Goal: Task Accomplishment & Management: Manage account settings

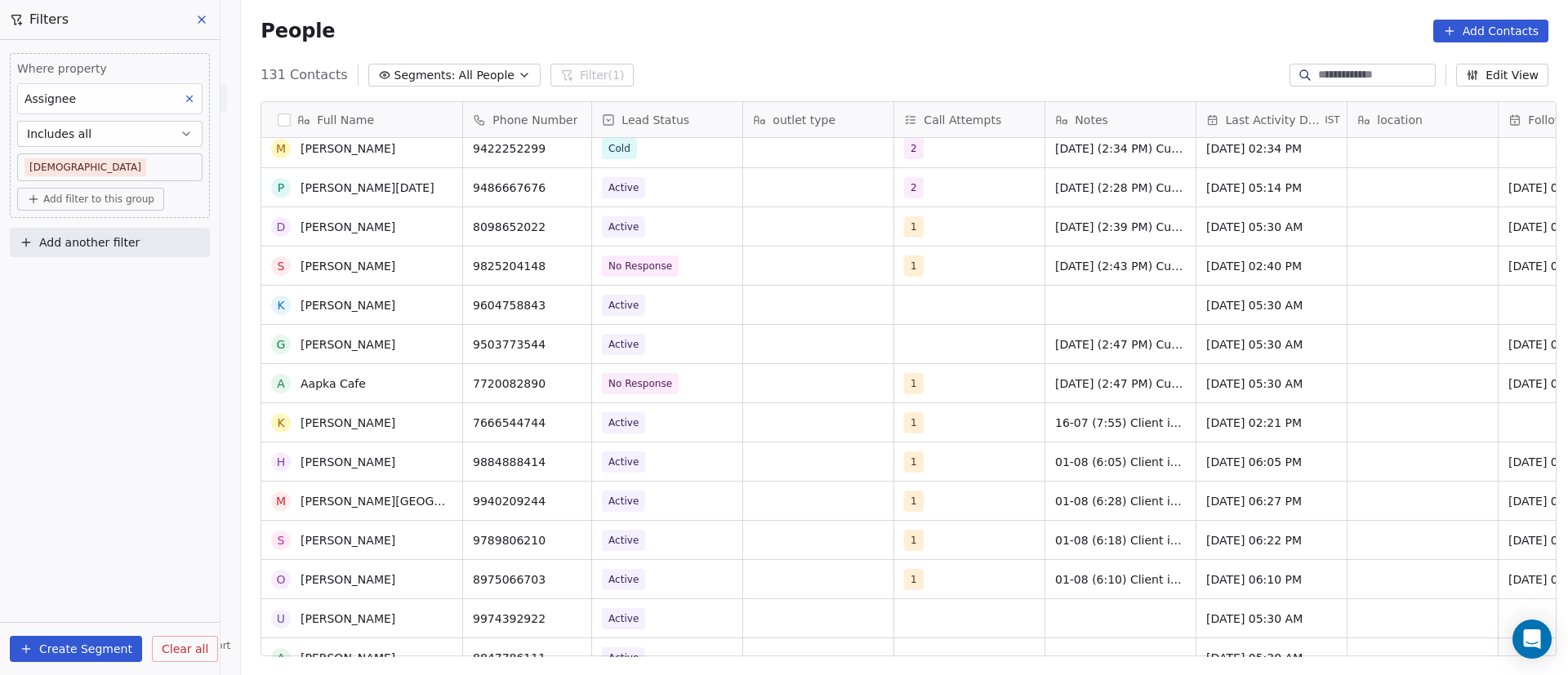
scroll to position [1225, 0]
click at [436, 304] on icon "grid" at bounding box center [442, 303] width 13 height 13
click at [564, 306] on icon "grid" at bounding box center [570, 303] width 13 height 13
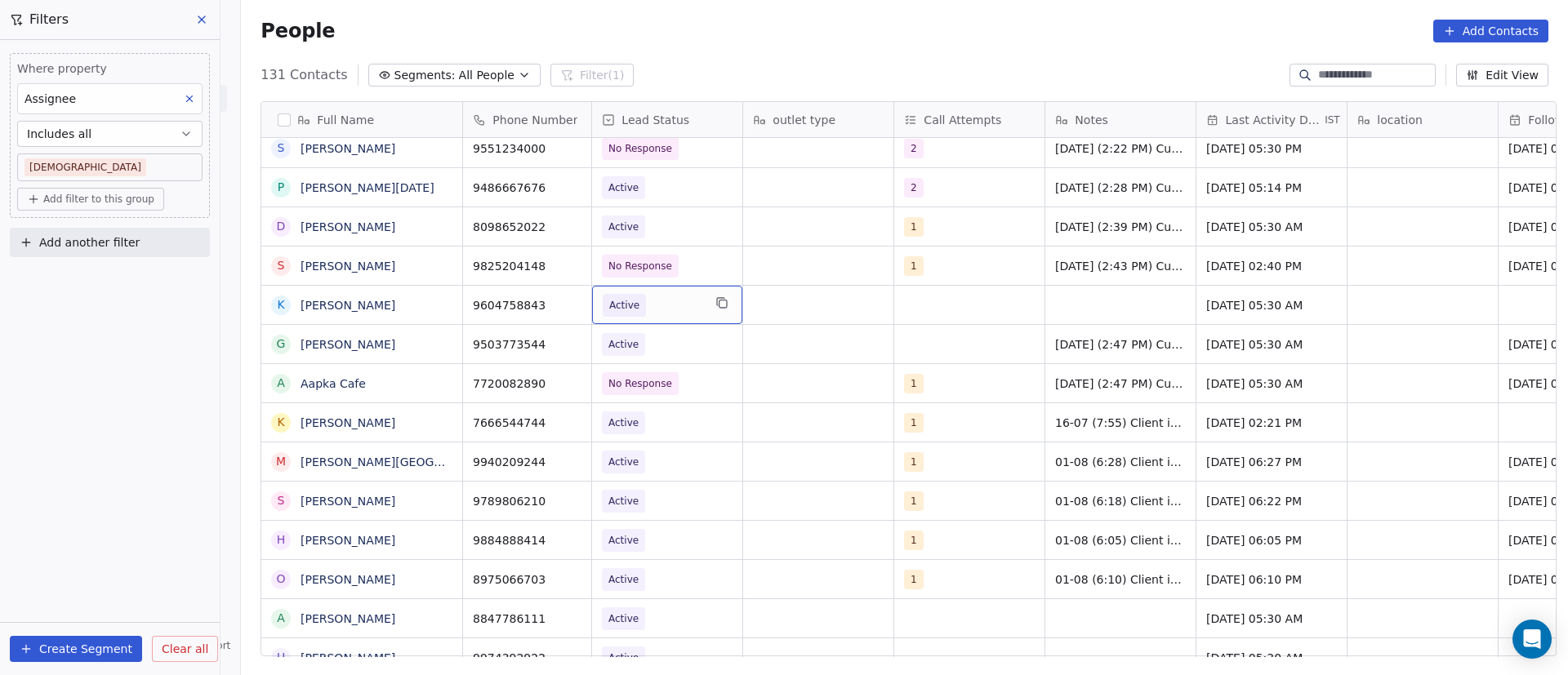
click at [679, 302] on span "Active" at bounding box center [653, 305] width 100 height 23
click at [639, 304] on icon at bounding box center [639, 304] width 10 height 10
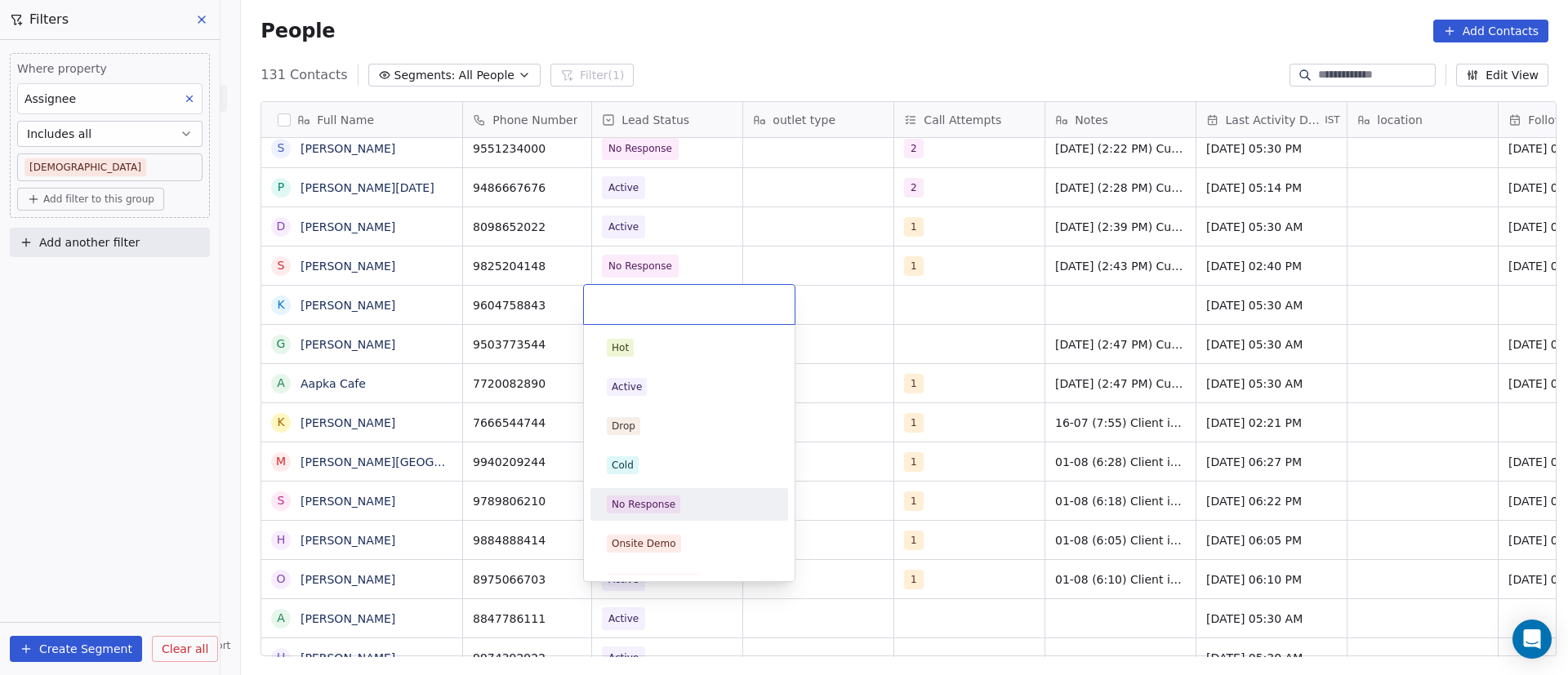
click at [679, 514] on div "No Response" at bounding box center [689, 505] width 185 height 26
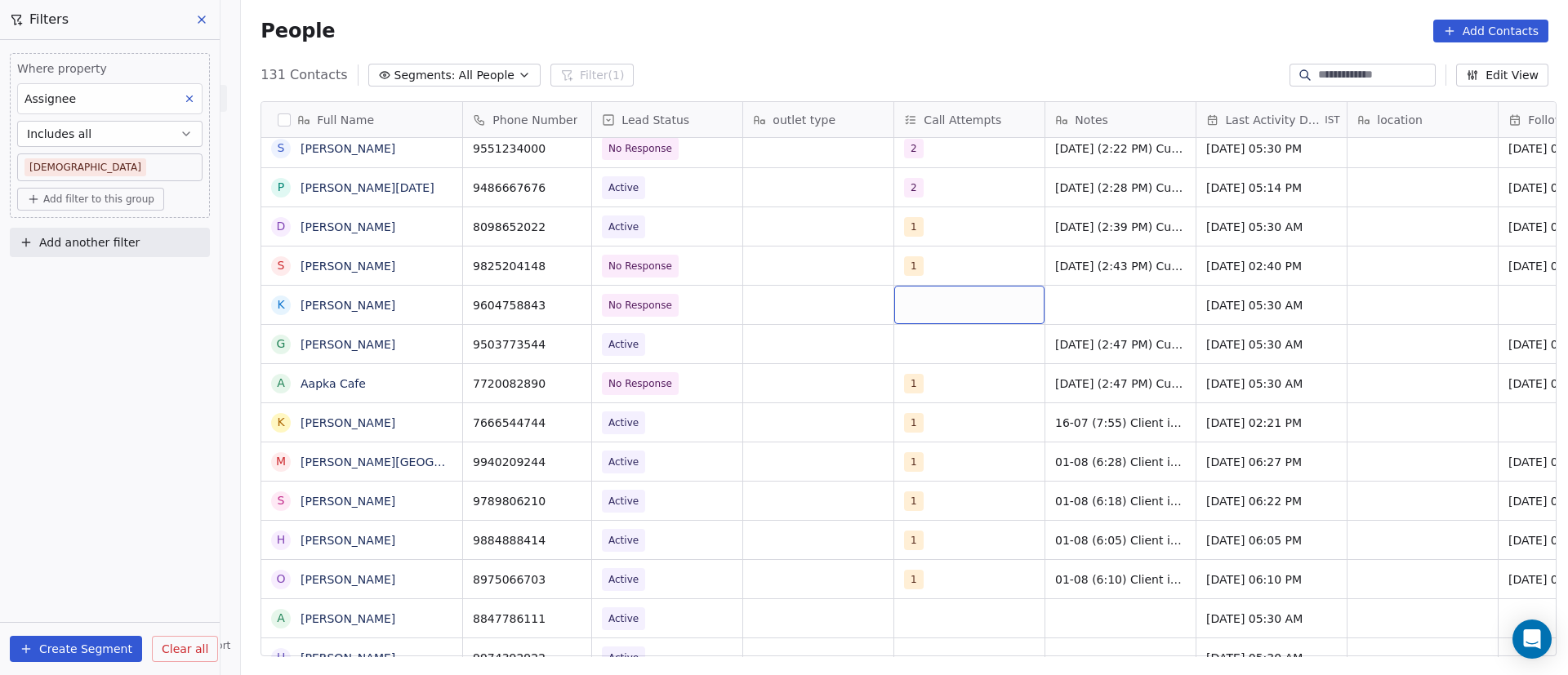
click at [908, 300] on div "grid" at bounding box center [969, 305] width 150 height 38
click at [907, 300] on div "grid" at bounding box center [969, 305] width 150 height 38
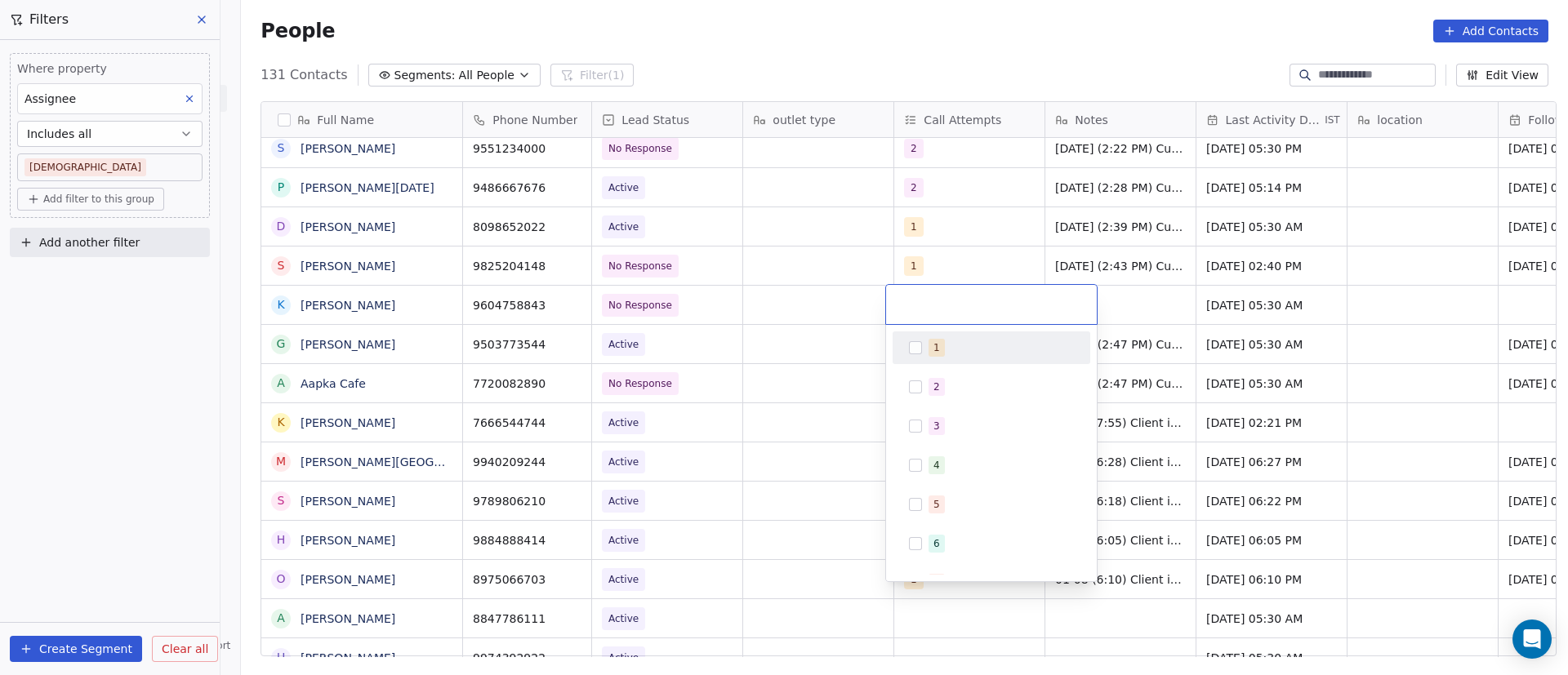
click at [911, 347] on button "Suggestions" at bounding box center [915, 347] width 13 height 13
click at [1134, 307] on html "On2Cook India Pvt. Ltd. Contacts People Marketing Workflows Campaigns Sales Pip…" at bounding box center [784, 338] width 1568 height 675
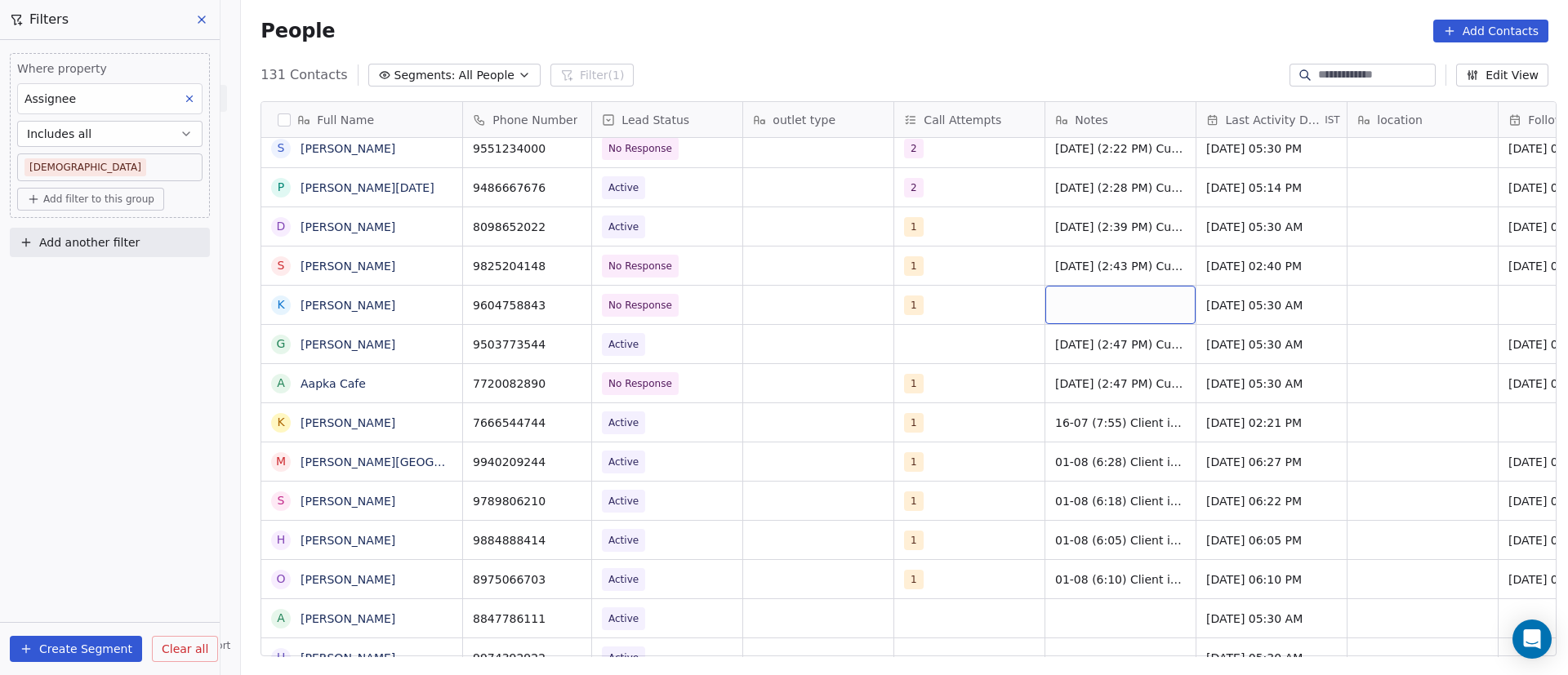
click at [1076, 300] on div "grid" at bounding box center [1120, 305] width 150 height 38
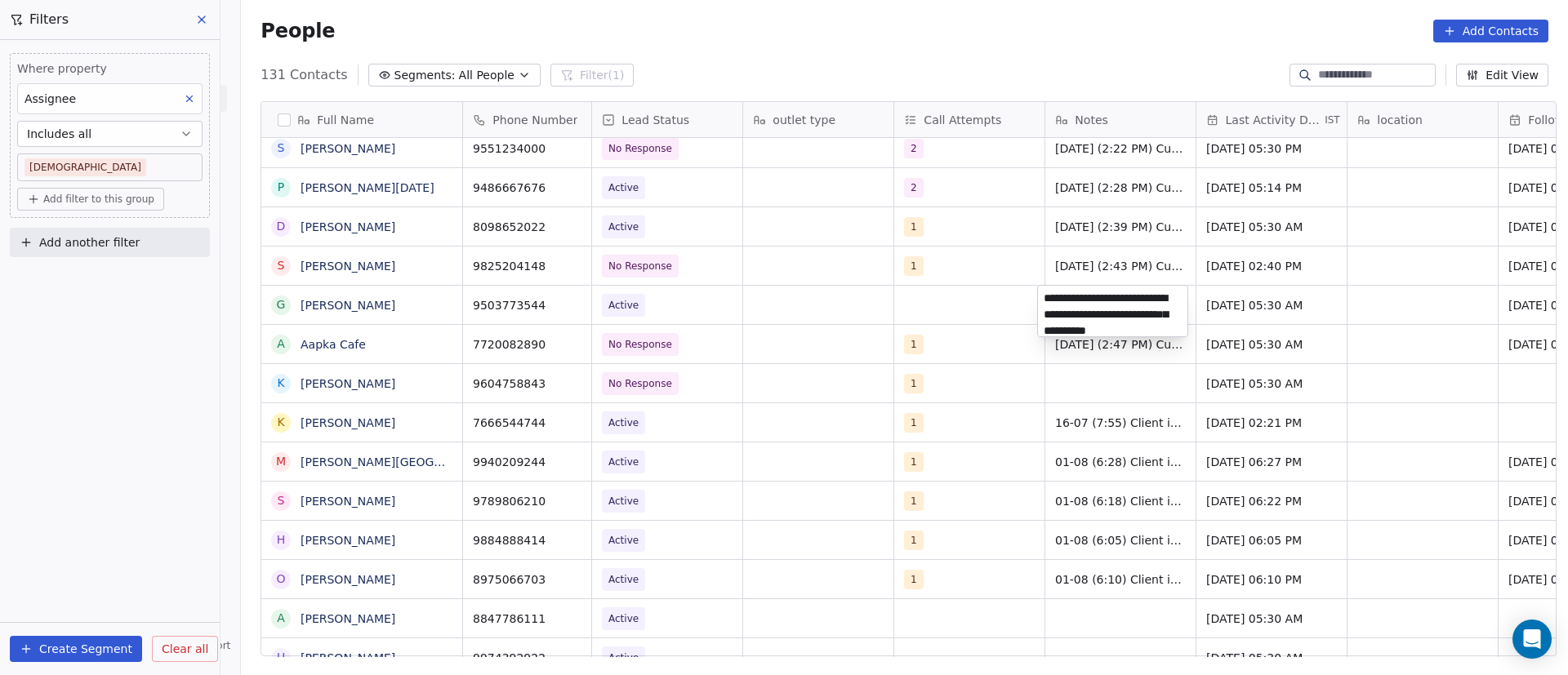
scroll to position [23, 0]
click at [1104, 385] on html "On2Cook India Pvt. Ltd. Contacts People Marketing Workflows Campaigns Sales Pip…" at bounding box center [784, 338] width 1568 height 675
click at [1079, 381] on div "grid" at bounding box center [1120, 383] width 150 height 38
type textarea "**********"
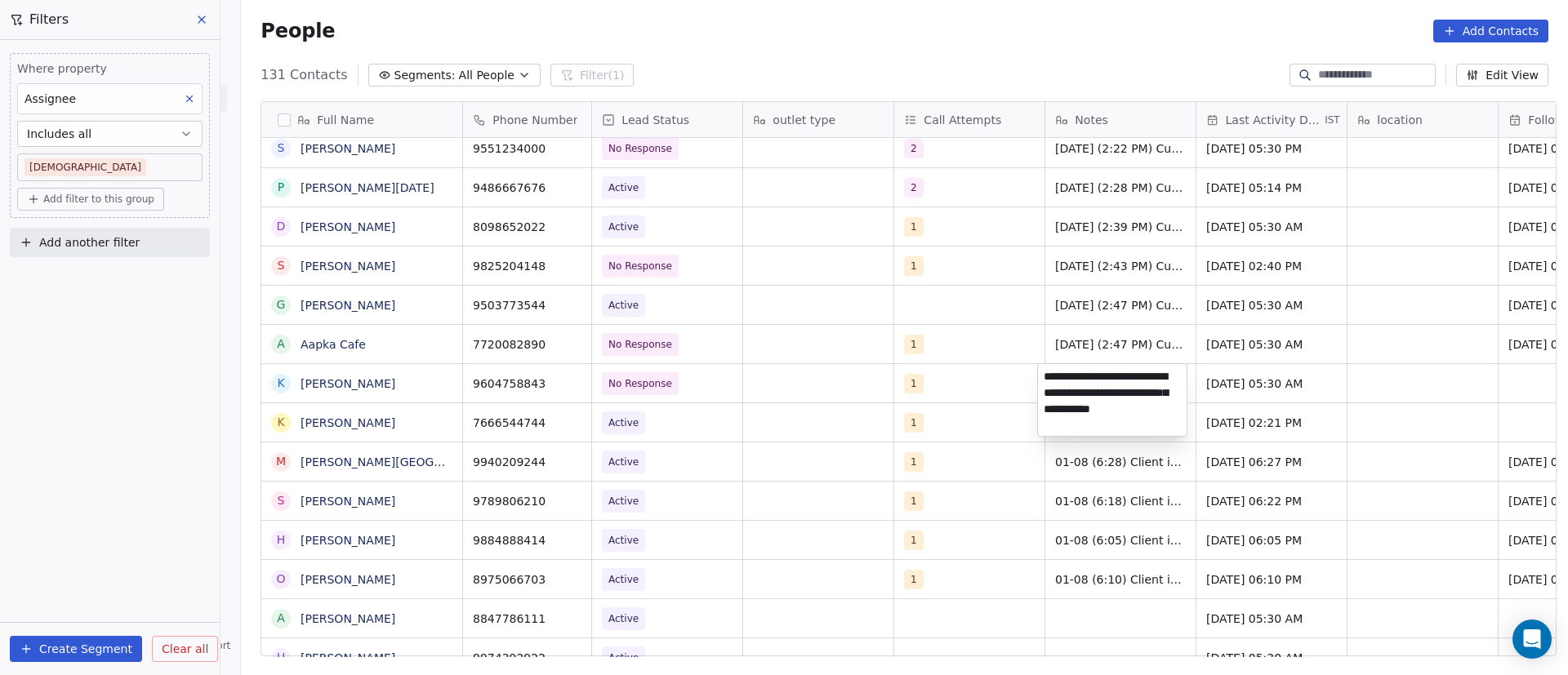
click at [1233, 387] on html "On2Cook India Pvt. Ltd. Contacts People Marketing Workflows Campaigns Sales Pip…" at bounding box center [784, 338] width 1568 height 675
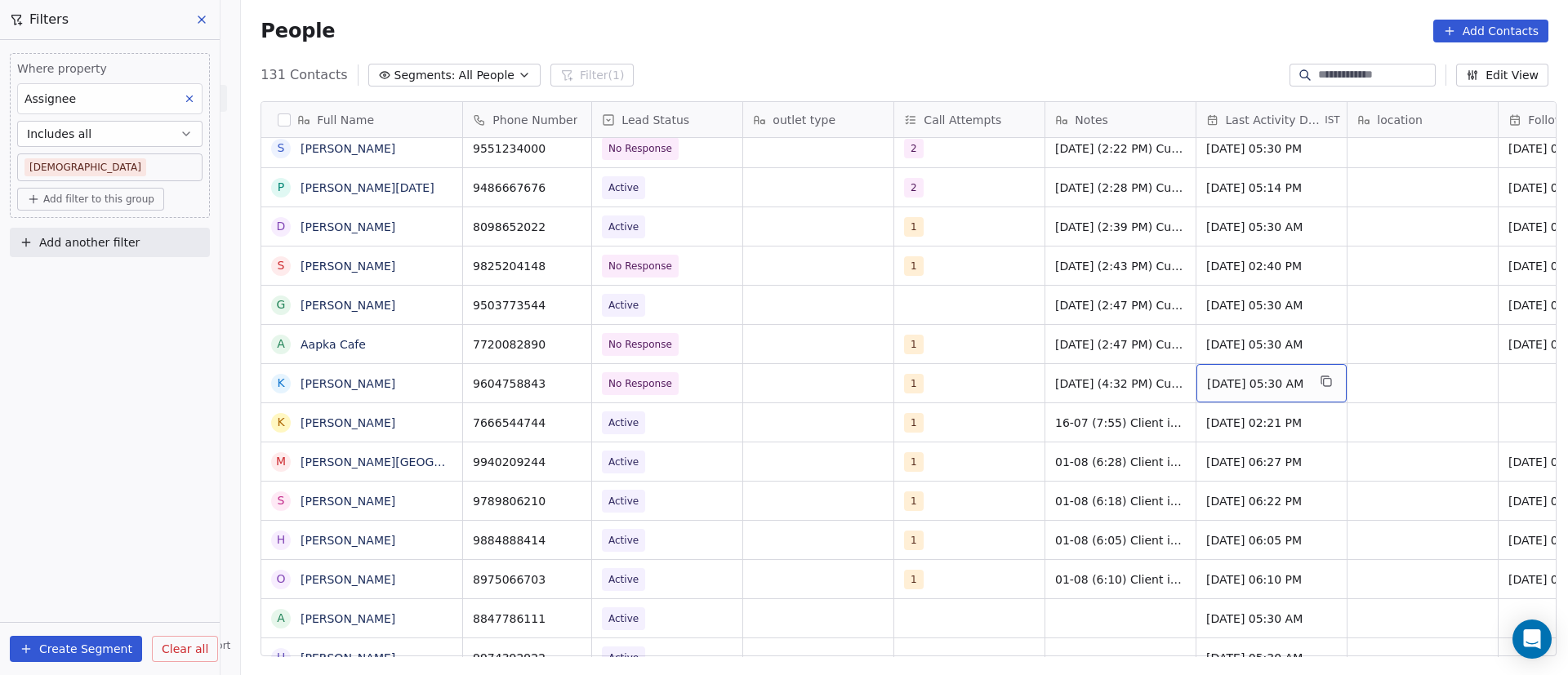
click at [1220, 387] on span "[DATE] 05:30 AM" at bounding box center [1256, 383] width 100 height 16
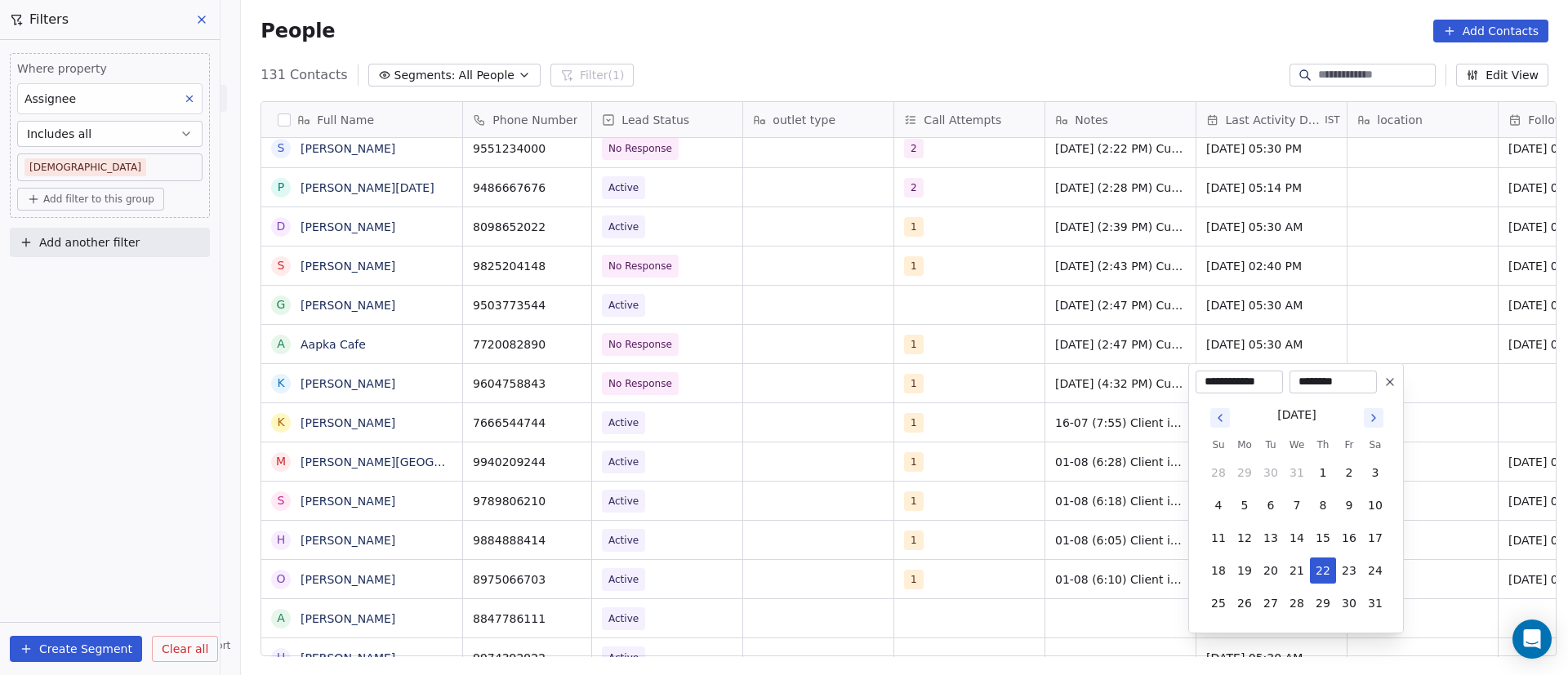
click at [1375, 414] on icon "Go to next month" at bounding box center [1374, 417] width 13 height 13
click at [1224, 499] on button "8" at bounding box center [1218, 506] width 26 height 26
type input "**********"
click at [945, 447] on html "On2Cook India Pvt. Ltd. Contacts People Marketing Workflows Campaigns Sales Pip…" at bounding box center [784, 338] width 1568 height 675
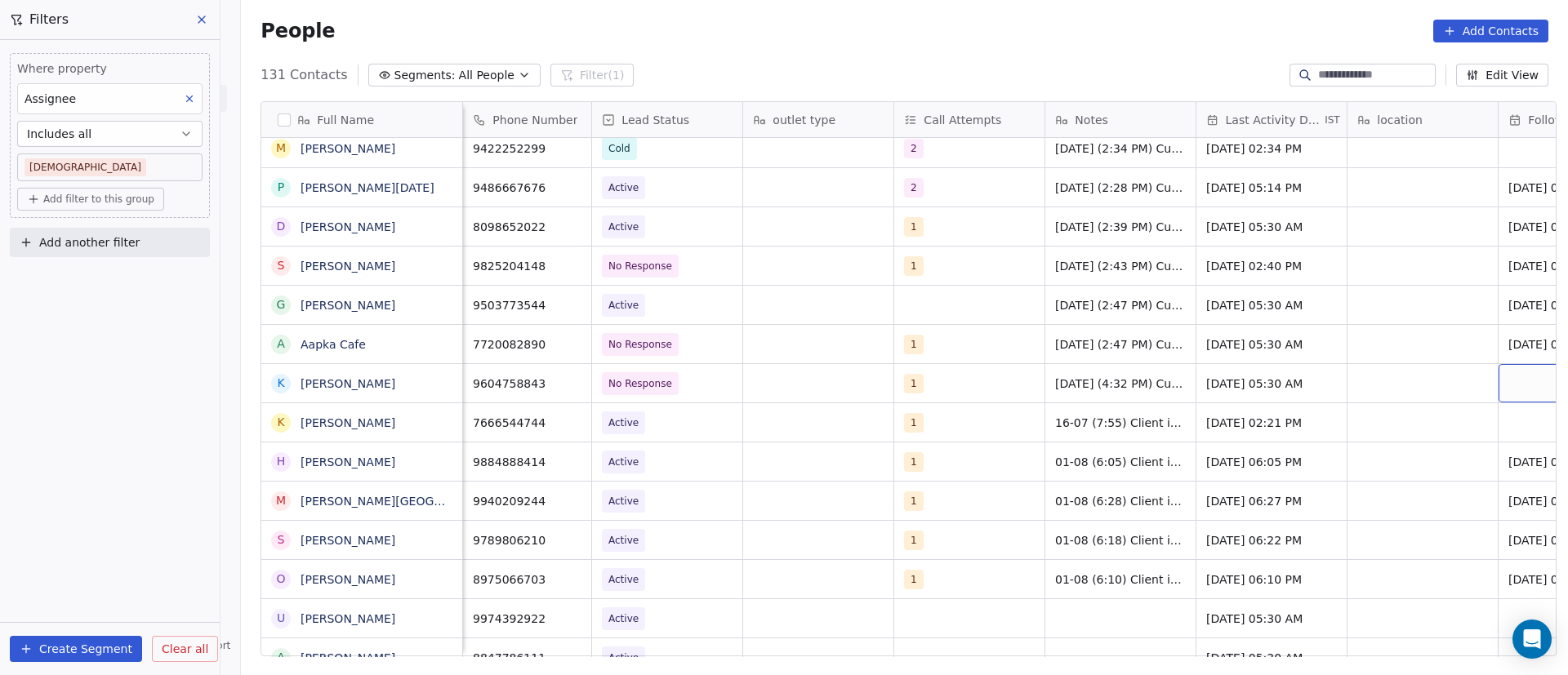
scroll to position [0, 113]
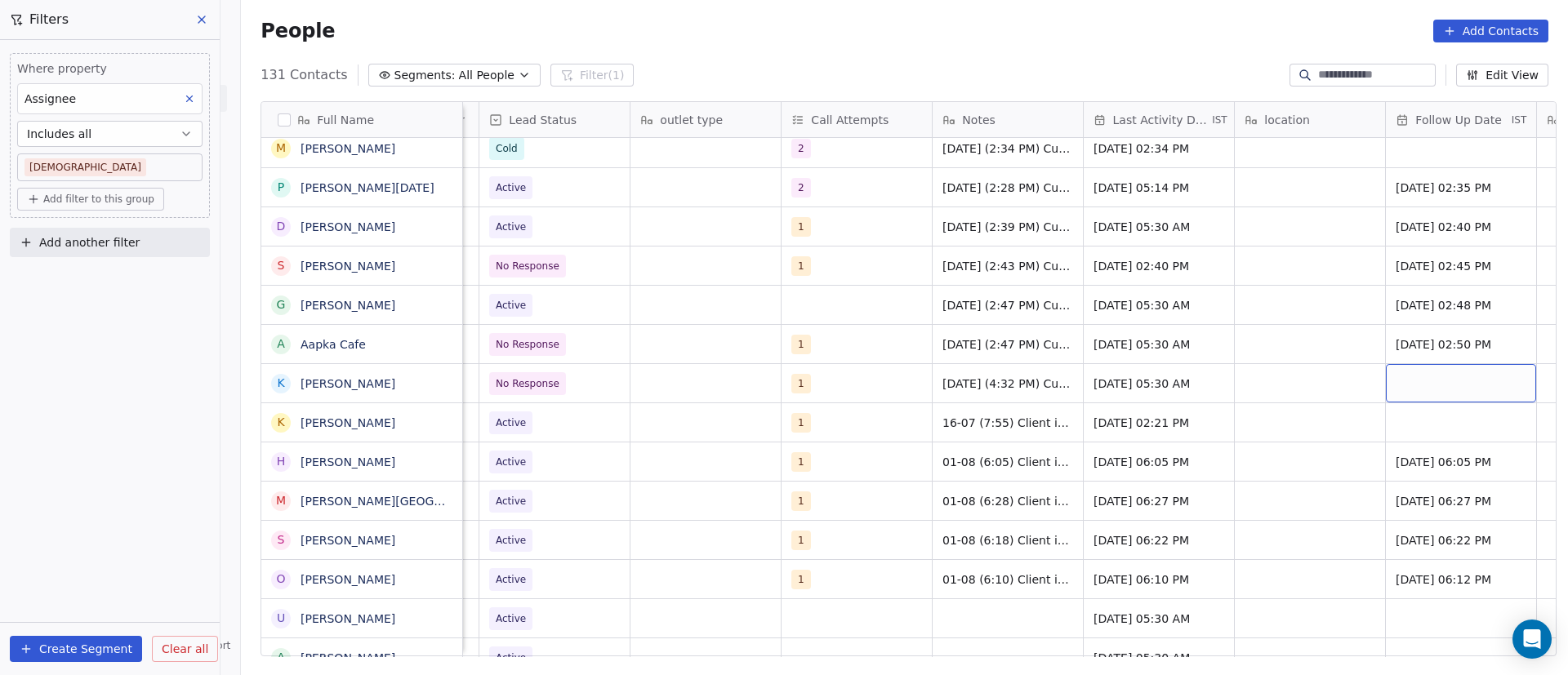
click at [1414, 383] on div "grid" at bounding box center [1460, 383] width 150 height 38
click at [1412, 383] on div "grid" at bounding box center [1460, 383] width 150 height 38
click at [1410, 377] on div "grid" at bounding box center [1460, 383] width 150 height 38
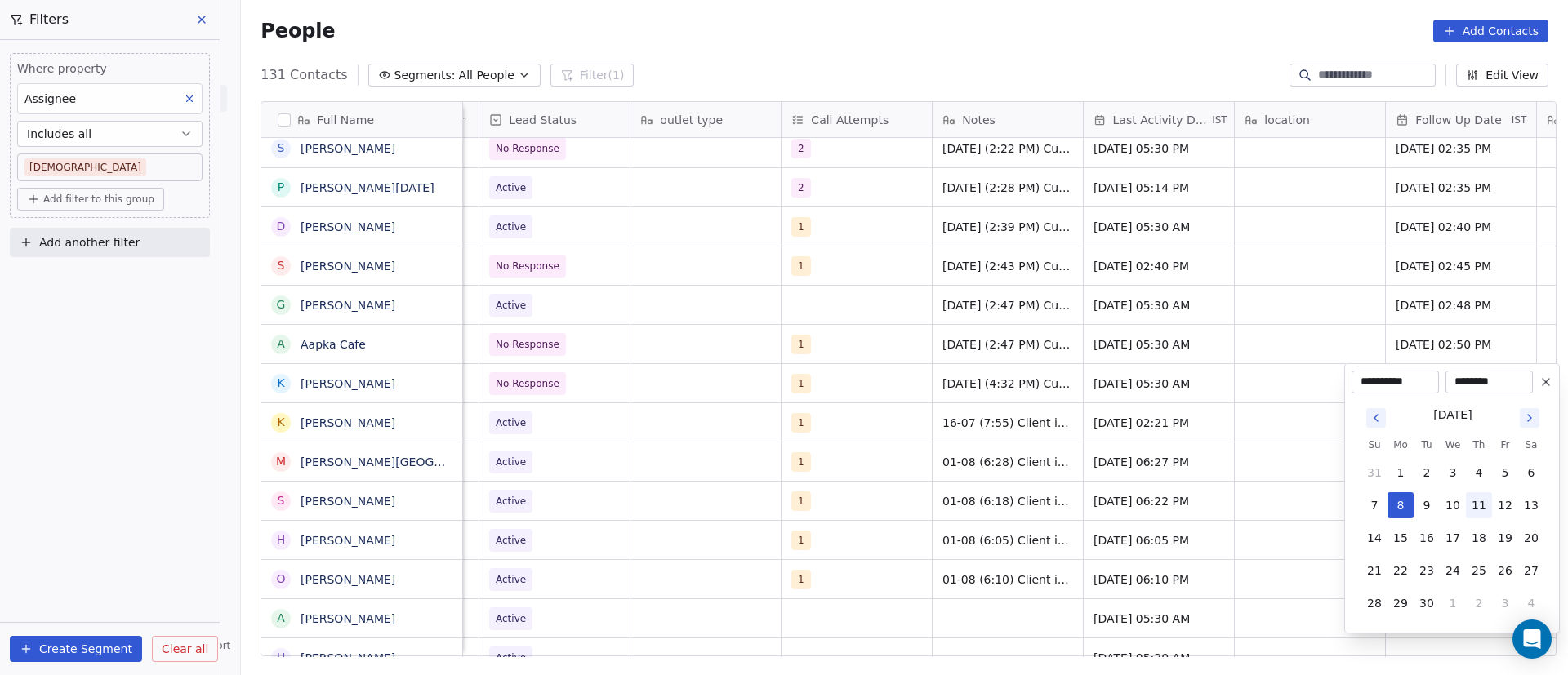
click at [1486, 507] on button "11" at bounding box center [1479, 506] width 26 height 26
type input "**********"
click at [1165, 416] on html "On2Cook India Pvt. Ltd. Contacts People Marketing Workflows Campaigns Sales Pip…" at bounding box center [784, 338] width 1568 height 675
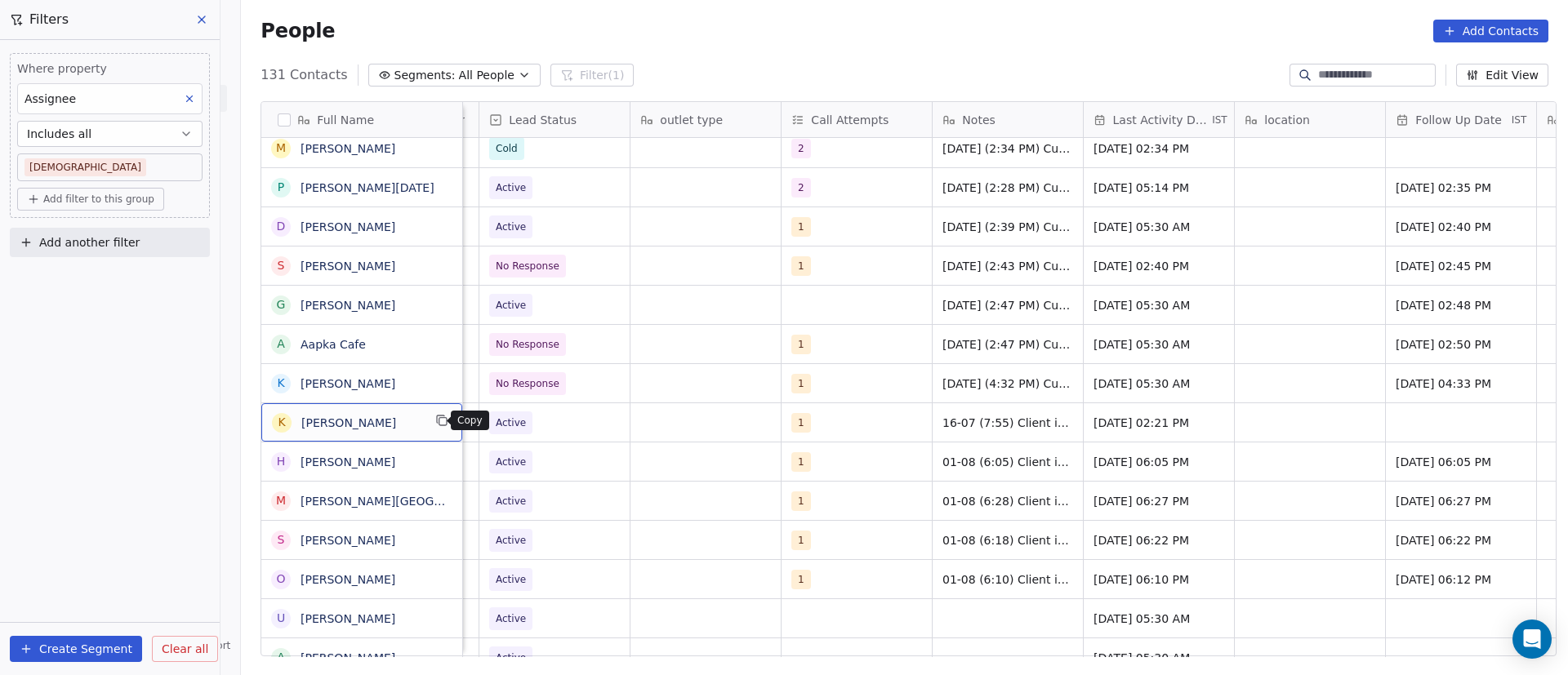
click at [439, 423] on icon "grid" at bounding box center [443, 422] width 7 height 7
click at [384, 426] on span "[PERSON_NAME]" at bounding box center [361, 423] width 121 height 16
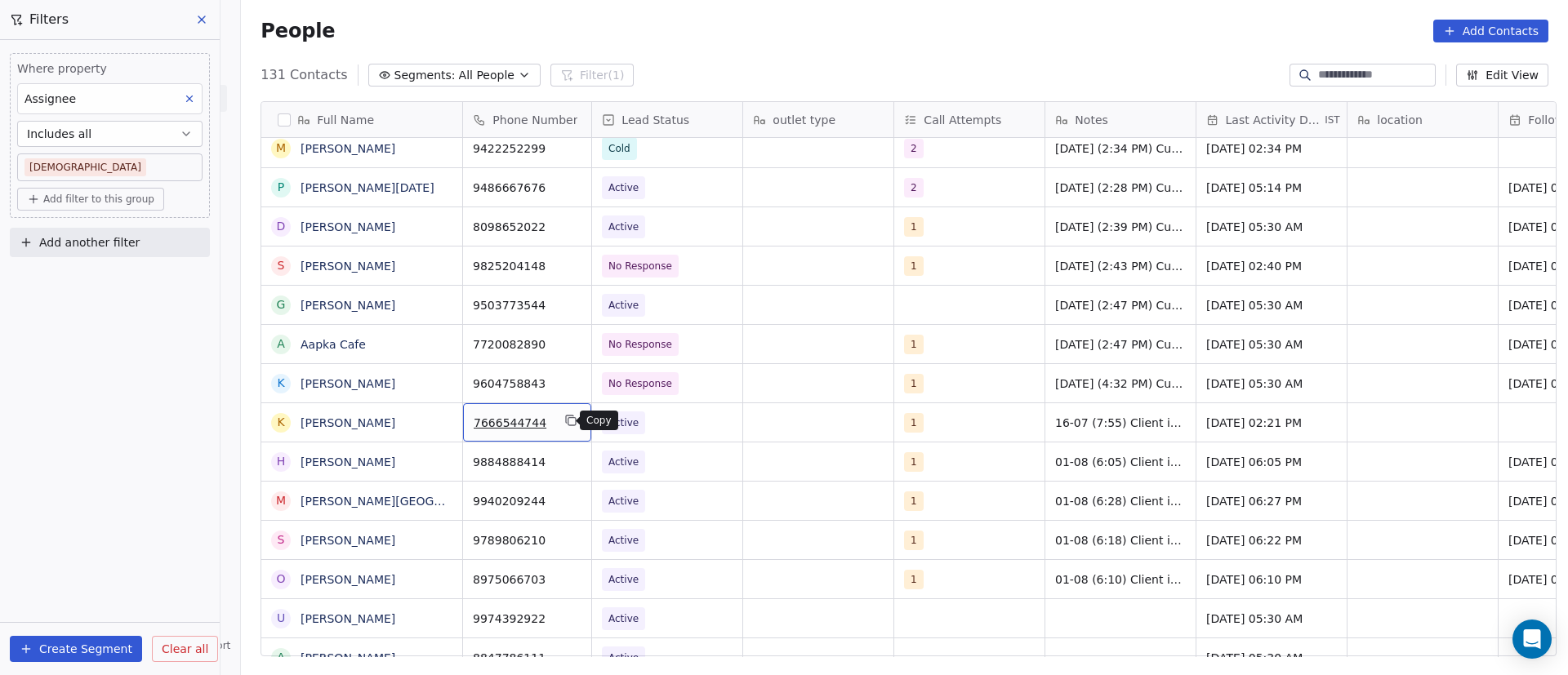
click at [568, 425] on icon "grid" at bounding box center [572, 422] width 7 height 7
click at [437, 383] on icon "grid" at bounding box center [441, 380] width 7 height 7
click at [568, 385] on icon "grid" at bounding box center [572, 383] width 7 height 7
click at [650, 427] on span "Active" at bounding box center [653, 423] width 100 height 23
click at [648, 427] on span "Active" at bounding box center [653, 423] width 100 height 23
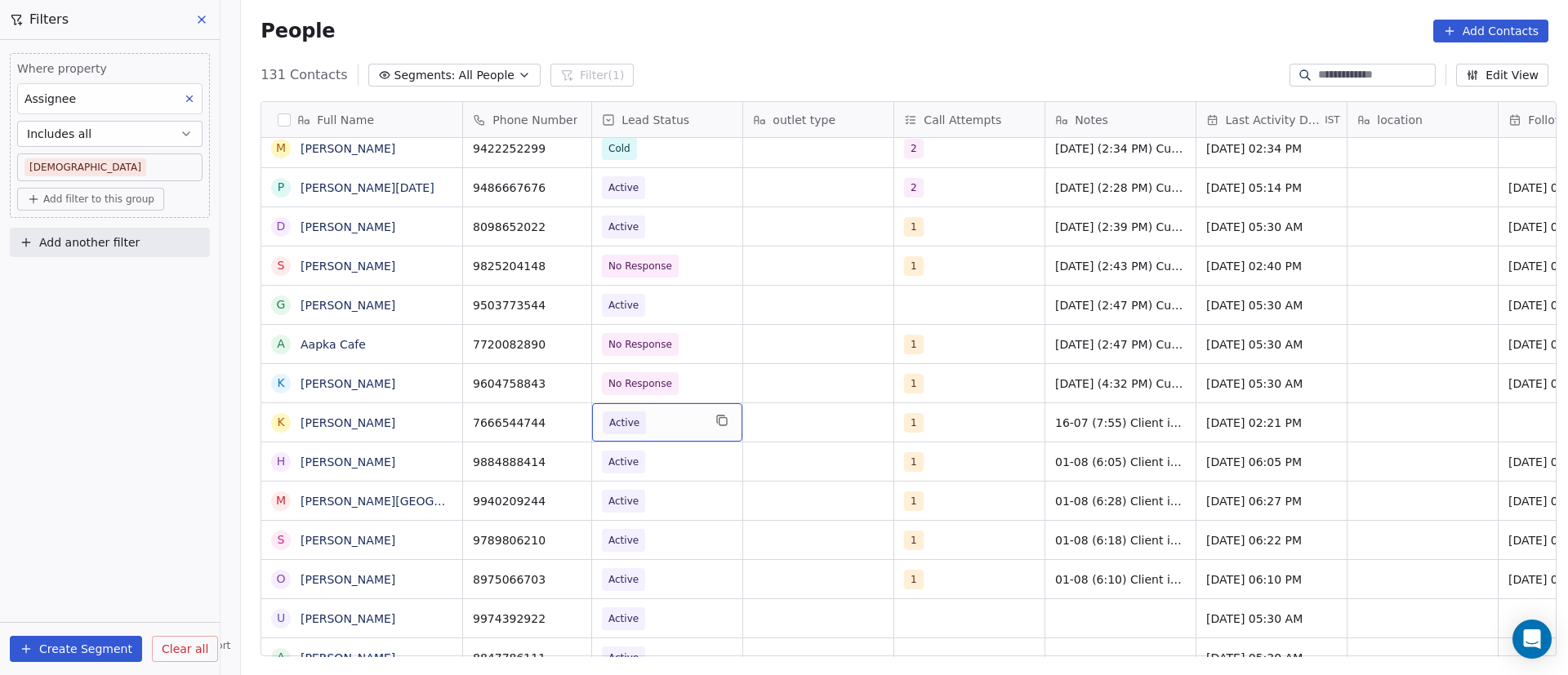
click at [666, 422] on span "Active" at bounding box center [653, 423] width 100 height 23
click at [666, 423] on span "Active" at bounding box center [653, 423] width 100 height 23
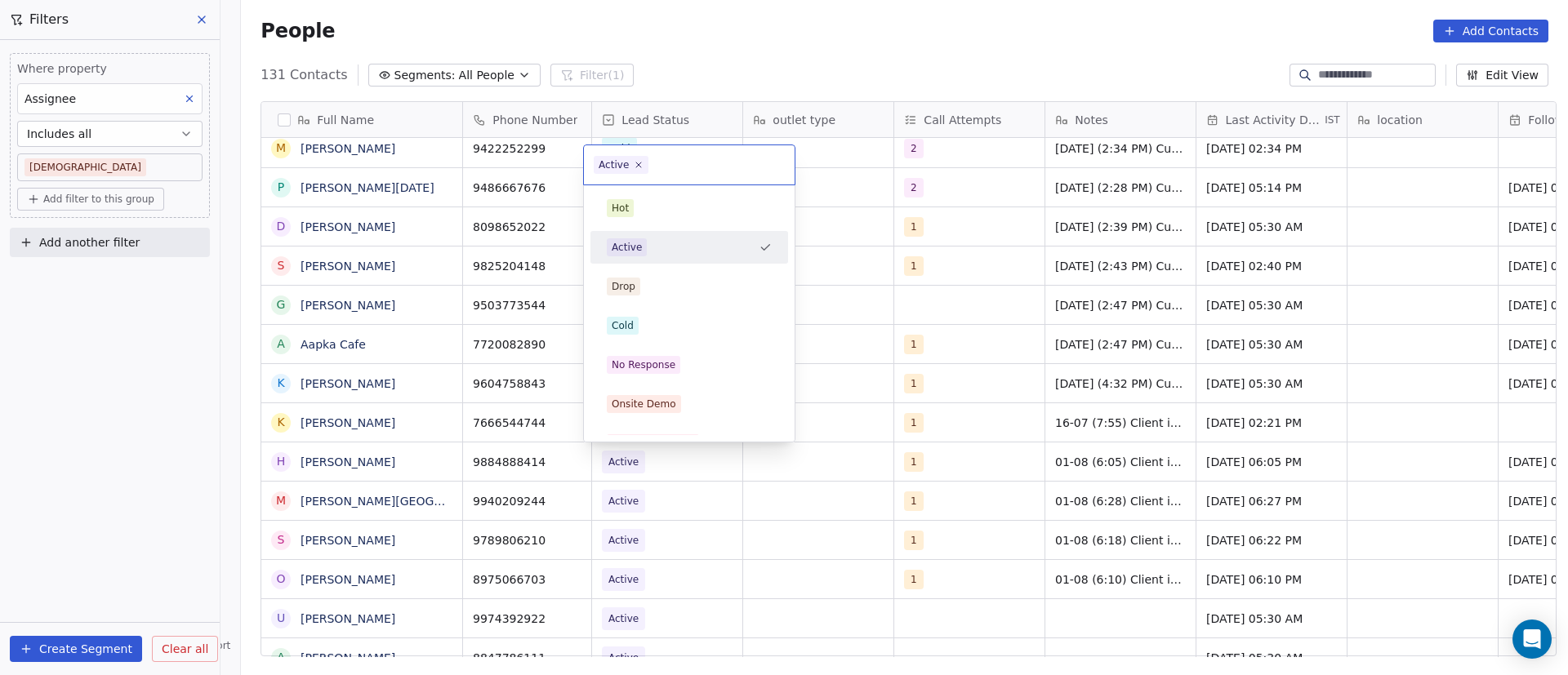
click at [548, 429] on html "On2Cook India Pvt. Ltd. Contacts People Marketing Workflows Campaigns Sales Pip…" at bounding box center [784, 338] width 1568 height 675
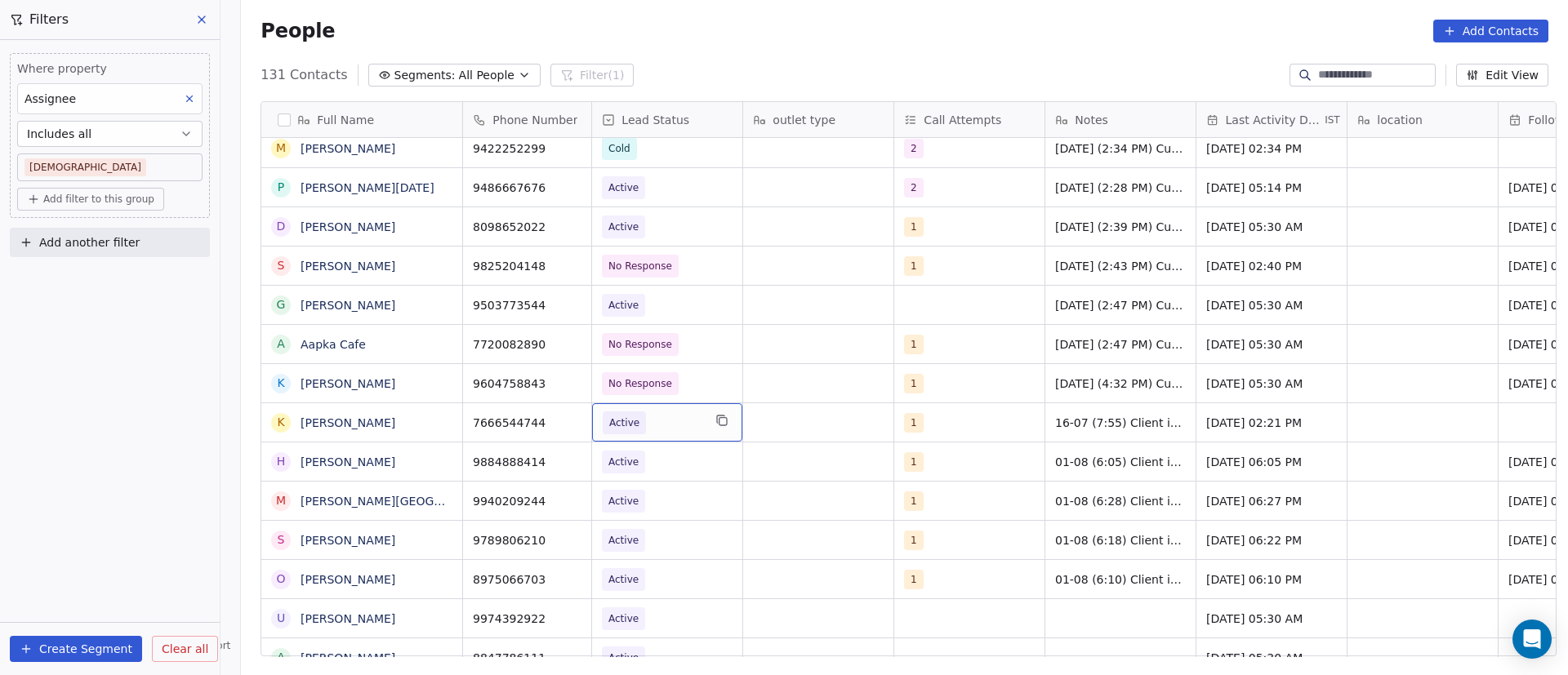
click at [659, 427] on span "Active" at bounding box center [653, 423] width 100 height 23
click at [658, 427] on span "Active" at bounding box center [653, 423] width 100 height 23
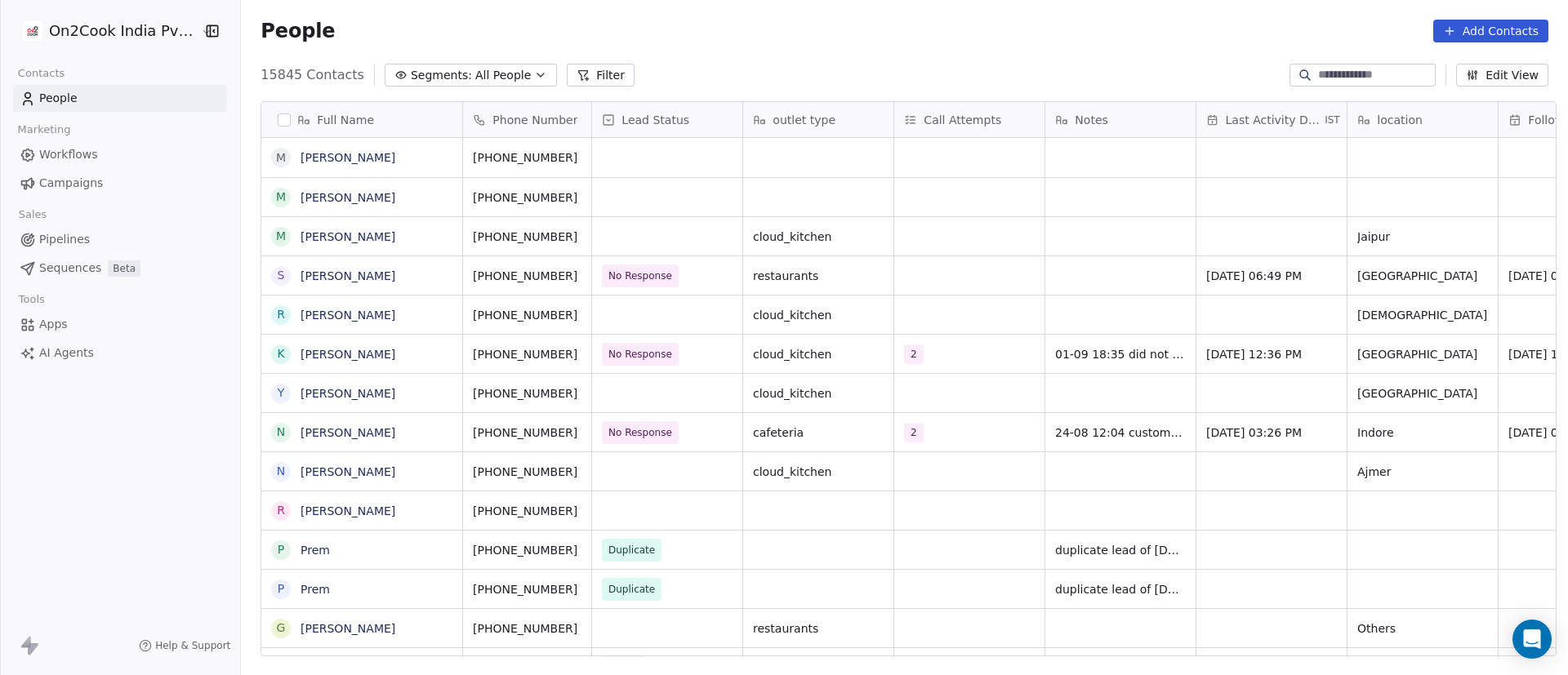
scroll to position [576, 1315]
click at [576, 71] on icon at bounding box center [582, 75] width 13 height 13
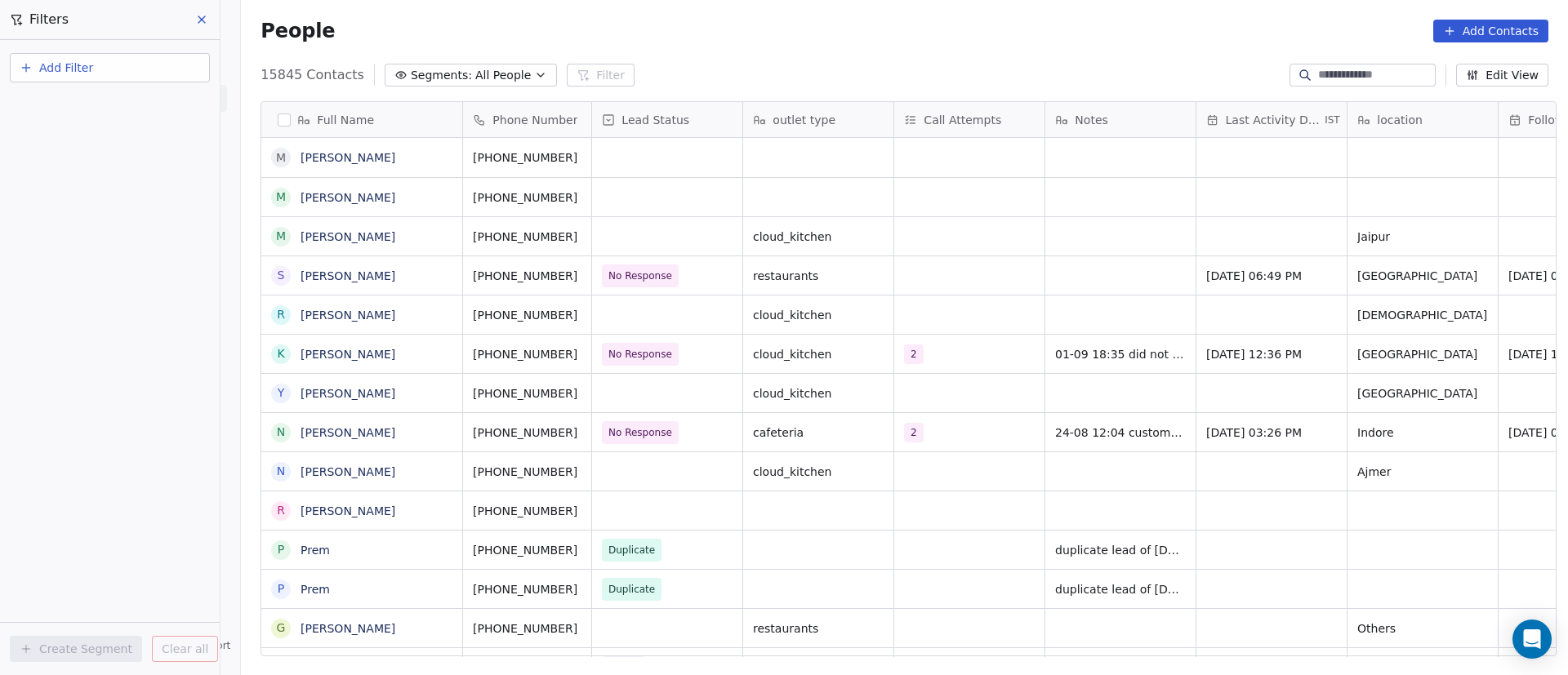
click at [116, 75] on button "Add Filter" at bounding box center [109, 68] width 200 height 29
click at [121, 115] on div "Contact properties" at bounding box center [110, 106] width 186 height 26
type input "***"
click at [115, 160] on div "Assignee" at bounding box center [109, 165] width 166 height 16
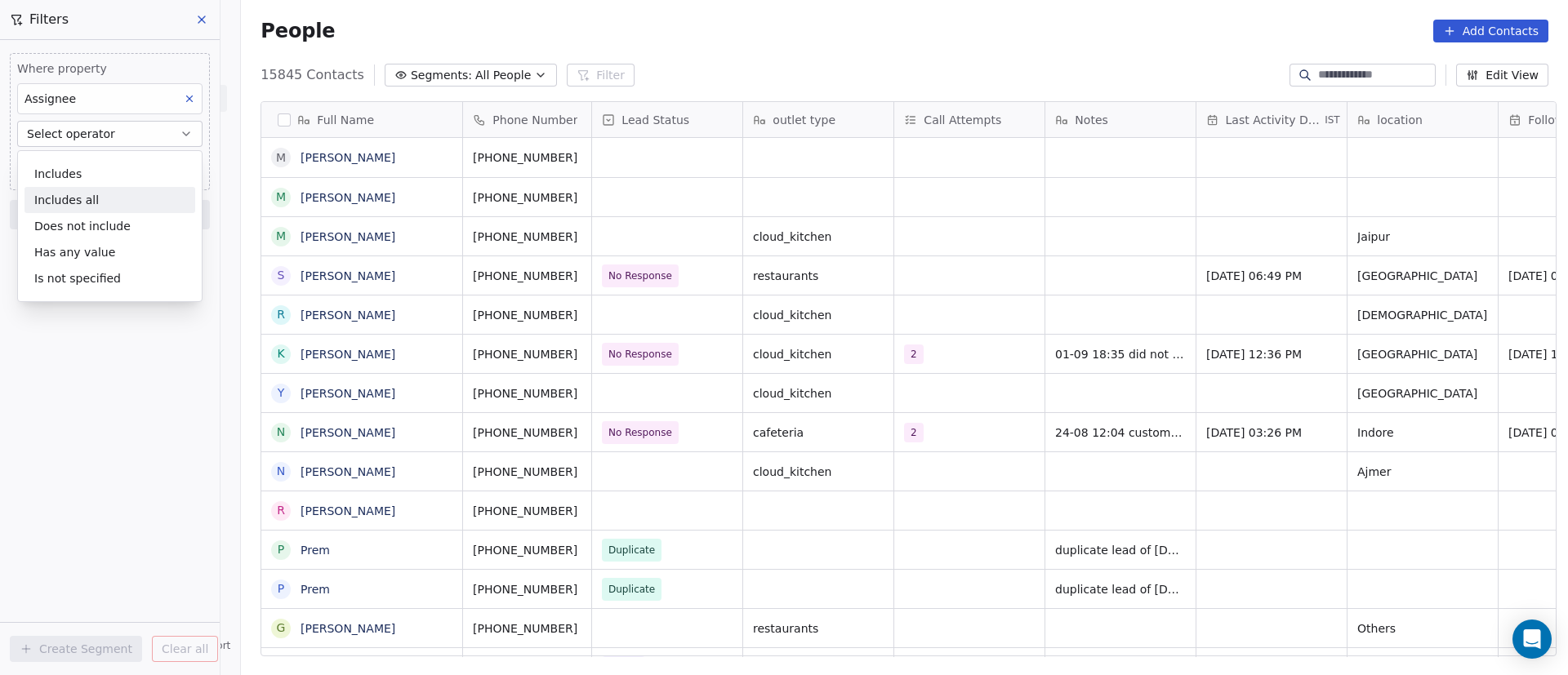
click at [113, 199] on div "Includes all" at bounding box center [109, 200] width 171 height 26
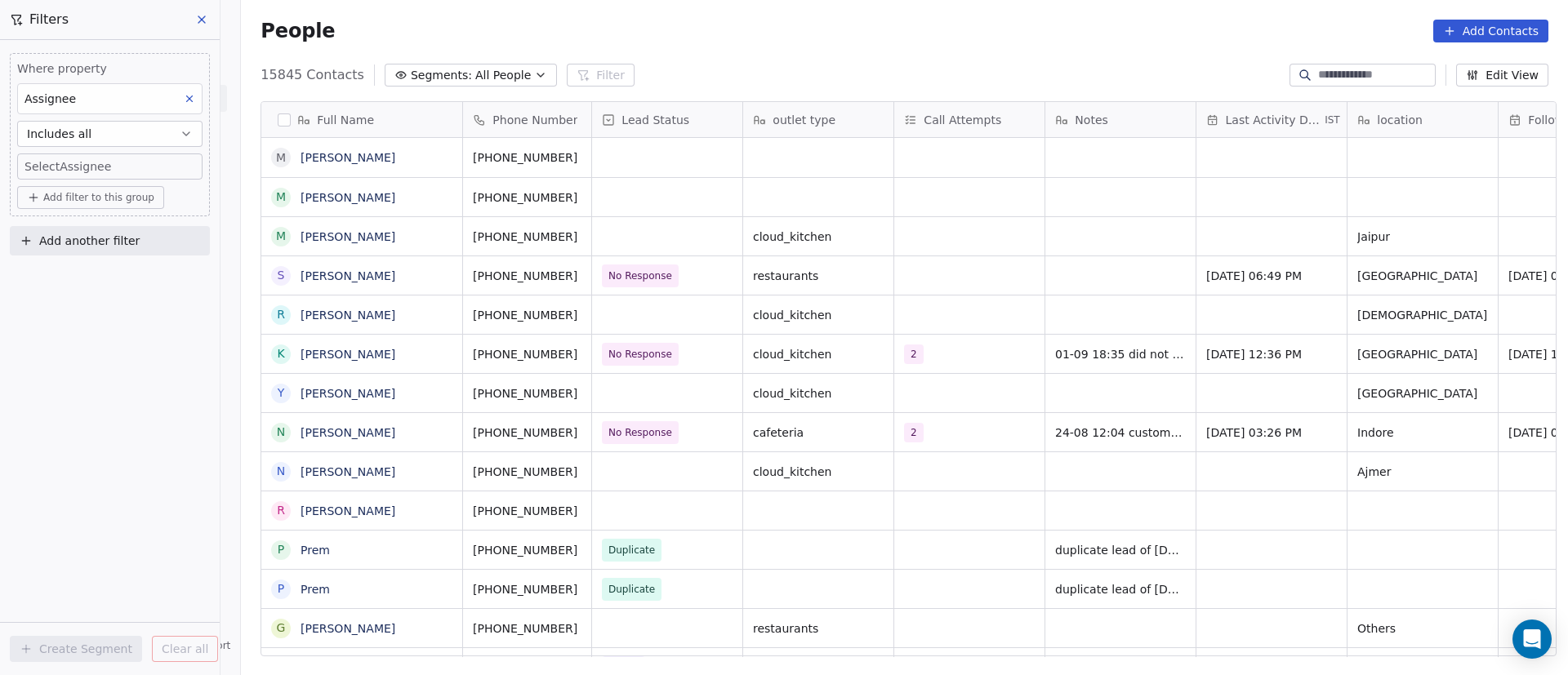
click at [112, 161] on body "On2Cook India Pvt. Ltd. Contacts People Marketing Workflows Campaigns Sales Pip…" at bounding box center [784, 338] width 1568 height 675
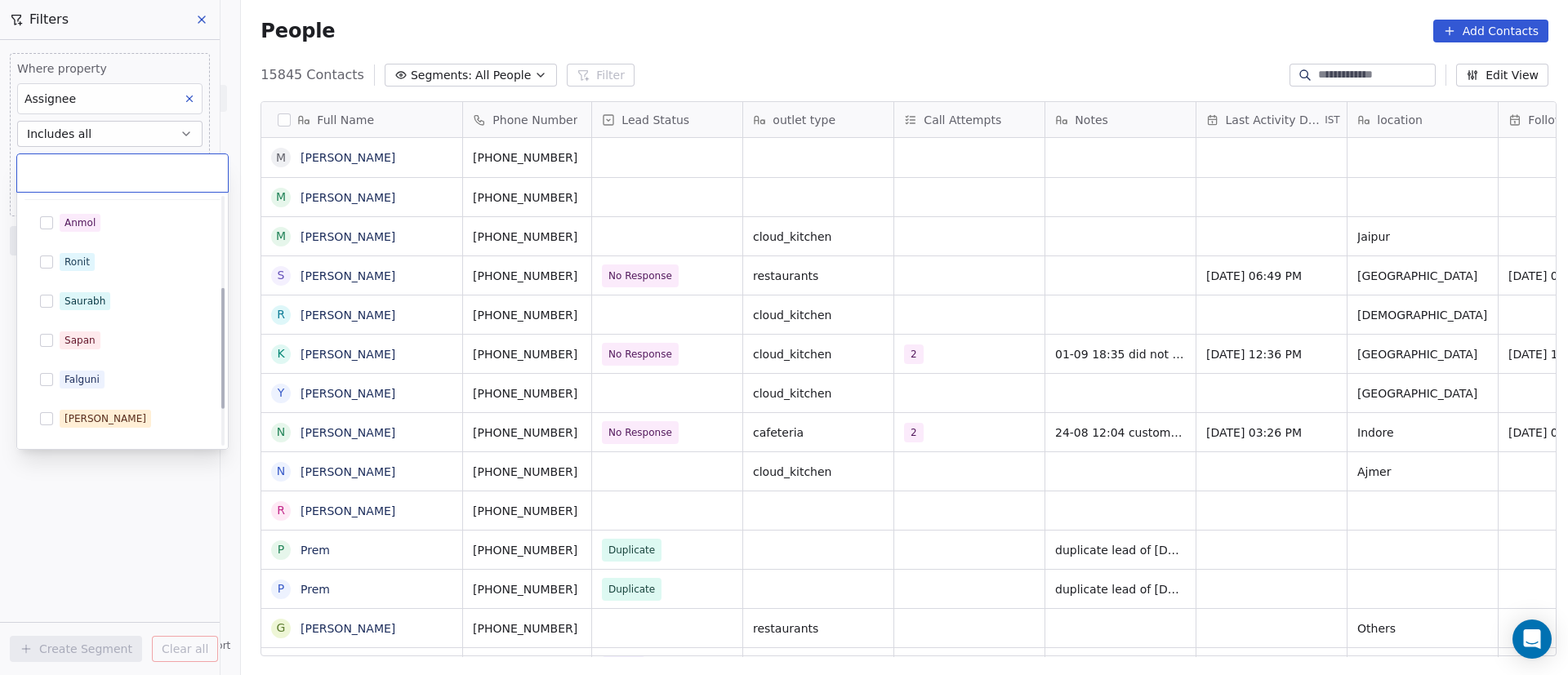
scroll to position [259, 0]
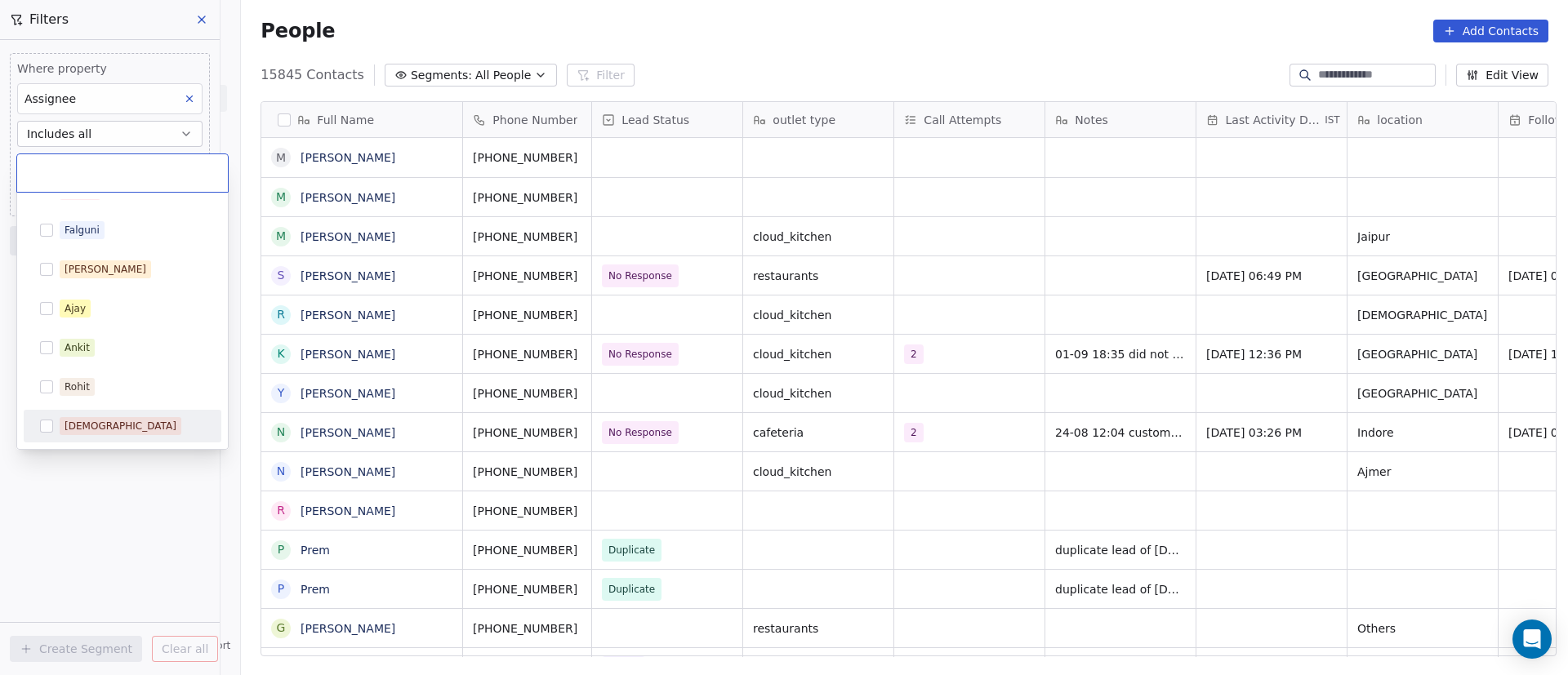
click at [91, 429] on div "[DEMOGRAPHIC_DATA]" at bounding box center [120, 426] width 112 height 15
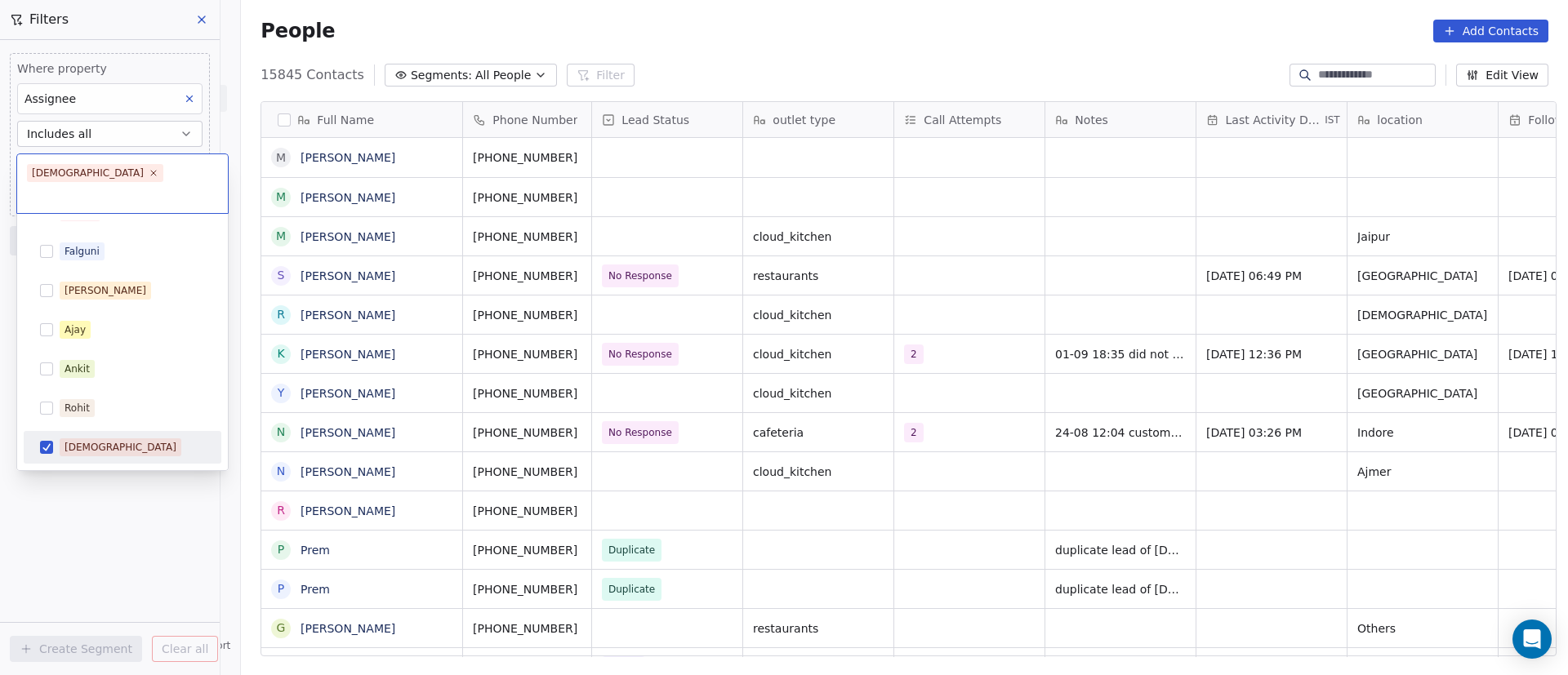
click at [75, 486] on html "On2Cook India Pvt. Ltd. Contacts People Marketing Workflows Campaigns Sales Pip…" at bounding box center [784, 338] width 1568 height 675
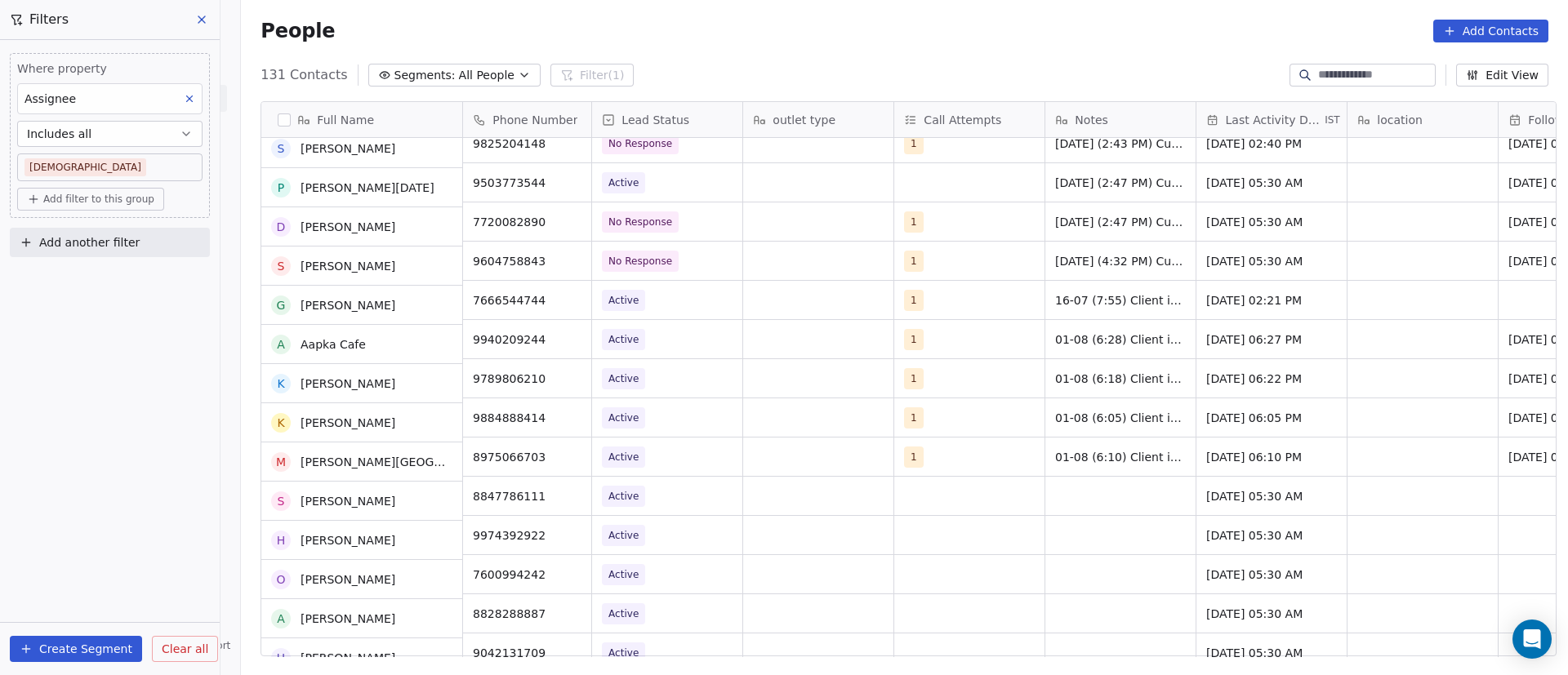
scroll to position [0, 0]
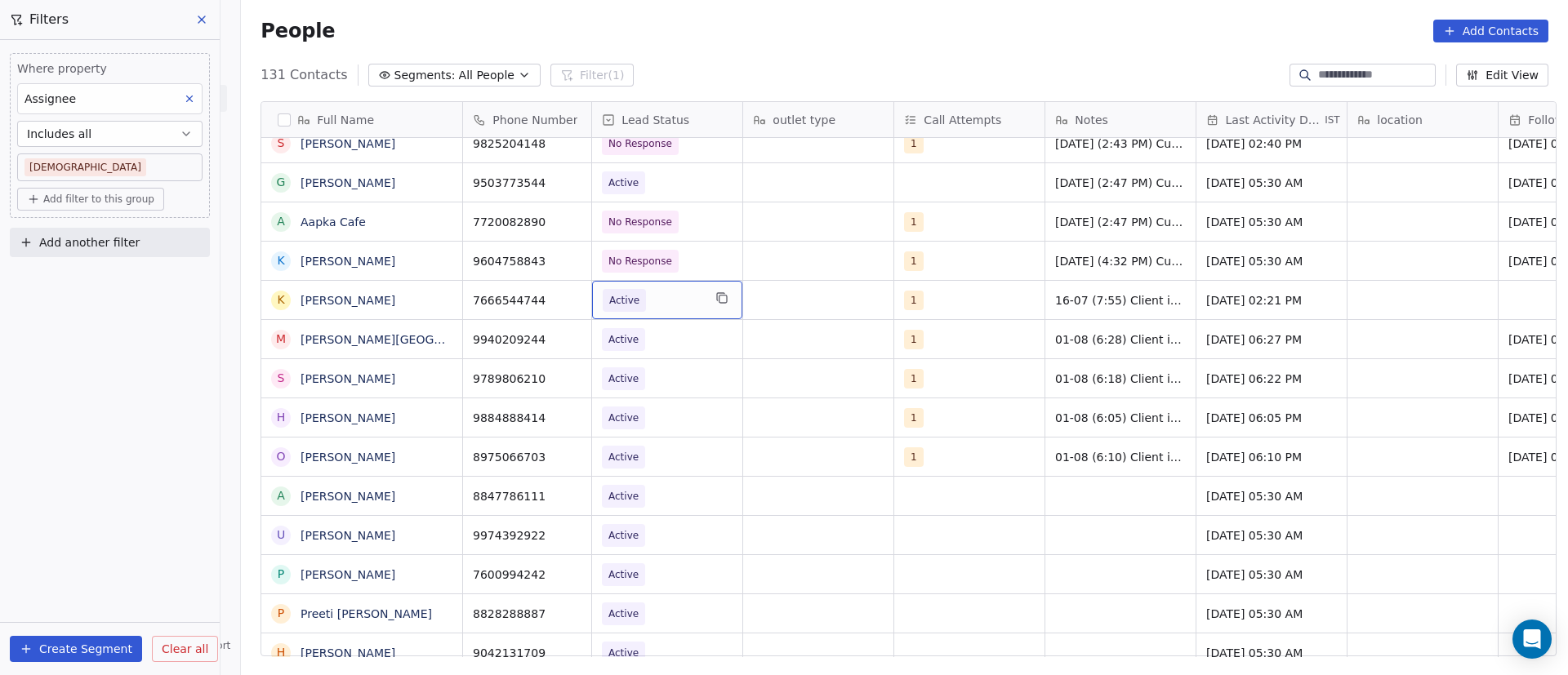
click at [659, 303] on span "Active" at bounding box center [653, 300] width 100 height 23
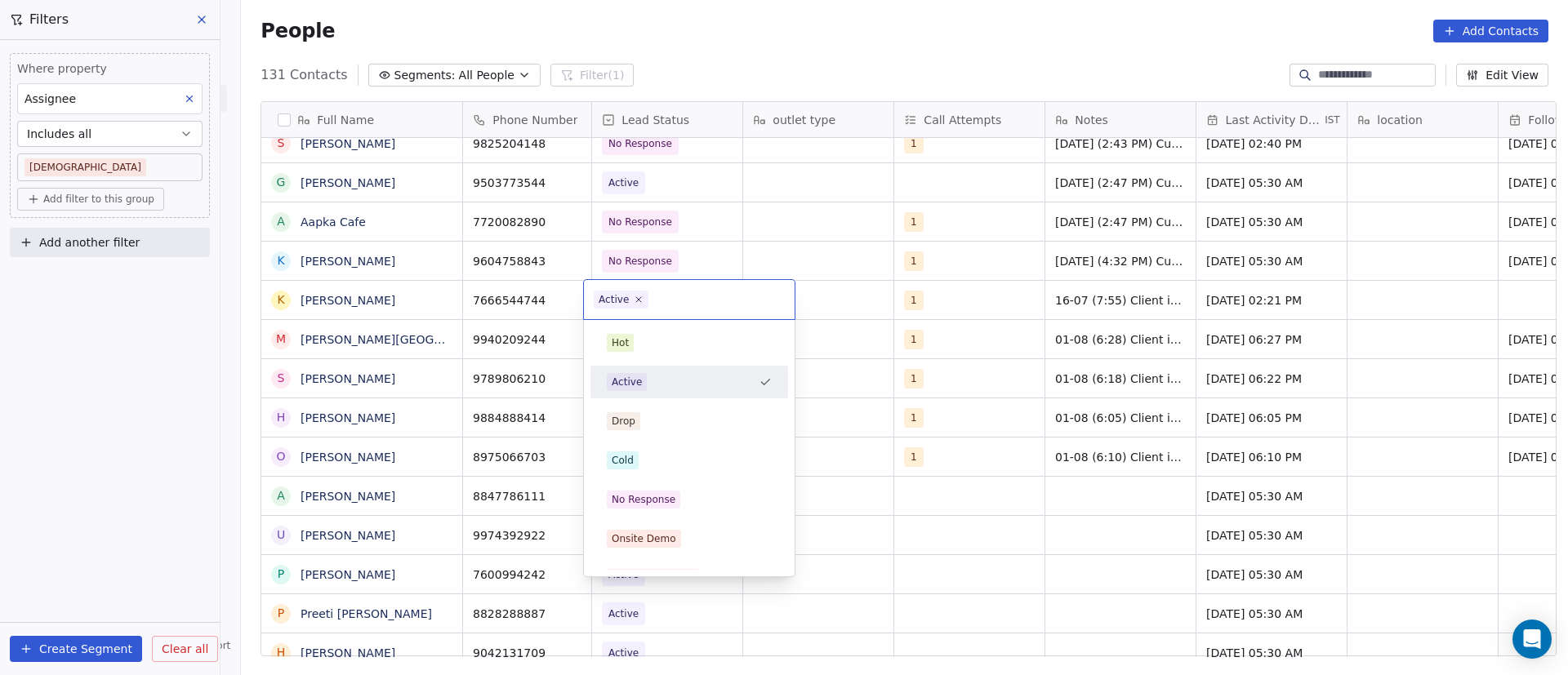
click at [644, 301] on span "Active" at bounding box center [620, 299] width 55 height 18
click at [634, 296] on icon at bounding box center [639, 299] width 10 height 10
click at [659, 495] on div "No Response" at bounding box center [643, 500] width 63 height 15
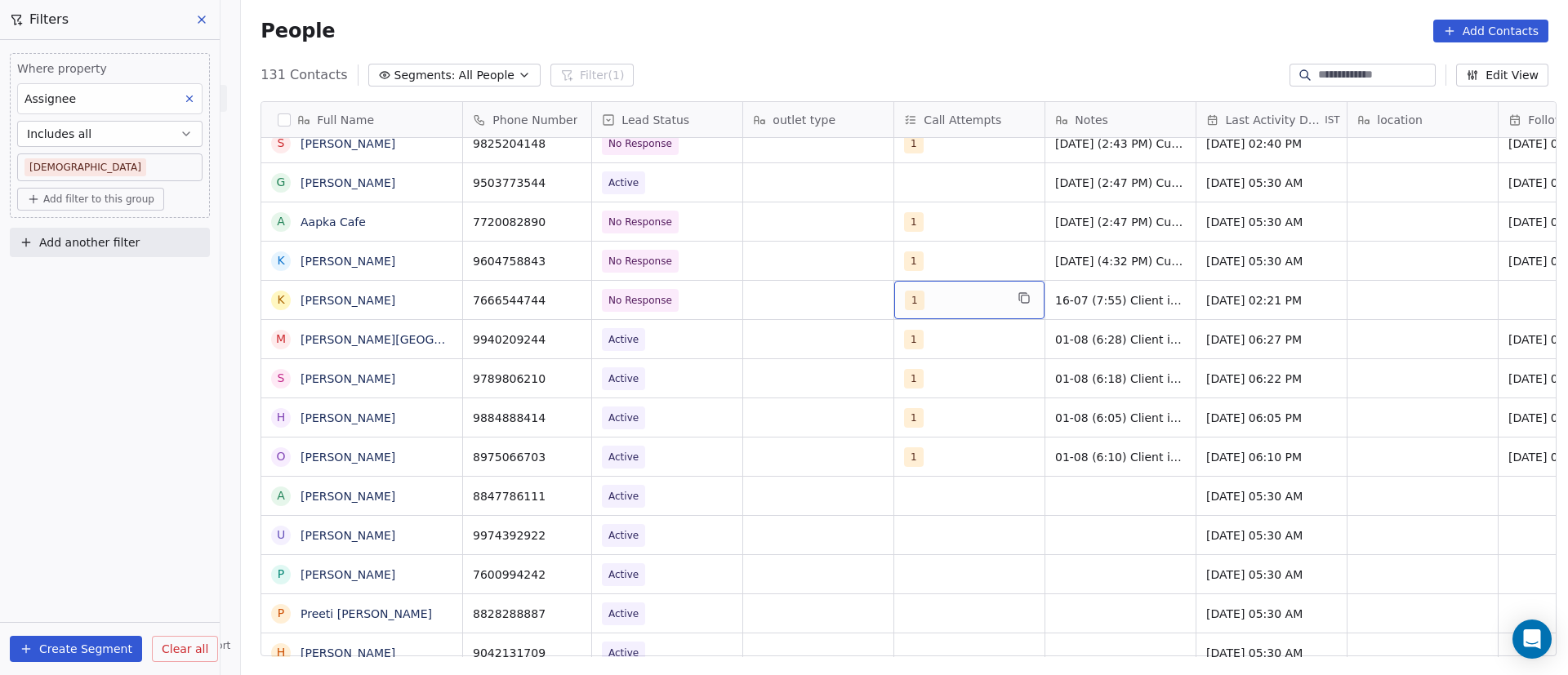
click at [947, 307] on div "1" at bounding box center [955, 300] width 100 height 20
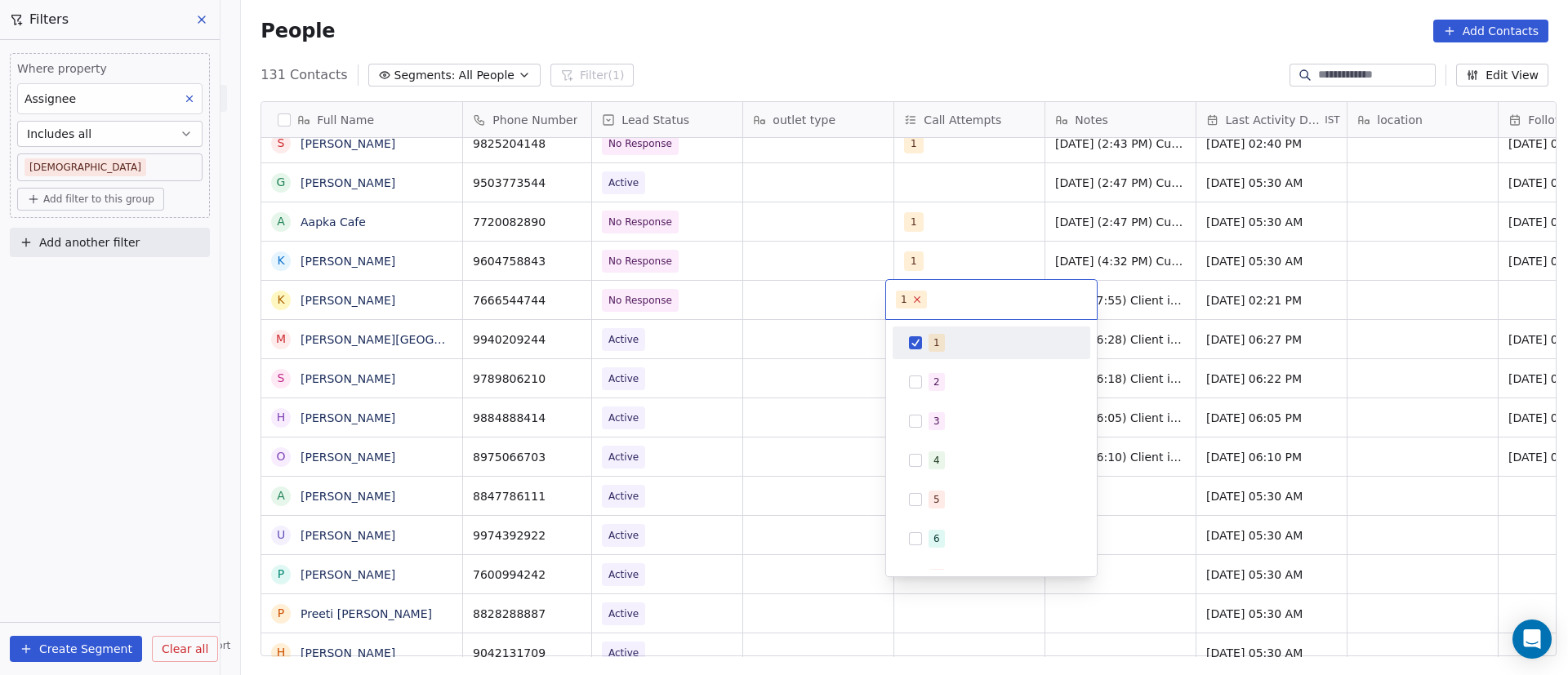
click at [919, 300] on icon at bounding box center [916, 299] width 10 height 10
click at [921, 387] on button "Suggestions" at bounding box center [915, 382] width 13 height 13
click at [1148, 300] on html "On2Cook India Pvt. Ltd. Contacts People Marketing Workflows Campaigns Sales Pip…" at bounding box center [784, 338] width 1568 height 675
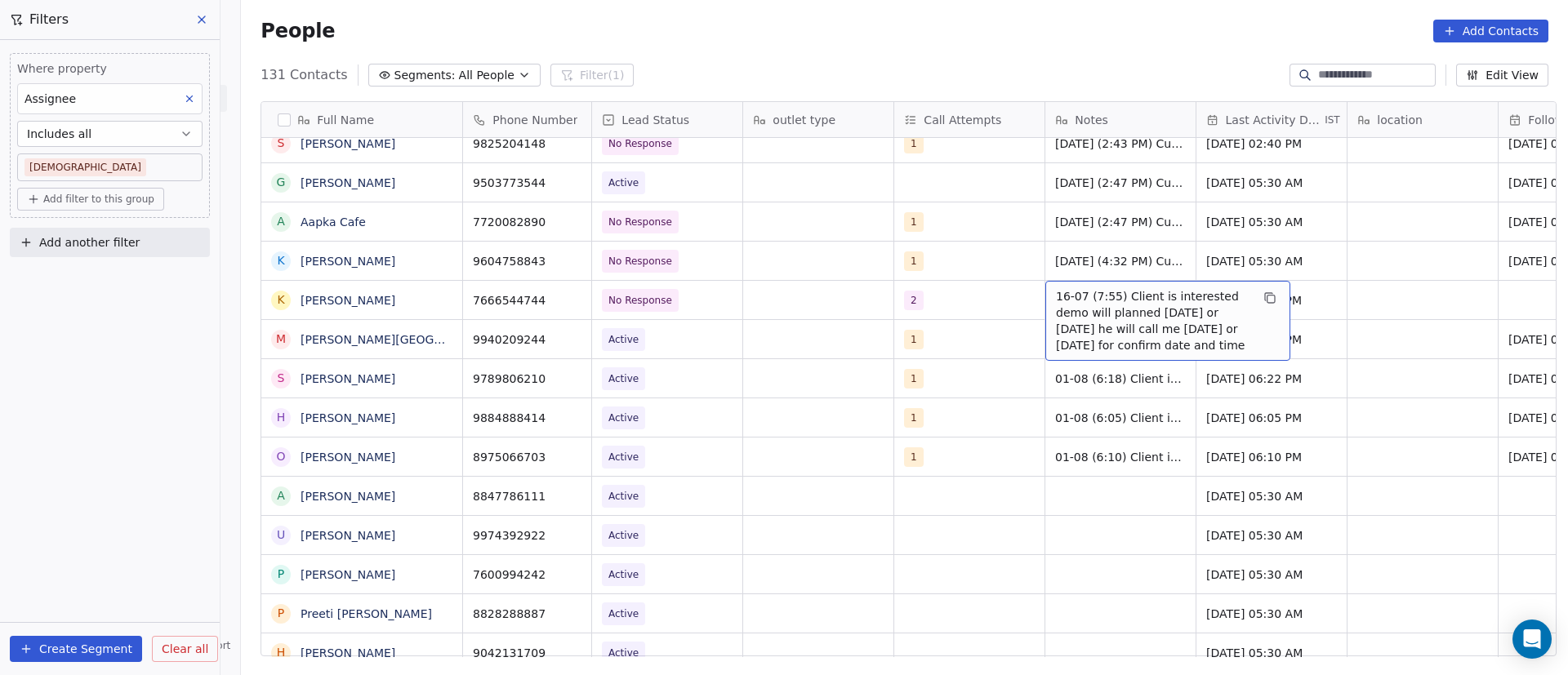
click at [1056, 297] on span "16-07 (7:55) Client is interested demo will planned [DATE] or [DATE] he will ca…" at bounding box center [1153, 320] width 194 height 65
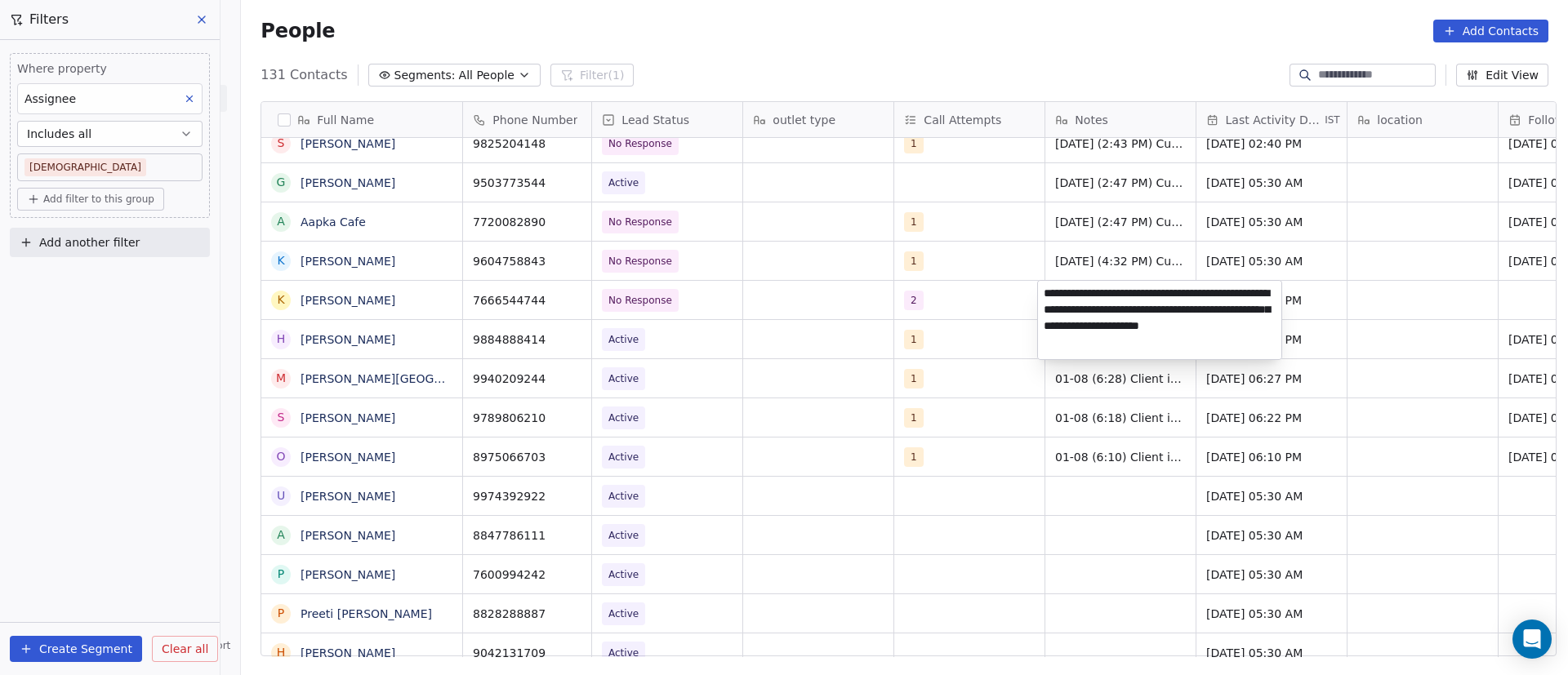
click at [1046, 296] on textarea "**********" at bounding box center [1159, 320] width 243 height 78
paste textarea "**********"
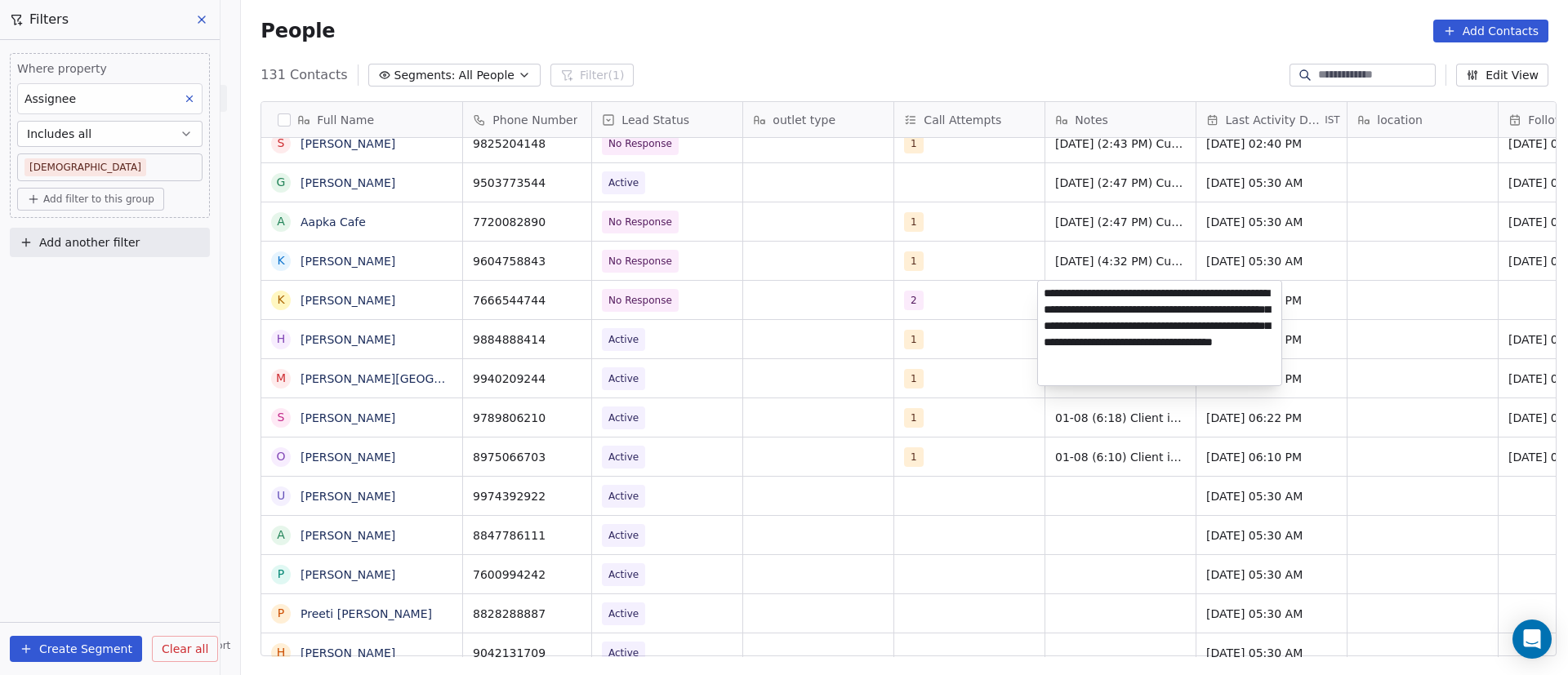
type textarea "**********"
click at [1319, 312] on html "On2Cook India Pvt. Ltd. Contacts People Marketing Workflows Campaigns Sales Pip…" at bounding box center [784, 338] width 1568 height 675
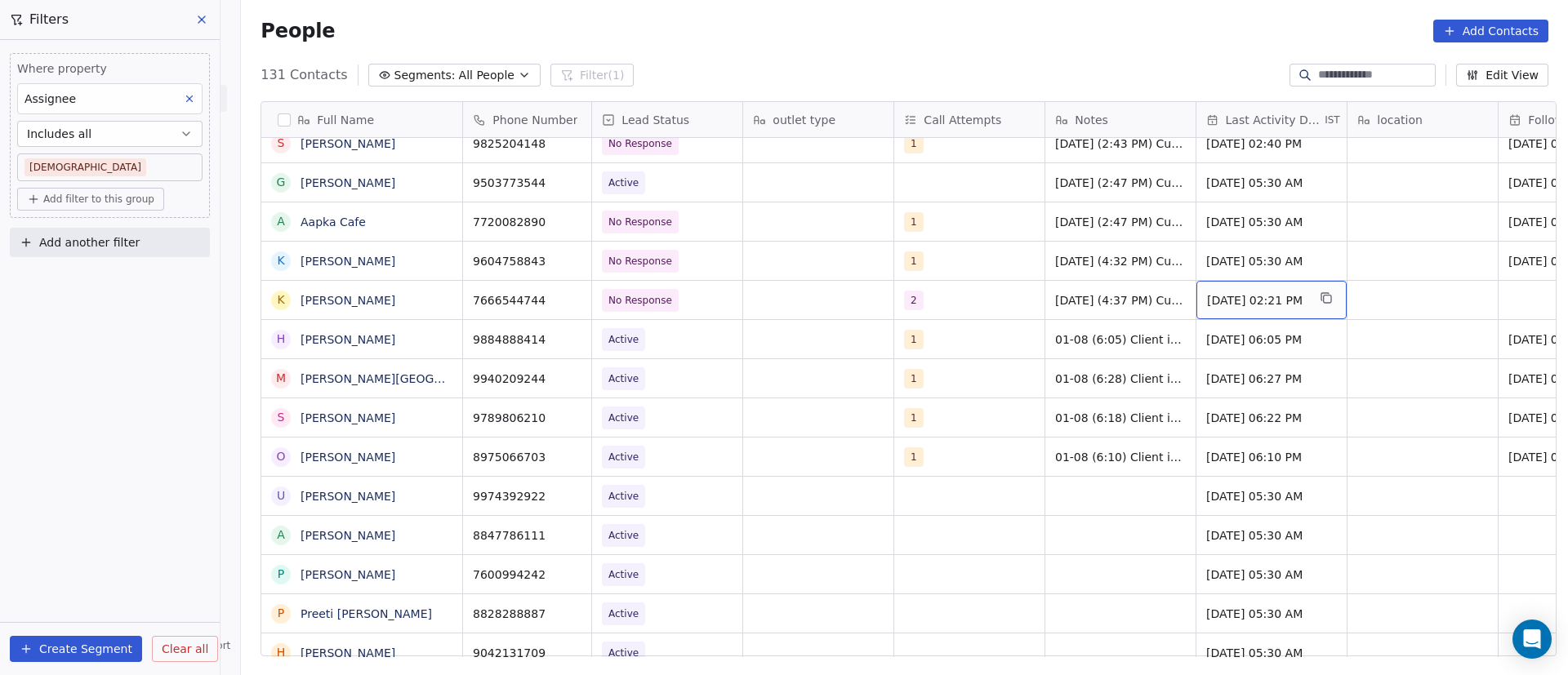
click at [1252, 306] on span "[DATE] 02:21 PM" at bounding box center [1256, 300] width 100 height 16
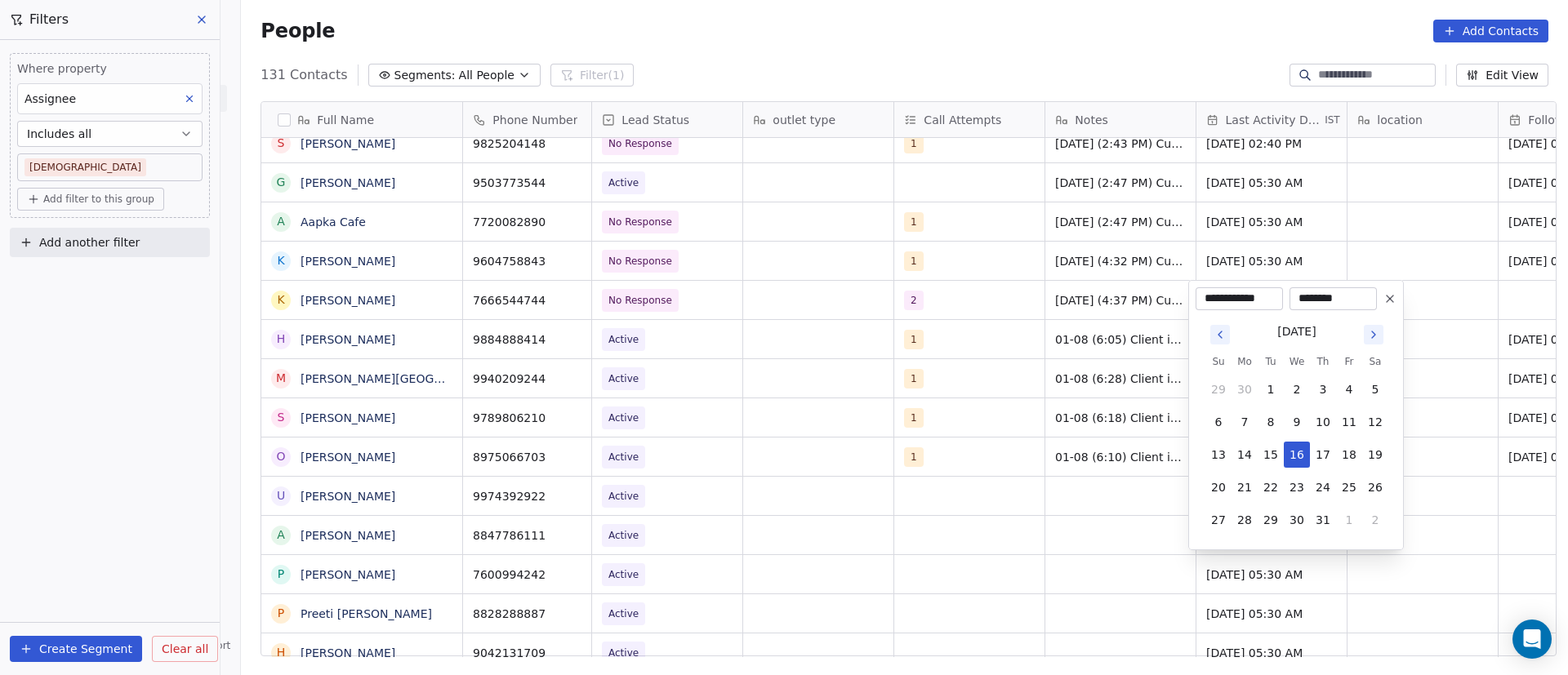
click at [1375, 338] on icon "Go to next month" at bounding box center [1374, 334] width 13 height 13
click at [1247, 430] on button "8" at bounding box center [1244, 423] width 26 height 26
type input "**********"
click at [1436, 311] on html "On2Cook India Pvt. Ltd. Contacts People Marketing Workflows Campaigns Sales Pip…" at bounding box center [784, 338] width 1568 height 675
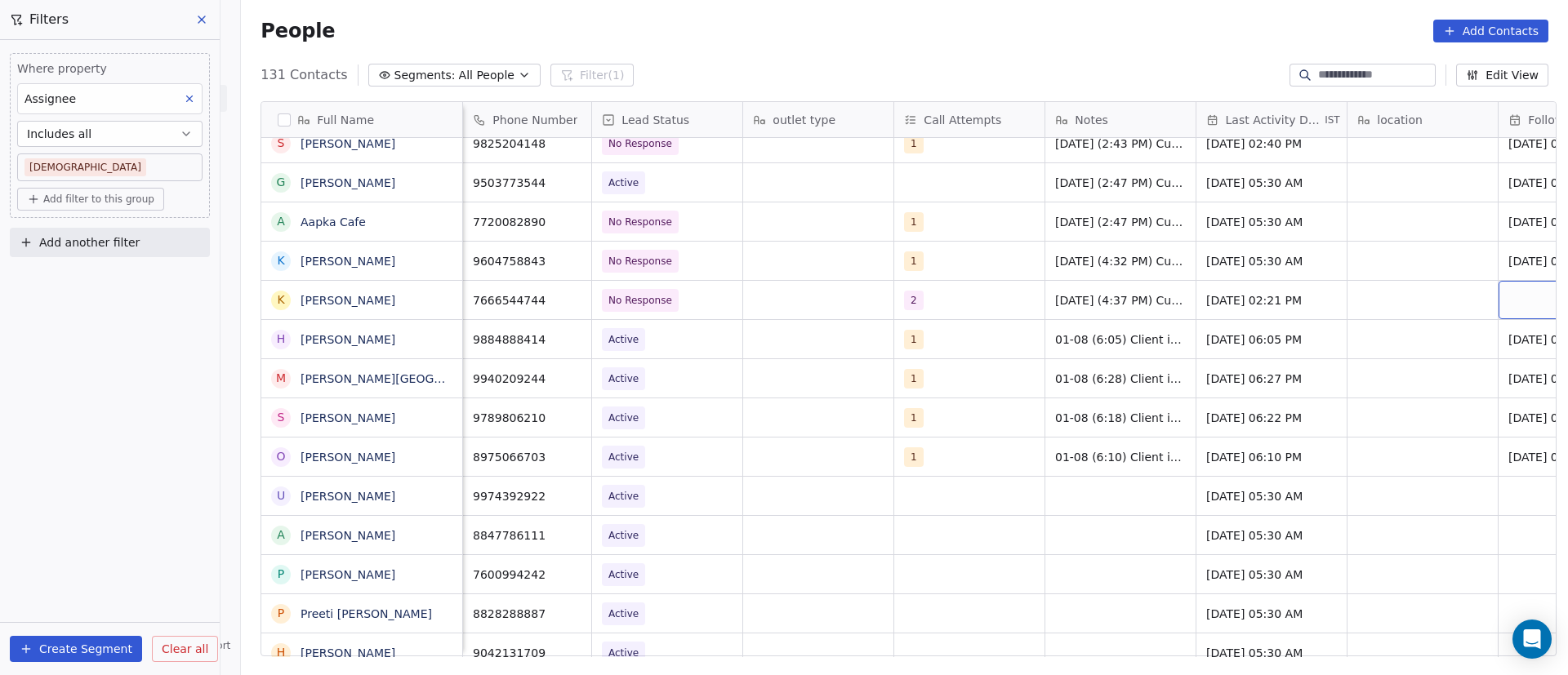
scroll to position [0, 113]
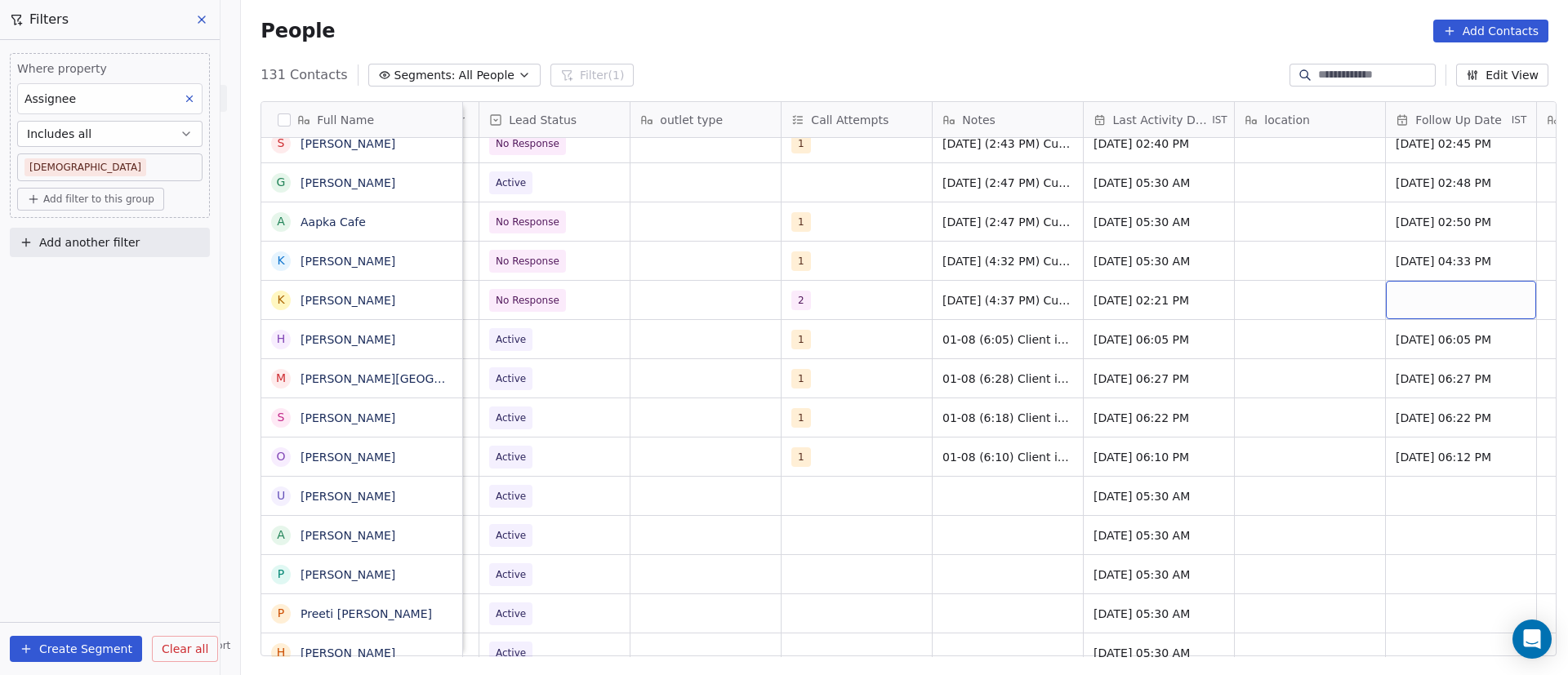
click at [1424, 304] on div "grid" at bounding box center [1460, 300] width 150 height 38
click at [1424, 305] on div "grid" at bounding box center [1460, 300] width 150 height 38
click at [1425, 298] on div "grid" at bounding box center [1460, 300] width 150 height 38
click at [1425, 298] on div "grid" at bounding box center [1460, 300] width 150 height 38
click at [1413, 301] on div "grid" at bounding box center [1460, 300] width 150 height 38
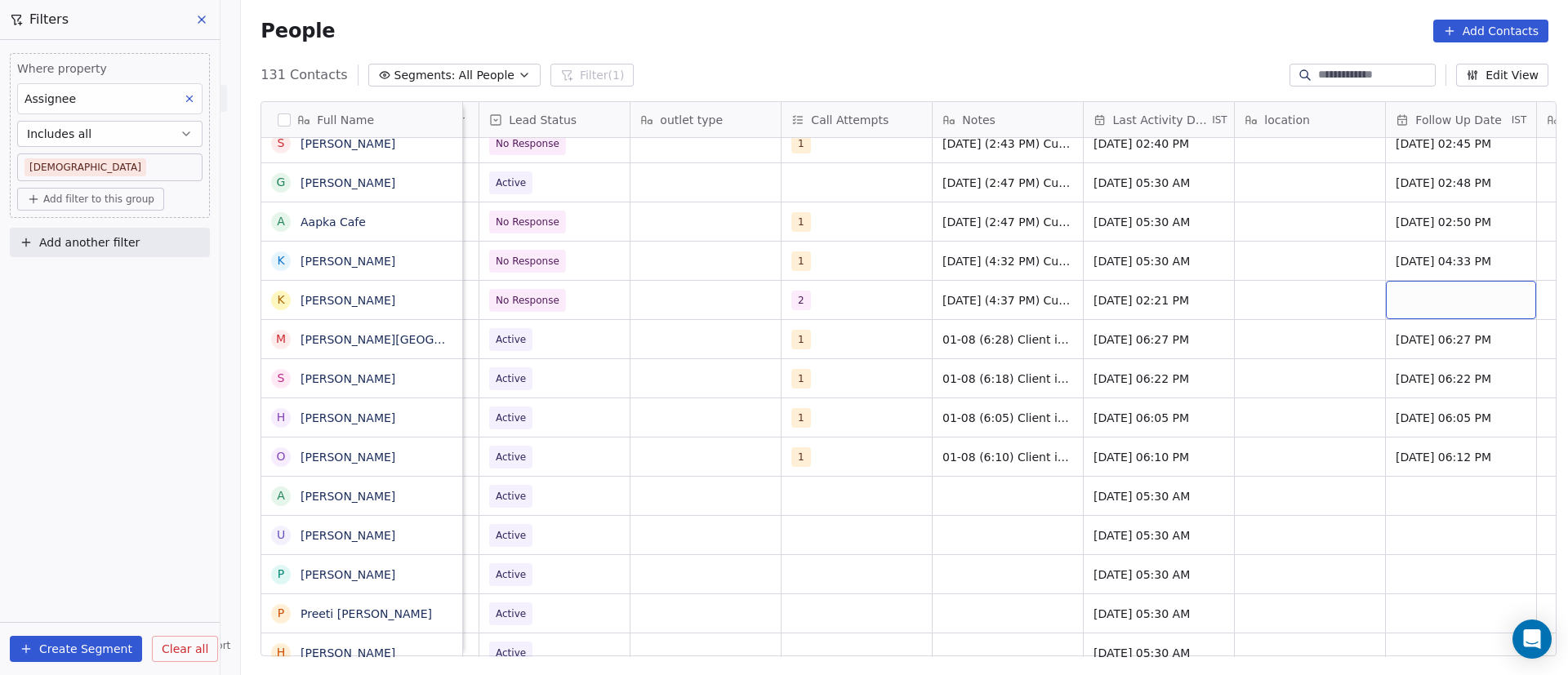
click at [1412, 301] on div "grid" at bounding box center [1460, 300] width 150 height 38
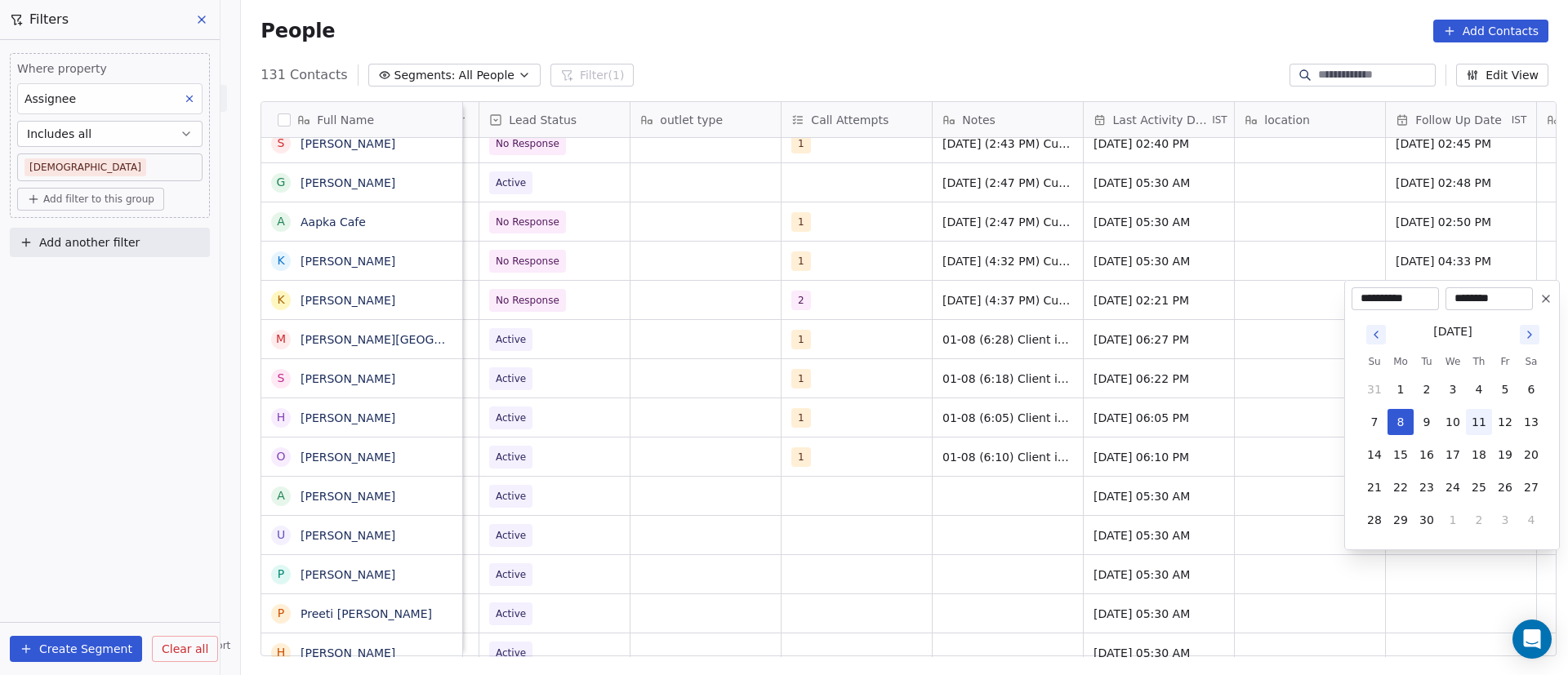
click at [1485, 423] on button "11" at bounding box center [1479, 423] width 26 height 26
type input "**********"
click at [1246, 305] on html "On2Cook India Pvt. Ltd. Contacts People Marketing Workflows Campaigns Sales Pip…" at bounding box center [784, 338] width 1568 height 675
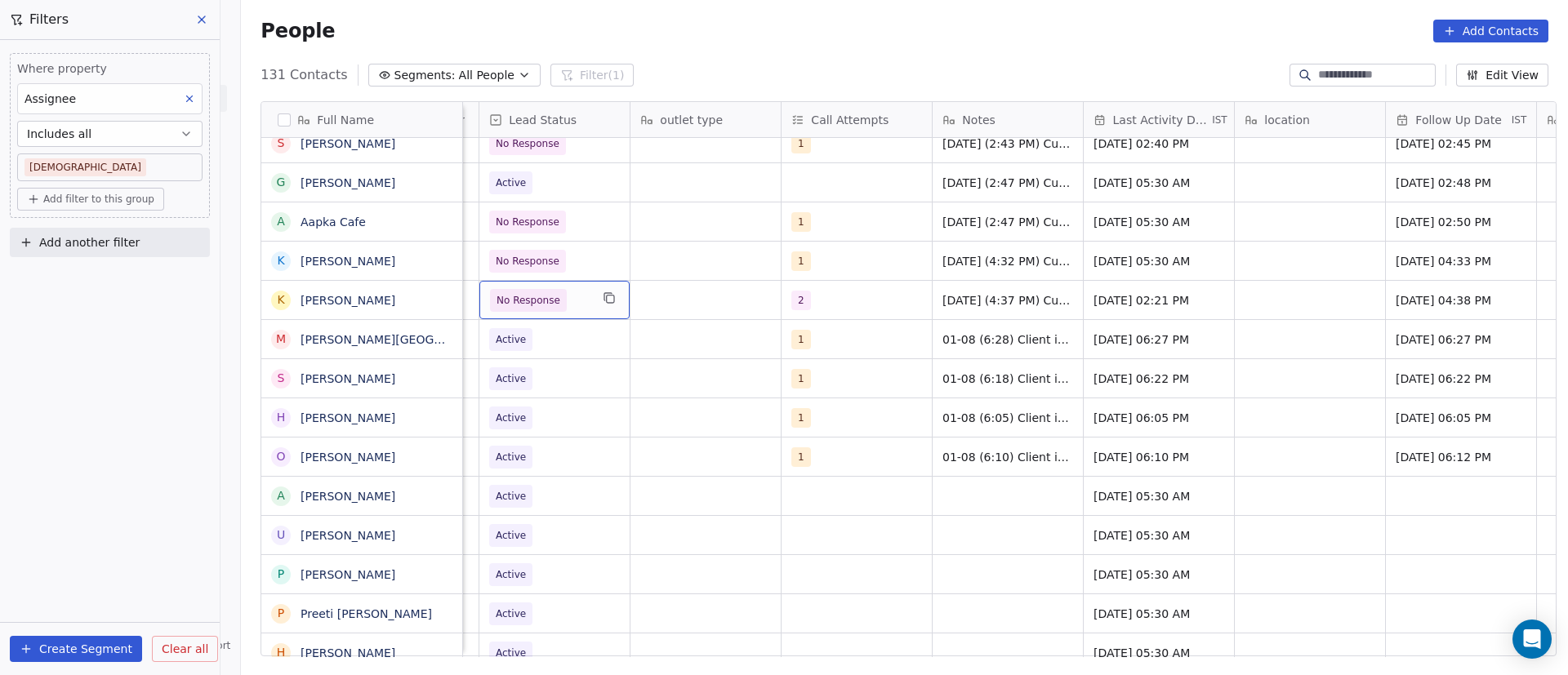
scroll to position [0, 0]
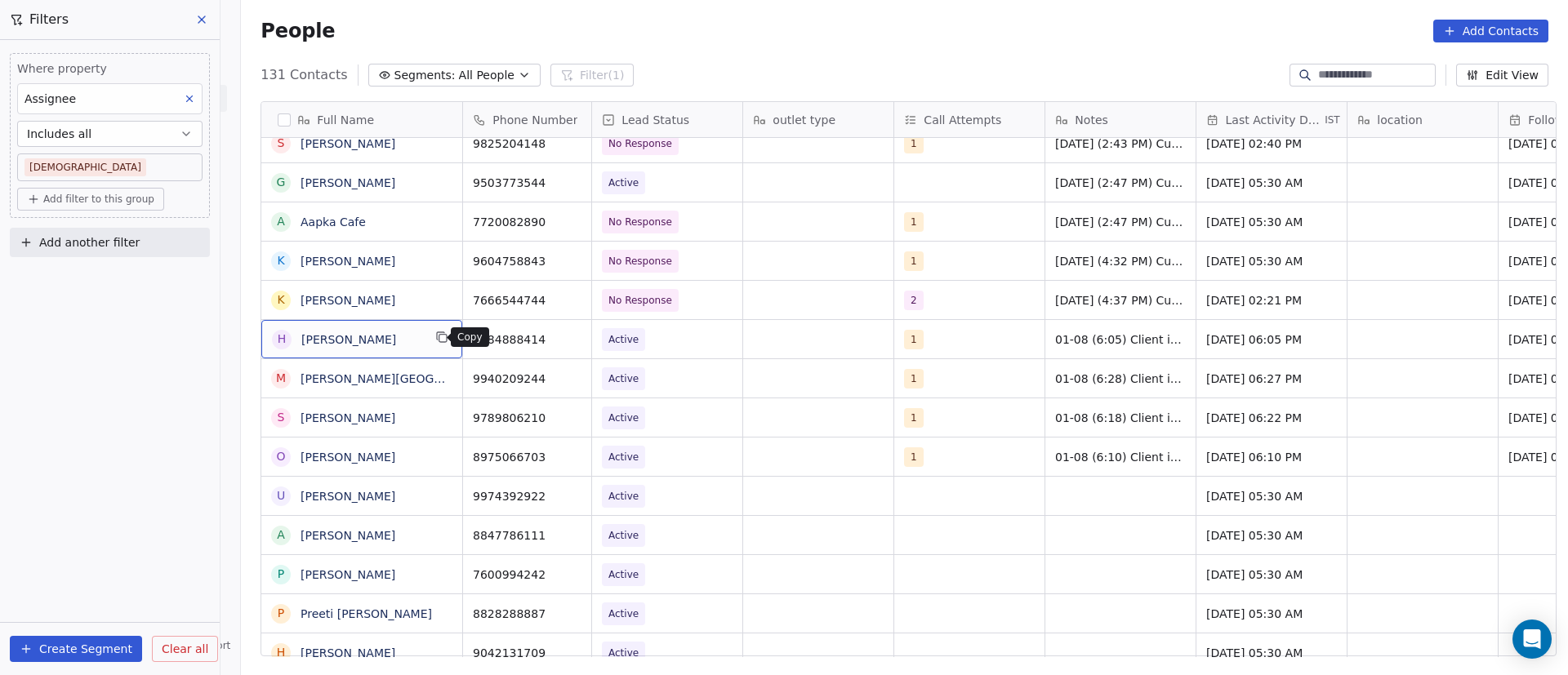
click at [439, 336] on icon "grid" at bounding box center [443, 338] width 7 height 7
click at [568, 337] on icon "grid" at bounding box center [570, 337] width 13 height 13
click at [673, 421] on span "Active" at bounding box center [653, 418] width 100 height 23
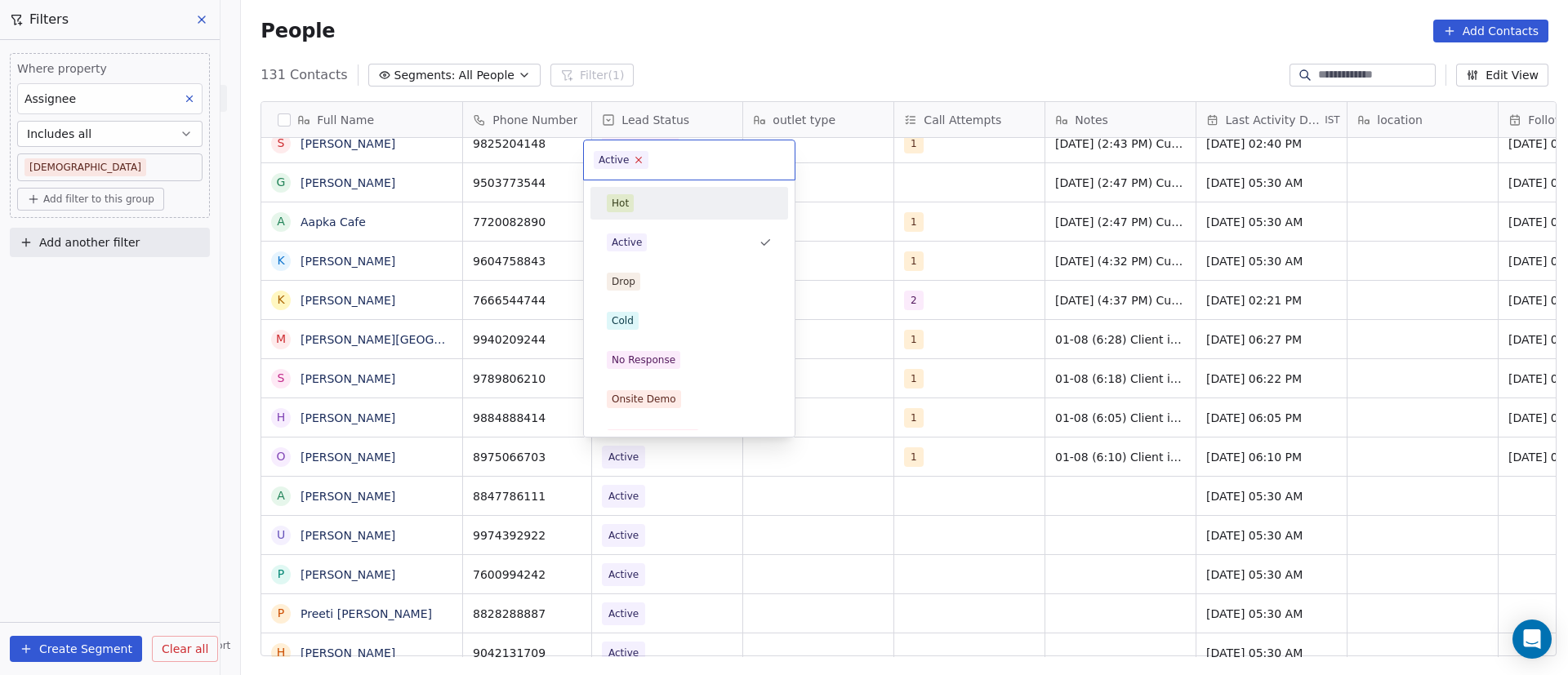
click at [635, 160] on icon at bounding box center [639, 160] width 10 height 10
click at [670, 351] on div "No Response" at bounding box center [689, 360] width 185 height 26
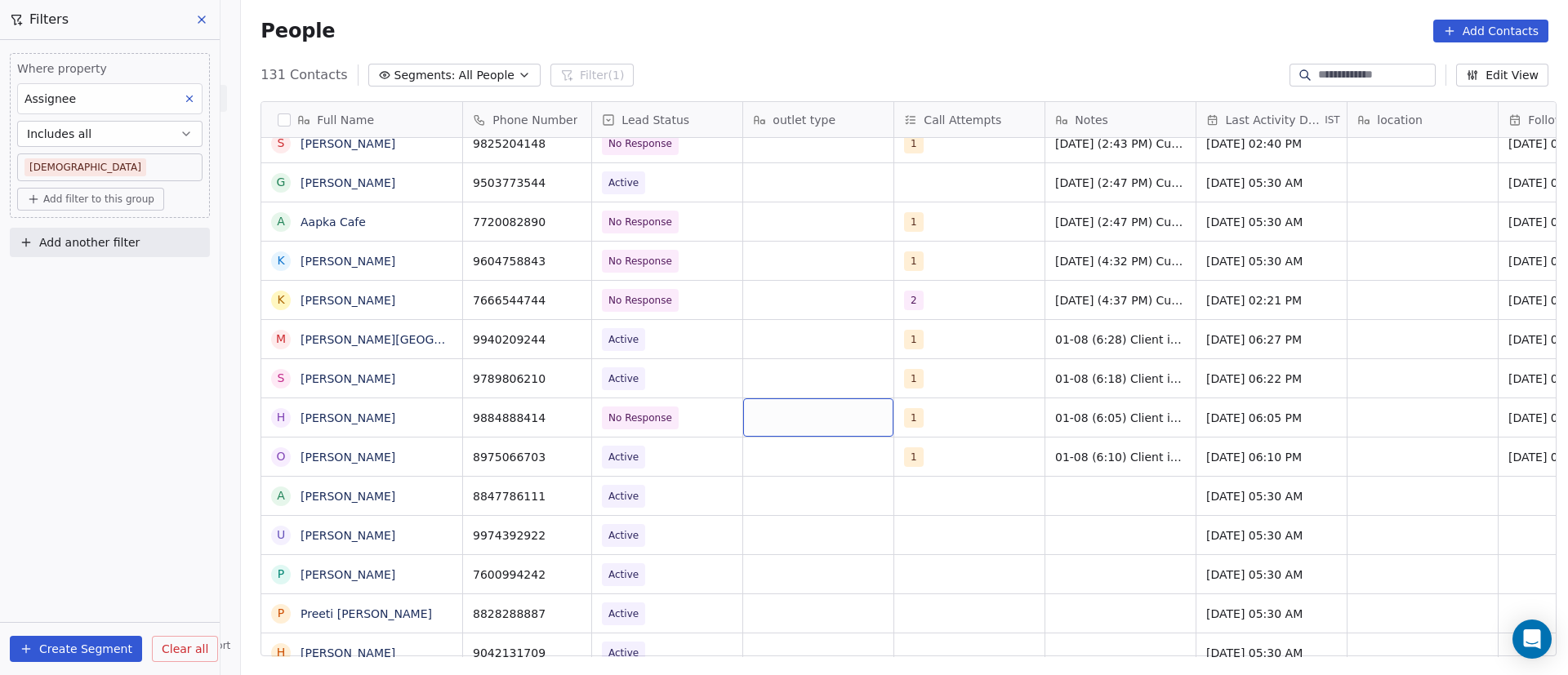
drag, startPoint x: 776, startPoint y: 423, endPoint x: 802, endPoint y: 424, distance: 26.0
drag, startPoint x: 934, startPoint y: 429, endPoint x: 937, endPoint y: 420, distance: 9.5
click at [936, 420] on div "1" at bounding box center [955, 418] width 100 height 20
click at [935, 420] on div "1" at bounding box center [955, 418] width 100 height 20
click at [935, 416] on div "1" at bounding box center [955, 418] width 100 height 20
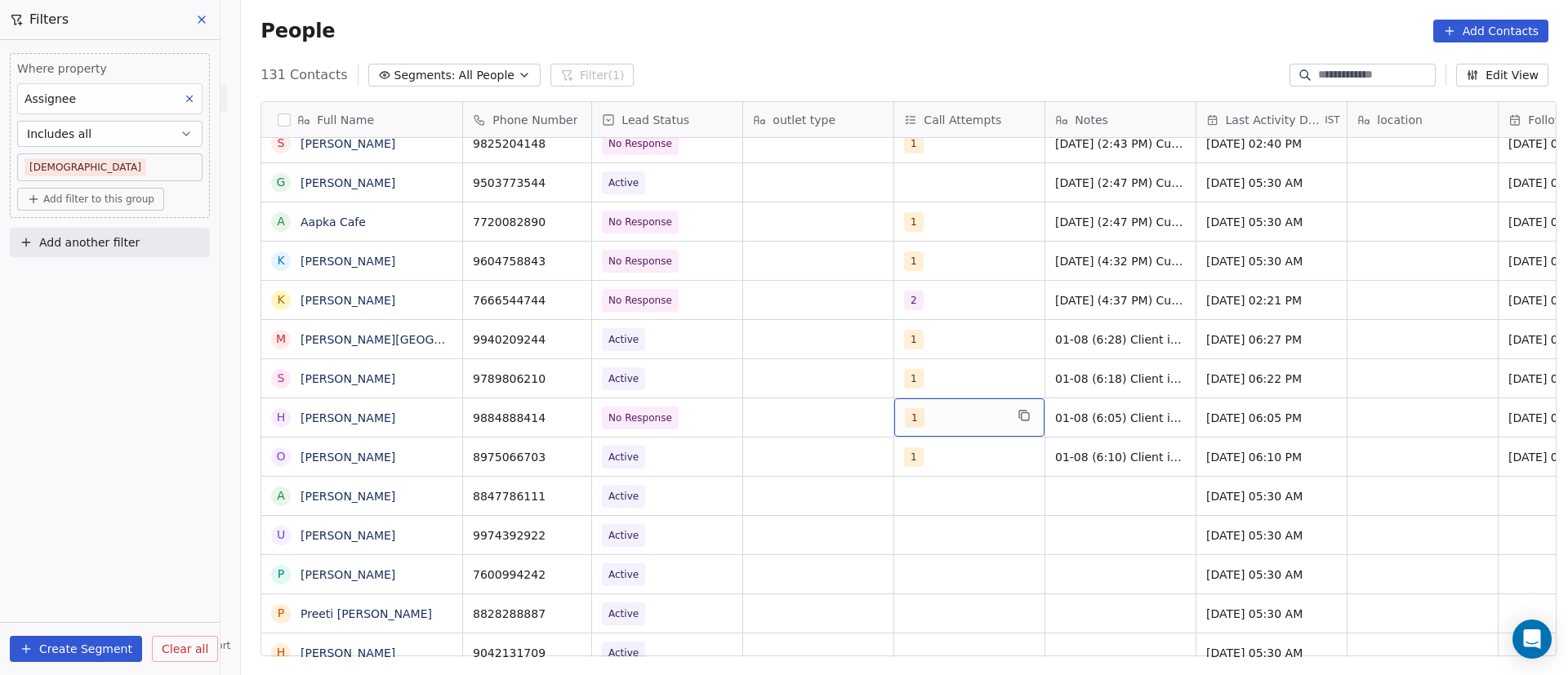
click at [935, 416] on div "1" at bounding box center [955, 418] width 100 height 20
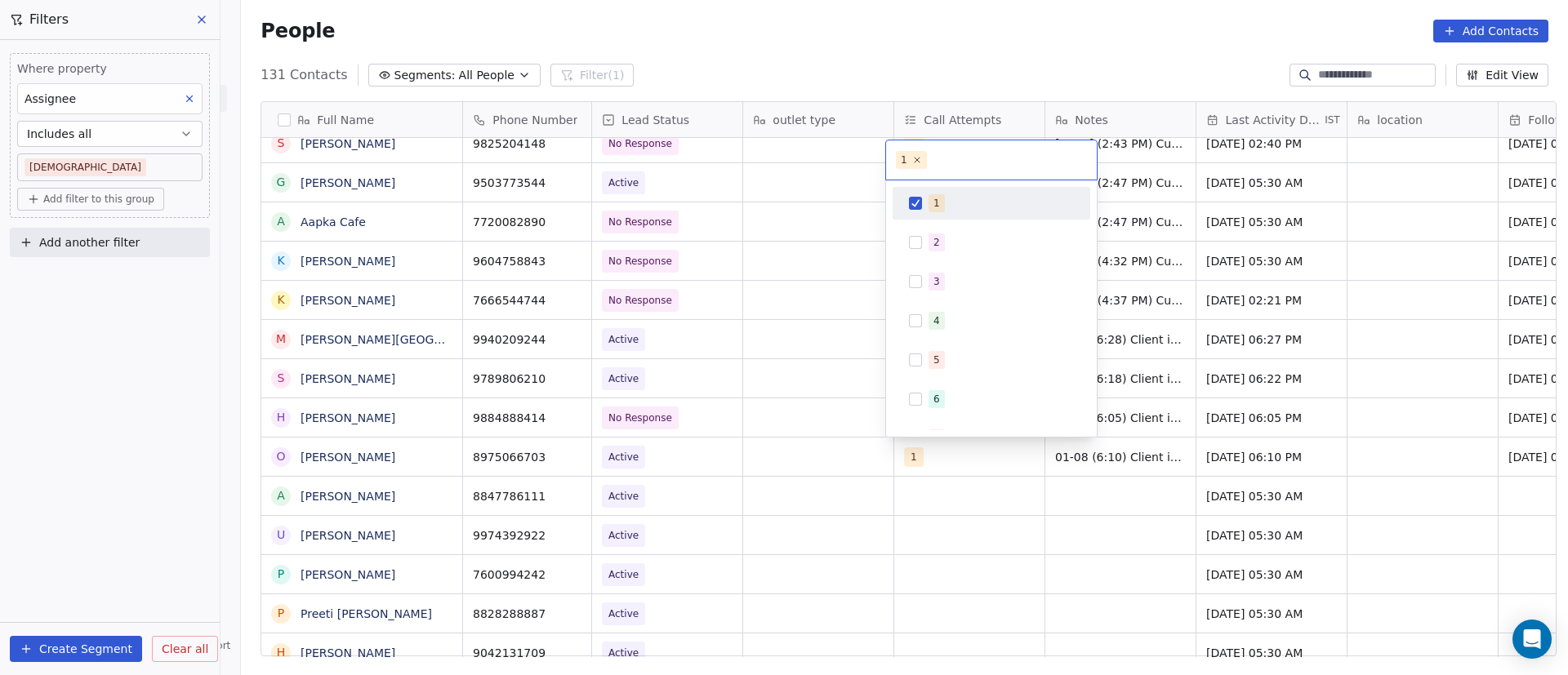
click at [909, 198] on div "1" at bounding box center [991, 203] width 185 height 26
click at [923, 245] on div "2" at bounding box center [991, 242] width 185 height 26
click at [1181, 434] on html "On2Cook India Pvt. Ltd. Contacts People Marketing Workflows Campaigns Sales Pip…" at bounding box center [784, 338] width 1568 height 675
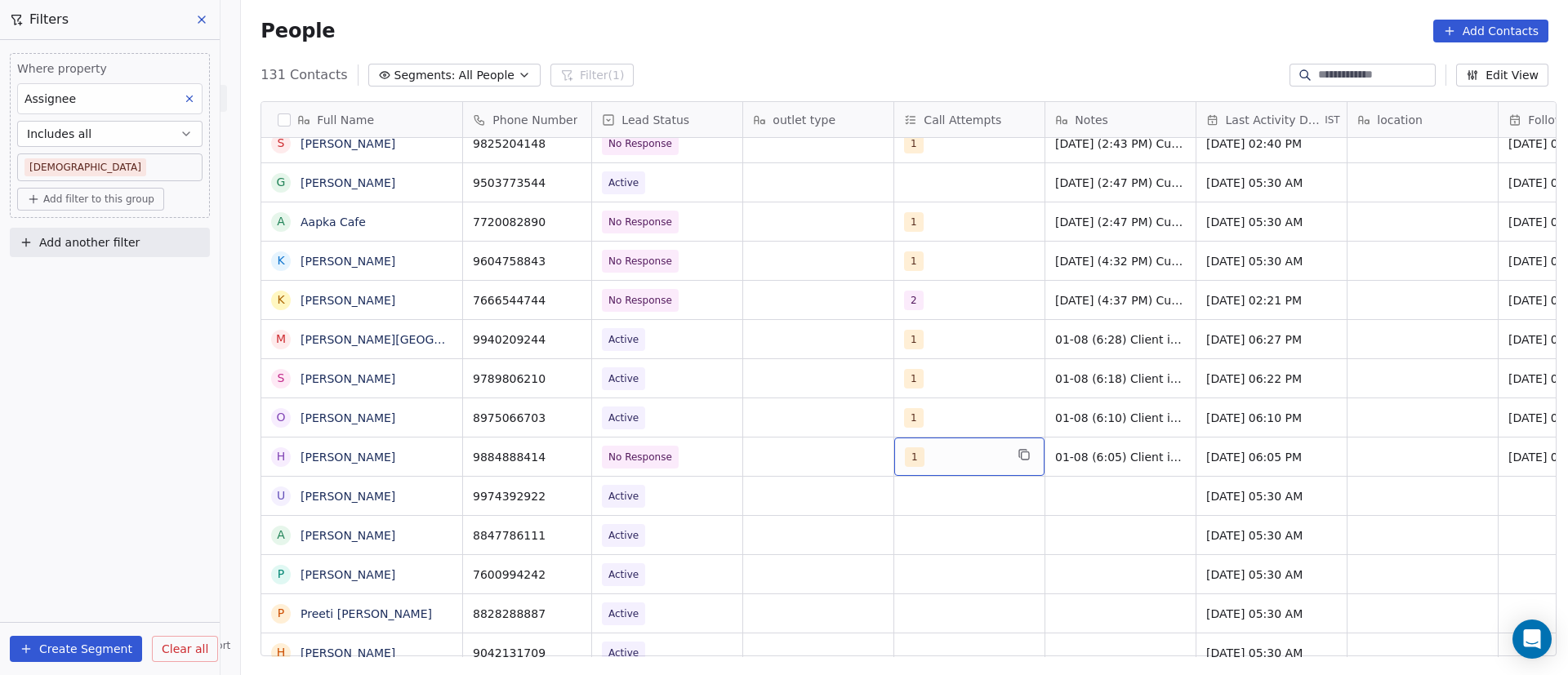
click at [931, 460] on div "1" at bounding box center [955, 457] width 100 height 20
click at [930, 460] on div "1" at bounding box center [955, 457] width 100 height 20
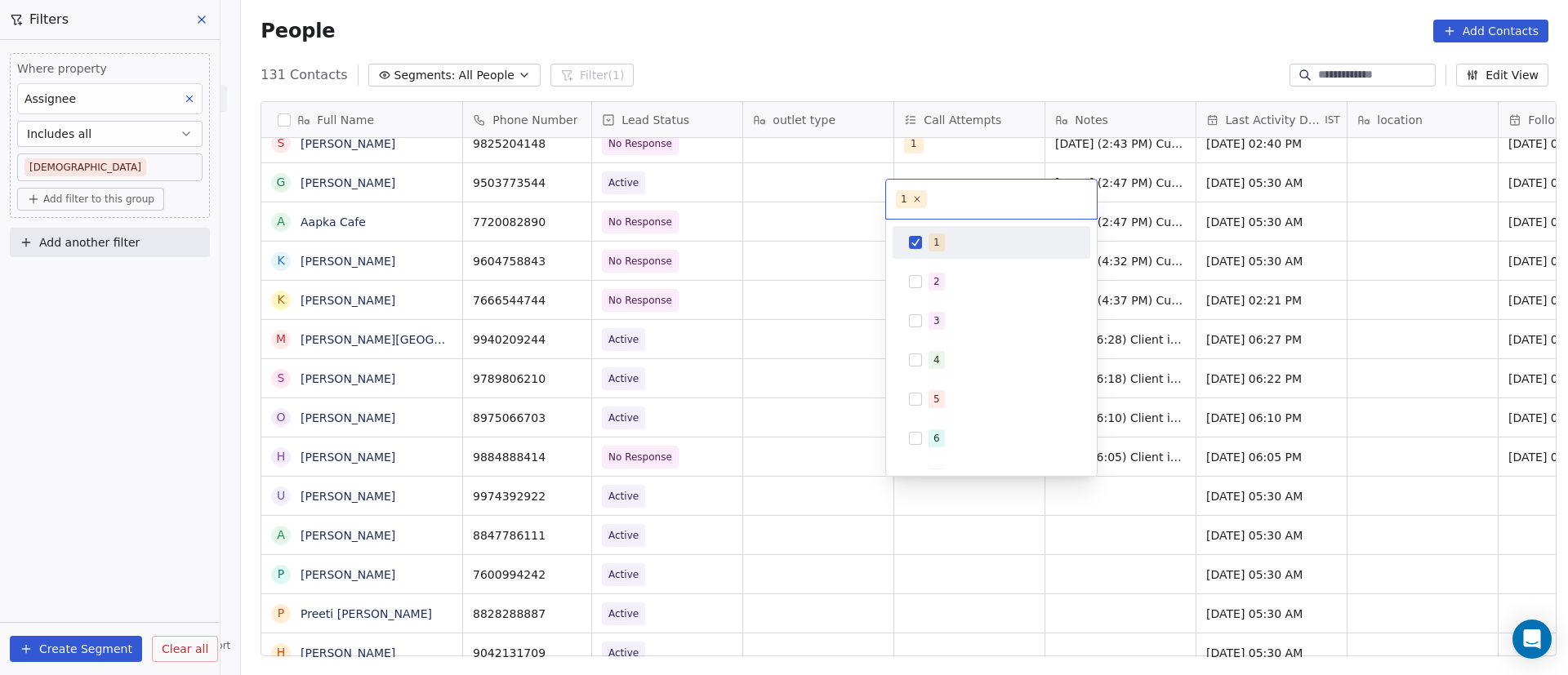
click at [917, 243] on button "Suggestions" at bounding box center [915, 242] width 13 height 13
click at [922, 285] on div "2" at bounding box center [991, 282] width 185 height 26
click at [1194, 452] on html "On2Cook India Pvt. Ltd. Contacts People Marketing Workflows Campaigns Sales Pip…" at bounding box center [784, 338] width 1568 height 675
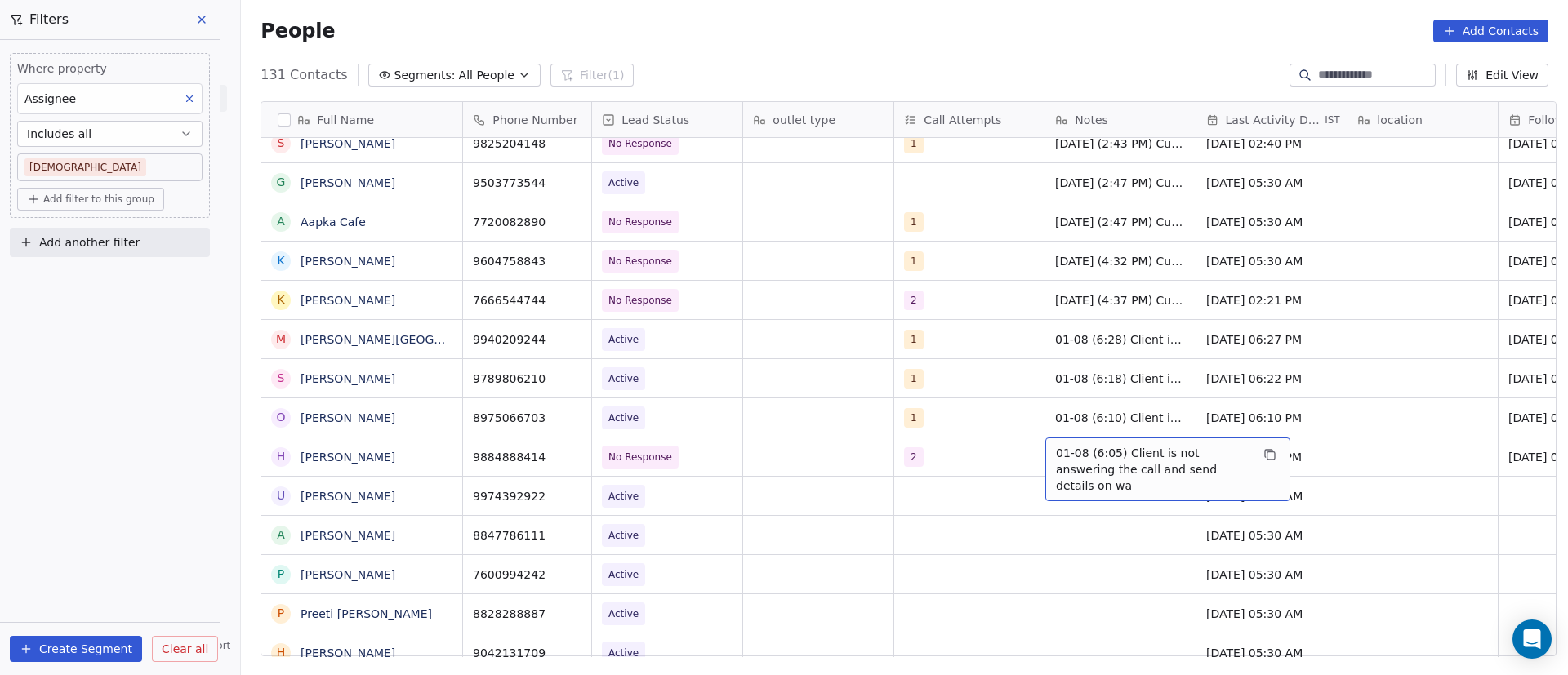
click at [1056, 452] on span "01-08 (6:05) Client is not answering the call and send details on wa" at bounding box center [1153, 469] width 194 height 49
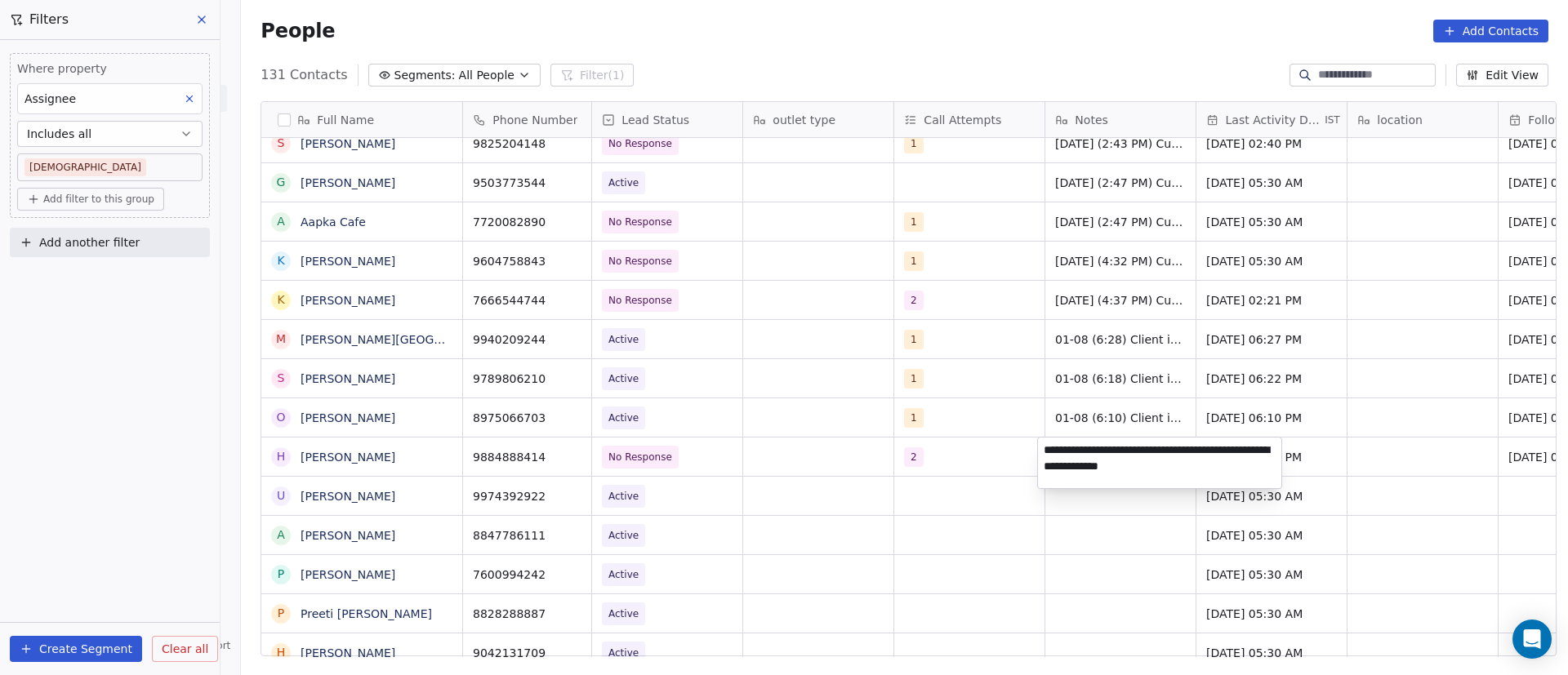
click at [1060, 465] on textarea "**********" at bounding box center [1159, 462] width 243 height 50
click at [1039, 452] on textarea "**********" at bounding box center [1159, 462] width 243 height 50
click at [1048, 448] on textarea "**********" at bounding box center [1159, 462] width 243 height 50
paste textarea "**********"
type textarea "**********"
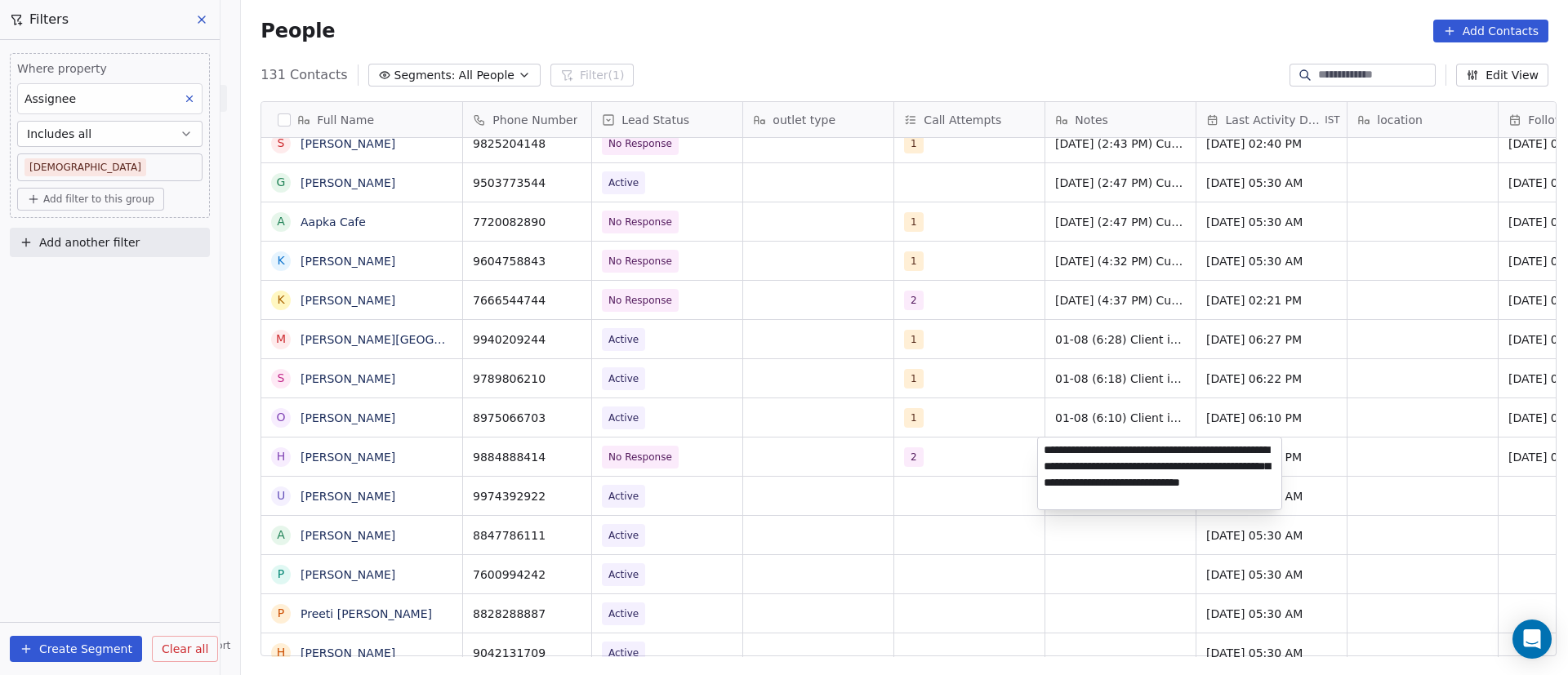
click at [1326, 467] on html "On2Cook India Pvt. Ltd. Contacts People Marketing Workflows Campaigns Sales Pip…" at bounding box center [784, 338] width 1568 height 675
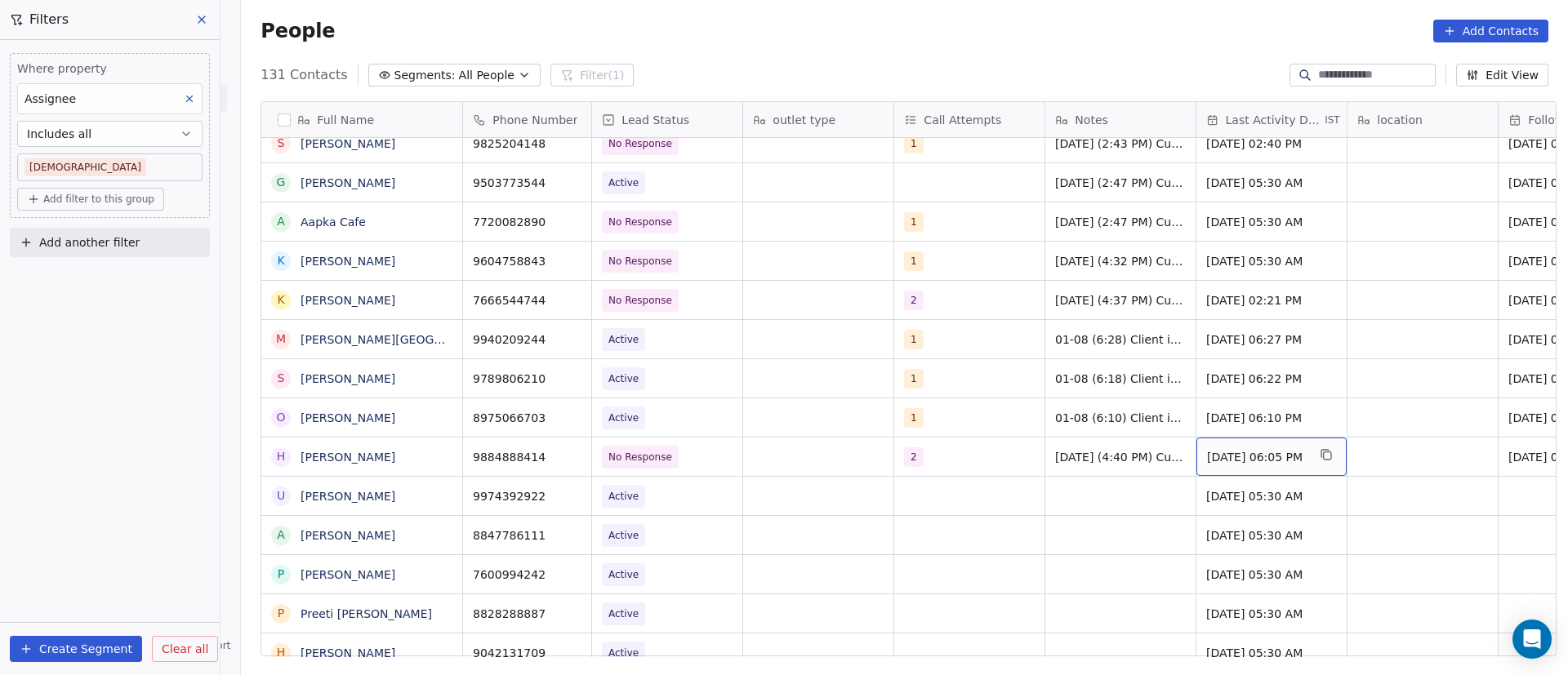
click at [1222, 455] on span "[DATE] 06:05 PM" at bounding box center [1256, 457] width 100 height 16
click at [1221, 455] on span "[DATE] 06:05 PM" at bounding box center [1256, 457] width 100 height 16
click at [1226, 462] on span "[DATE] 06:05 PM" at bounding box center [1256, 457] width 100 height 16
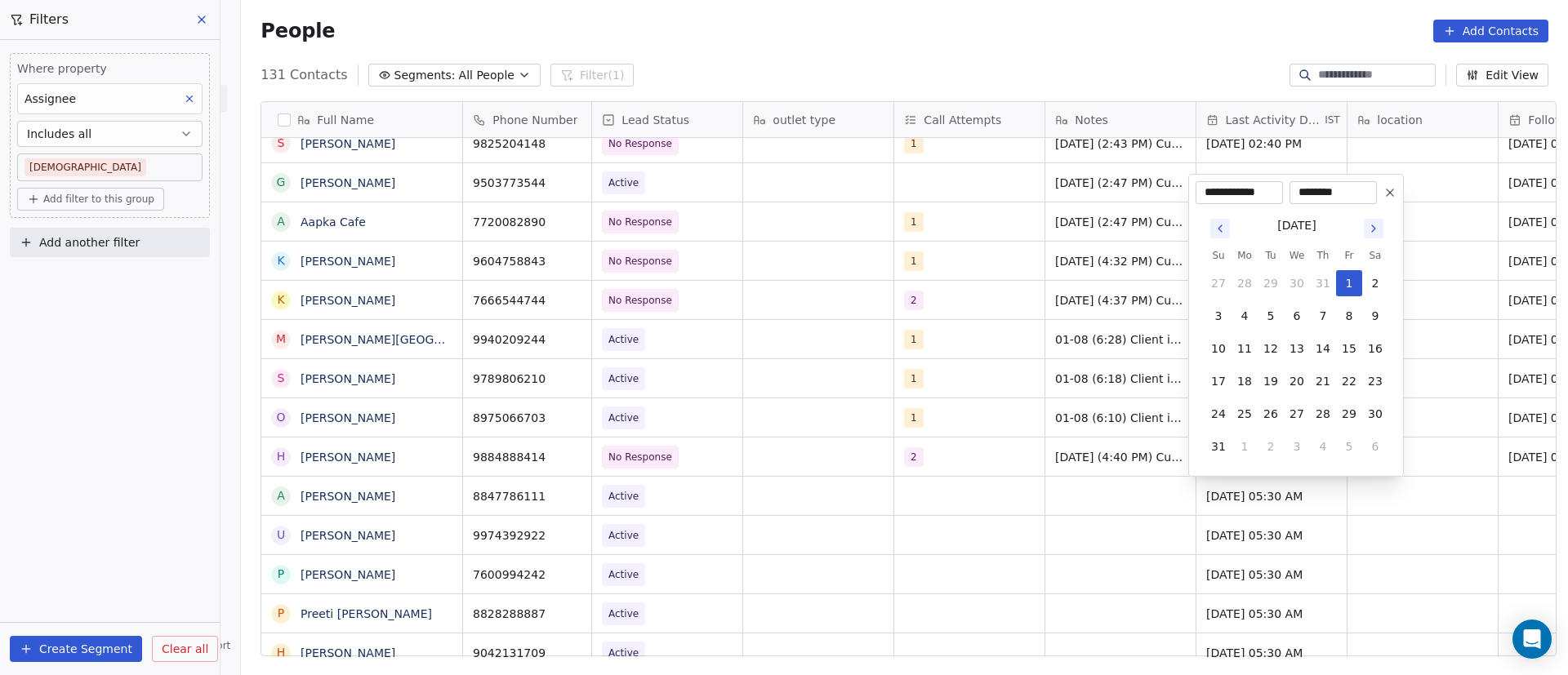
click at [1375, 232] on icon "Go to next month" at bounding box center [1374, 228] width 13 height 13
click at [1250, 355] on button "8" at bounding box center [1244, 349] width 26 height 26
type input "**********"
click at [1072, 392] on html "On2Cook India Pvt. Ltd. Contacts People Marketing Workflows Campaigns Sales Pip…" at bounding box center [784, 338] width 1568 height 675
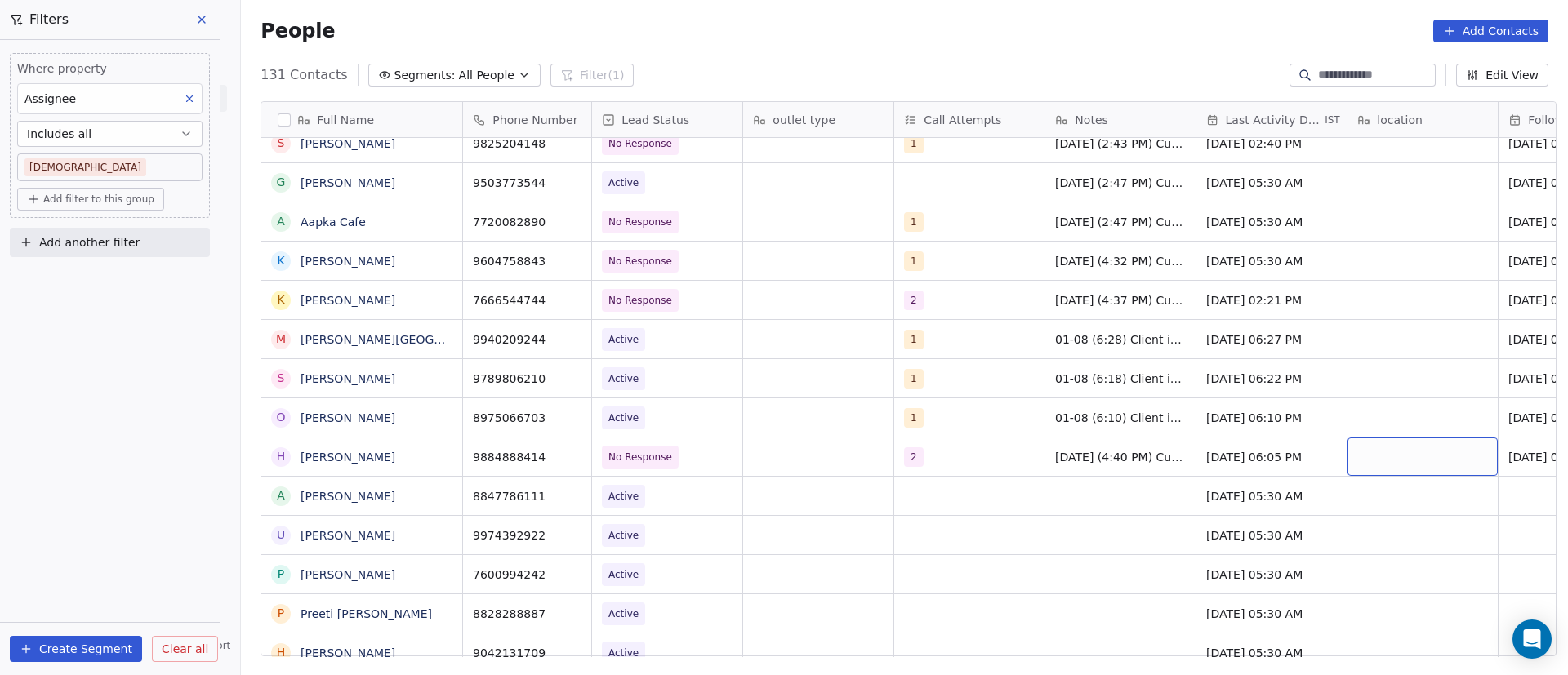
scroll to position [0, 113]
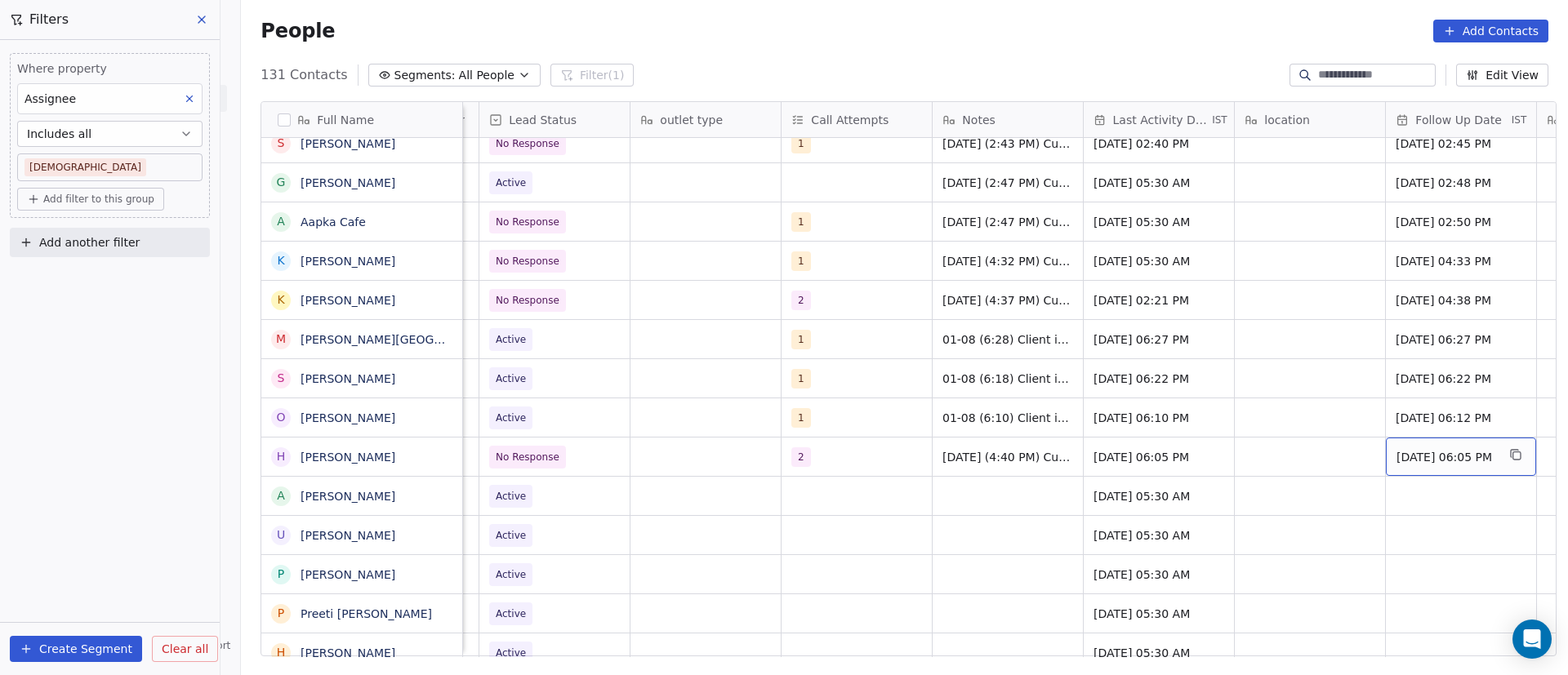
click at [1419, 458] on span "[DATE] 06:05 PM" at bounding box center [1446, 457] width 100 height 16
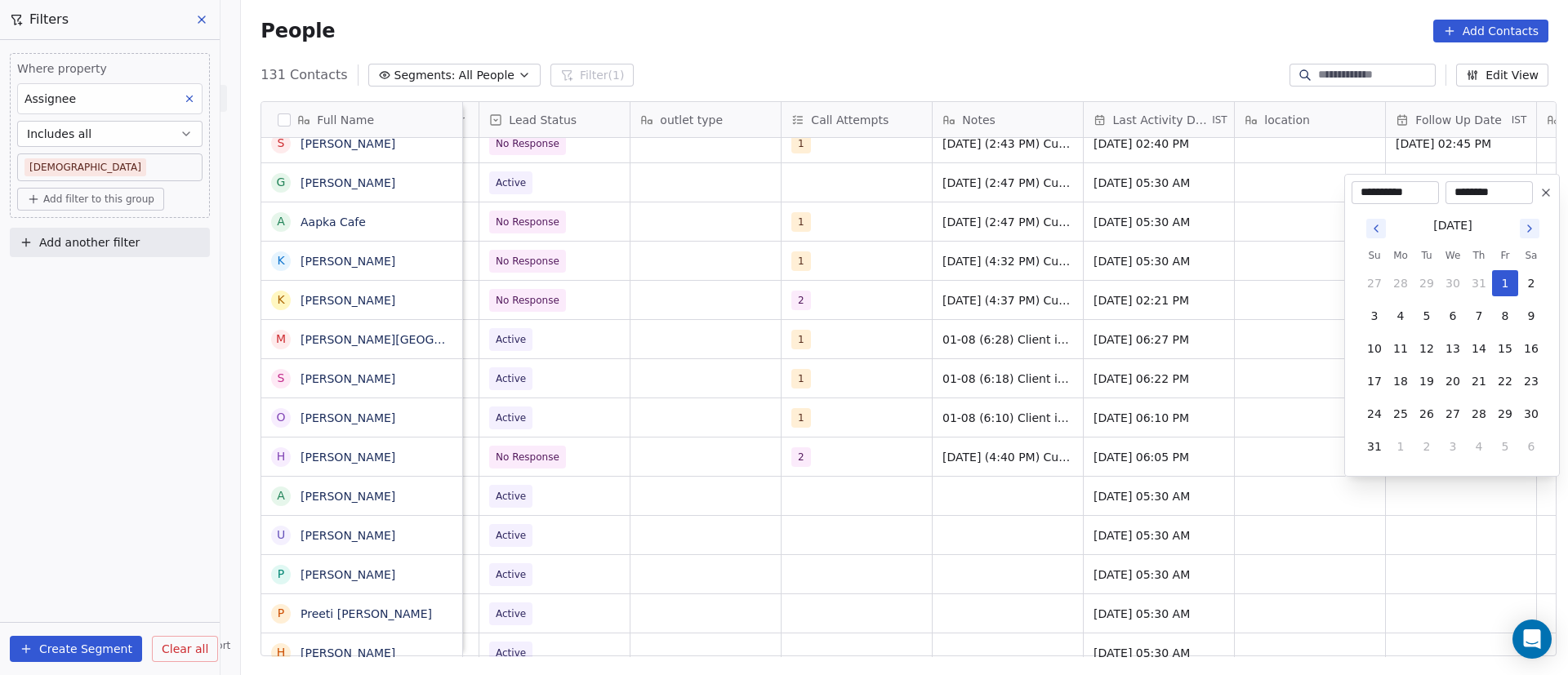
click at [1531, 230] on icon "Go to next month" at bounding box center [1529, 228] width 13 height 13
click at [1479, 356] on button "11" at bounding box center [1479, 349] width 26 height 26
type input "**********"
click at [1262, 436] on html "On2Cook India Pvt. Ltd. Contacts People Marketing Workflows Campaigns Sales Pip…" at bounding box center [784, 338] width 1568 height 675
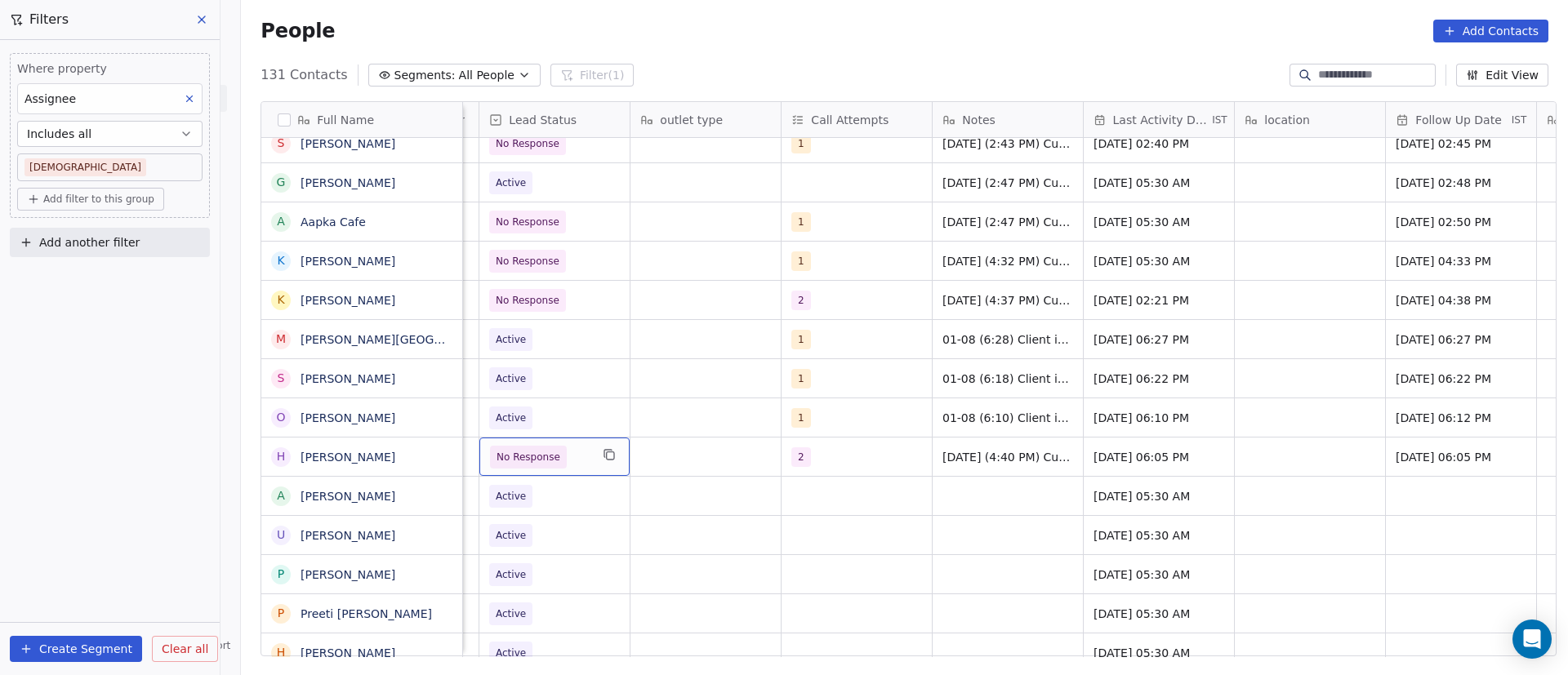
scroll to position [0, 0]
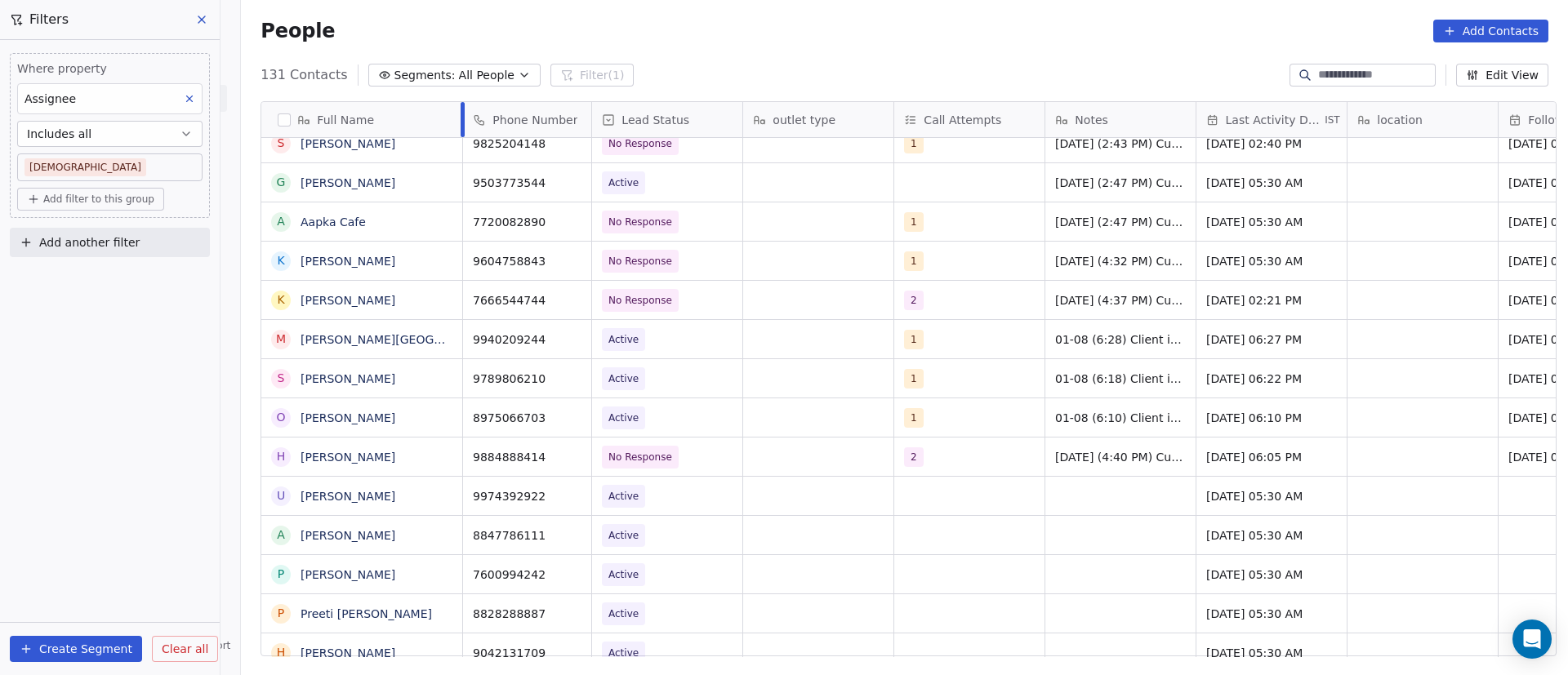
click at [455, 116] on div "Full Name R [PERSON_NAME] A [PERSON_NAME] v [PERSON_NAME] D.K. G [PERSON_NAME] …" at bounding box center [909, 380] width 1295 height 555
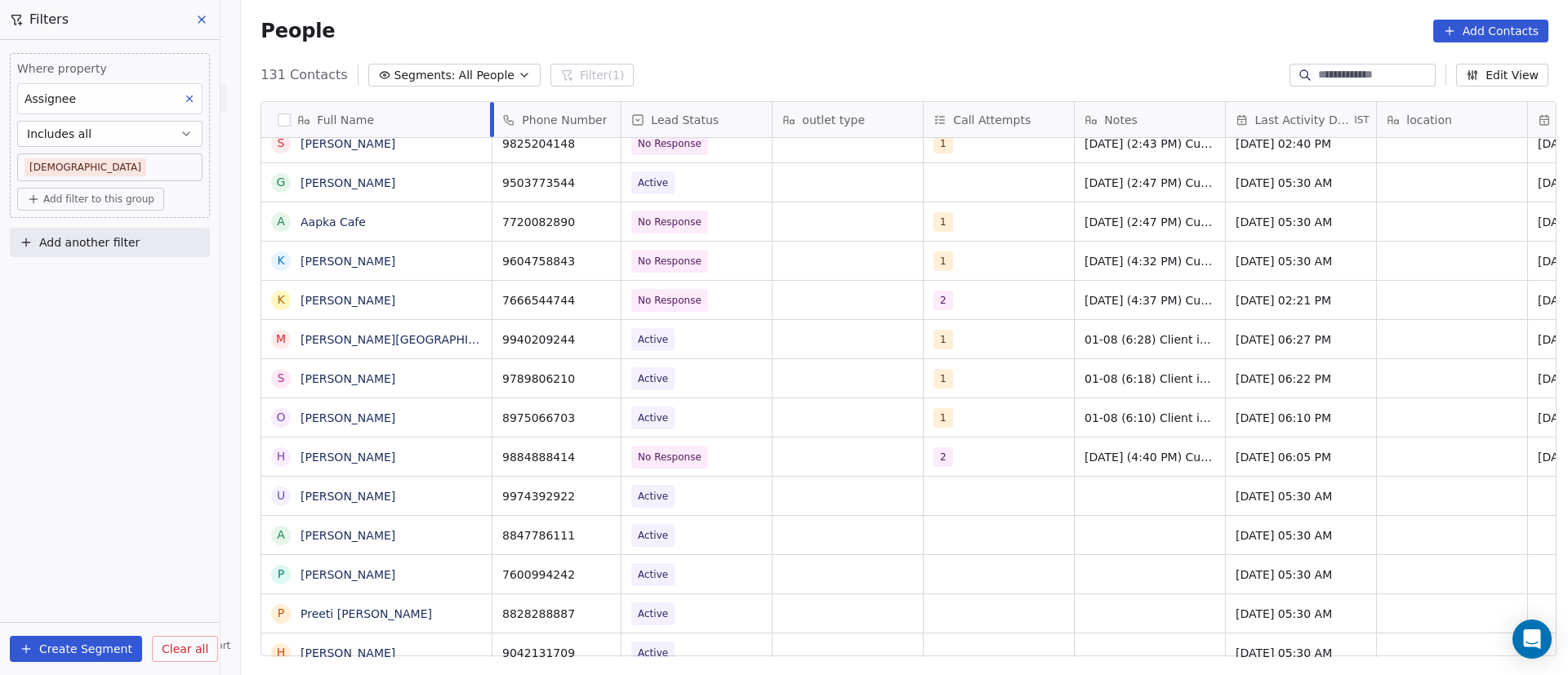
drag, startPoint x: 455, startPoint y: 116, endPoint x: 495, endPoint y: 147, distance: 50.6
click at [490, 134] on div at bounding box center [492, 120] width 4 height 35
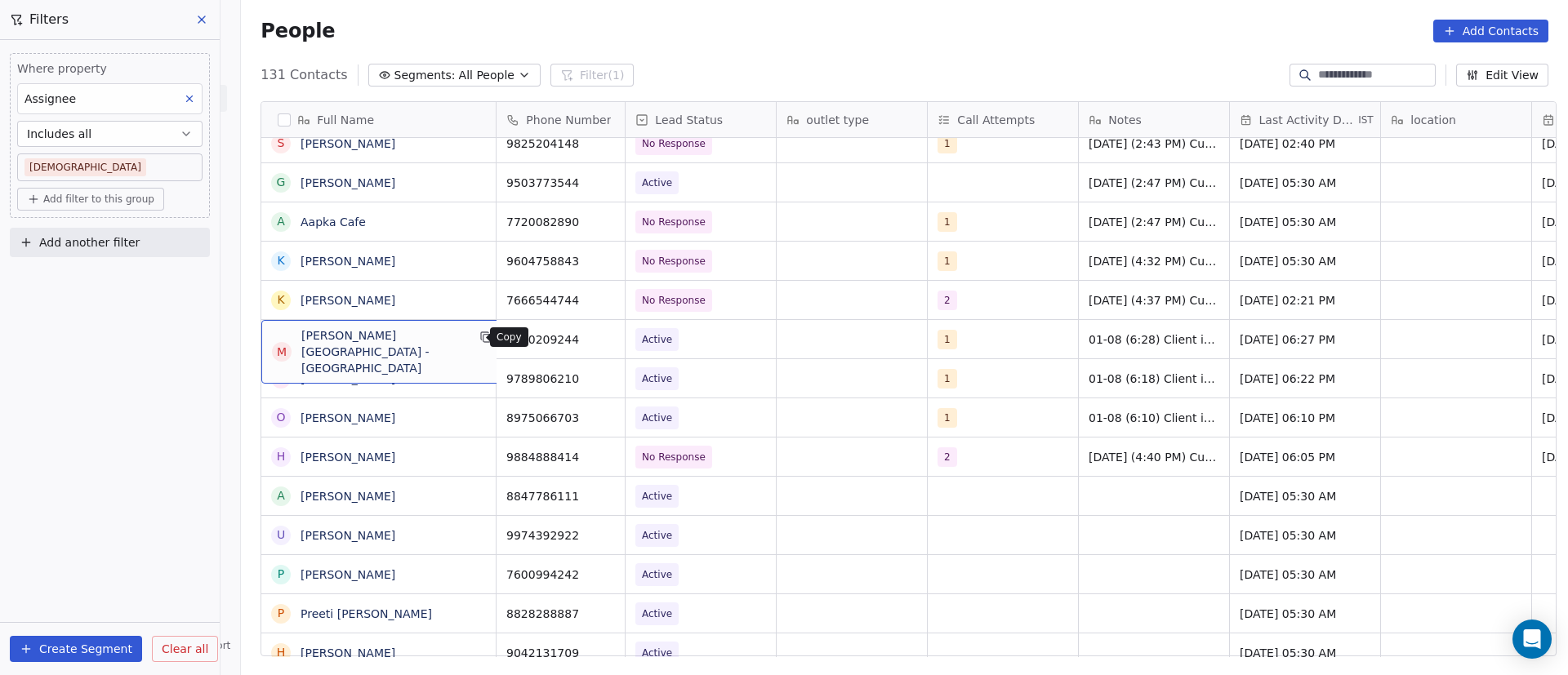
click at [483, 340] on icon "grid" at bounding box center [487, 338] width 7 height 7
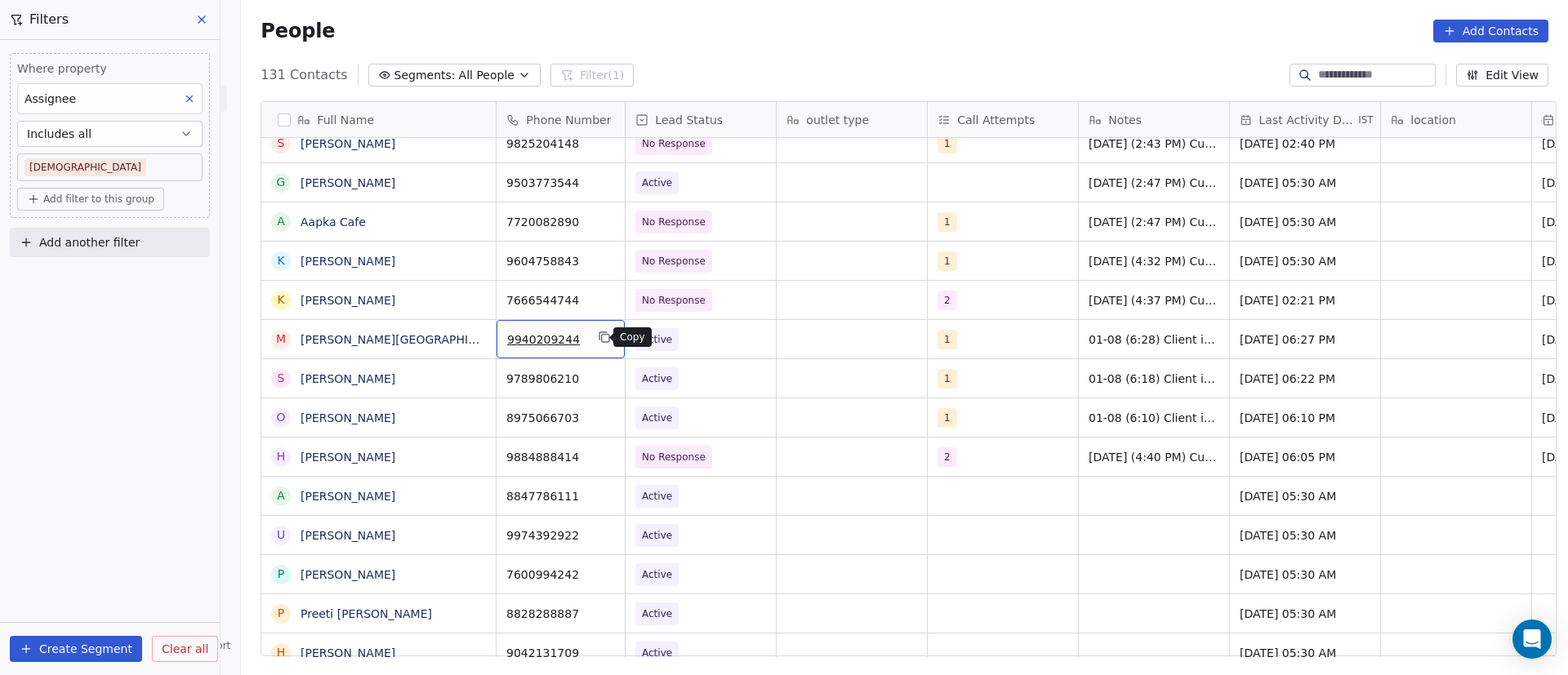
click at [600, 340] on icon "grid" at bounding box center [604, 337] width 13 height 13
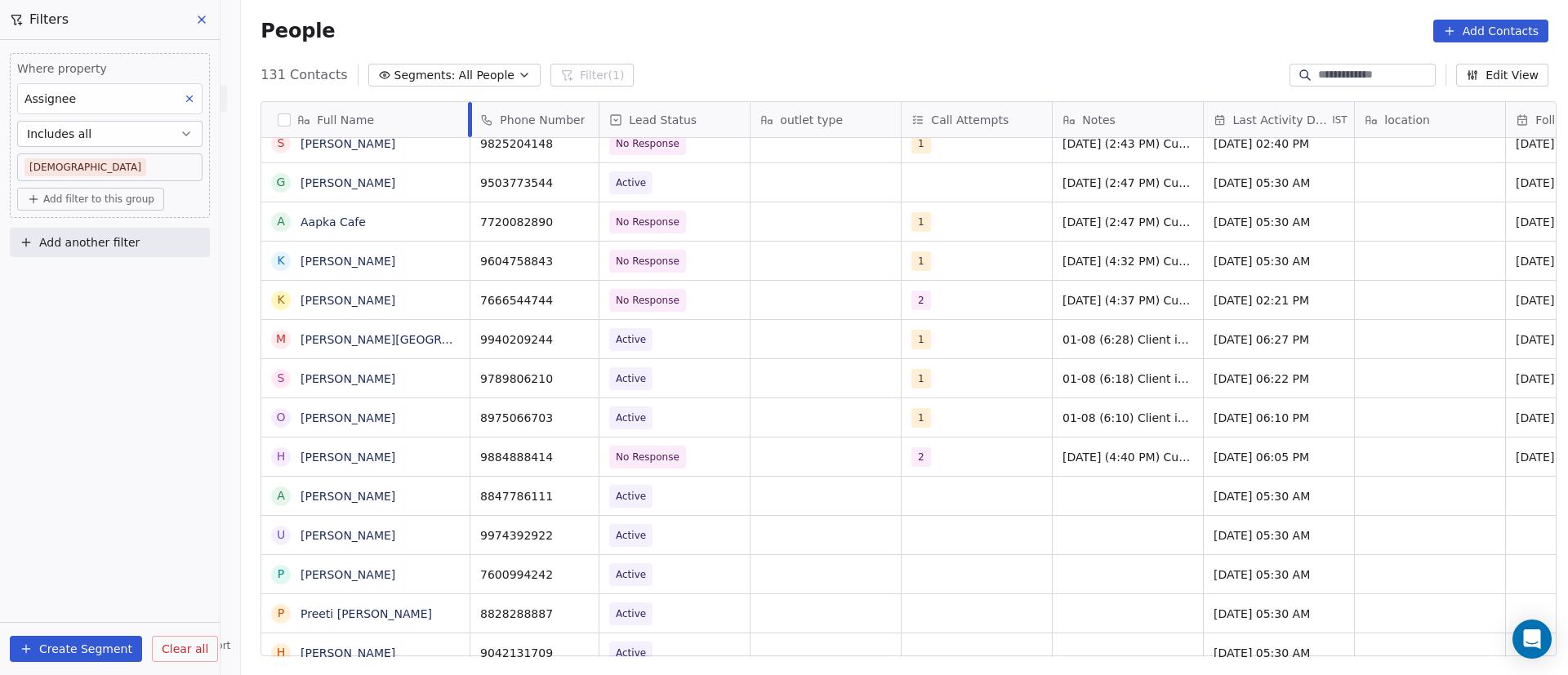
drag, startPoint x: 477, startPoint y: 122, endPoint x: 463, endPoint y: 123, distance: 14.0
click at [468, 123] on div at bounding box center [469, 120] width 4 height 35
click at [658, 338] on span "Active" at bounding box center [659, 339] width 100 height 23
click at [659, 332] on span "Active" at bounding box center [659, 339] width 100 height 23
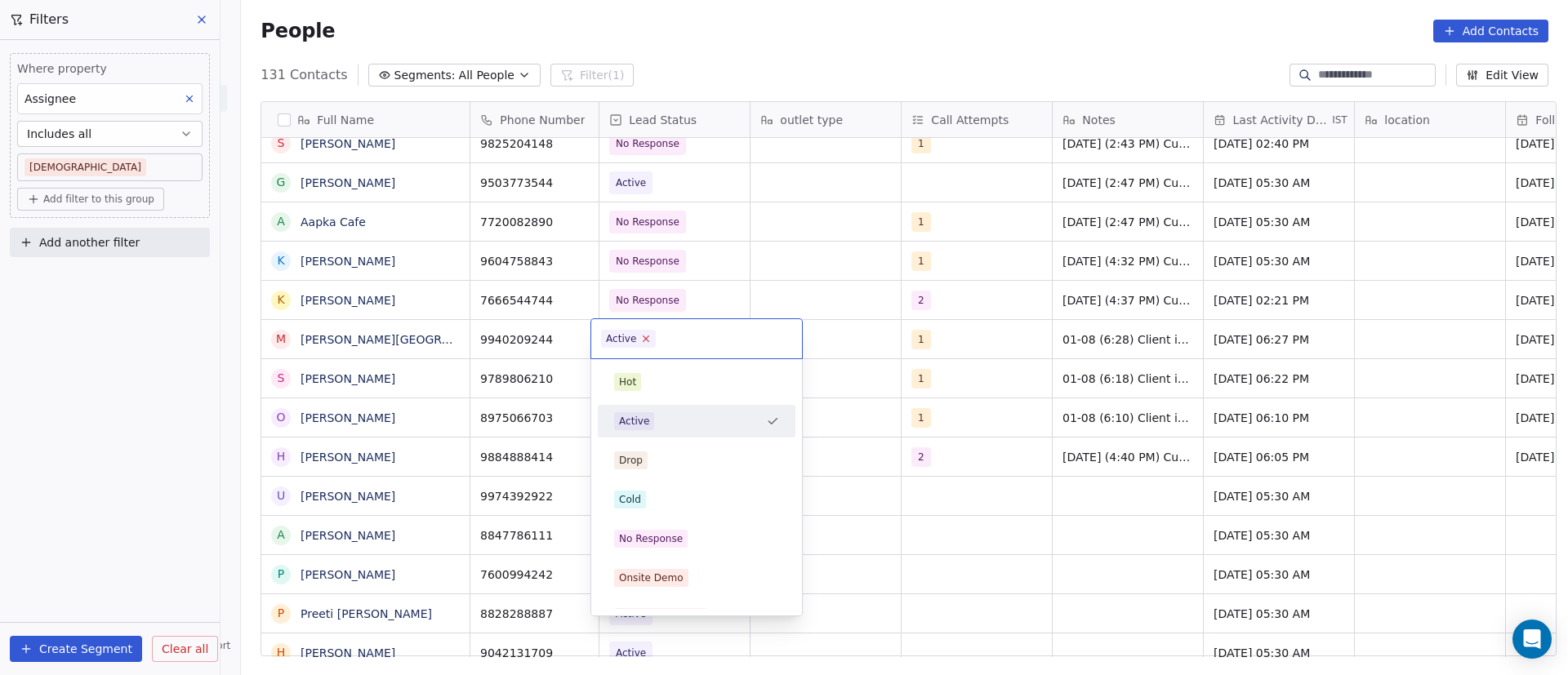
click at [645, 340] on icon at bounding box center [646, 338] width 10 height 10
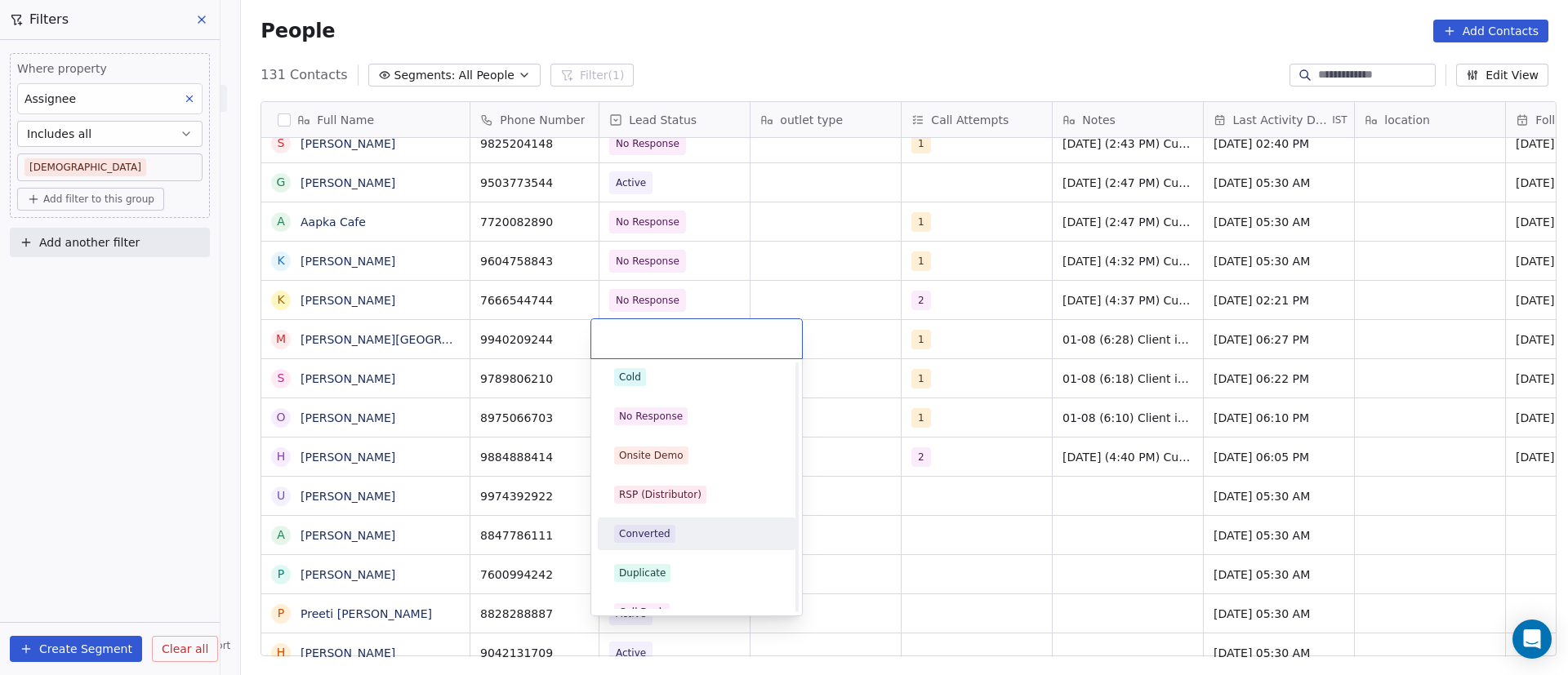
scroll to position [245, 0]
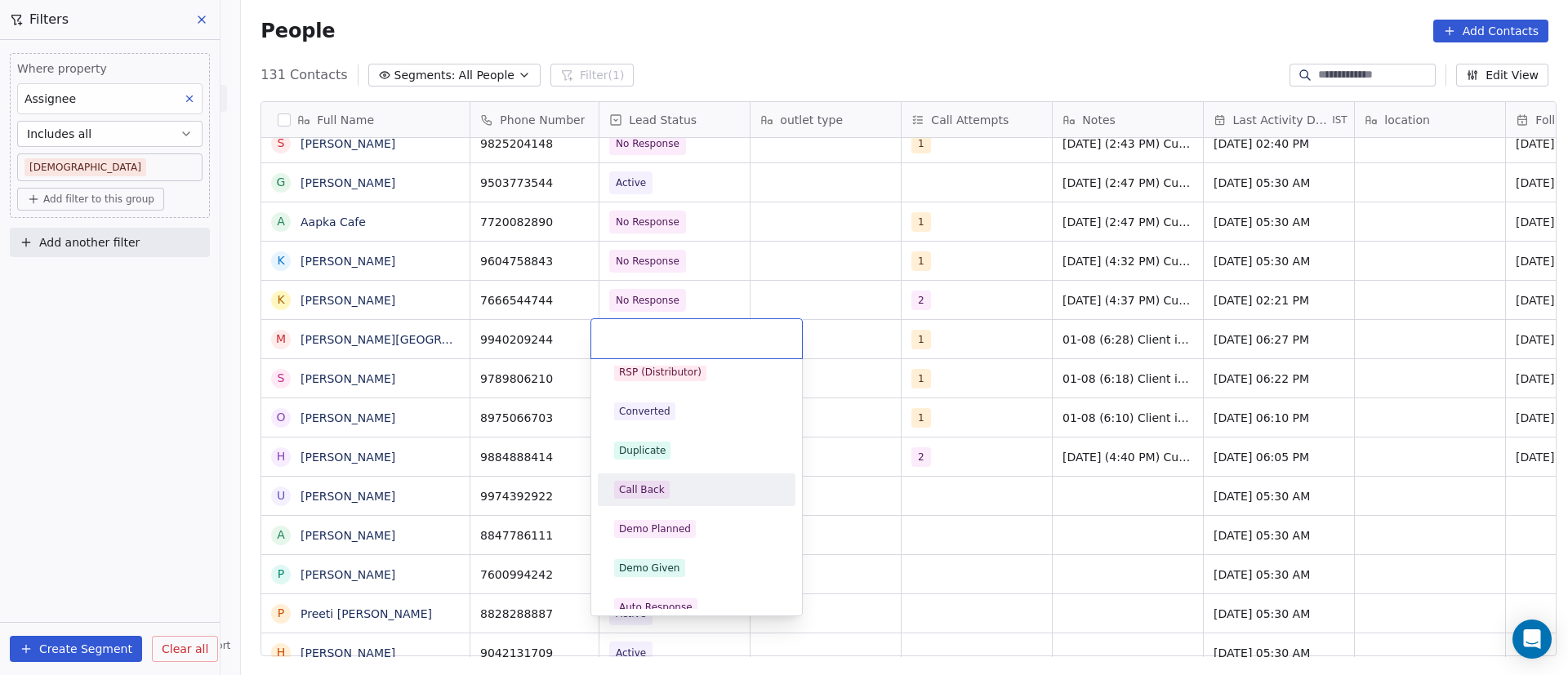
click at [686, 493] on div "Call Back" at bounding box center [697, 489] width 165 height 18
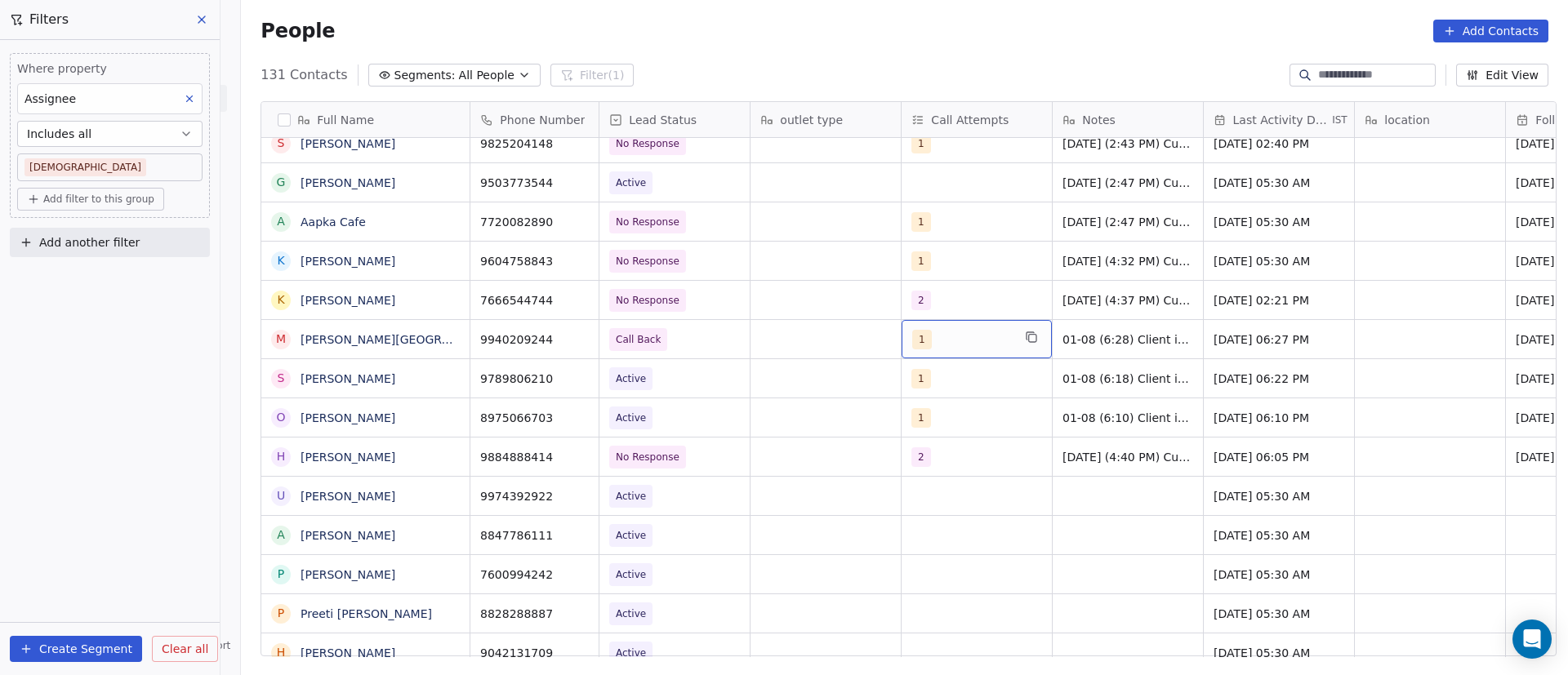
click at [942, 340] on div "1" at bounding box center [961, 339] width 100 height 20
click at [941, 340] on div "1" at bounding box center [961, 339] width 100 height 20
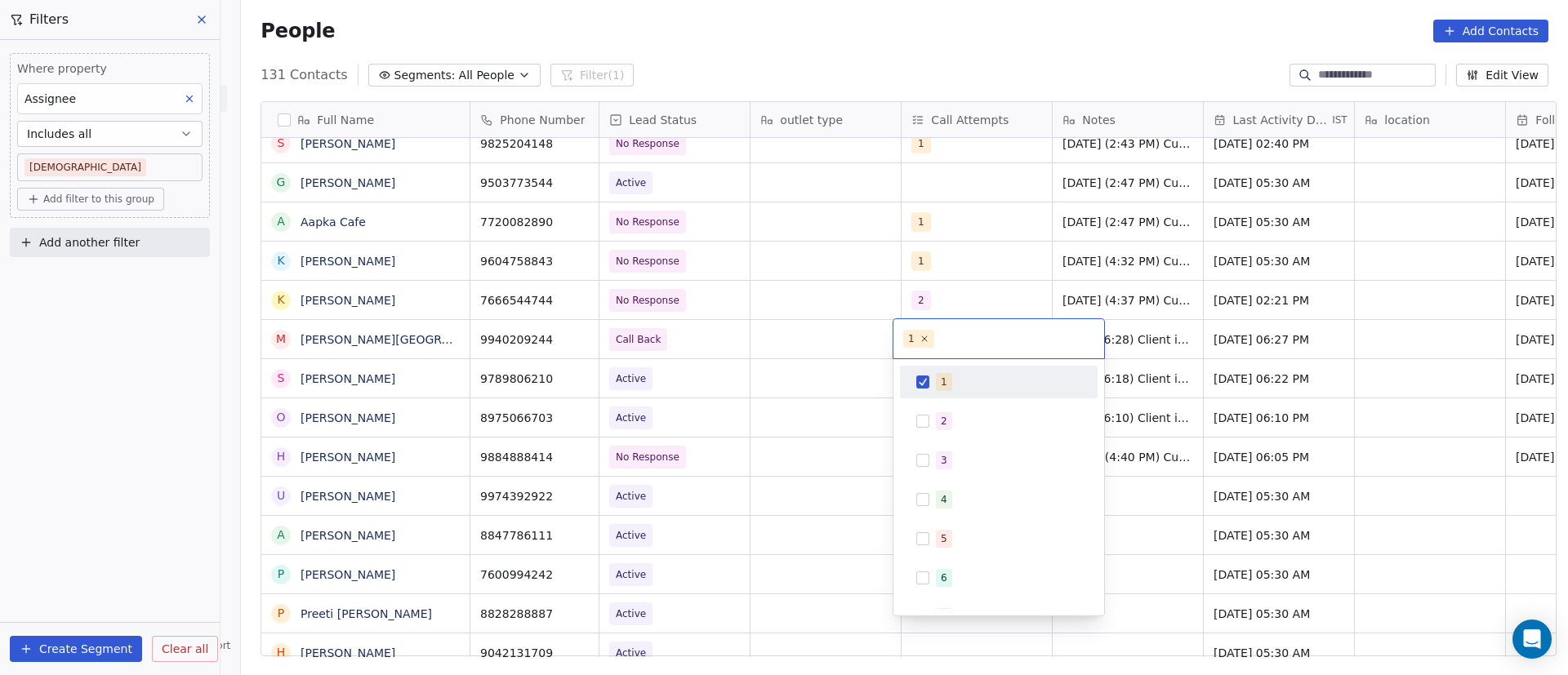
click at [924, 390] on div "1" at bounding box center [999, 382] width 185 height 26
click at [917, 417] on button "Suggestions" at bounding box center [922, 421] width 13 height 13
click at [1159, 312] on html "On2Cook India Pvt. Ltd. Contacts People Marketing Workflows Campaigns Sales Pip…" at bounding box center [784, 338] width 1568 height 675
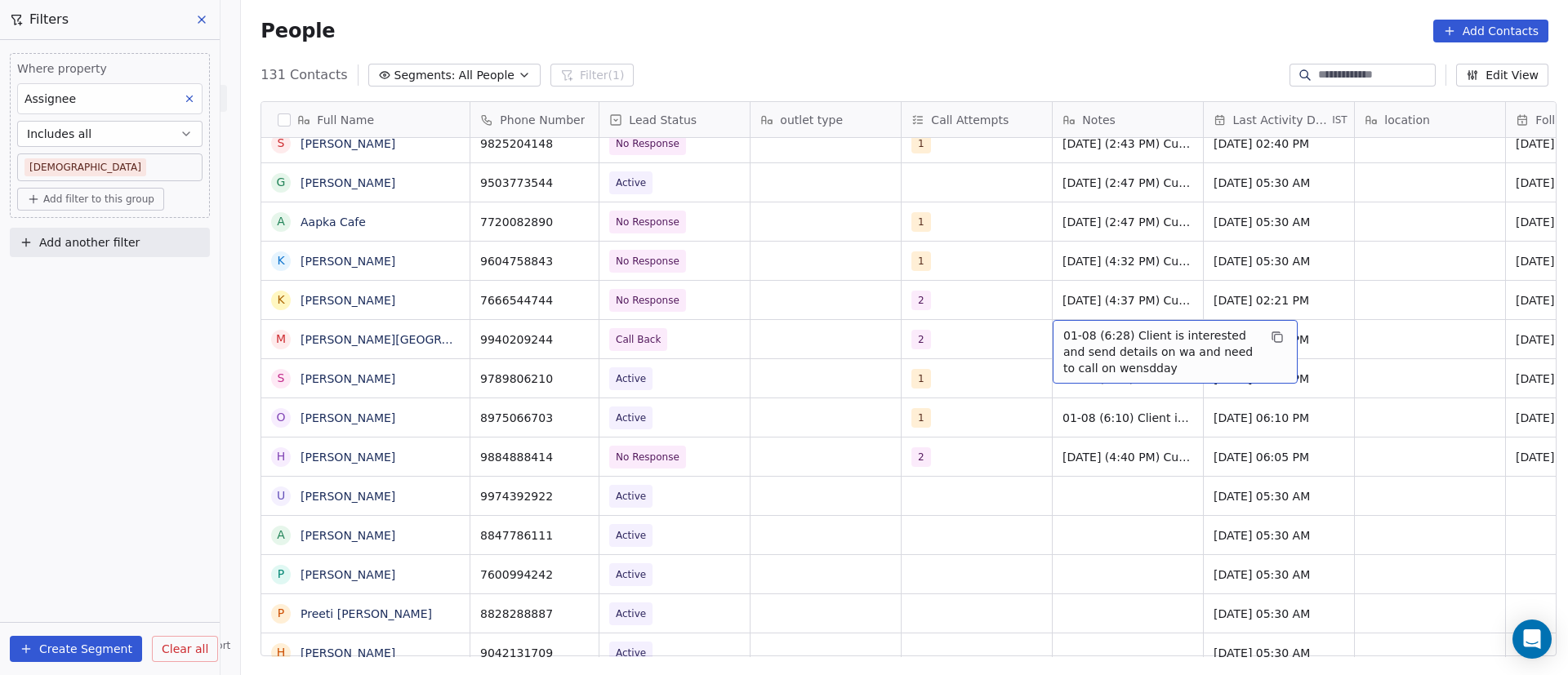
click at [1063, 337] on span "01-08 (6:28) Client is interested and send details on wa and need to call on we…" at bounding box center [1160, 351] width 194 height 49
click at [1063, 336] on span "01-08 (6:18) Client is interested need to share details on wa" at bounding box center [1160, 344] width 194 height 33
click at [1063, 340] on span "01-08 (6:18) Client is interested need to share details on wa" at bounding box center [1160, 344] width 194 height 33
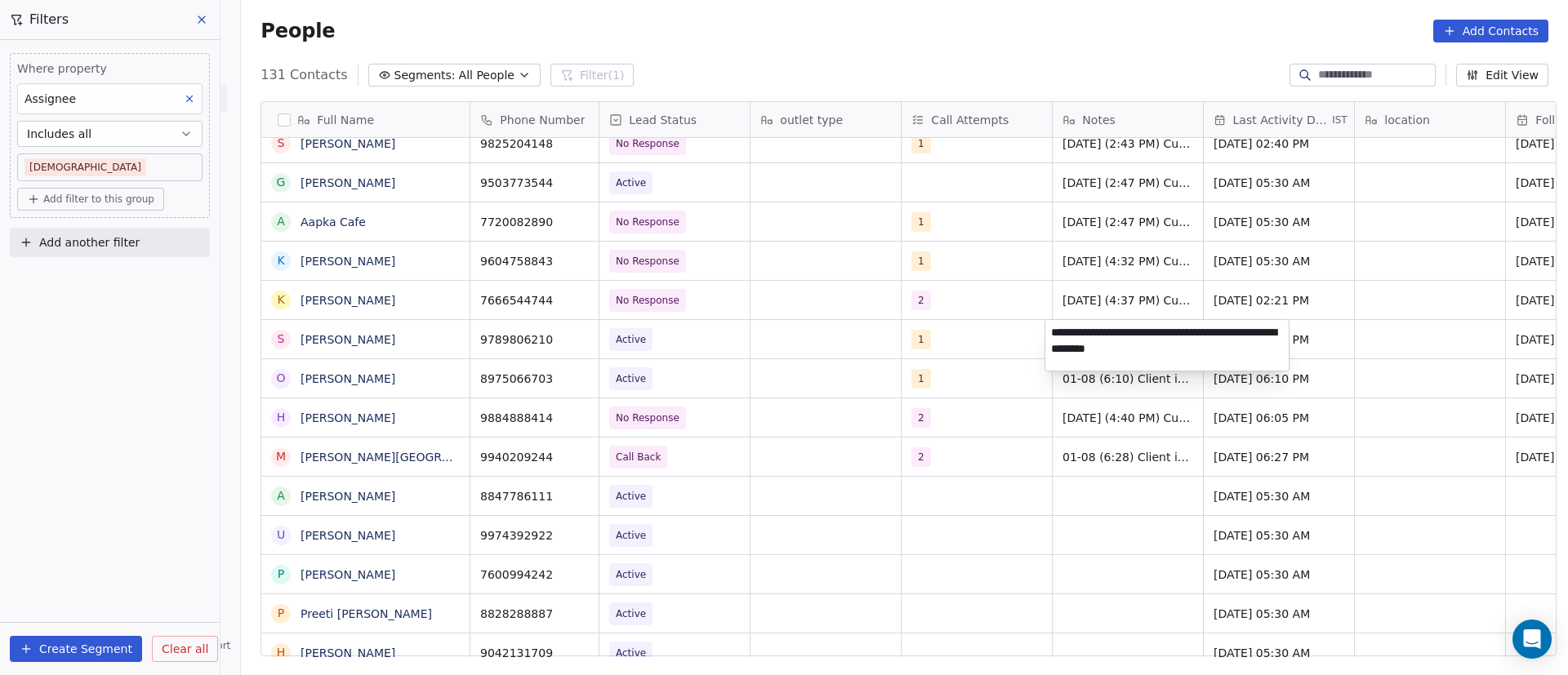
click at [1075, 342] on textarea "**********" at bounding box center [1167, 345] width 243 height 50
click at [1049, 333] on textarea "**********" at bounding box center [1167, 345] width 243 height 50
click at [1063, 462] on html "On2Cook India Pvt. Ltd. Contacts People Marketing Workflows Campaigns Sales Pip…" at bounding box center [784, 338] width 1568 height 675
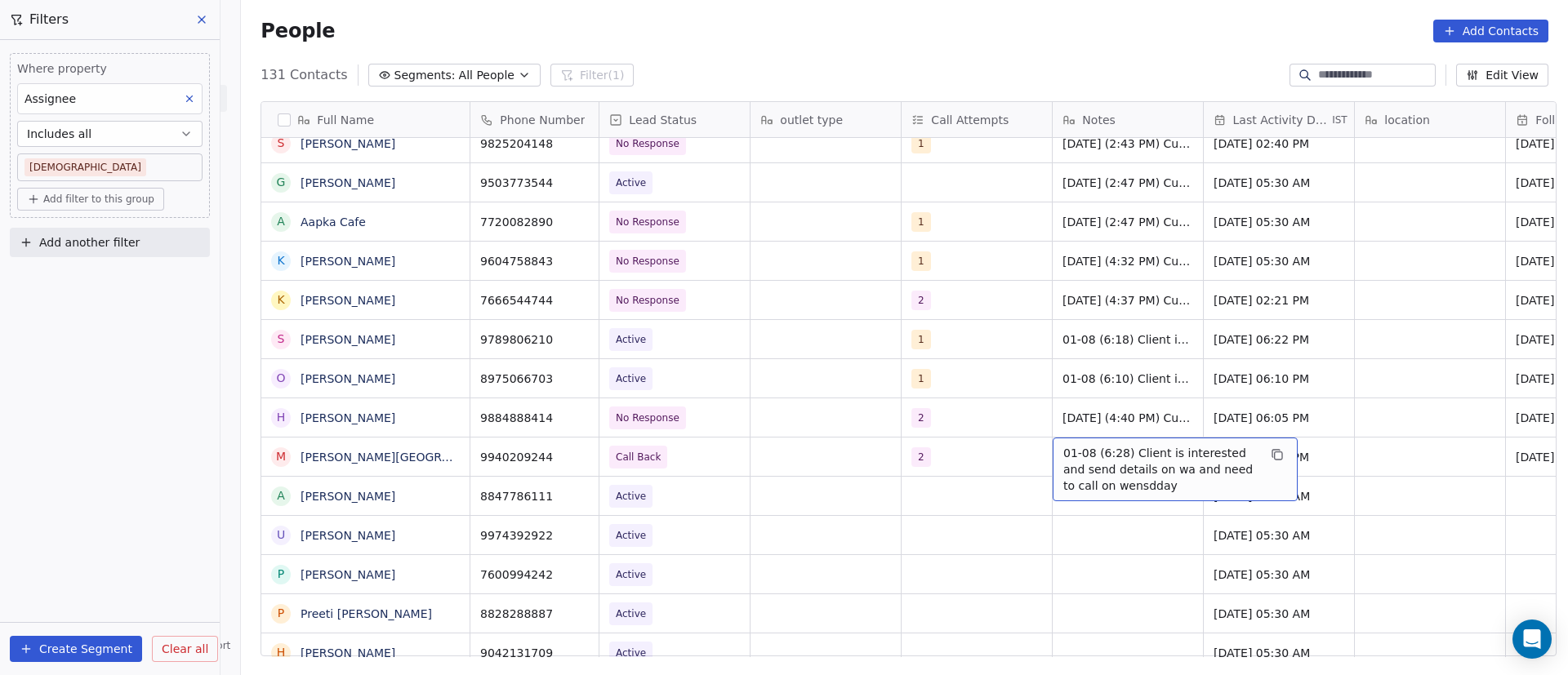
click at [1055, 458] on div "01-08 (6:28) Client is interested and send details on wa and need to call on we…" at bounding box center [1175, 469] width 245 height 63
click at [1063, 458] on span "01-08 (6:28) Client is interested and send details on wa and need to call on we…" at bounding box center [1160, 469] width 194 height 49
click at [1063, 450] on span "01-08 (6:28) Client is interested and send details on wa and need to call on we…" at bounding box center [1160, 469] width 194 height 49
click at [1063, 451] on span "01-08 (6:28) Client is interested and send details on wa and need to call on we…" at bounding box center [1160, 469] width 194 height 49
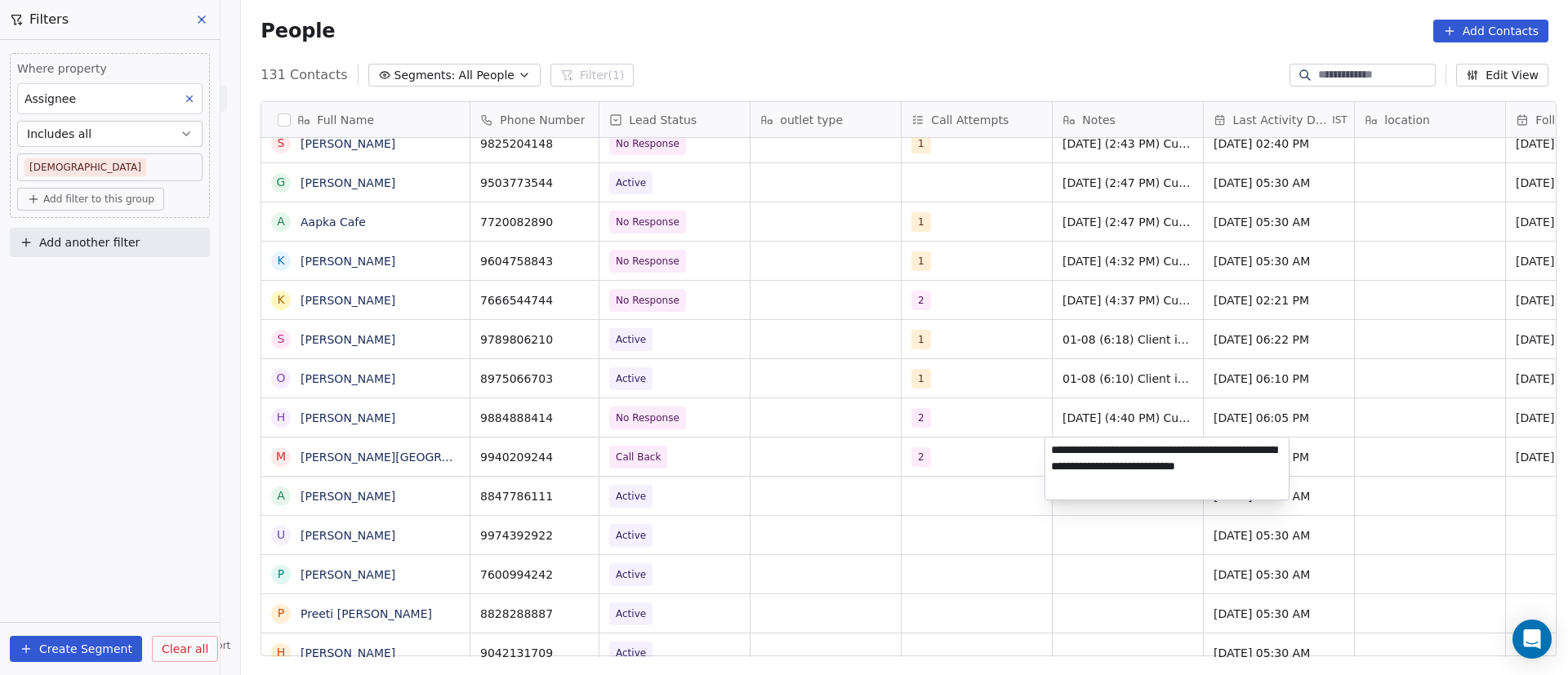
click at [1069, 462] on textarea "**********" at bounding box center [1167, 469] width 243 height 62
click at [1140, 459] on textarea "**********" at bounding box center [1167, 469] width 243 height 62
click at [1098, 461] on textarea "**********" at bounding box center [1167, 469] width 243 height 62
click at [1075, 467] on textarea "**********" at bounding box center [1167, 469] width 243 height 62
click at [1076, 466] on textarea "**********" at bounding box center [1167, 469] width 243 height 62
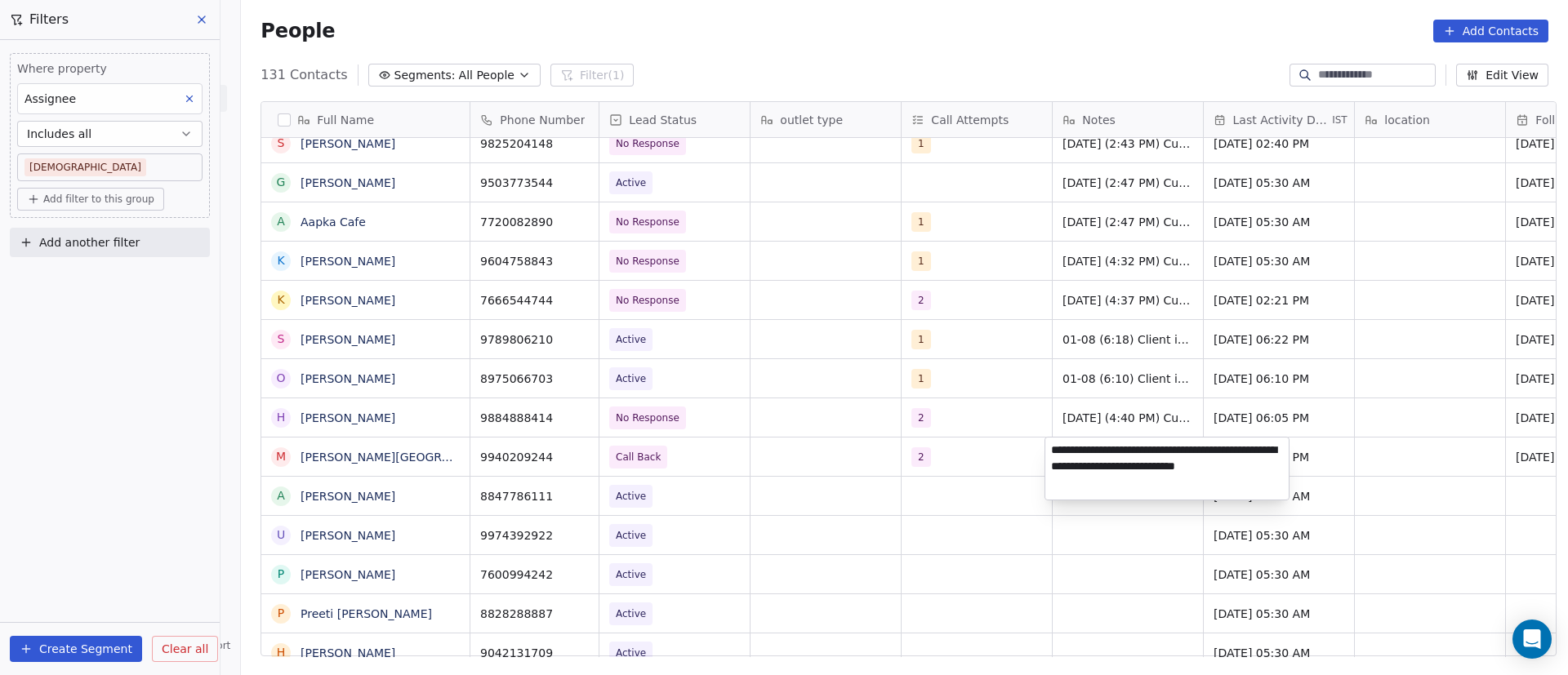
click at [1084, 475] on textarea "**********" at bounding box center [1167, 469] width 243 height 62
click at [1055, 449] on textarea "**********" at bounding box center [1167, 469] width 243 height 62
paste textarea "**********"
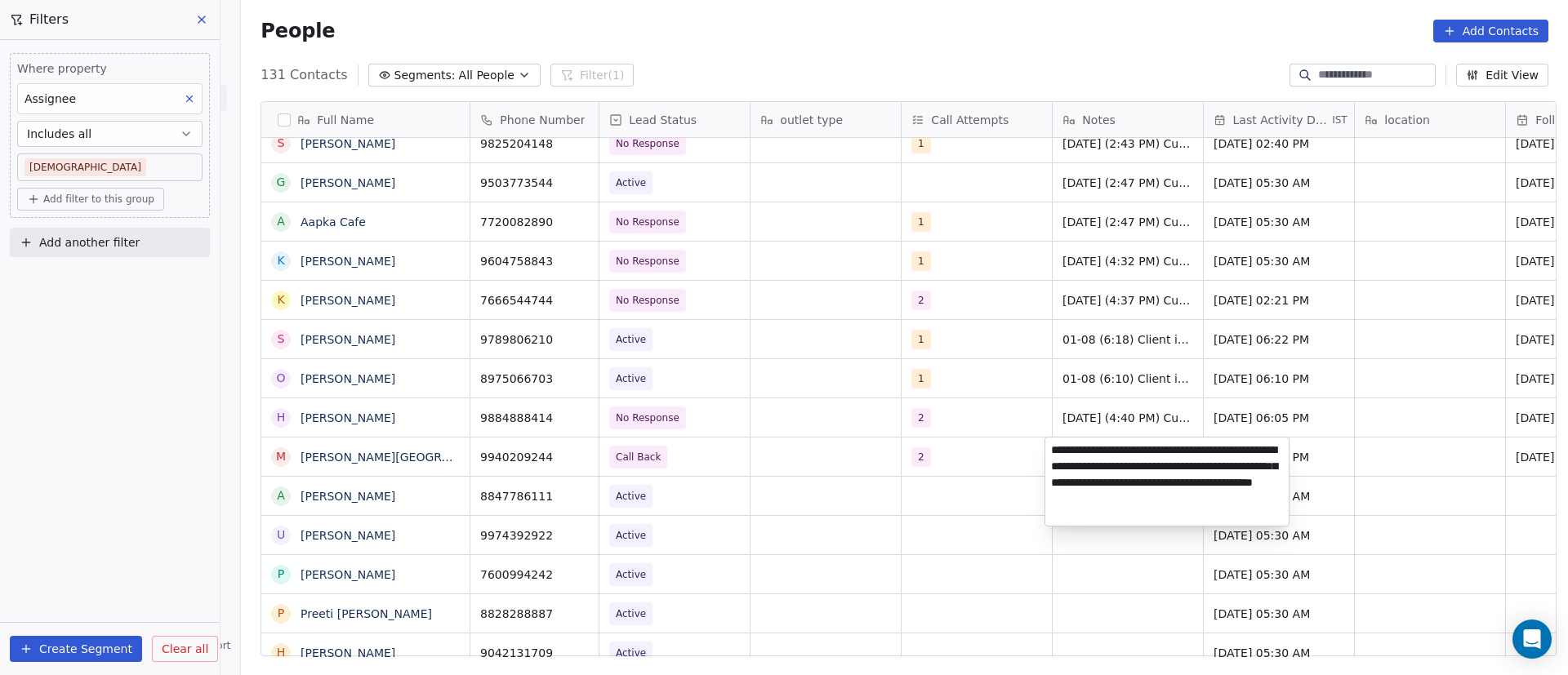
type textarea "**********"
click at [1363, 454] on html "On2Cook India Pvt. Ltd. Contacts People Marketing Workflows Campaigns Sales Pip…" at bounding box center [784, 338] width 1568 height 675
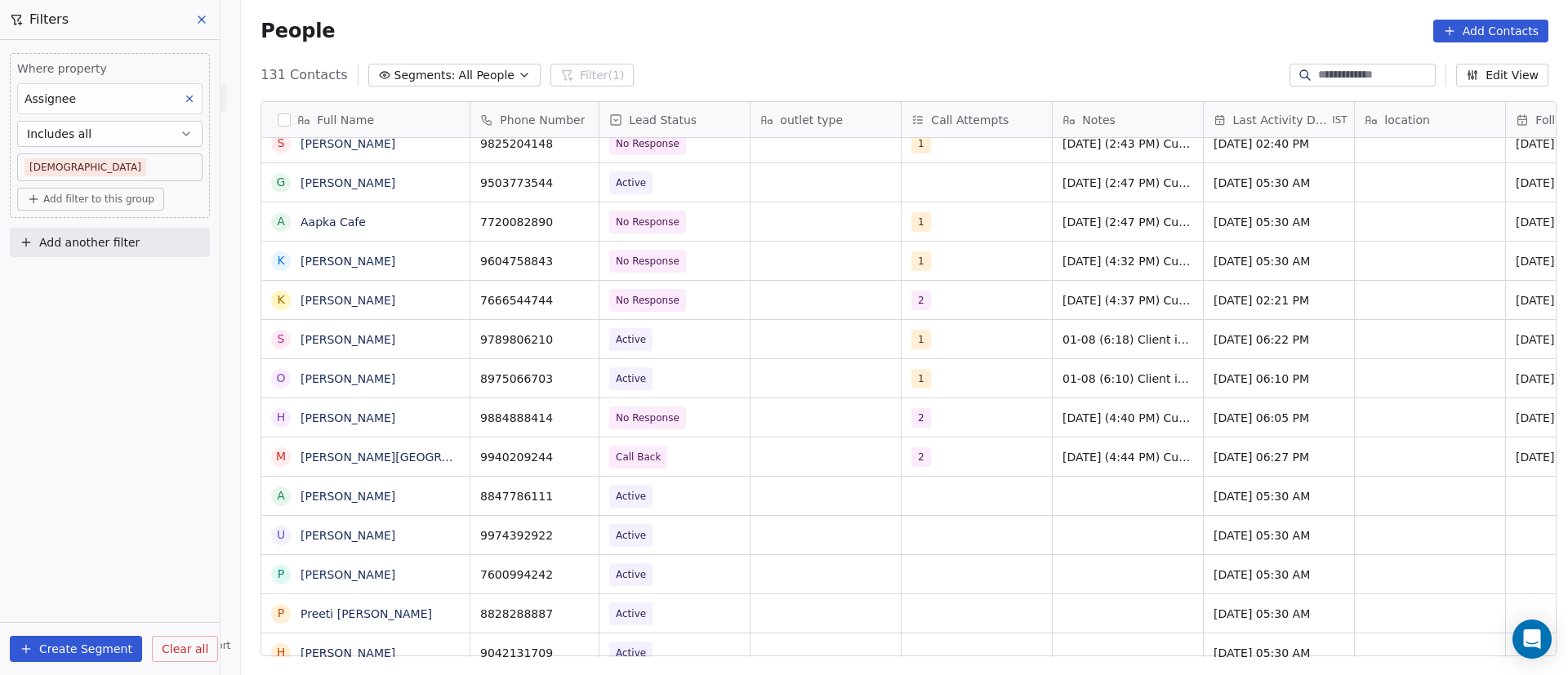
click at [1229, 467] on div "[DATE] 06:27 PM" at bounding box center [1278, 456] width 150 height 38
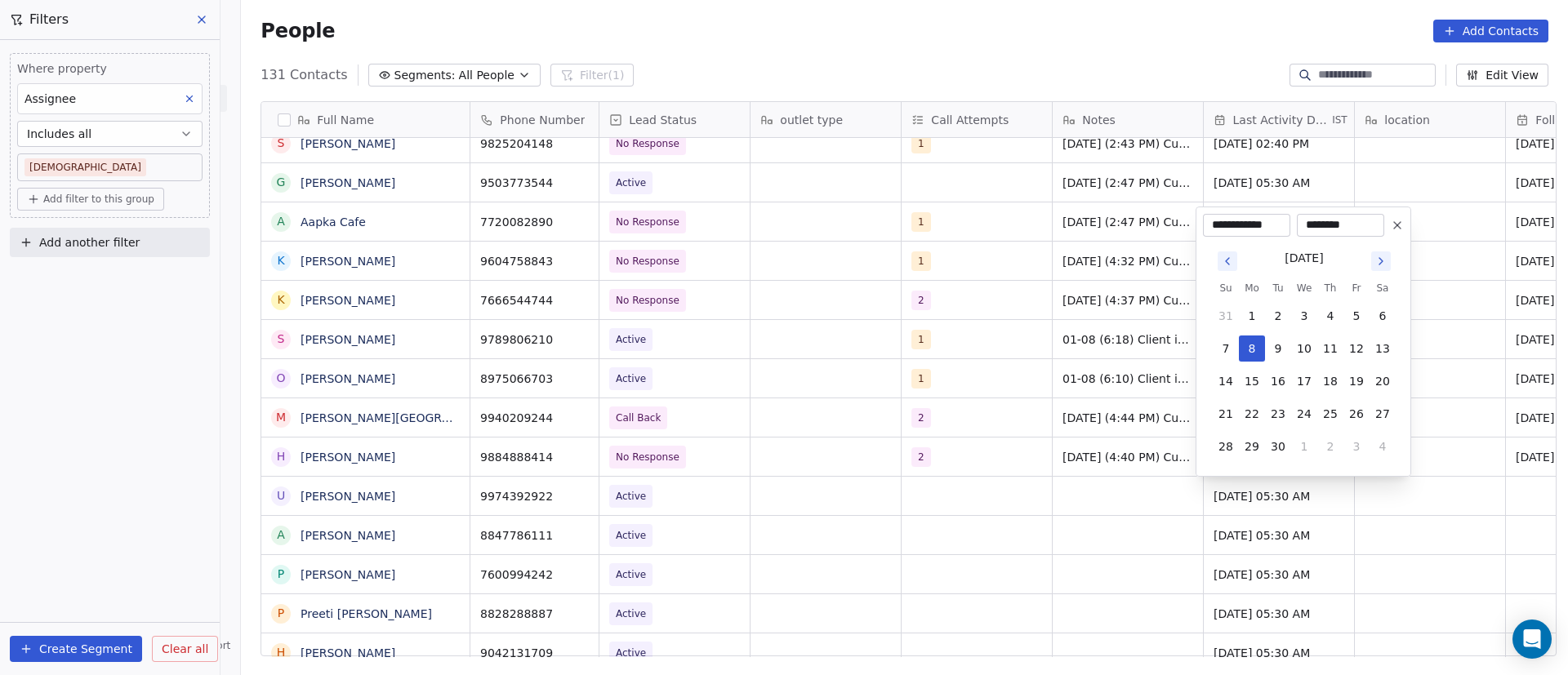
click at [1382, 233] on div "********" at bounding box center [1341, 226] width 88 height 23
click at [1256, 351] on button "8" at bounding box center [1252, 349] width 26 height 26
click at [1256, 347] on button "8" at bounding box center [1252, 349] width 26 height 26
click at [1467, 370] on html "On2Cook India Pvt. Ltd. Contacts People Marketing Workflows Campaigns Sales Pip…" at bounding box center [784, 338] width 1568 height 675
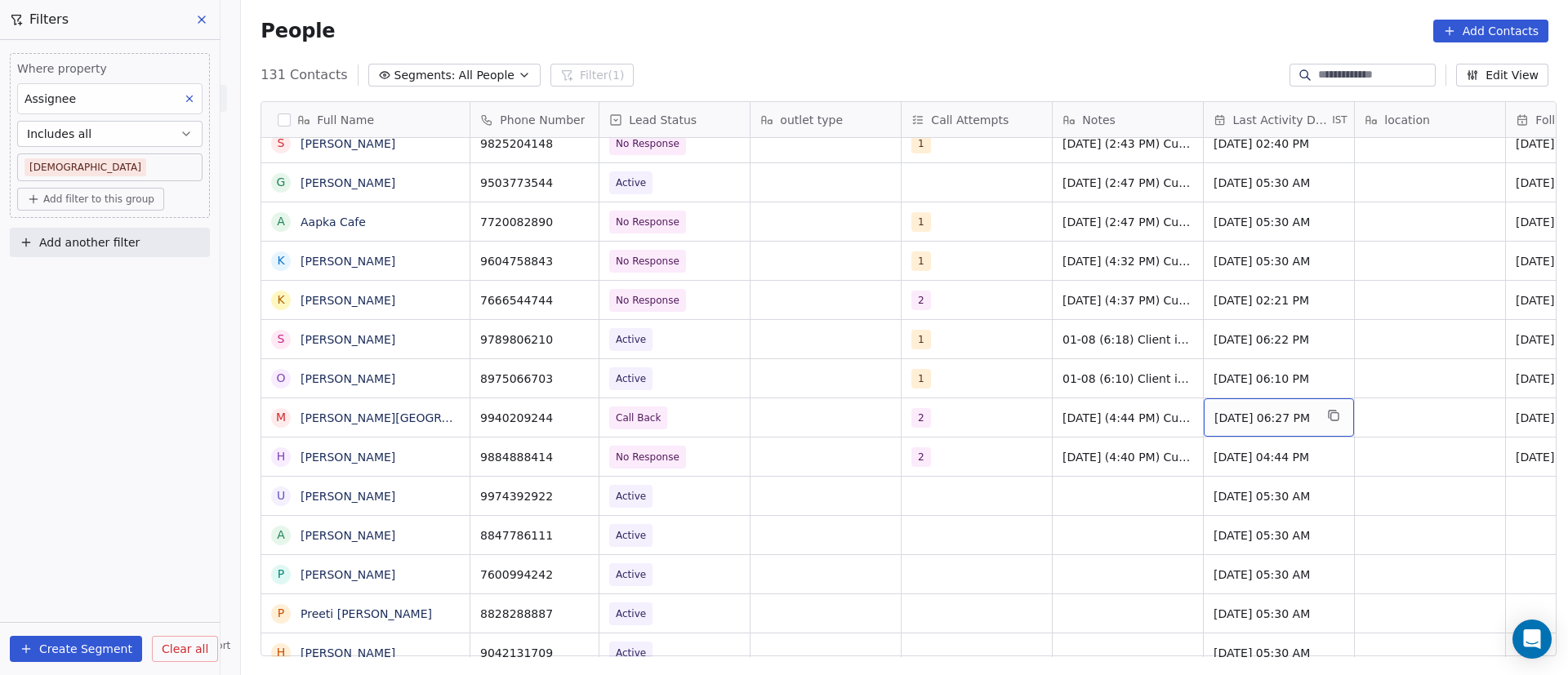
click at [1235, 425] on div "[DATE] 06:27 PM" at bounding box center [1278, 417] width 150 height 38
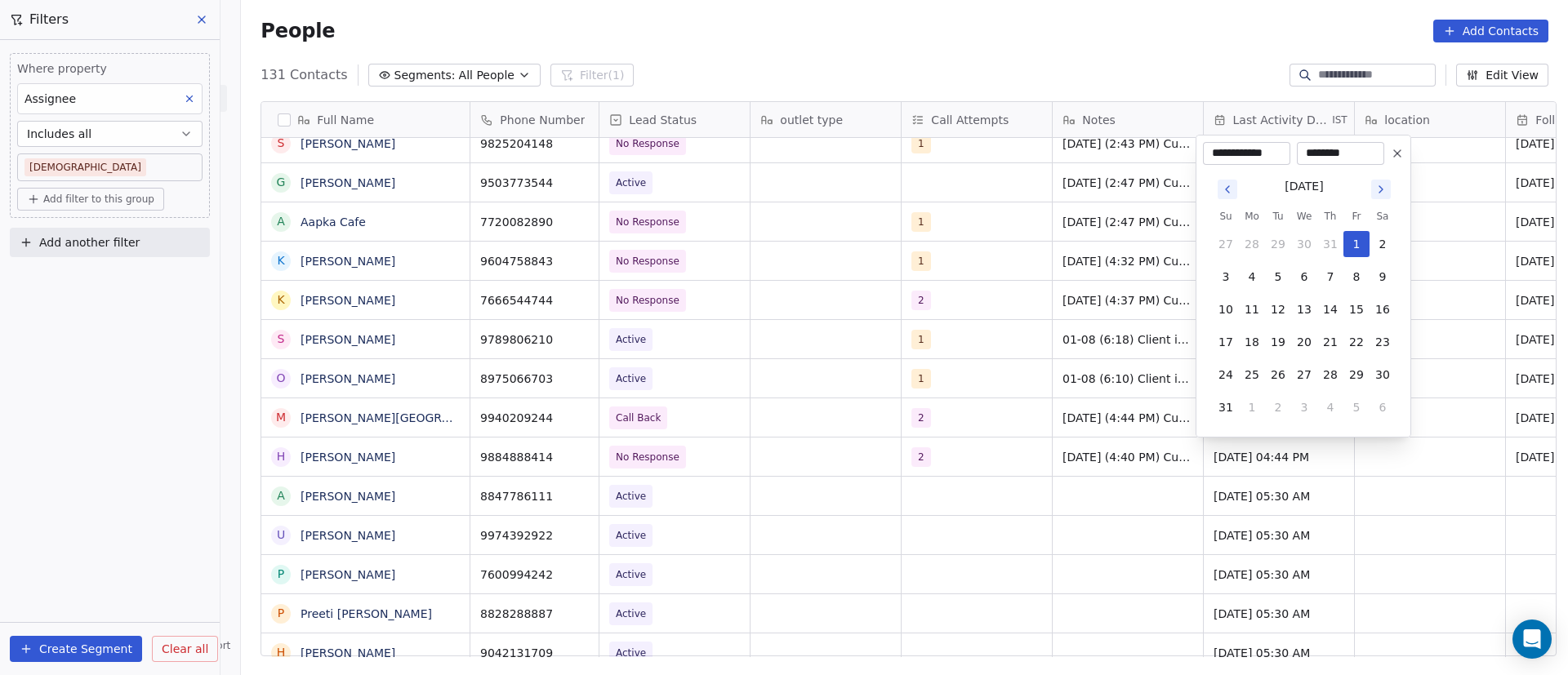
click at [1383, 192] on icon "Go to next month" at bounding box center [1381, 189] width 13 height 13
click at [1251, 313] on button "8" at bounding box center [1252, 310] width 26 height 26
type input "**********"
click at [1477, 469] on html "On2Cook India Pvt. Ltd. Contacts People Marketing Workflows Campaigns Sales Pip…" at bounding box center [784, 338] width 1568 height 675
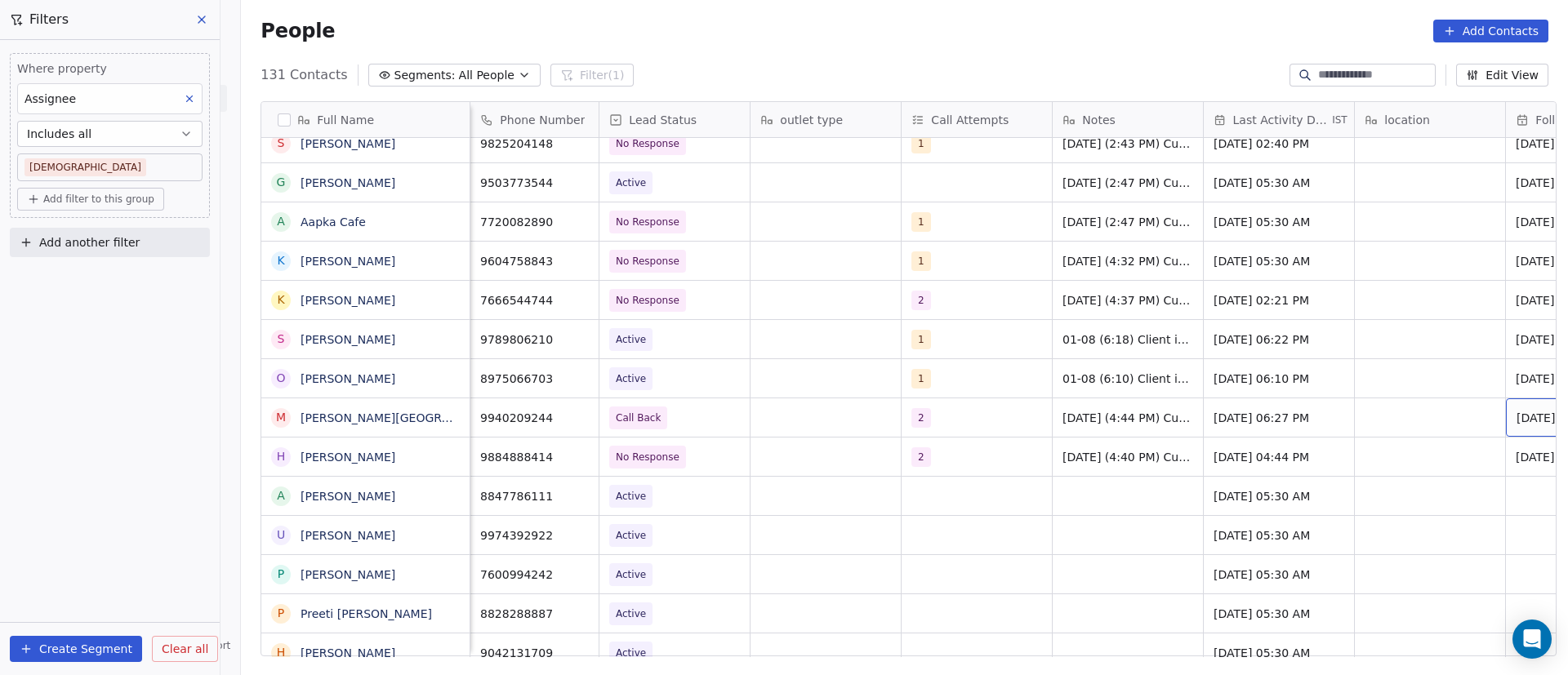
scroll to position [0, 120]
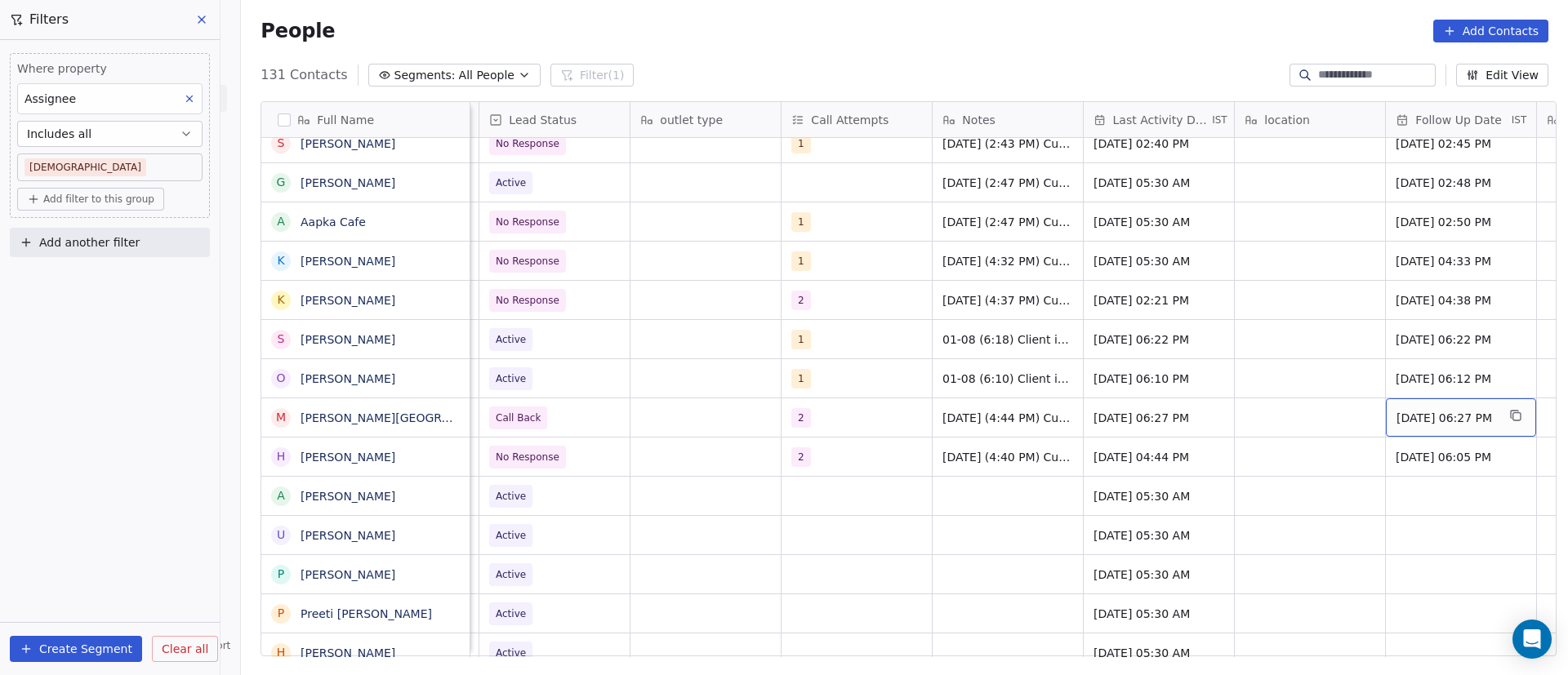
click at [1420, 423] on span "[DATE] 06:27 PM" at bounding box center [1446, 417] width 100 height 16
click at [1420, 423] on span "[DATE] 06:27 PM" at bounding box center [1446, 417] width 100 height 16
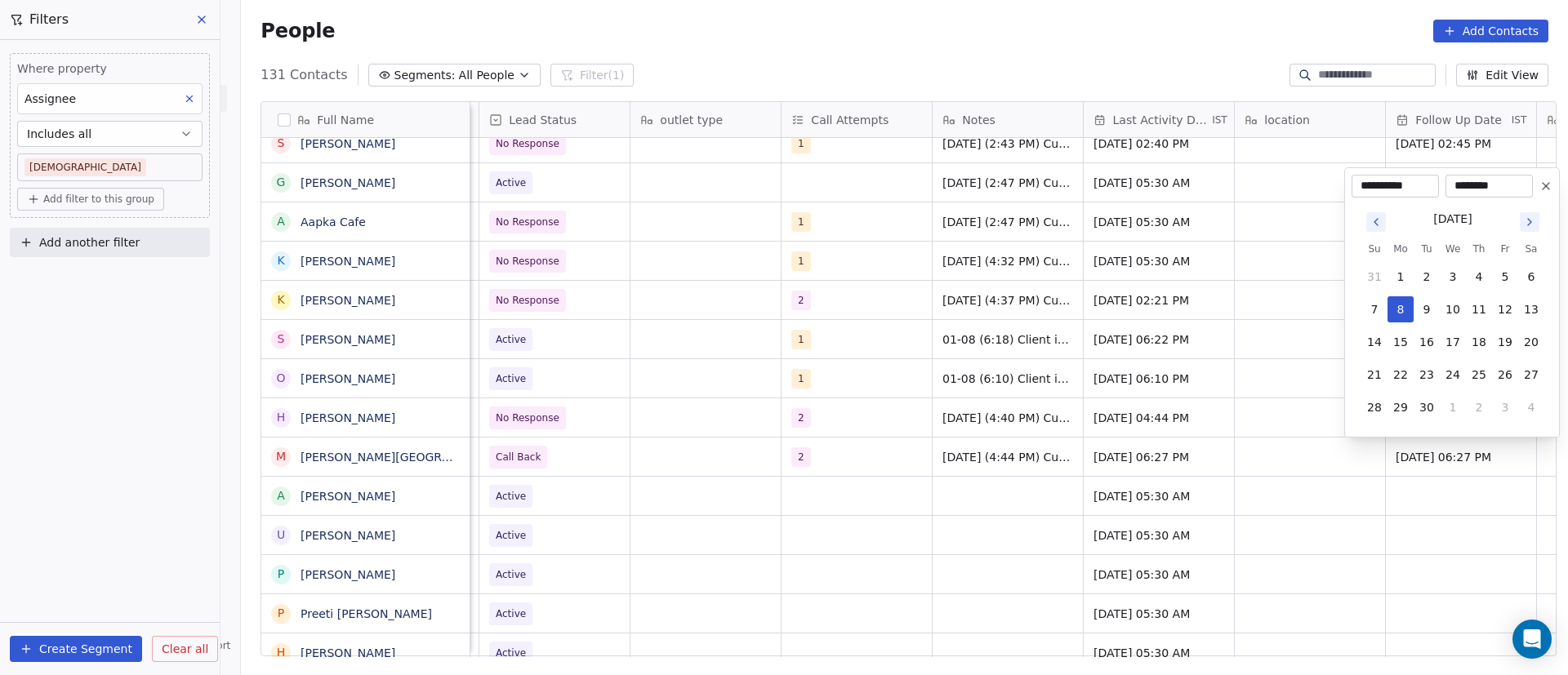
click at [1532, 192] on div "********" at bounding box center [1489, 186] width 88 height 23
click at [1486, 318] on button "11" at bounding box center [1479, 310] width 26 height 26
type input "**********"
click at [1269, 416] on html "On2Cook India Pvt. Ltd. Contacts People Marketing Workflows Campaigns Sales Pip…" at bounding box center [784, 338] width 1568 height 675
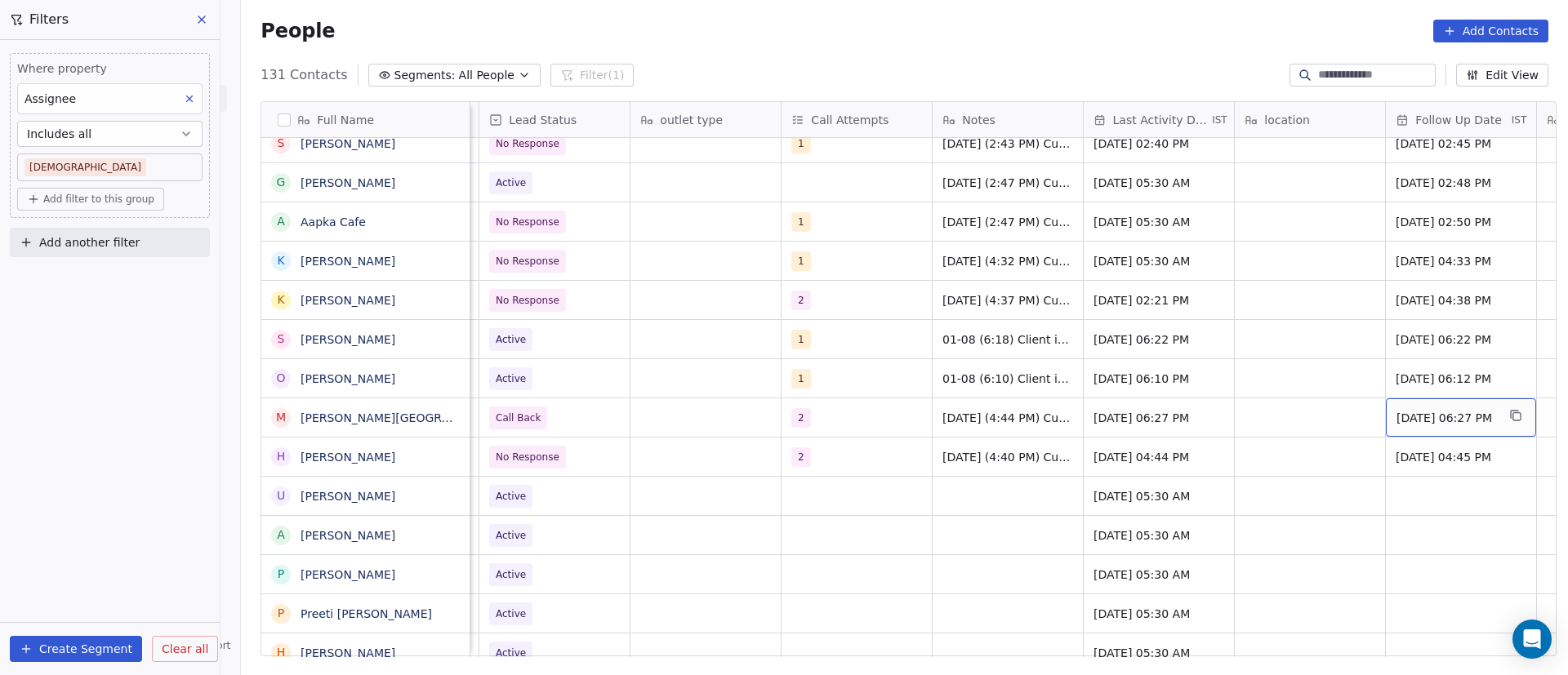
click at [1440, 412] on span "[DATE] 06:27 PM" at bounding box center [1446, 417] width 100 height 16
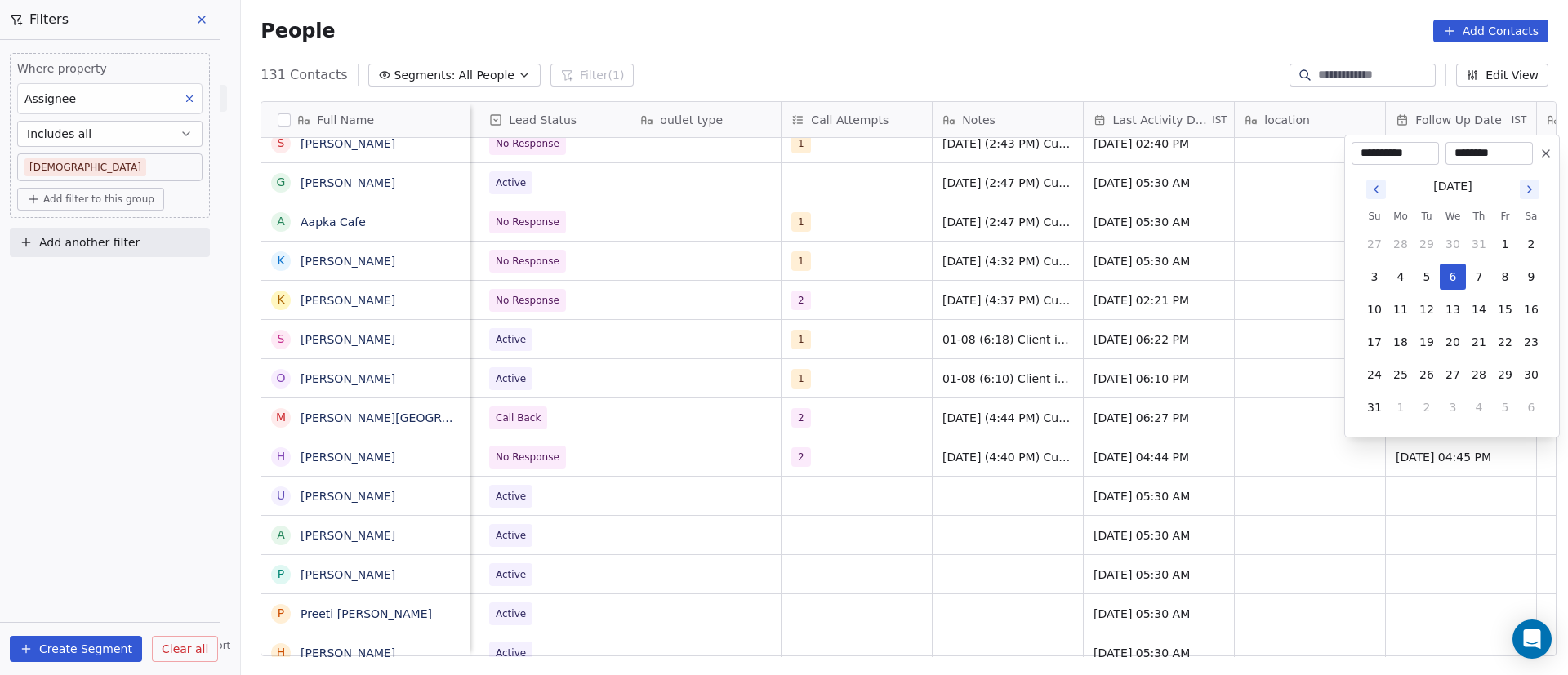
click at [1529, 191] on icon "Go to next month" at bounding box center [1530, 190] width 3 height 7
click at [1485, 313] on button "11" at bounding box center [1479, 310] width 26 height 26
type input "**********"
click at [1169, 423] on html "On2Cook India Pvt. Ltd. Contacts People Marketing Workflows Campaigns Sales Pip…" at bounding box center [784, 338] width 1568 height 675
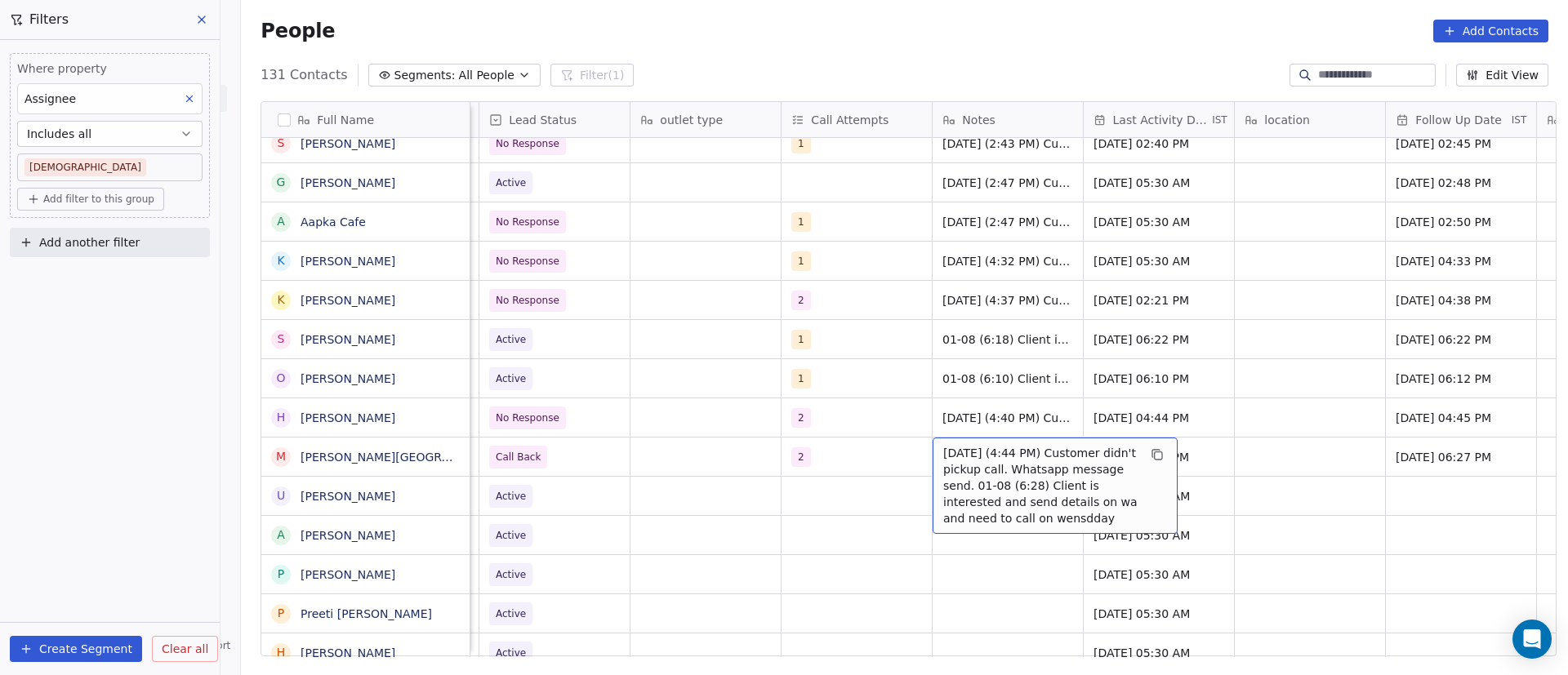
click at [955, 471] on span "[DATE] (4:44 PM) Customer didn't pickup call. Whatsapp message send. 01-08 (6:2…" at bounding box center [1040, 486] width 194 height 82
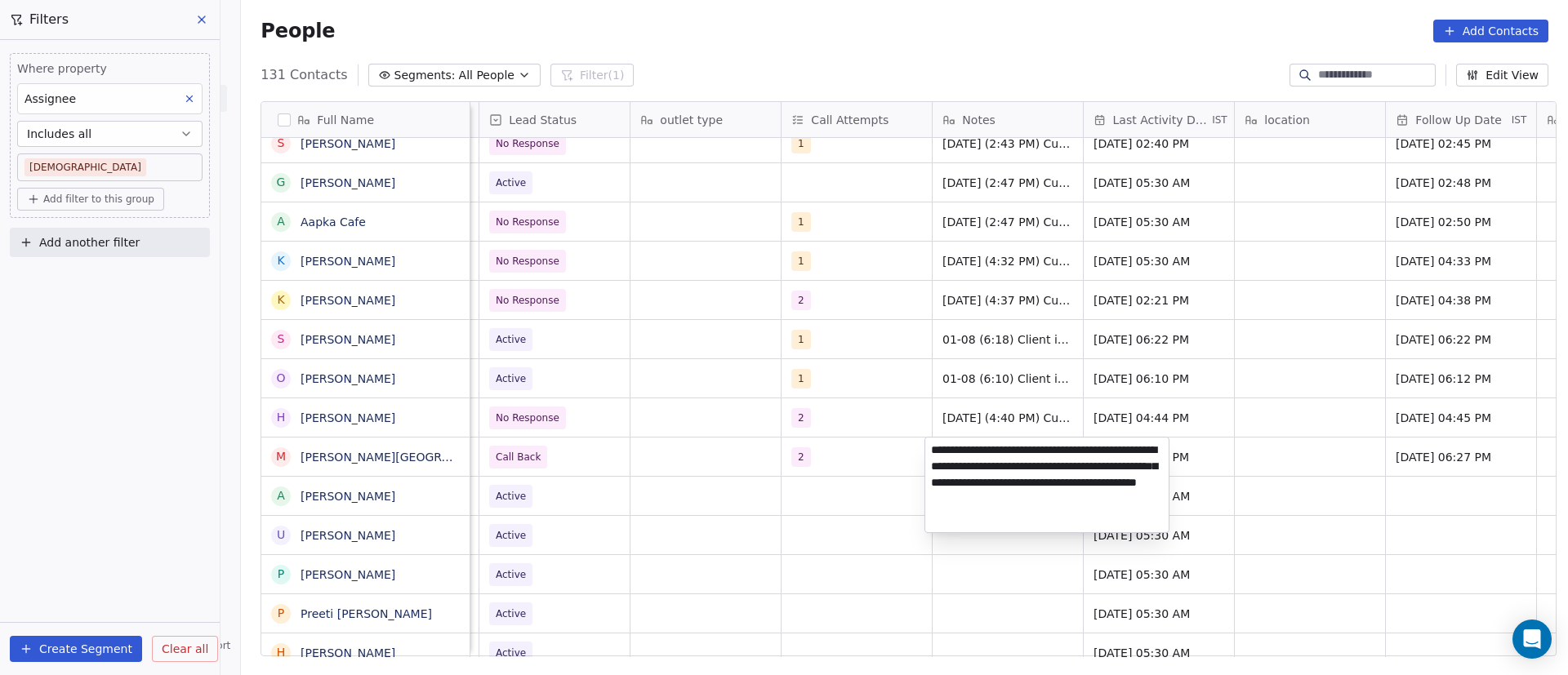
drag, startPoint x: 1090, startPoint y: 452, endPoint x: 950, endPoint y: 470, distance: 141.2
click at [950, 470] on textarea "**********" at bounding box center [1046, 484] width 243 height 95
type textarea "**********"
click at [1232, 426] on html "On2Cook India Pvt. Ltd. Contacts People Marketing Workflows Campaigns Sales Pip…" at bounding box center [784, 338] width 1568 height 675
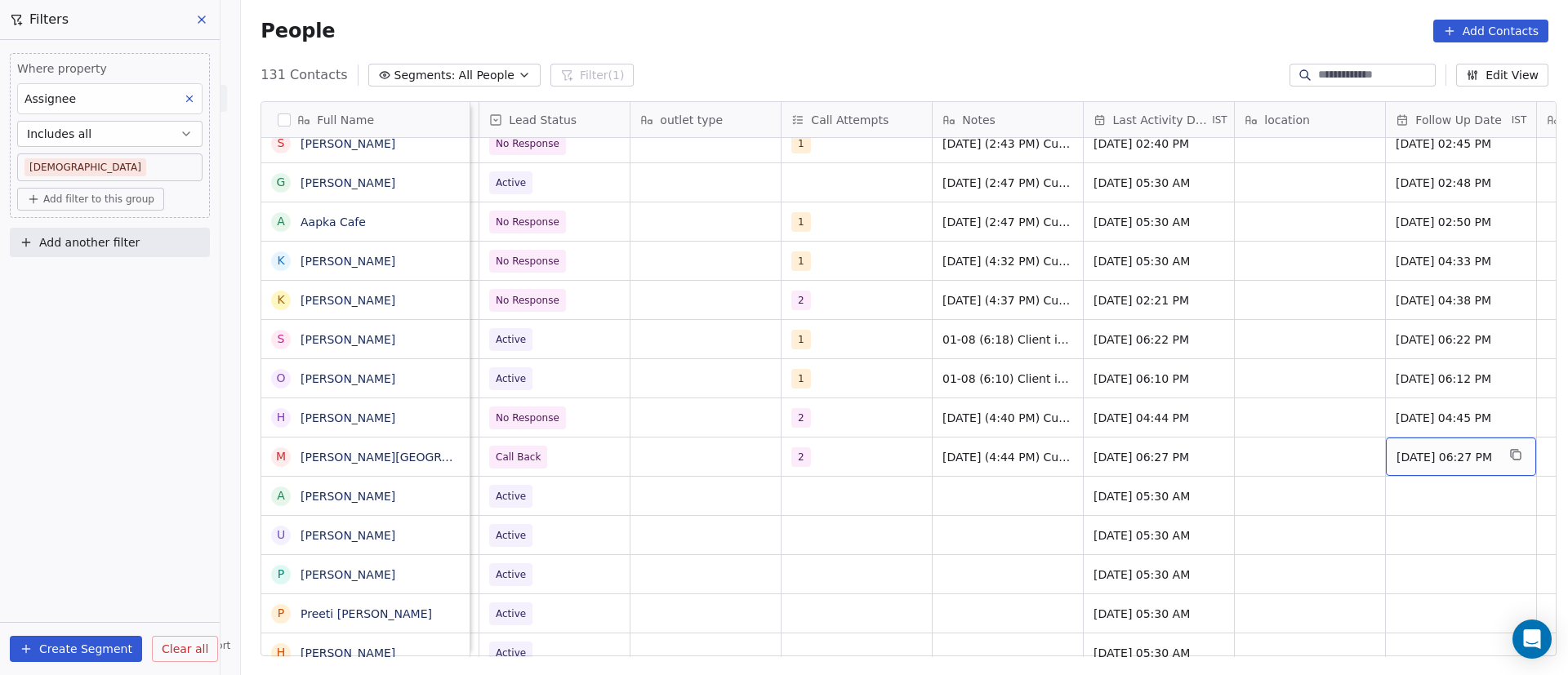
click at [1419, 456] on span "[DATE] 06:27 PM" at bounding box center [1446, 457] width 100 height 16
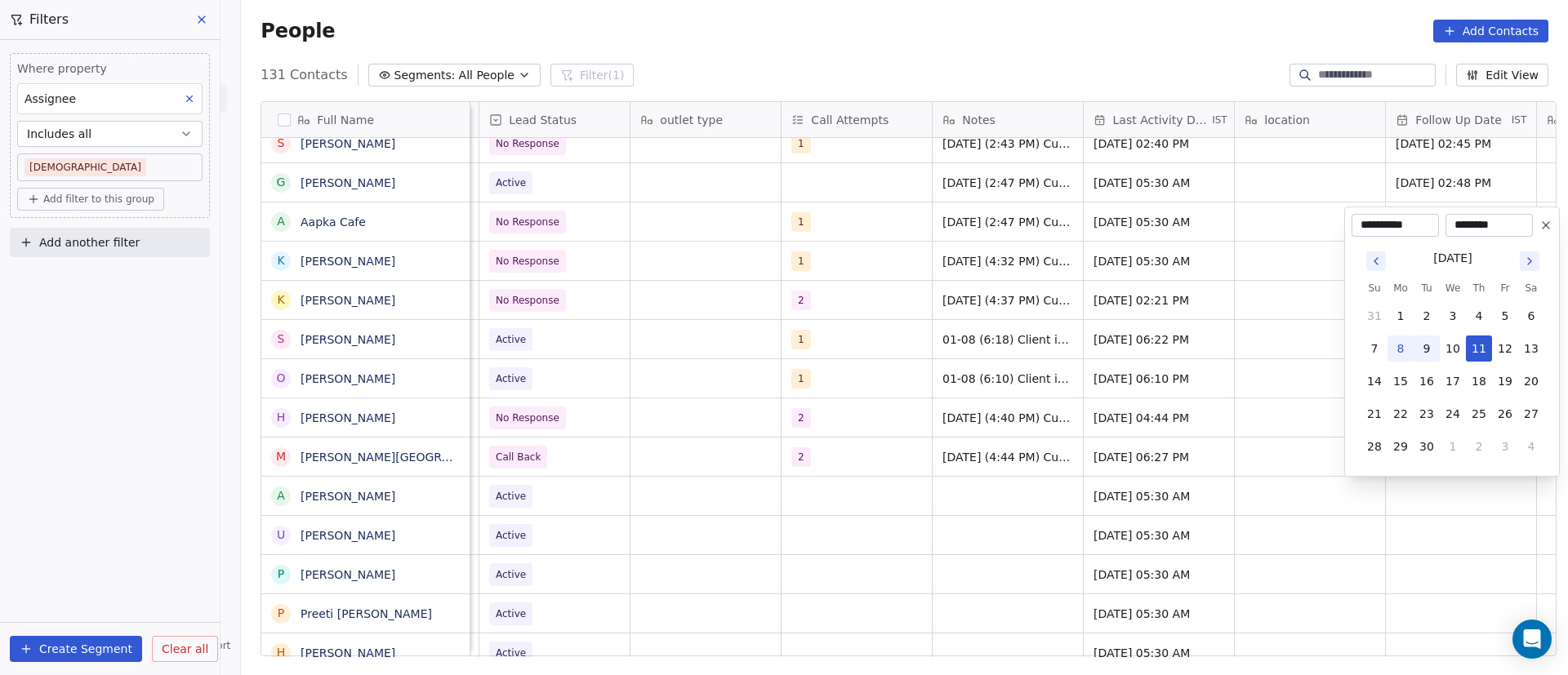
click at [1427, 350] on button "9" at bounding box center [1427, 349] width 26 height 26
type input "**********"
click at [1290, 384] on html "On2Cook India Pvt. Ltd. Contacts People Marketing Workflows Campaigns Sales Pip…" at bounding box center [784, 338] width 1568 height 675
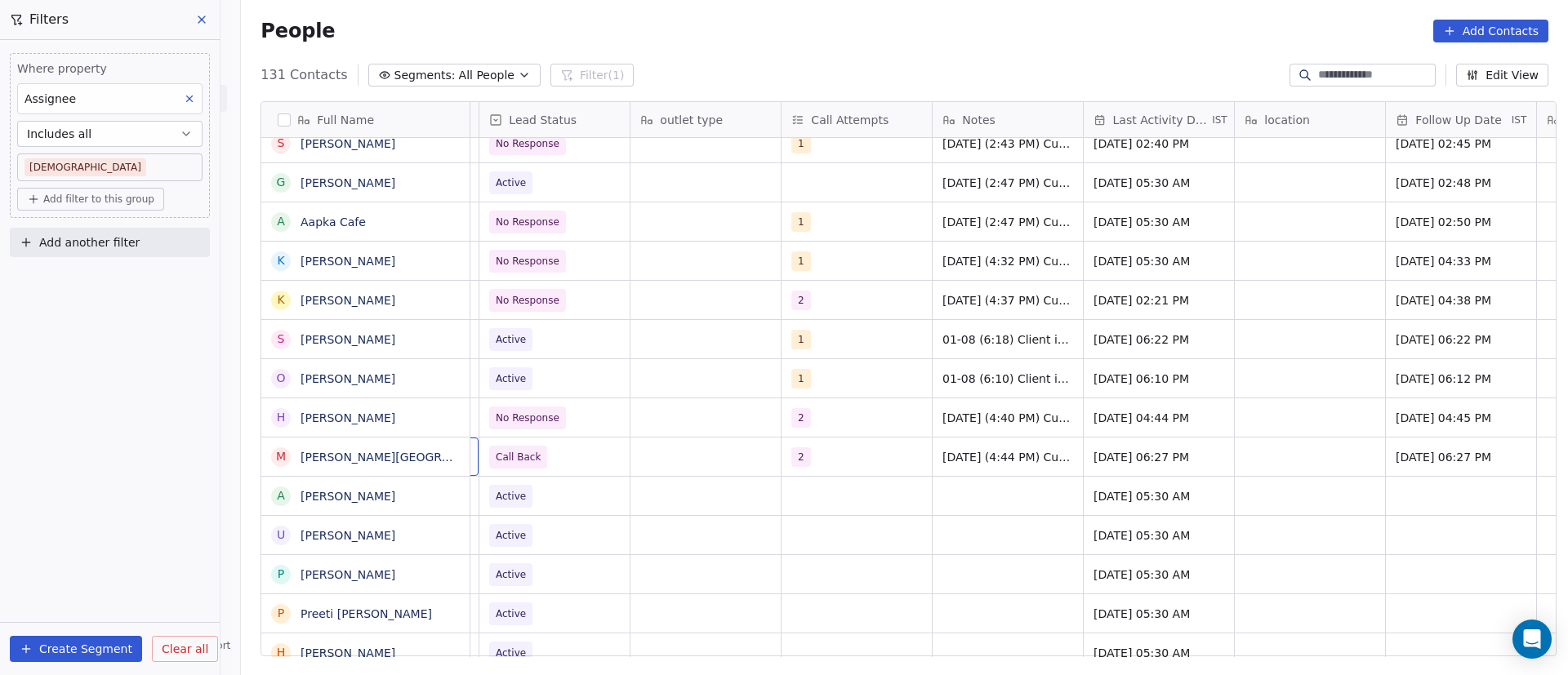
scroll to position [0, 0]
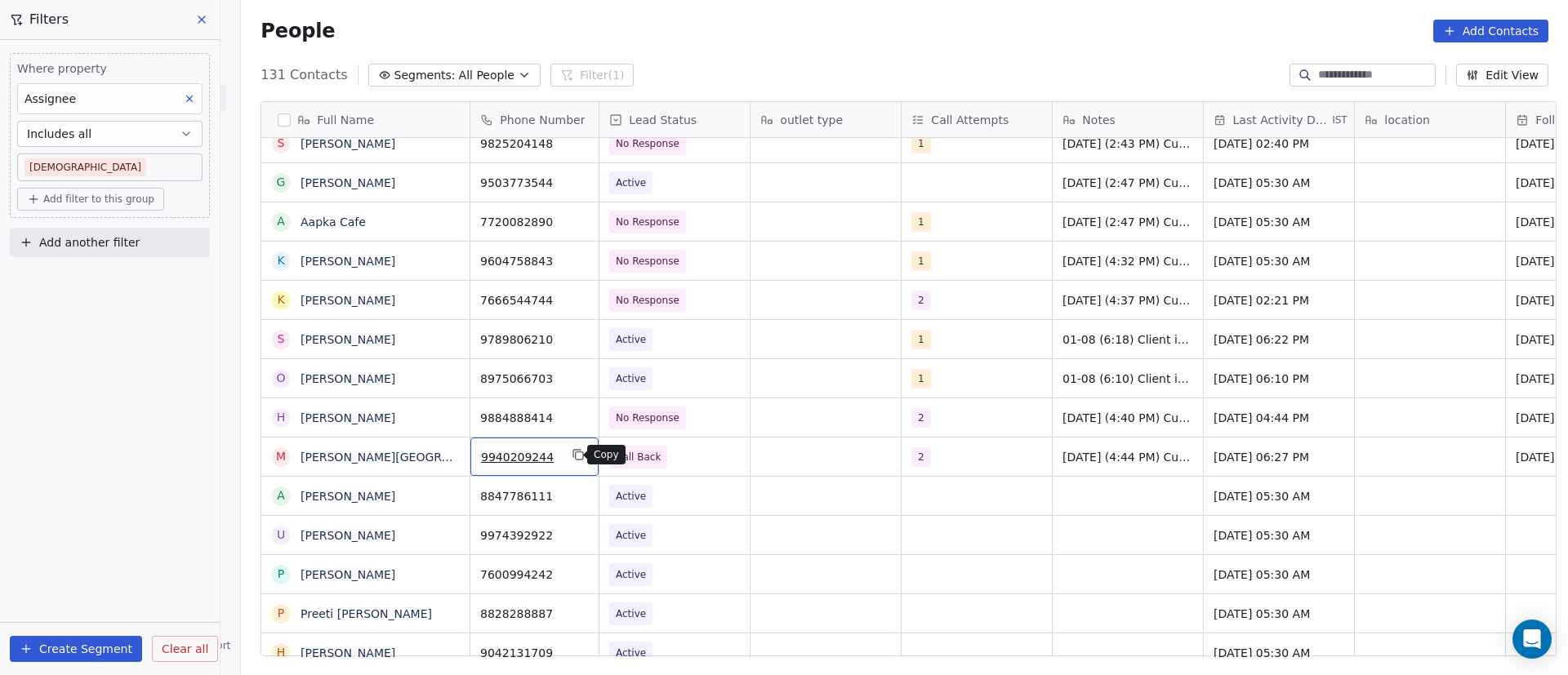
click at [572, 455] on icon "grid" at bounding box center [578, 455] width 13 height 13
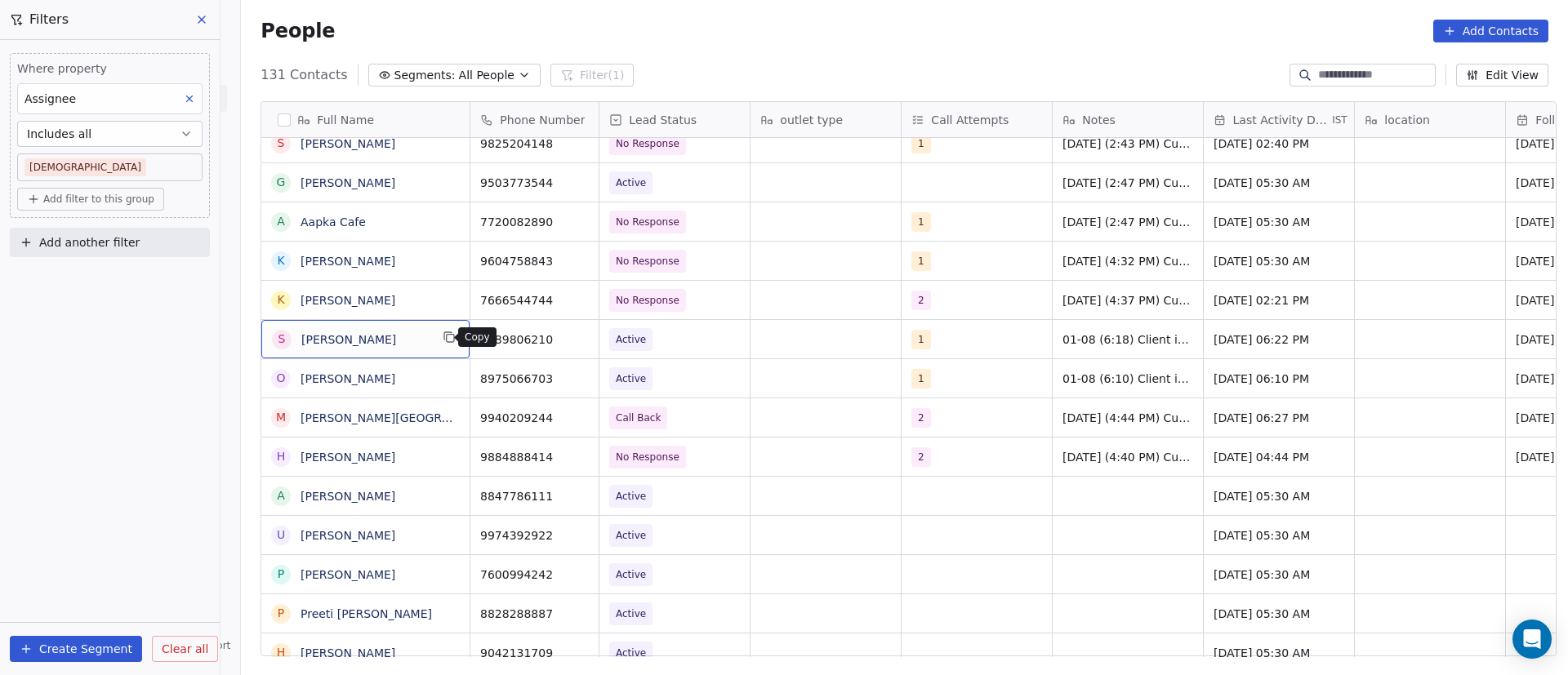
click at [443, 337] on icon "grid" at bounding box center [449, 337] width 13 height 13
click at [574, 340] on icon "grid" at bounding box center [578, 337] width 13 height 13
drag, startPoint x: 961, startPoint y: 488, endPoint x: 934, endPoint y: 494, distance: 27.7
drag, startPoint x: 663, startPoint y: 514, endPoint x: 673, endPoint y: 508, distance: 11.7
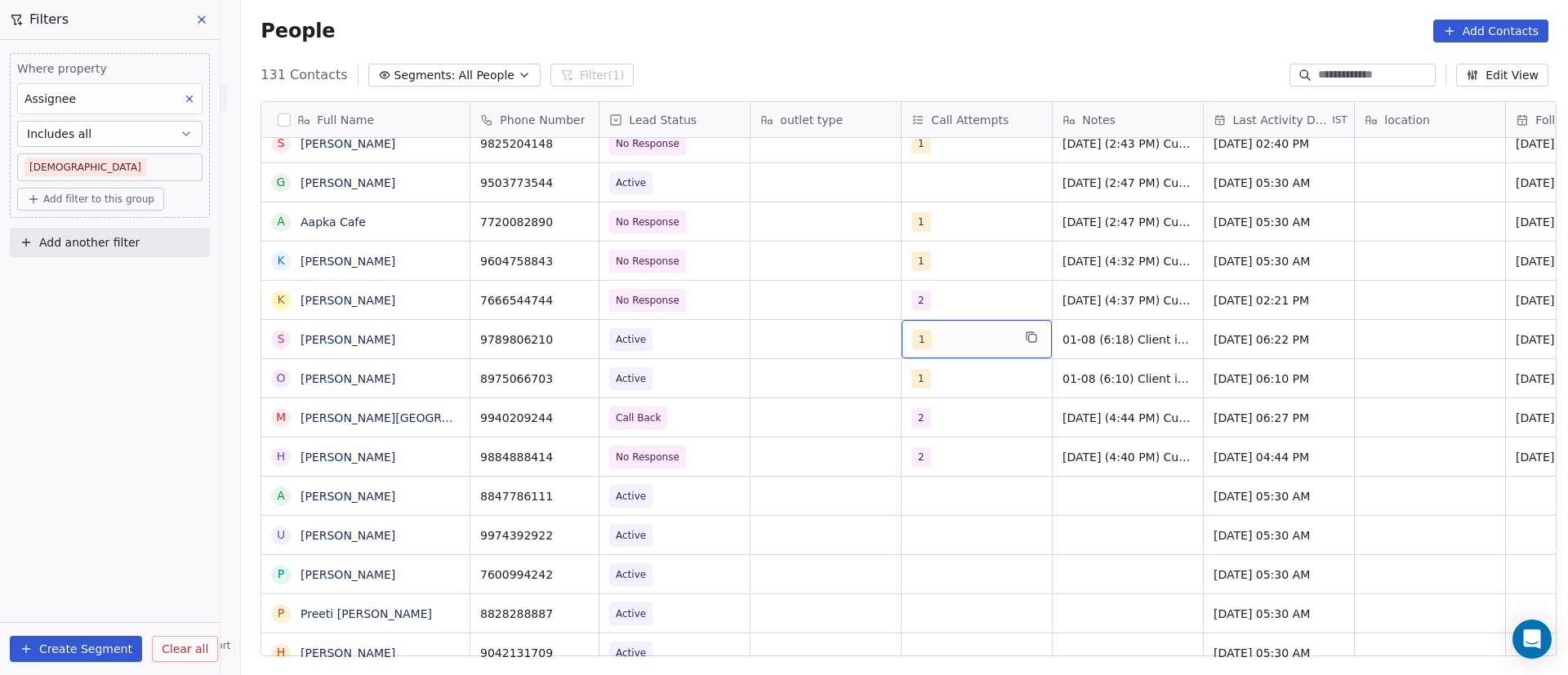
click at [981, 340] on div "1" at bounding box center [961, 339] width 100 height 20
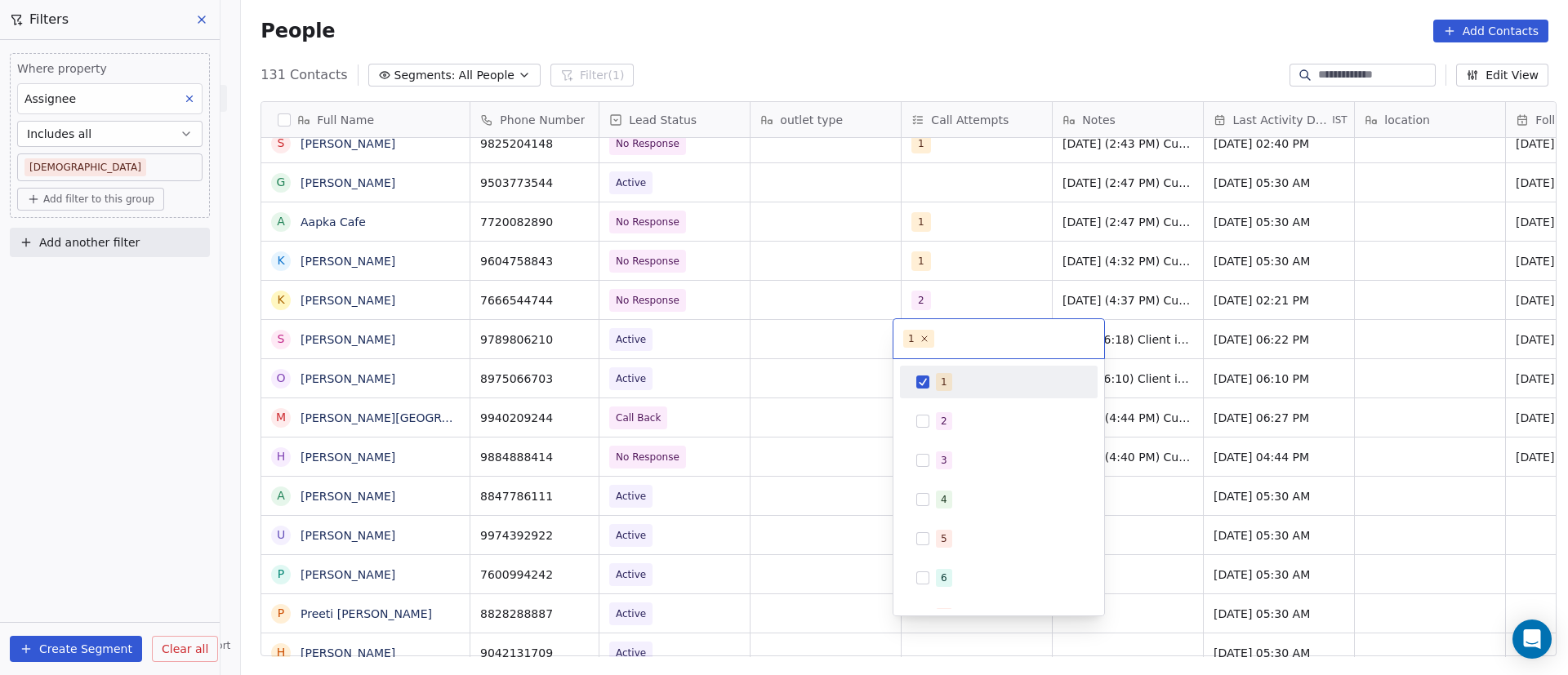
click at [919, 381] on button "Suggestions" at bounding box center [922, 382] width 13 height 13
click at [927, 416] on button "Suggestions" at bounding box center [922, 421] width 13 height 13
drag, startPoint x: 1210, startPoint y: 336, endPoint x: 1198, endPoint y: 337, distance: 12.0
click at [1209, 337] on html "On2Cook India Pvt. Ltd. Contacts People Marketing Workflows Campaigns Sales Pip…" at bounding box center [784, 338] width 1568 height 675
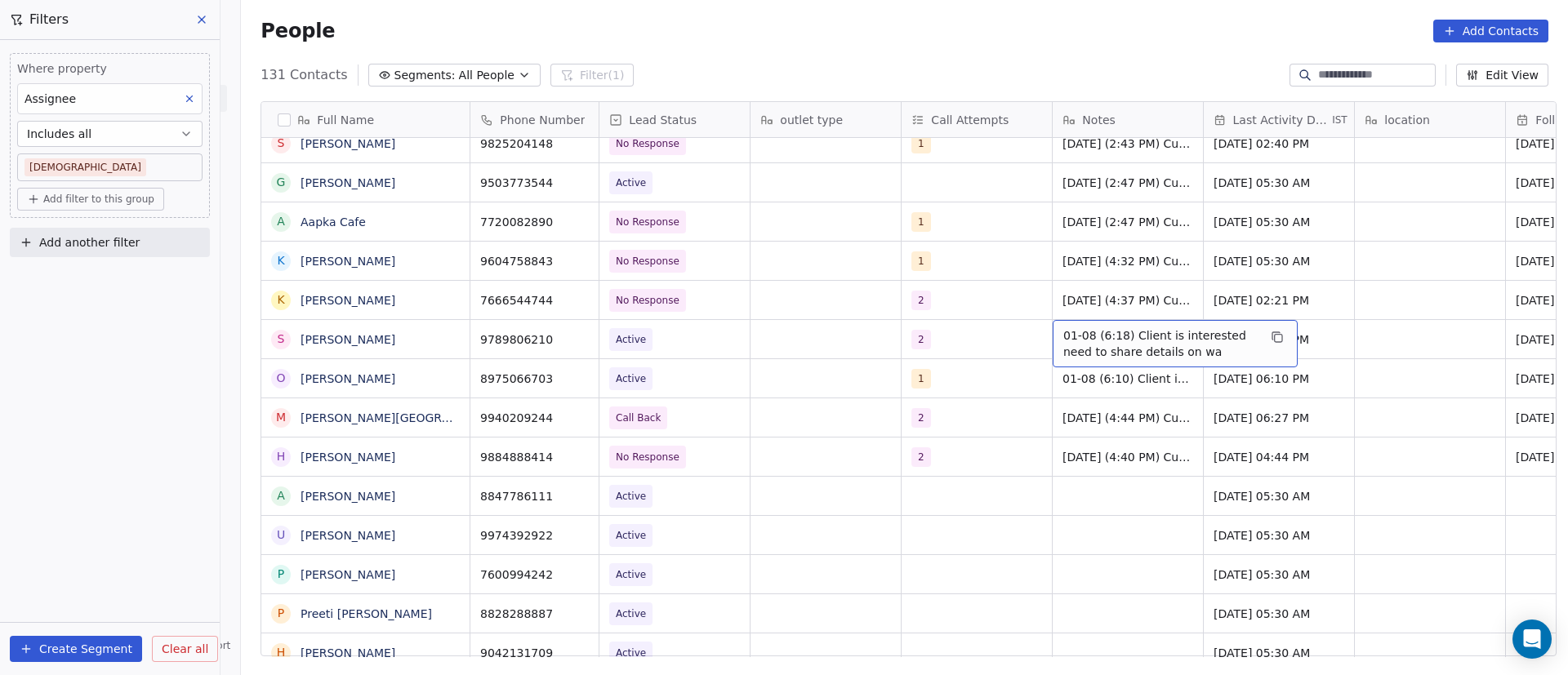
click at [1053, 335] on div "01-08 (6:18) Client is interested need to share details on wa" at bounding box center [1175, 344] width 245 height 48
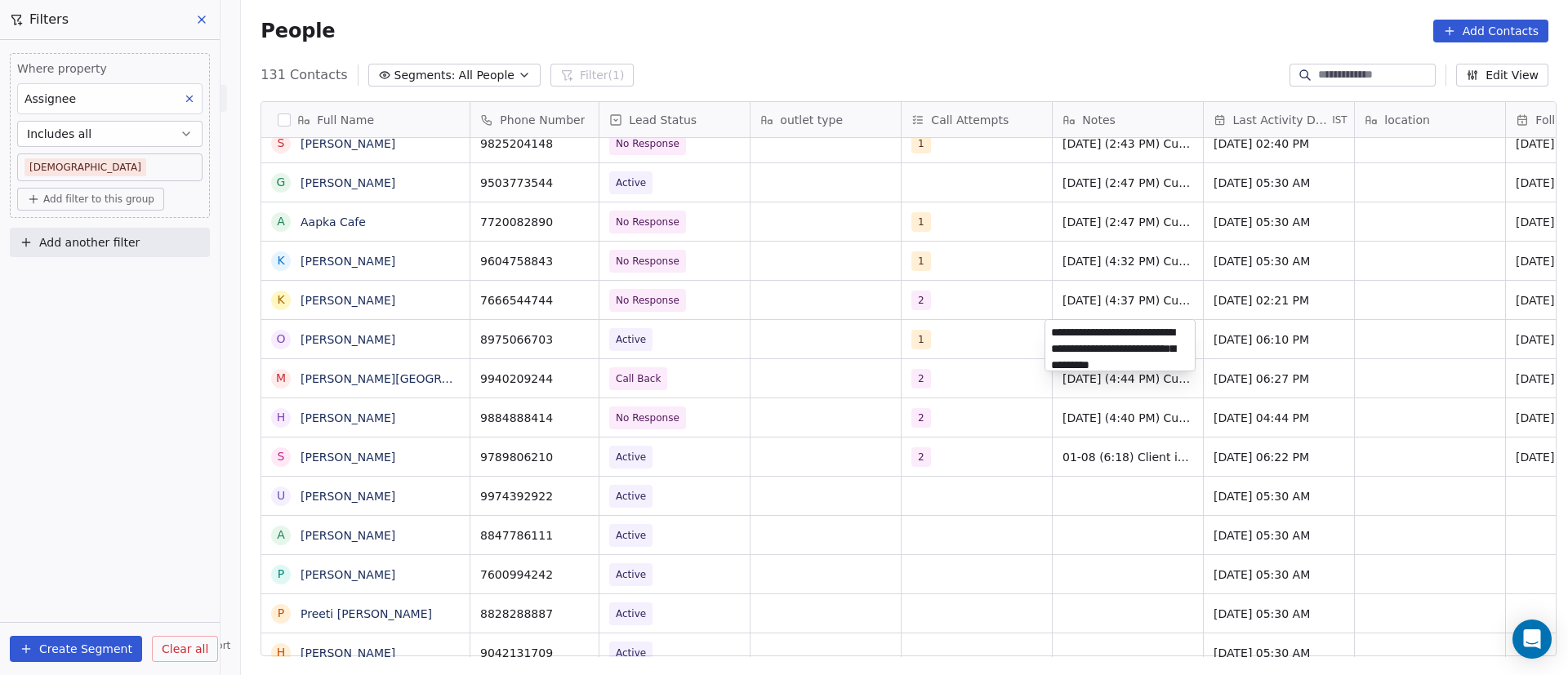
click at [687, 436] on html "On2Cook India Pvt. Ltd. Contacts People Marketing Workflows Campaigns Sales Pip…" at bounding box center [784, 338] width 1568 height 675
click at [823, 465] on html "On2Cook India Pvt. Ltd. Contacts People Marketing Workflows Campaigns Sales Pip…" at bounding box center [784, 338] width 1568 height 675
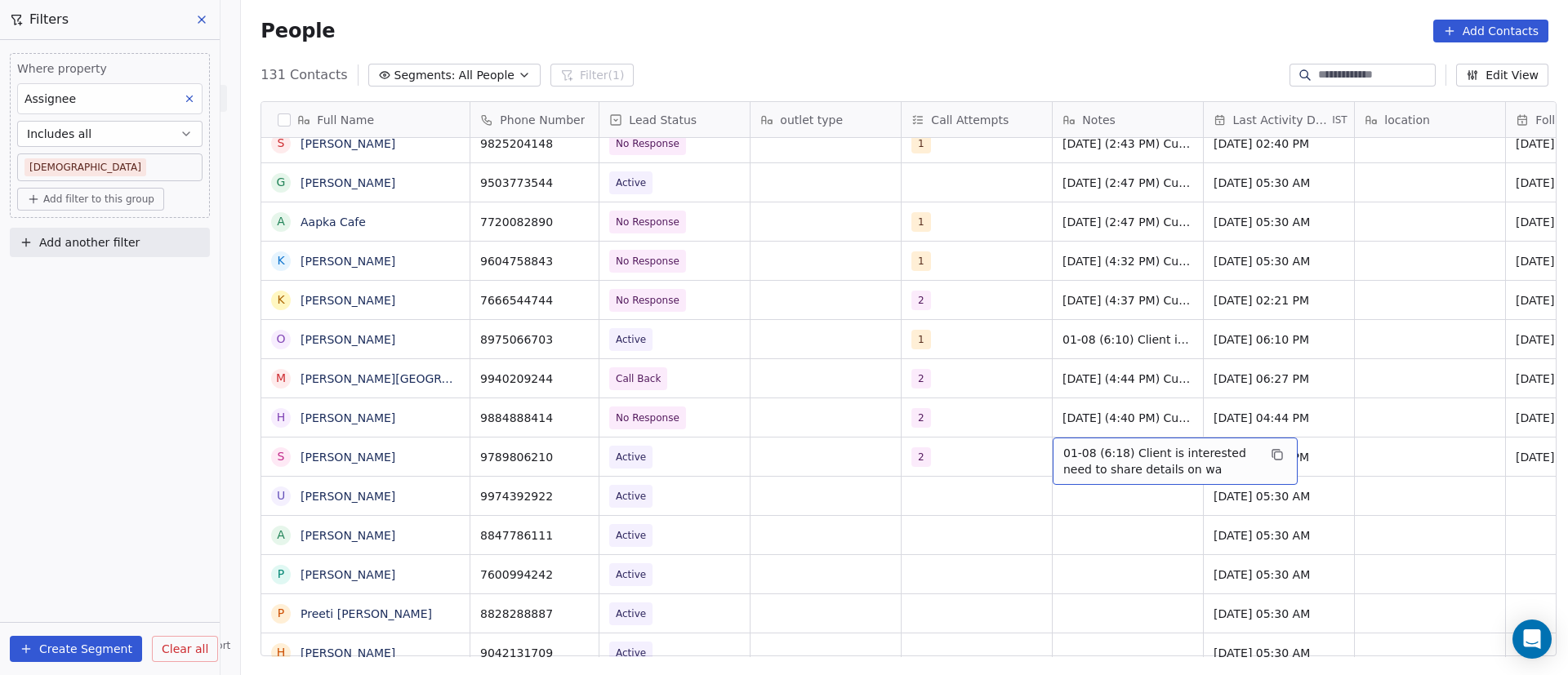
click at [1068, 455] on span "01-08 (6:18) Client is interested need to share details on wa" at bounding box center [1160, 462] width 194 height 33
click at [1052, 451] on textarea "**********" at bounding box center [1167, 462] width 243 height 50
paste textarea "**********"
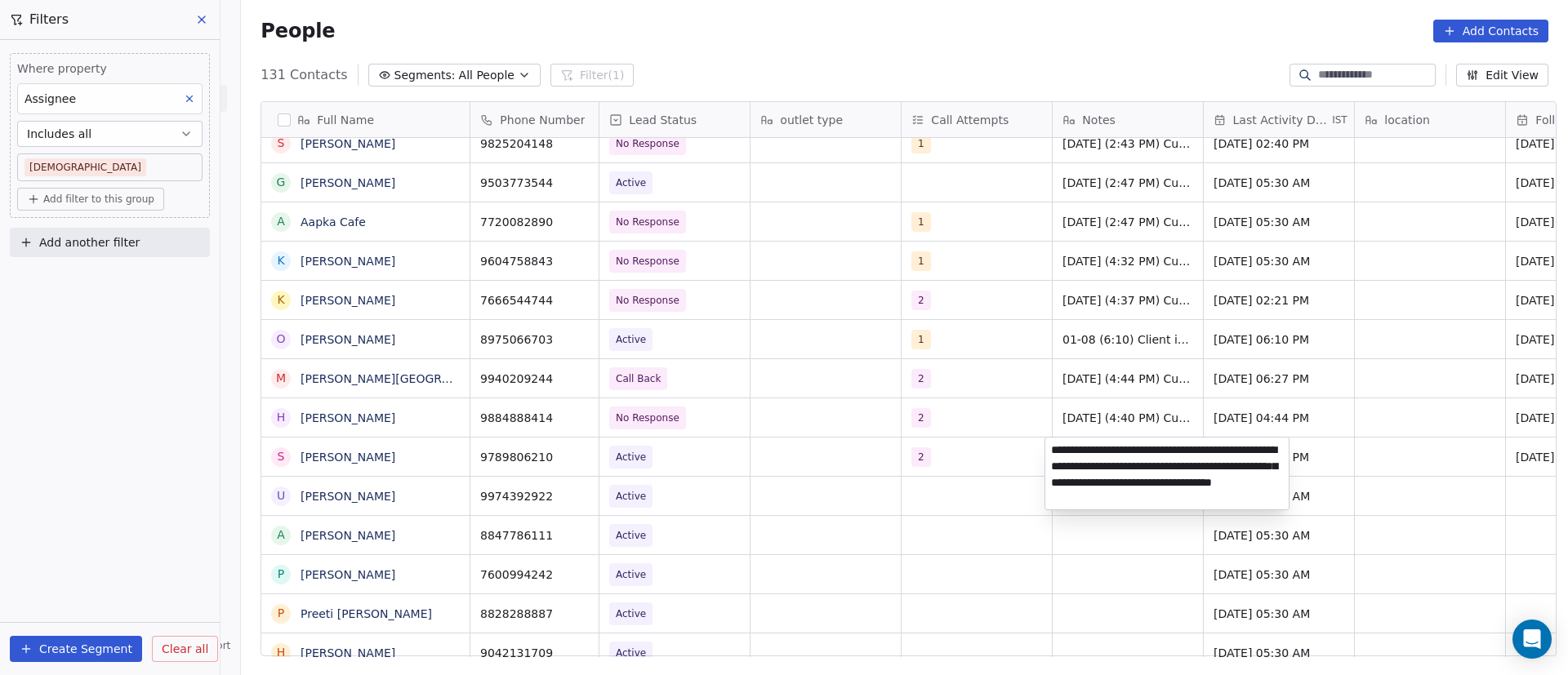
type textarea "**********"
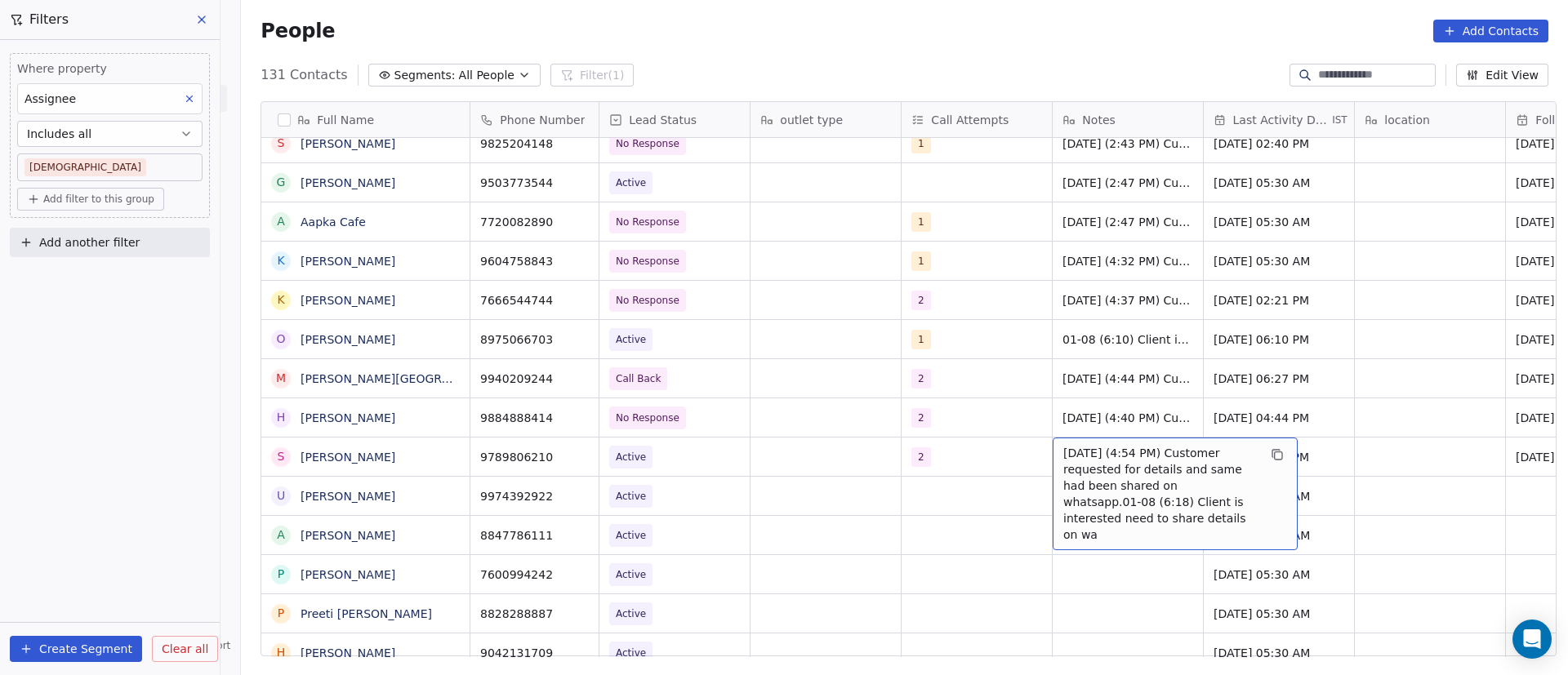
click at [1177, 493] on span "[DATE] (4:54 PM) Customer requested for details and same had been shared on wha…" at bounding box center [1160, 494] width 194 height 98
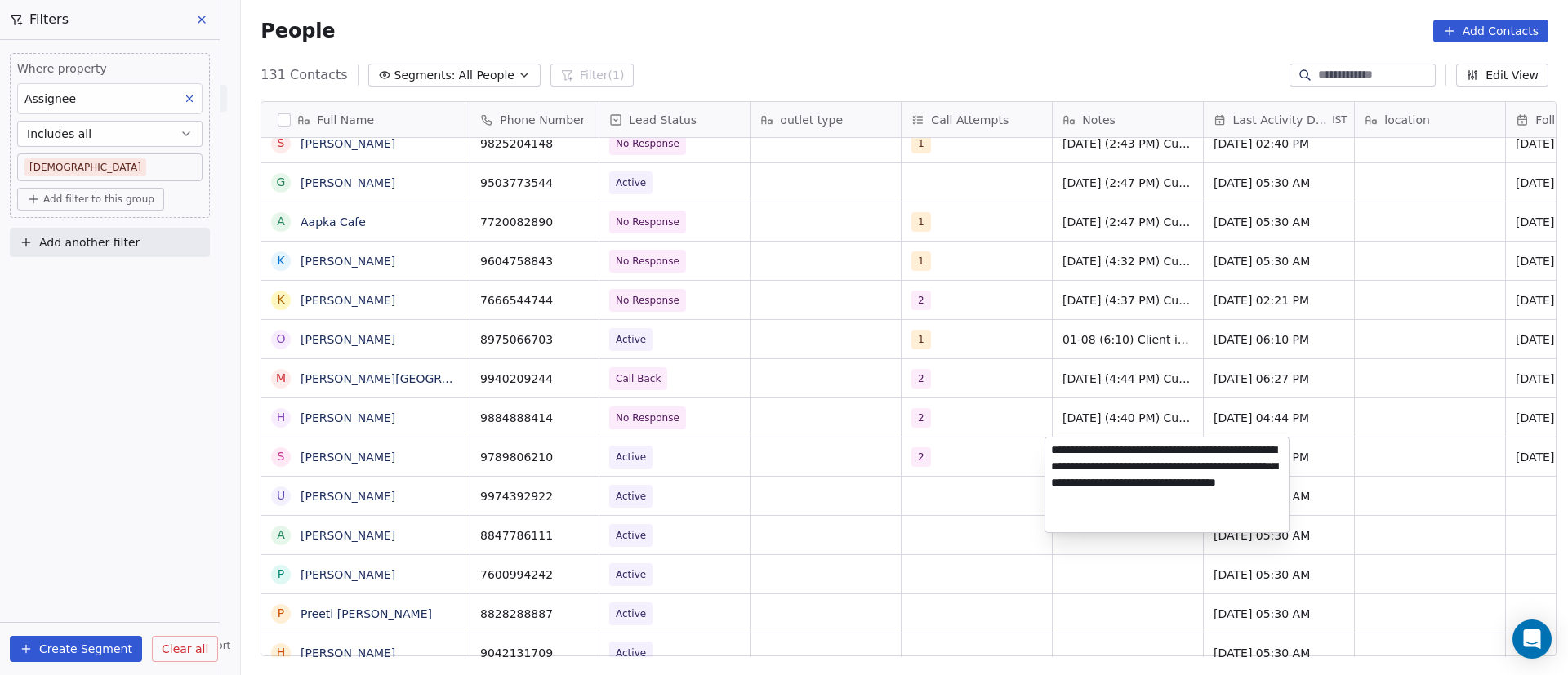
click at [1105, 482] on textarea "**********" at bounding box center [1167, 484] width 243 height 95
type textarea "**********"
click at [798, 454] on html "On2Cook India Pvt. Ltd. Contacts People Marketing Workflows Campaigns Sales Pip…" at bounding box center [784, 338] width 1568 height 675
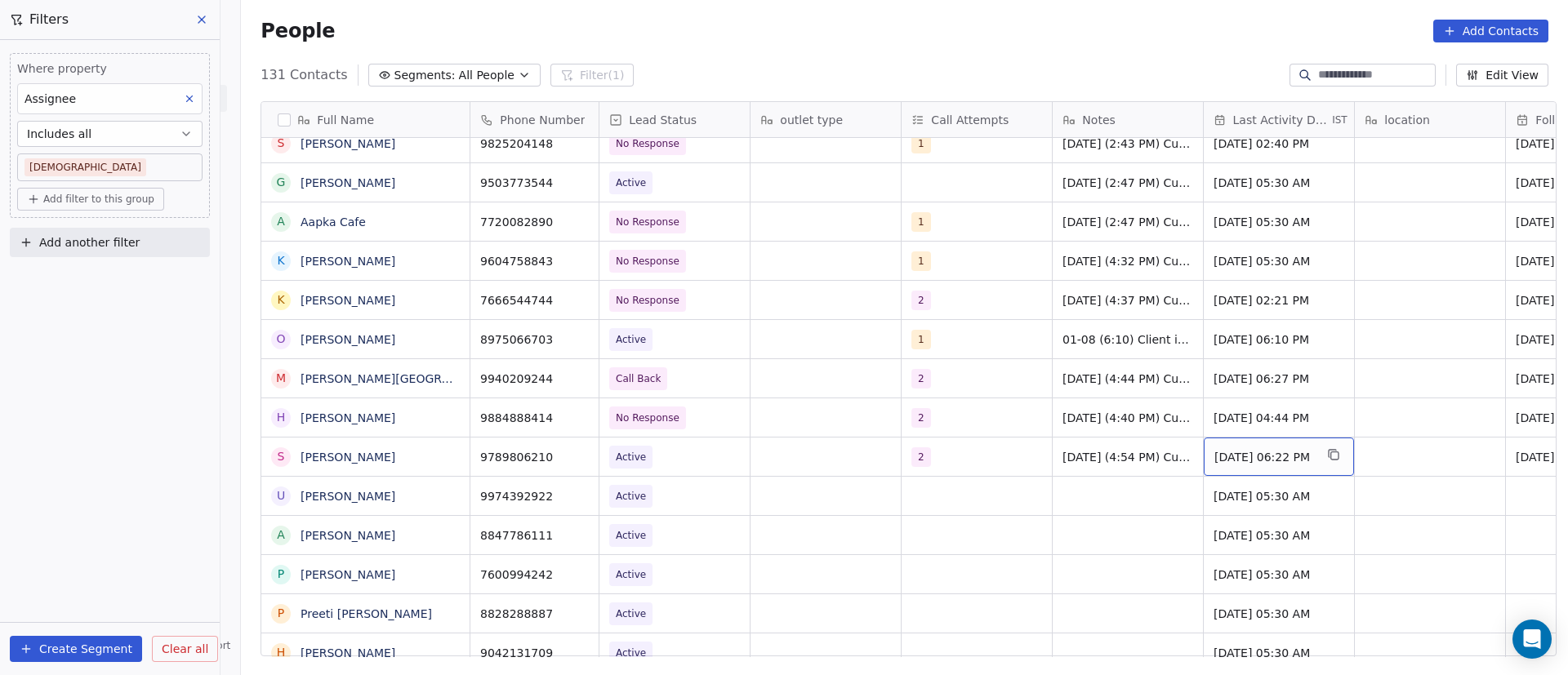
click at [1235, 461] on span "[DATE] 06:22 PM" at bounding box center [1264, 457] width 100 height 16
click at [1234, 461] on span "[DATE] 06:22 PM" at bounding box center [1264, 457] width 100 height 16
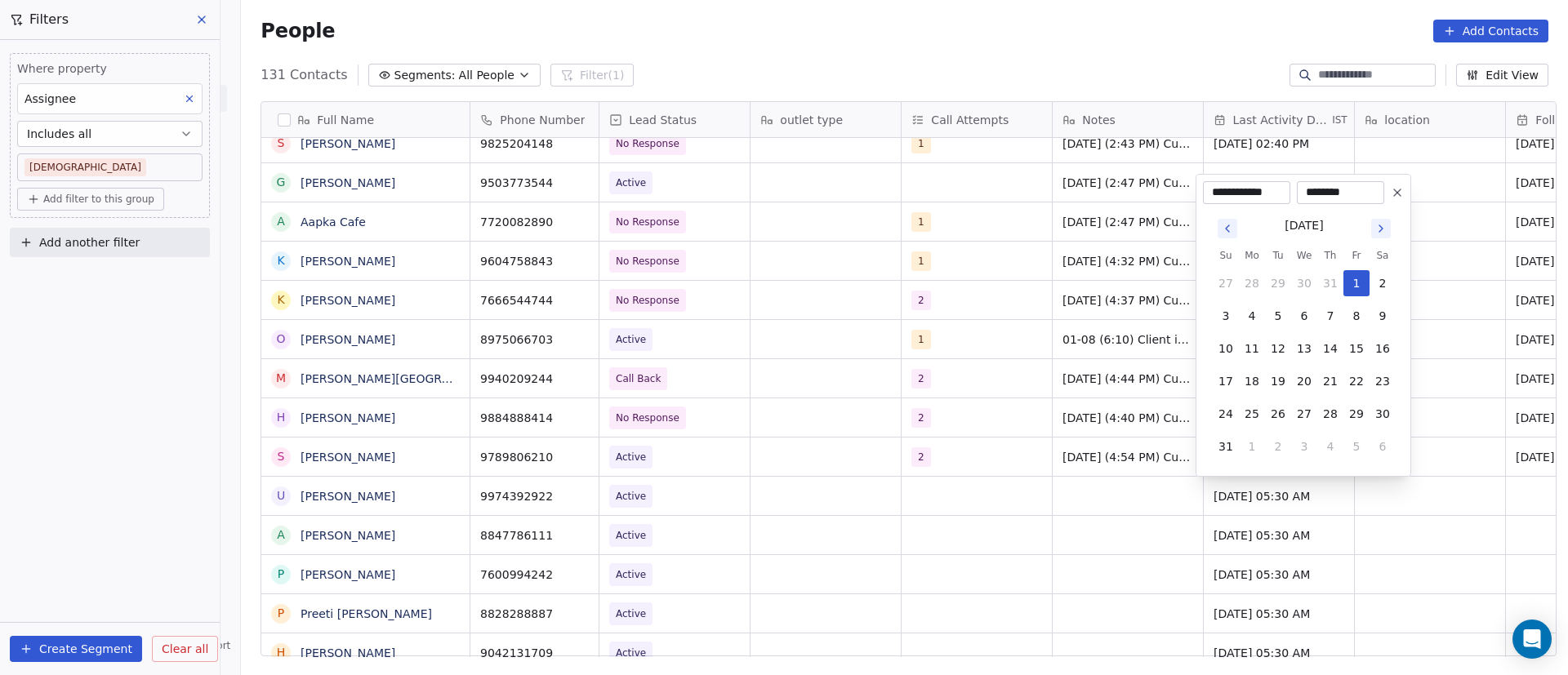
click at [1386, 228] on icon "Go to next month" at bounding box center [1381, 228] width 13 height 13
click at [1264, 350] on button "8" at bounding box center [1252, 349] width 26 height 26
type input "**********"
click at [1066, 469] on html "On2Cook India Pvt. Ltd. Contacts People Marketing Workflows Campaigns Sales Pip…" at bounding box center [784, 338] width 1568 height 675
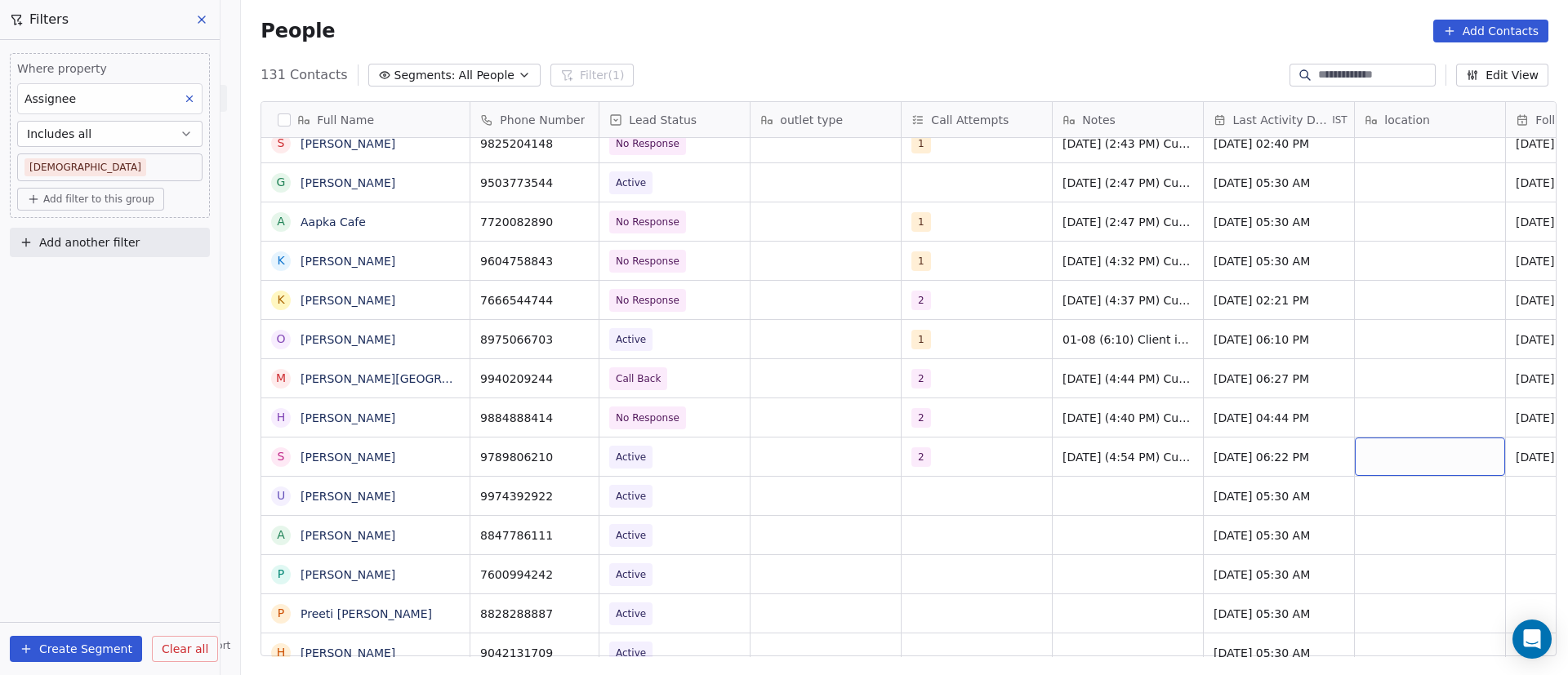
scroll to position [0, 120]
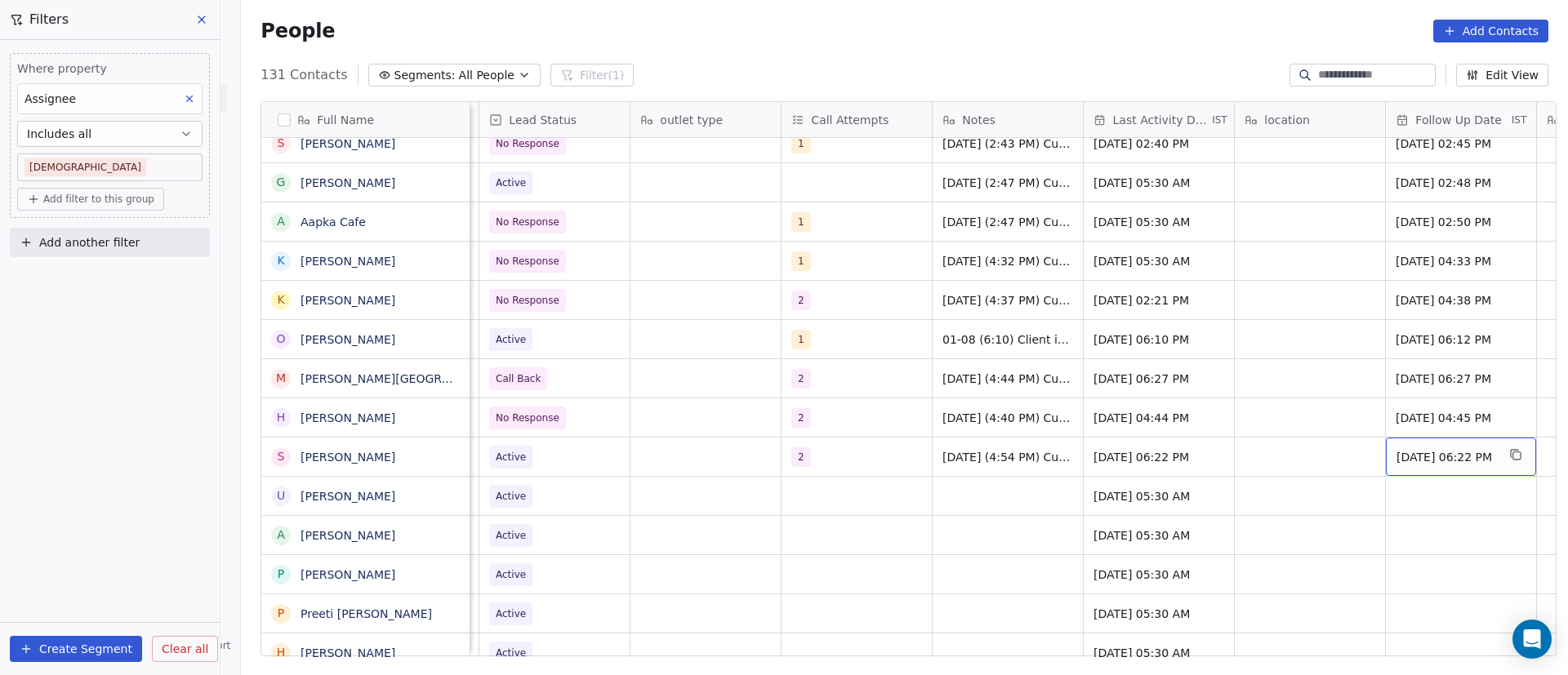
click at [1416, 460] on span "[DATE] 06:22 PM" at bounding box center [1446, 457] width 100 height 16
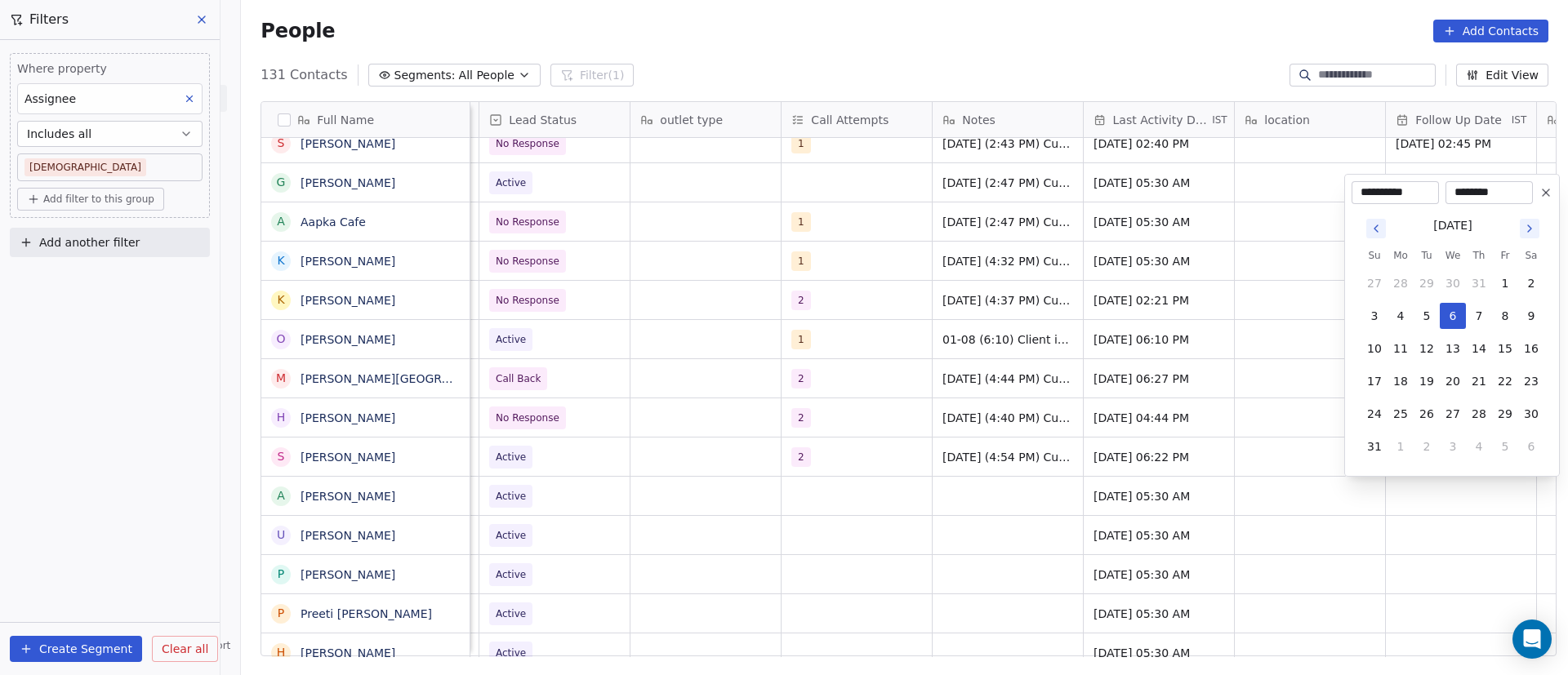
click at [1532, 226] on icon "Go to next month" at bounding box center [1529, 228] width 13 height 13
click at [1427, 351] on button "9" at bounding box center [1427, 349] width 26 height 26
type input "**********"
click at [1132, 442] on html "On2Cook India Pvt. Ltd. Contacts People Marketing Workflows Campaigns Sales Pip…" at bounding box center [784, 338] width 1568 height 675
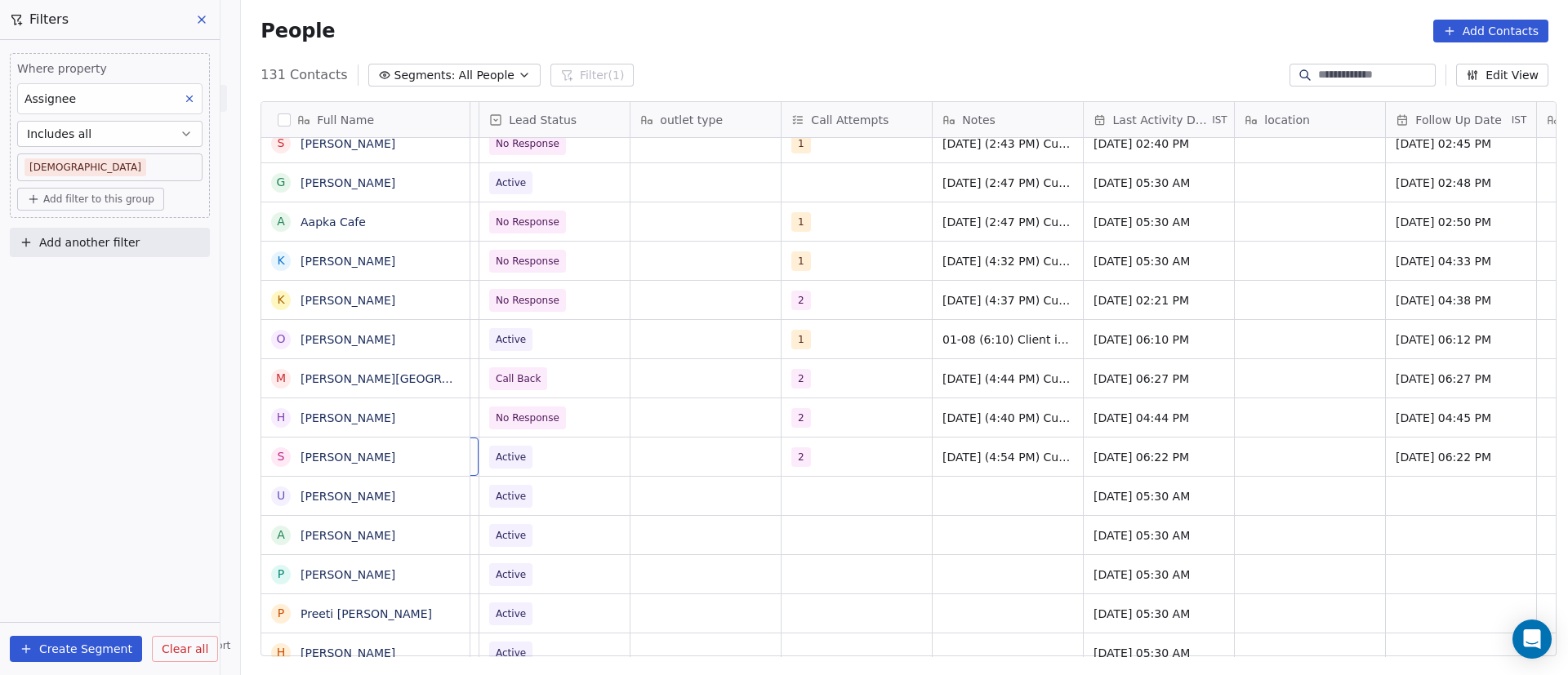
scroll to position [0, 0]
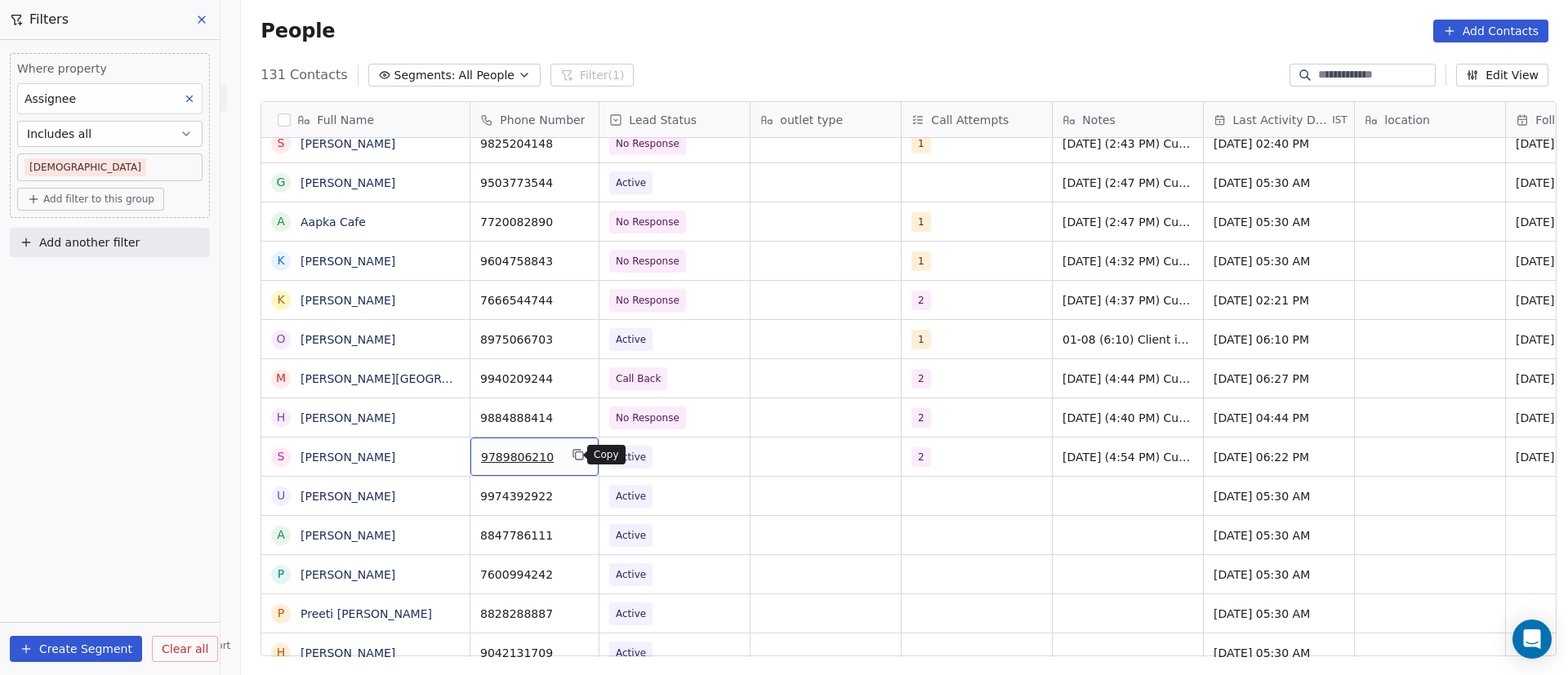
click at [572, 455] on icon "grid" at bounding box center [578, 455] width 13 height 13
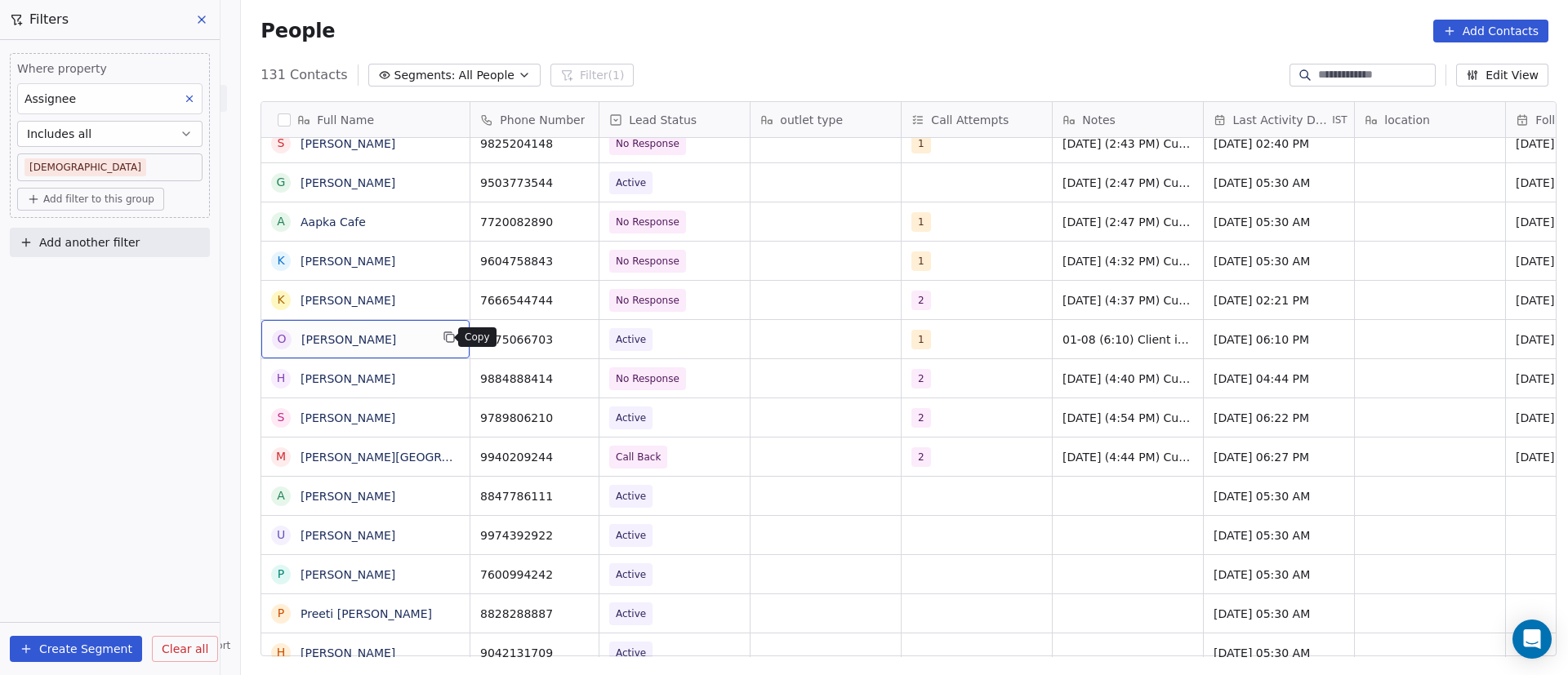
click at [443, 338] on icon "grid" at bounding box center [449, 337] width 13 height 13
click at [572, 339] on icon "grid" at bounding box center [578, 337] width 13 height 13
click at [756, 377] on html "On2Cook India Pvt. Ltd. Contacts People Marketing Workflows Campaigns Sales Pip…" at bounding box center [784, 338] width 1568 height 675
click at [572, 335] on icon "grid" at bounding box center [578, 337] width 13 height 13
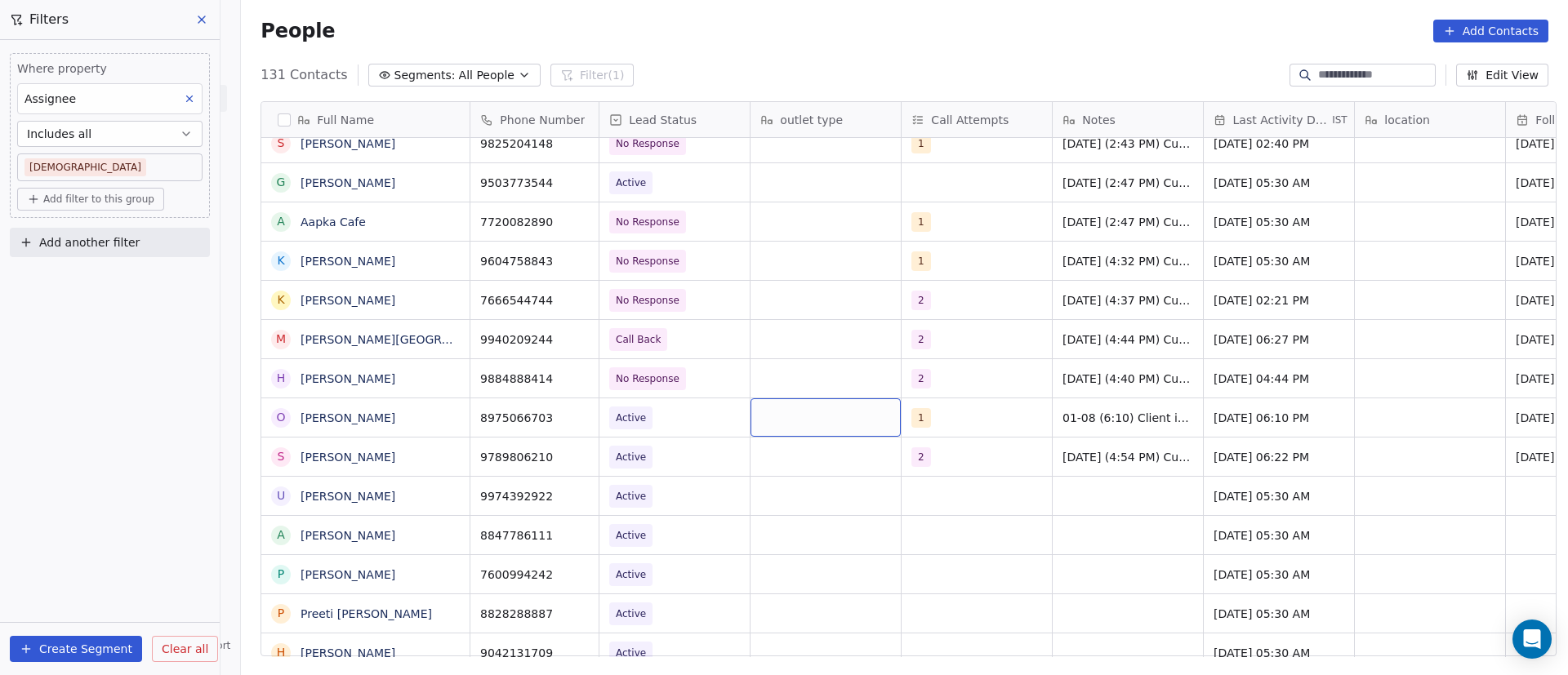
click at [791, 417] on div "grid" at bounding box center [825, 417] width 150 height 38
click at [785, 424] on div "grid" at bounding box center [825, 417] width 150 height 38
click at [973, 423] on div "1" at bounding box center [961, 418] width 100 height 20
click at [972, 423] on div "1" at bounding box center [961, 418] width 100 height 20
click at [994, 416] on div "1" at bounding box center [961, 418] width 100 height 20
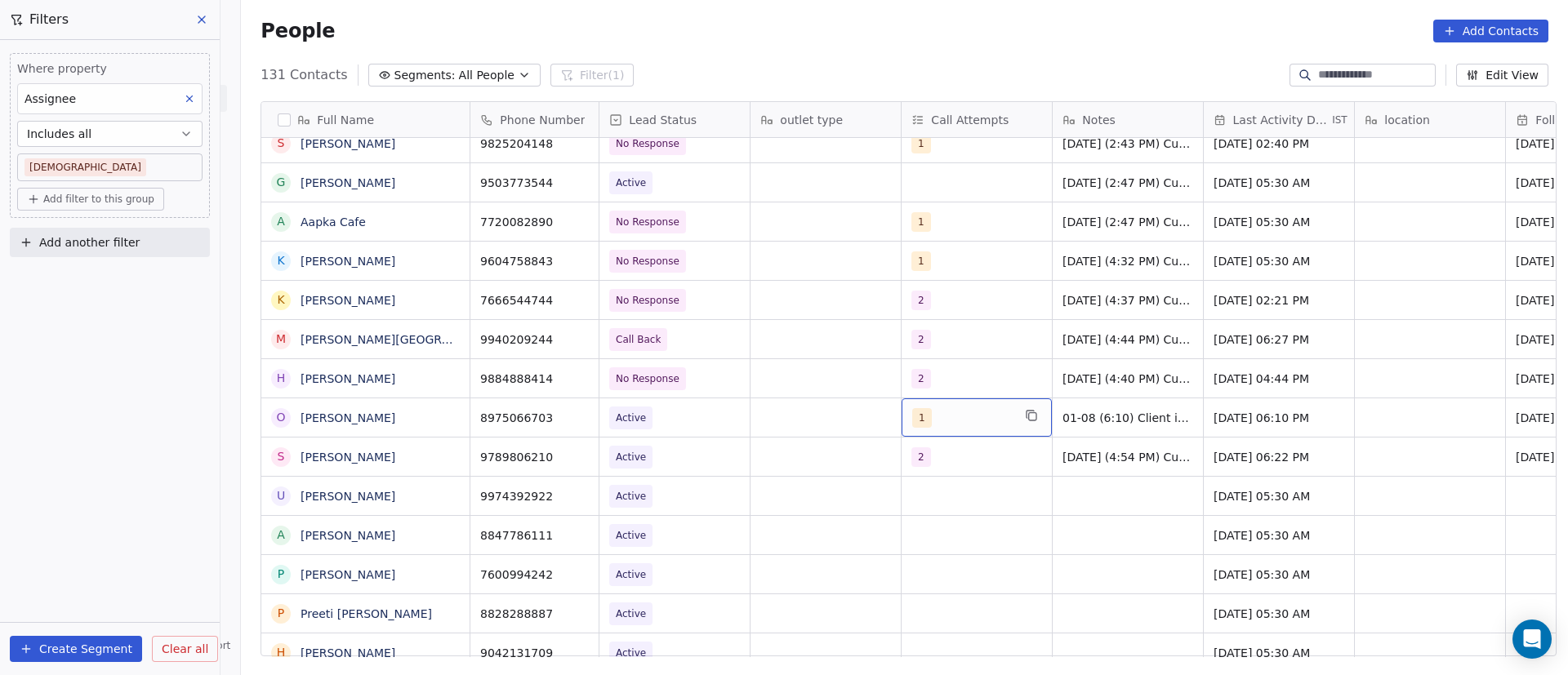
click at [994, 416] on div "1" at bounding box center [961, 418] width 100 height 20
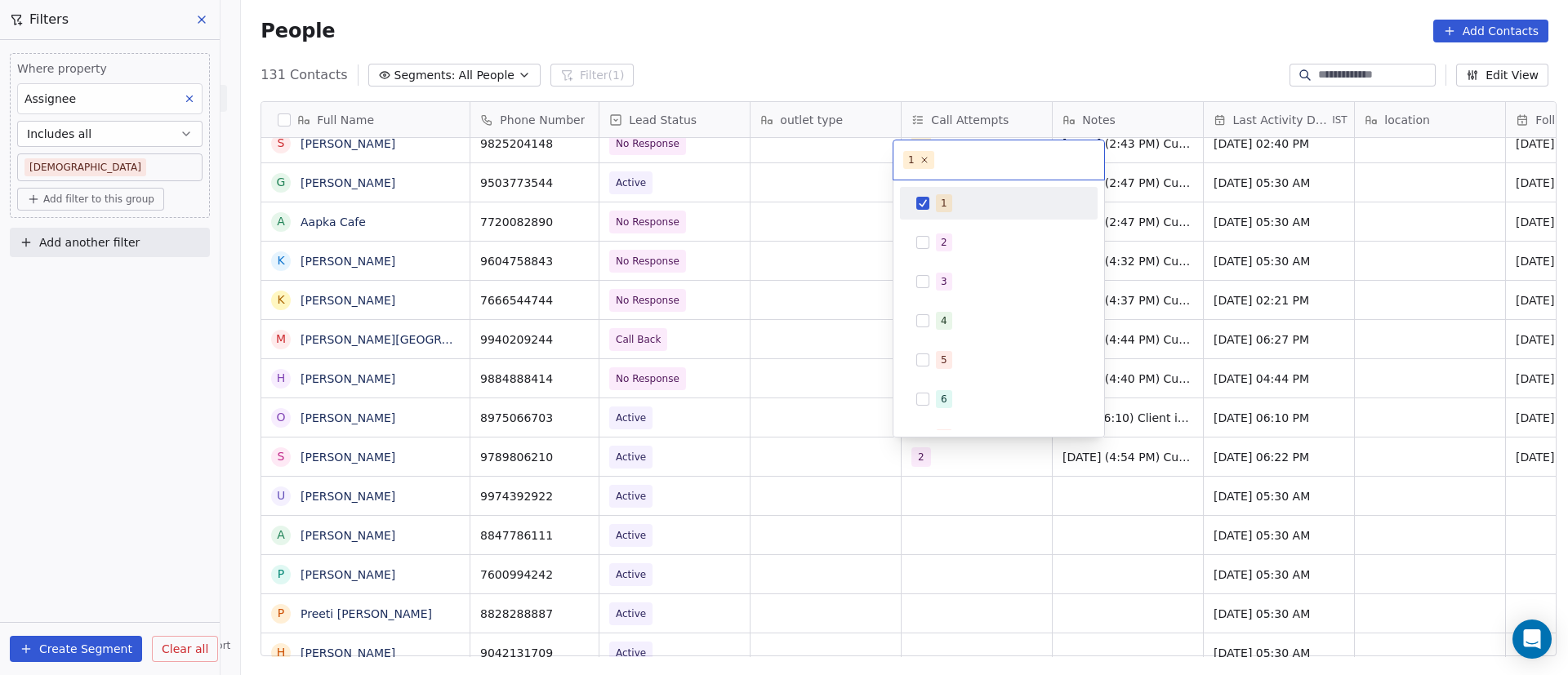
click at [926, 202] on button "Suggestions" at bounding box center [922, 203] width 13 height 13
click at [928, 238] on button "Suggestions" at bounding box center [922, 242] width 13 height 13
click at [1215, 455] on html "On2Cook India Pvt. Ltd. Contacts People Marketing Workflows Campaigns Sales Pip…" at bounding box center [784, 338] width 1568 height 675
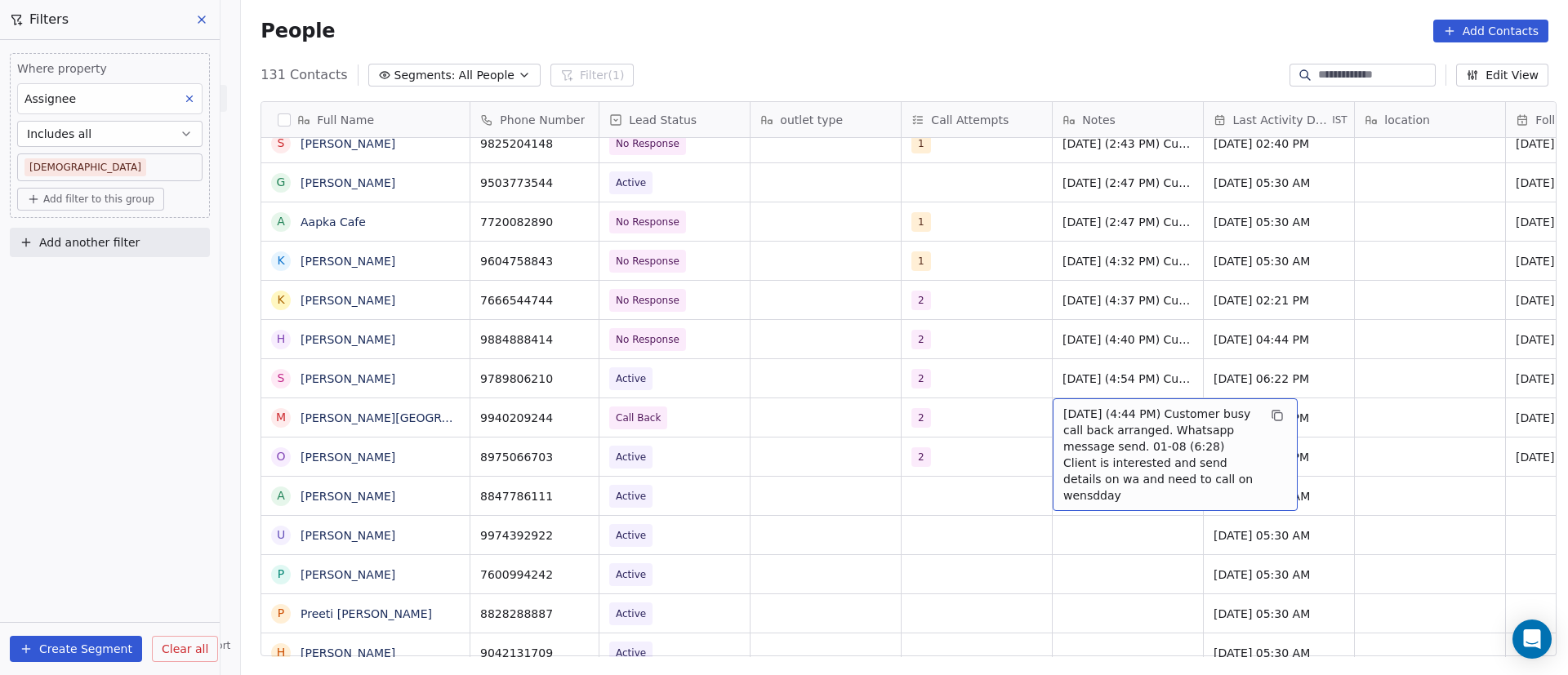
click at [1066, 416] on span "[DATE] (4:44 PM) Customer busy call back arranged. Whatsapp message send. 01-08…" at bounding box center [1160, 455] width 194 height 98
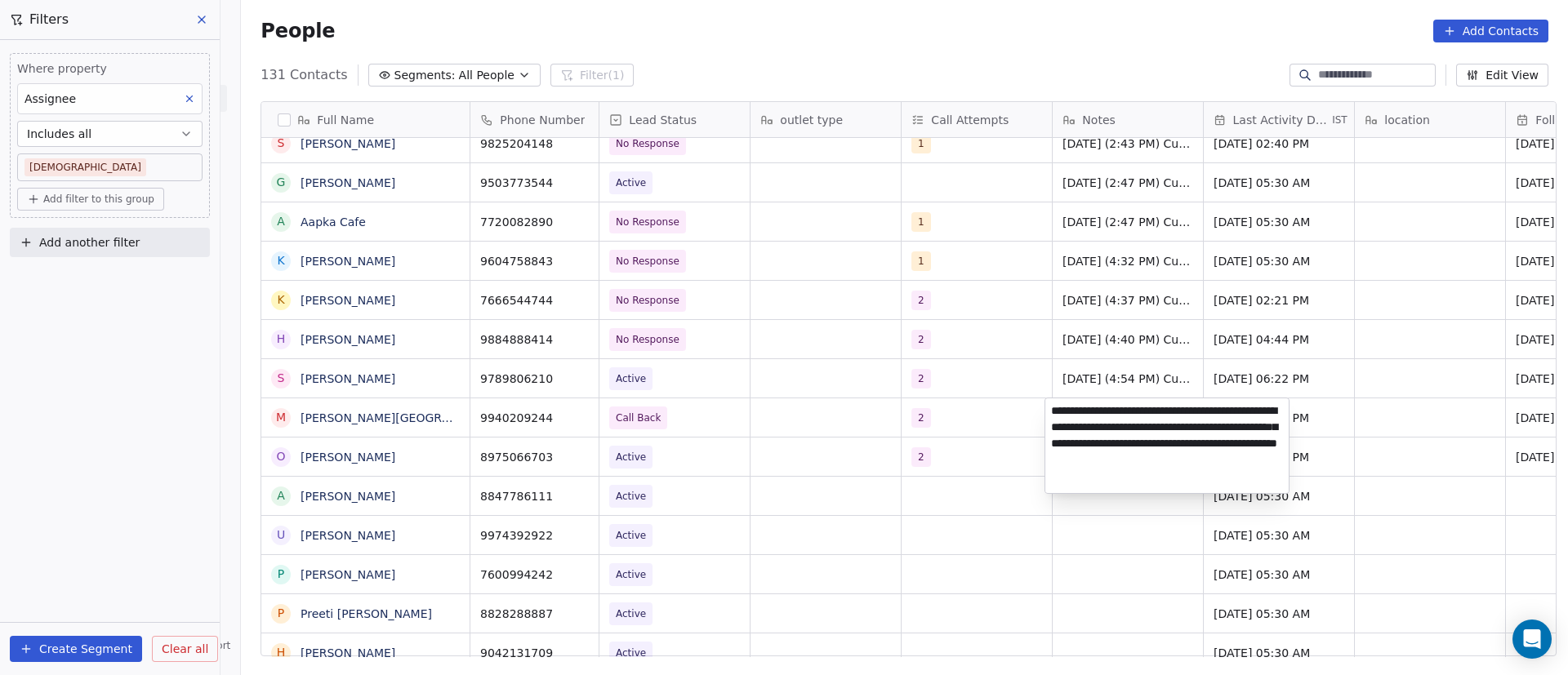
click at [1050, 410] on textarea "**********" at bounding box center [1167, 445] width 243 height 95
click at [761, 488] on html "On2Cook India Pvt. Ltd. Contacts People Marketing Workflows Campaigns Sales Pip…" at bounding box center [784, 338] width 1568 height 675
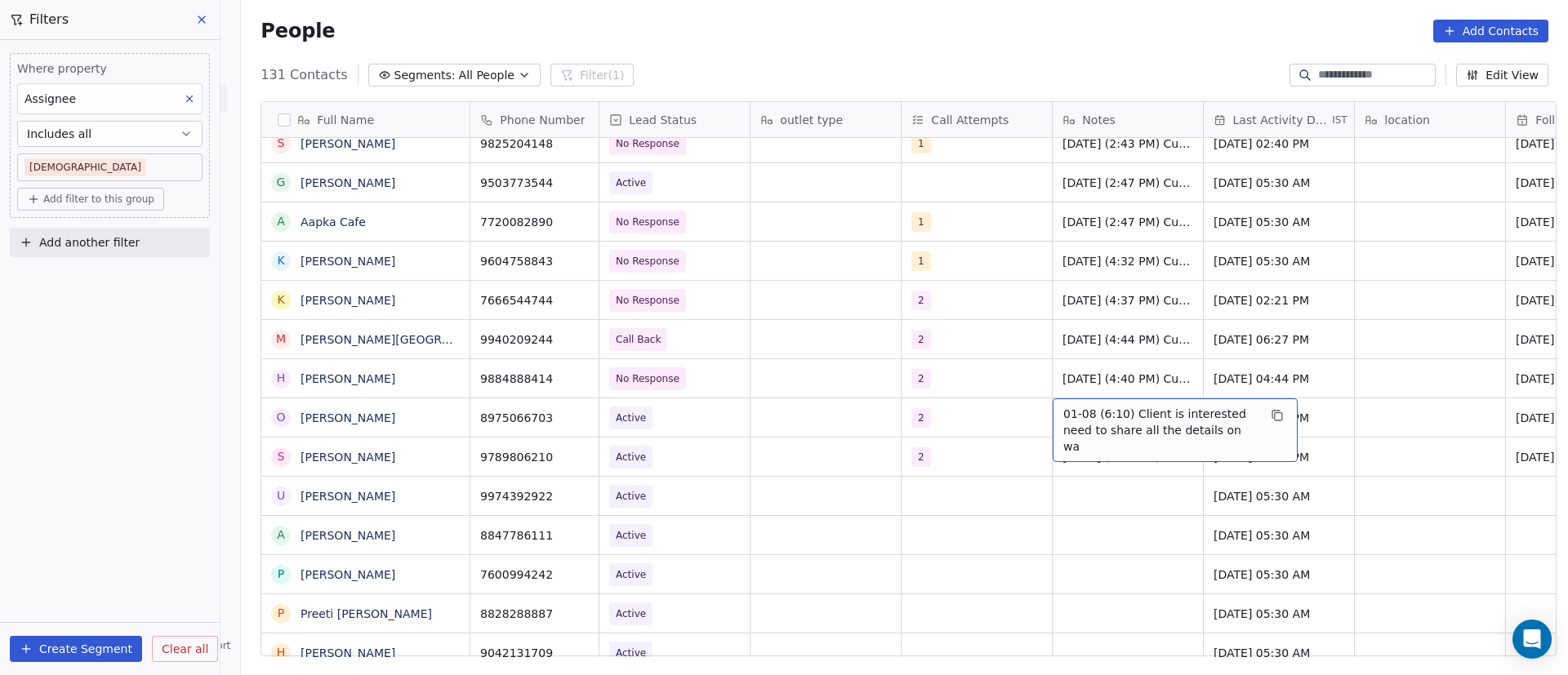
click at [1063, 417] on span "01-08 (6:10) Client is interested need to share all the details on wa" at bounding box center [1160, 430] width 194 height 49
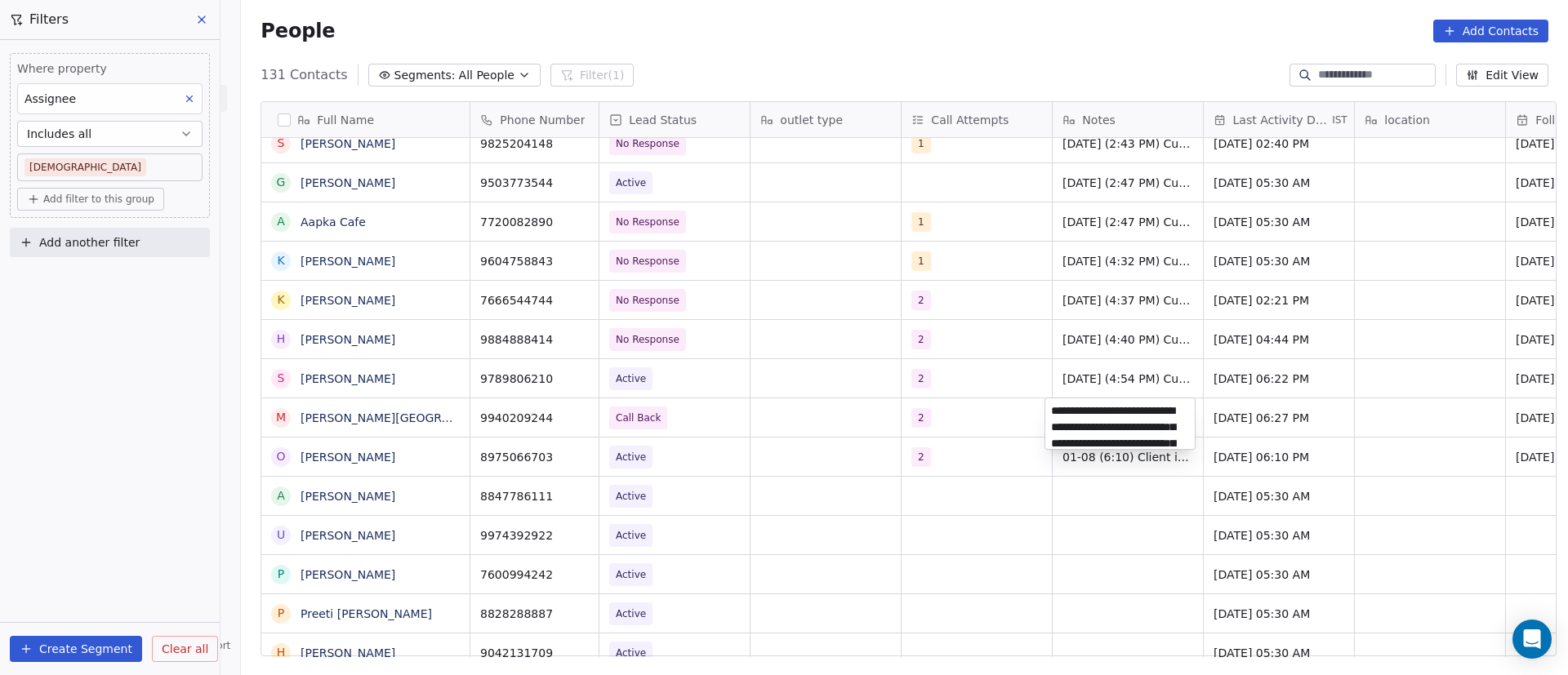
click at [876, 499] on html "On2Cook India Pvt. Ltd. Contacts People Marketing Workflows Campaigns Sales Pip…" at bounding box center [784, 338] width 1568 height 675
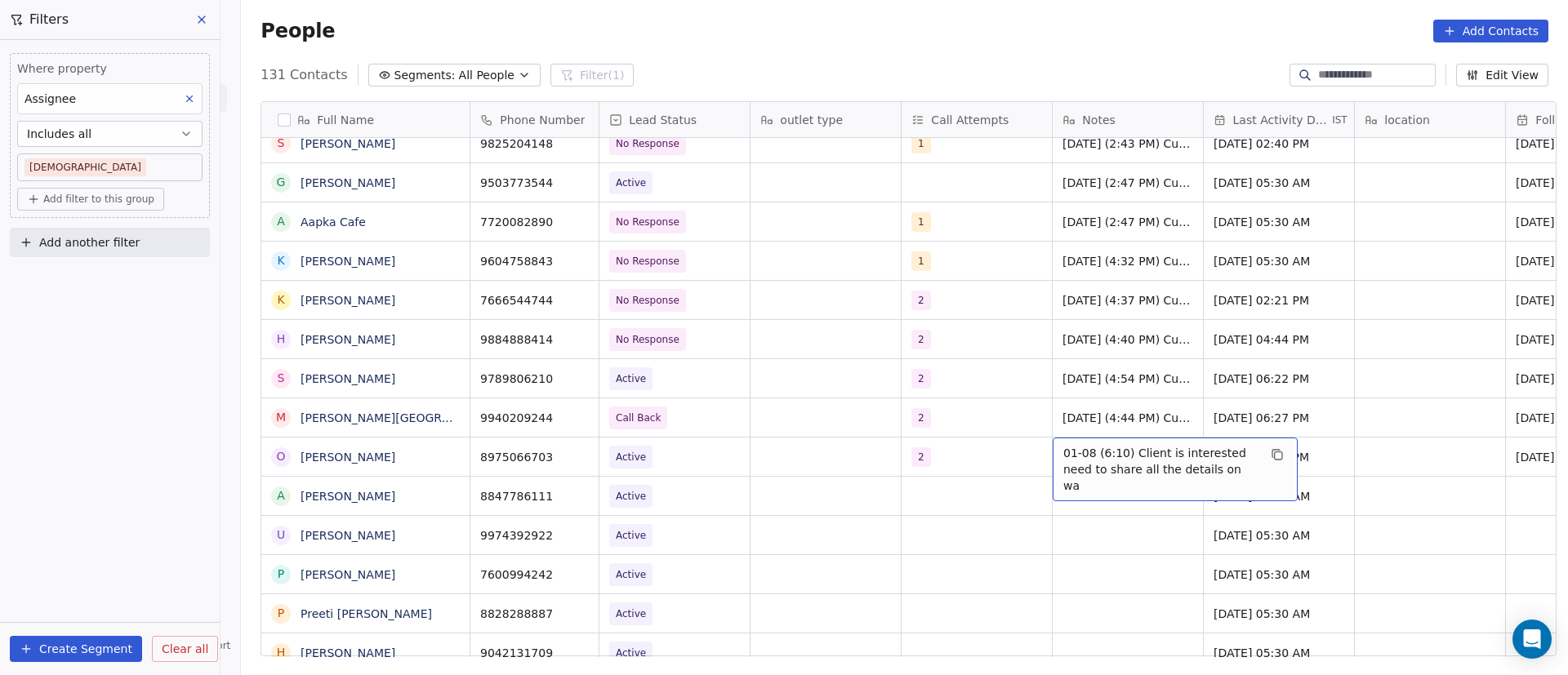
click at [1065, 457] on span "01-08 (6:10) Client is interested need to share all the details on wa" at bounding box center [1160, 469] width 194 height 49
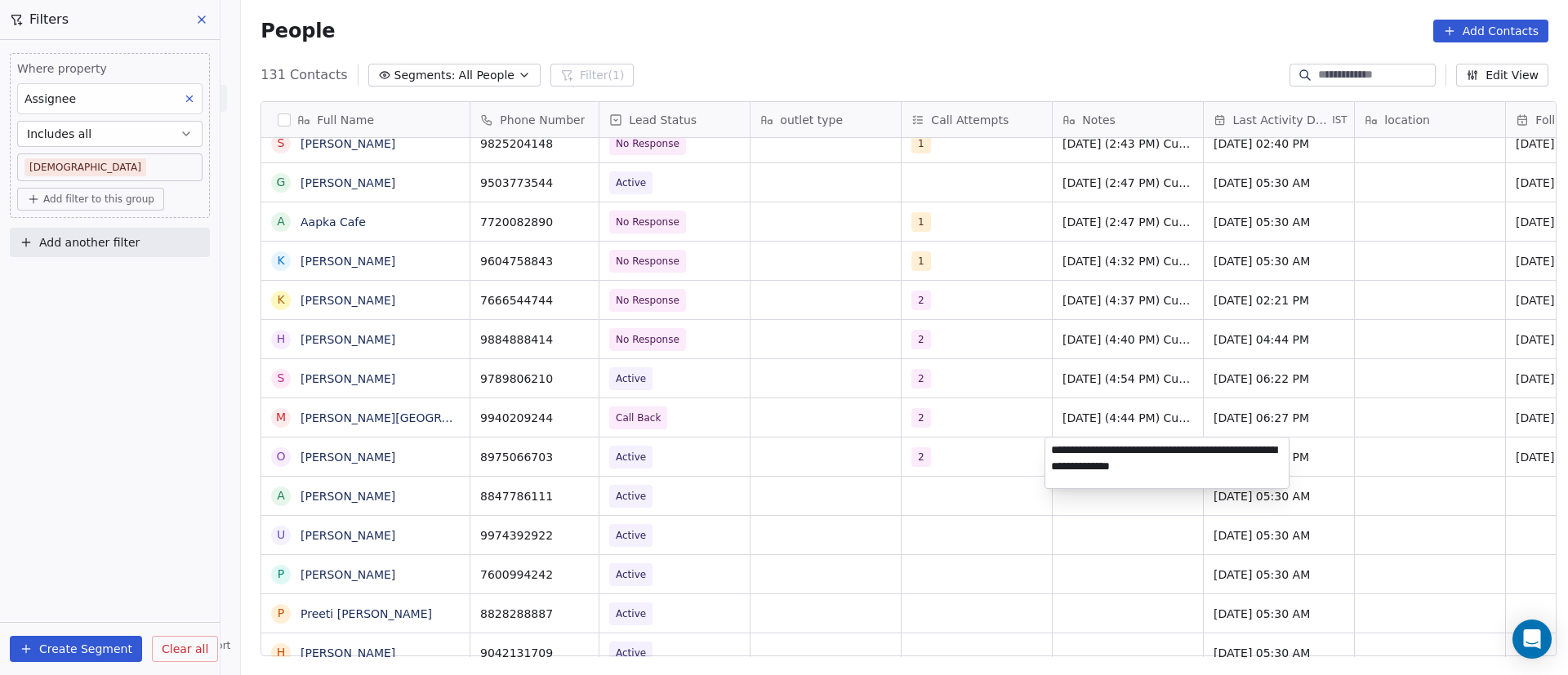
click at [1051, 451] on textarea "**********" at bounding box center [1167, 462] width 243 height 50
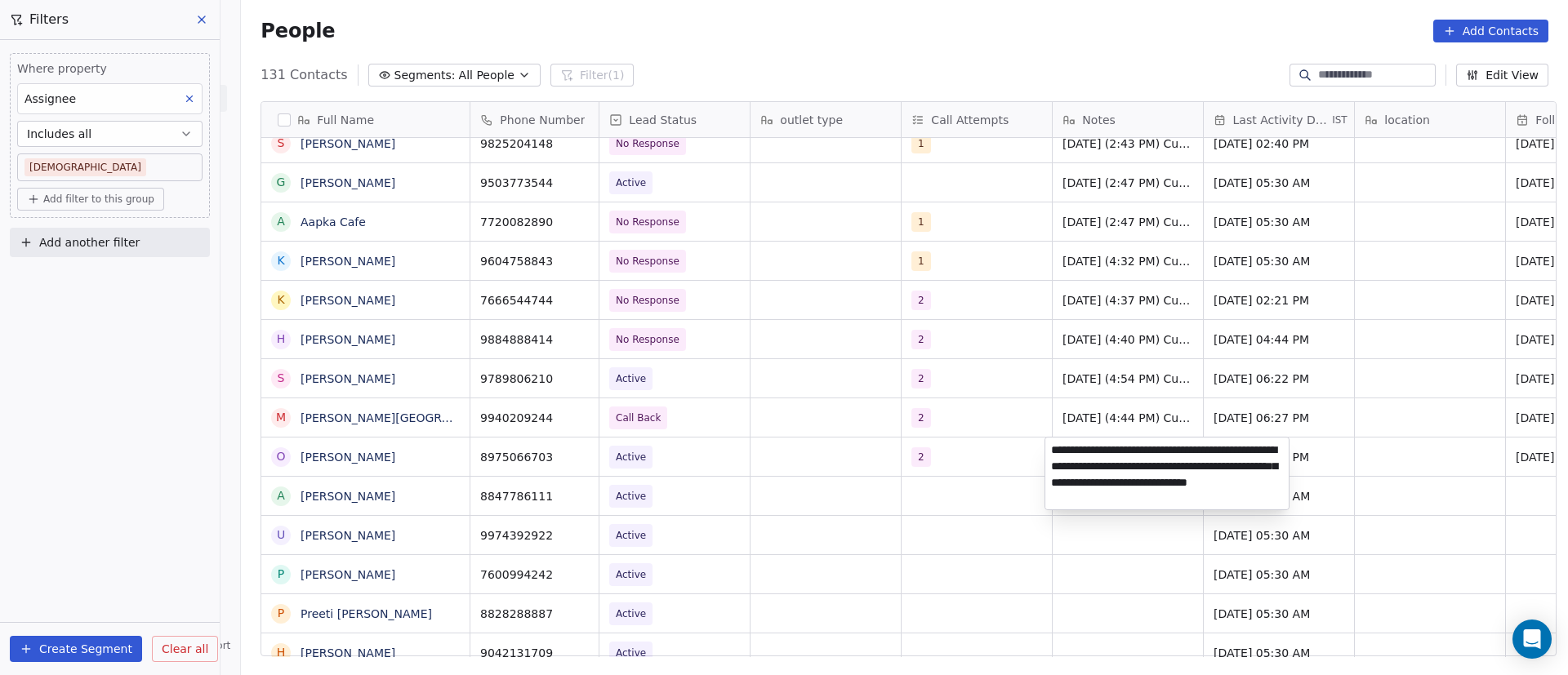
type textarea "**********"
click at [1342, 454] on html "On2Cook India Pvt. Ltd. Contacts People Marketing Workflows Campaigns Sales Pip…" at bounding box center [784, 338] width 1568 height 675
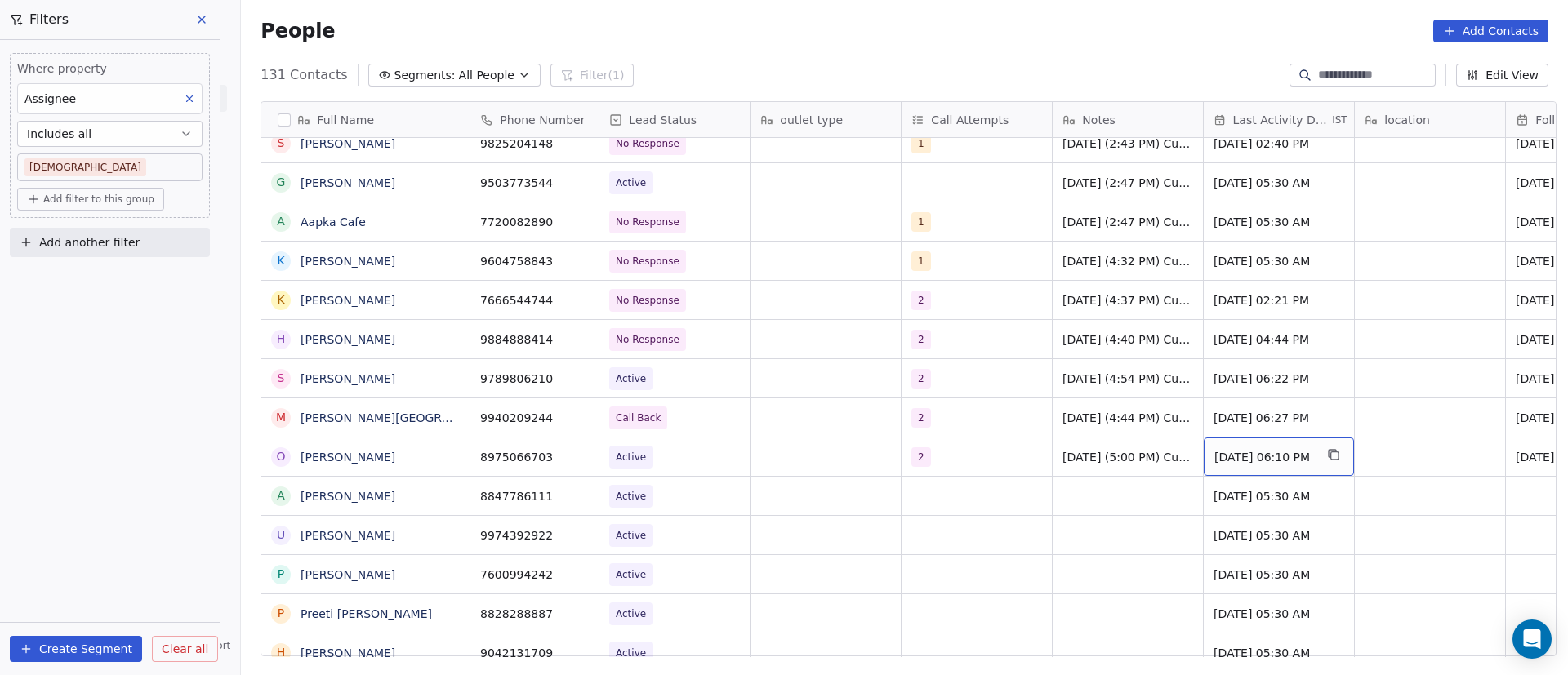
click at [1241, 457] on span "[DATE] 06:10 PM" at bounding box center [1264, 457] width 100 height 16
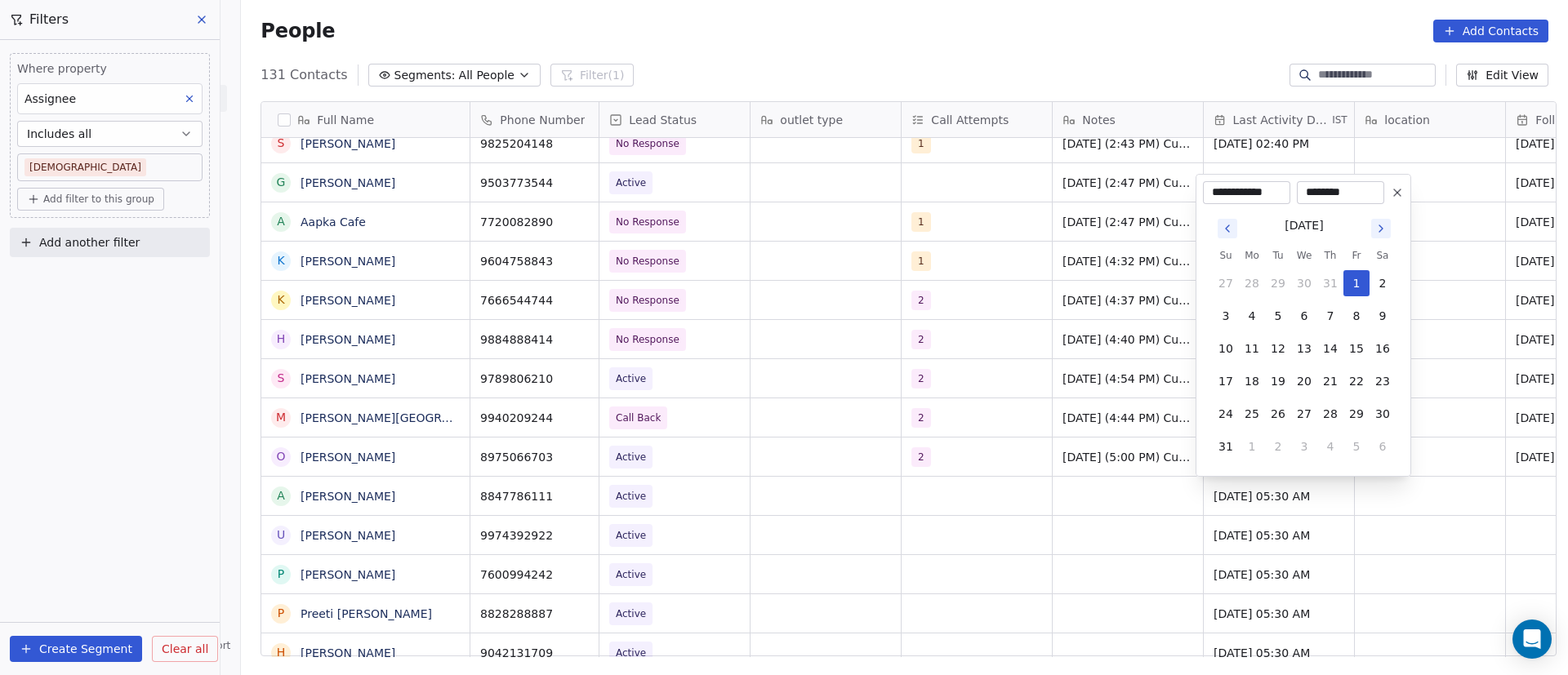
click at [1382, 229] on icon "Go to next month" at bounding box center [1381, 229] width 3 height 7
click at [1256, 349] on button "8" at bounding box center [1252, 349] width 26 height 26
type input "**********"
click at [1035, 486] on html "On2Cook India Pvt. Ltd. Contacts People Marketing Workflows Campaigns Sales Pip…" at bounding box center [784, 338] width 1568 height 675
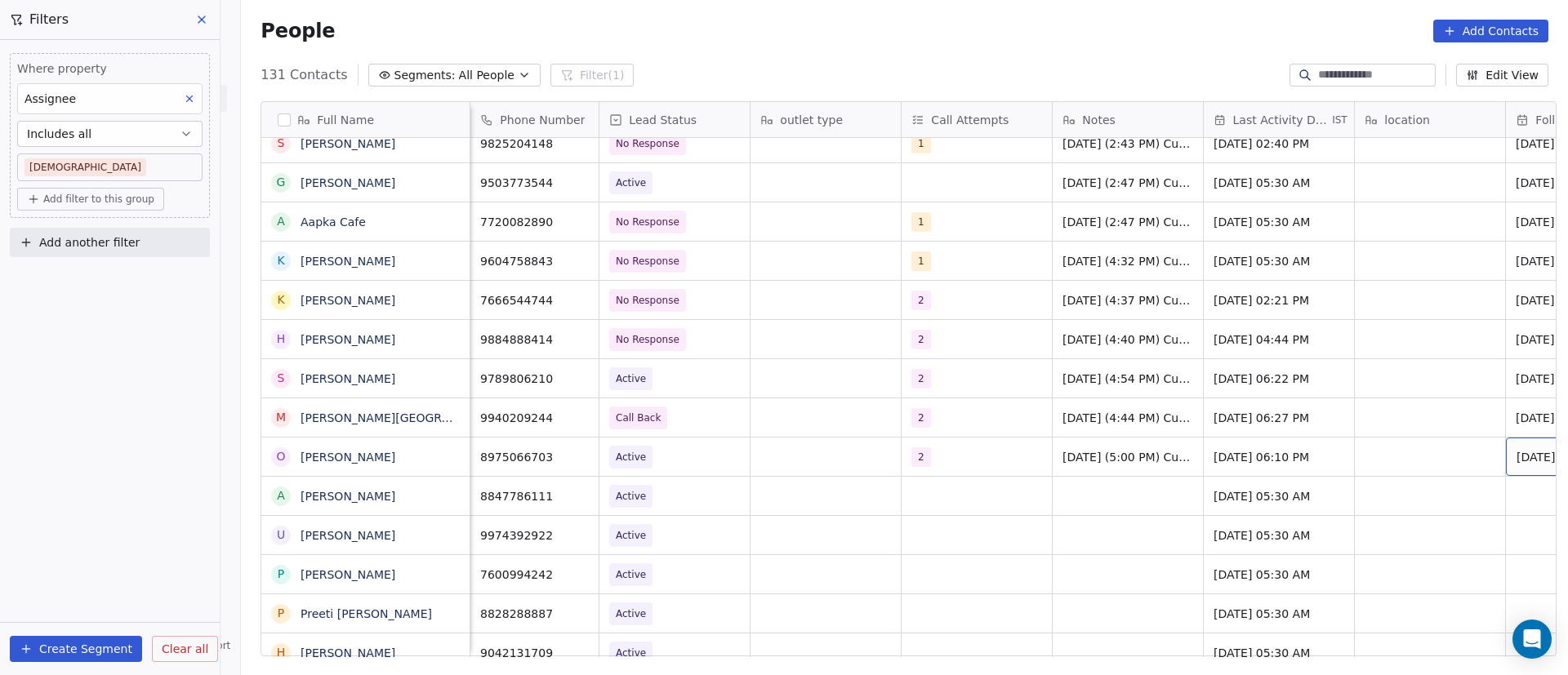
scroll to position [0, 120]
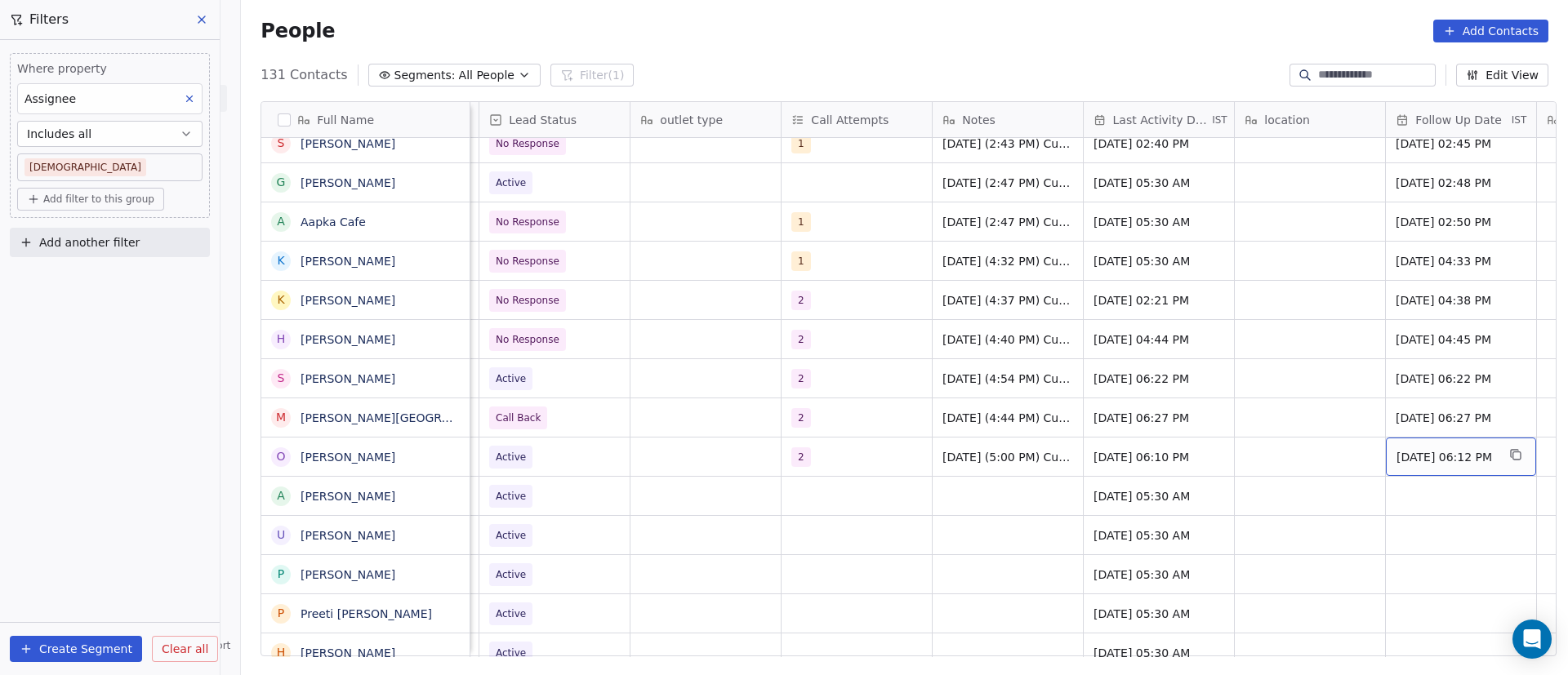
click at [1422, 458] on span "[DATE] 06:12 PM" at bounding box center [1446, 457] width 100 height 16
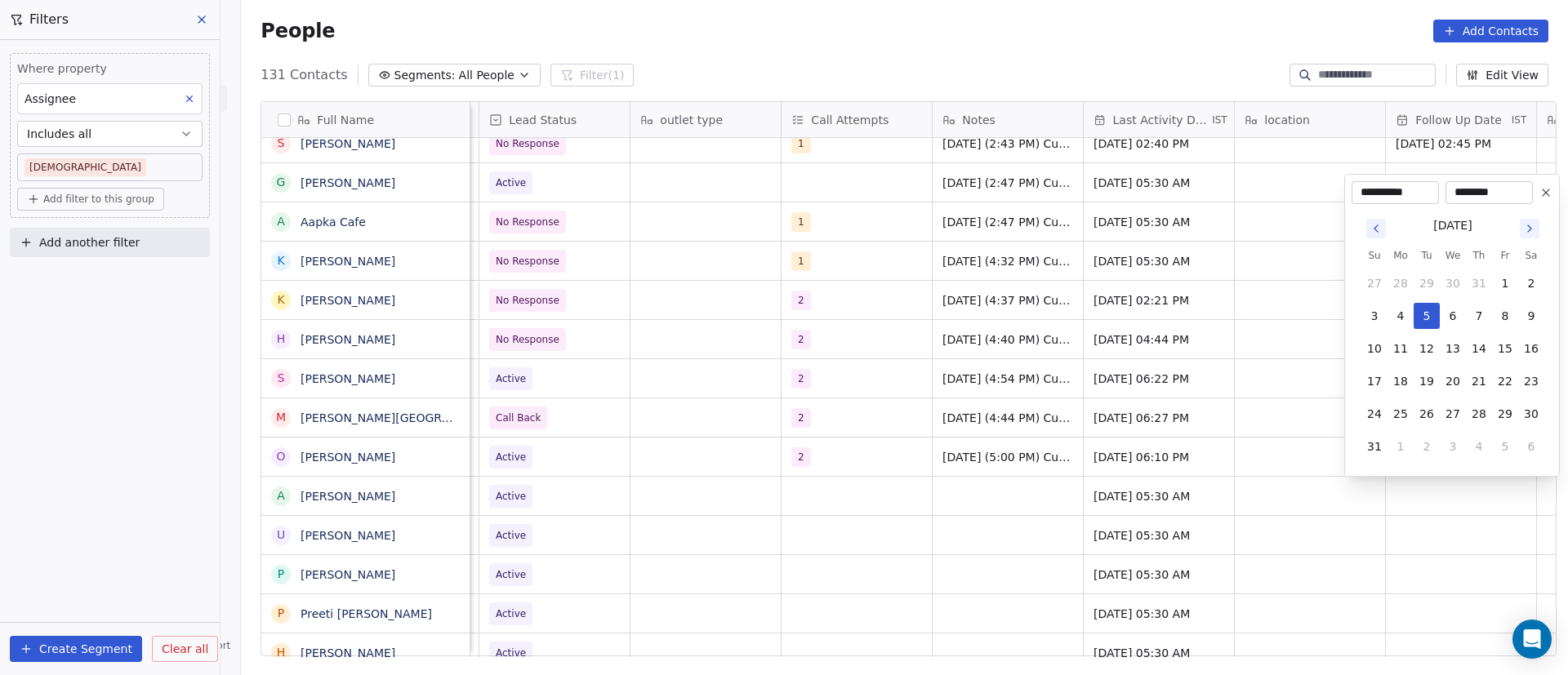
click at [1533, 230] on icon "Go to next month" at bounding box center [1529, 228] width 13 height 13
click at [1486, 357] on button "11" at bounding box center [1479, 349] width 26 height 26
type input "**********"
click at [1306, 443] on html "On2Cook India Pvt. Ltd. Contacts People Marketing Workflows Campaigns Sales Pip…" at bounding box center [784, 338] width 1568 height 675
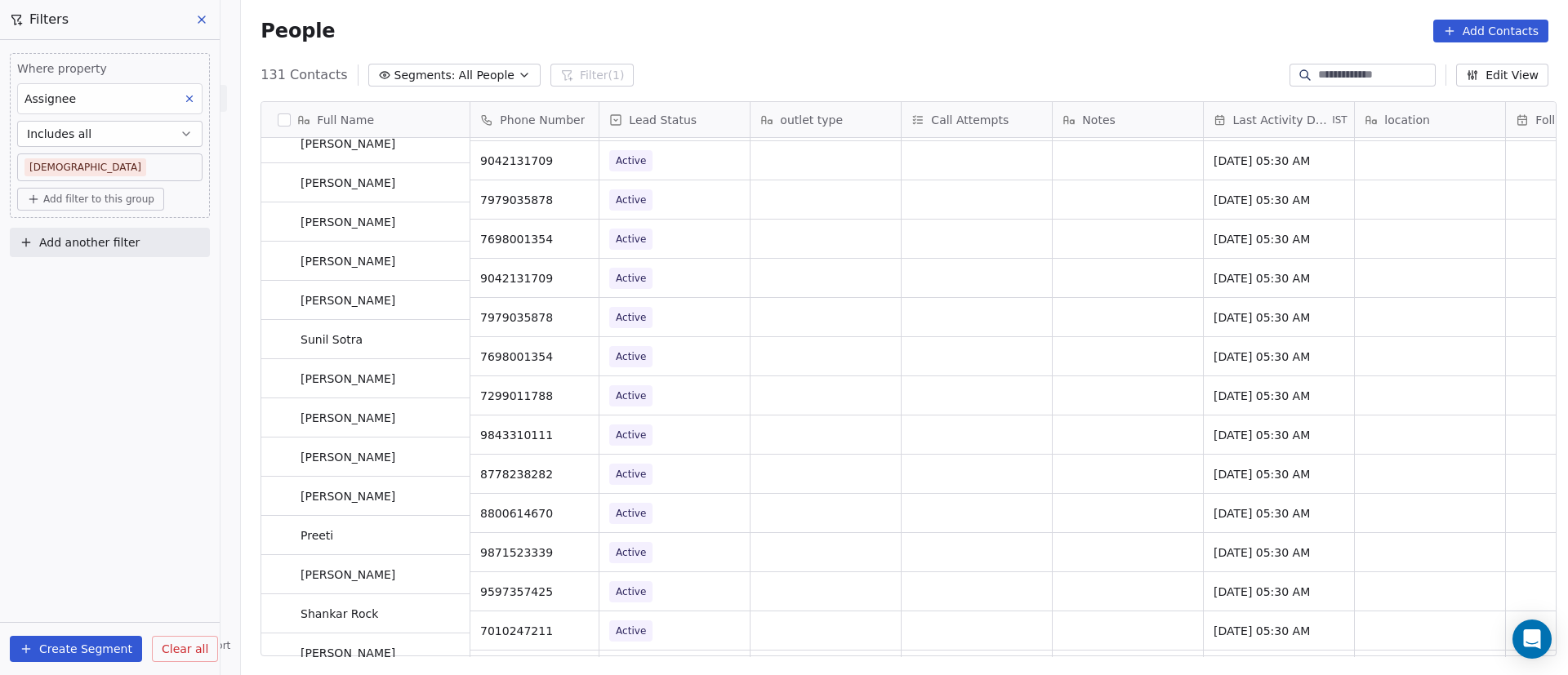
scroll to position [1838, 0]
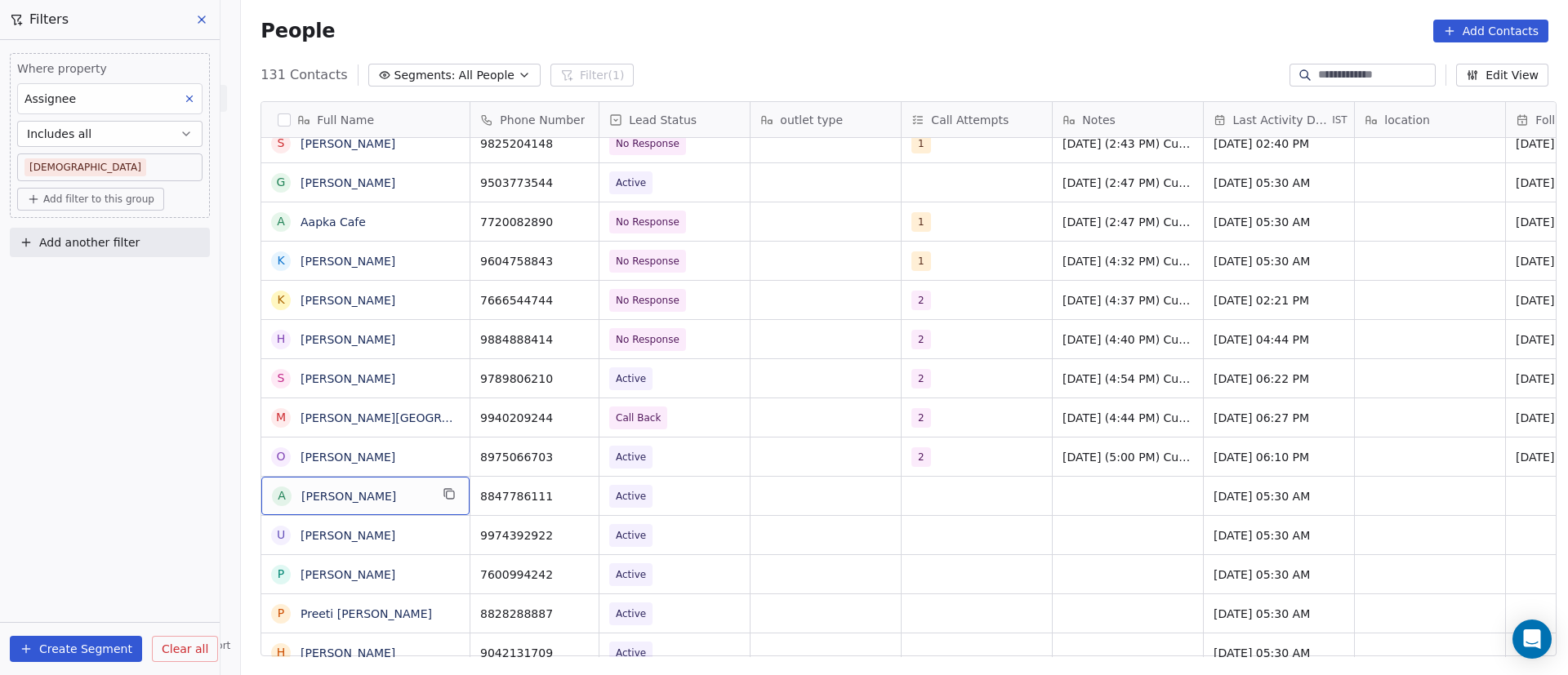
click at [430, 494] on div "A [PERSON_NAME]" at bounding box center [365, 496] width 208 height 38
click at [443, 496] on icon "grid" at bounding box center [449, 494] width 13 height 13
click at [572, 497] on icon "grid" at bounding box center [578, 494] width 13 height 13
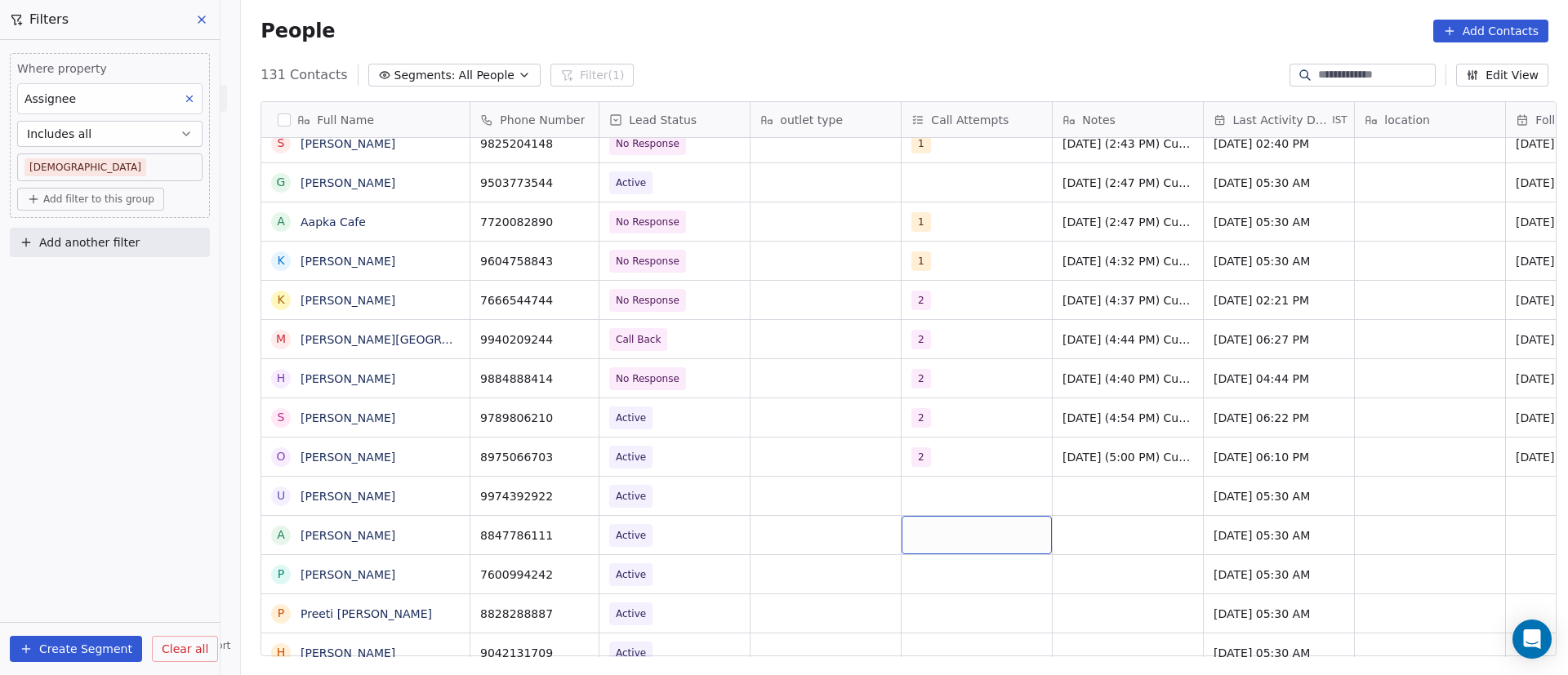
click at [919, 536] on div "grid" at bounding box center [976, 535] width 150 height 38
click at [915, 538] on div "grid" at bounding box center [976, 535] width 150 height 38
click at [944, 537] on div "grid" at bounding box center [976, 535] width 150 height 38
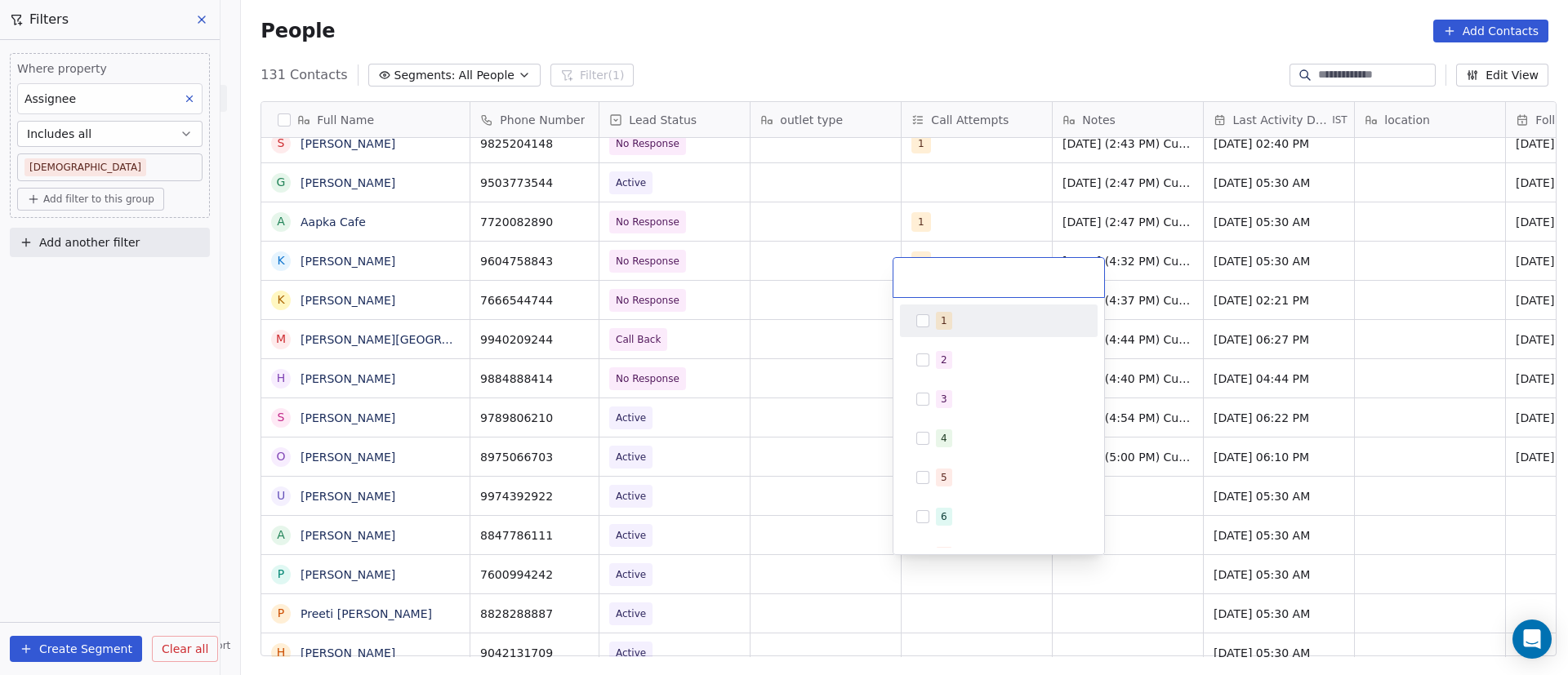
click at [922, 326] on button "Suggestions" at bounding box center [922, 320] width 13 height 13
click at [1184, 495] on html "On2Cook India Pvt. Ltd. Contacts People Marketing Workflows Campaigns Sales Pip…" at bounding box center [784, 338] width 1568 height 675
click at [1264, 474] on html "On2Cook India Pvt. Ltd. Contacts People Marketing Workflows Campaigns Sales Pip…" at bounding box center [784, 338] width 1568 height 675
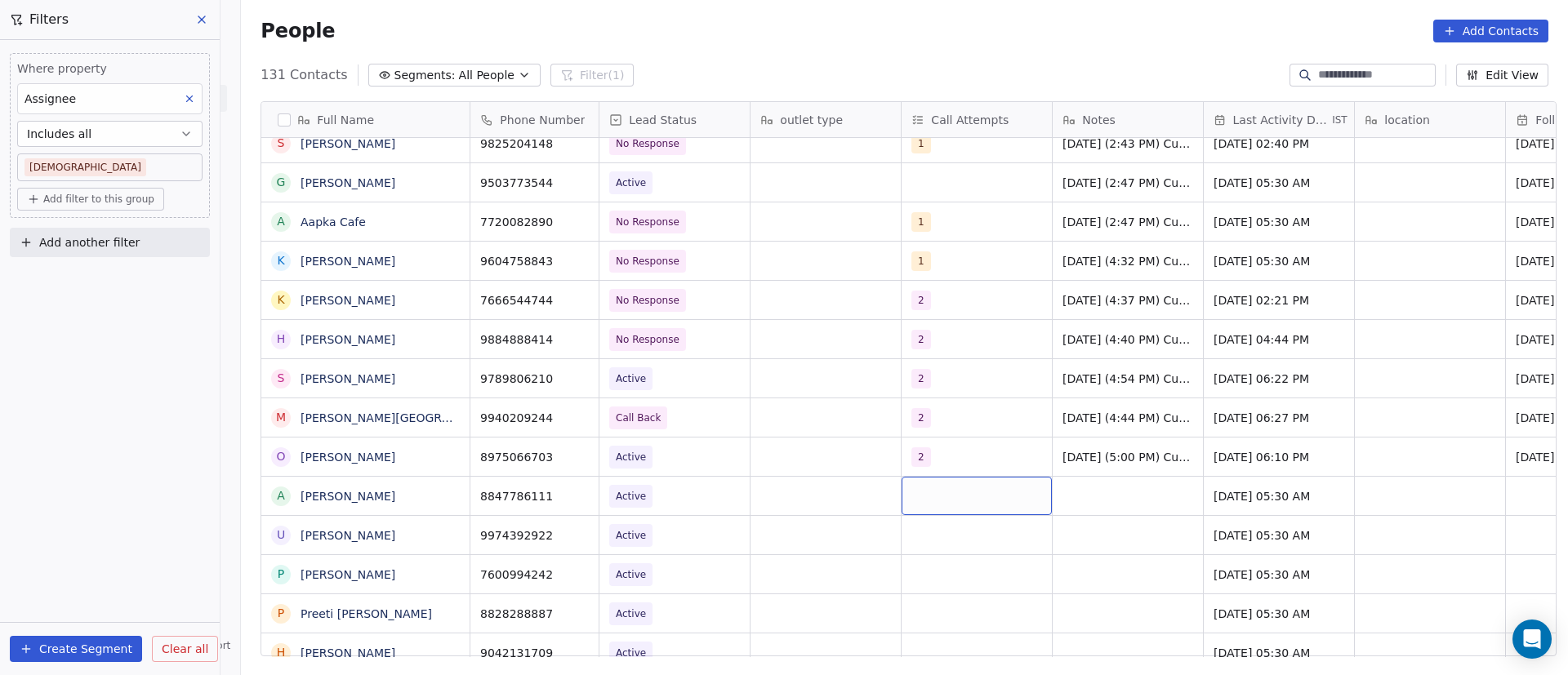
click at [928, 495] on div "grid" at bounding box center [976, 496] width 150 height 38
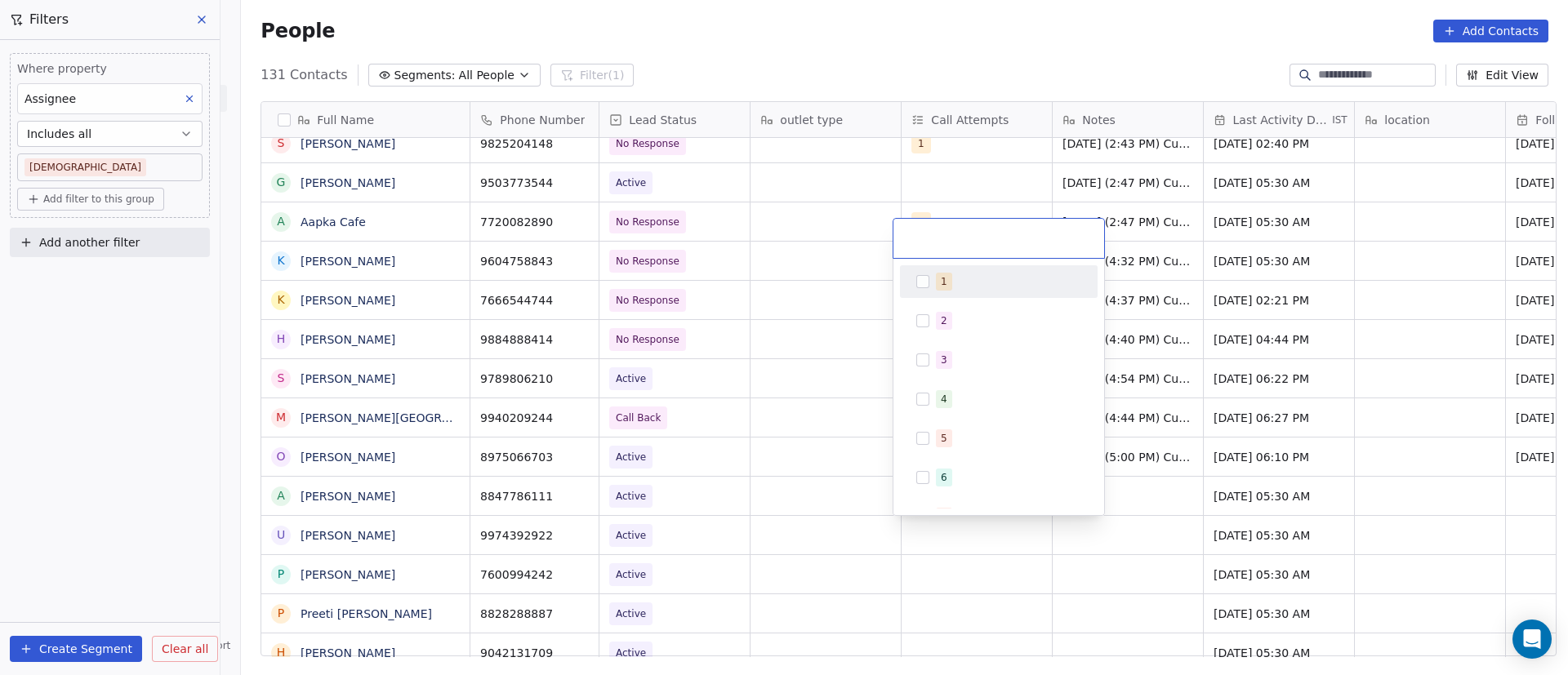
click at [930, 279] on div "1" at bounding box center [999, 282] width 185 height 26
click at [851, 495] on html "On2Cook India Pvt. Ltd. Contacts People Marketing Workflows Campaigns Sales Pip…" at bounding box center [784, 338] width 1568 height 675
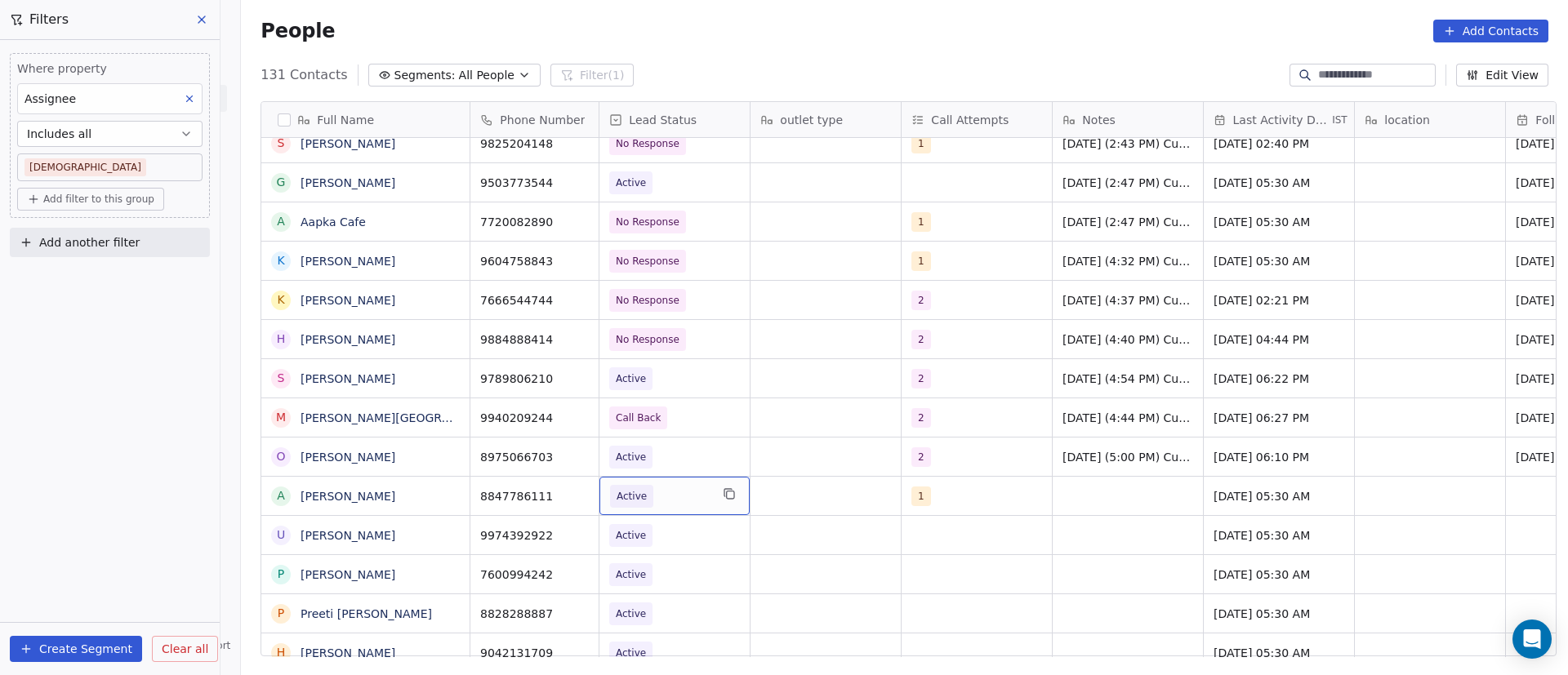
click at [667, 496] on span "Active" at bounding box center [659, 496] width 100 height 23
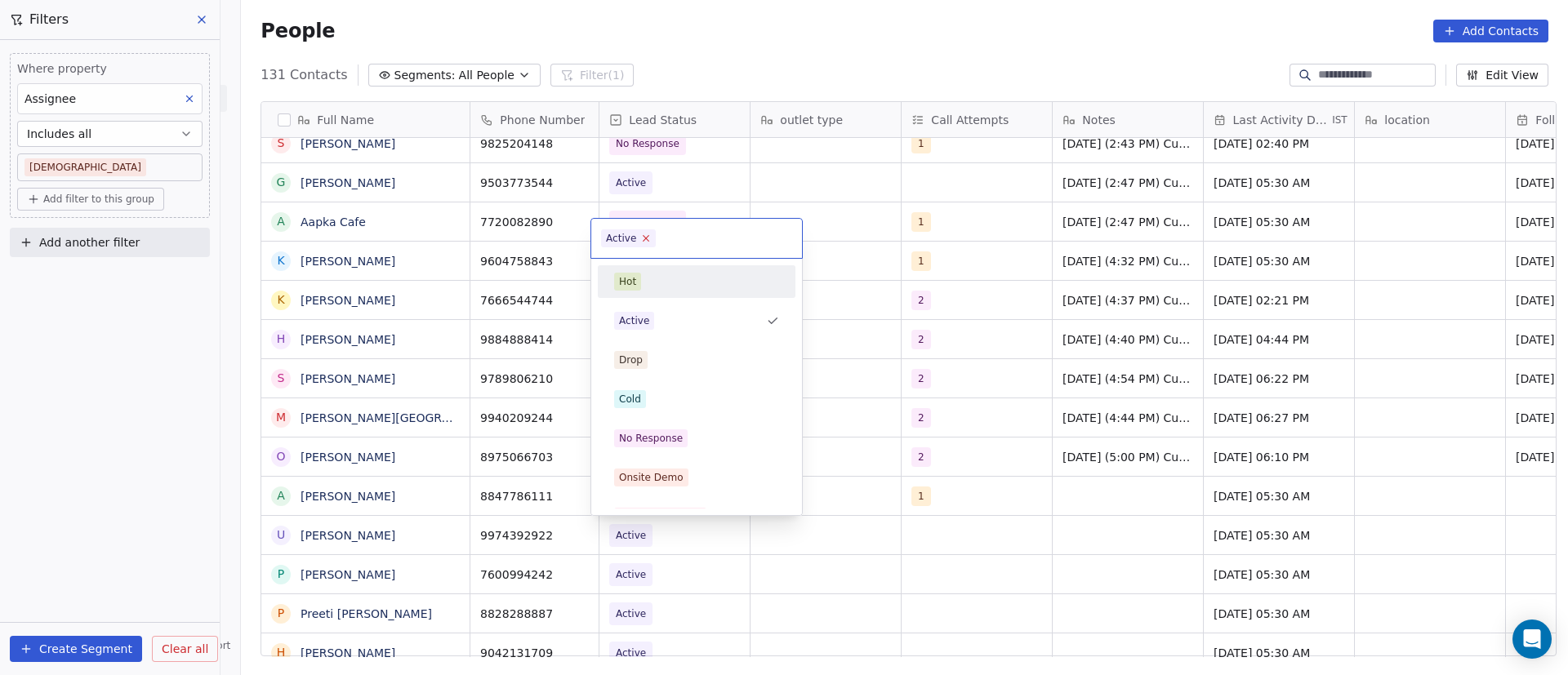
click at [648, 240] on icon at bounding box center [646, 238] width 10 height 10
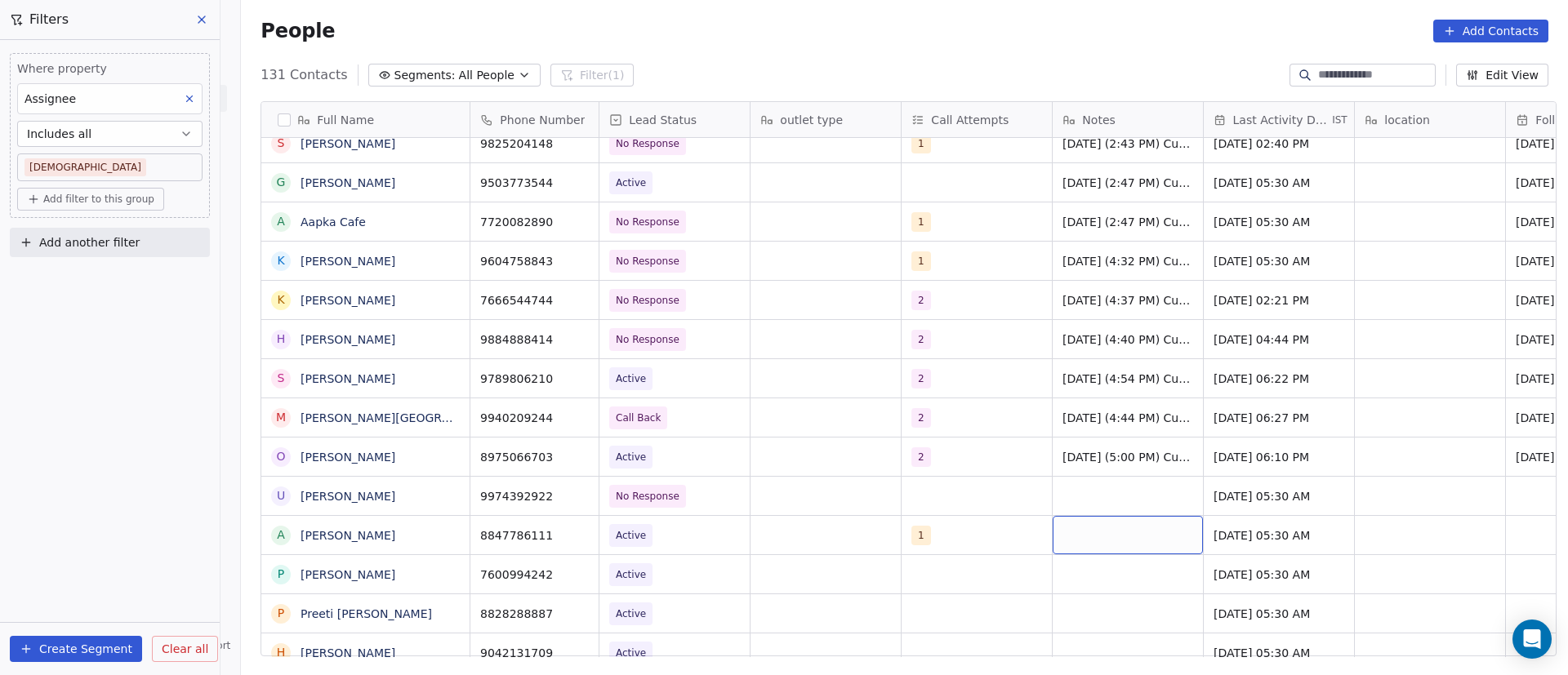
click at [1082, 537] on div "grid" at bounding box center [1127, 535] width 150 height 38
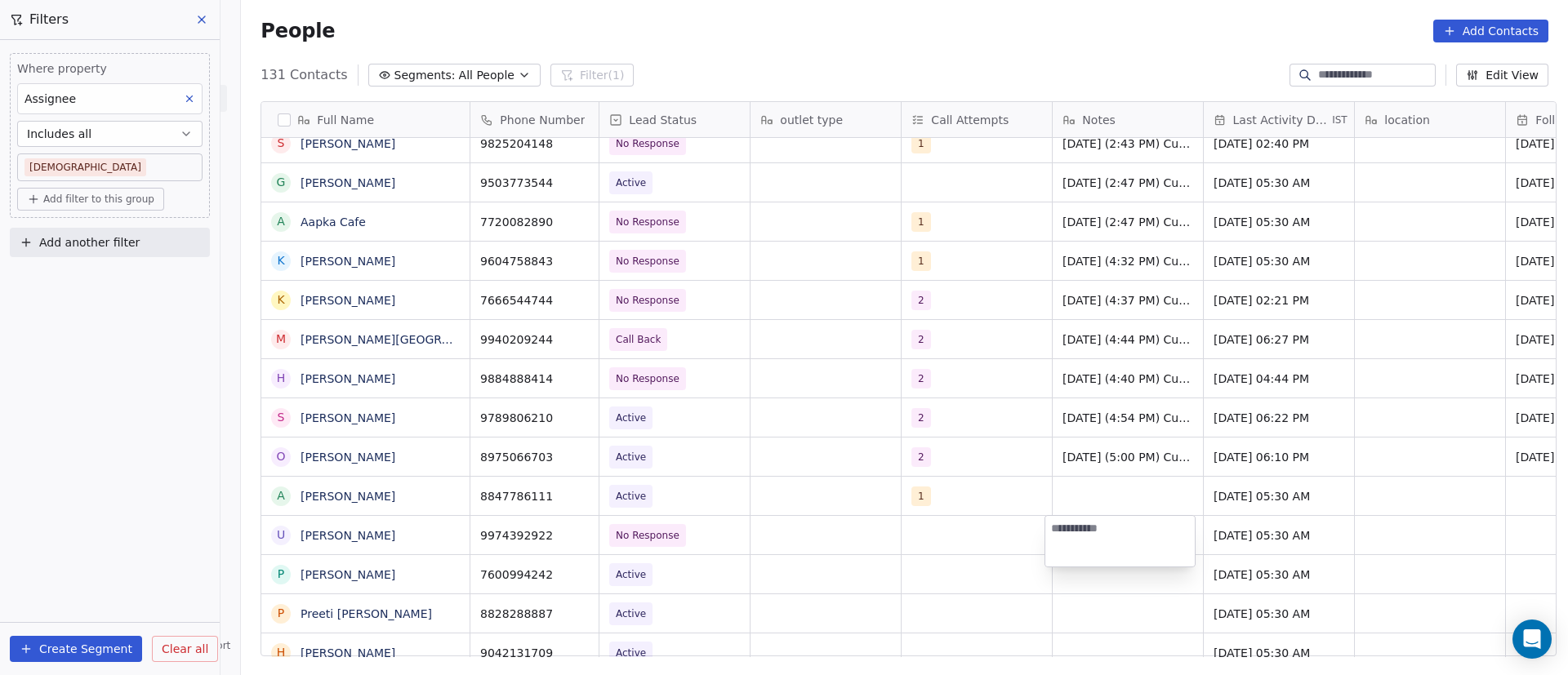
paste textarea "**********"
type textarea "**********"
click at [1225, 537] on html "On2Cook India Pvt. Ltd. Contacts People Marketing Workflows Campaigns Sales Pip…" at bounding box center [784, 338] width 1568 height 675
click at [1230, 537] on span "[DATE] 05:30 AM" at bounding box center [1264, 535] width 100 height 16
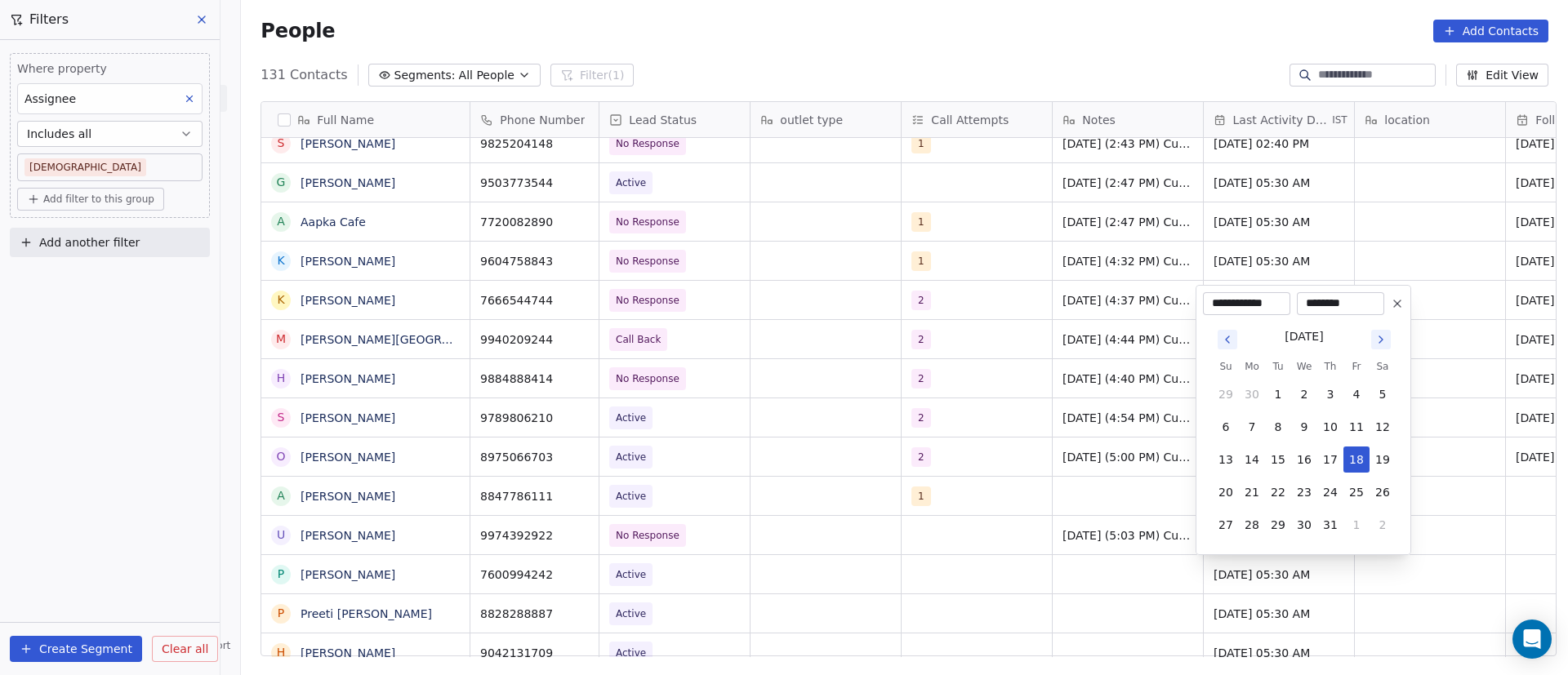
click at [1383, 341] on icon "Go to next month" at bounding box center [1381, 339] width 13 height 13
click at [1383, 343] on icon "Go to next month" at bounding box center [1381, 339] width 13 height 13
click at [1383, 344] on icon "Go to next month" at bounding box center [1381, 339] width 13 height 13
click at [1383, 344] on tbody "23 24 25 26 27 28 1 2 3 4 5 6 7 8 9 10 11 12 13 14 15 16 17 18 19 20 21 22 23 2…" at bounding box center [1304, 440] width 183 height 196
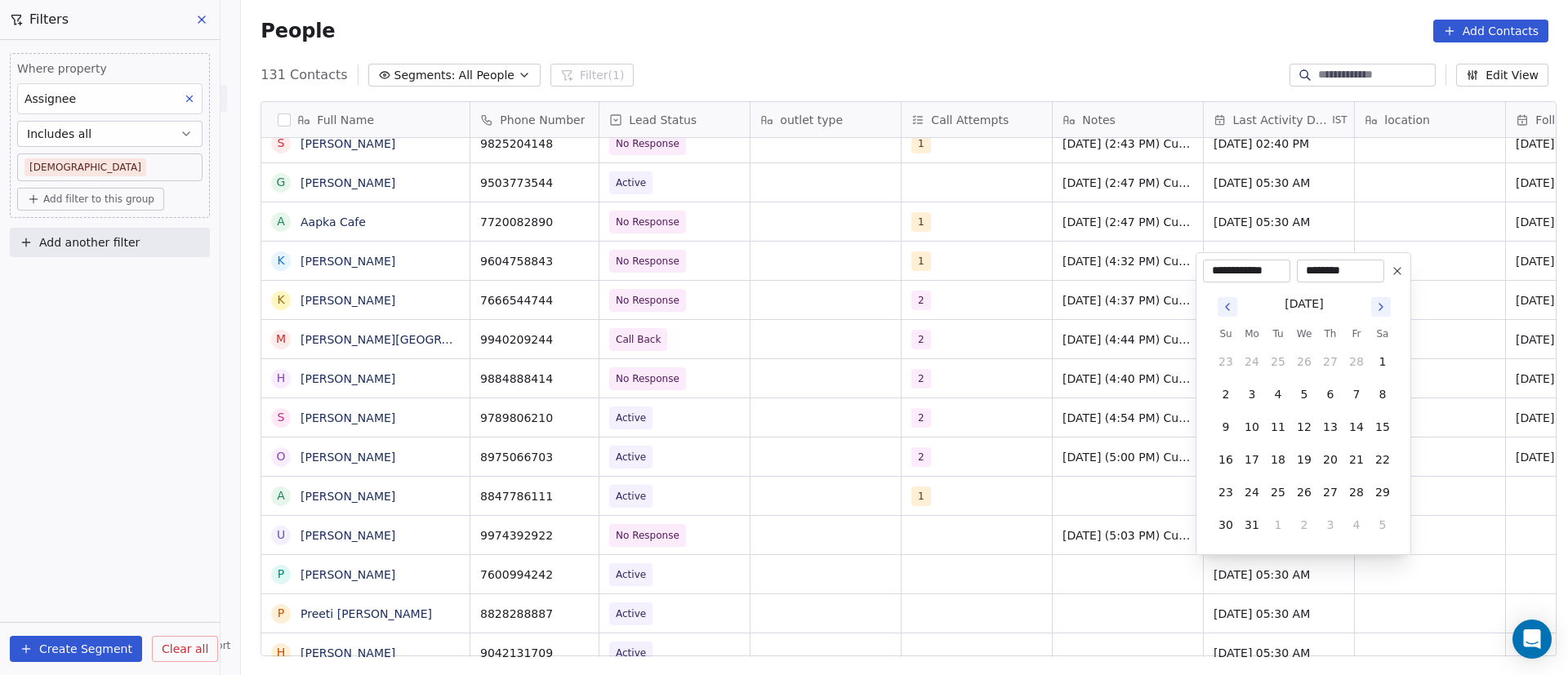
click at [1381, 303] on icon "Go to next month" at bounding box center [1381, 306] width 13 height 13
click at [1381, 304] on input "********" at bounding box center [1340, 304] width 81 height 16
click at [1382, 344] on icon "Go to next month" at bounding box center [1381, 339] width 13 height 13
click at [1382, 341] on icon "Go to next month" at bounding box center [1381, 339] width 13 height 13
click at [1381, 341] on icon "Go to next month" at bounding box center [1381, 339] width 13 height 13
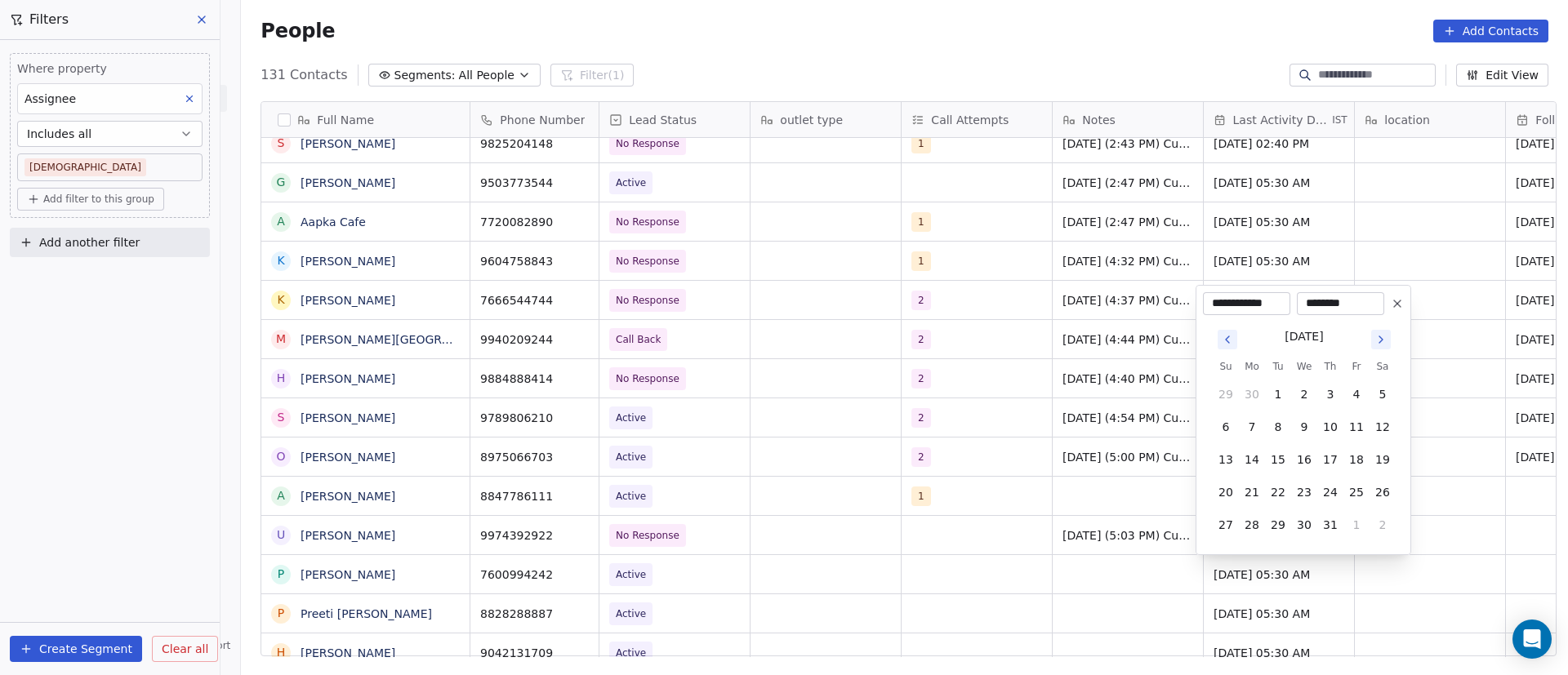
click at [1381, 341] on icon "Go to next month" at bounding box center [1381, 340] width 3 height 7
click at [1377, 306] on icon "Go to next month" at bounding box center [1381, 306] width 13 height 13
click at [1256, 426] on button "8" at bounding box center [1252, 427] width 26 height 26
type input "**********"
click at [1022, 488] on html "On2Cook India Pvt. Ltd. Contacts People Marketing Workflows Campaigns Sales Pip…" at bounding box center [784, 338] width 1568 height 675
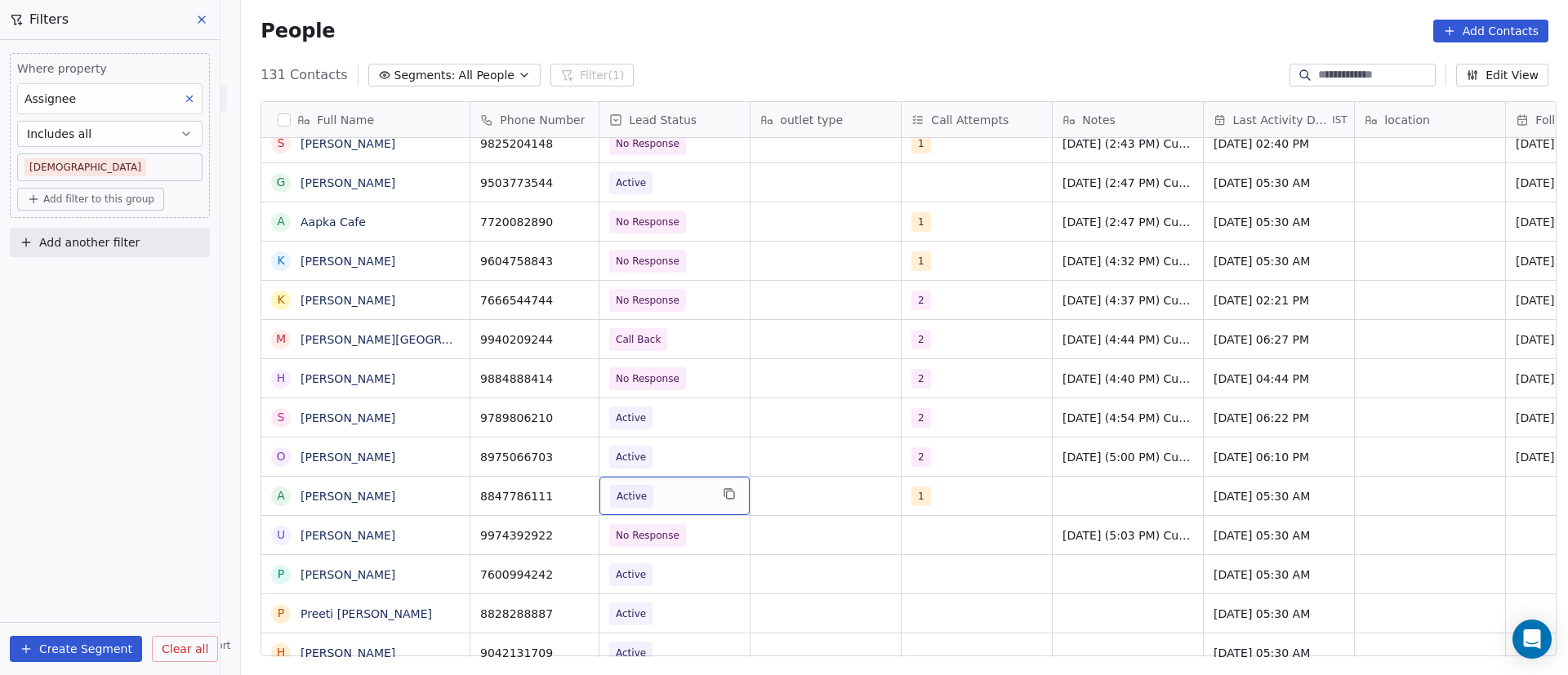
click at [678, 498] on span "Active" at bounding box center [659, 496] width 100 height 23
click at [679, 498] on span "Active" at bounding box center [659, 496] width 100 height 23
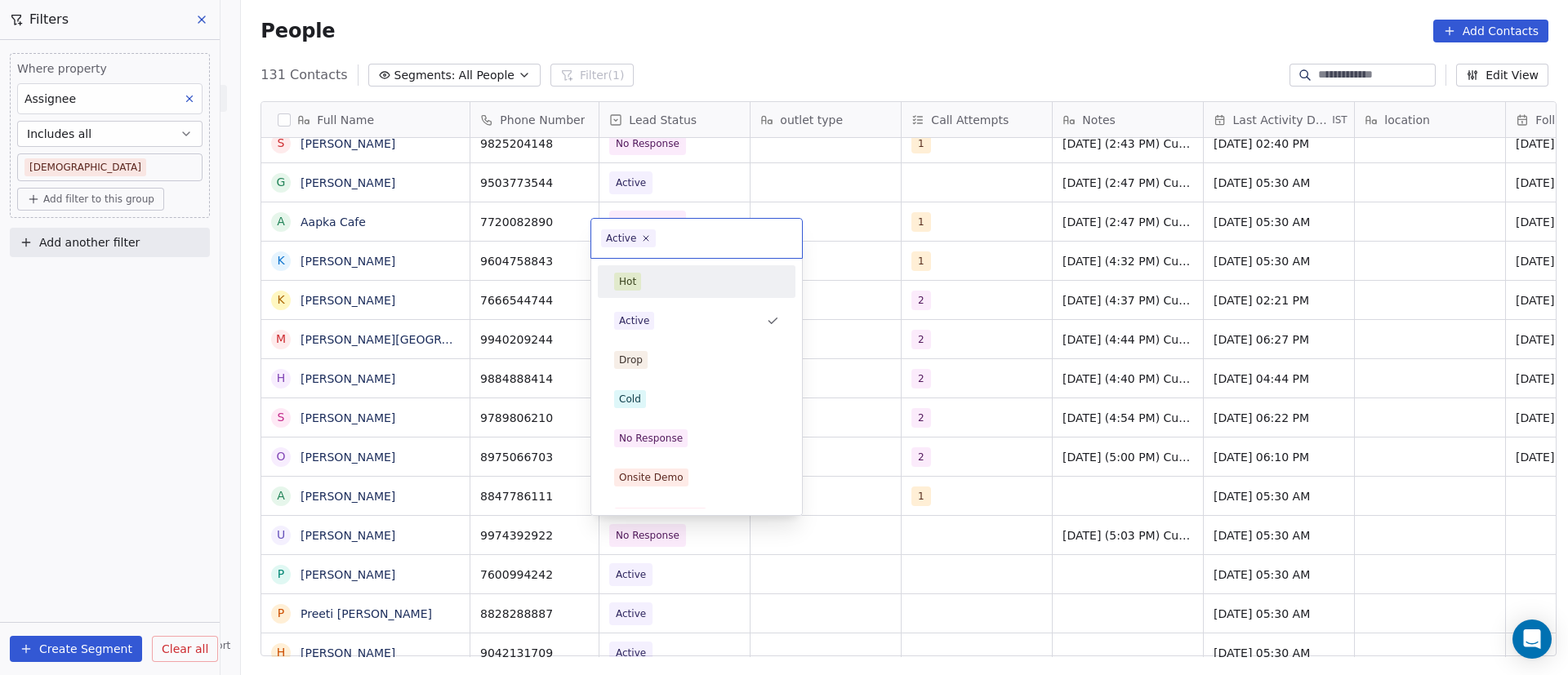
click at [650, 239] on span "Active" at bounding box center [628, 238] width 55 height 18
click at [646, 241] on icon at bounding box center [646, 238] width 10 height 10
click at [684, 440] on span "No Response" at bounding box center [651, 438] width 74 height 18
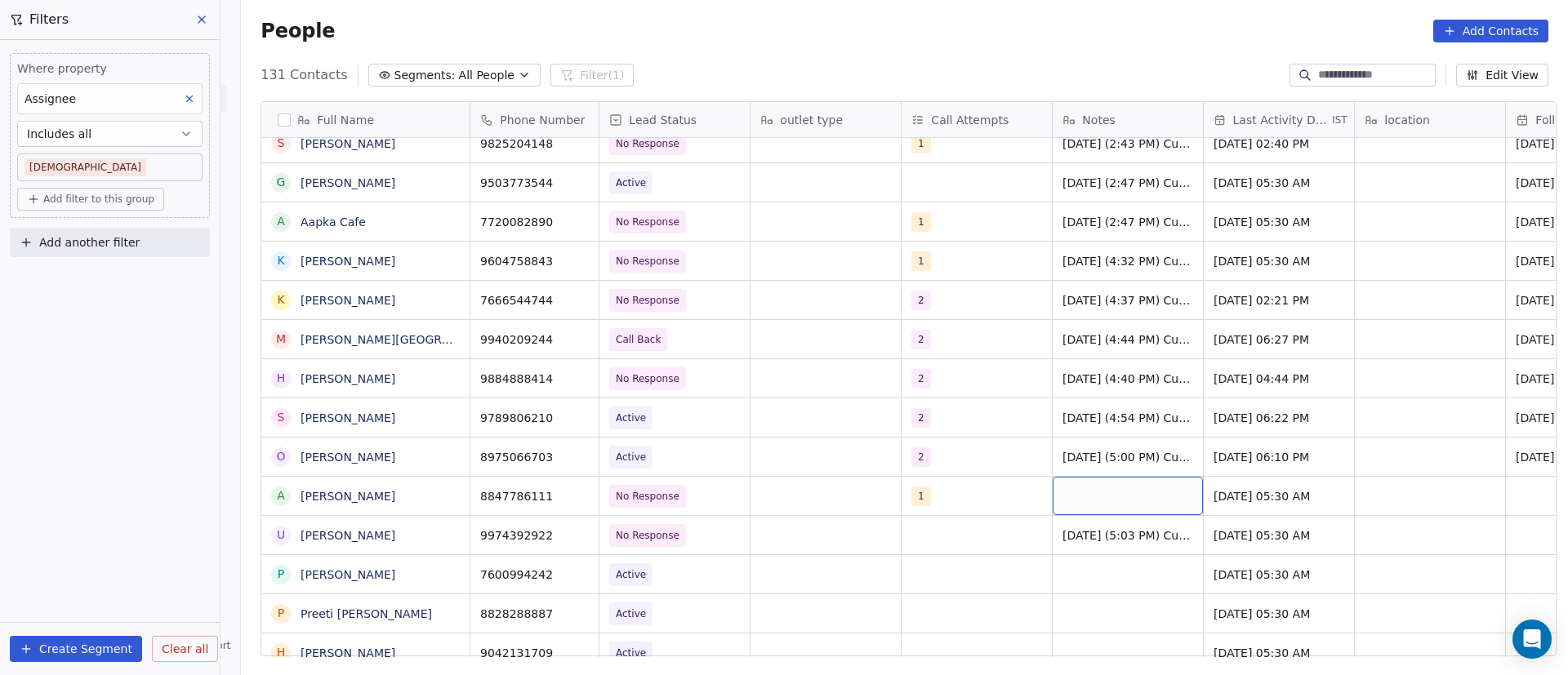
click at [1116, 497] on div "grid" at bounding box center [1127, 496] width 150 height 38
paste textarea "**********"
type textarea "**********"
click at [1276, 482] on html "On2Cook India Pvt. Ltd. Contacts People Marketing Workflows Campaigns Sales Pip…" at bounding box center [784, 338] width 1568 height 675
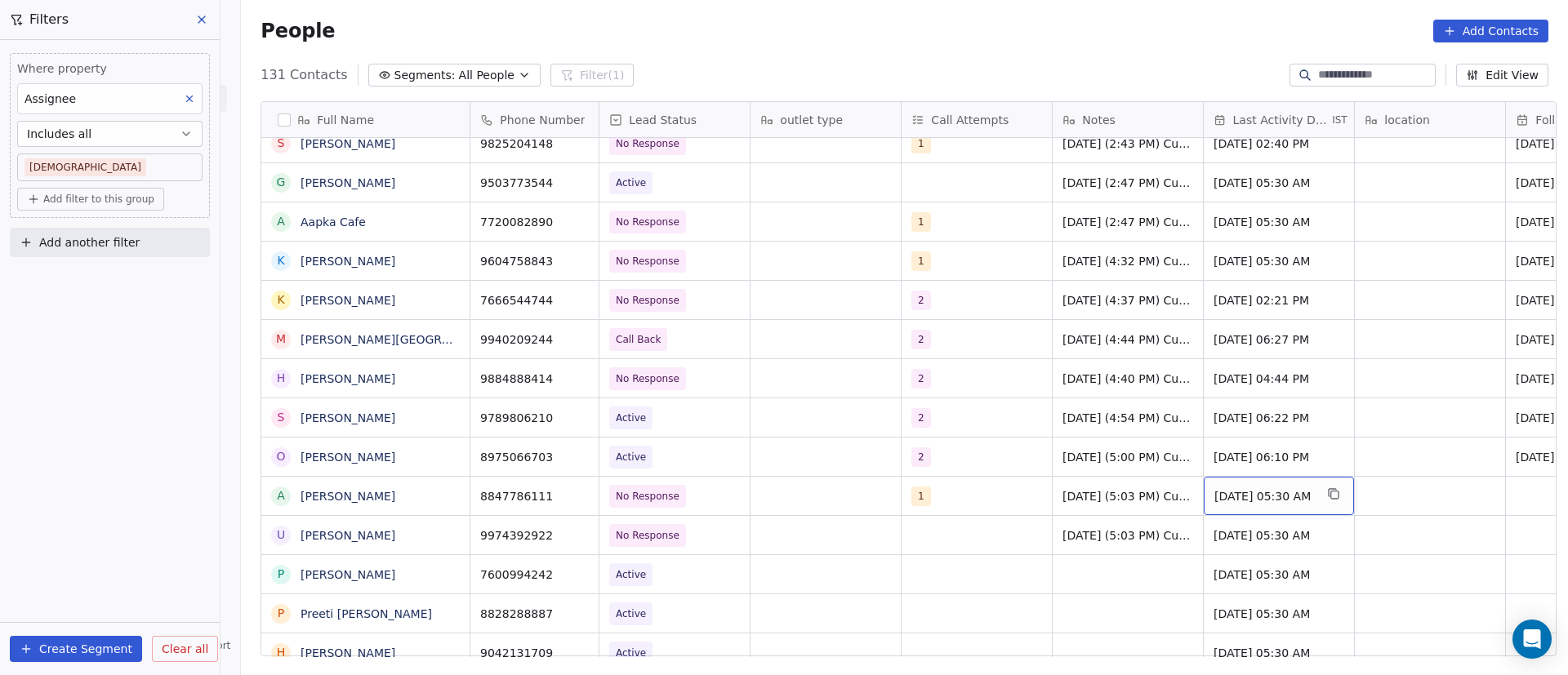
click at [1238, 497] on span "[DATE] 05:30 AM" at bounding box center [1264, 496] width 100 height 16
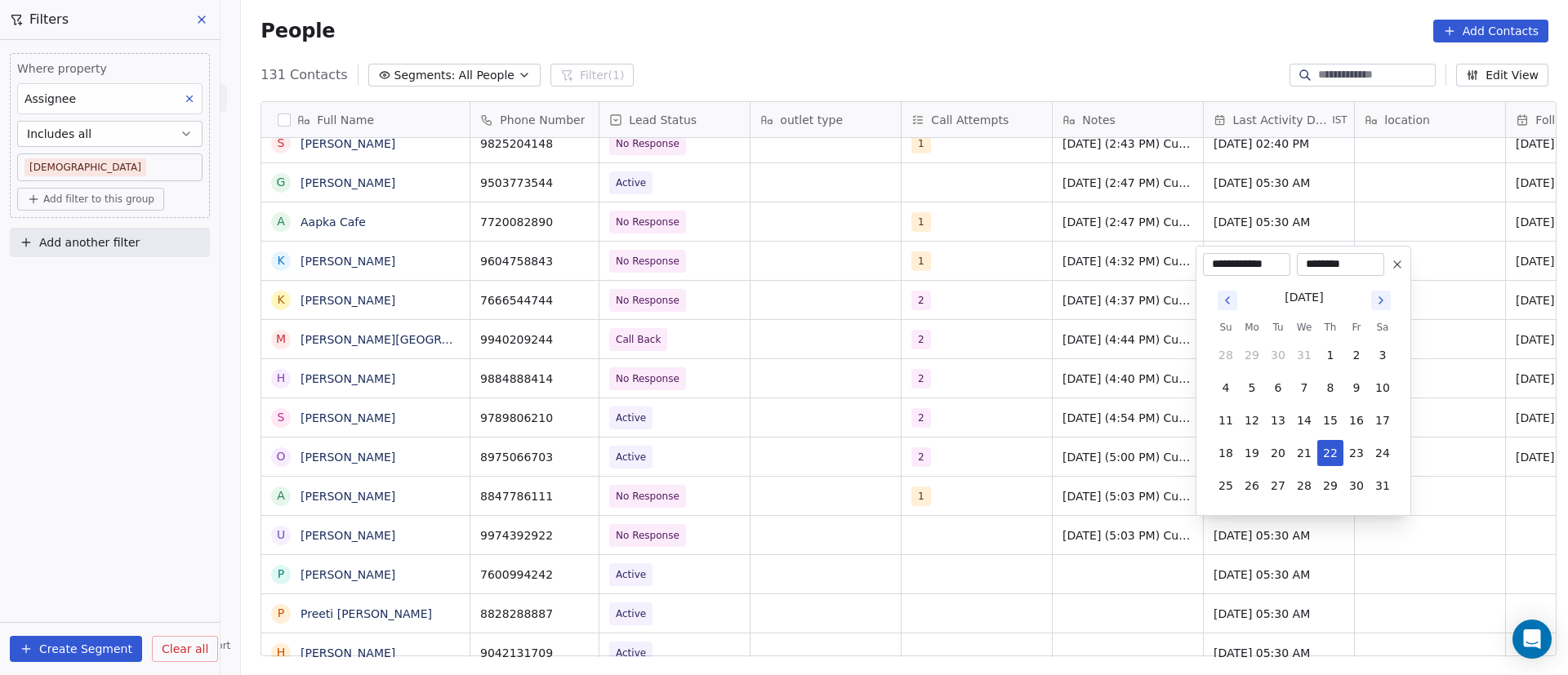
click at [1384, 303] on icon "Go to next month" at bounding box center [1381, 300] width 13 height 13
click at [1383, 308] on button "Go to next month" at bounding box center [1381, 300] width 20 height 20
click at [1381, 304] on icon "Go to next month" at bounding box center [1381, 300] width 13 height 13
click at [1379, 306] on icon "Go to next month" at bounding box center [1381, 300] width 13 height 13
click at [1381, 304] on icon "Go to next month" at bounding box center [1381, 300] width 13 height 13
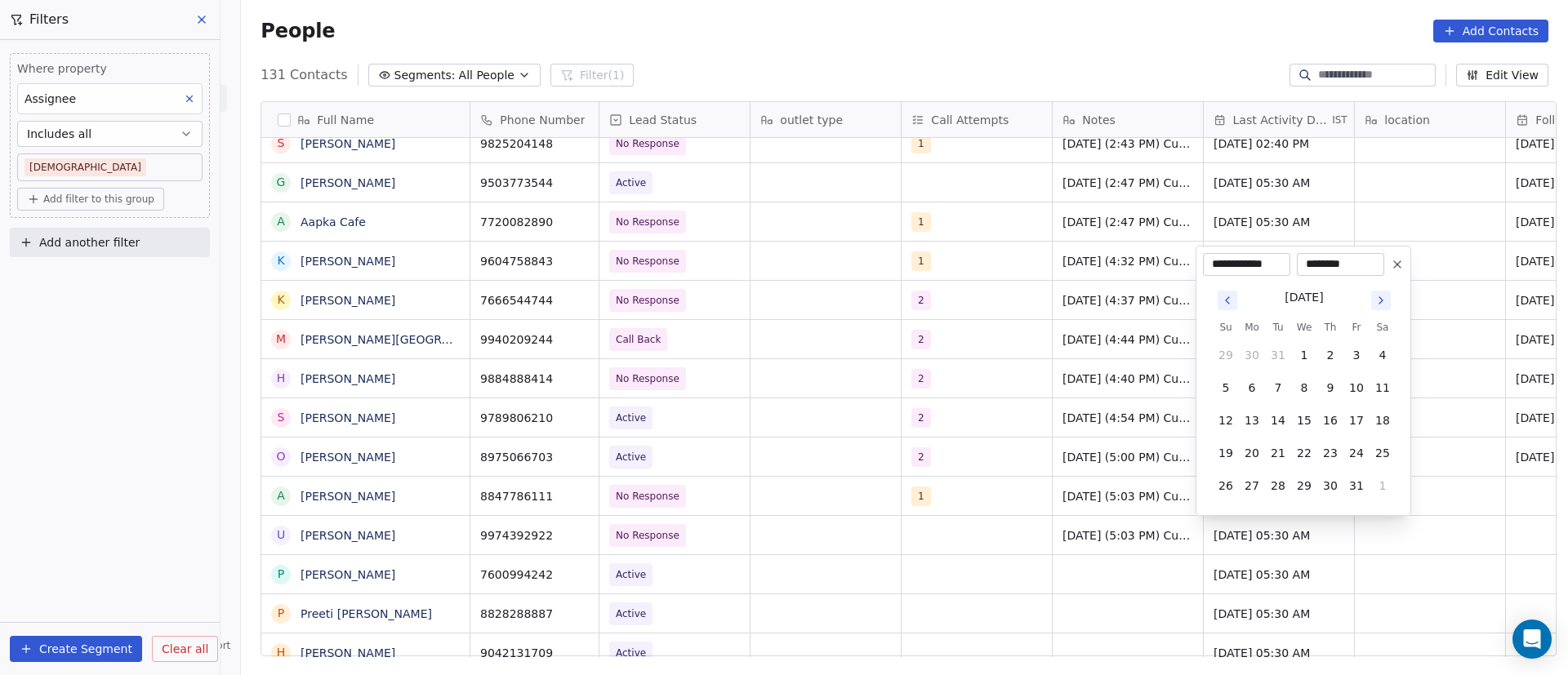
click at [1381, 304] on icon "Go to next month" at bounding box center [1381, 300] width 13 height 13
click at [1381, 305] on icon "Go to next month" at bounding box center [1381, 300] width 13 height 13
click at [1377, 268] on icon "Go to next month" at bounding box center [1381, 267] width 13 height 13
click at [1386, 305] on icon "Go to next month" at bounding box center [1381, 300] width 13 height 13
click at [1385, 306] on icon "Go to next month" at bounding box center [1381, 300] width 13 height 13
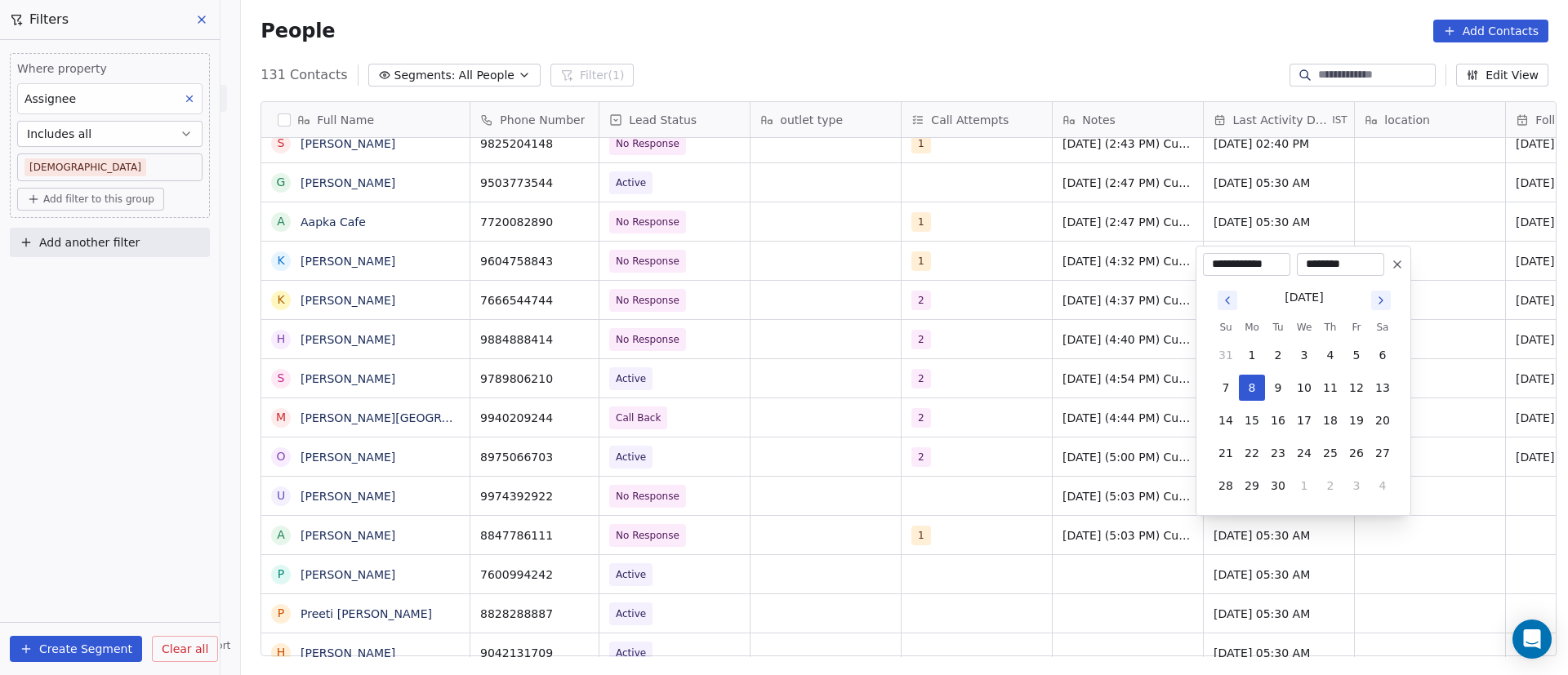
click at [808, 586] on html "On2Cook India Pvt. Ltd. Contacts People Marketing Workflows Campaigns Sales Pip…" at bounding box center [784, 338] width 1568 height 675
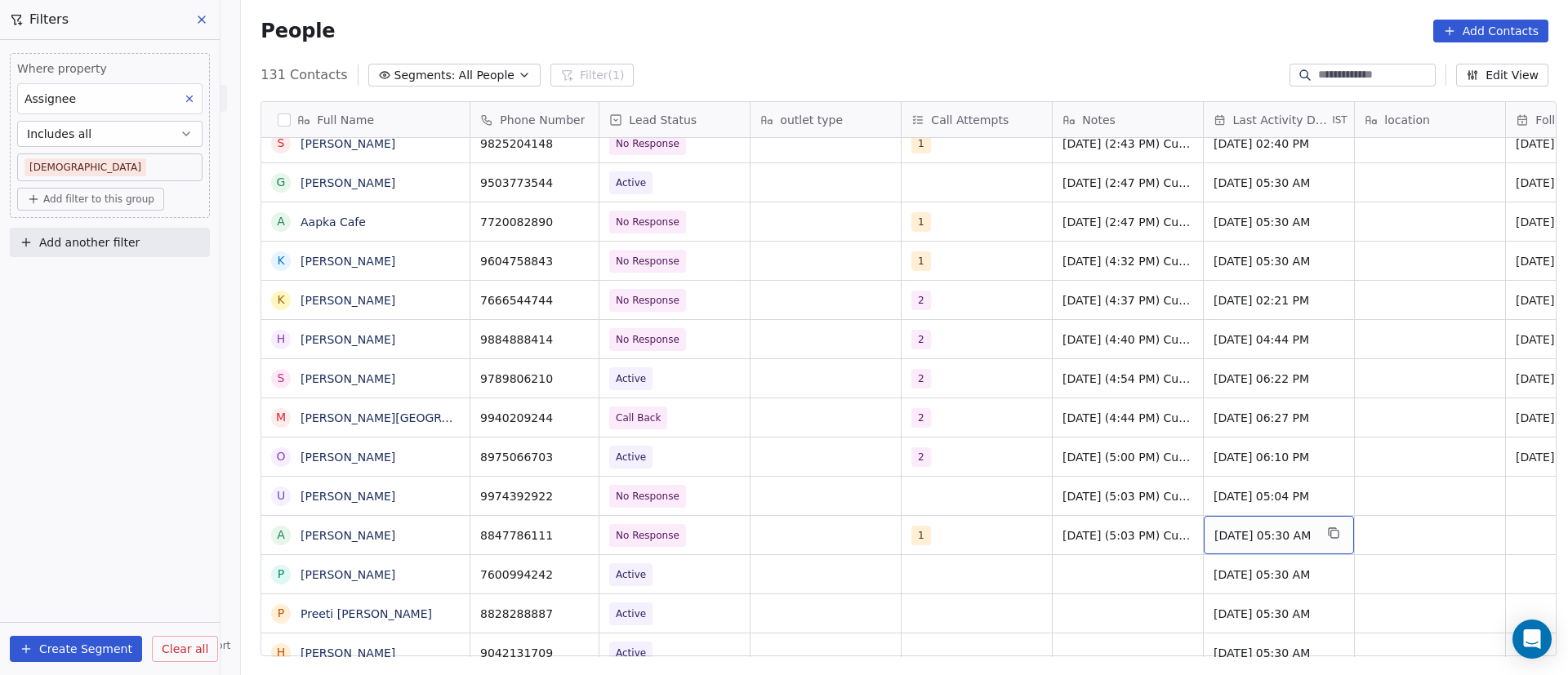
click at [1247, 534] on span "[DATE] 05:30 AM" at bounding box center [1264, 535] width 100 height 16
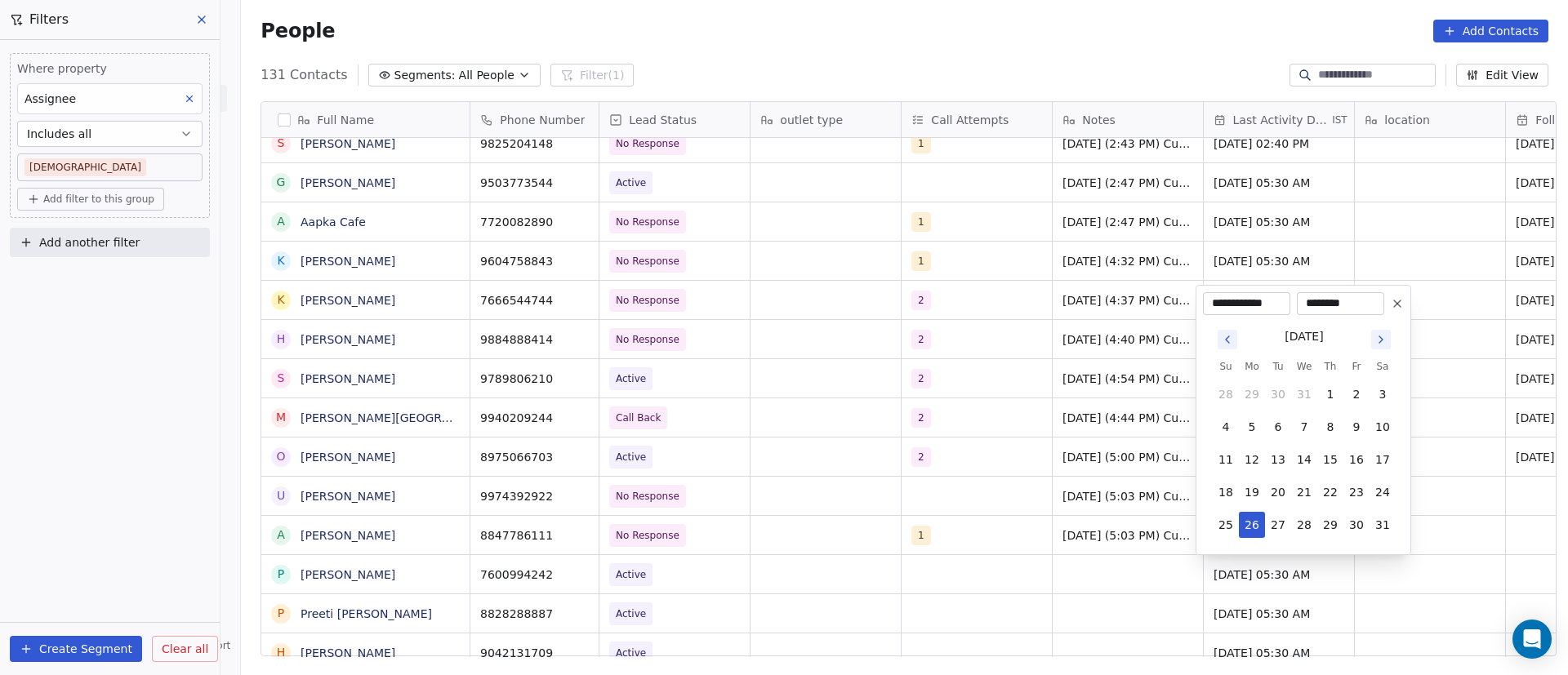
click at [1380, 344] on icon "Go to next month" at bounding box center [1381, 339] width 13 height 13
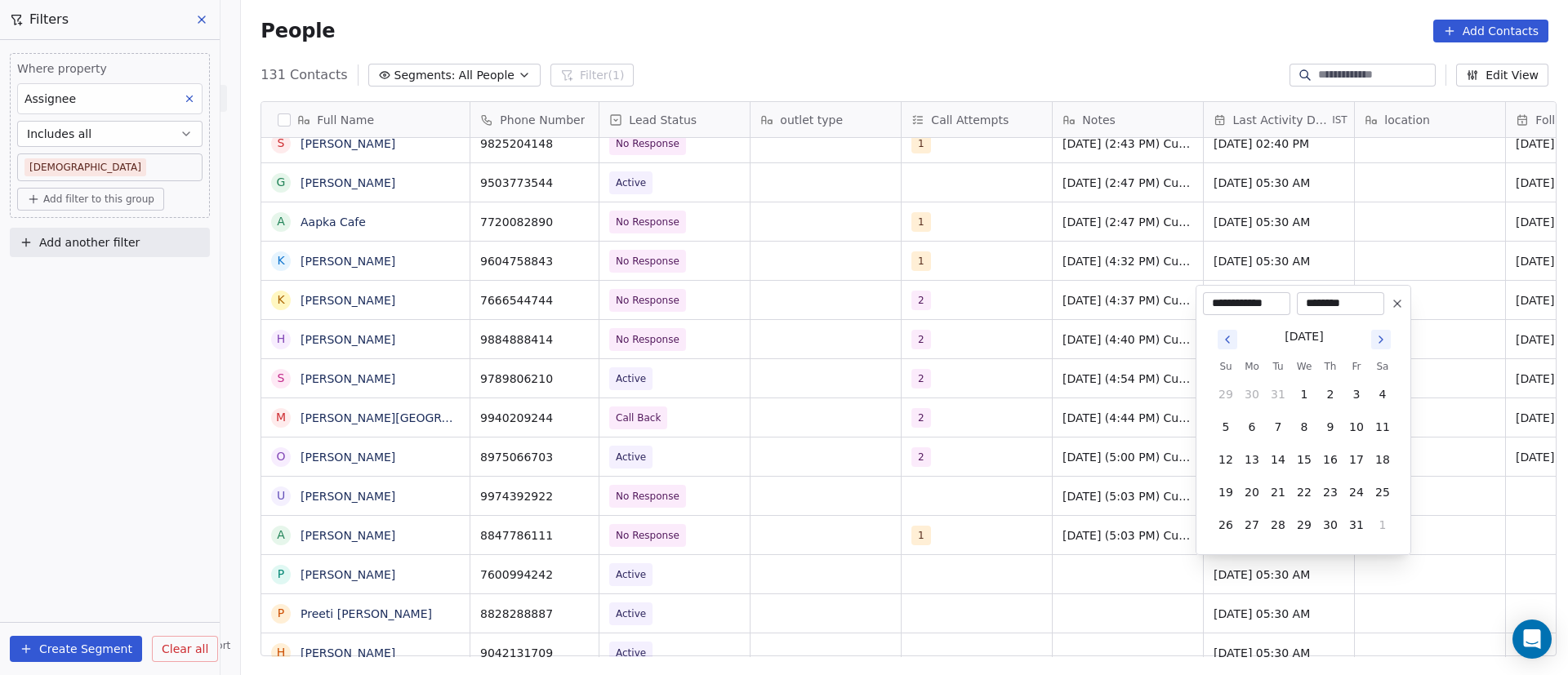
click at [1380, 344] on icon "Go to next month" at bounding box center [1381, 339] width 13 height 13
click at [1381, 307] on icon "Go to next month" at bounding box center [1381, 306] width 13 height 13
click at [1256, 427] on button "8" at bounding box center [1252, 427] width 26 height 26
click at [999, 518] on html "On2Cook India Pvt. Ltd. Contacts People Marketing Workflows Campaigns Sales Pip…" at bounding box center [784, 338] width 1568 height 675
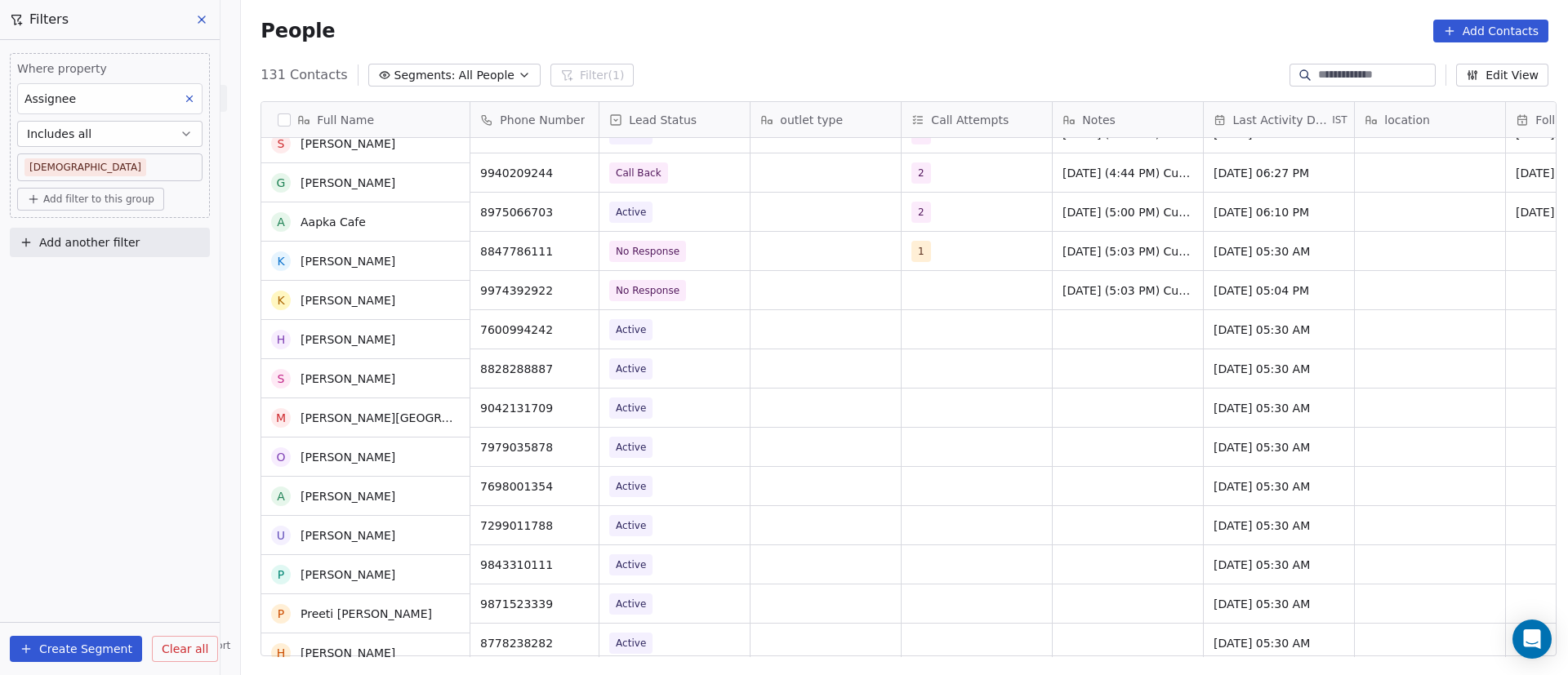
scroll to position [1592, 0]
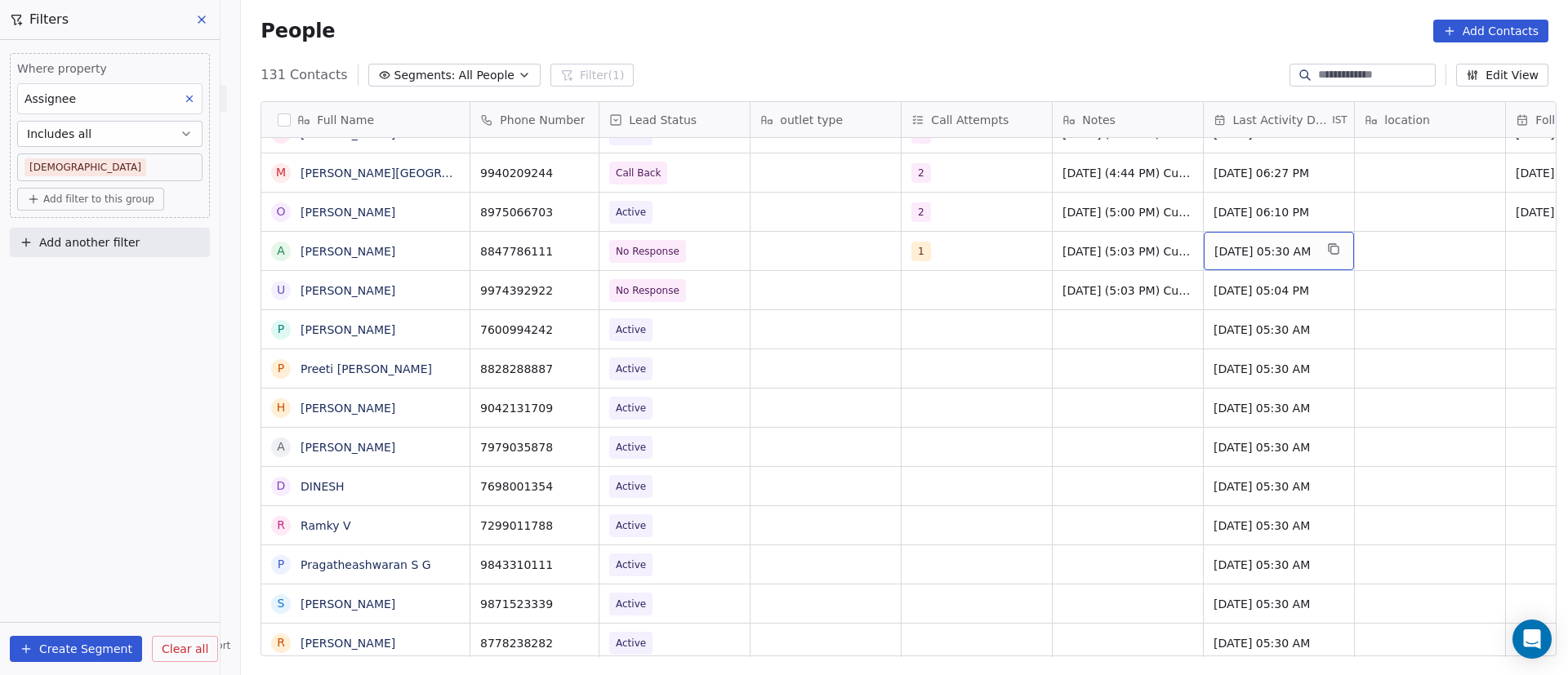
click at [1228, 249] on span "[DATE] 05:30 AM" at bounding box center [1264, 251] width 100 height 16
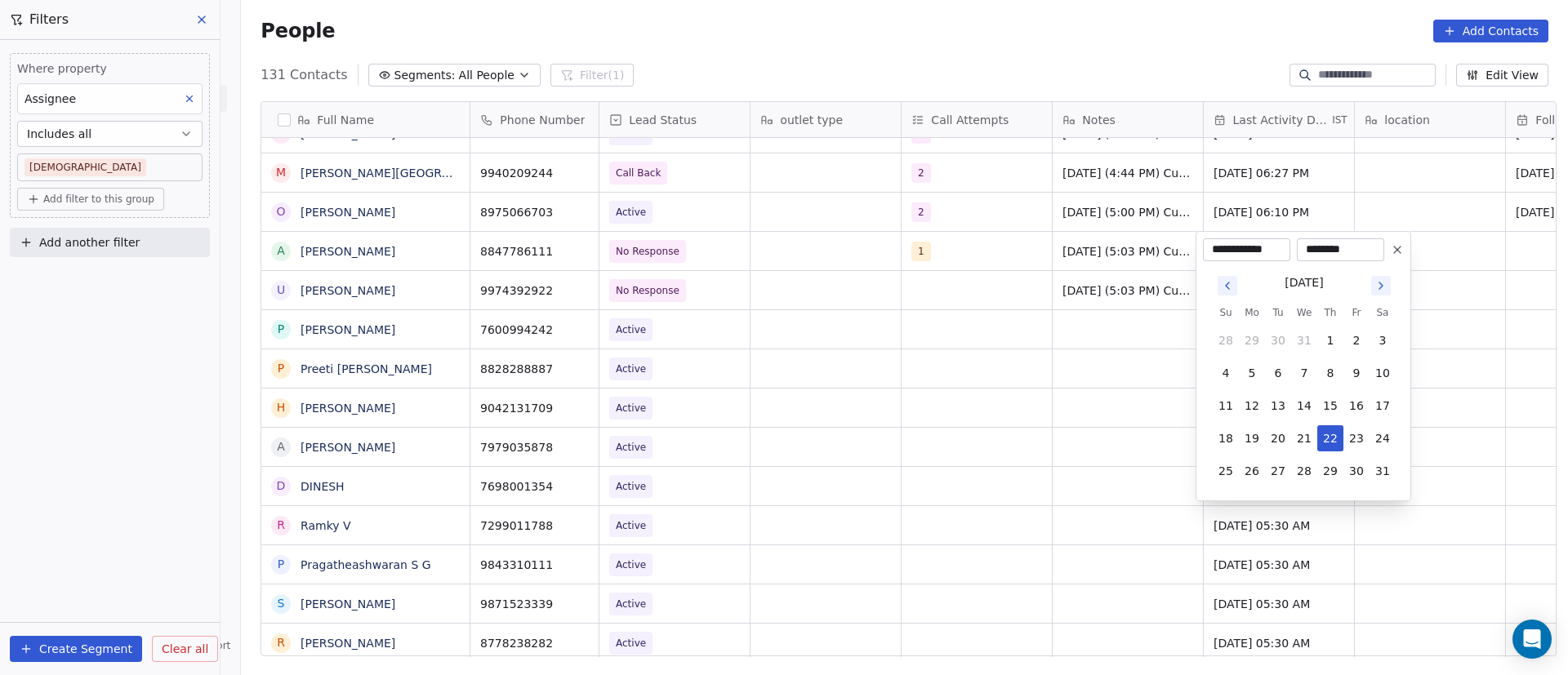
click at [1269, 271] on div "[DATE]" at bounding box center [1304, 281] width 183 height 21
click at [1283, 253] on input "**********" at bounding box center [1246, 250] width 81 height 16
click at [1381, 290] on icon "Go to next month" at bounding box center [1381, 285] width 13 height 13
click at [1383, 291] on icon "Go to next month" at bounding box center [1381, 285] width 13 height 13
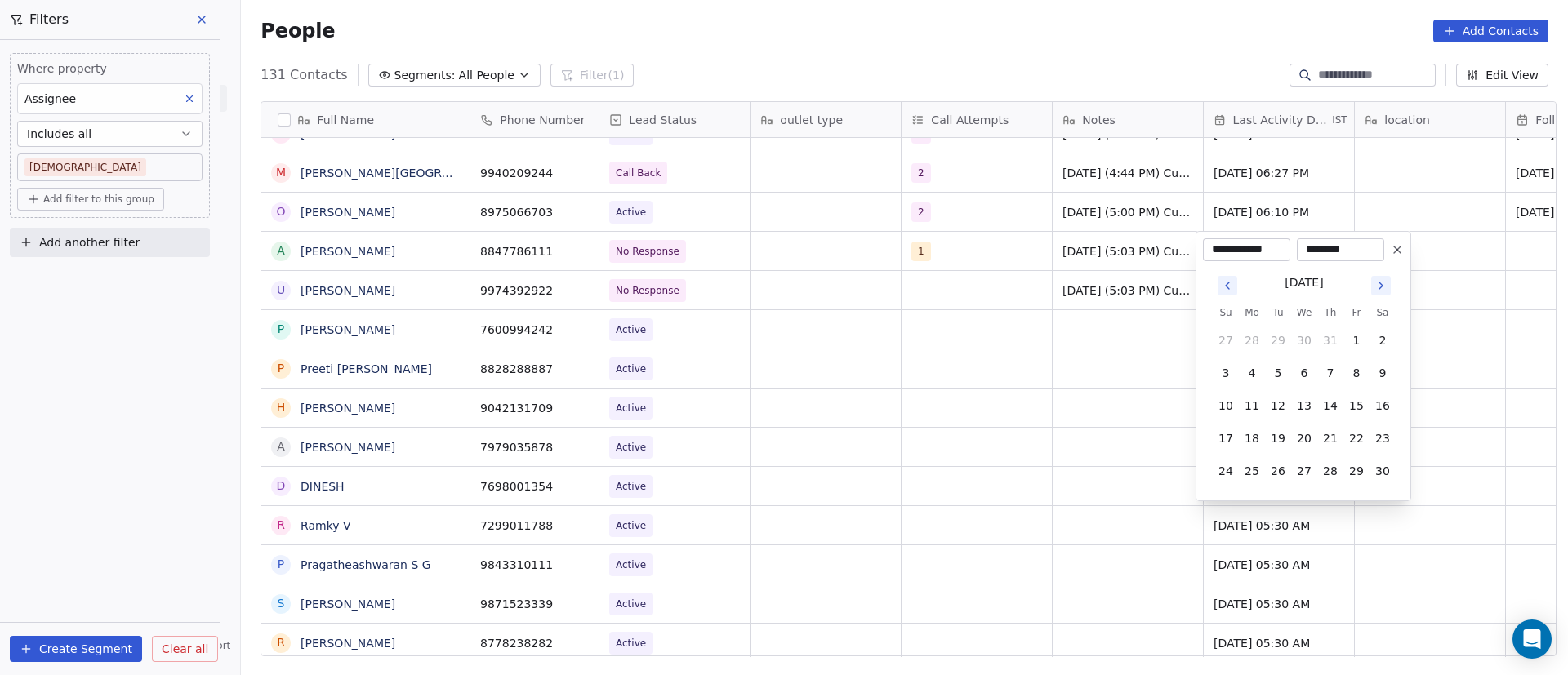
click at [1229, 285] on icon "Go to previous month" at bounding box center [1227, 285] width 13 height 13
click at [1279, 249] on input "**********" at bounding box center [1246, 250] width 81 height 16
click at [1381, 287] on icon "Go to next month" at bounding box center [1381, 286] width 3 height 7
click at [1256, 370] on button "8" at bounding box center [1252, 373] width 26 height 26
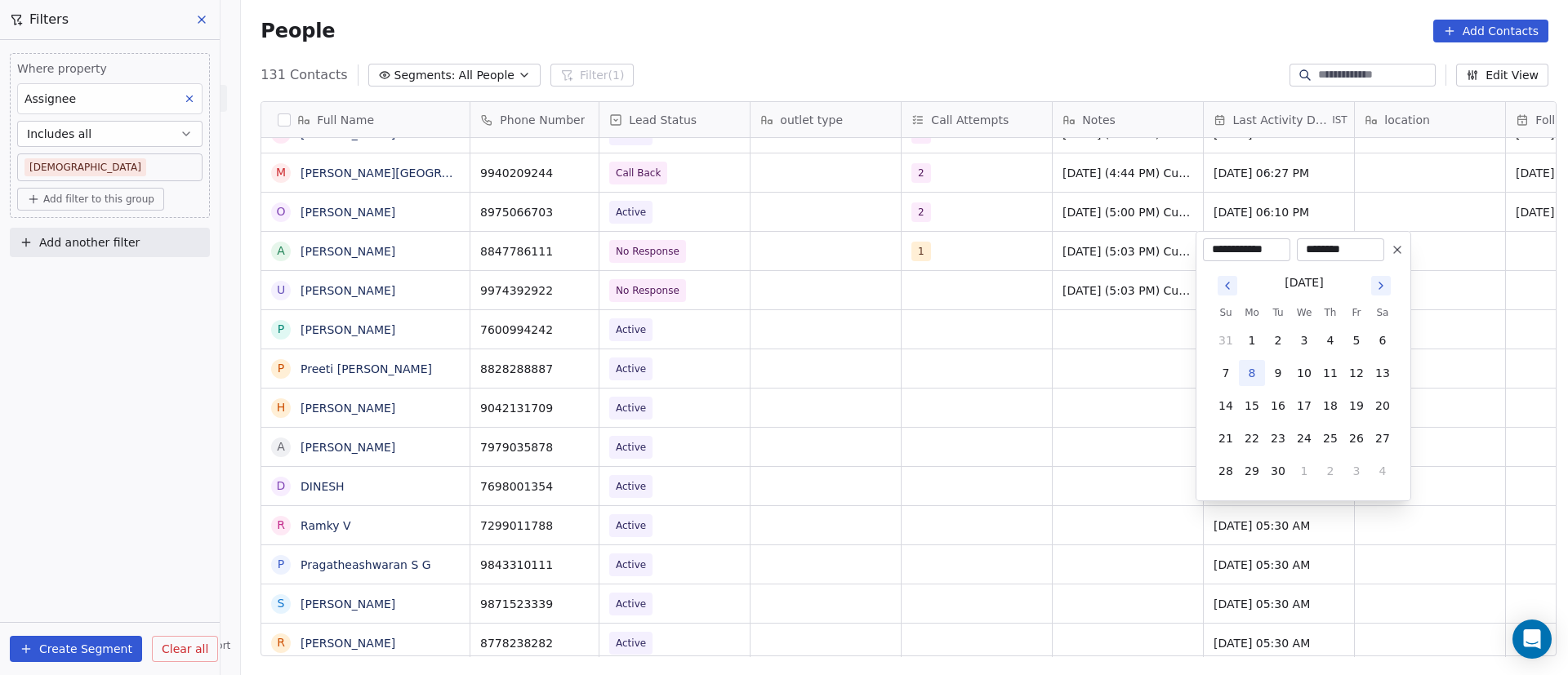
type input "**********"
click at [1005, 341] on html "On2Cook India Pvt. Ltd. Contacts People Marketing Workflows Campaigns Sales Pip…" at bounding box center [784, 338] width 1568 height 675
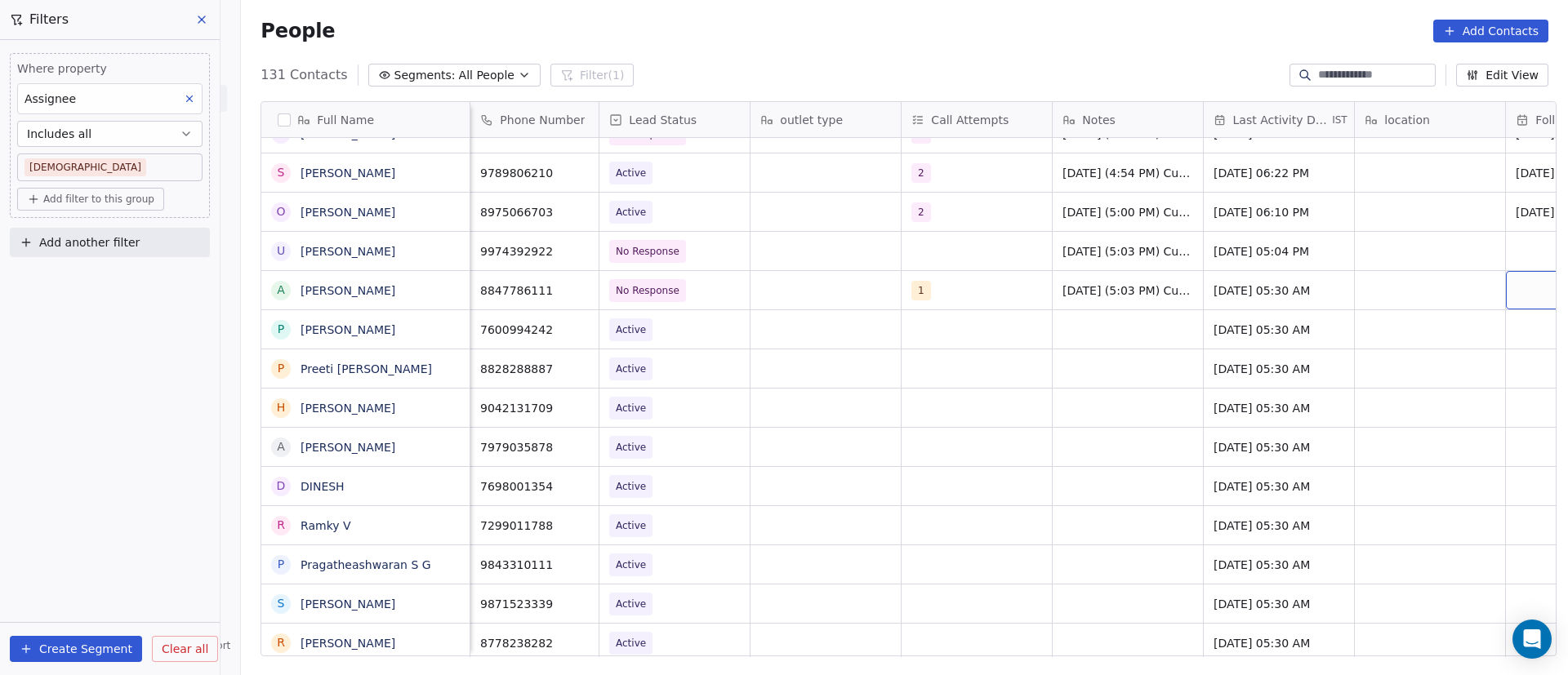
scroll to position [0, 120]
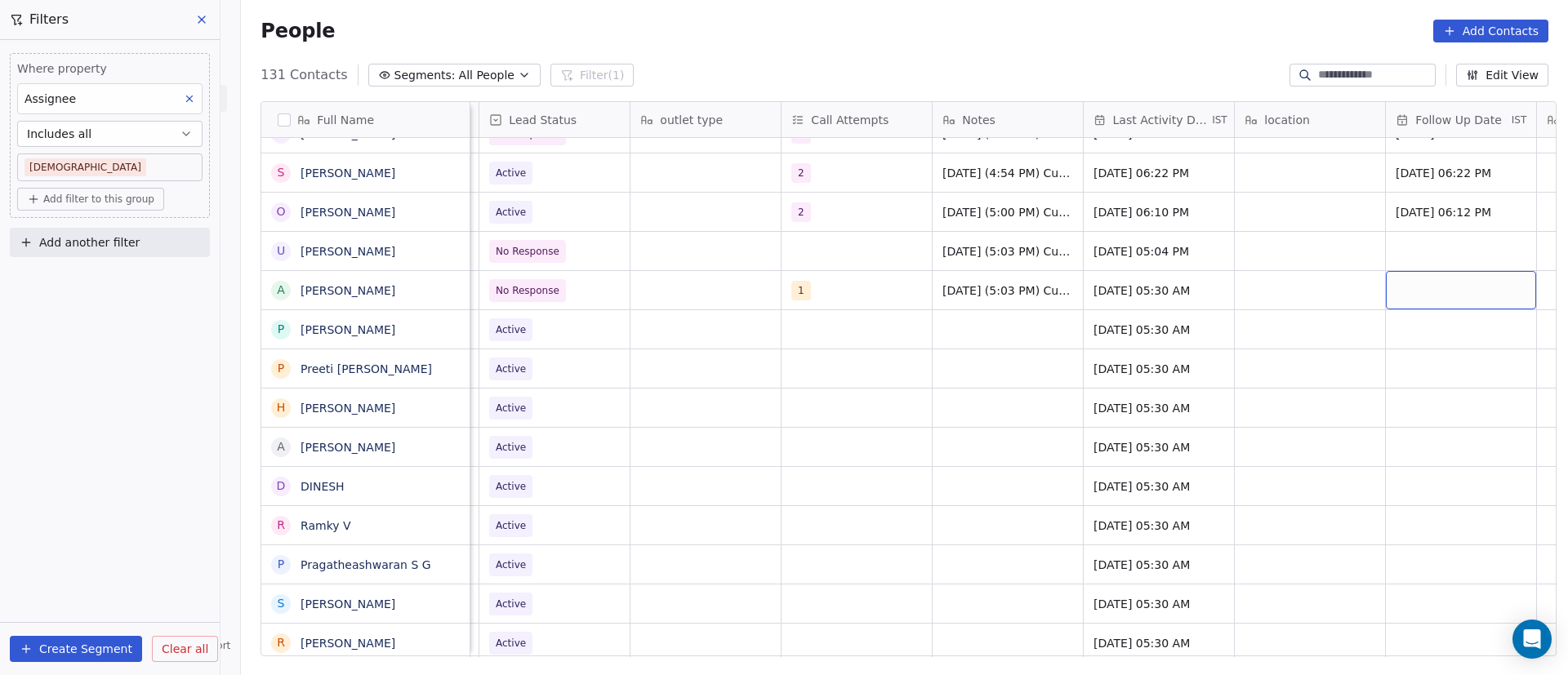
click at [1430, 285] on div "grid" at bounding box center [1460, 290] width 150 height 38
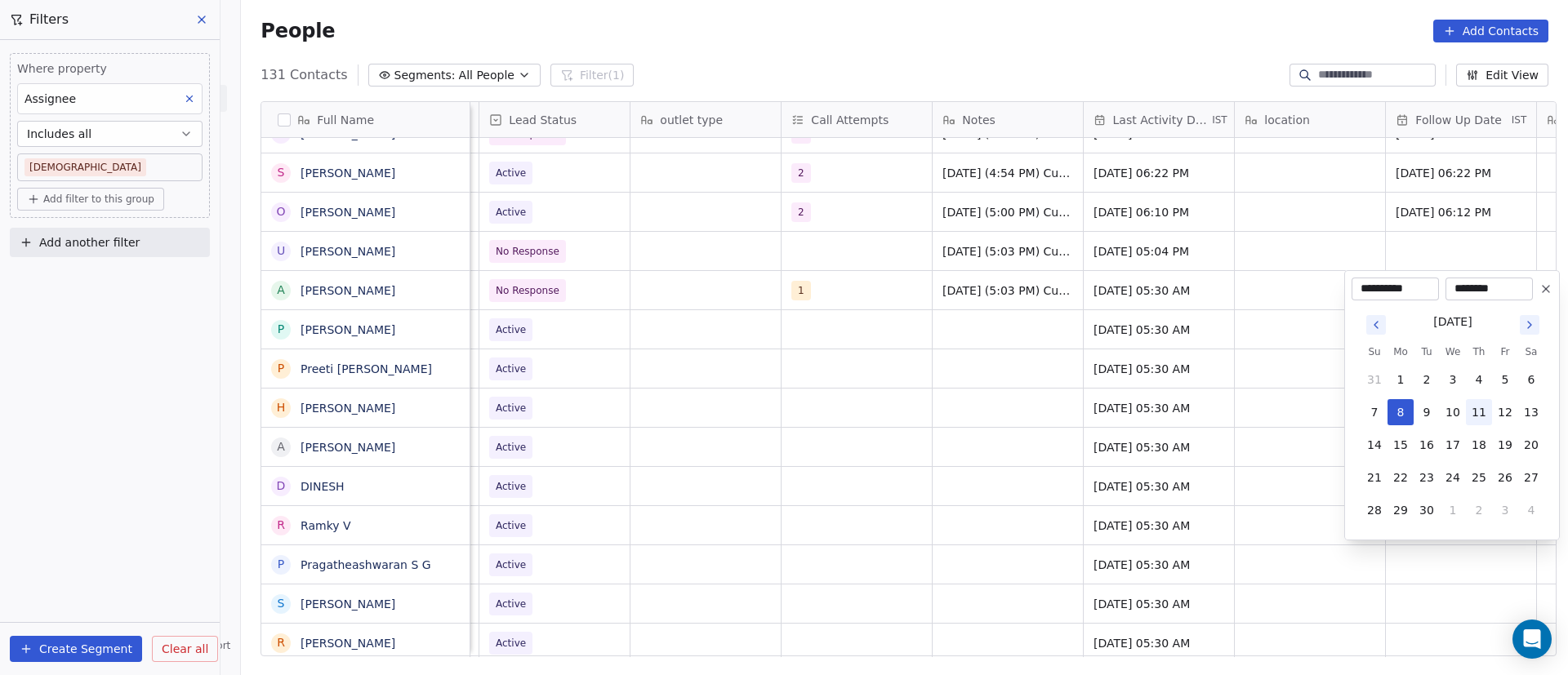
click at [1479, 416] on button "11" at bounding box center [1479, 412] width 26 height 26
type input "**********"
click at [761, 376] on html "On2Cook India Pvt. Ltd. Contacts People Marketing Workflows Campaigns Sales Pip…" at bounding box center [784, 338] width 1568 height 675
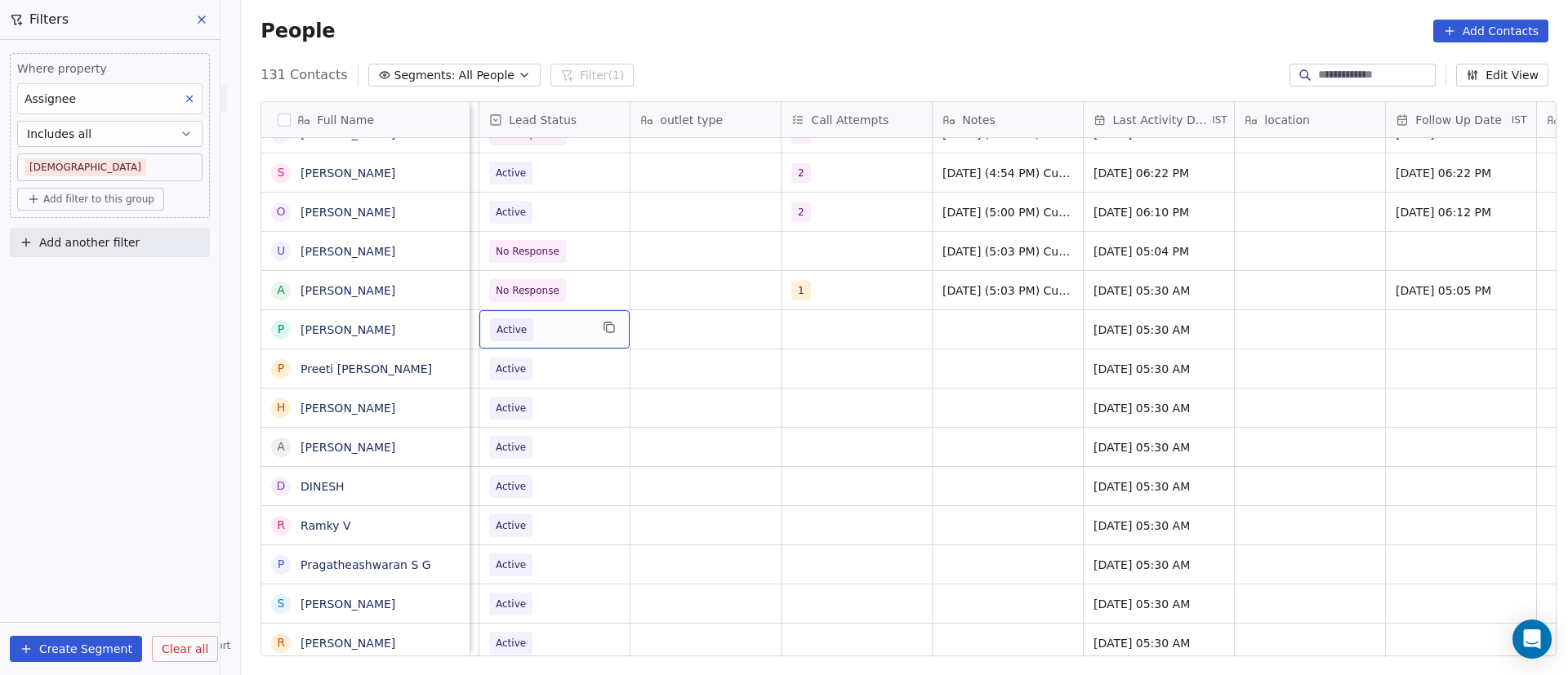
scroll to position [0, 0]
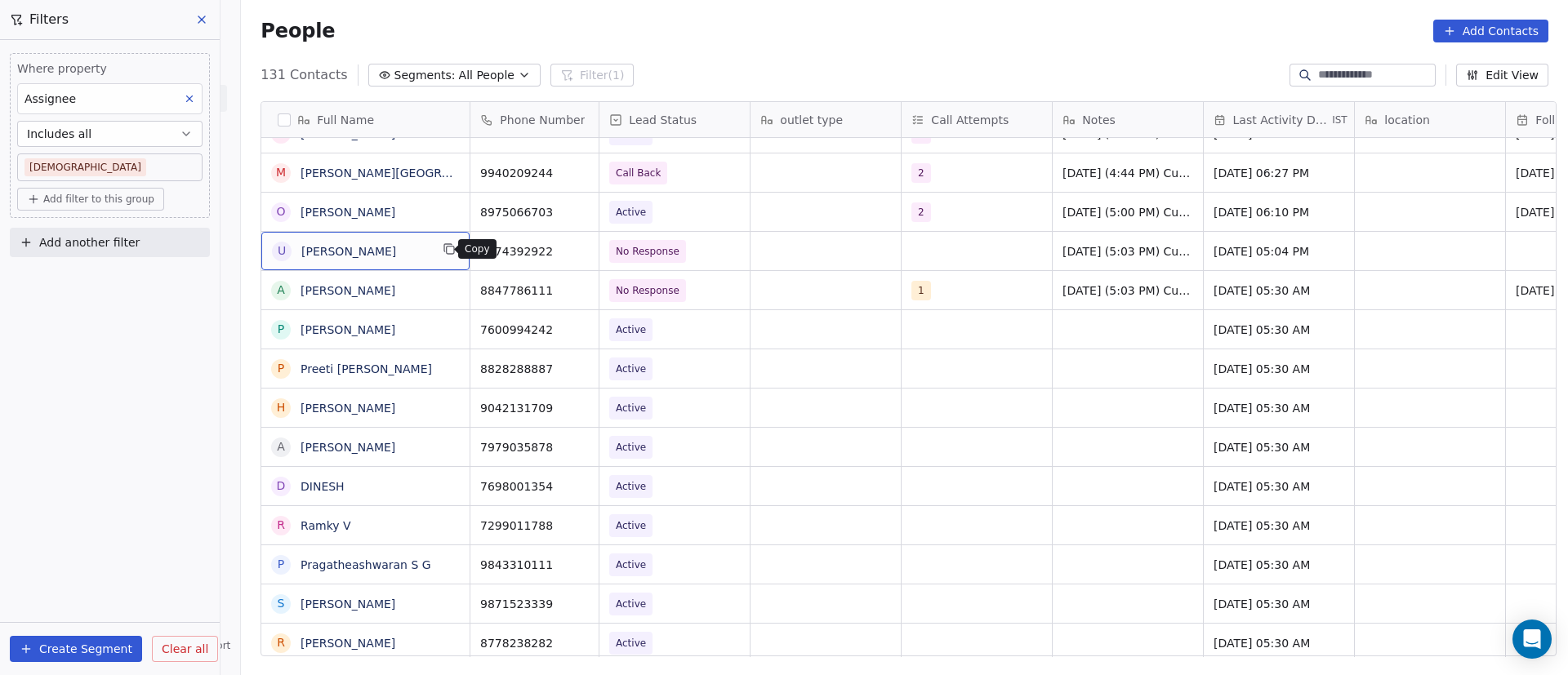
click at [448, 252] on button "grid" at bounding box center [449, 249] width 20 height 20
click at [576, 247] on icon "grid" at bounding box center [580, 250] width 7 height 7
click at [919, 247] on div "grid" at bounding box center [976, 251] width 150 height 38
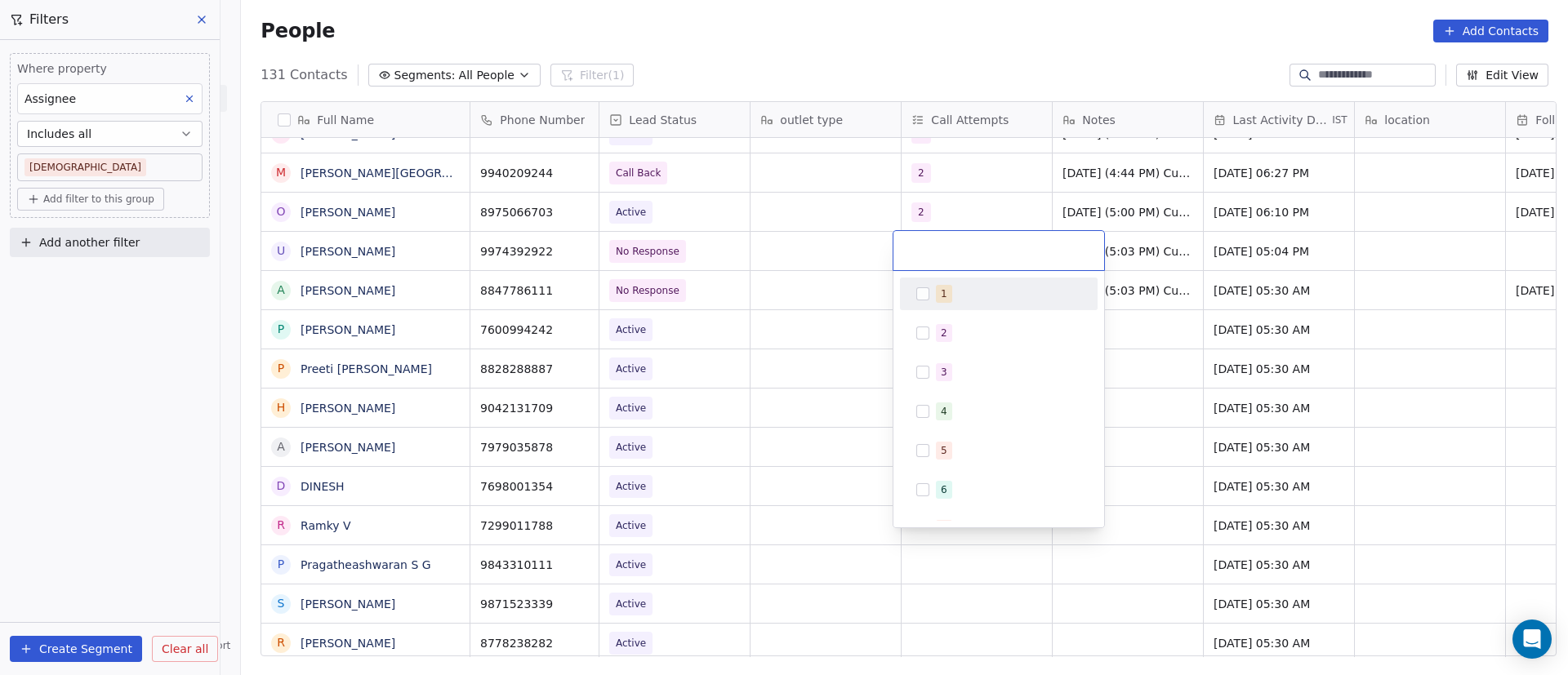
click at [920, 293] on button "Suggestions" at bounding box center [922, 293] width 13 height 13
click at [1170, 242] on html "On2Cook India Pvt. Ltd. Contacts People Marketing Workflows Campaigns Sales Pip…" at bounding box center [784, 338] width 1568 height 675
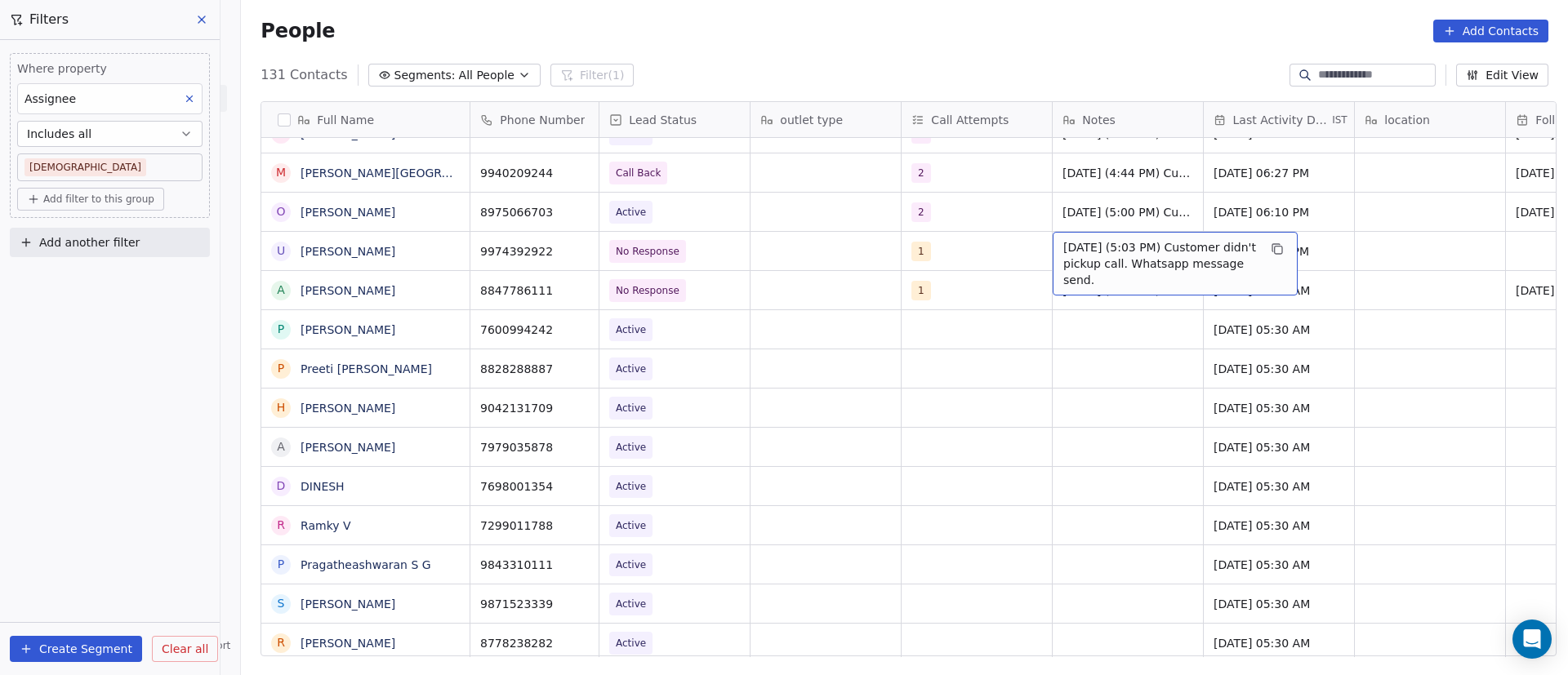
click at [1065, 248] on span "[DATE] (5:03 PM) Customer didn't pickup call. Whatsapp message send." at bounding box center [1160, 264] width 194 height 49
click at [834, 255] on html "On2Cook India Pvt. Ltd. Contacts People Marketing Workflows Campaigns Sales Pip…" at bounding box center [784, 338] width 1568 height 675
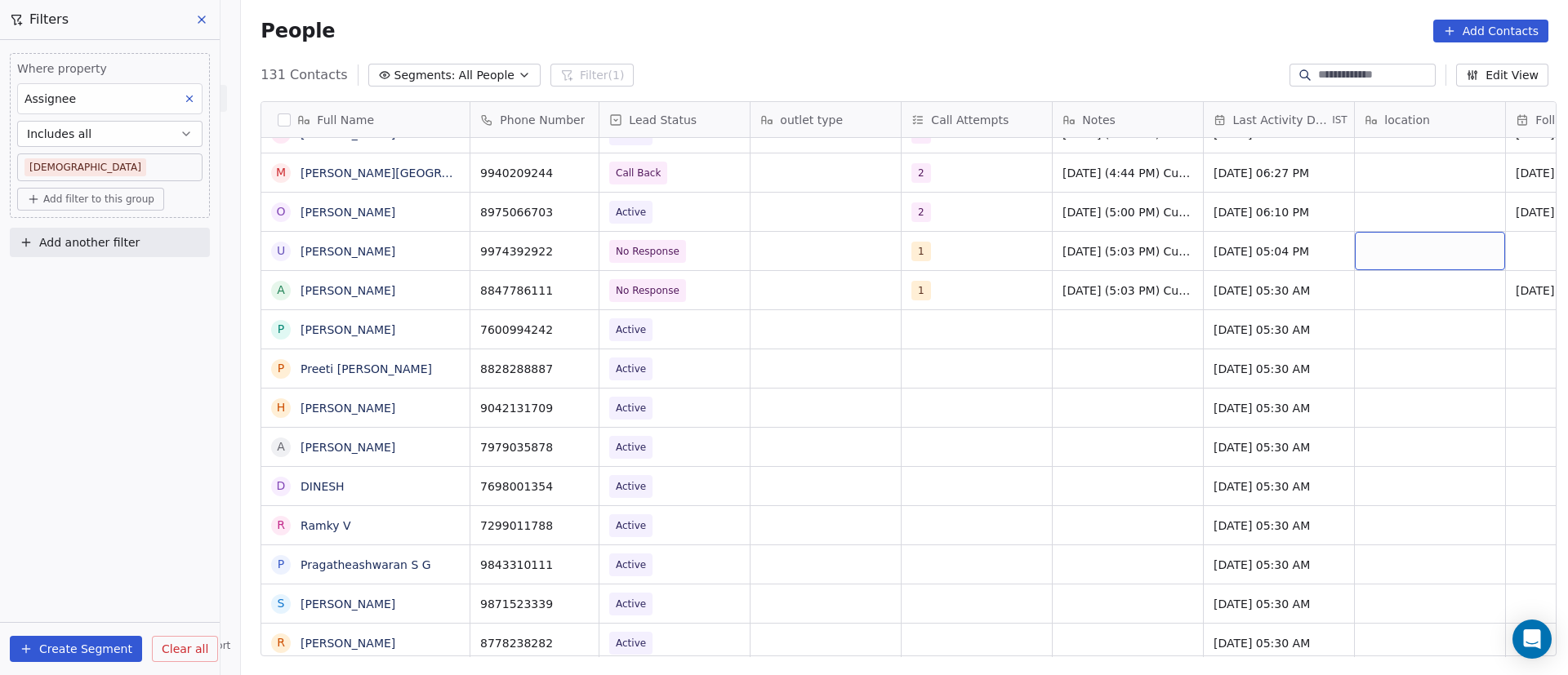
drag, startPoint x: 1413, startPoint y: 252, endPoint x: 1431, endPoint y: 253, distance: 18.0
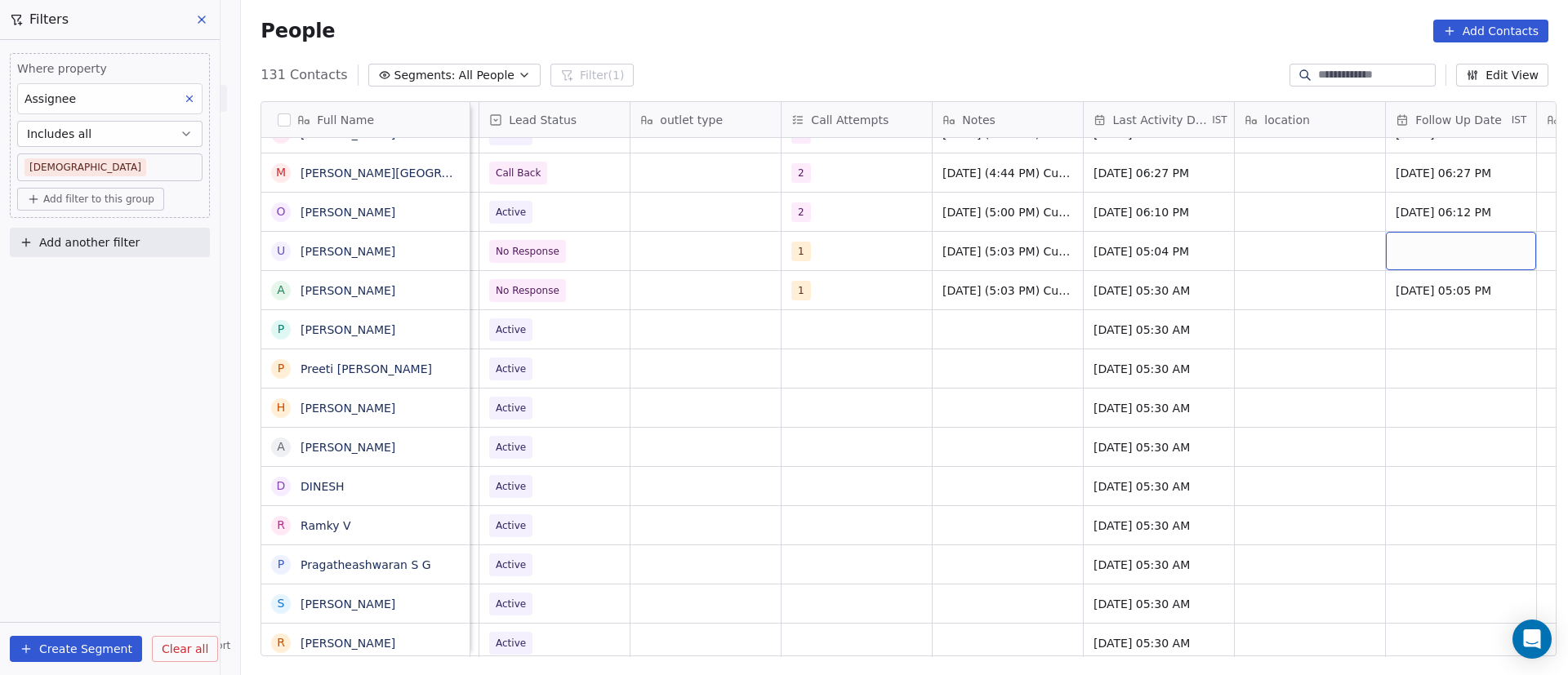
click at [1447, 257] on div "grid" at bounding box center [1460, 251] width 150 height 38
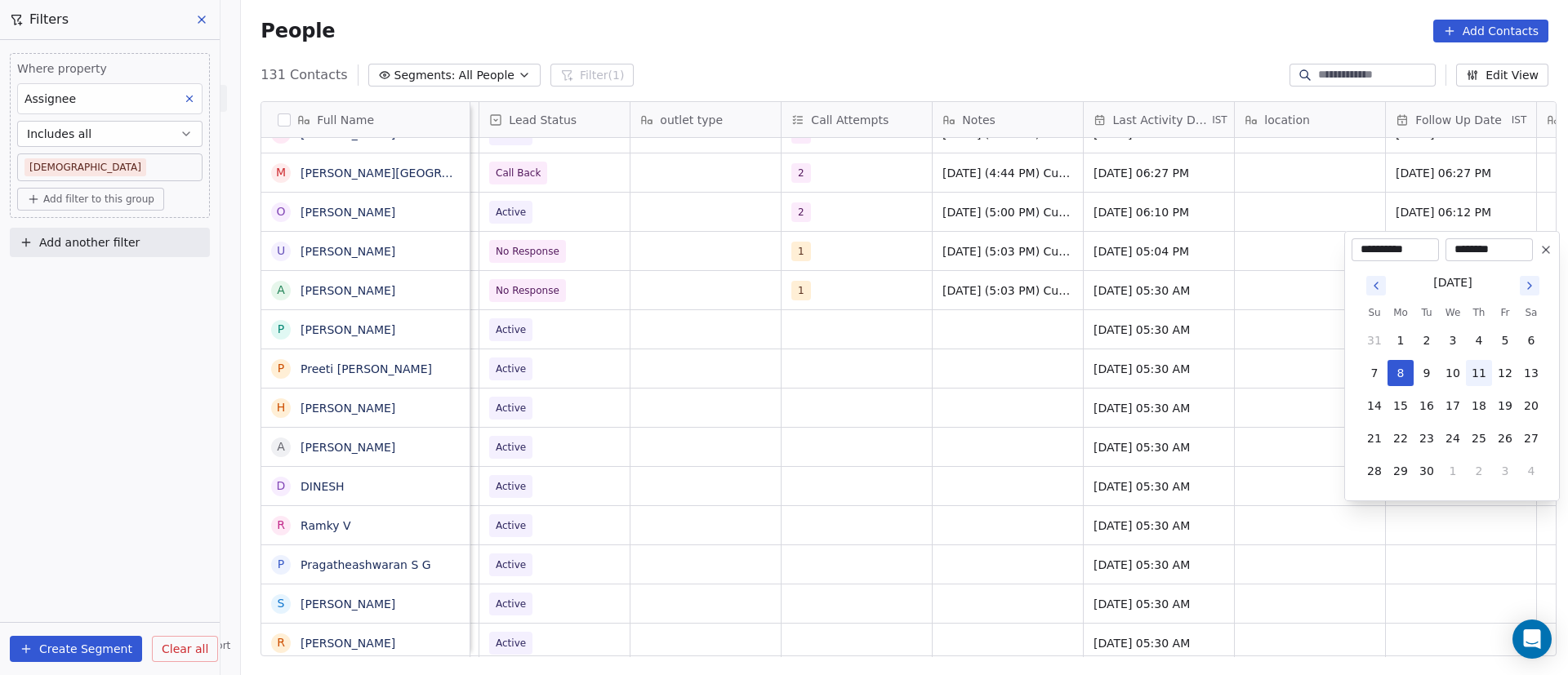
click at [1479, 374] on button "11" at bounding box center [1479, 373] width 26 height 26
type input "**********"
click at [1005, 311] on html "On2Cook India Pvt. Ltd. Contacts People Marketing Workflows Campaigns Sales Pip…" at bounding box center [784, 338] width 1568 height 675
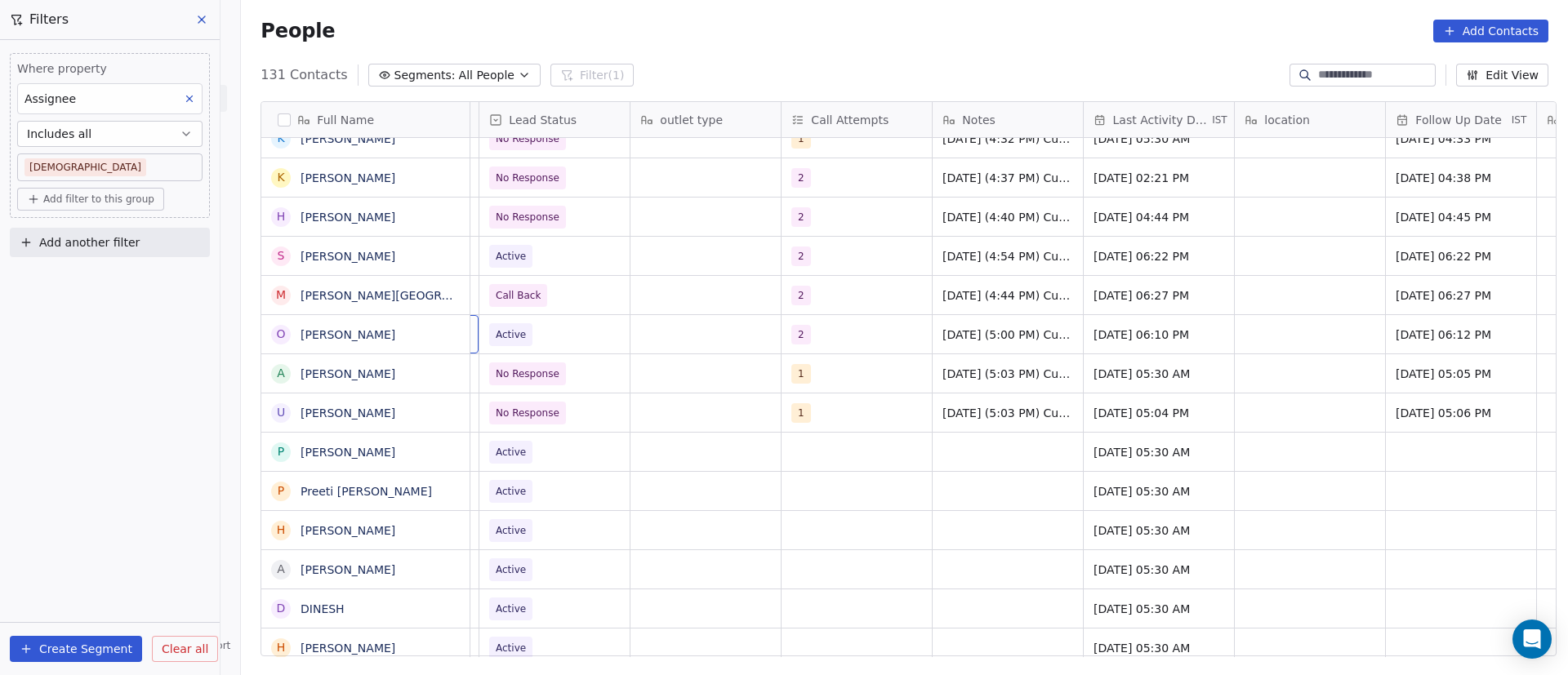
scroll to position [0, 0]
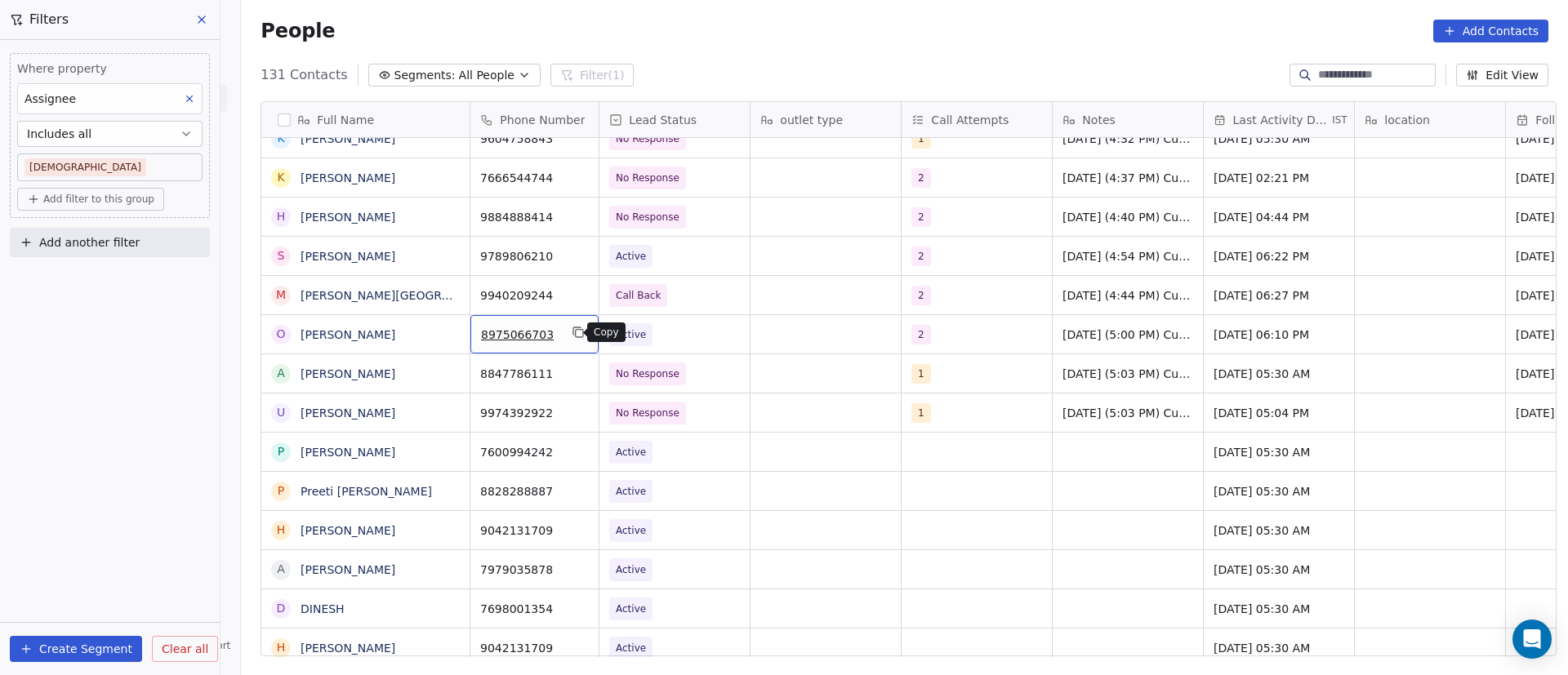
drag, startPoint x: 567, startPoint y: 333, endPoint x: 559, endPoint y: 340, distance: 10.6
click at [572, 333] on icon "grid" at bounding box center [578, 332] width 13 height 13
click at [568, 375] on button "grid" at bounding box center [578, 371] width 20 height 20
click at [572, 416] on icon "grid" at bounding box center [578, 410] width 13 height 13
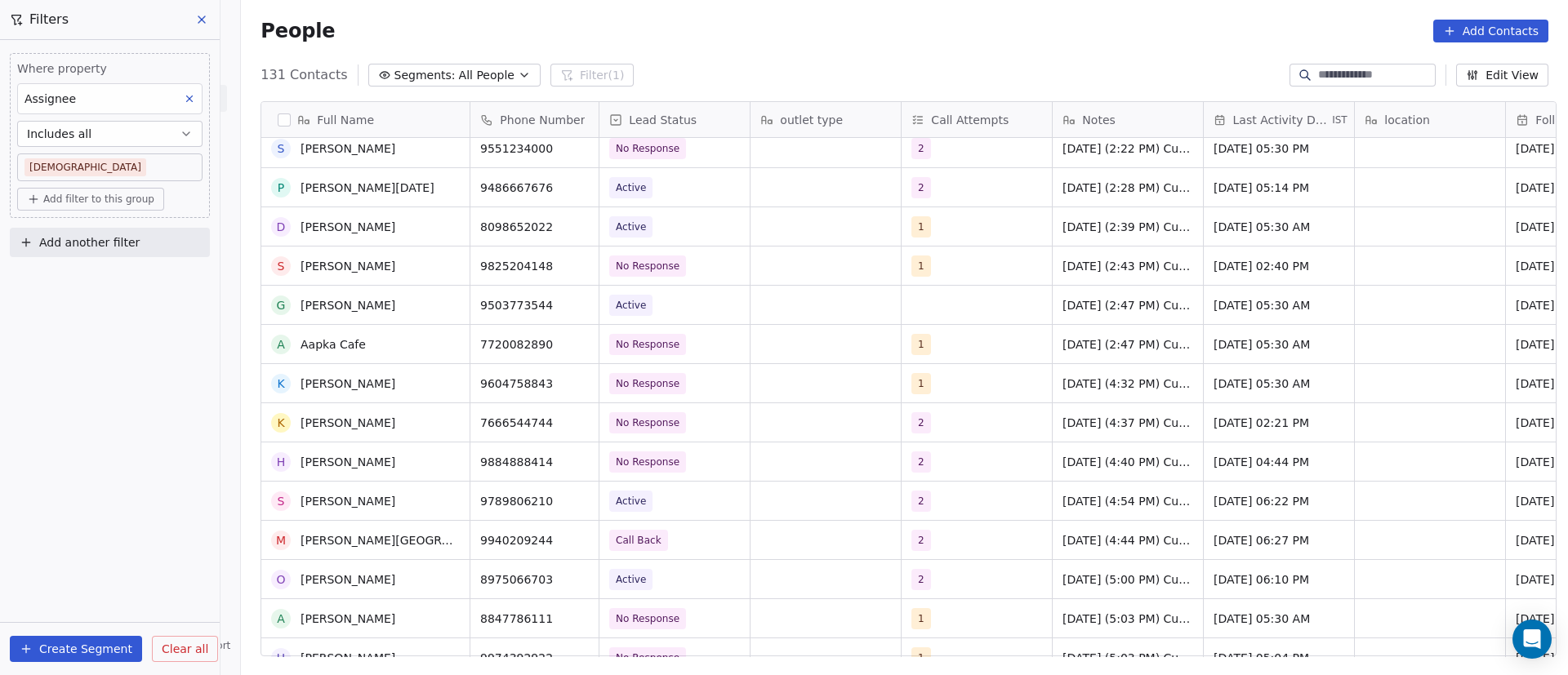
scroll to position [1470, 0]
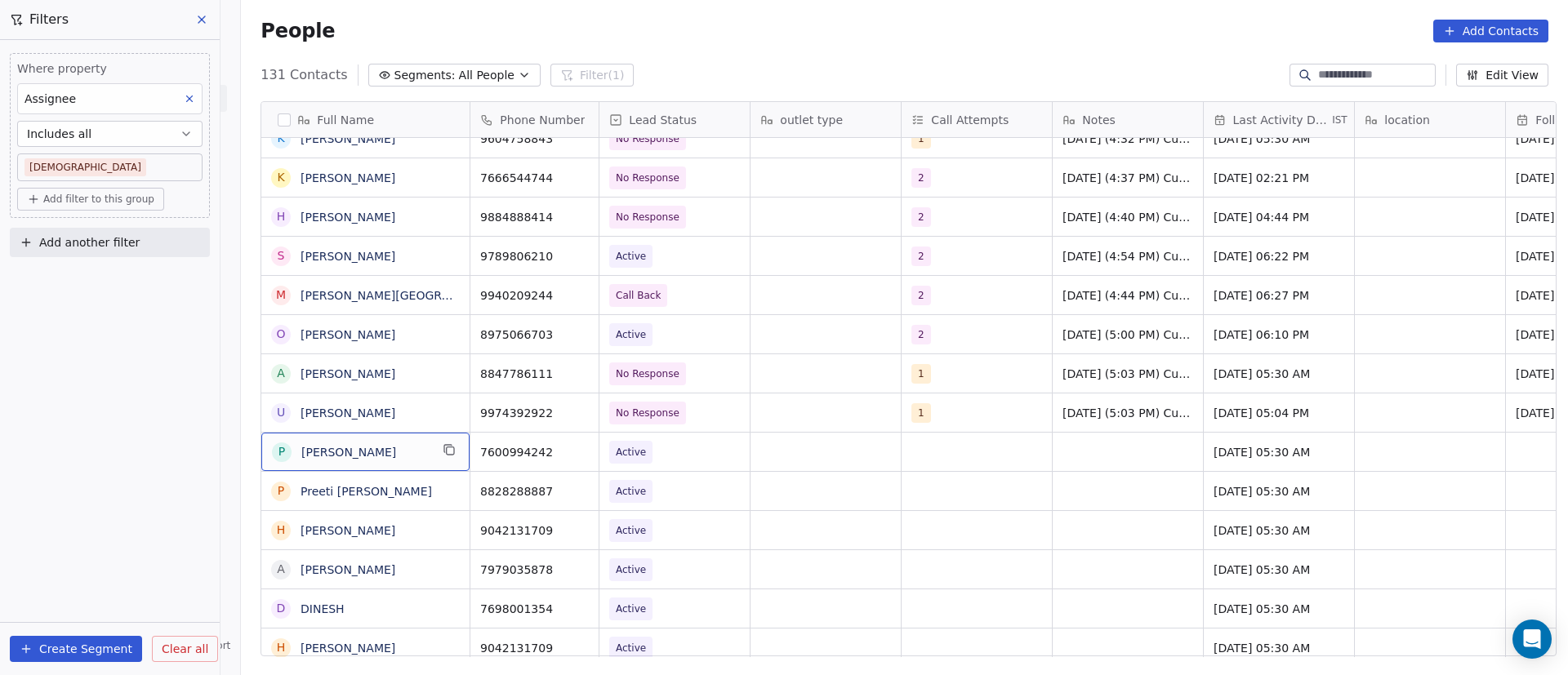
drag, startPoint x: 410, startPoint y: 449, endPoint x: 423, endPoint y: 450, distance: 13.0
click at [447, 454] on icon "grid" at bounding box center [450, 451] width 7 height 7
click at [568, 451] on button "grid" at bounding box center [578, 449] width 20 height 20
click at [658, 451] on span "Active" at bounding box center [659, 452] width 100 height 23
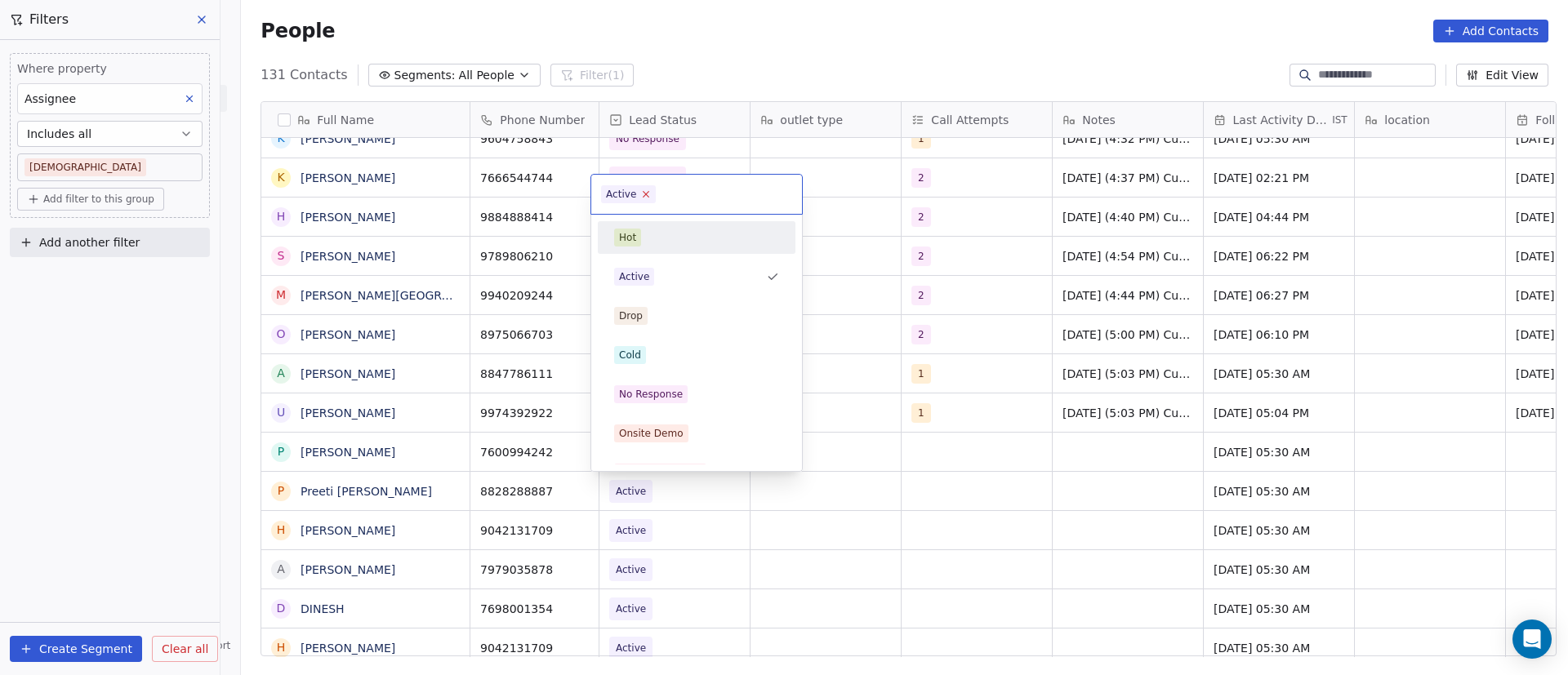
click at [646, 195] on icon at bounding box center [646, 193] width 10 height 10
click at [713, 389] on div "No Response" at bounding box center [697, 394] width 165 height 18
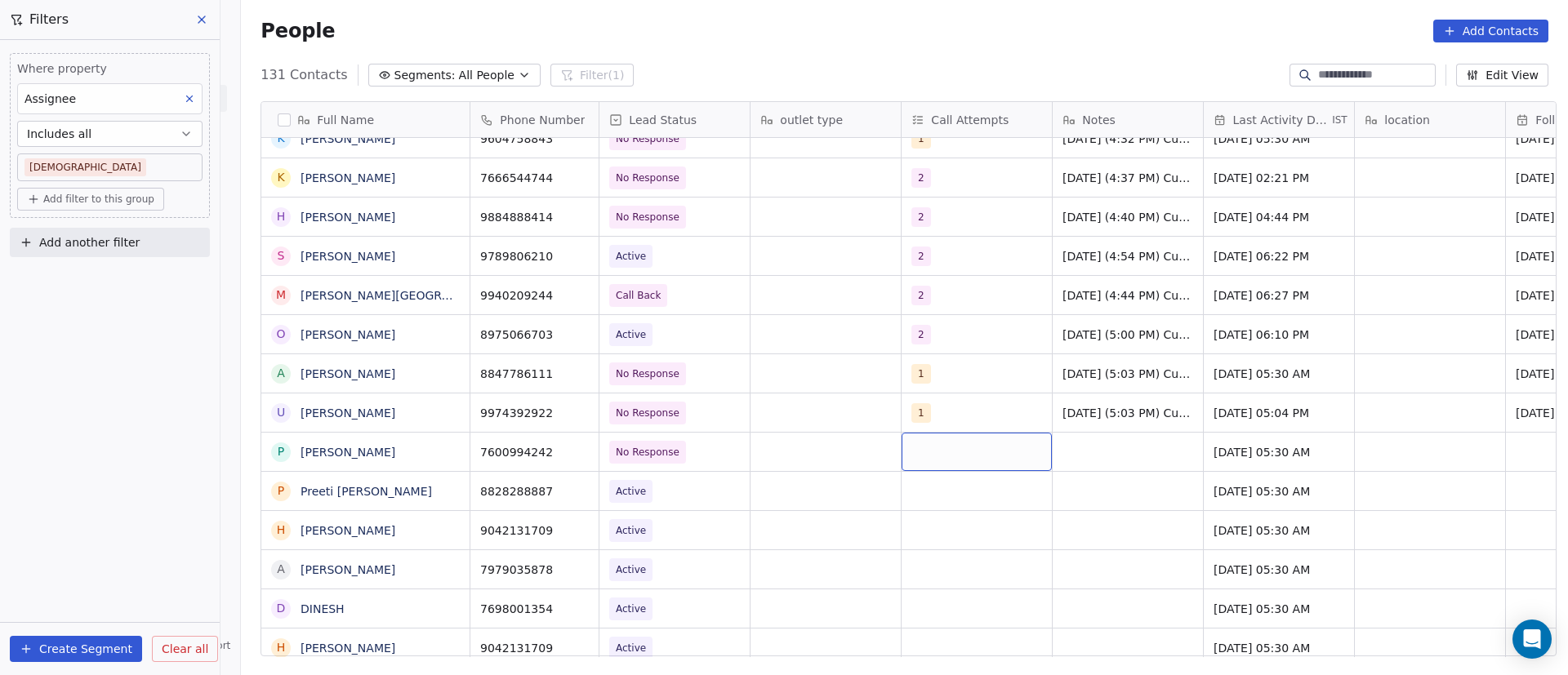
click at [918, 451] on div "grid" at bounding box center [976, 452] width 150 height 38
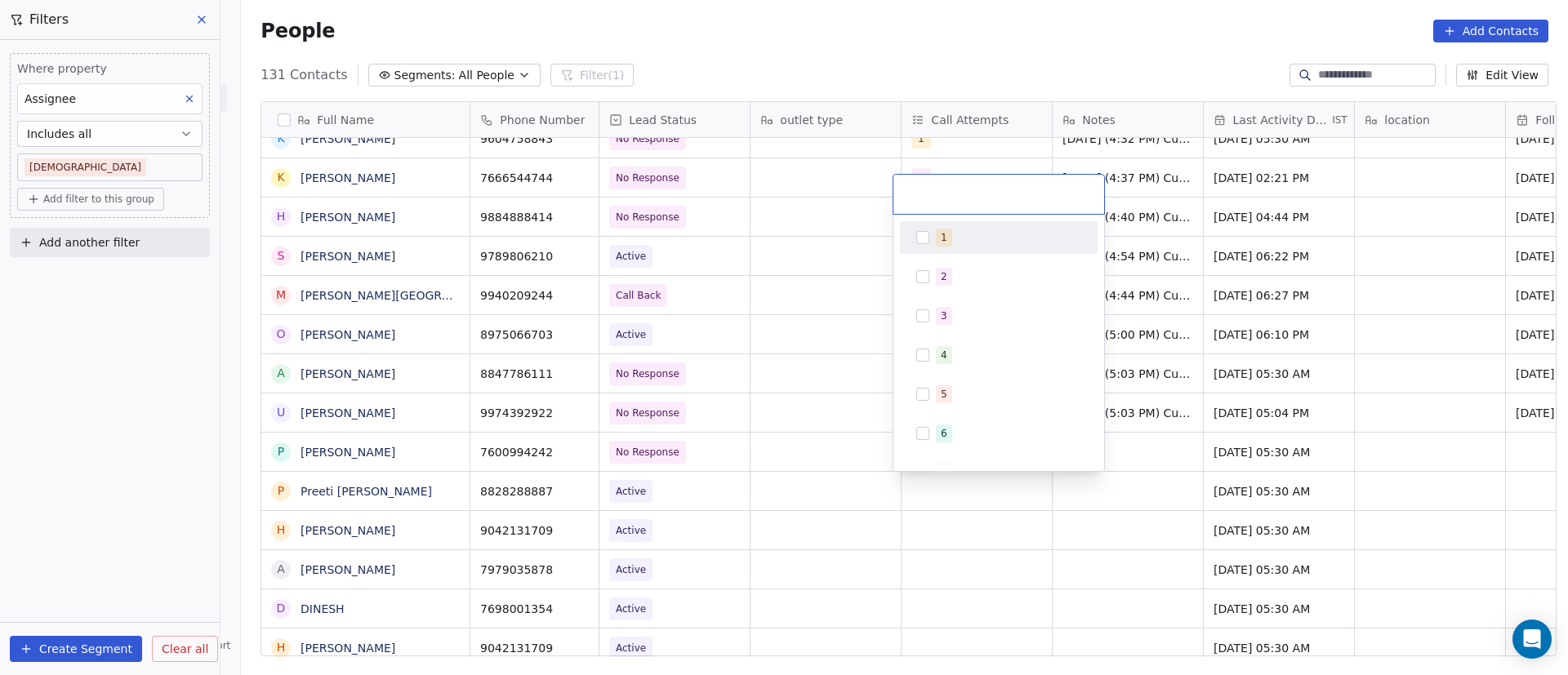
click at [923, 233] on button "Suggestions" at bounding box center [922, 237] width 13 height 13
click at [1175, 471] on html "On2Cook India Pvt. Ltd. Contacts People Marketing Workflows Campaigns Sales Pip…" at bounding box center [784, 338] width 1568 height 675
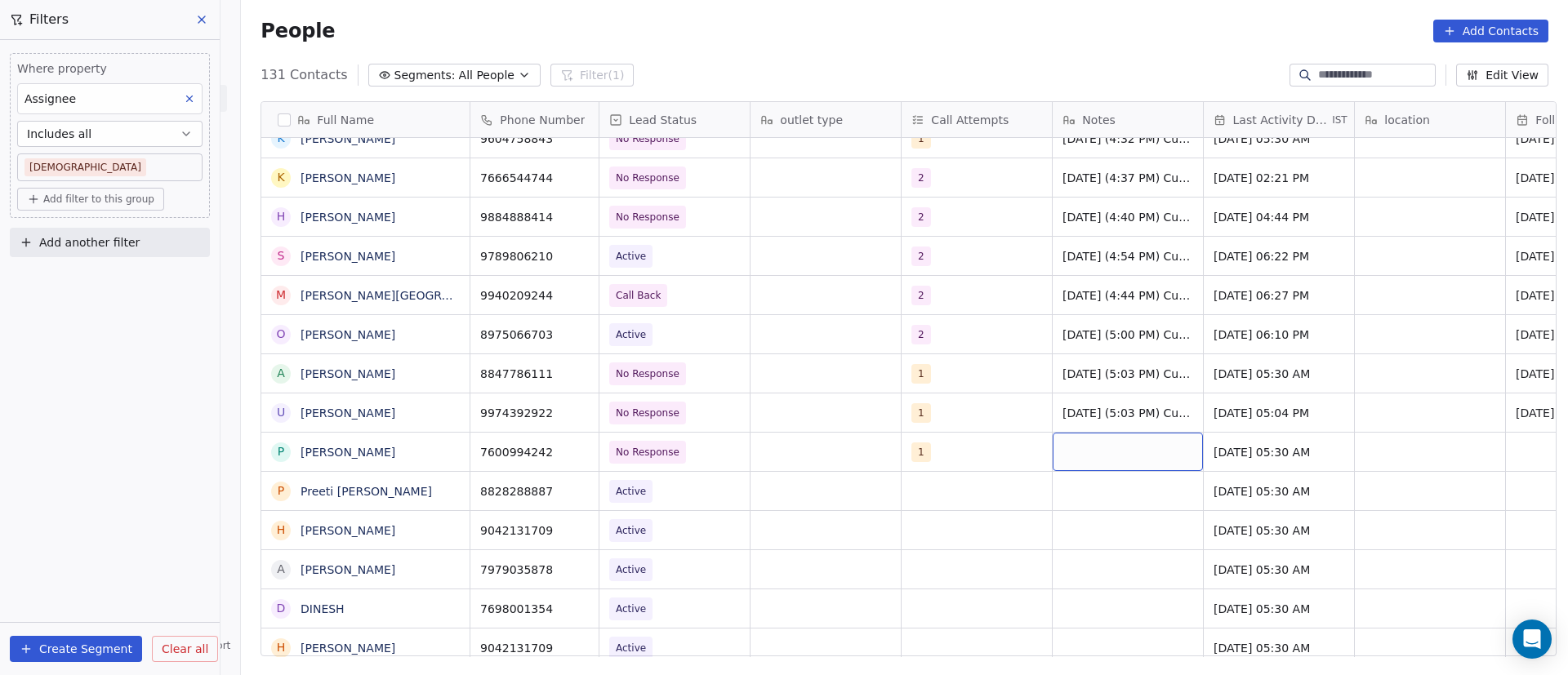
click at [1104, 446] on div "grid" at bounding box center [1127, 452] width 150 height 38
click at [1099, 453] on textarea at bounding box center [1119, 458] width 148 height 50
click at [1097, 452] on textarea at bounding box center [1119, 458] width 148 height 50
paste textarea "**********"
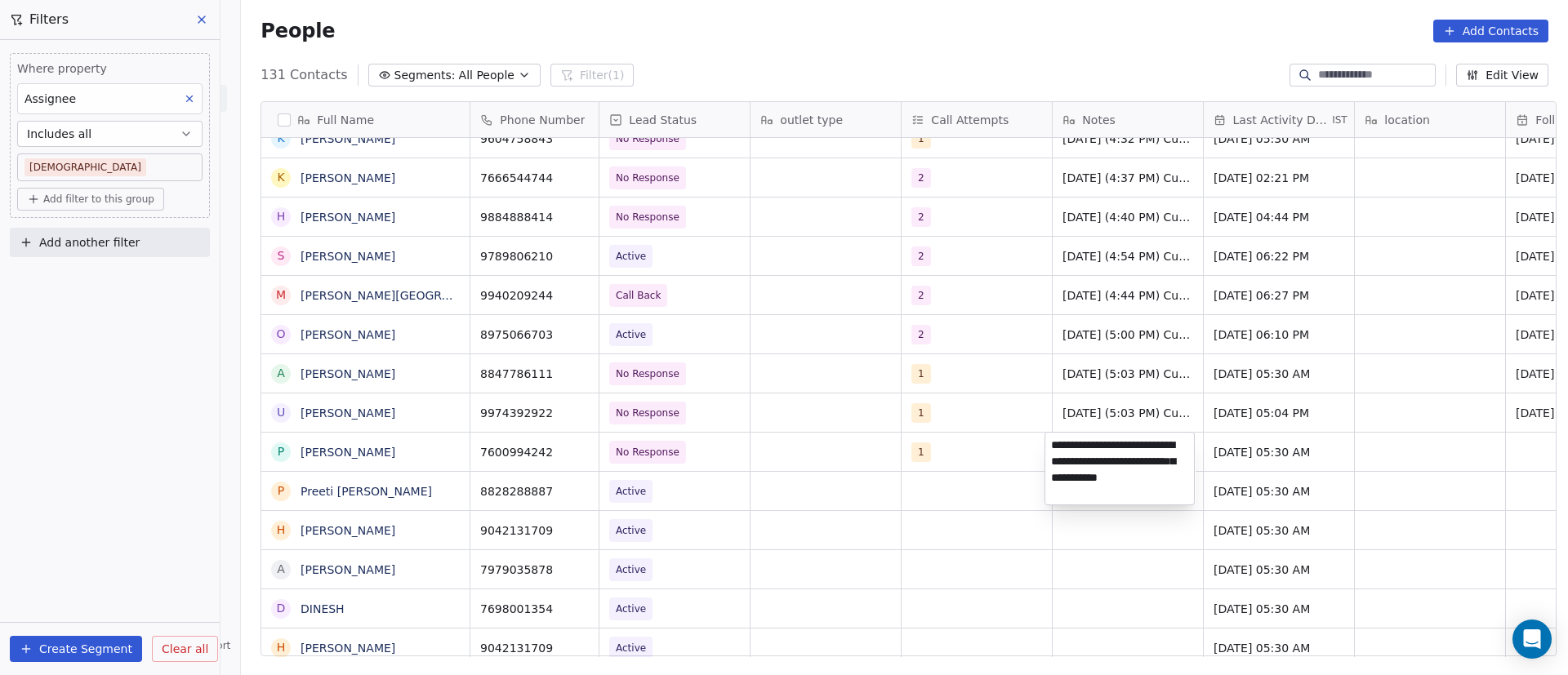
drag, startPoint x: 1100, startPoint y: 467, endPoint x: 1068, endPoint y: 474, distance: 32.8
click at [1068, 474] on textarea "**********" at bounding box center [1119, 469] width 148 height 72
type textarea "**********"
click at [1258, 451] on html "On2Cook India Pvt. Ltd. Contacts People Marketing Workflows Campaigns Sales Pip…" at bounding box center [784, 338] width 1568 height 675
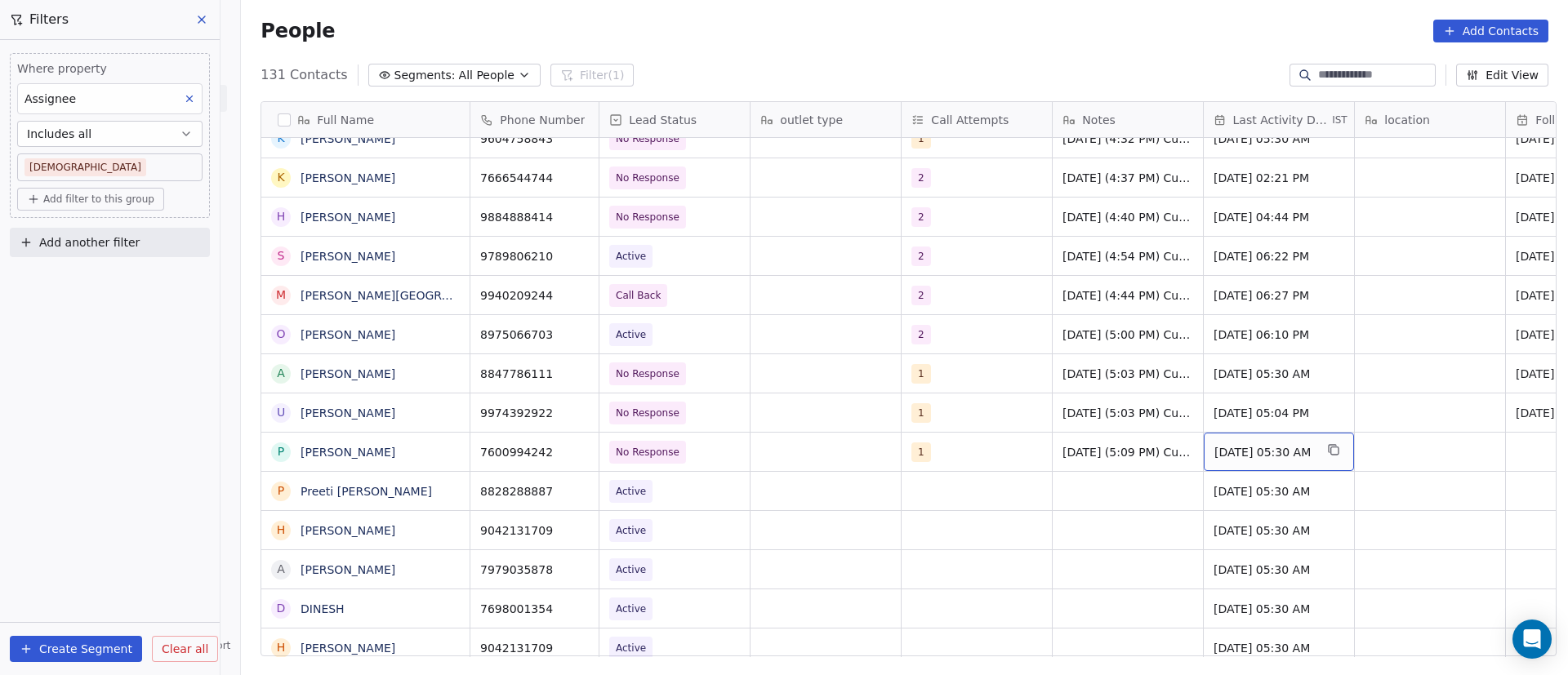
click at [1226, 448] on span "[DATE] 05:30 AM" at bounding box center [1264, 452] width 100 height 16
click at [1224, 448] on span "[DATE] 05:30 AM" at bounding box center [1264, 452] width 100 height 16
click at [1250, 450] on span "[DATE] 05:30 AM" at bounding box center [1264, 452] width 100 height 16
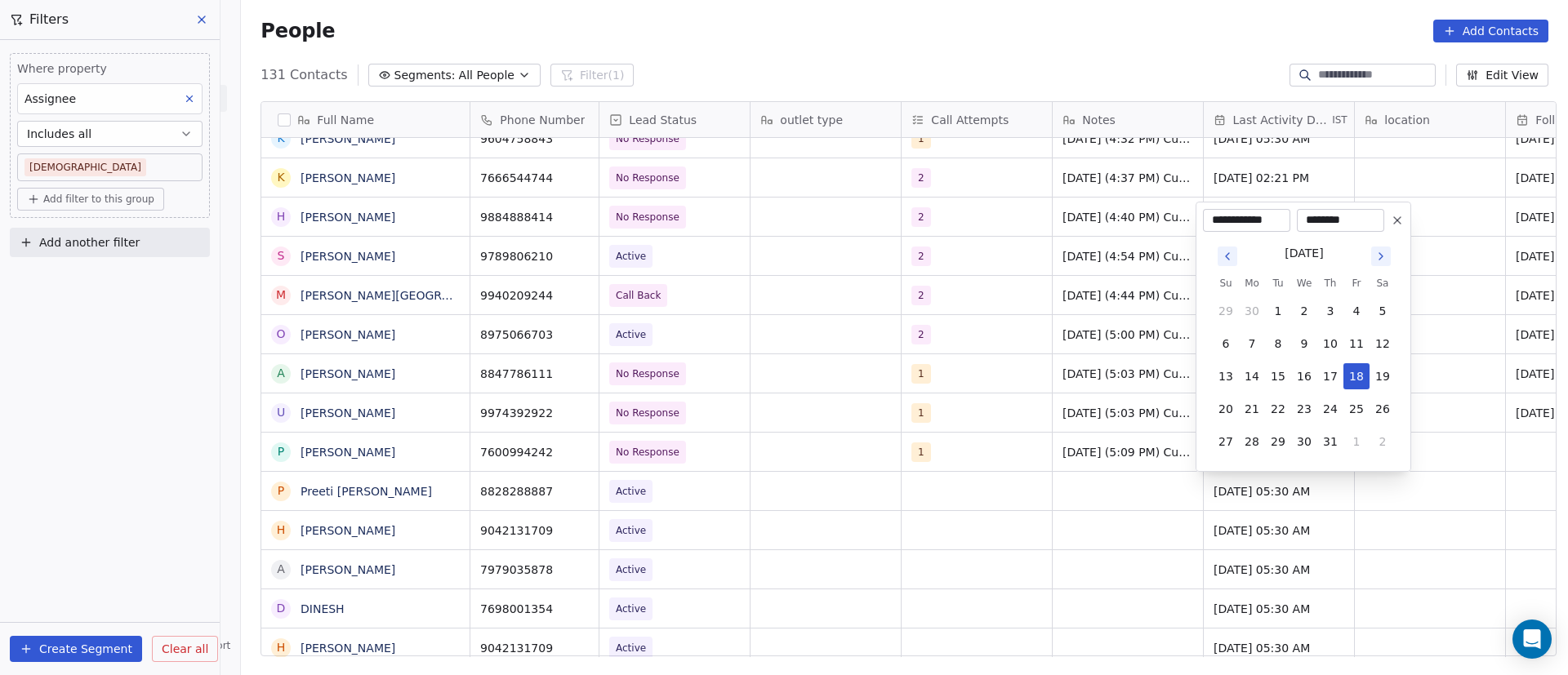
click at [1380, 258] on icon "Go to next month" at bounding box center [1381, 256] width 13 height 13
click at [1381, 257] on icon "Go to next month" at bounding box center [1381, 257] width 3 height 7
click at [1380, 257] on icon "Go to next month" at bounding box center [1381, 256] width 13 height 13
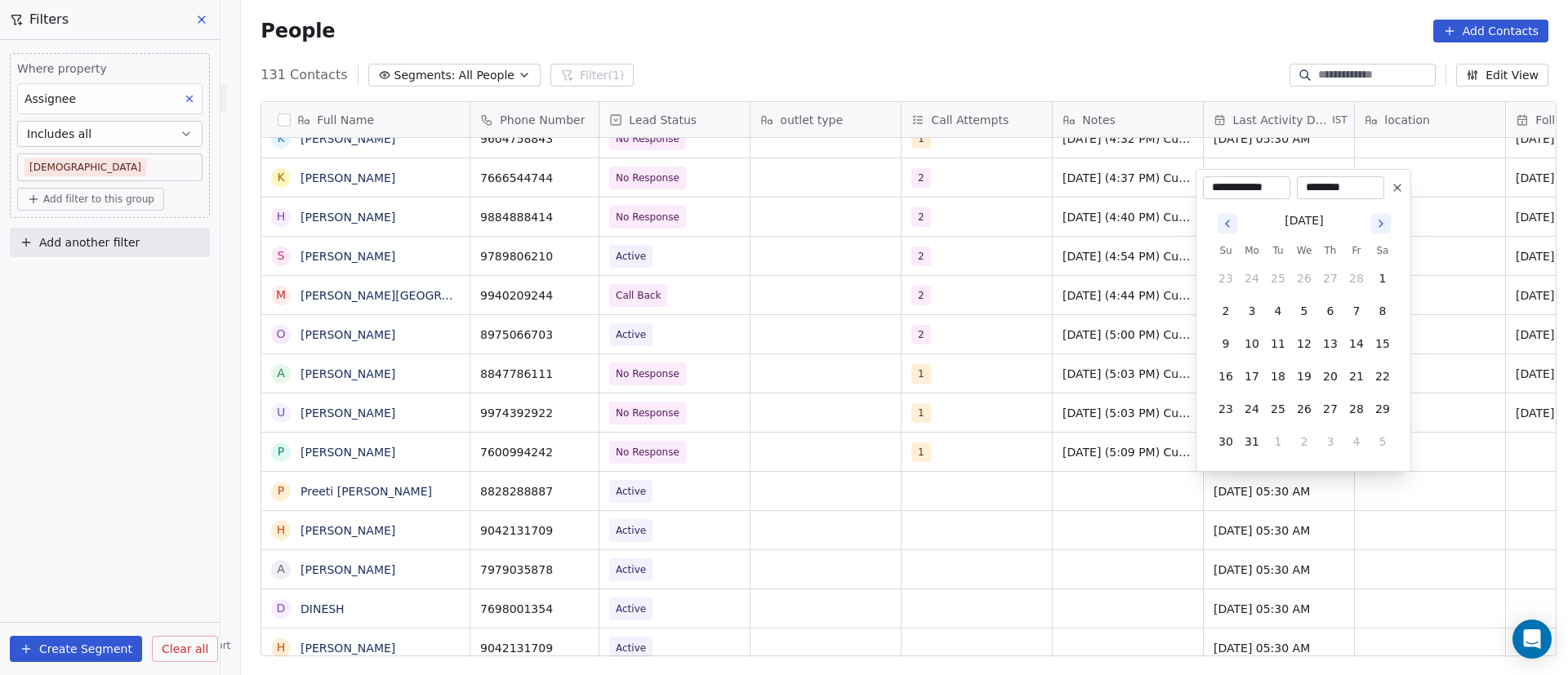
click at [1383, 230] on button "Go to next month" at bounding box center [1381, 224] width 20 height 20
click at [1379, 258] on icon "Go to next month" at bounding box center [1381, 256] width 13 height 13
click at [1381, 257] on icon "Go to next month" at bounding box center [1381, 256] width 13 height 13
click at [1381, 257] on icon "Go to next month" at bounding box center [1381, 256] width 13 height 13
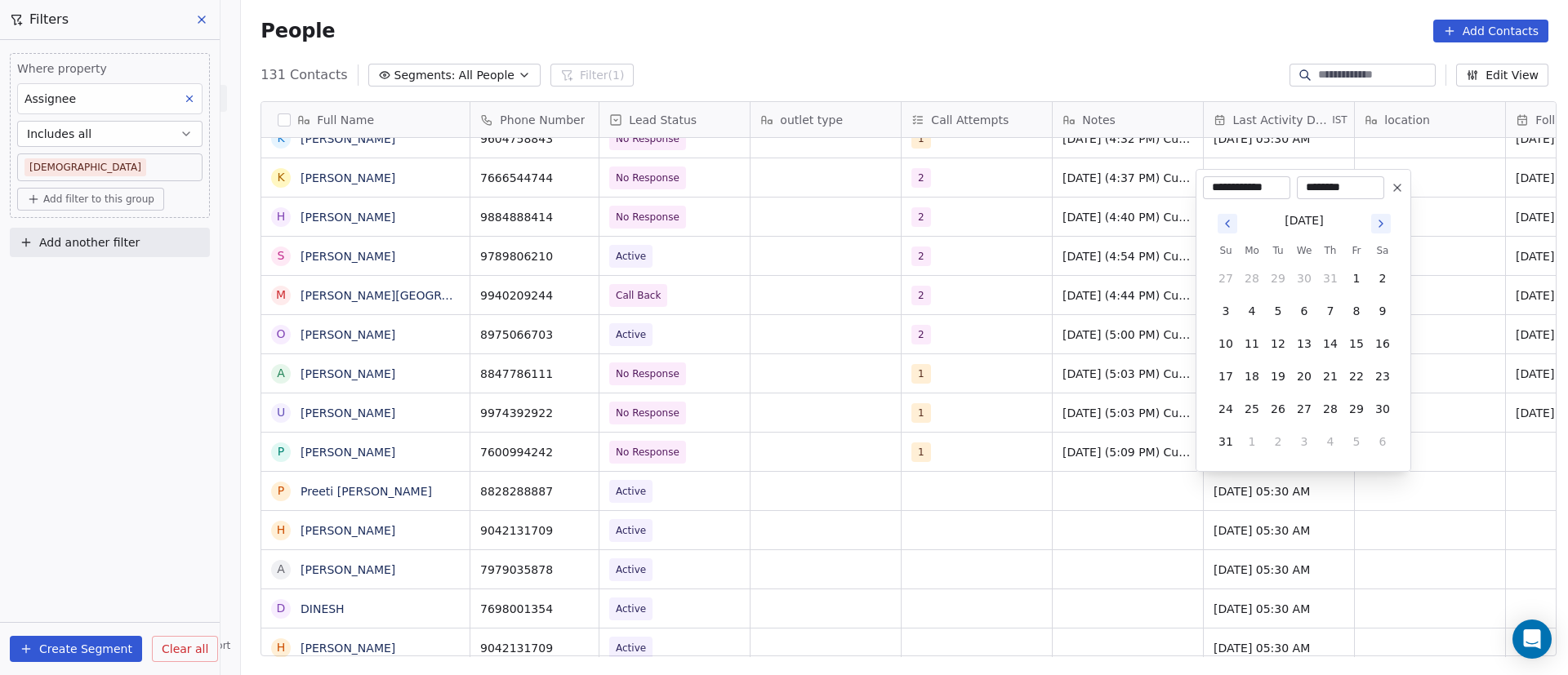
click at [1381, 226] on icon "Go to next month" at bounding box center [1381, 224] width 3 height 7
click at [1257, 341] on button "8" at bounding box center [1252, 344] width 26 height 26
type input "**********"
click at [1440, 416] on html "On2Cook India Pvt. Ltd. Contacts People Marketing Workflows Campaigns Sales Pip…" at bounding box center [784, 338] width 1568 height 675
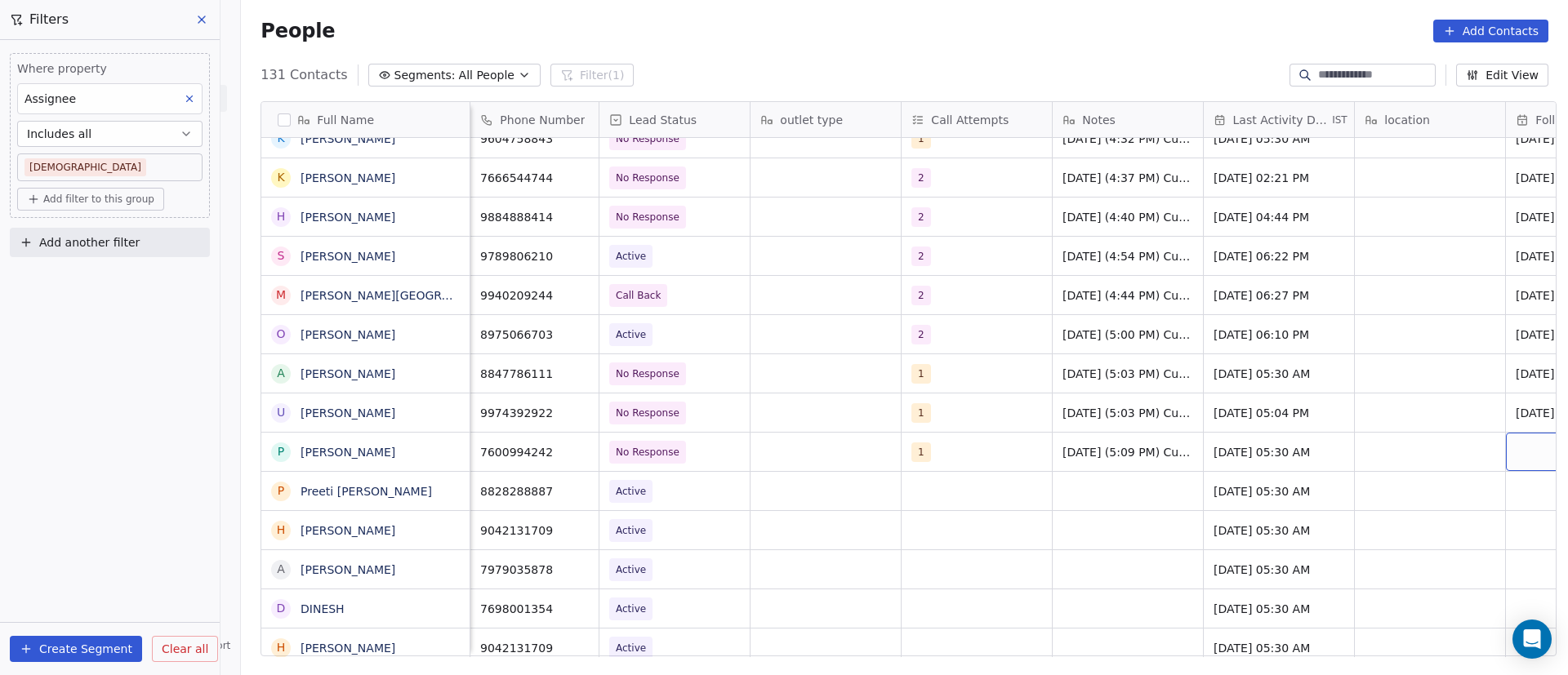
scroll to position [0, 120]
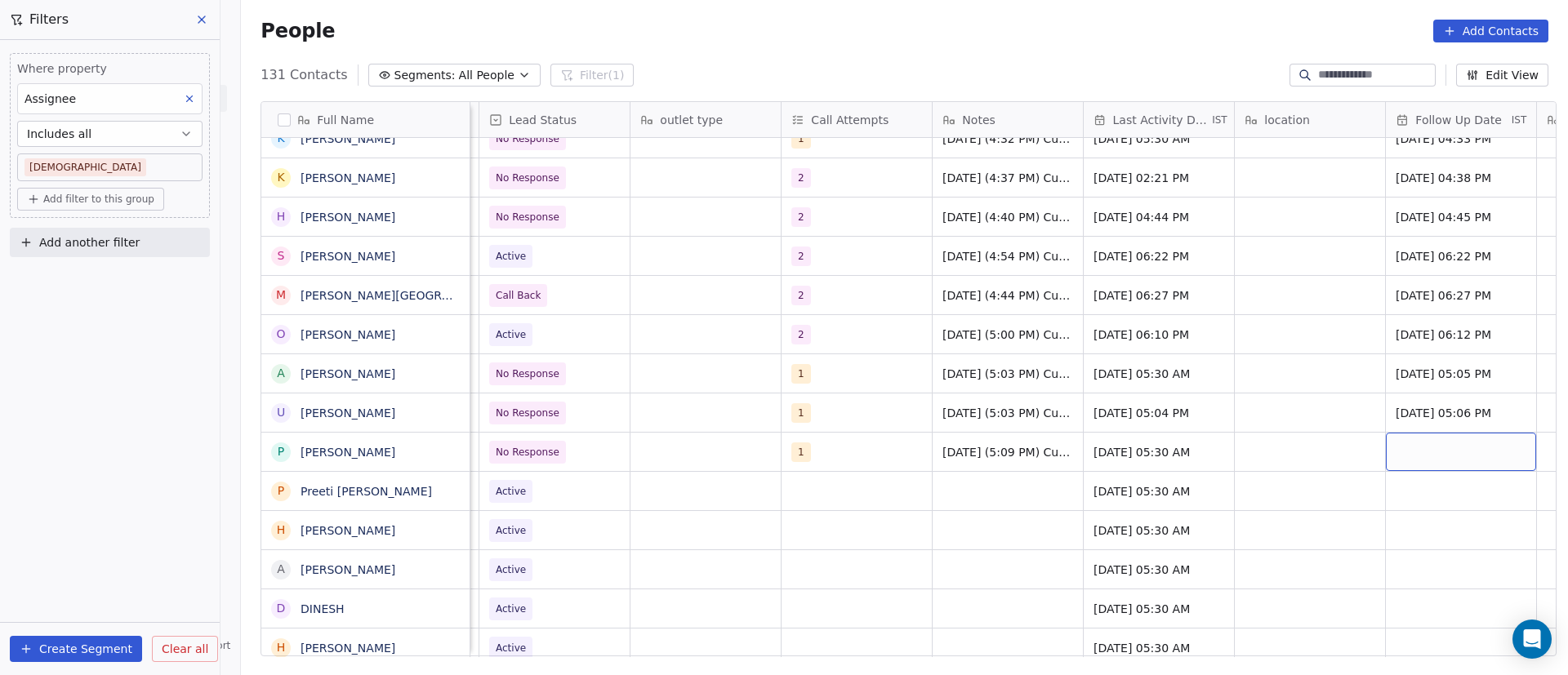
click at [1453, 455] on div "grid" at bounding box center [1460, 452] width 150 height 38
click at [1452, 455] on div "grid" at bounding box center [1460, 452] width 150 height 38
click at [1420, 448] on div "grid" at bounding box center [1460, 452] width 150 height 38
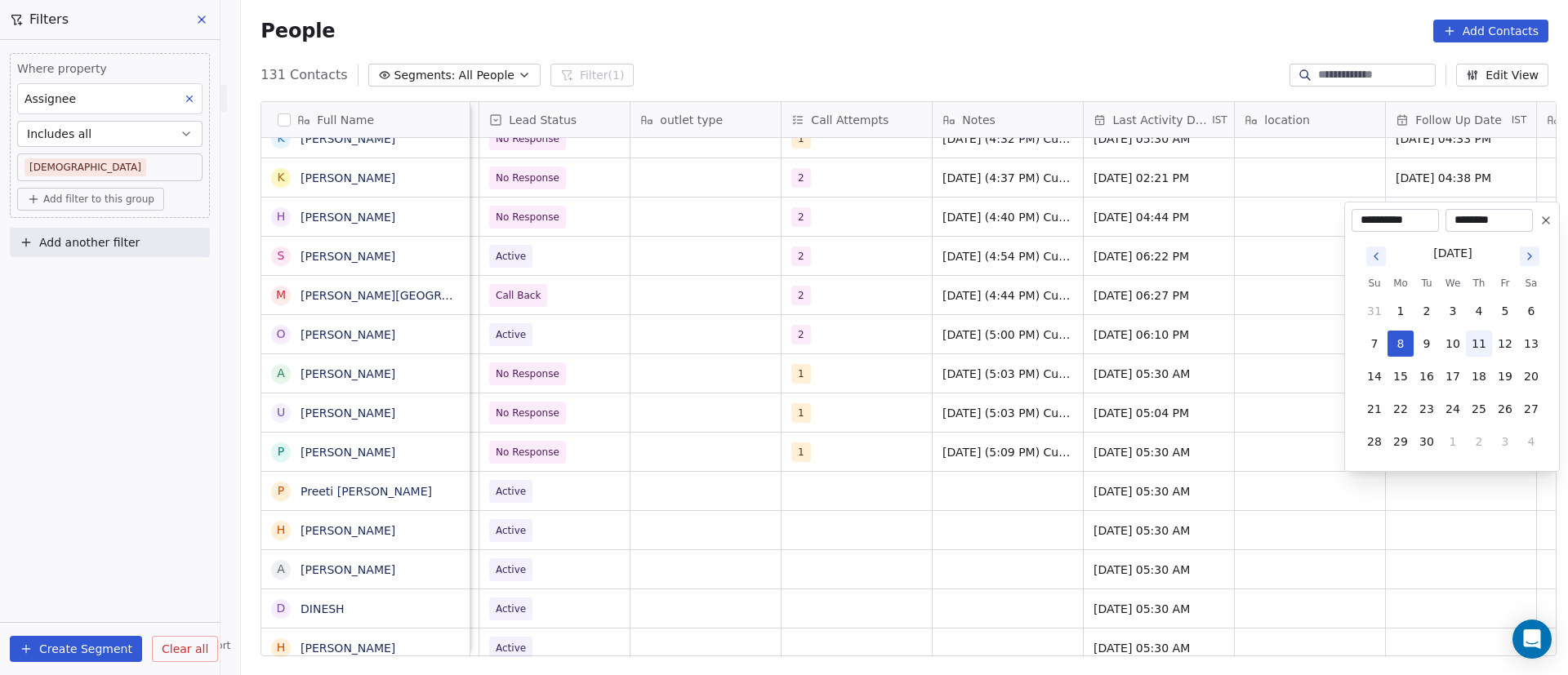
click at [1487, 344] on button "11" at bounding box center [1479, 344] width 26 height 26
type input "**********"
click at [1351, 423] on div "**********" at bounding box center [1452, 337] width 215 height 271
click at [1301, 425] on html "On2Cook India Pvt. Ltd. Contacts People Marketing Workflows Campaigns Sales Pip…" at bounding box center [784, 338] width 1568 height 675
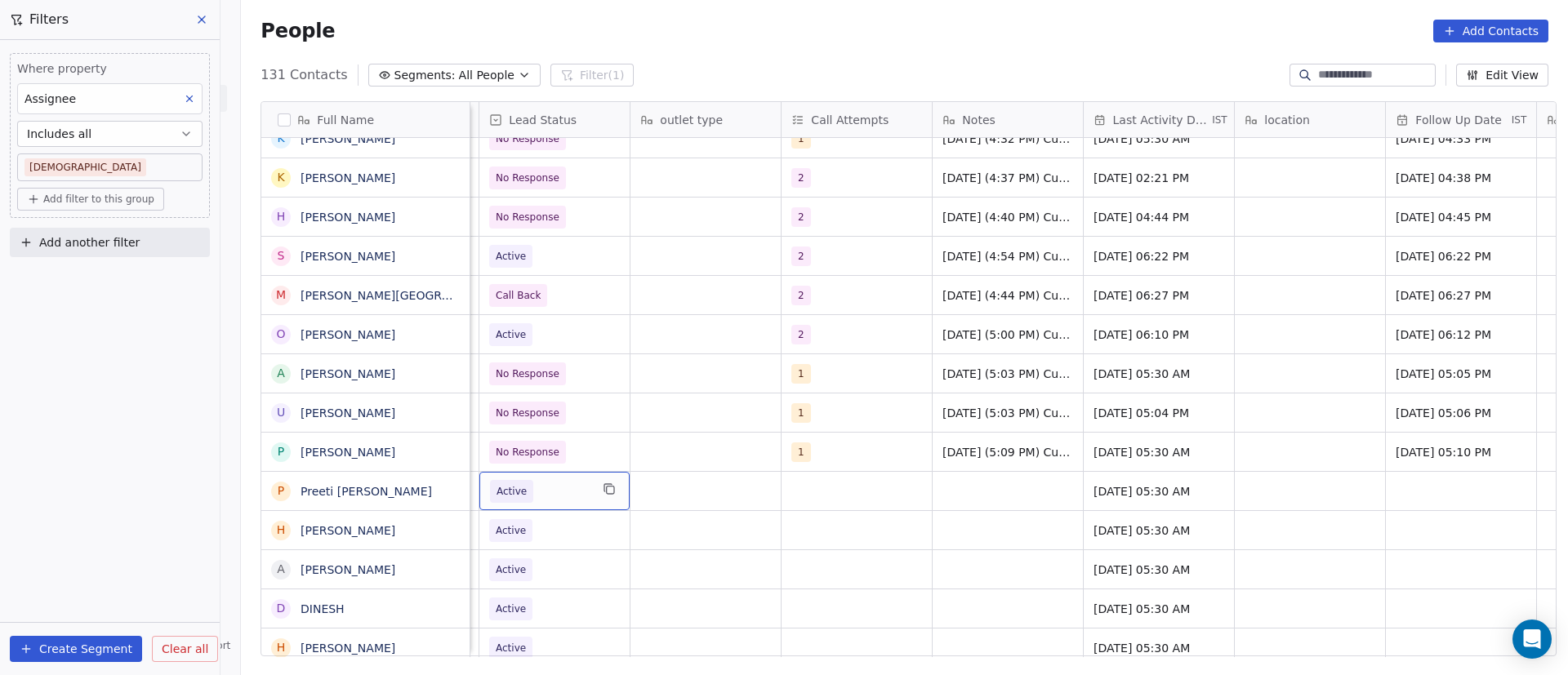
scroll to position [0, 0]
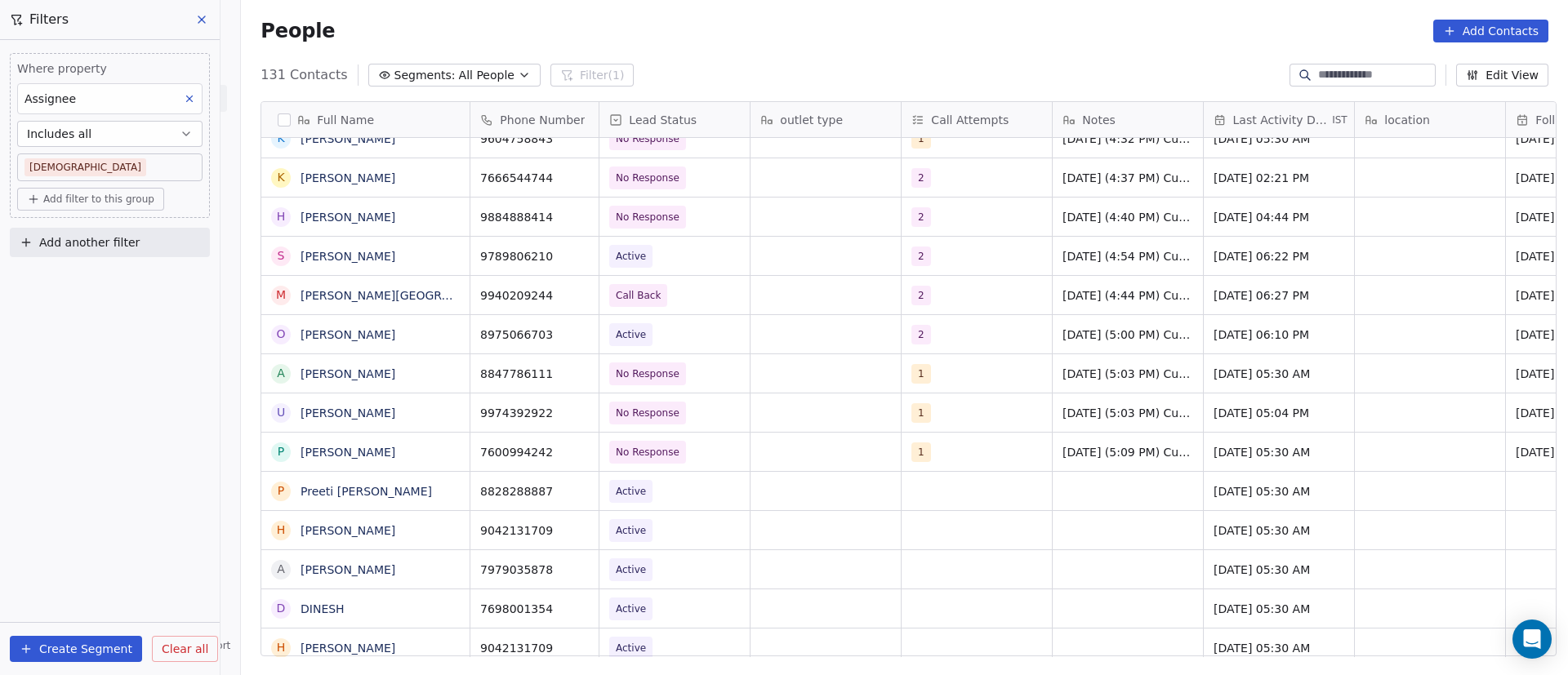
click at [429, 510] on div "H [PERSON_NAME]" at bounding box center [365, 529] width 209 height 39
click at [446, 488] on icon "grid" at bounding box center [452, 488] width 13 height 13
click at [572, 493] on icon "grid" at bounding box center [578, 488] width 13 height 13
click at [684, 489] on span "Active" at bounding box center [659, 491] width 100 height 23
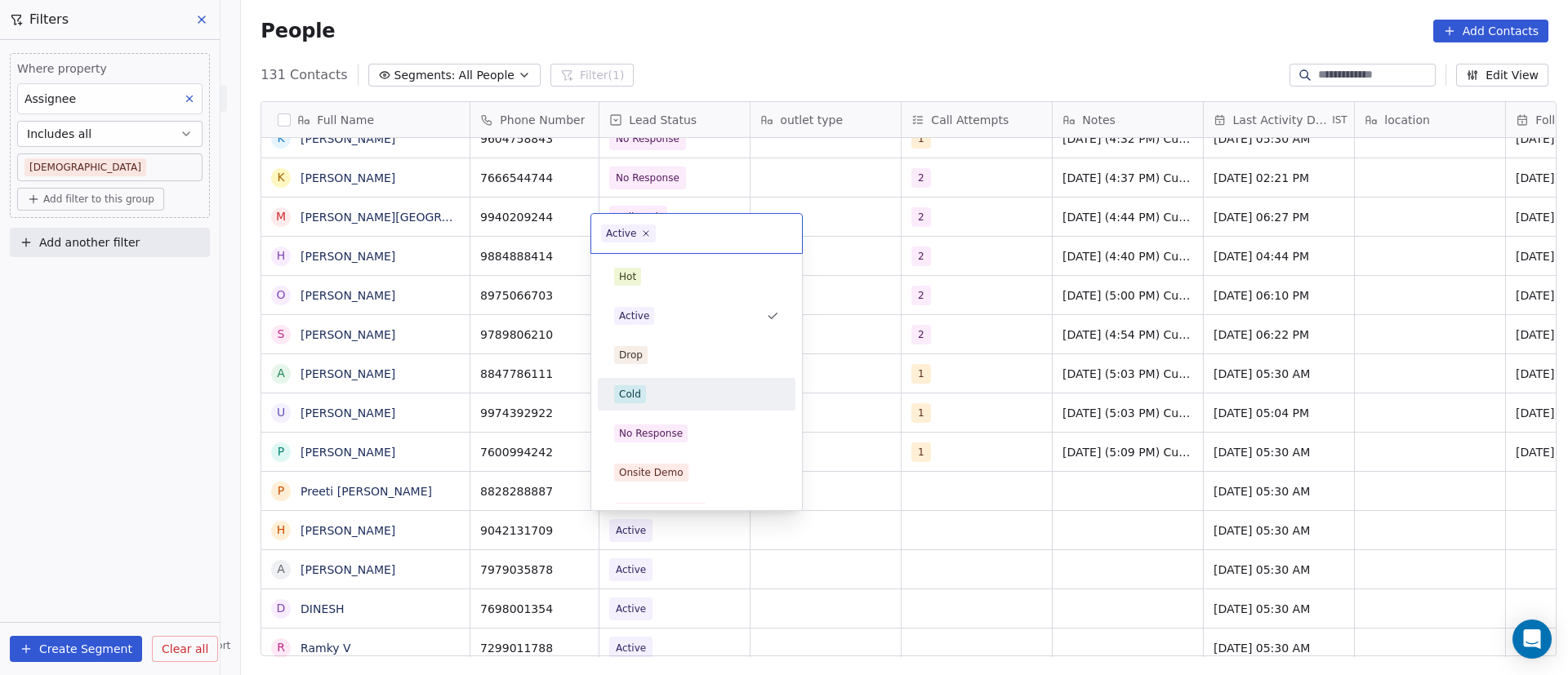
click at [914, 513] on html "On2Cook India Pvt. Ltd. Contacts People Marketing Workflows Campaigns Sales Pip…" at bounding box center [784, 338] width 1568 height 675
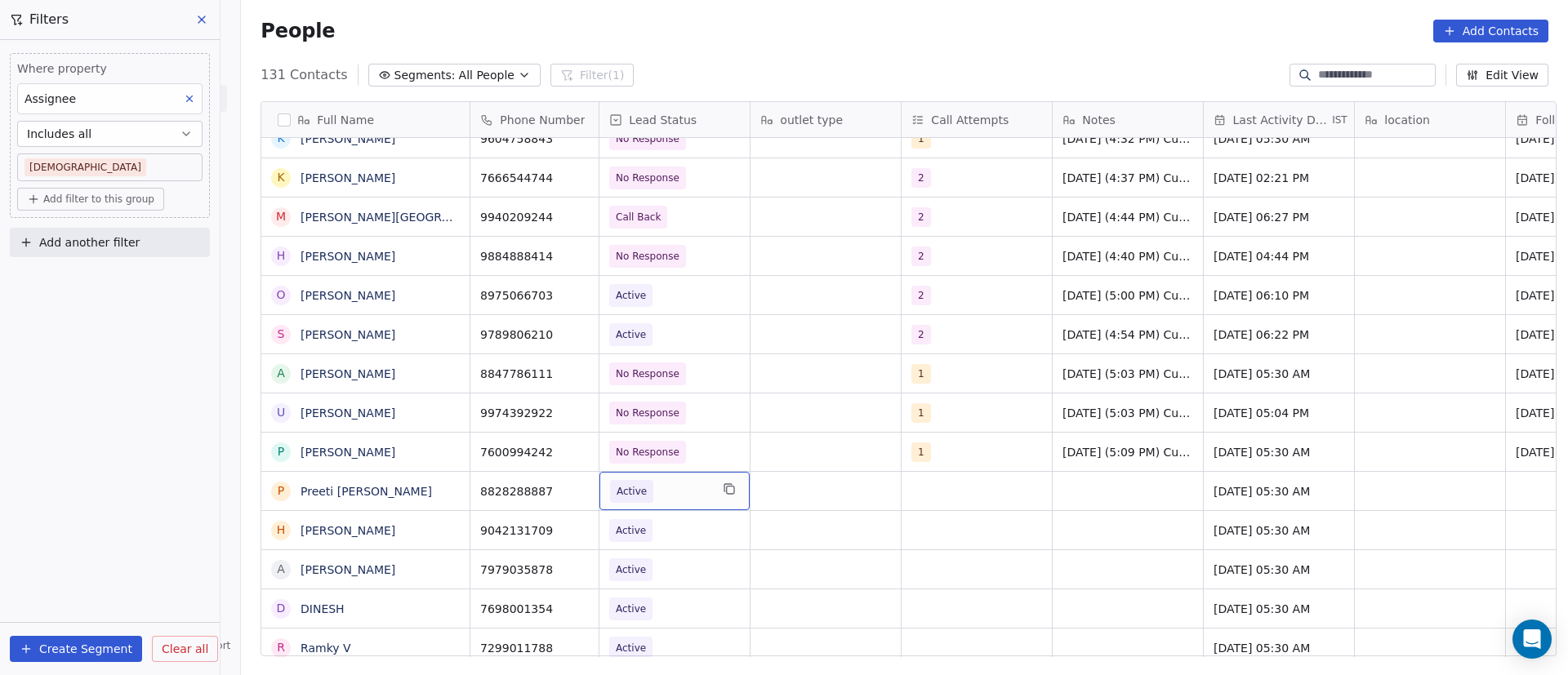
click at [666, 492] on span "Active" at bounding box center [659, 491] width 100 height 23
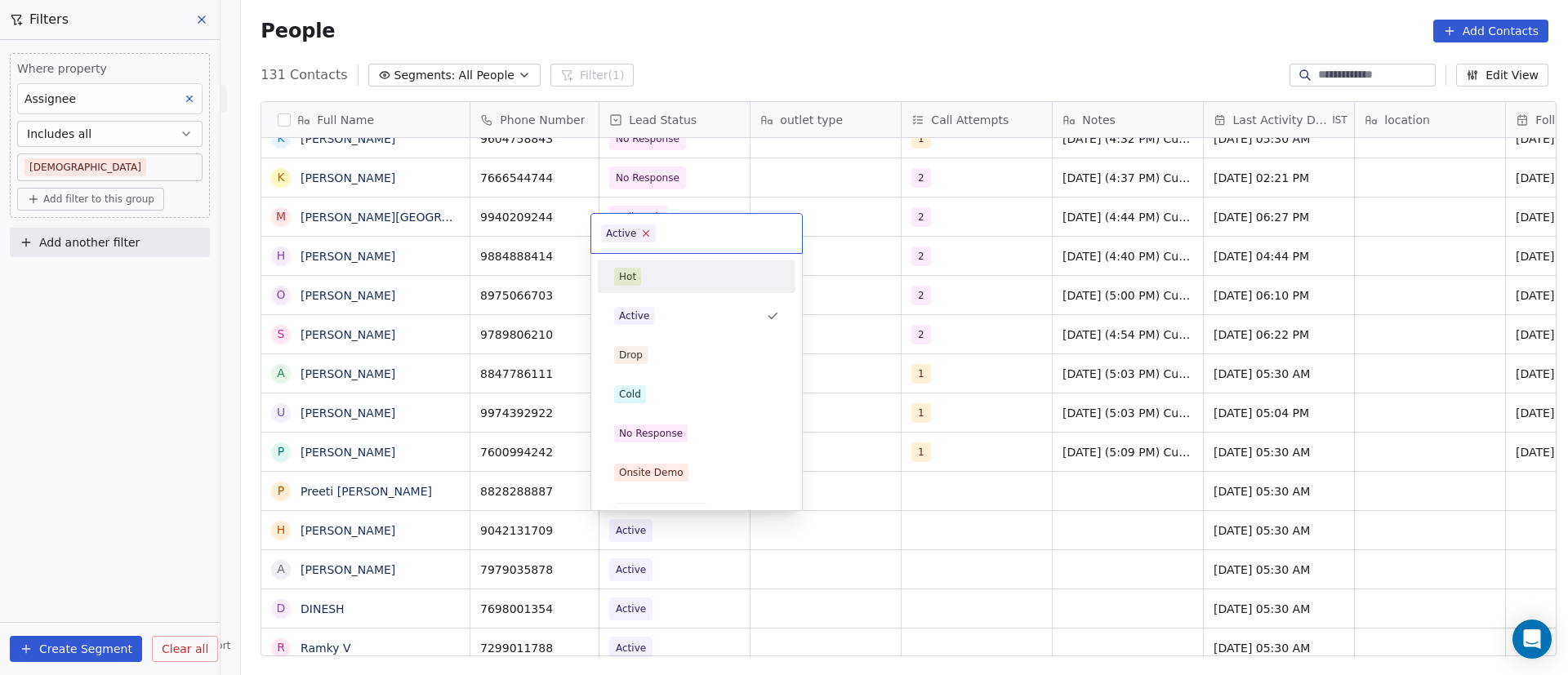
click at [646, 233] on icon at bounding box center [646, 233] width 6 height 6
drag, startPoint x: 659, startPoint y: 396, endPoint x: 713, endPoint y: 438, distance: 68.4
click at [659, 397] on div "Cold" at bounding box center [697, 394] width 165 height 18
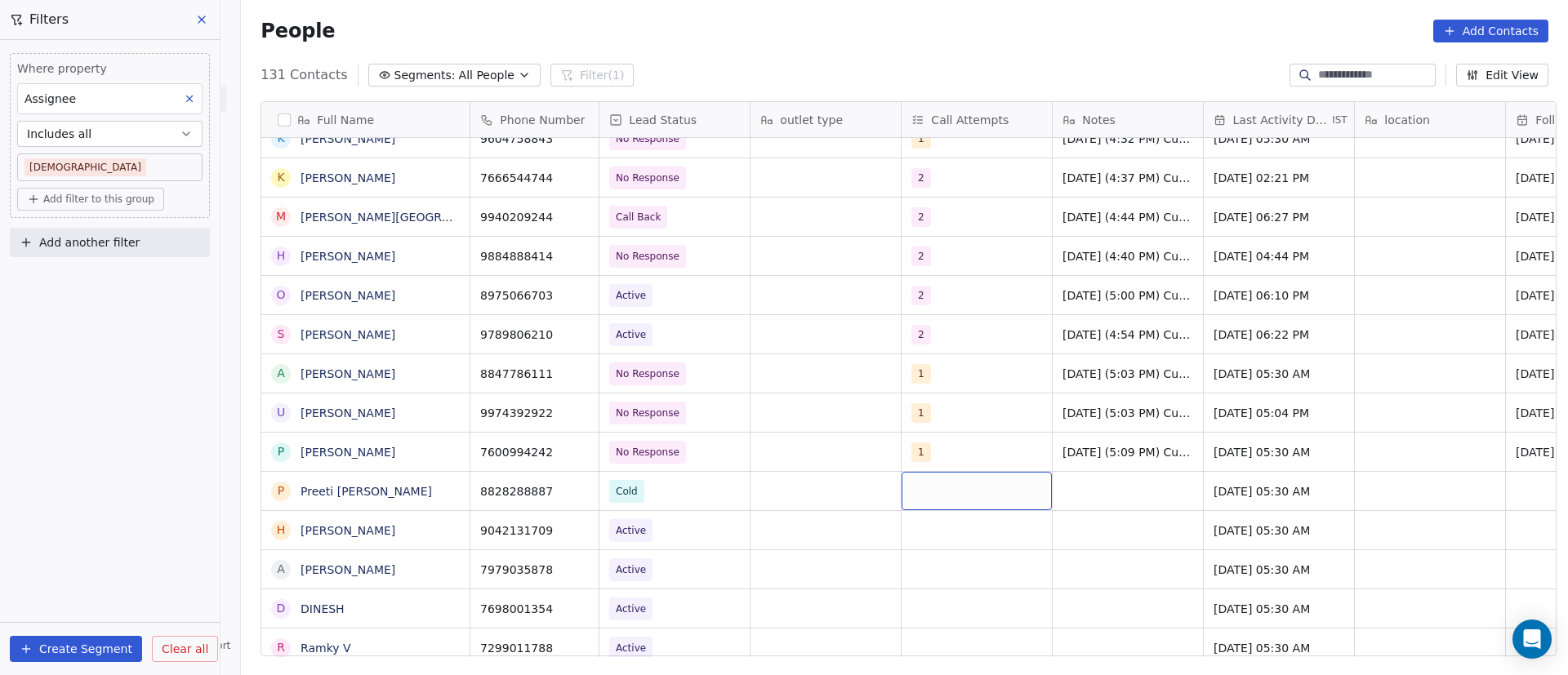
click at [932, 487] on div "grid" at bounding box center [976, 491] width 150 height 38
click at [929, 487] on div "grid" at bounding box center [976, 491] width 150 height 38
click at [913, 487] on div "grid" at bounding box center [976, 491] width 150 height 38
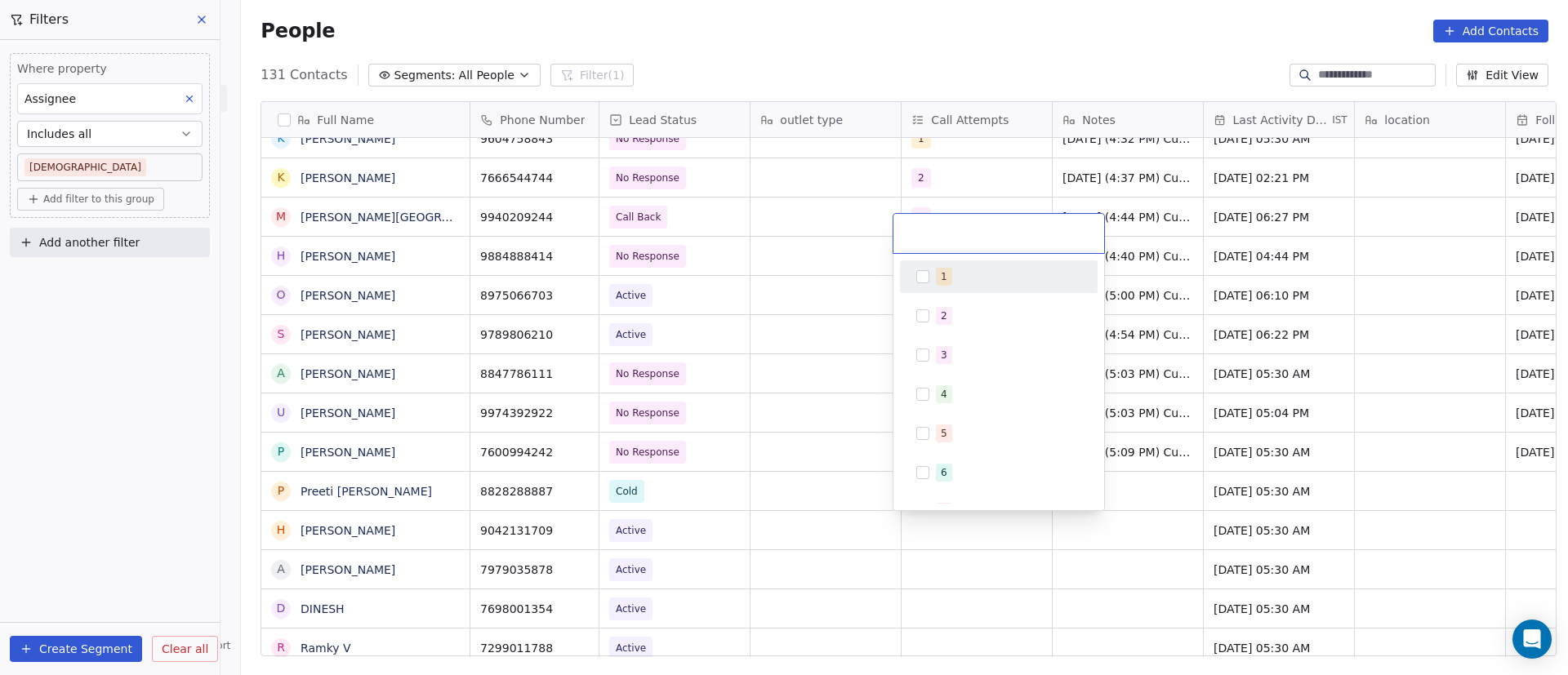
click at [922, 271] on button "Suggestions" at bounding box center [922, 277] width 13 height 13
click at [1149, 500] on html "On2Cook India Pvt. Ltd. Contacts People Marketing Workflows Campaigns Sales Pip…" at bounding box center [784, 338] width 1568 height 675
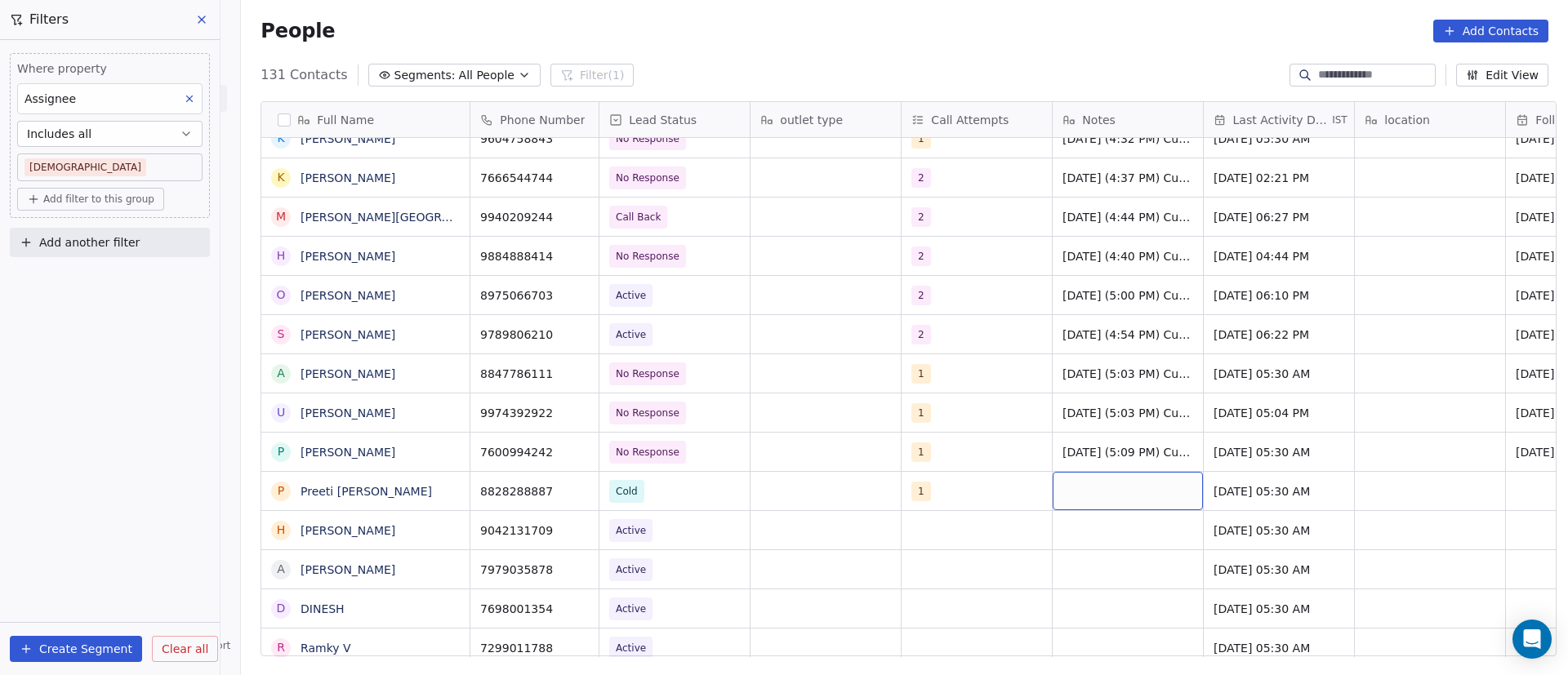
click at [1086, 481] on div "grid" at bounding box center [1127, 491] width 150 height 38
click at [1085, 481] on div "grid" at bounding box center [1127, 491] width 150 height 38
paste textarea "**********"
type textarea "**********"
click at [1250, 493] on html "On2Cook India Pvt. Ltd. Contacts People Marketing Workflows Campaigns Sales Pip…" at bounding box center [784, 338] width 1568 height 675
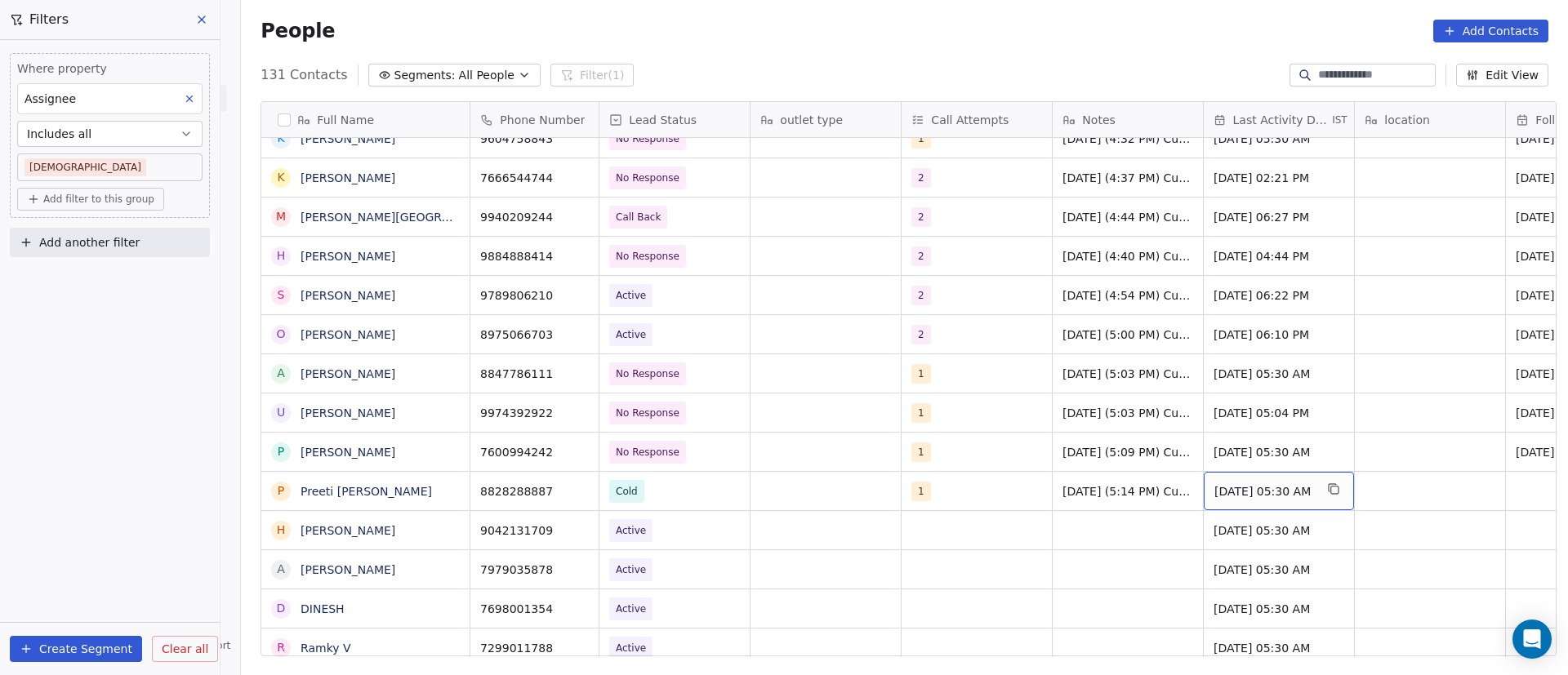
click at [1230, 488] on span "[DATE] 05:30 AM" at bounding box center [1264, 491] width 100 height 16
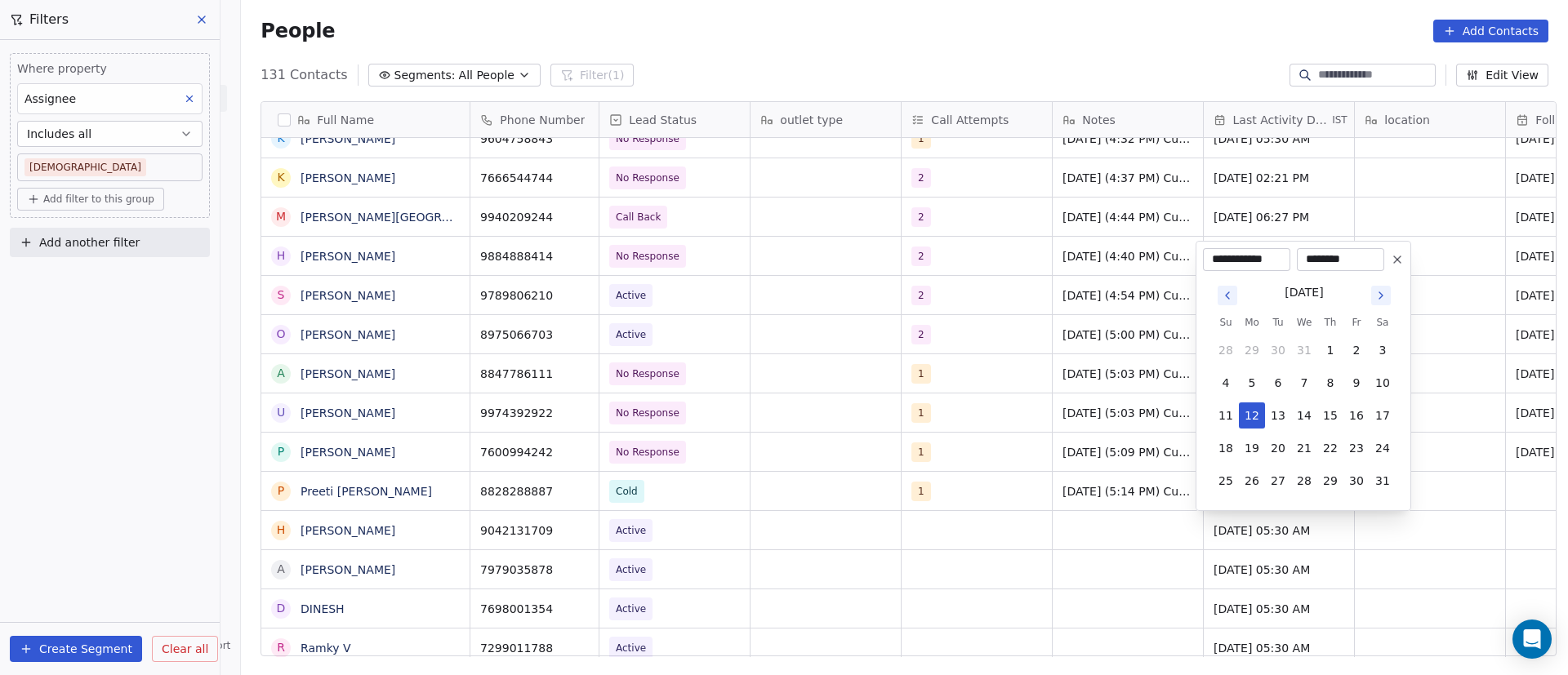
click at [1381, 298] on icon "Go to next month" at bounding box center [1381, 296] width 3 height 7
click at [1381, 298] on icon "Go to next month" at bounding box center [1381, 296] width 3 height 7
click at [1381, 298] on icon "Go to next month" at bounding box center [1381, 295] width 13 height 13
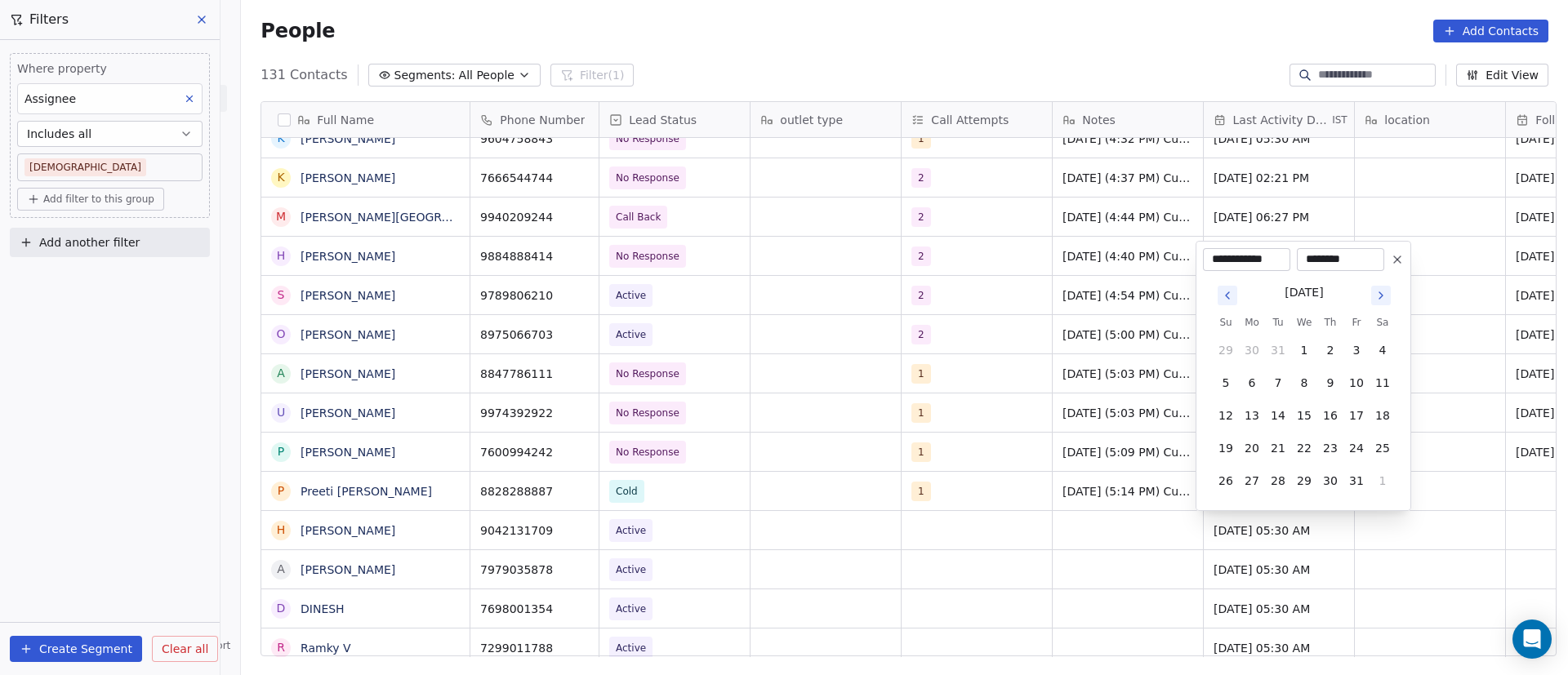
click at [1381, 298] on icon "Go to next month" at bounding box center [1381, 295] width 13 height 13
click at [1379, 265] on icon "Go to next month" at bounding box center [1381, 263] width 13 height 13
click at [1386, 298] on icon "Go to next month" at bounding box center [1381, 295] width 13 height 13
click at [1382, 298] on icon "Go to next month" at bounding box center [1381, 295] width 13 height 13
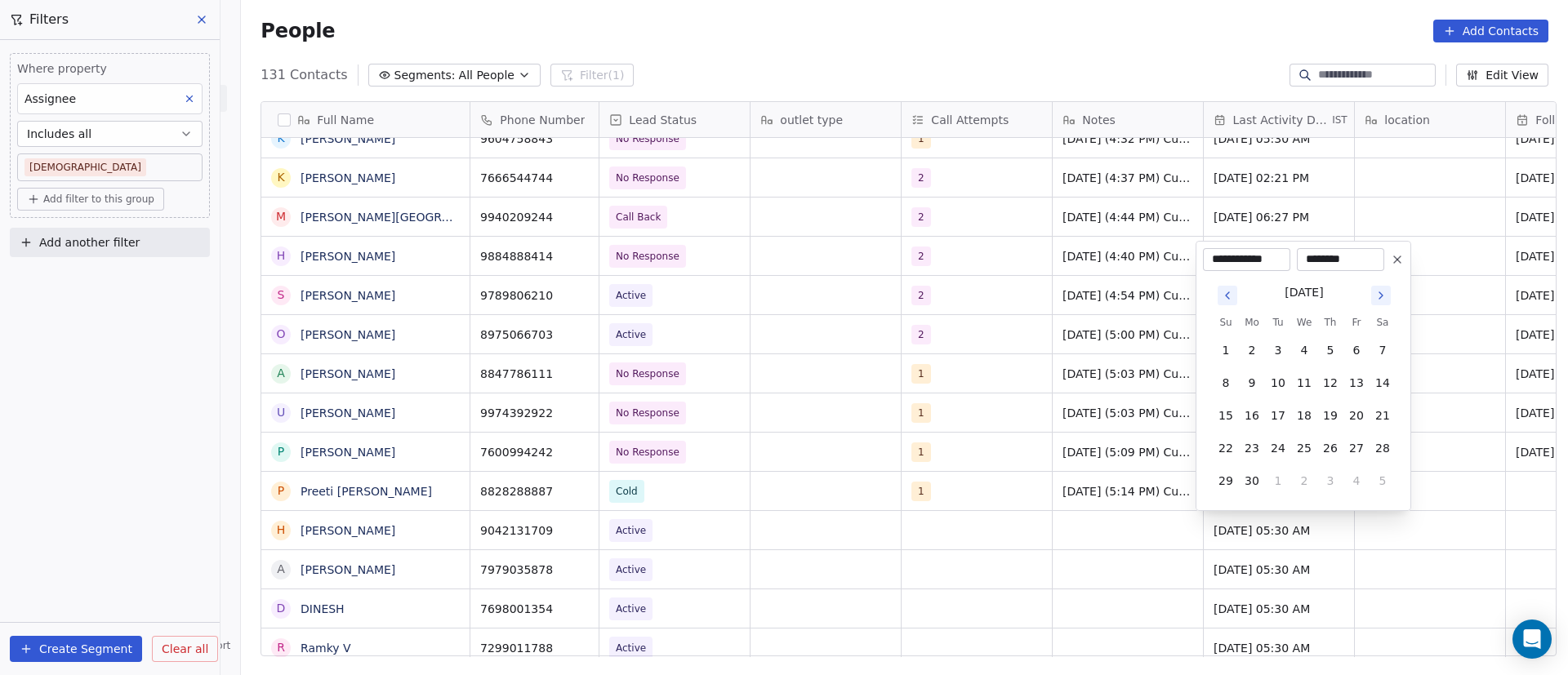
click at [1382, 298] on icon "Go to next month" at bounding box center [1381, 295] width 13 height 13
click at [1381, 260] on icon "Go to next month" at bounding box center [1381, 263] width 3 height 7
click at [1255, 380] on button "8" at bounding box center [1252, 383] width 26 height 26
type input "**********"
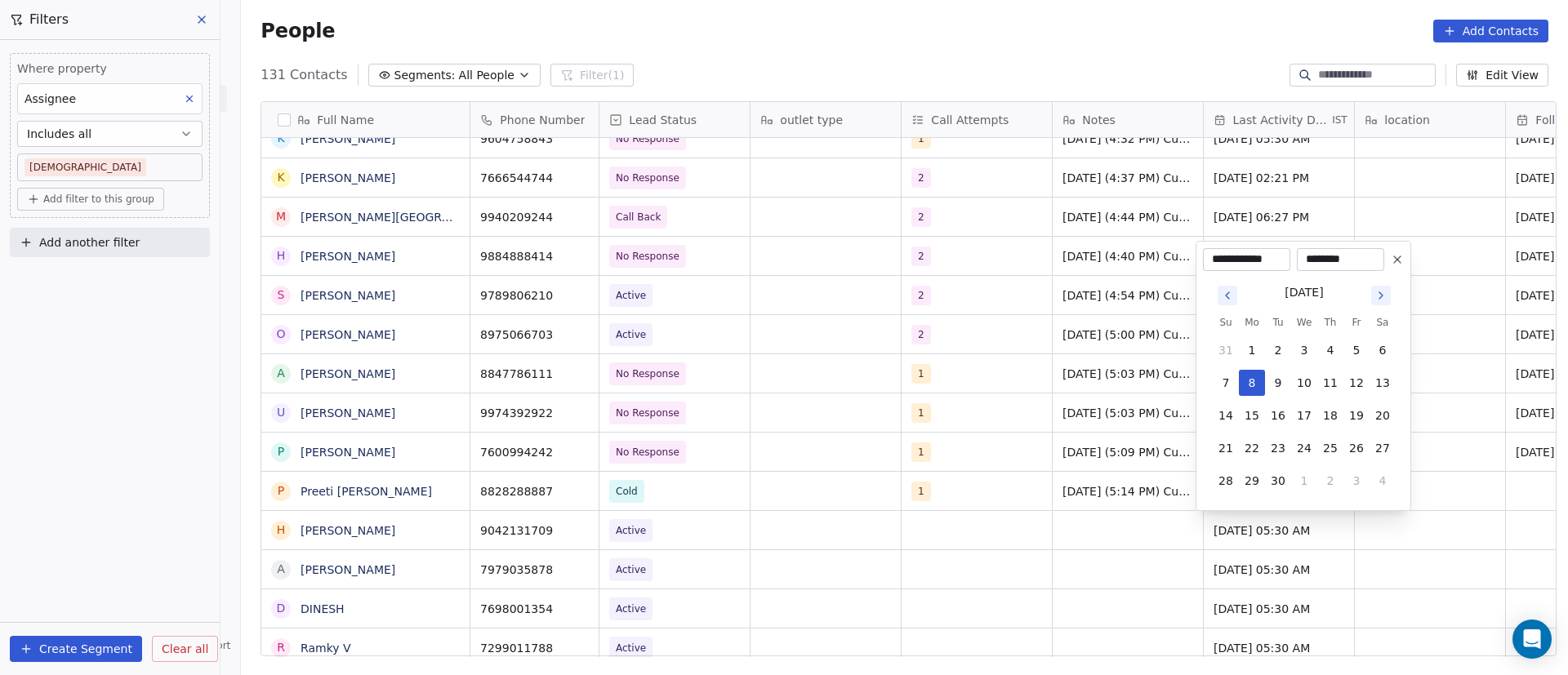
click at [1058, 549] on html "On2Cook India Pvt. Ltd. Contacts People Marketing Workflows Campaigns Sales Pip…" at bounding box center [784, 338] width 1568 height 675
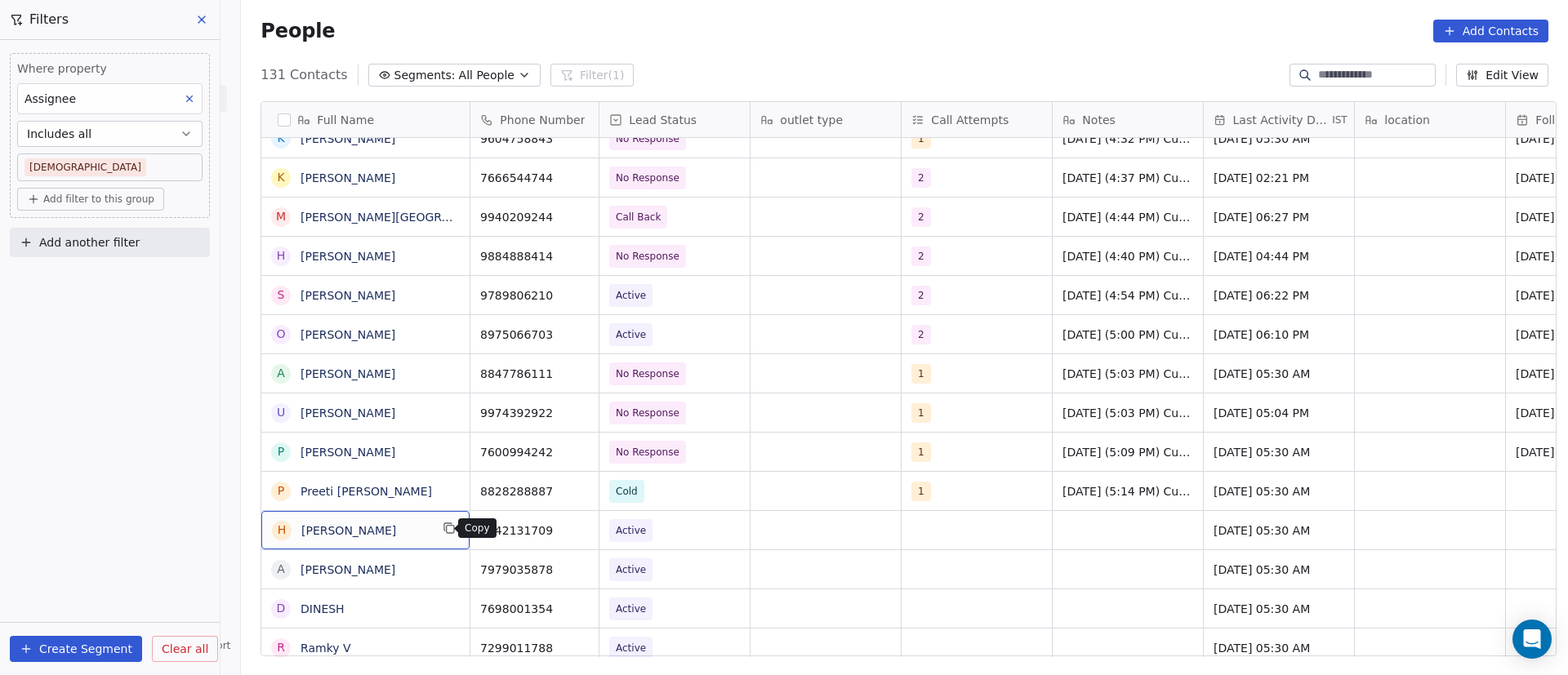
click at [443, 533] on icon "grid" at bounding box center [449, 528] width 13 height 13
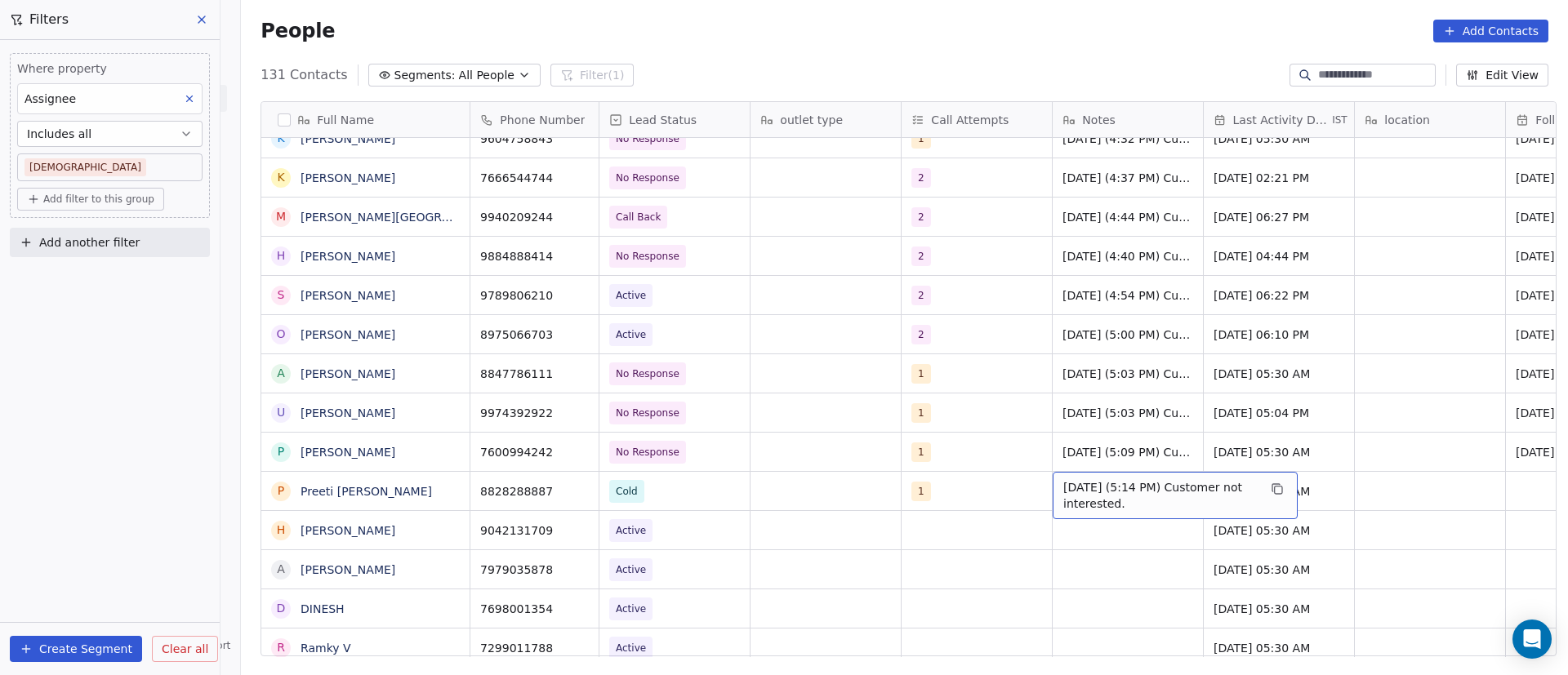
click at [1097, 496] on span "[DATE] (5:14 PM) Customer not interested." at bounding box center [1160, 495] width 194 height 33
type textarea "**********"
click at [981, 534] on html "On2Cook India Pvt. Ltd. Contacts People Marketing Workflows Campaigns Sales Pip…" at bounding box center [784, 338] width 1568 height 675
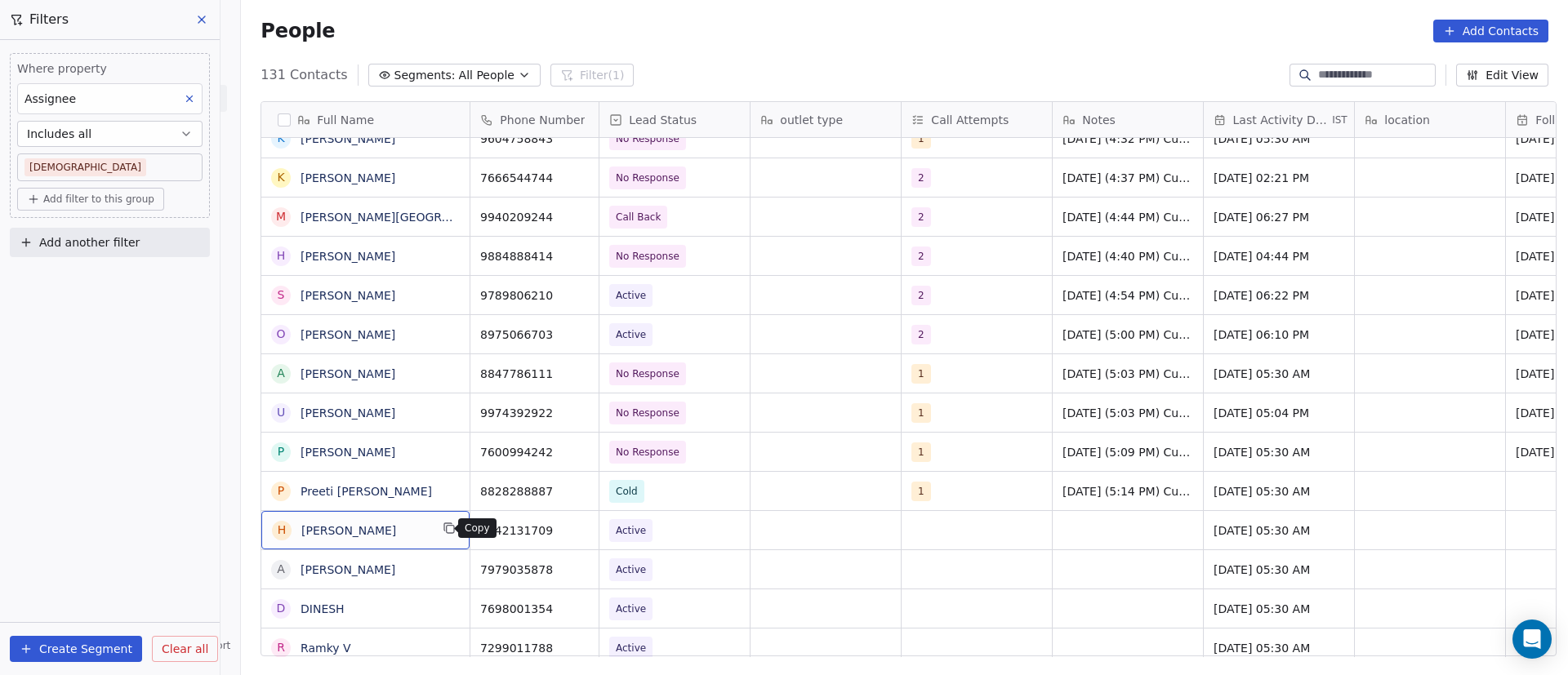
click at [448, 528] on button "grid" at bounding box center [449, 528] width 20 height 20
click at [572, 528] on icon "grid" at bounding box center [578, 528] width 13 height 13
click at [687, 534] on span "Active" at bounding box center [659, 531] width 100 height 23
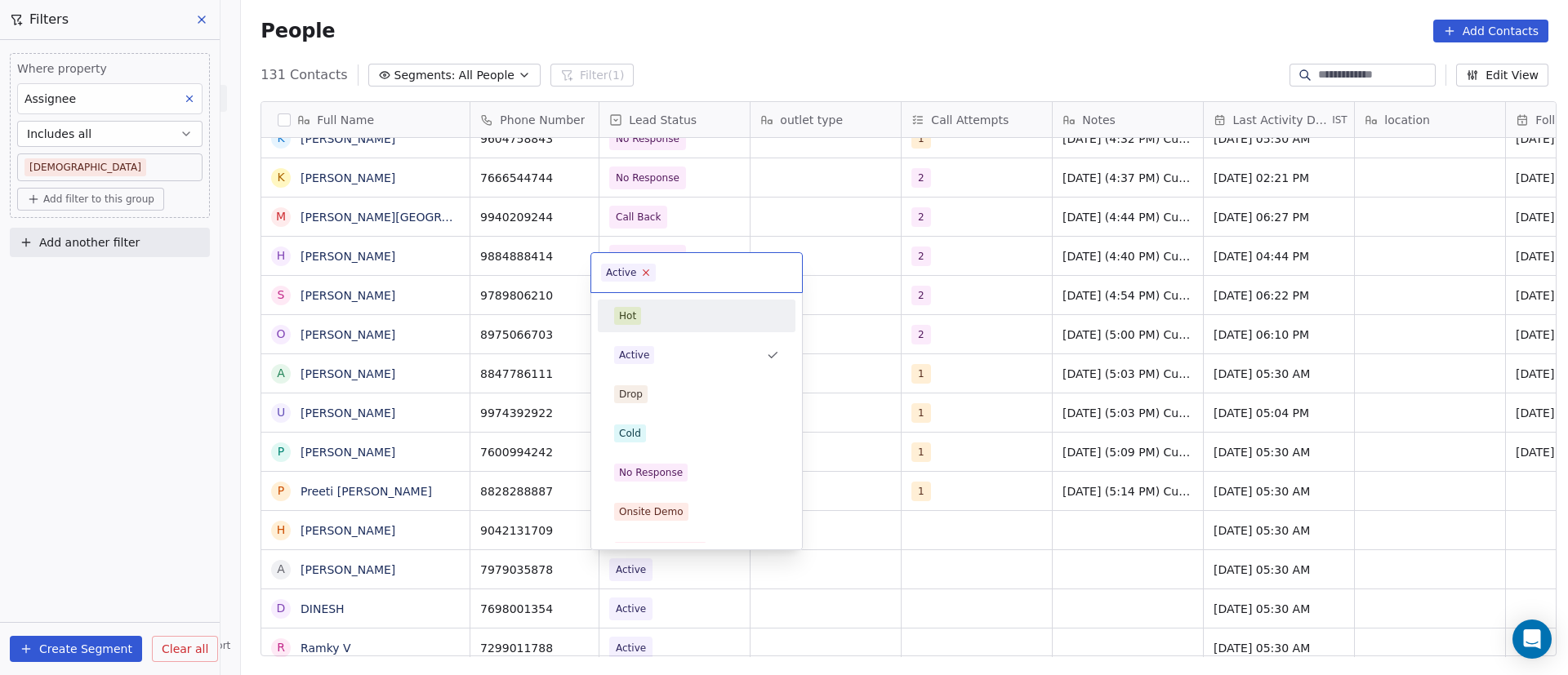
click at [646, 273] on icon at bounding box center [646, 272] width 10 height 10
click at [704, 478] on div "No Response" at bounding box center [697, 473] width 165 height 18
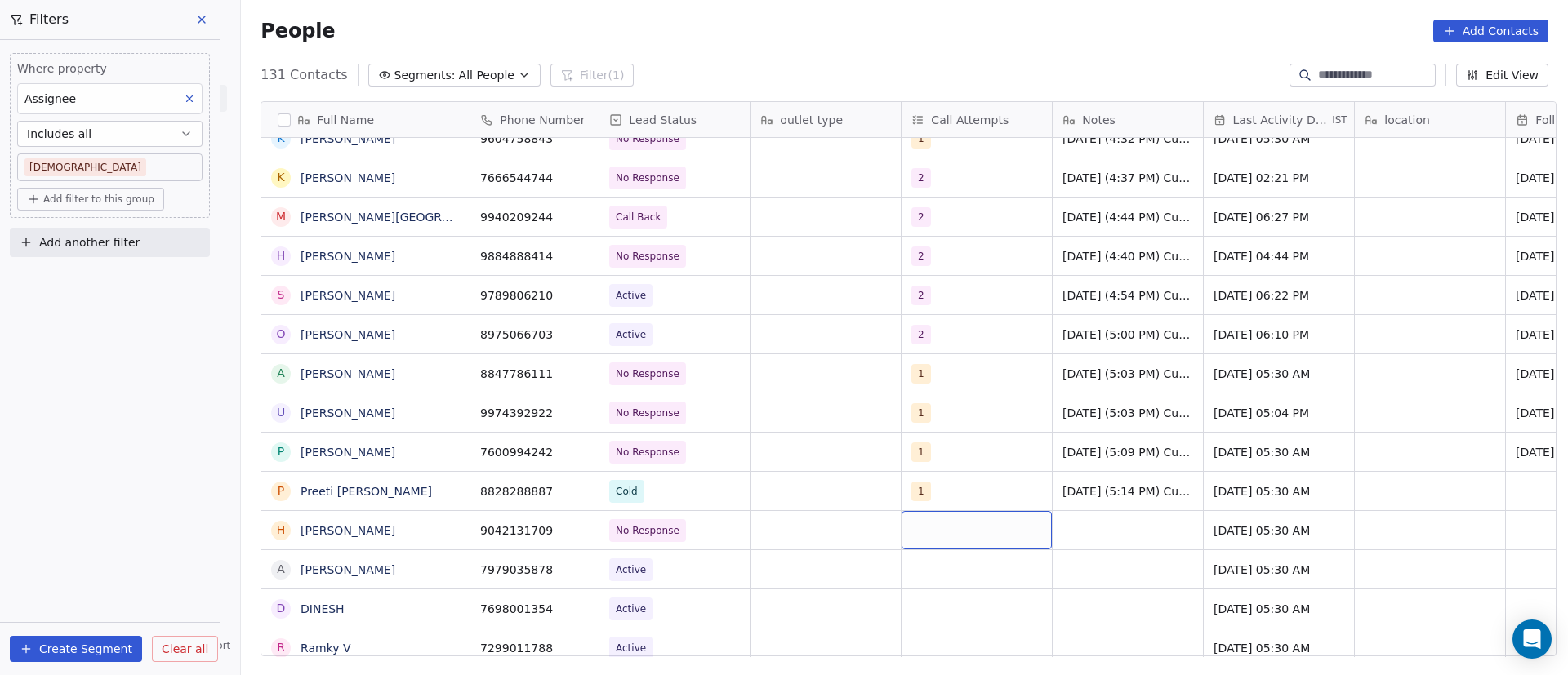
click at [922, 529] on div "grid" at bounding box center [976, 530] width 150 height 38
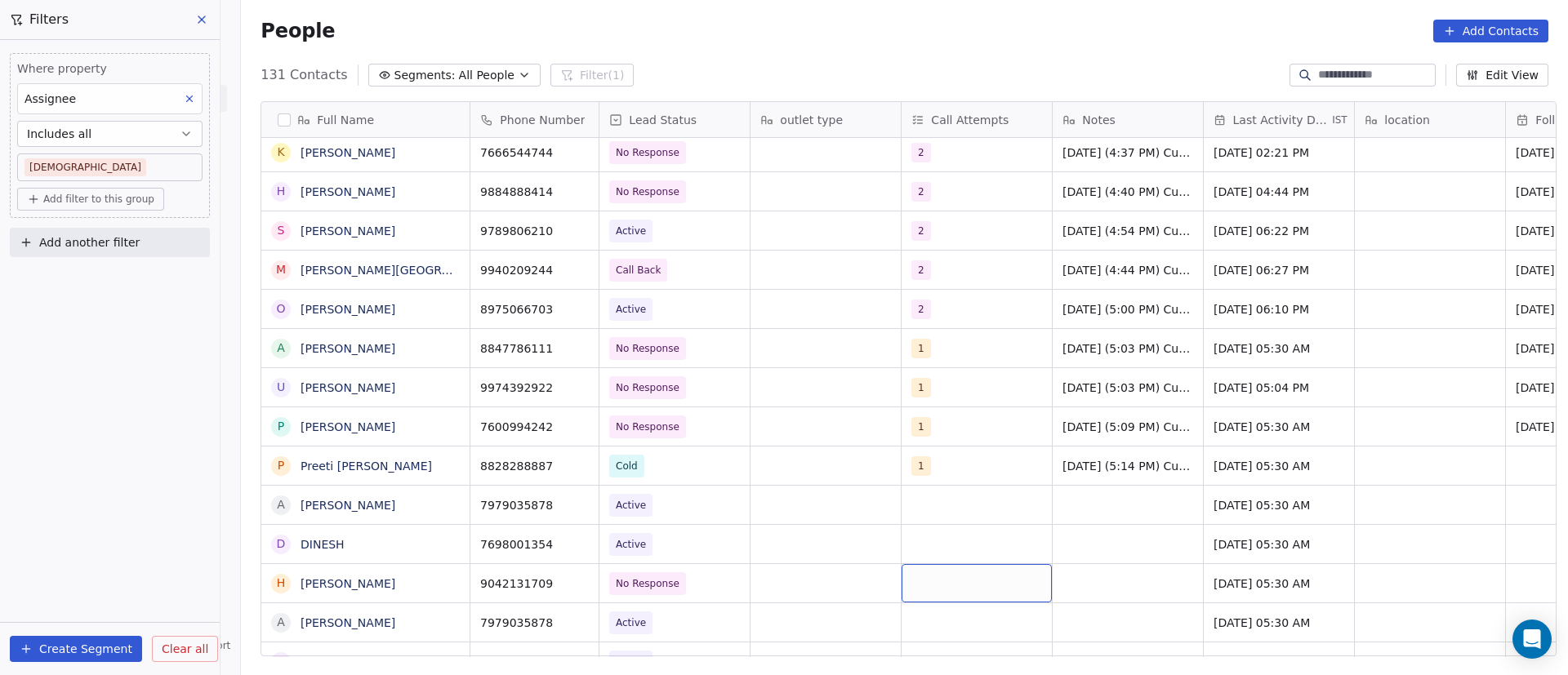
click at [938, 577] on div "grid" at bounding box center [976, 583] width 150 height 38
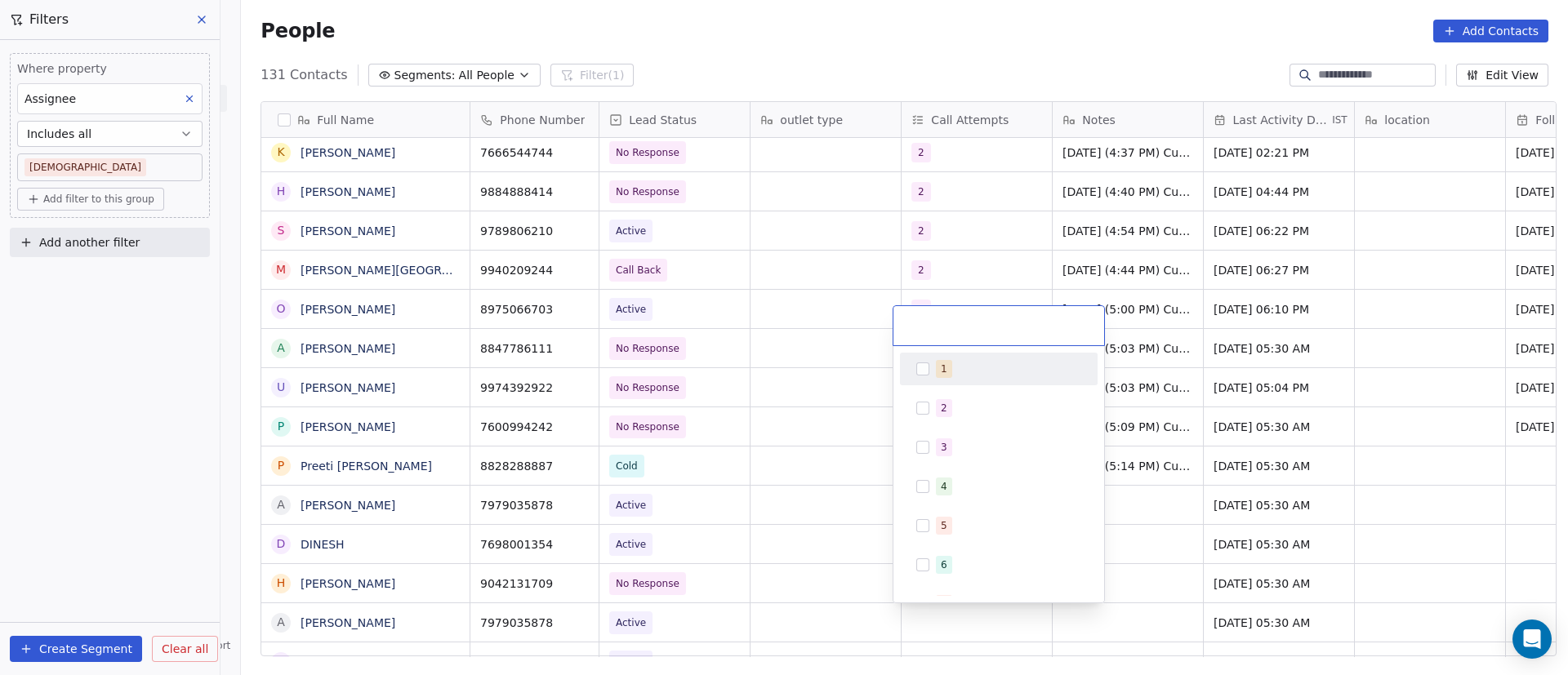
click at [923, 369] on button "Suggestions" at bounding box center [922, 369] width 13 height 13
click at [1165, 558] on html "On2Cook India Pvt. Ltd. Contacts People Marketing Workflows Campaigns Sales Pip…" at bounding box center [784, 338] width 1568 height 675
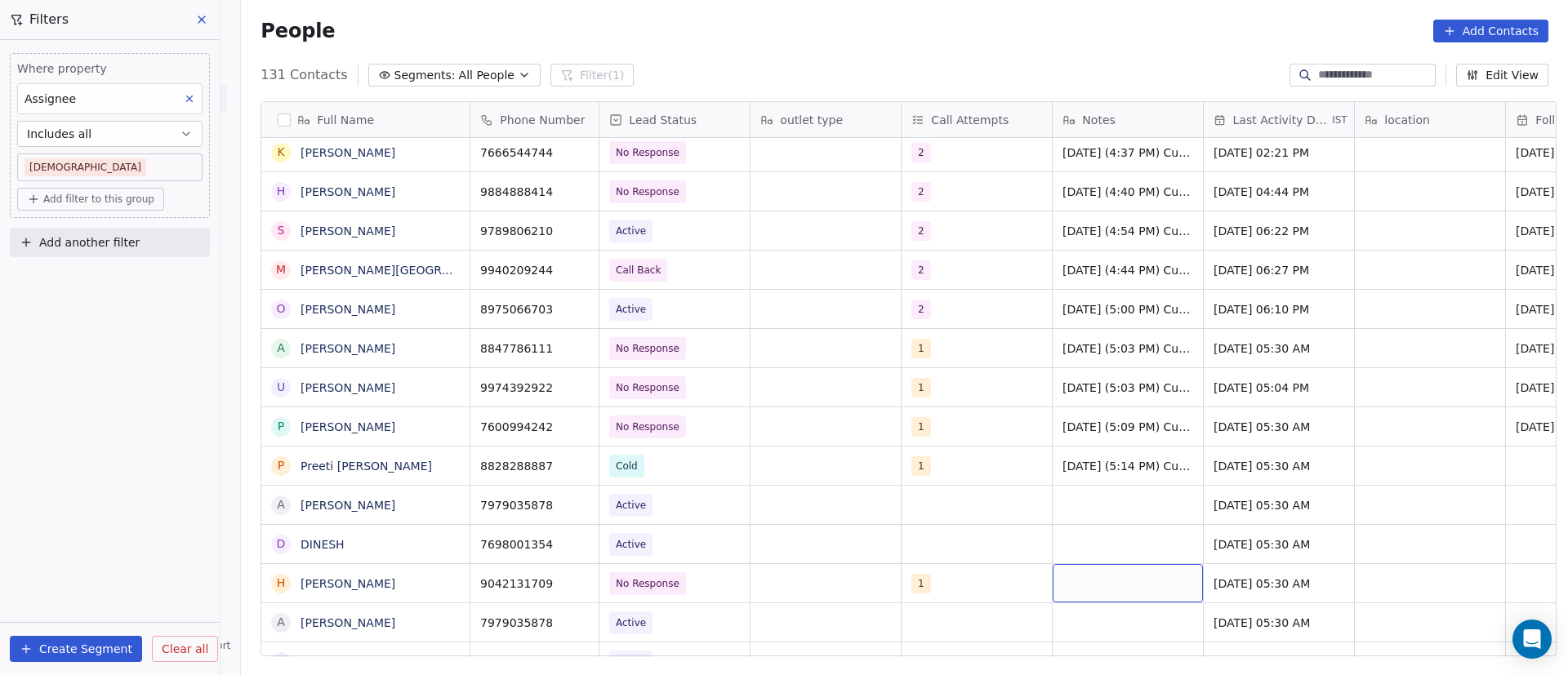
click at [1086, 582] on div "grid" at bounding box center [1127, 583] width 150 height 38
click at [1086, 581] on div "grid" at bounding box center [1127, 583] width 150 height 38
paste textarea "**********"
type textarea "**********"
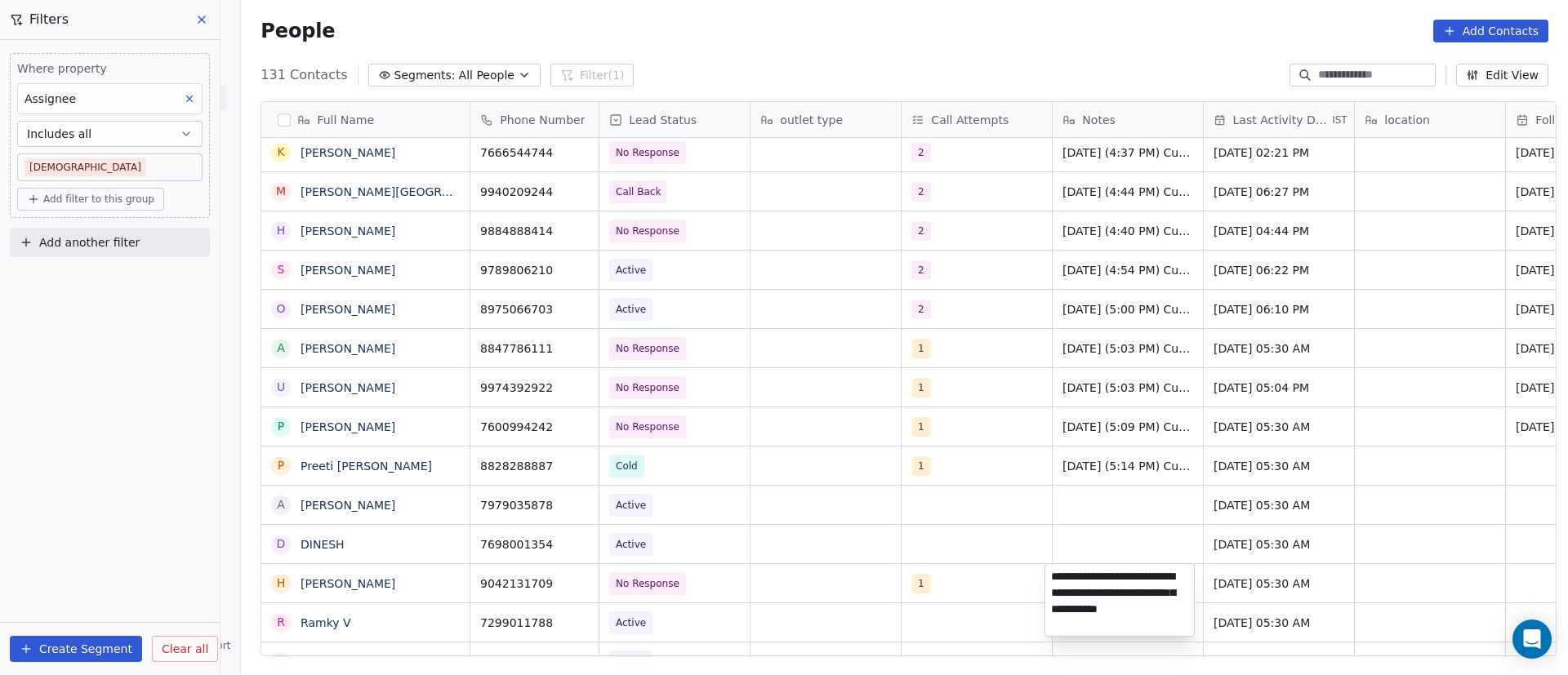
click at [1280, 585] on html "On2Cook India Pvt. Ltd. Contacts People Marketing Workflows Campaigns Sales Pip…" at bounding box center [784, 338] width 1568 height 675
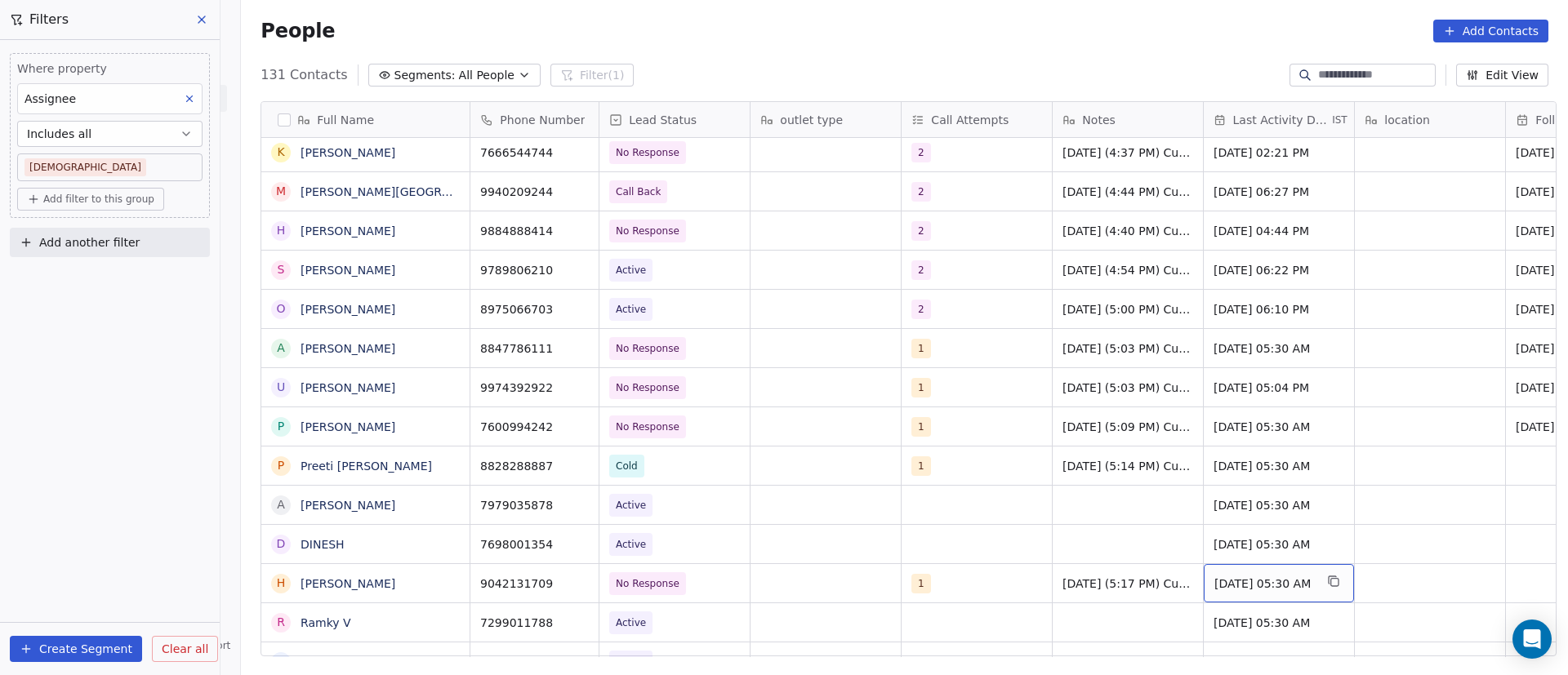
click at [1235, 583] on span "[DATE] 05:30 AM" at bounding box center [1264, 584] width 100 height 16
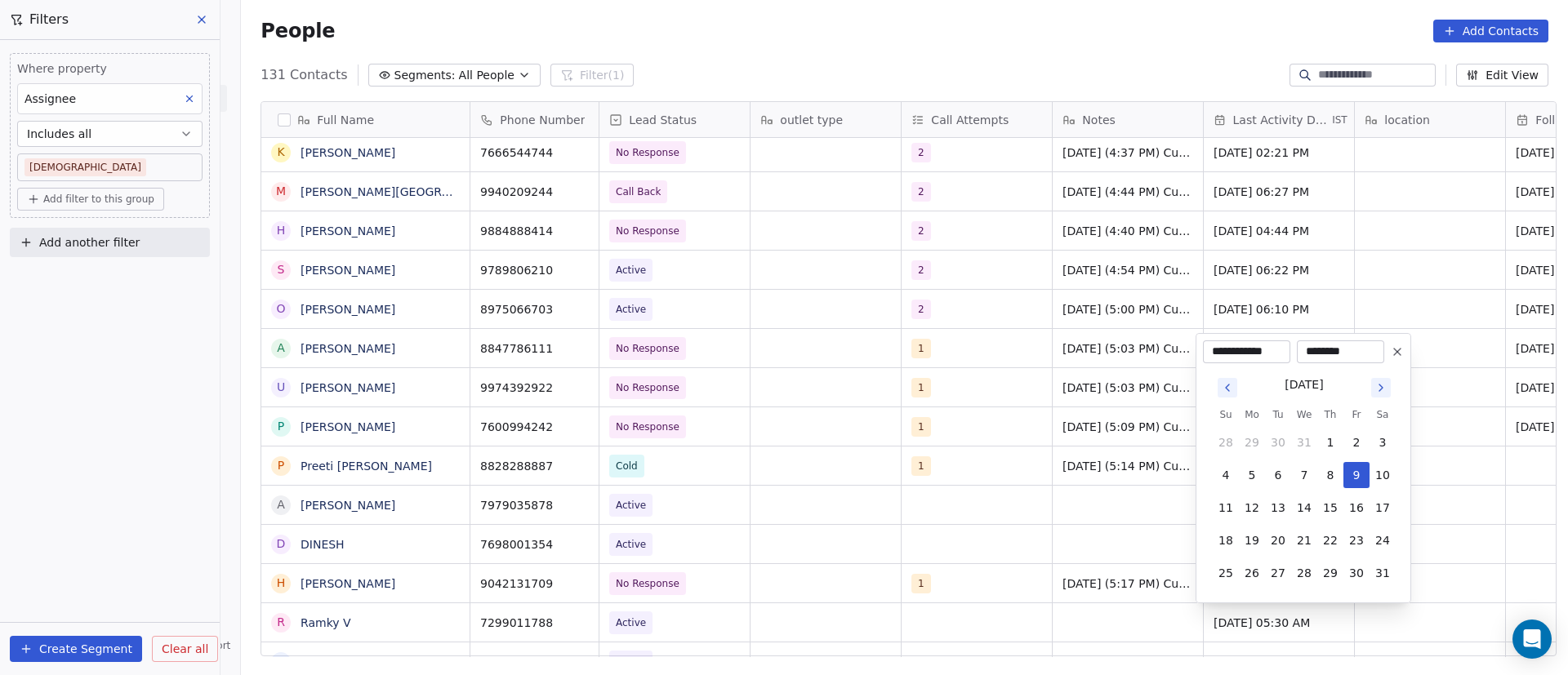
click at [1385, 390] on icon "Go to next month" at bounding box center [1381, 388] width 13 height 13
click at [1382, 390] on icon "Go to next month" at bounding box center [1381, 388] width 13 height 13
click at [1381, 390] on icon "Go to next month" at bounding box center [1381, 388] width 13 height 13
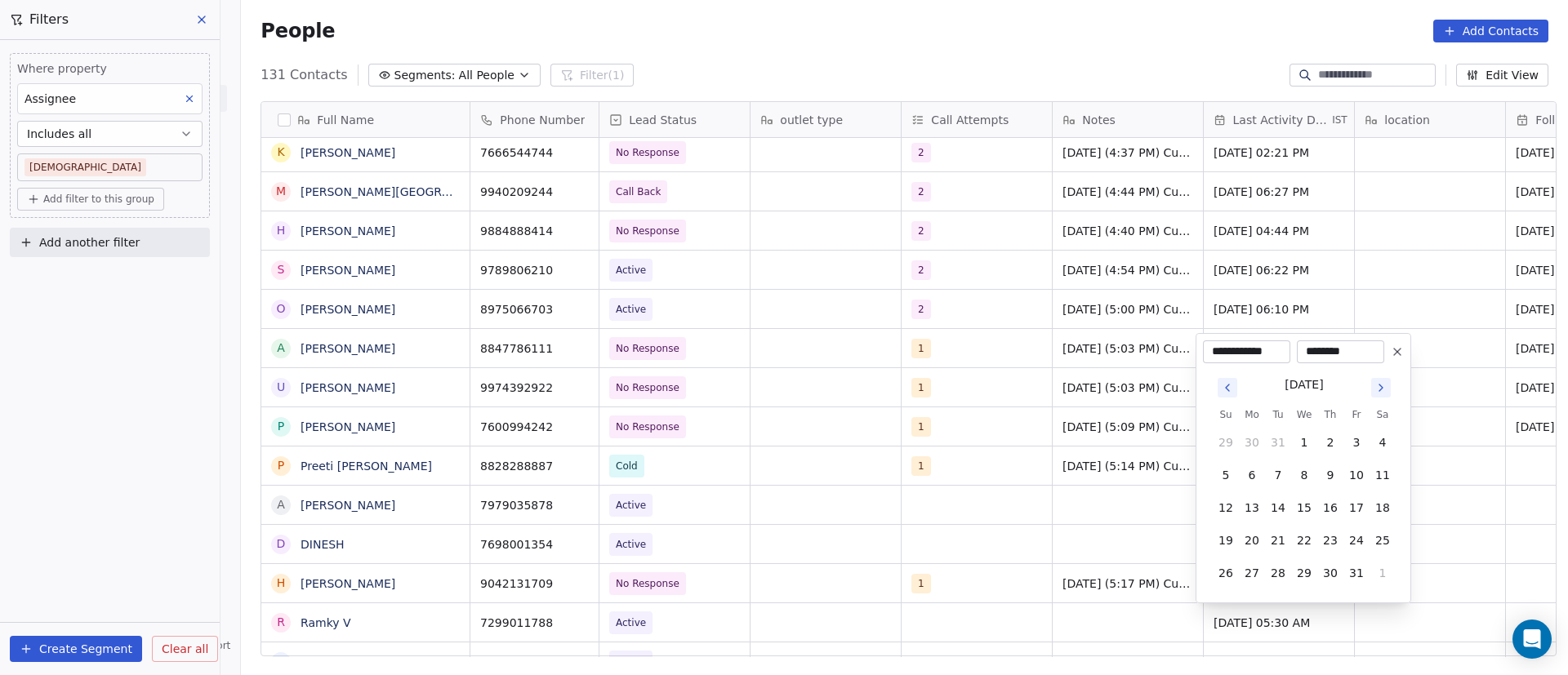
click at [1381, 391] on icon "Go to next month" at bounding box center [1381, 388] width 13 height 13
click at [1381, 391] on tbody "23 24 25 26 27 28 1 2 3 4 5 6 7 8 9 10 11 12 13 14 15 16 17 18 19 20 21 22 23 2…" at bounding box center [1304, 488] width 183 height 196
click at [1381, 367] on div "[DATE] Su Mo Tu We Th Fr Sa 23 24 25 26 27 28 1 2 3 4 5 6 7 8 9 10 11 12 13 14 …" at bounding box center [1304, 462] width 183 height 246
click at [1381, 363] on button "Go to next month" at bounding box center [1381, 355] width 20 height 20
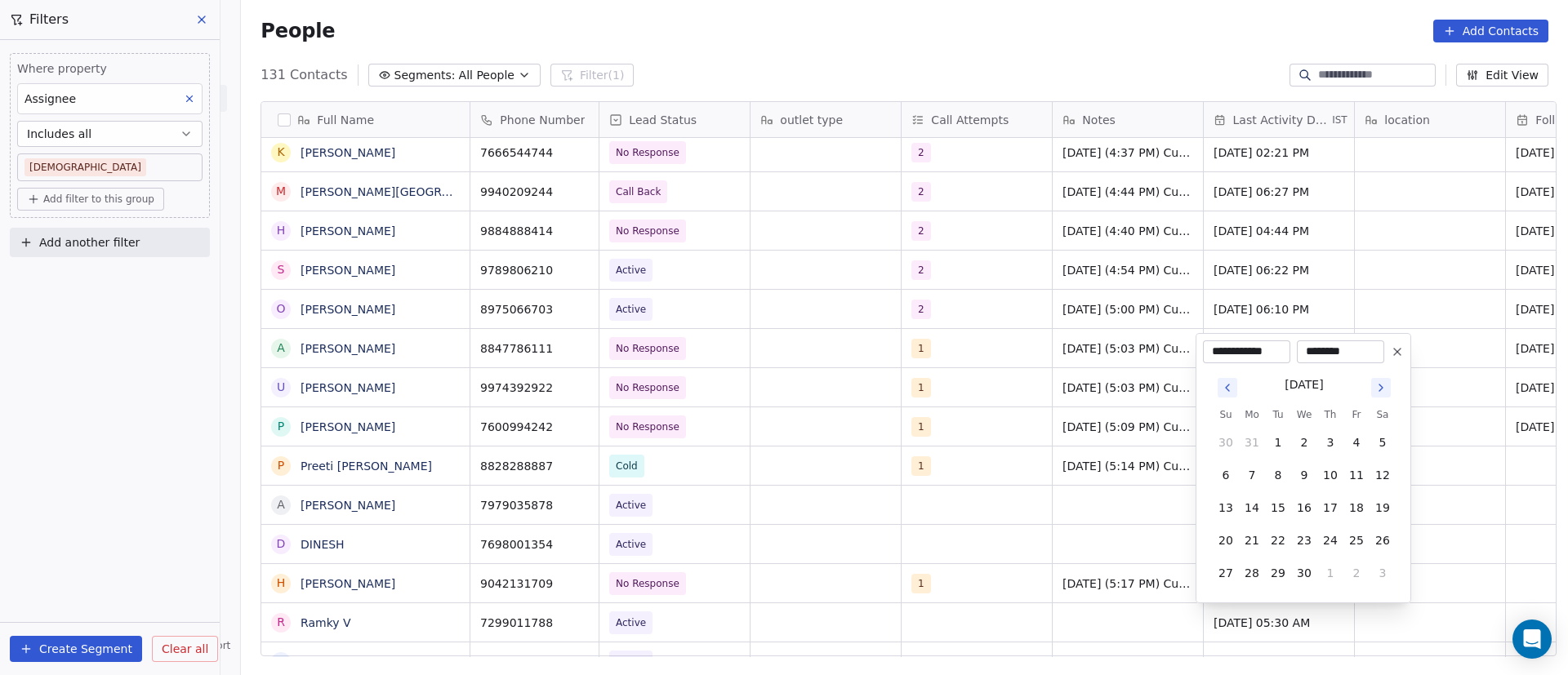
click at [1381, 393] on icon "Go to next month" at bounding box center [1381, 388] width 13 height 13
click at [1380, 361] on icon "Go to next month" at bounding box center [1381, 355] width 13 height 13
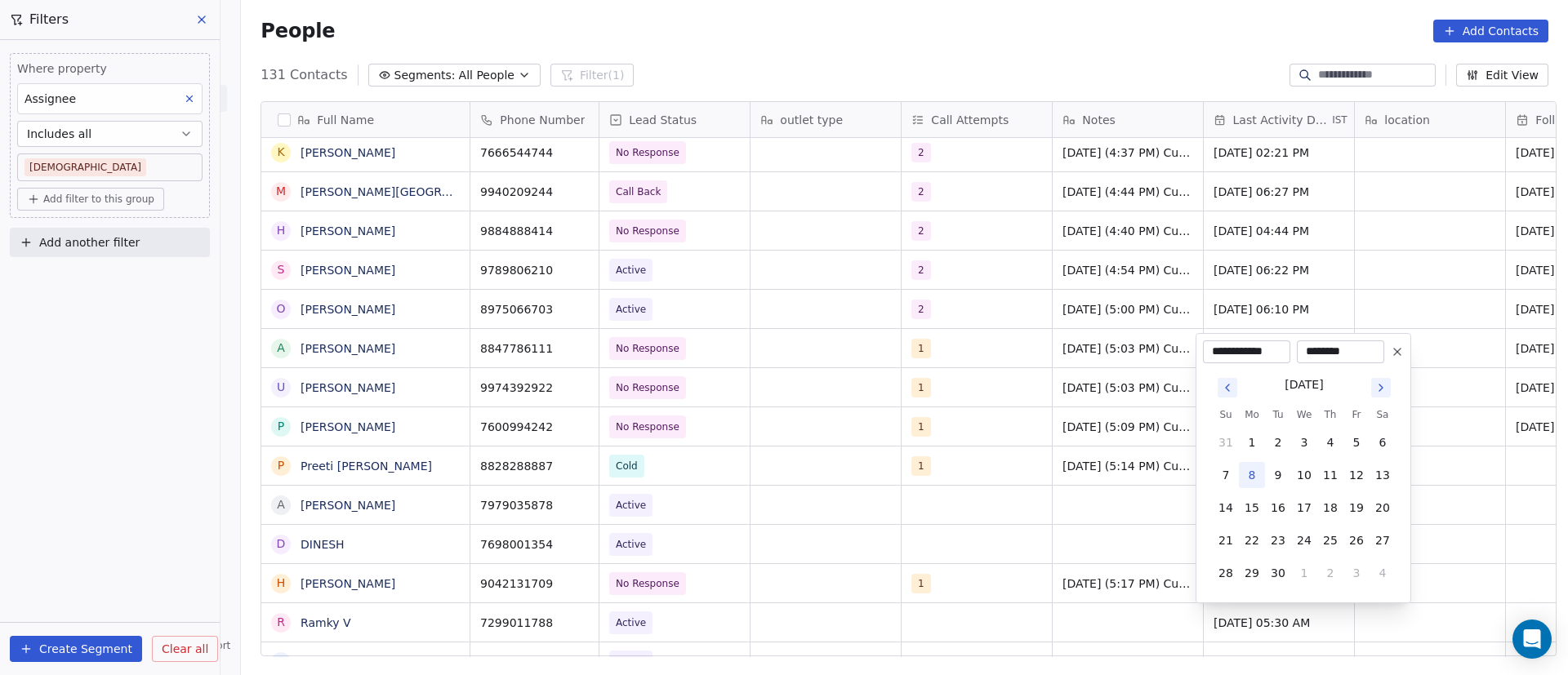
click at [1251, 481] on button "8" at bounding box center [1252, 475] width 26 height 26
type input "**********"
click at [1016, 576] on html "On2Cook India Pvt. Ltd. Contacts People Marketing Workflows Campaigns Sales Pip…" at bounding box center [784, 338] width 1568 height 675
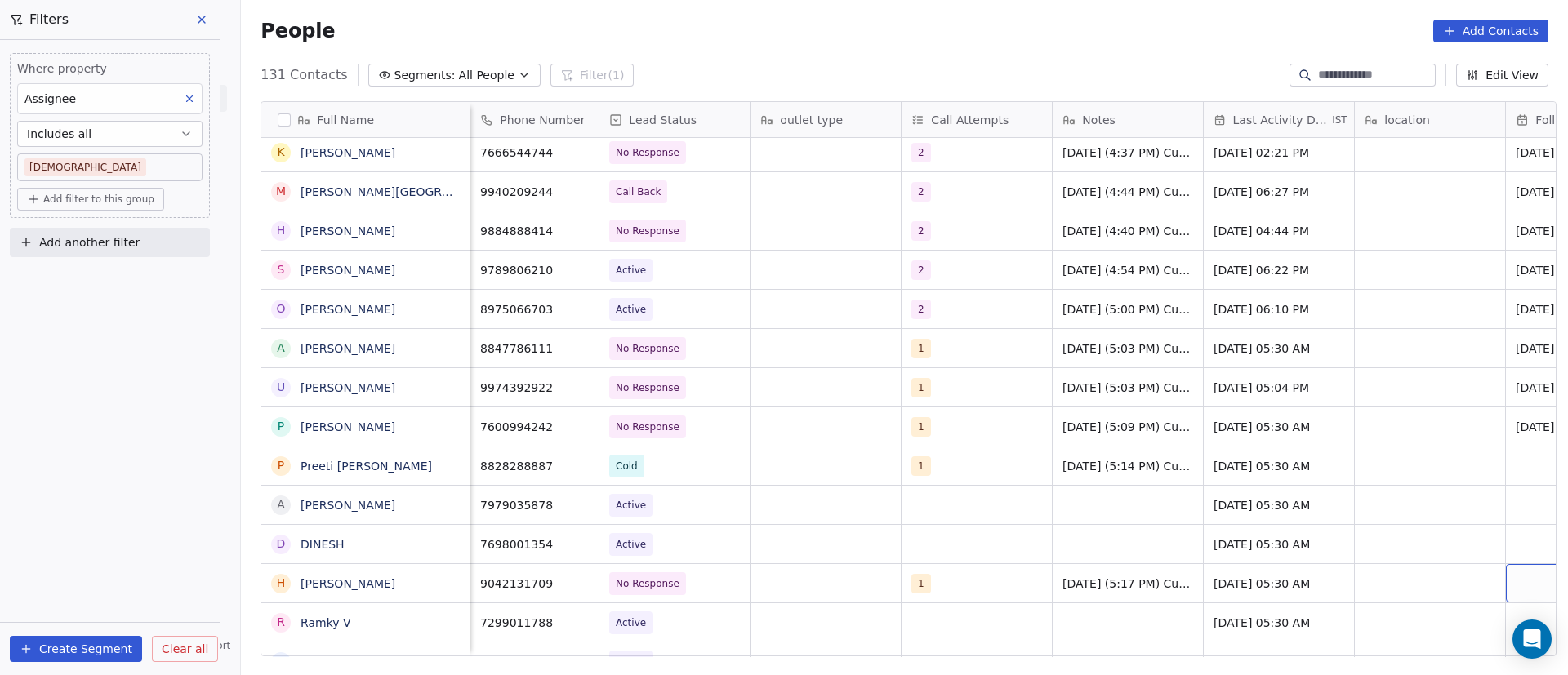
scroll to position [0, 120]
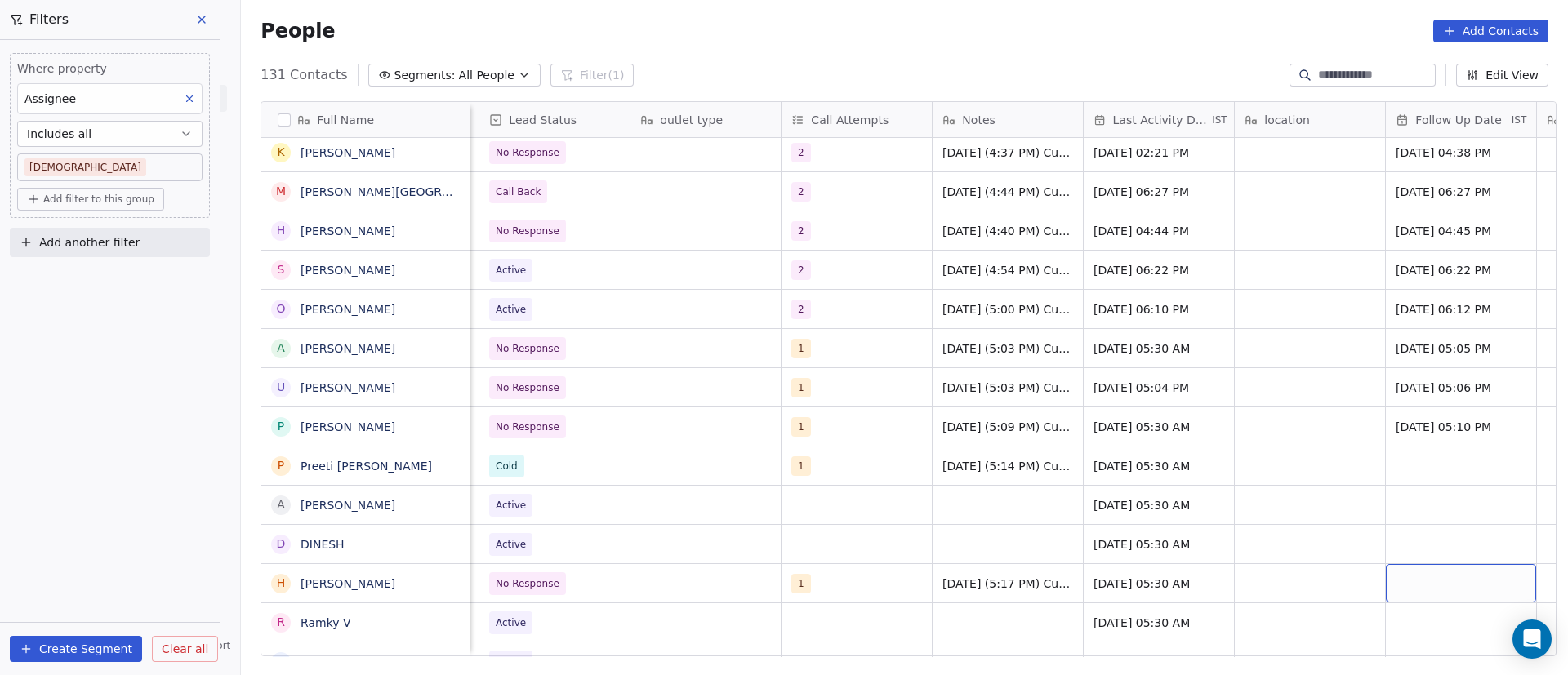
click at [1407, 583] on div "grid" at bounding box center [1460, 583] width 150 height 38
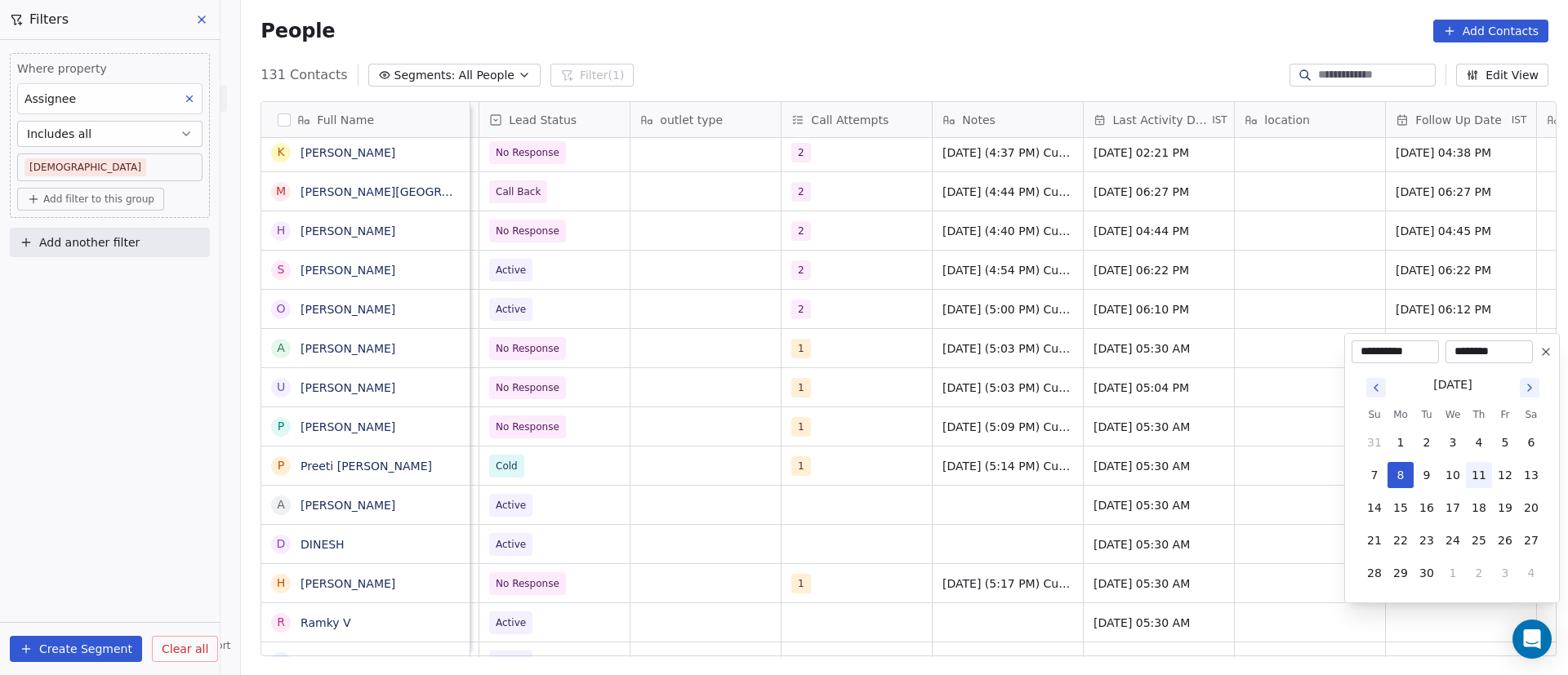
click at [1482, 478] on button "11" at bounding box center [1479, 475] width 26 height 26
type input "**********"
click at [1274, 563] on html "On2Cook India Pvt. Ltd. Contacts People Marketing Workflows Campaigns Sales Pip…" at bounding box center [784, 338] width 1568 height 675
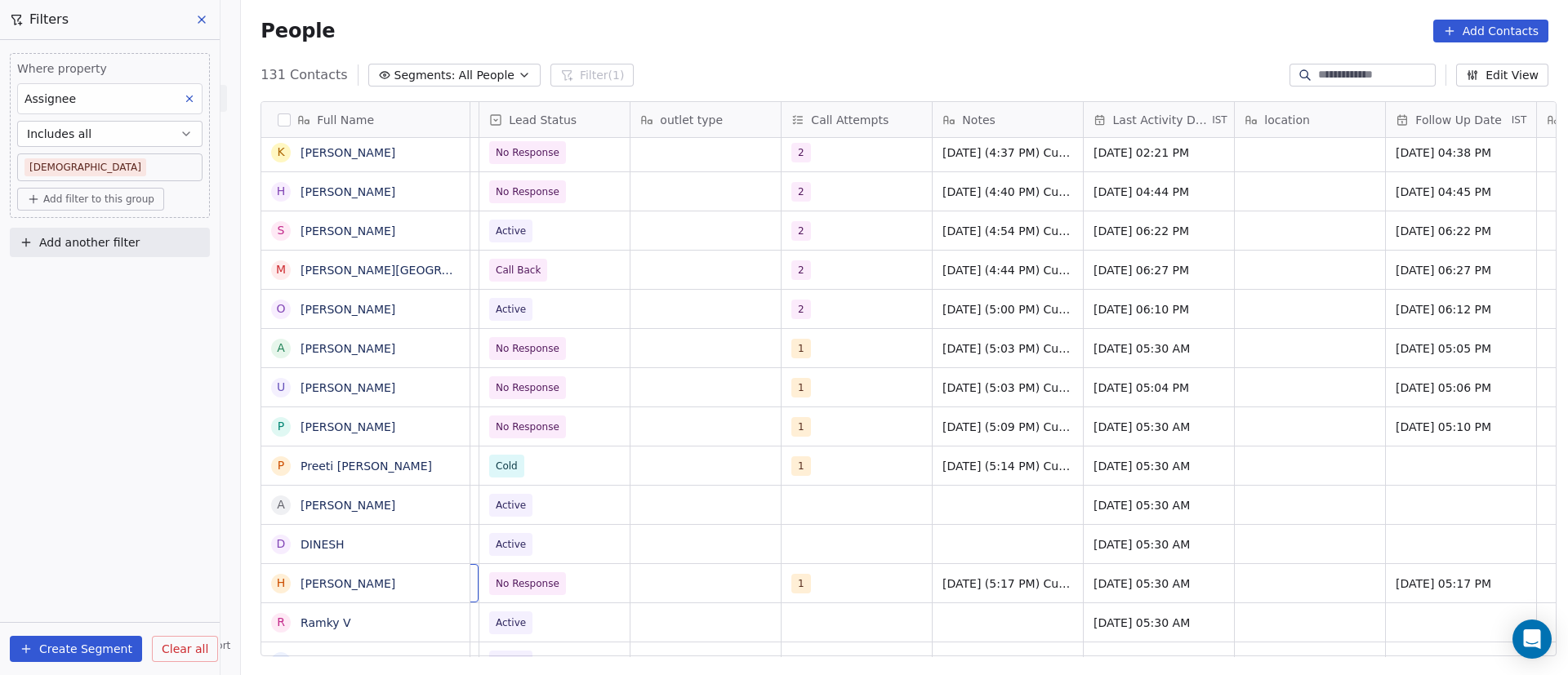
scroll to position [0, 0]
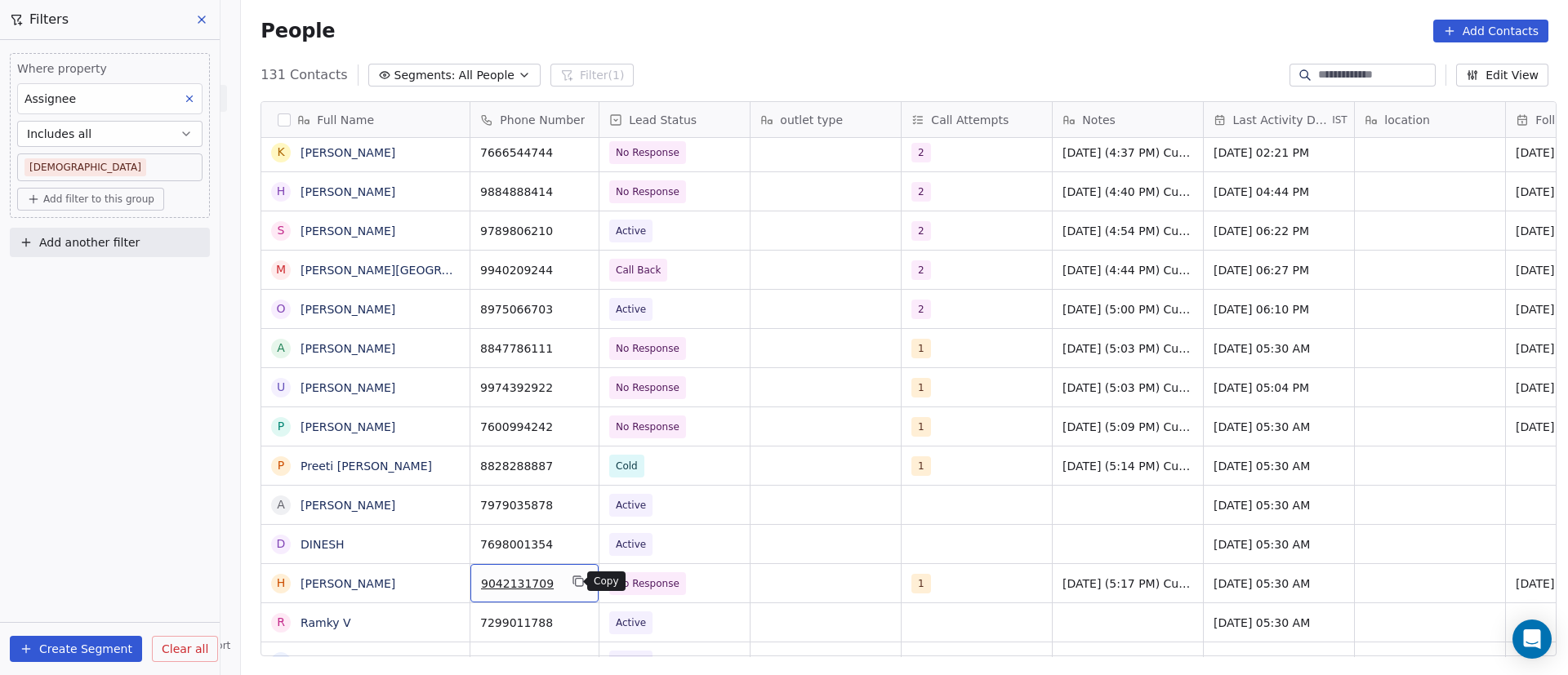
click at [568, 581] on button "grid" at bounding box center [578, 581] width 20 height 20
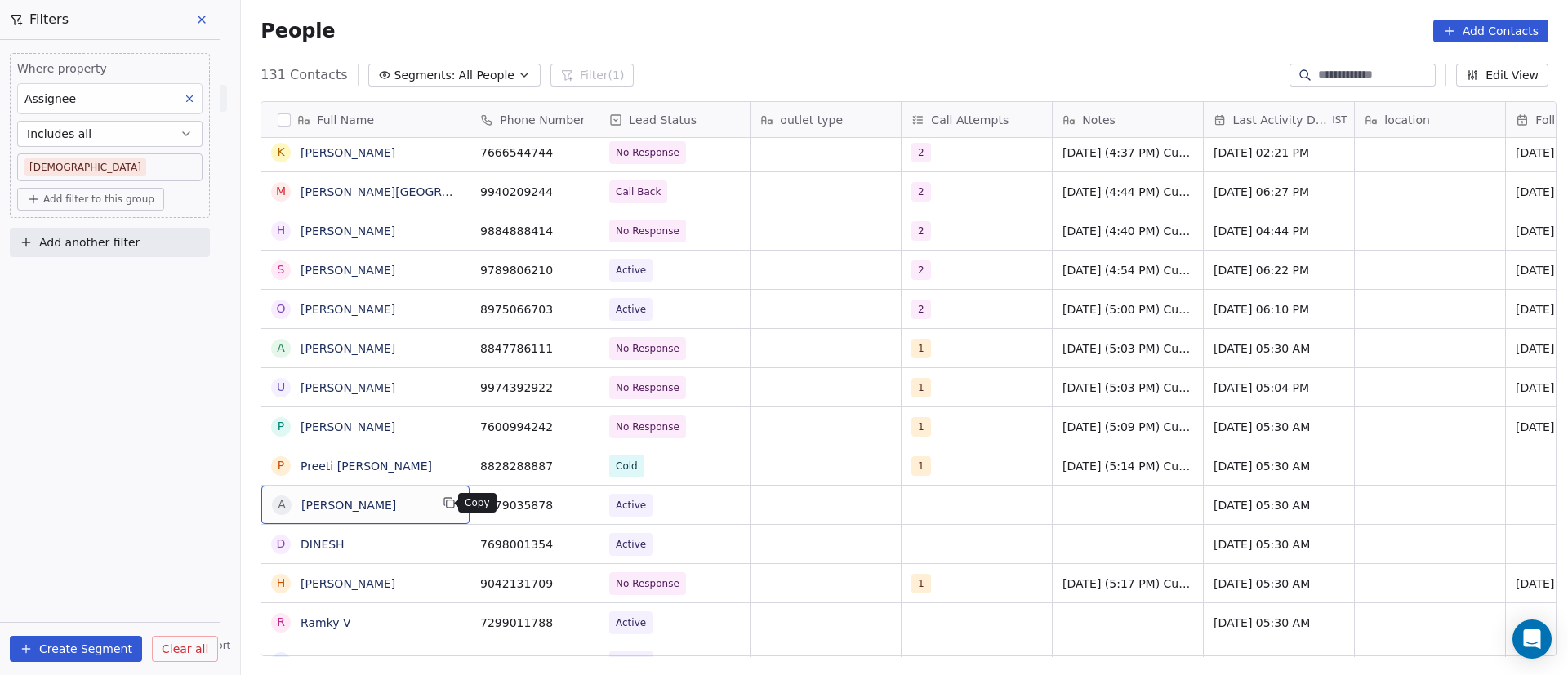
click at [447, 506] on icon "grid" at bounding box center [450, 504] width 7 height 7
click at [572, 507] on icon "grid" at bounding box center [578, 502] width 13 height 13
click at [664, 503] on span "Active" at bounding box center [659, 505] width 100 height 23
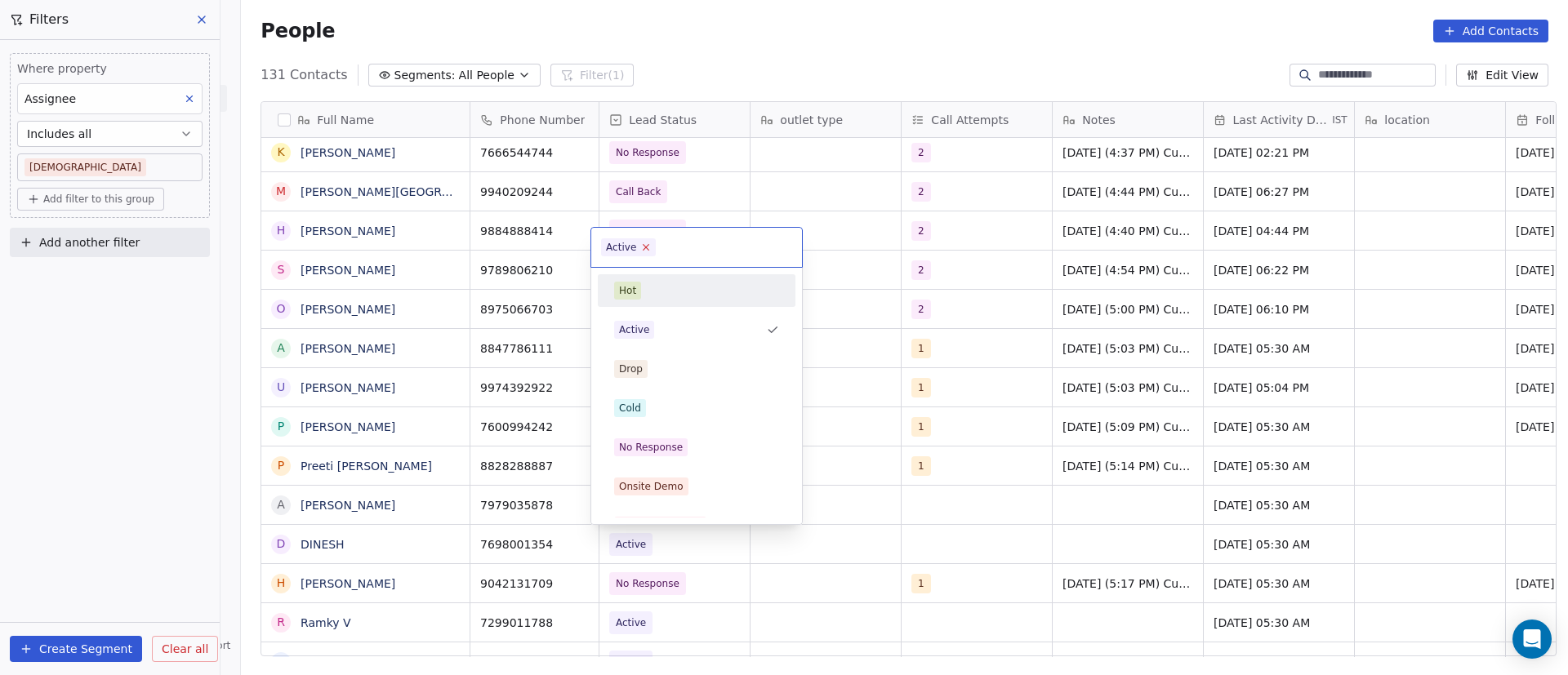
click at [646, 247] on icon at bounding box center [646, 247] width 6 height 6
click at [686, 455] on div "No Response" at bounding box center [697, 447] width 165 height 18
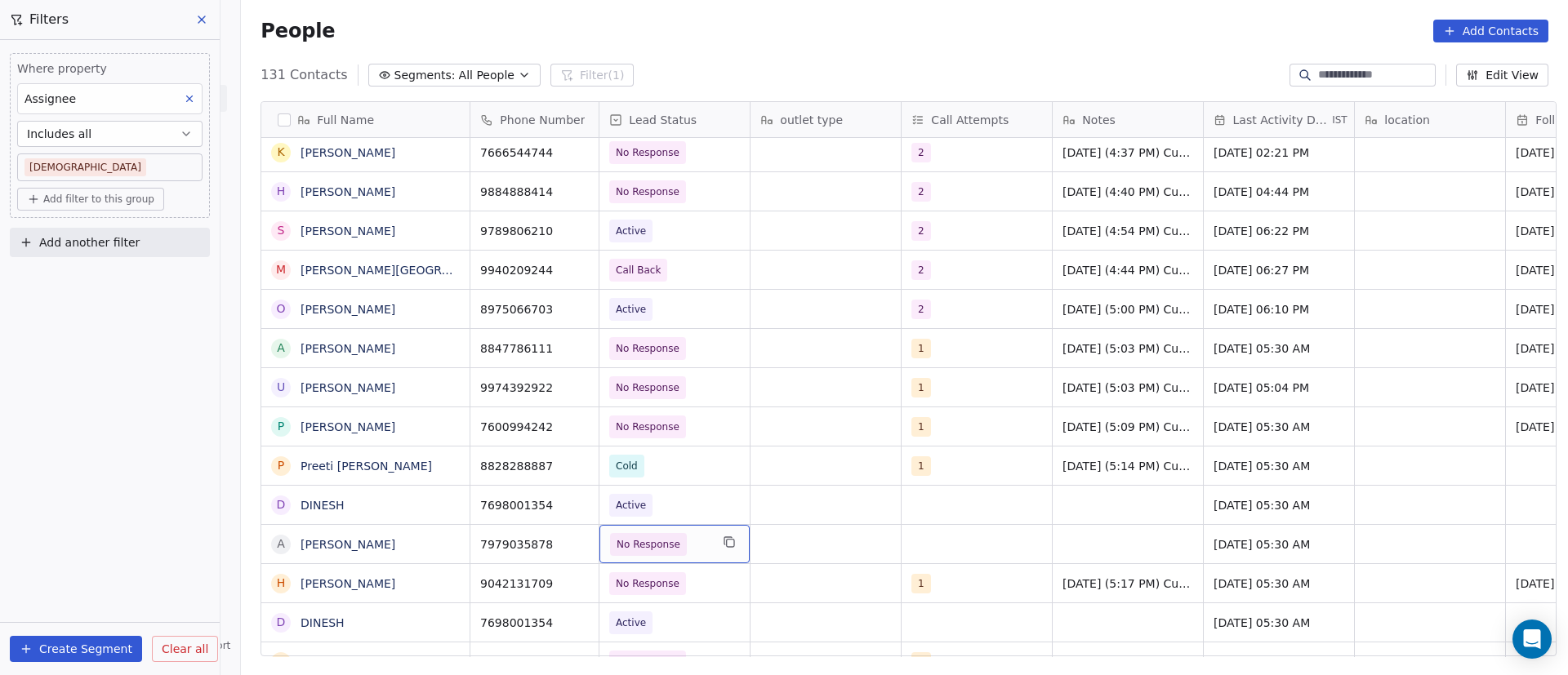
click at [688, 543] on span "No Response" at bounding box center [659, 545] width 100 height 23
click at [687, 543] on span "No Response" at bounding box center [659, 545] width 100 height 23
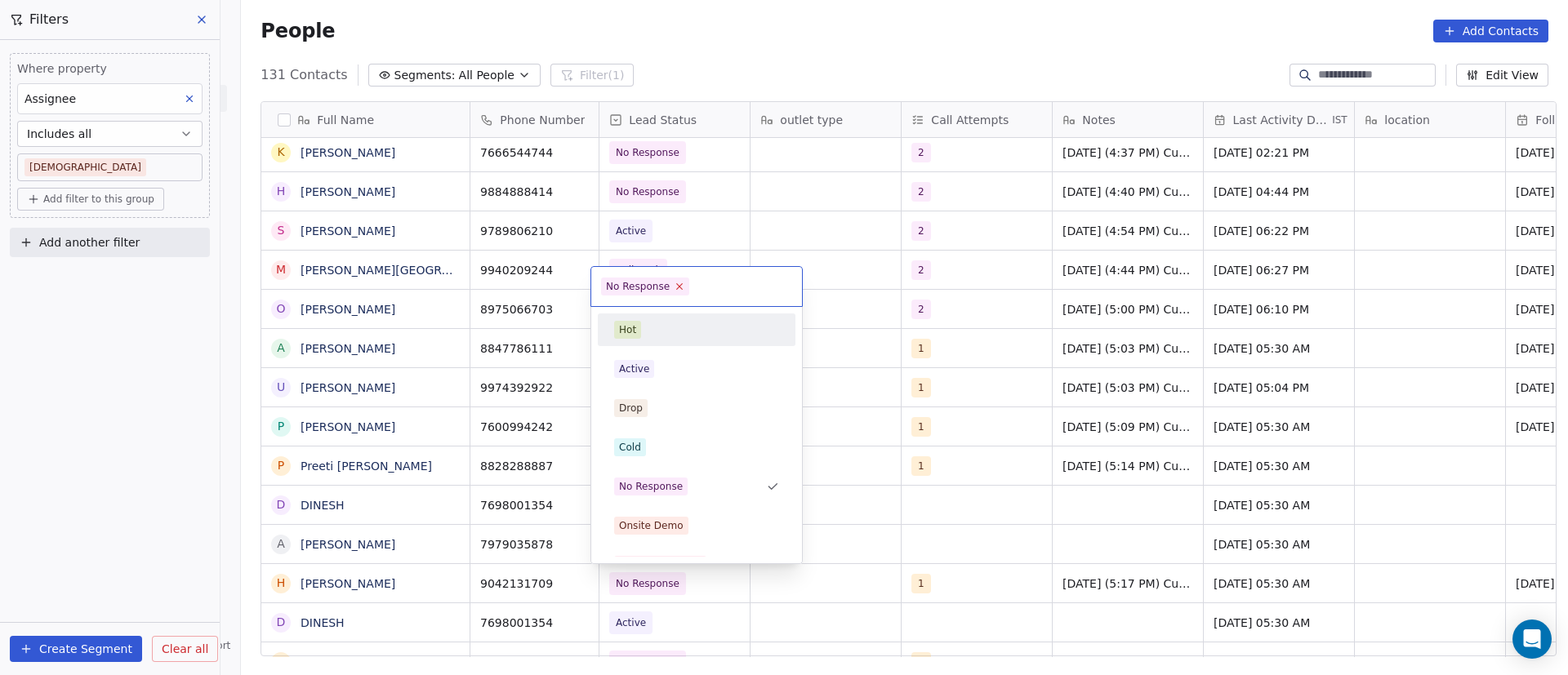
click at [678, 287] on icon at bounding box center [679, 287] width 6 height 6
click at [663, 364] on div "Active" at bounding box center [697, 369] width 165 height 18
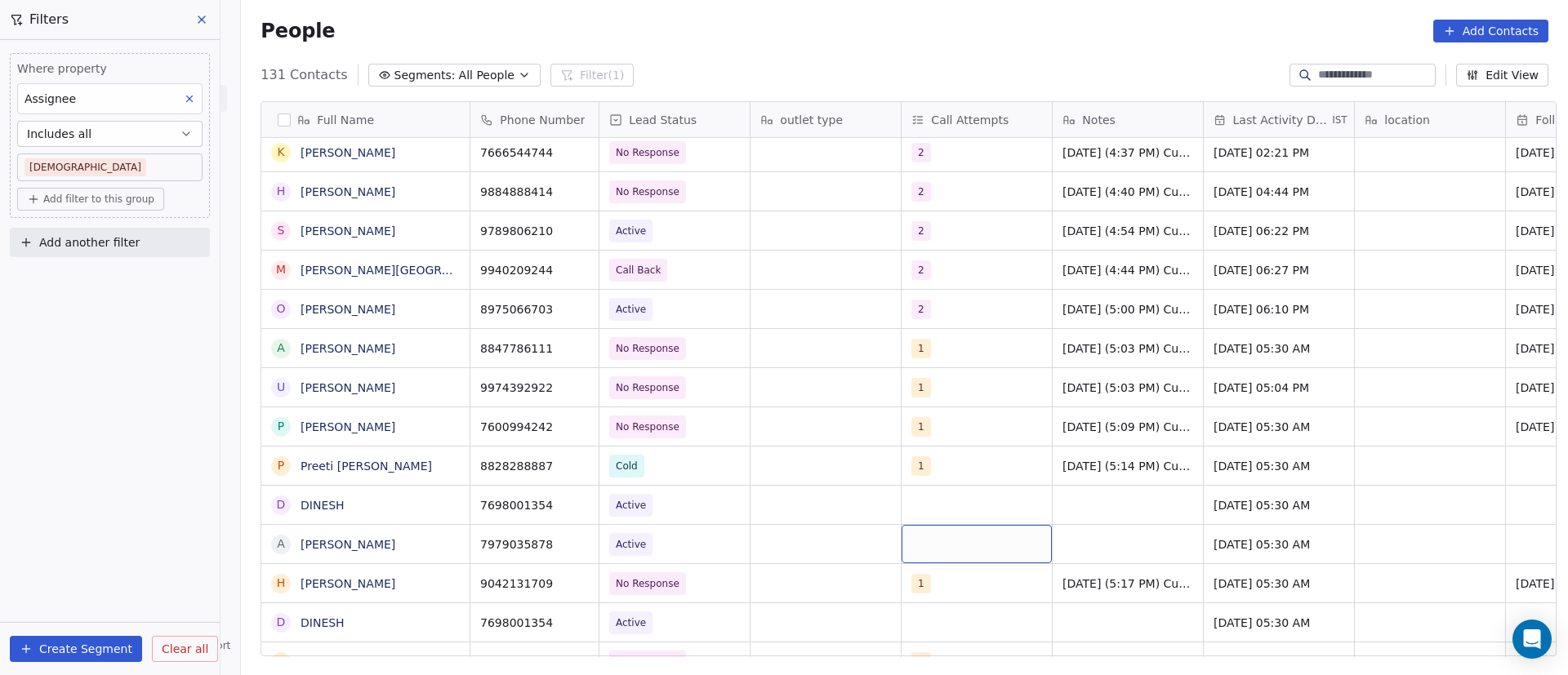
click at [928, 548] on div "grid" at bounding box center [976, 544] width 150 height 38
click at [927, 548] on div "grid" at bounding box center [976, 544] width 150 height 38
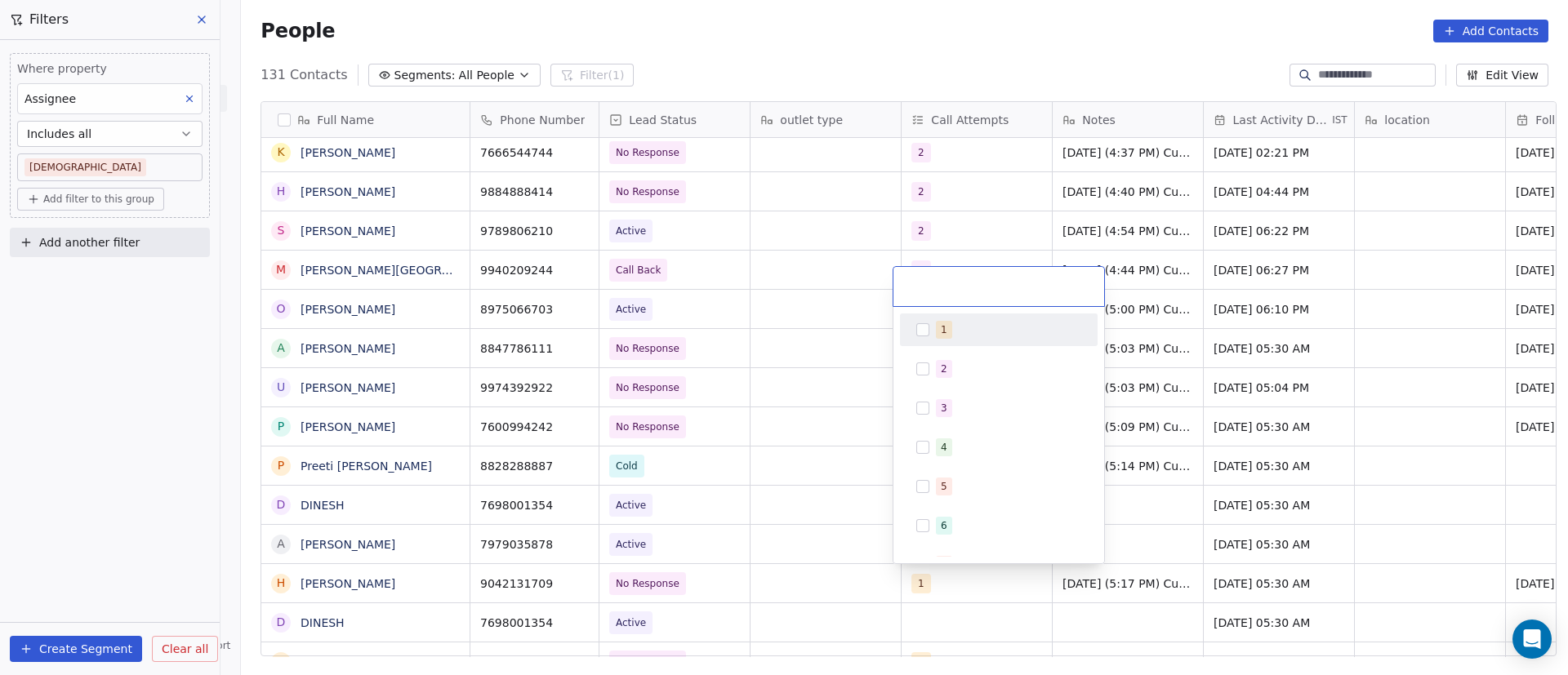
click at [923, 338] on div "1" at bounding box center [999, 330] width 185 height 26
click at [1166, 542] on html "On2Cook India Pvt. Ltd. Contacts People Marketing Workflows Campaigns Sales Pip…" at bounding box center [784, 338] width 1568 height 675
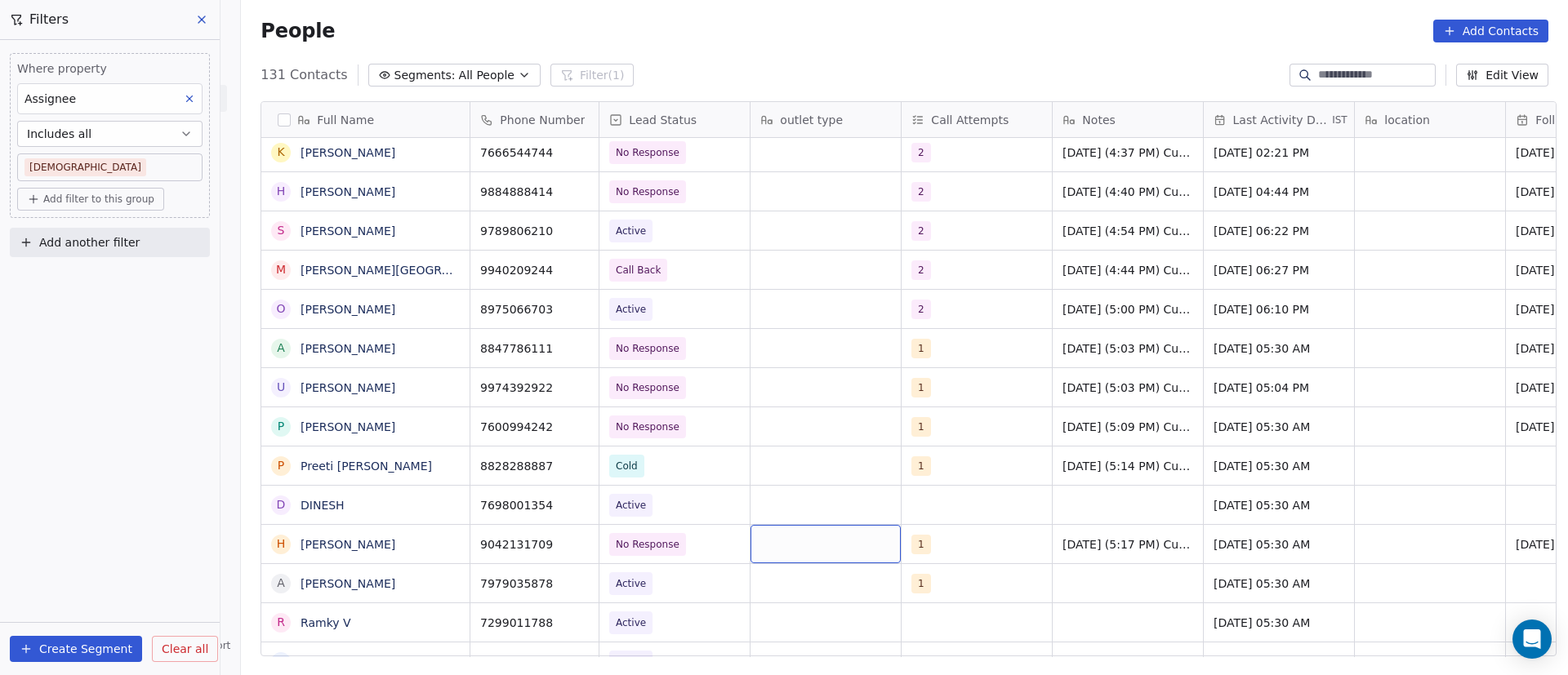
click at [786, 543] on div "grid" at bounding box center [825, 544] width 150 height 38
click at [966, 458] on html "On2Cook India Pvt. Ltd. Contacts People Marketing Workflows Campaigns Sales Pip…" at bounding box center [784, 338] width 1568 height 675
click at [761, 579] on div "grid" at bounding box center [825, 583] width 150 height 38
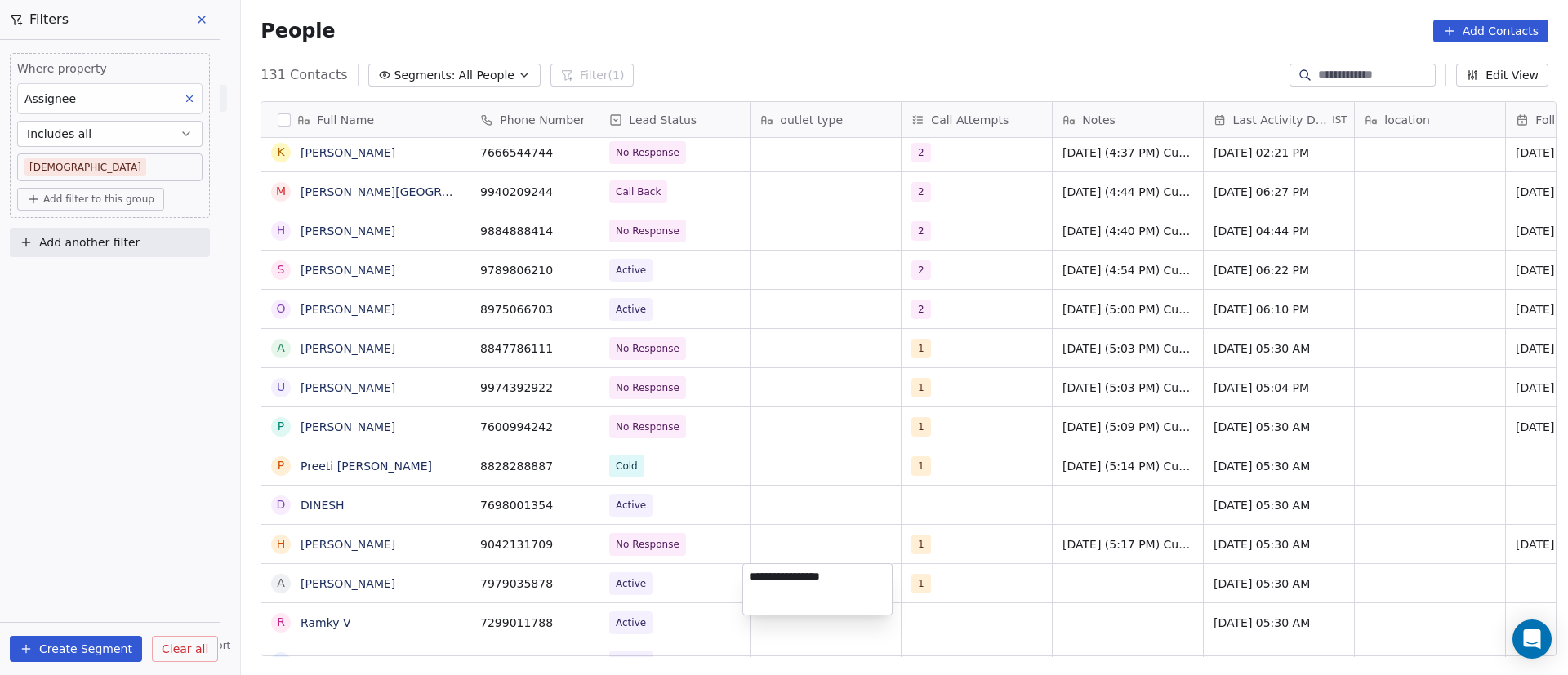
type textarea "**********"
click at [1108, 576] on html "On2Cook India Pvt. Ltd. Contacts People Marketing Workflows Campaigns Sales Pip…" at bounding box center [784, 338] width 1568 height 675
click at [1073, 581] on div "grid" at bounding box center [1127, 583] width 150 height 38
paste textarea "**********"
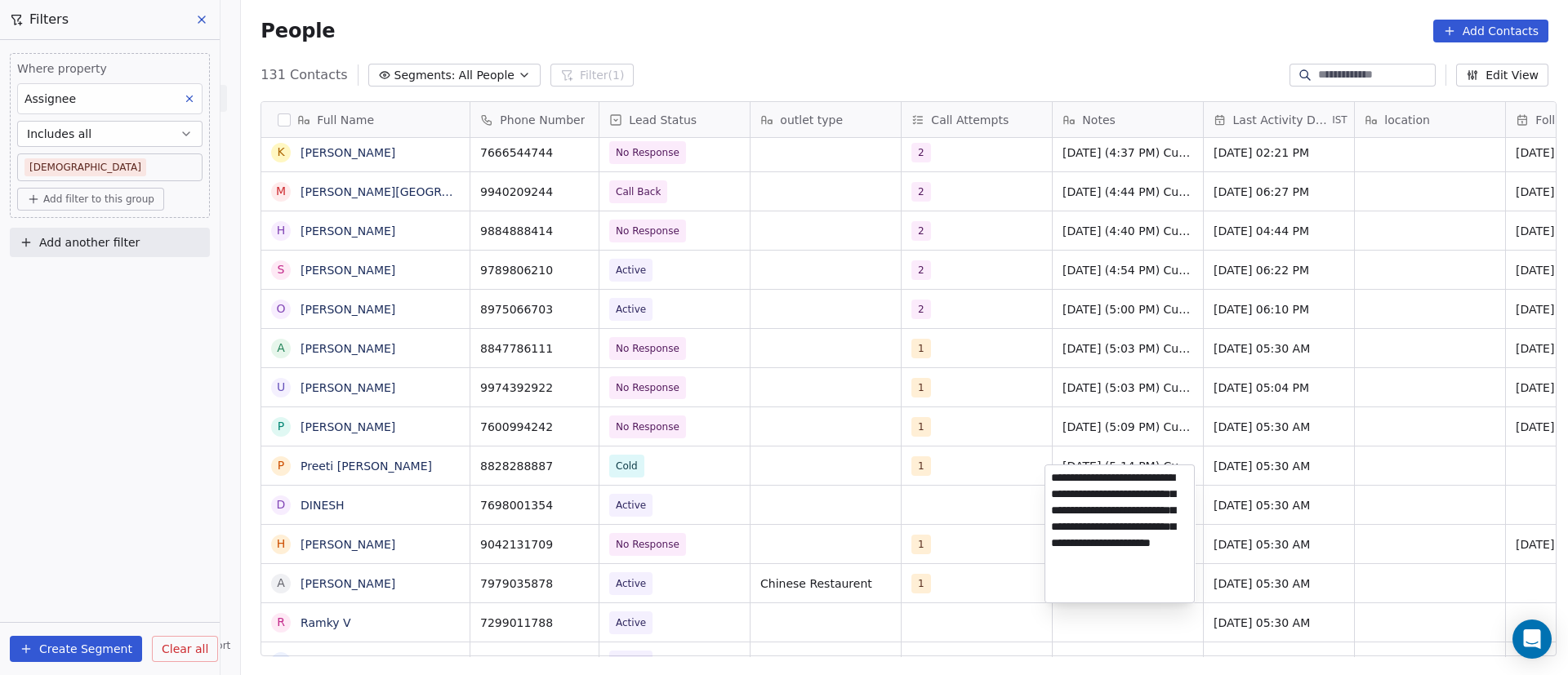
click at [1146, 504] on textarea "**********" at bounding box center [1119, 534] width 148 height 137
type textarea "**********"
click at [701, 479] on html "On2Cook India Pvt. Ltd. Contacts People Marketing Workflows Campaigns Sales Pip…" at bounding box center [784, 338] width 1568 height 675
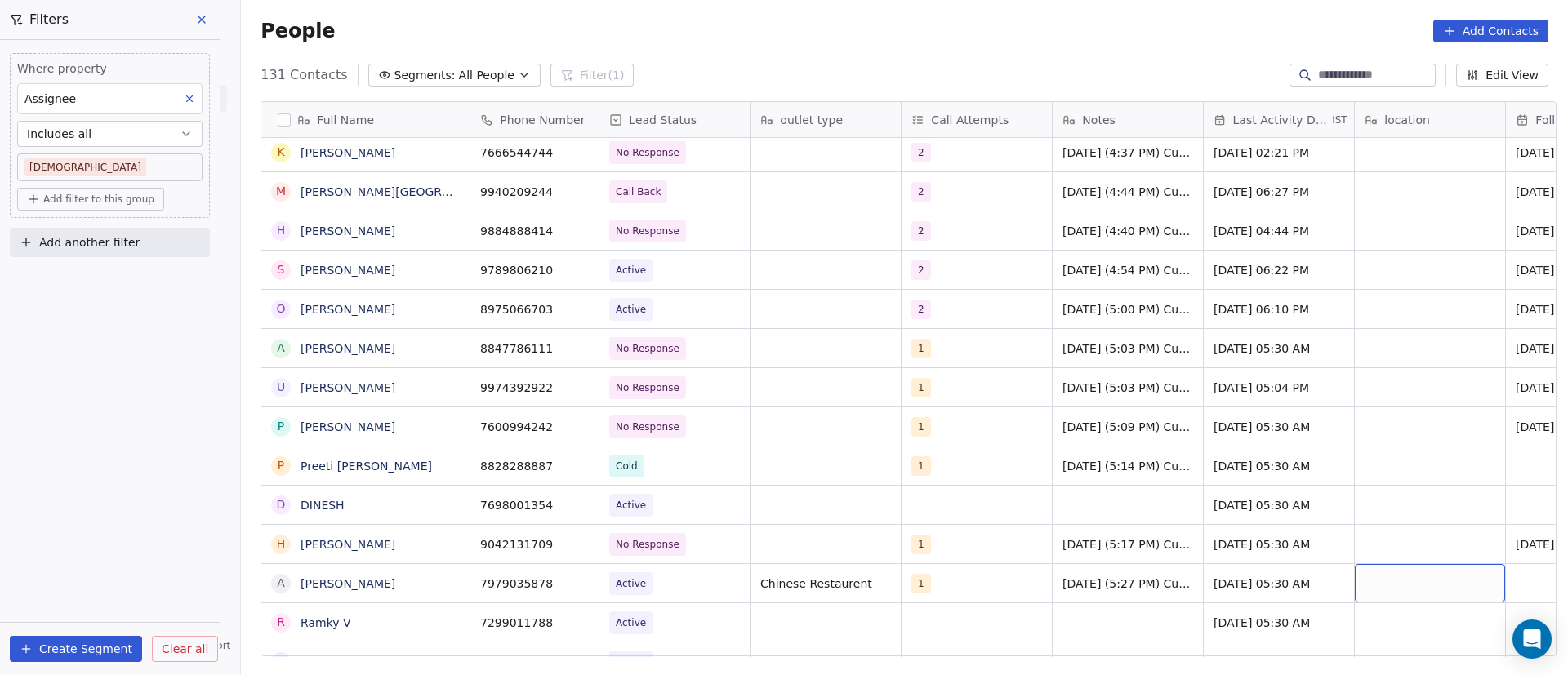
click at [1388, 582] on div "grid" at bounding box center [1429, 583] width 150 height 38
click at [1426, 580] on textarea "**********" at bounding box center [1421, 589] width 148 height 50
click at [1366, 580] on textarea "**********" at bounding box center [1421, 589] width 148 height 50
type textarea "**********"
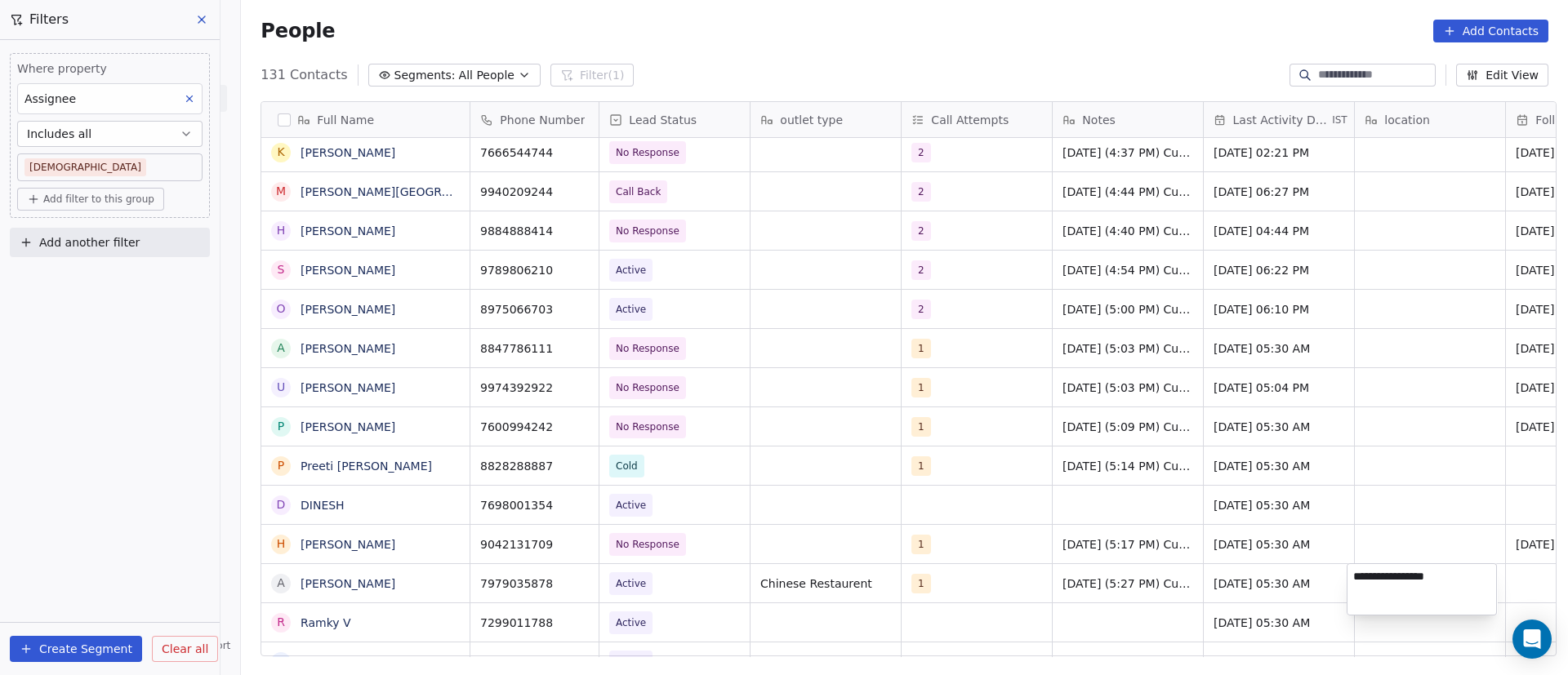
click at [1253, 584] on html "On2Cook India Pvt. Ltd. Contacts People Marketing Workflows Campaigns Sales Pip…" at bounding box center [784, 338] width 1568 height 675
click at [1265, 584] on span "[DATE] 05:30 AM" at bounding box center [1264, 584] width 100 height 16
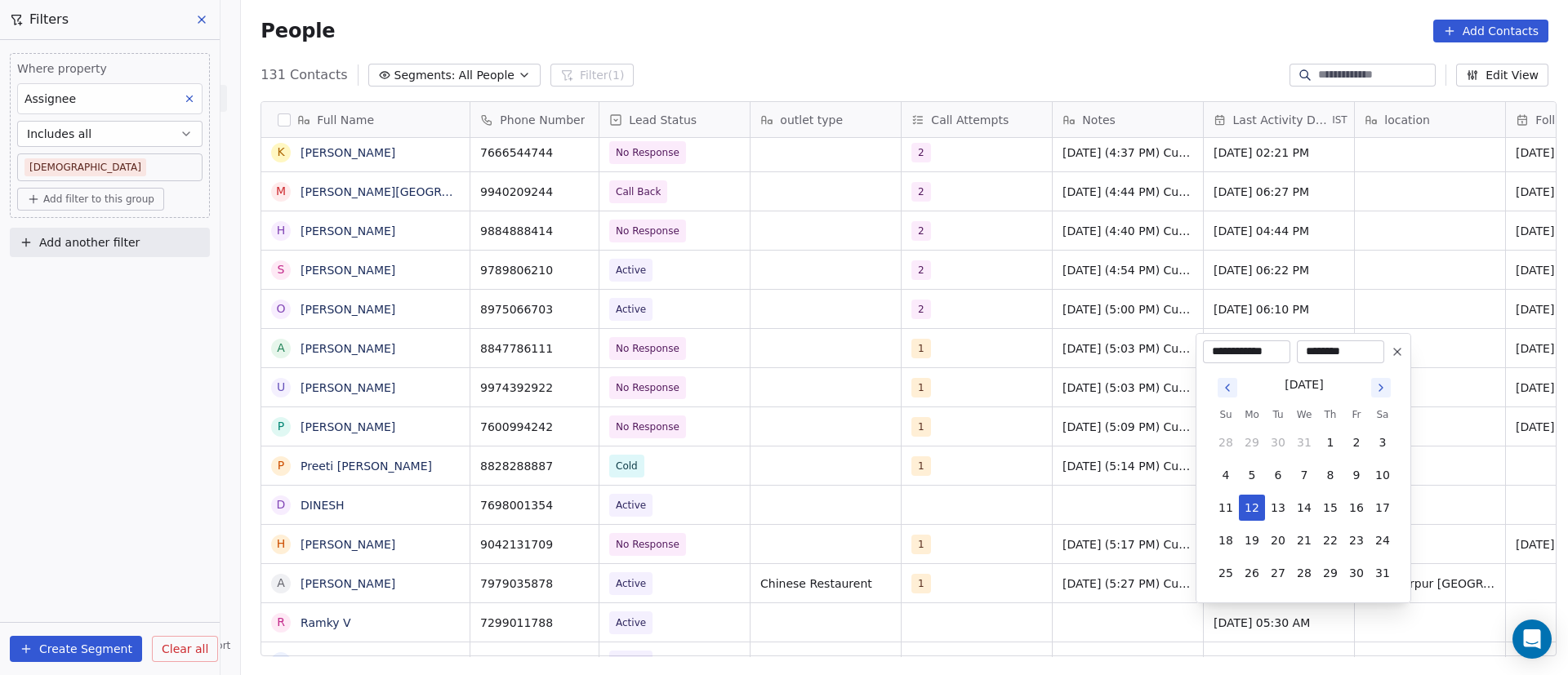
click at [1383, 386] on icon "Go to next month" at bounding box center [1381, 388] width 13 height 13
click at [1377, 386] on icon "Go to next month" at bounding box center [1381, 388] width 13 height 13
click at [1382, 391] on icon "Go to next month" at bounding box center [1381, 388] width 13 height 13
click at [1382, 392] on icon "Go to next month" at bounding box center [1381, 388] width 13 height 13
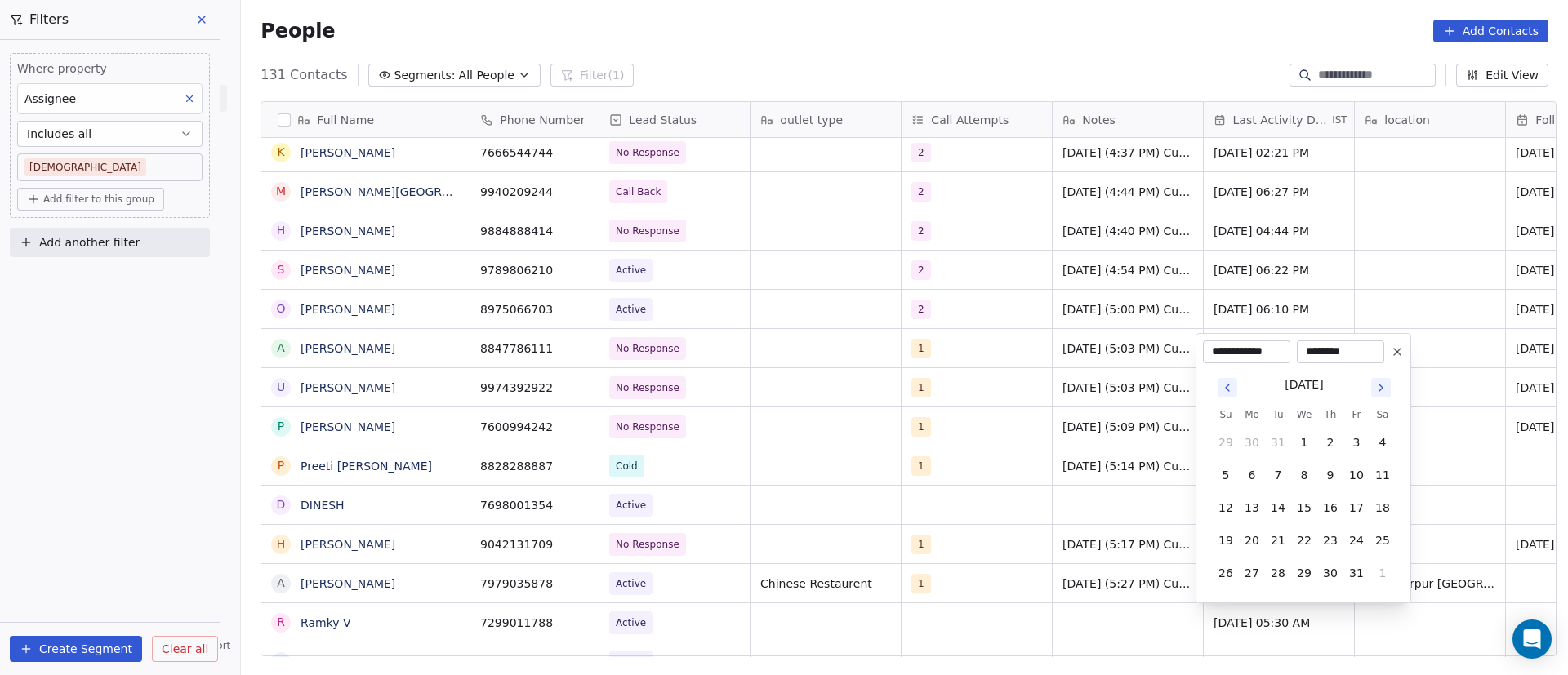
click at [1382, 392] on icon "Go to next month" at bounding box center [1381, 388] width 13 height 13
click at [1384, 363] on button "Go to next month" at bounding box center [1381, 355] width 20 height 20
click at [1385, 385] on icon "Go to next month" at bounding box center [1381, 388] width 13 height 13
click at [1382, 382] on icon "Go to next month" at bounding box center [1381, 388] width 13 height 13
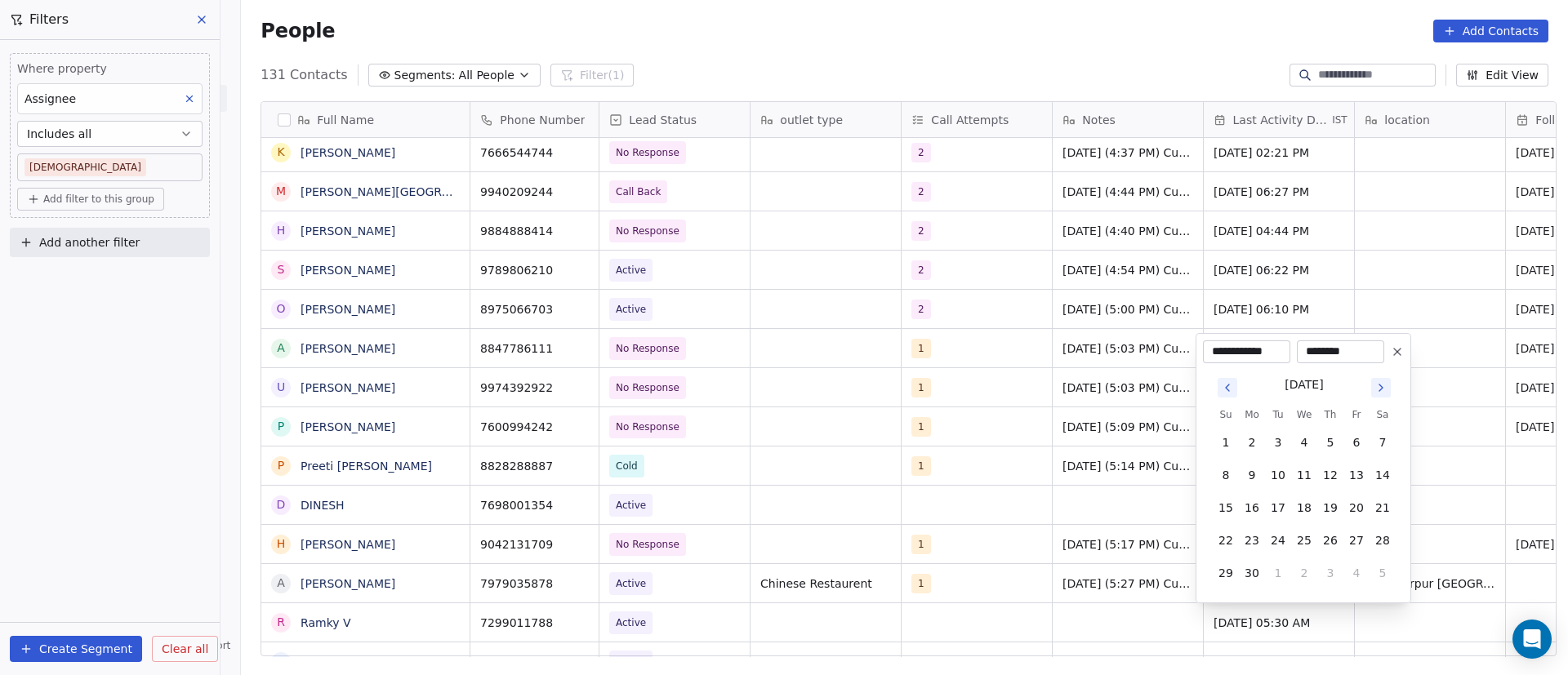
click at [1382, 382] on icon "Go to next month" at bounding box center [1381, 388] width 13 height 13
click at [1381, 361] on icon "Go to next month" at bounding box center [1381, 355] width 13 height 13
click at [1251, 476] on button "8" at bounding box center [1252, 475] width 26 height 26
type input "**********"
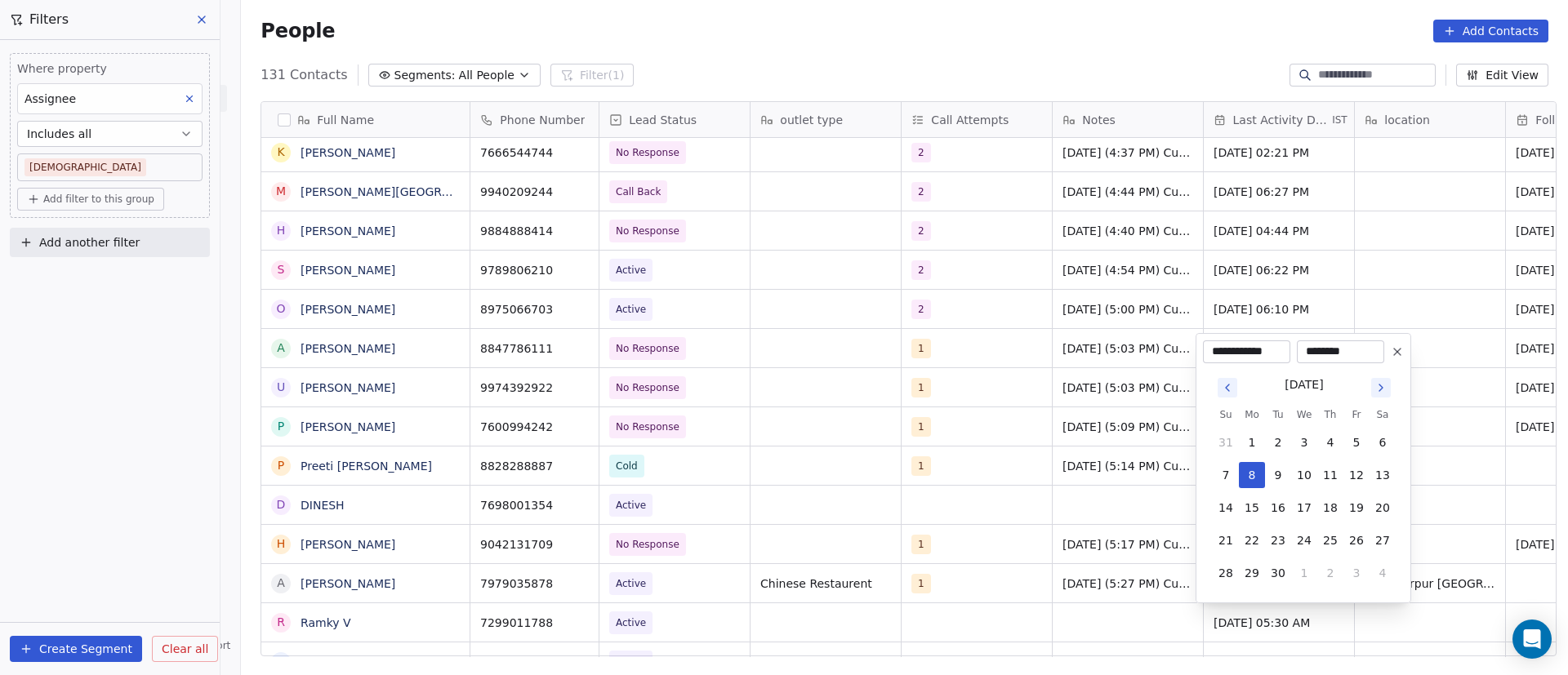
click at [1474, 501] on html "On2Cook India Pvt. Ltd. Contacts People Marketing Workflows Campaigns Sales Pip…" at bounding box center [784, 338] width 1568 height 675
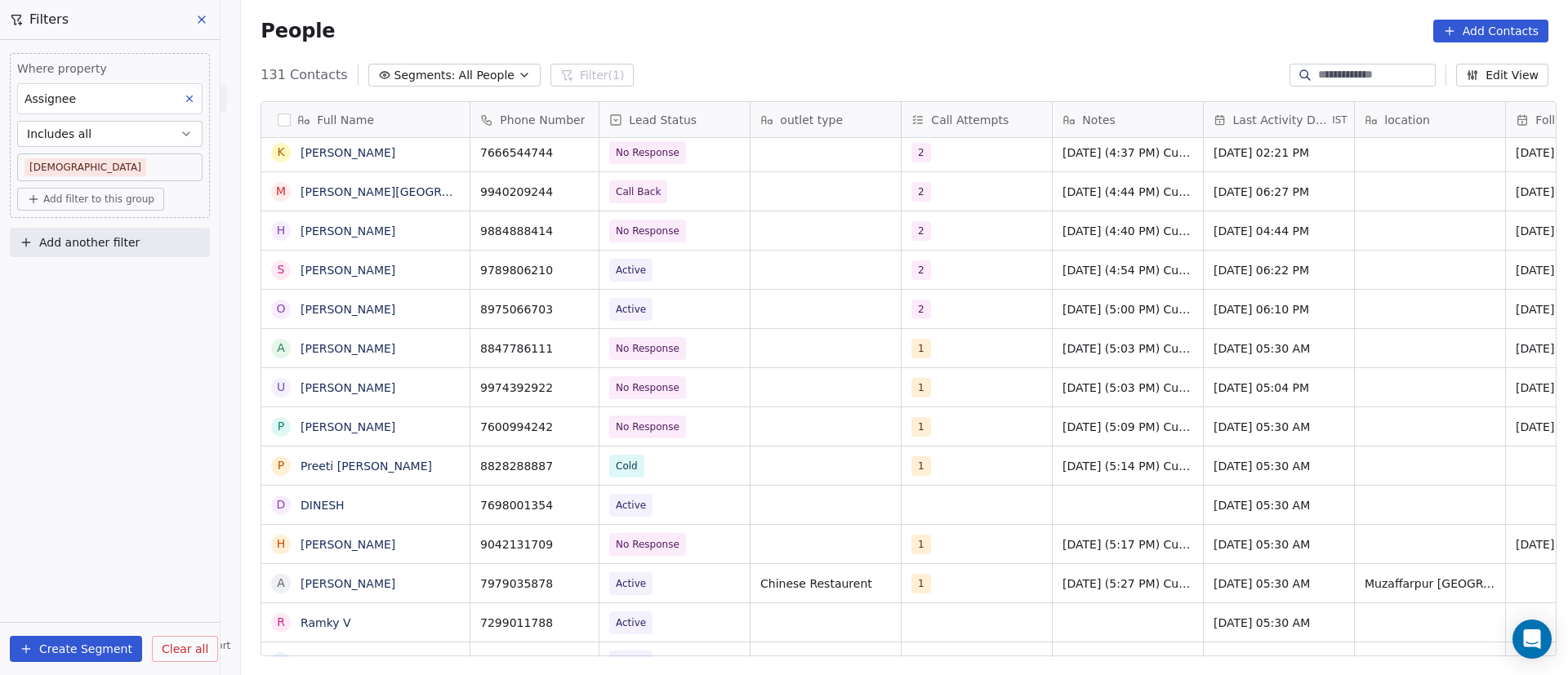
scroll to position [0, 120]
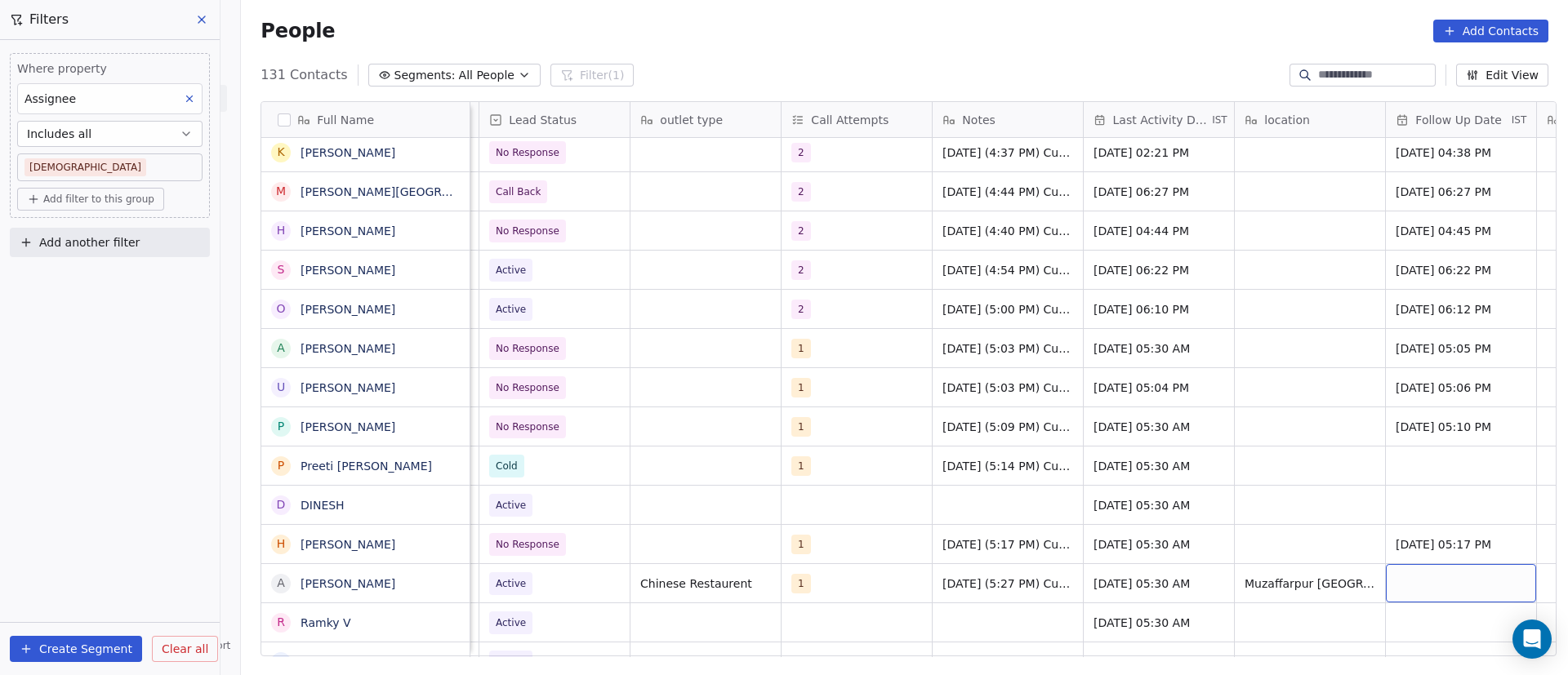
click at [1428, 577] on div "grid" at bounding box center [1460, 583] width 150 height 38
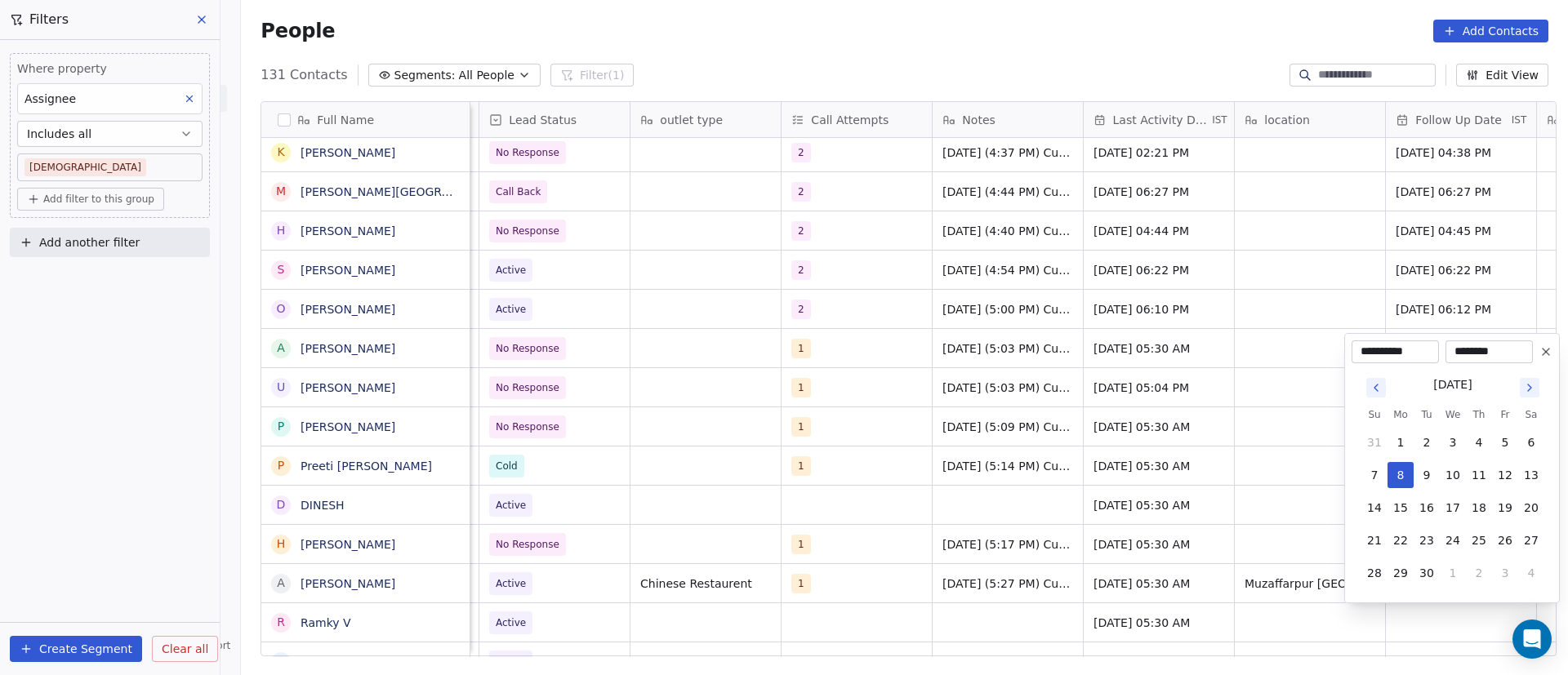
click at [1533, 389] on icon "Go to next month" at bounding box center [1529, 388] width 13 height 13
click at [1445, 441] on button "1" at bounding box center [1453, 442] width 26 height 26
type input "**********"
click at [1161, 485] on html "On2Cook India Pvt. Ltd. Contacts People Marketing Workflows Campaigns Sales Pip…" at bounding box center [784, 338] width 1568 height 675
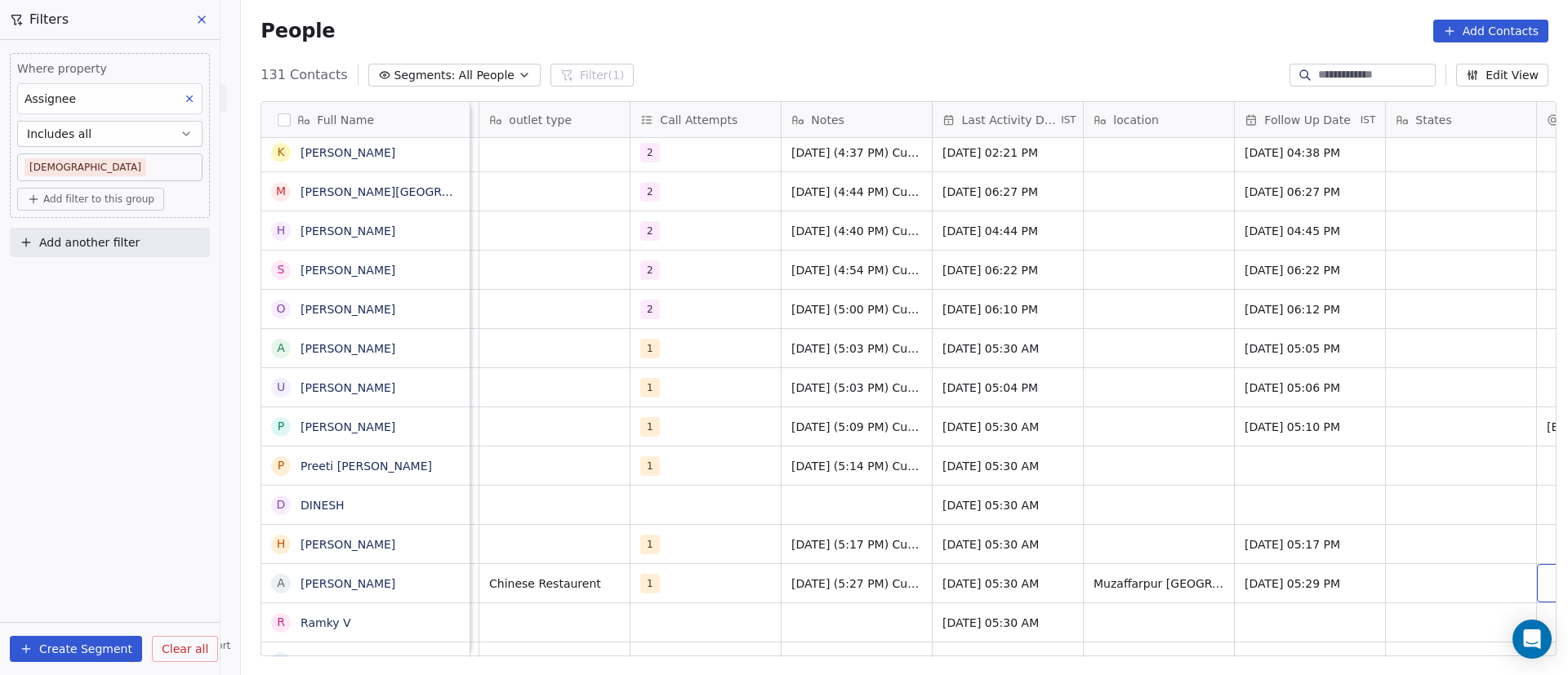
scroll to position [0, 423]
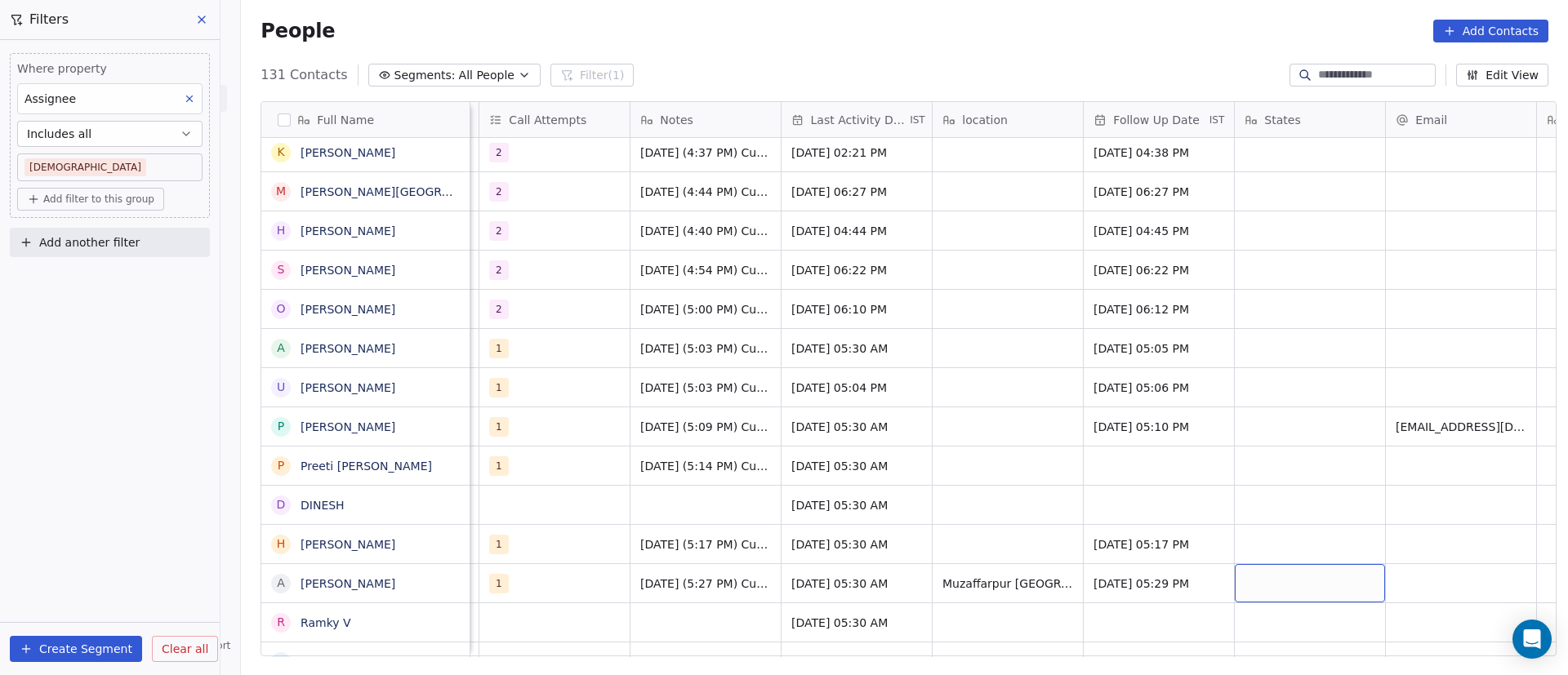
click at [1286, 580] on div "grid" at bounding box center [1309, 583] width 150 height 38
type textarea "*****"
click at [1406, 590] on html "On2Cook India Pvt. Ltd. Contacts People Marketing Workflows Campaigns Sales Pip…" at bounding box center [784, 338] width 1568 height 675
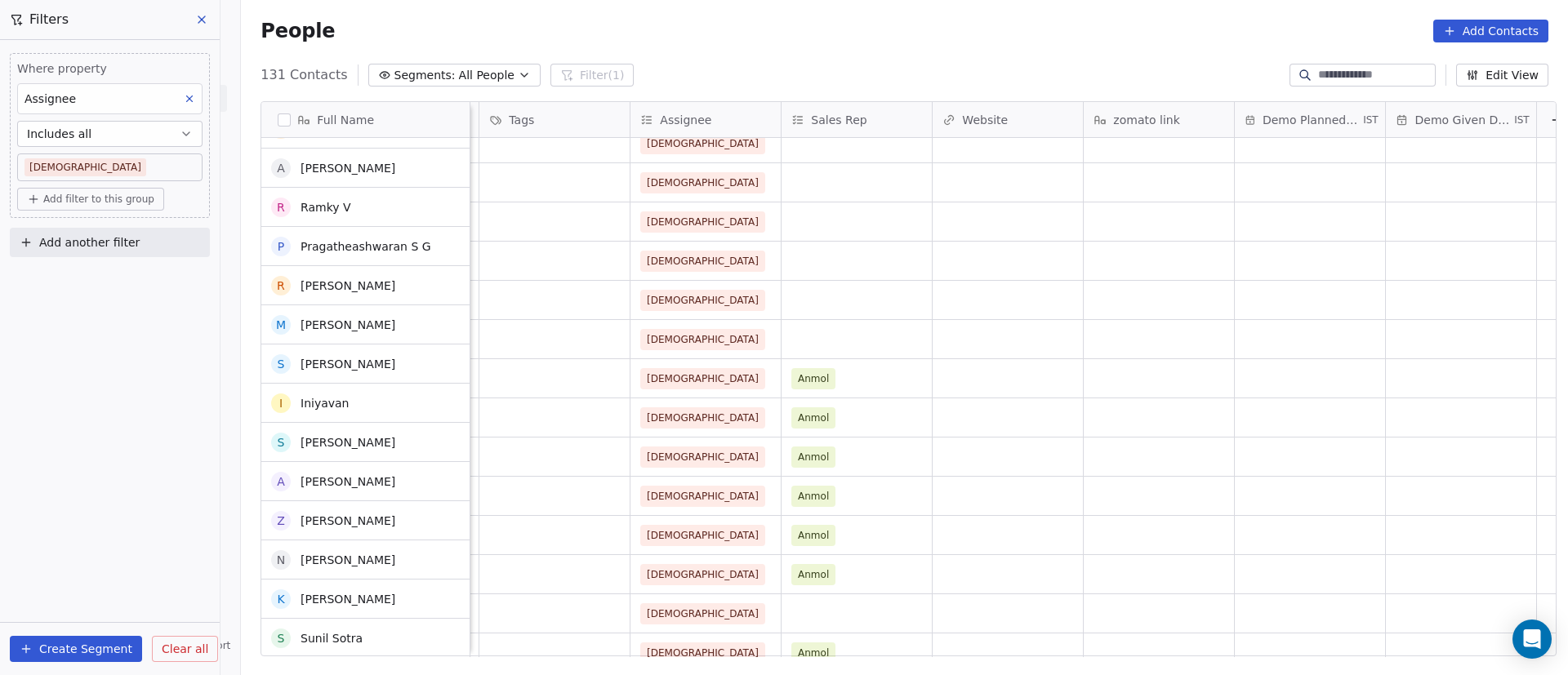
scroll to position [2107, 0]
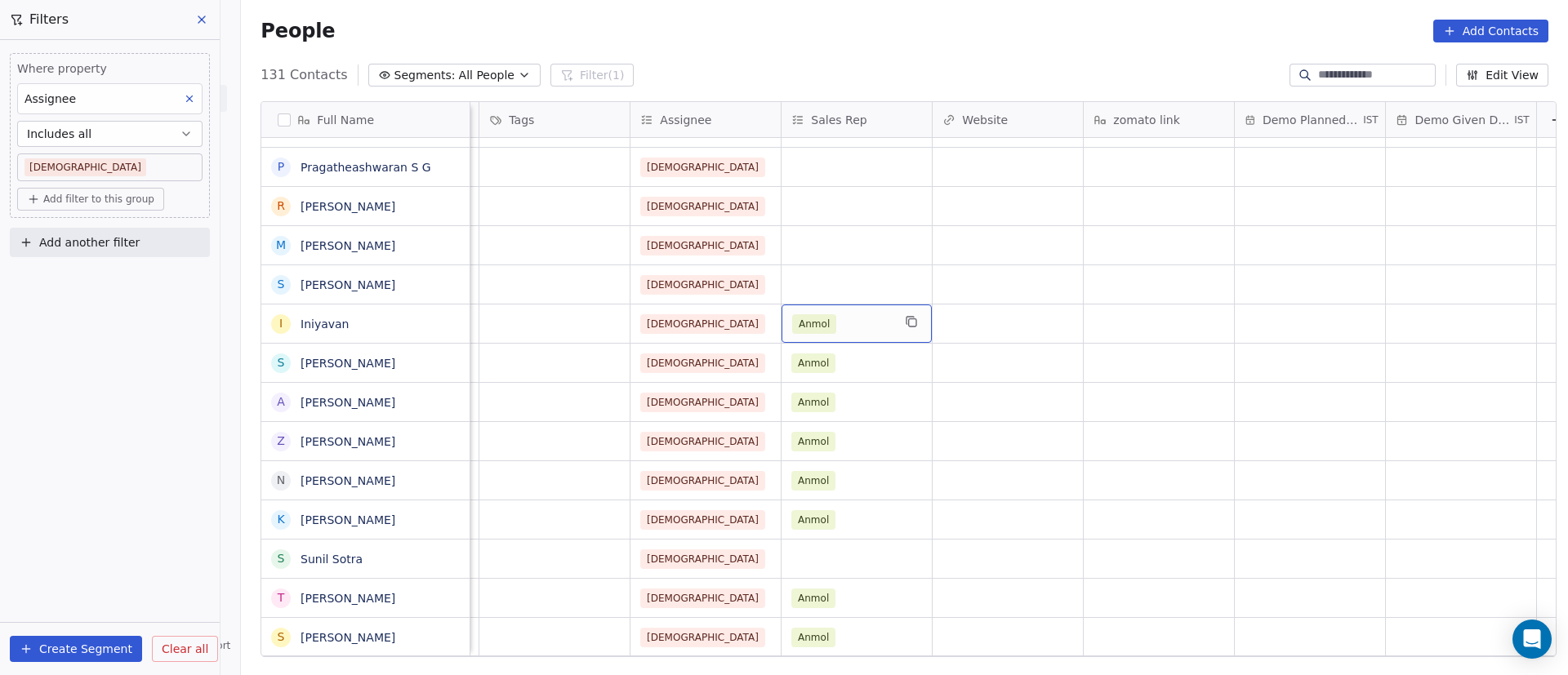
click at [852, 324] on div "Anmol" at bounding box center [842, 324] width 100 height 20
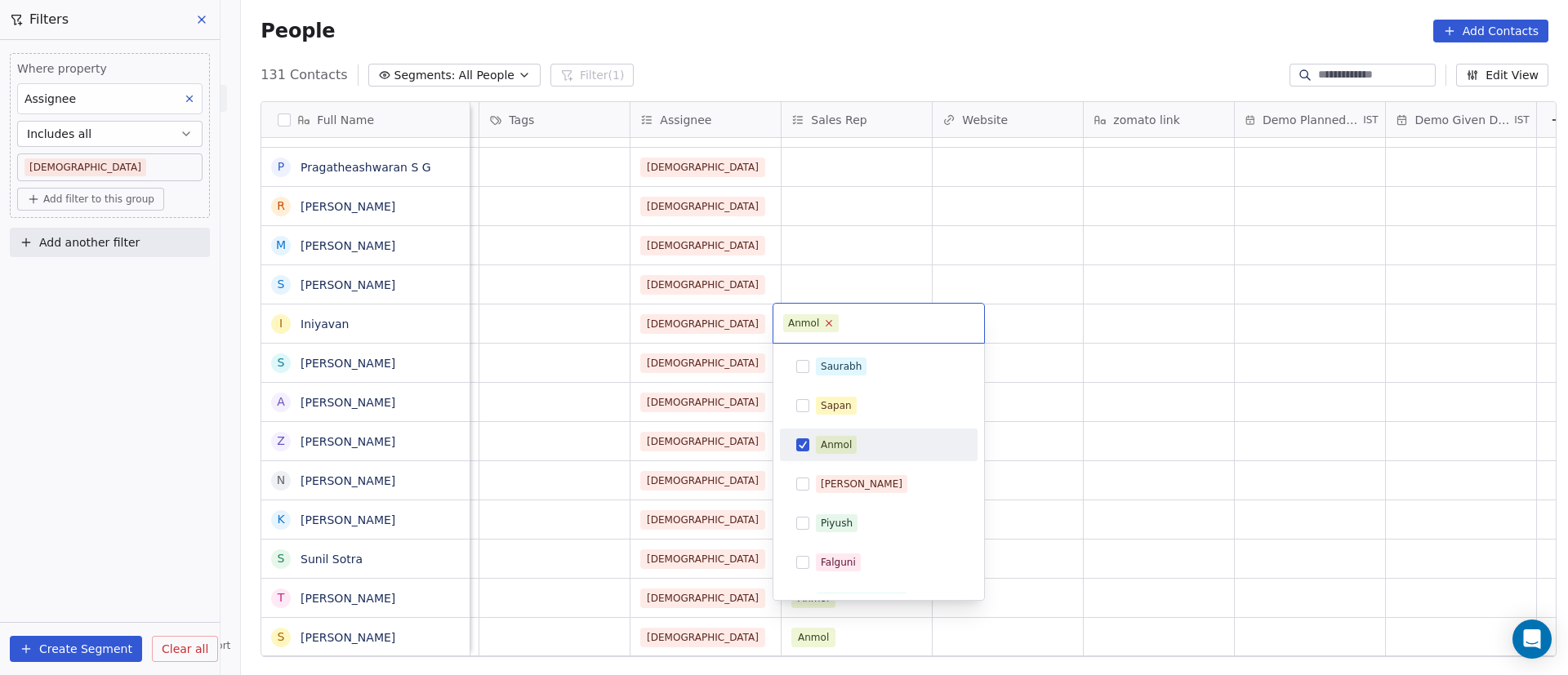
click at [826, 326] on icon at bounding box center [830, 323] width 10 height 10
click at [1100, 331] on html "On2Cook India Pvt. Ltd. Contacts People Marketing Workflows Campaigns Sales Pip…" at bounding box center [784, 338] width 1568 height 675
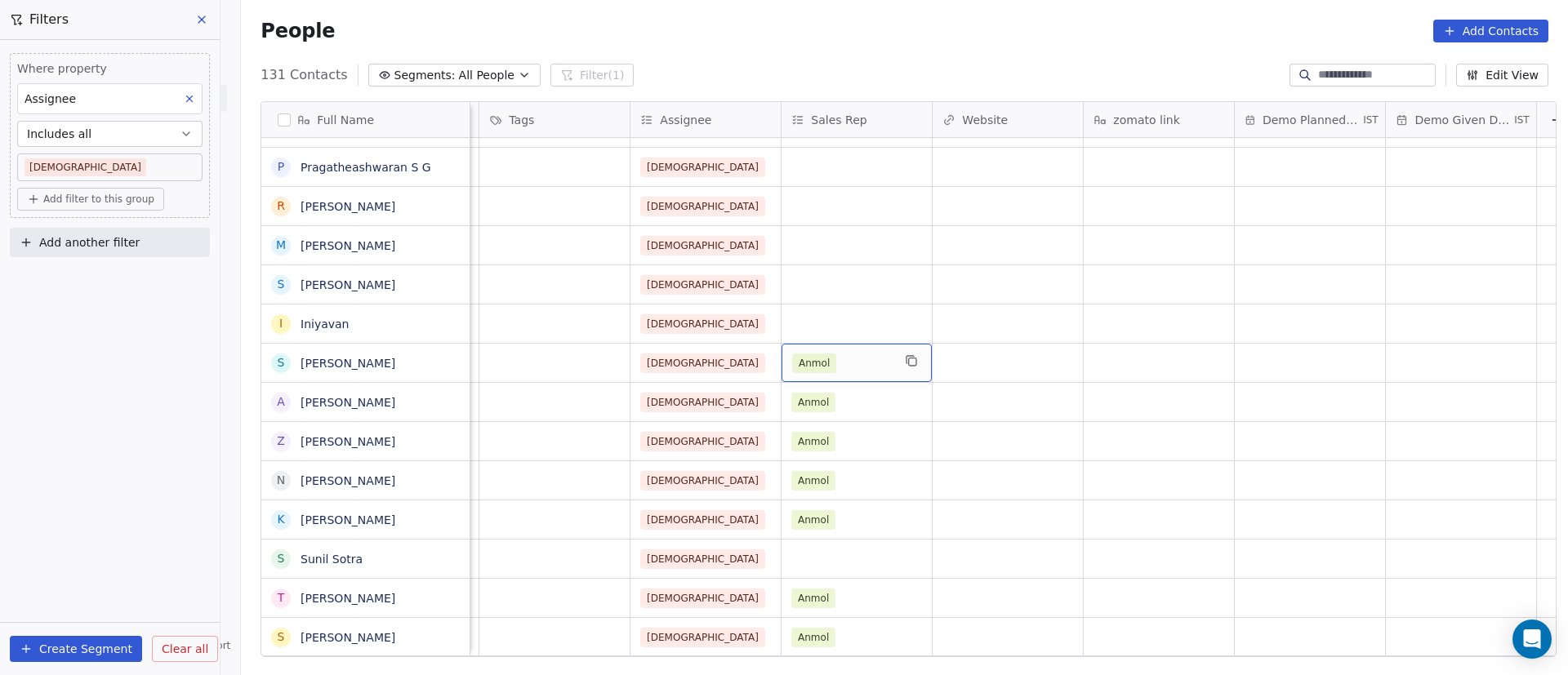
click at [851, 366] on div "Anmol" at bounding box center [842, 364] width 100 height 20
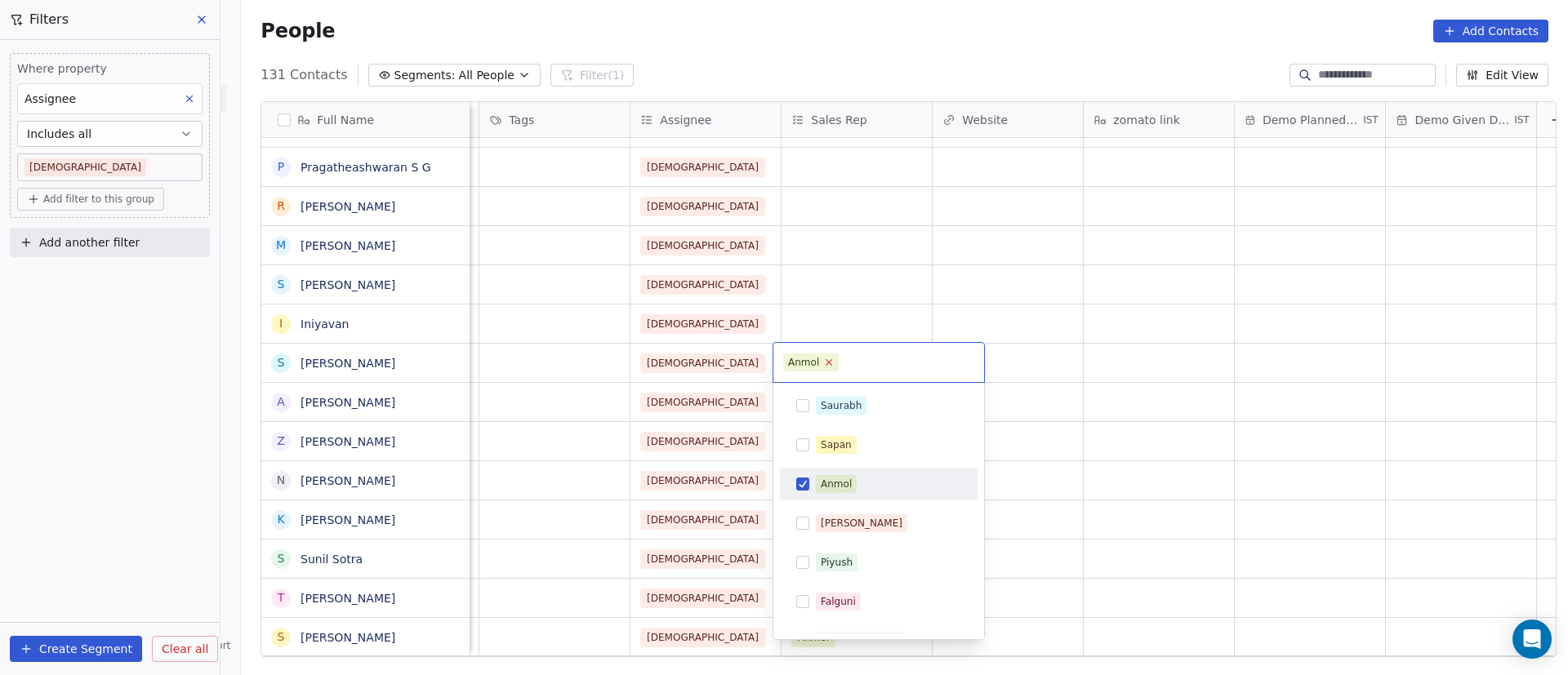
click at [829, 367] on icon at bounding box center [830, 362] width 10 height 10
click at [1086, 356] on html "On2Cook India Pvt. Ltd. Contacts People Marketing Workflows Campaigns Sales Pip…" at bounding box center [784, 338] width 1568 height 675
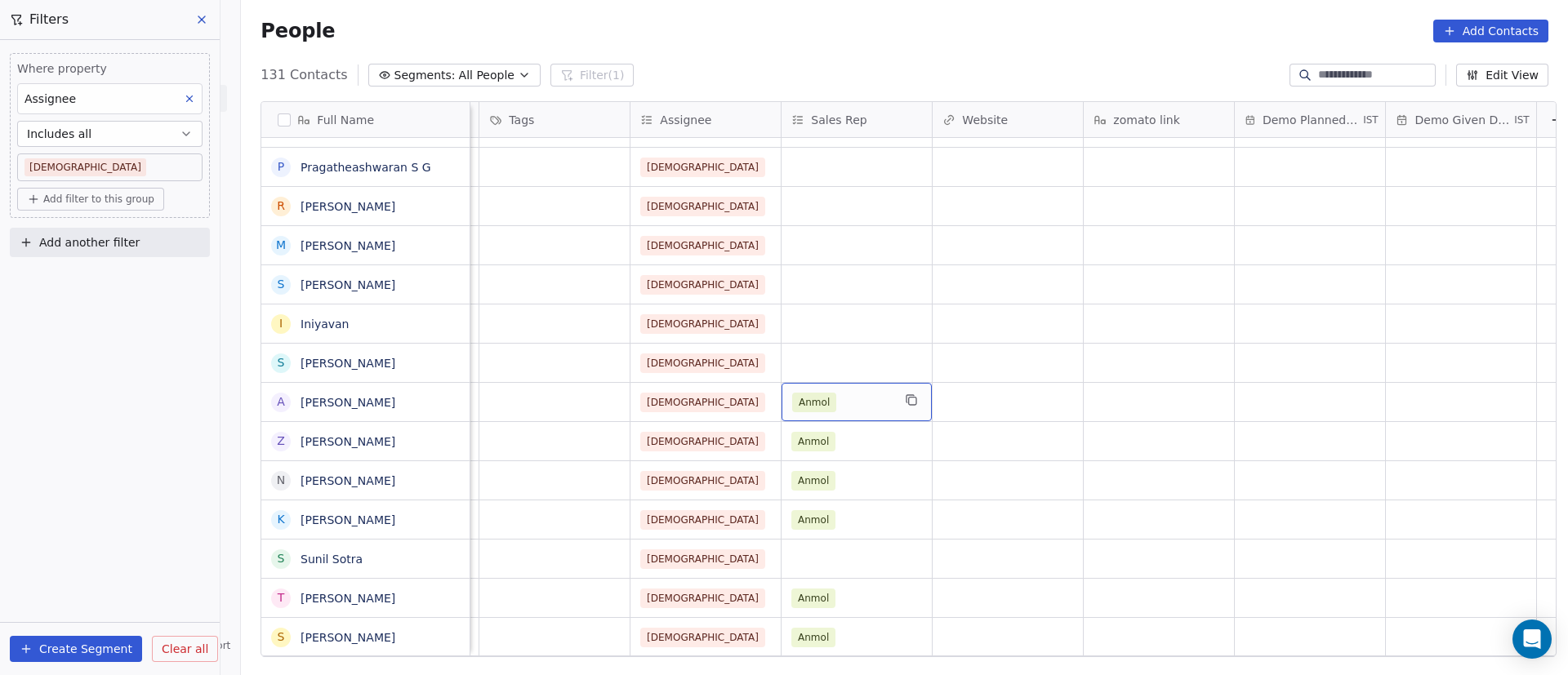
click at [840, 403] on div "Anmol" at bounding box center [842, 403] width 100 height 20
click at [843, 403] on div "Anmol" at bounding box center [842, 403] width 100 height 20
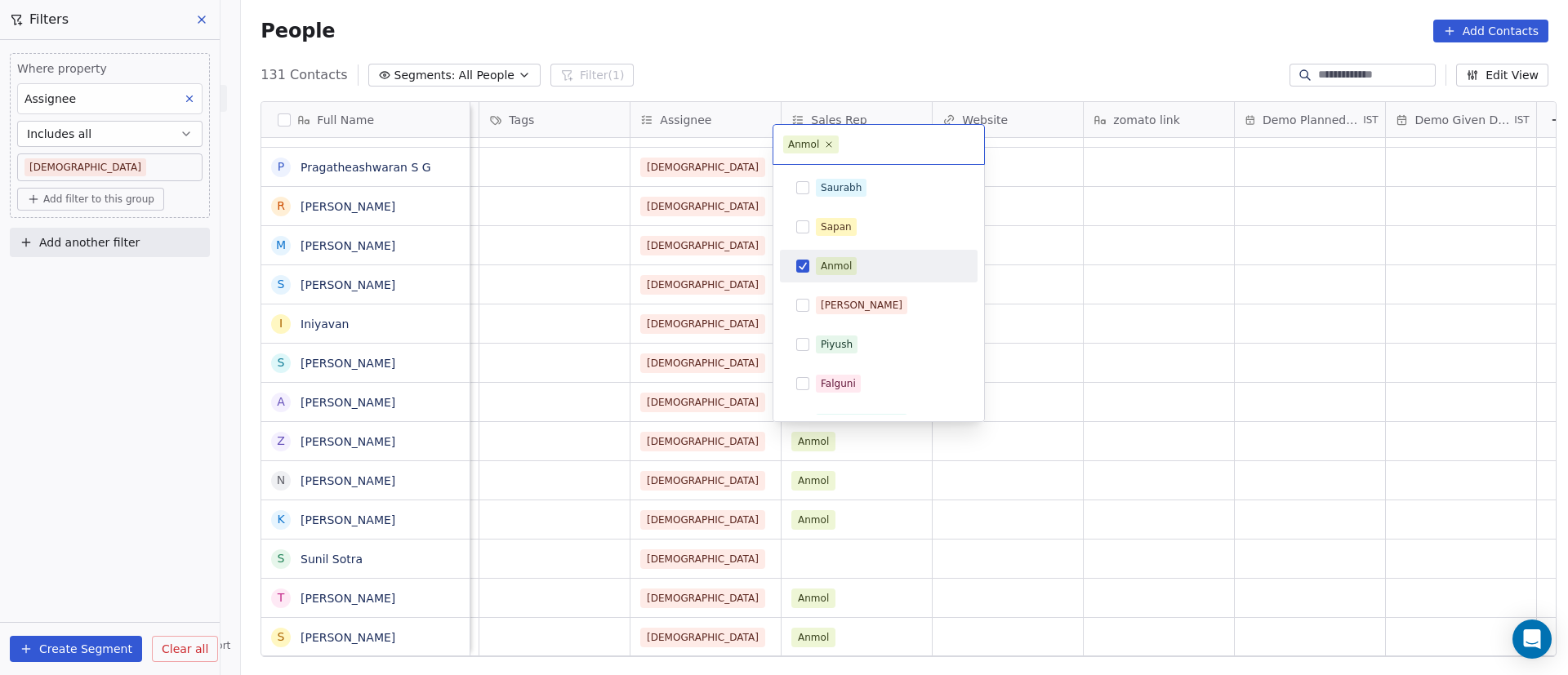
click at [810, 260] on div "Anmol" at bounding box center [878, 266] width 185 height 26
click at [1119, 312] on html "On2Cook India Pvt. Ltd. Contacts People Marketing Workflows Campaigns Sales Pip…" at bounding box center [784, 338] width 1568 height 675
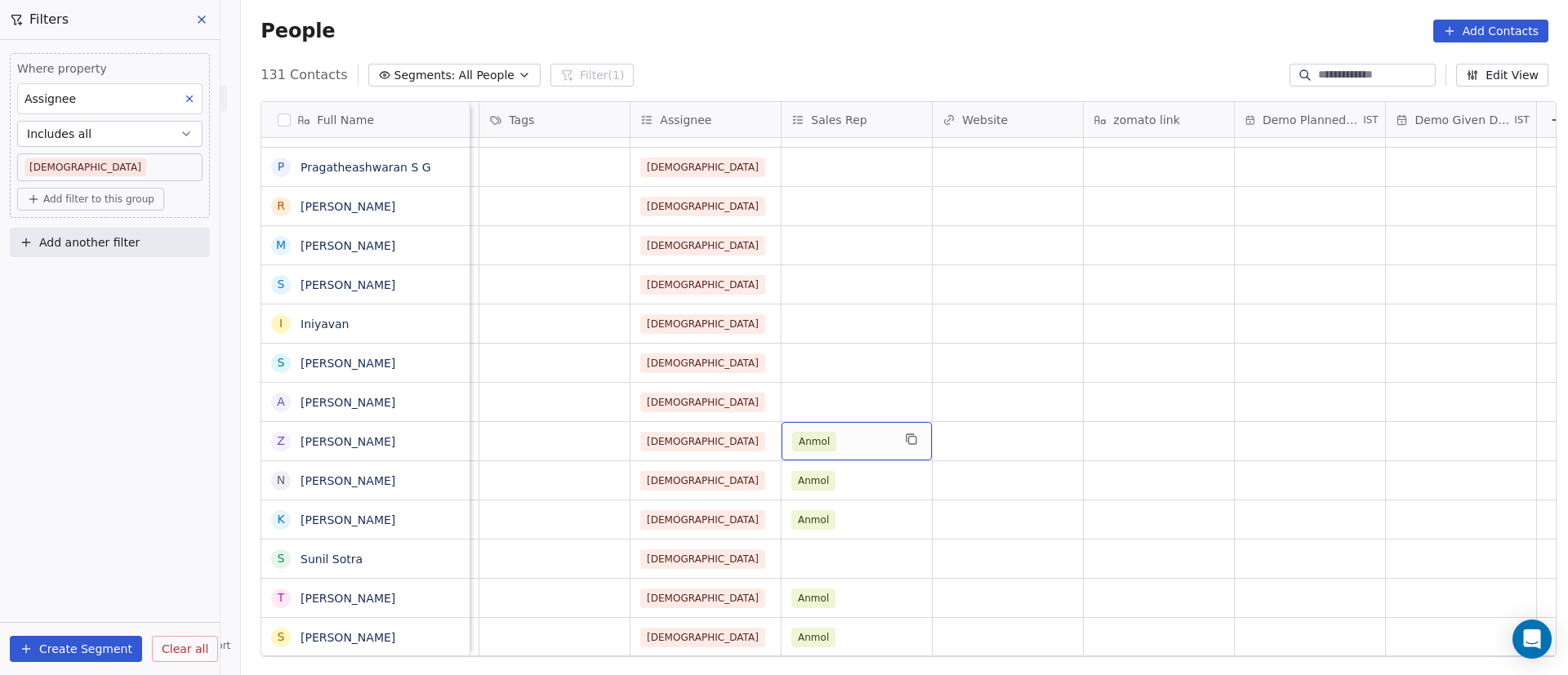
click at [849, 437] on div "Anmol" at bounding box center [842, 442] width 100 height 20
click at [850, 437] on div "Anmol" at bounding box center [842, 442] width 100 height 20
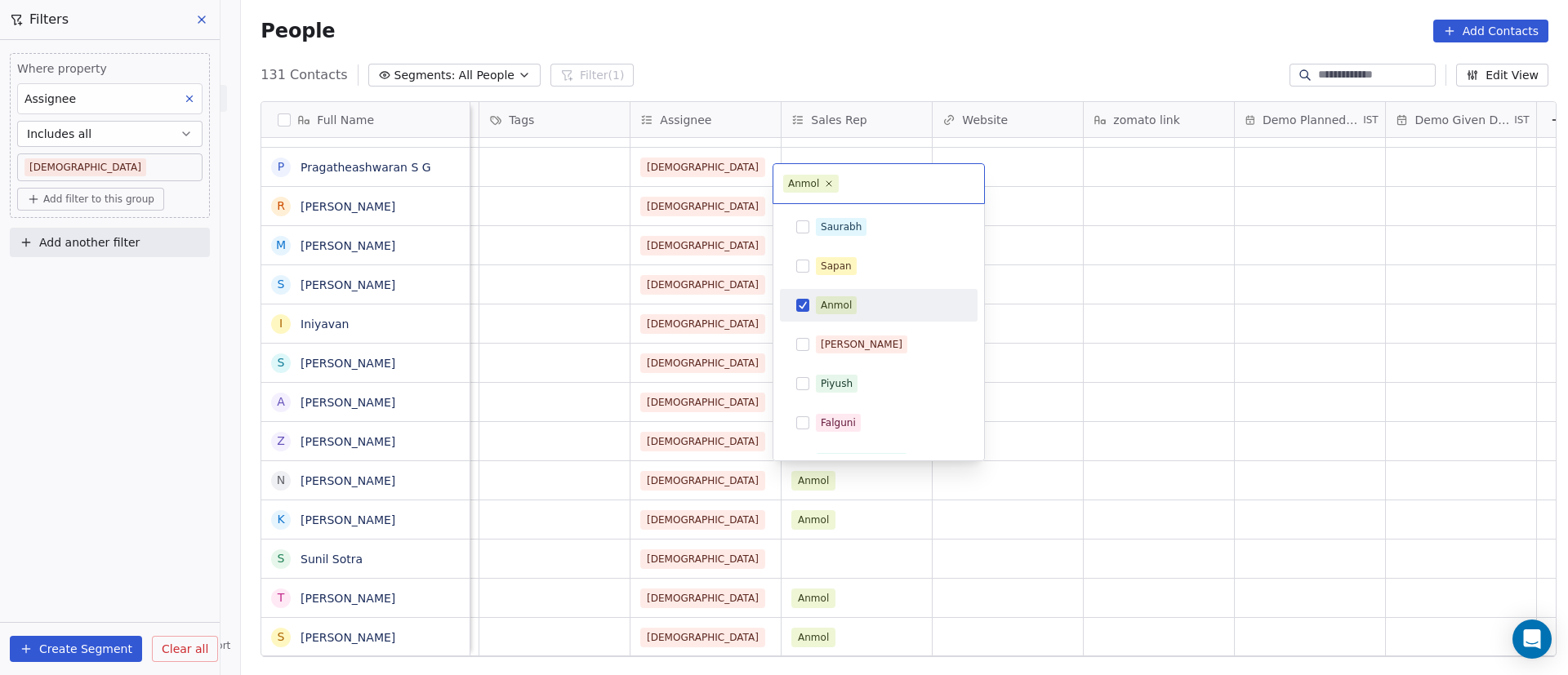
click at [817, 309] on span "Anmol" at bounding box center [836, 305] width 41 height 18
click at [1132, 483] on html "On2Cook India Pvt. Ltd. Contacts People Marketing Workflows Campaigns Sales Pip…" at bounding box center [784, 338] width 1568 height 675
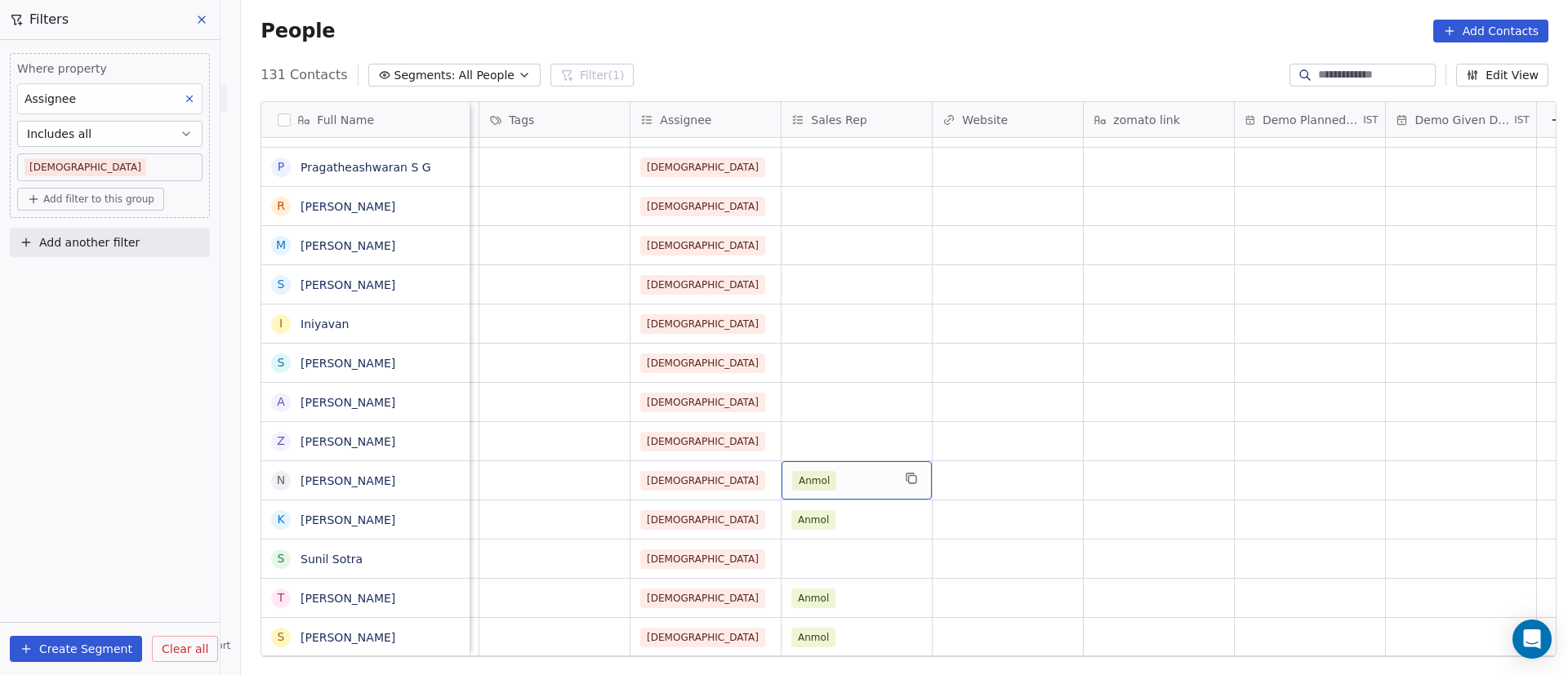
click at [850, 487] on div "Anmol" at bounding box center [842, 481] width 100 height 20
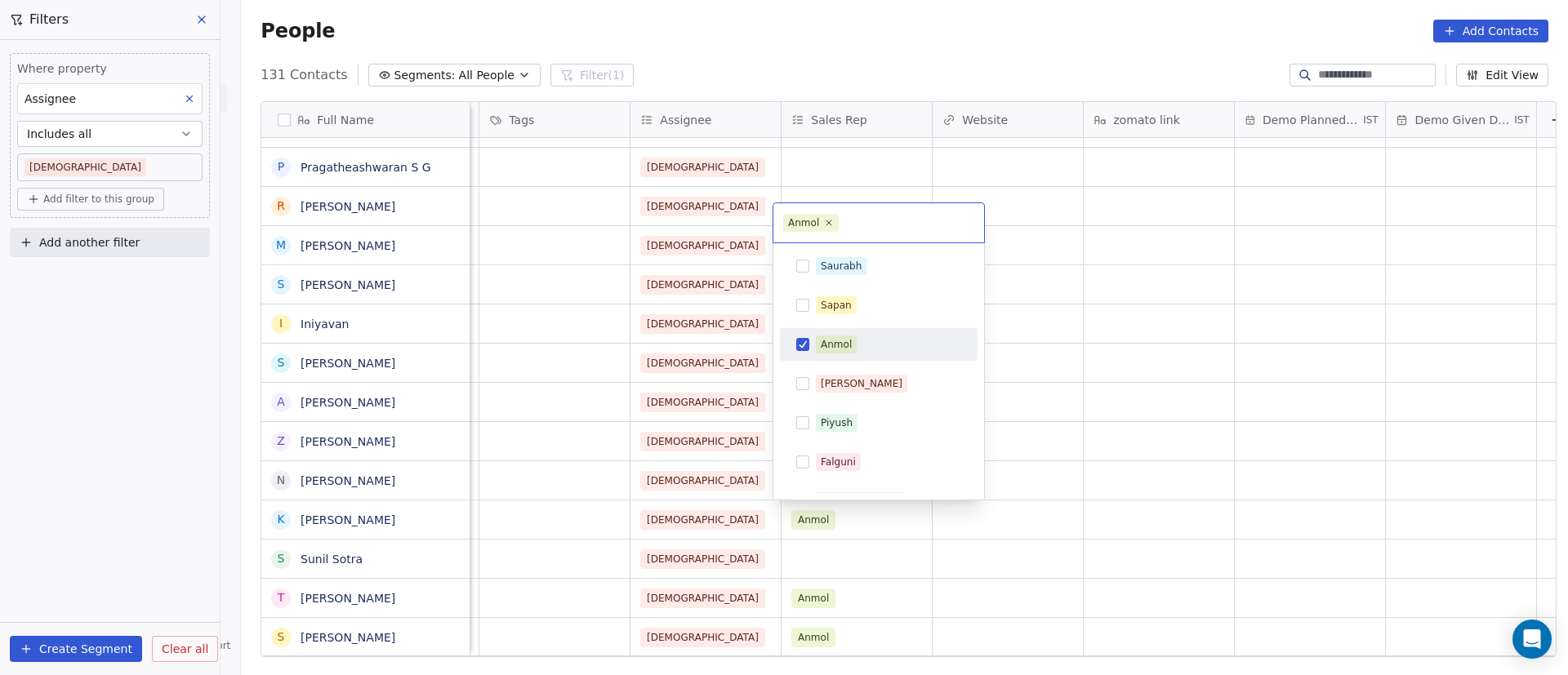
click at [821, 338] on div "Anmol" at bounding box center [836, 344] width 31 height 15
click at [1068, 438] on html "On2Cook India Pvt. Ltd. Contacts People Marketing Workflows Campaigns Sales Pip…" at bounding box center [784, 338] width 1568 height 675
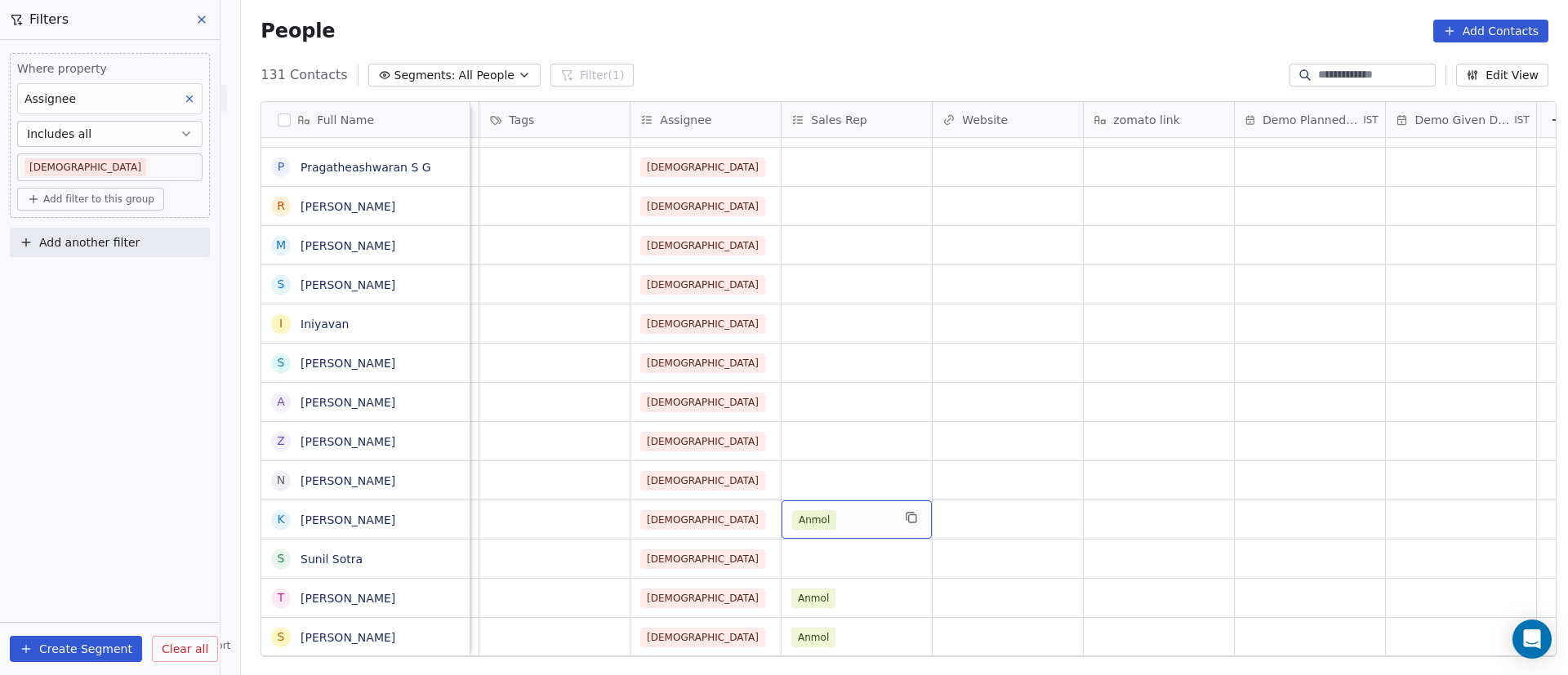
click at [843, 521] on div "Anmol" at bounding box center [842, 520] width 100 height 20
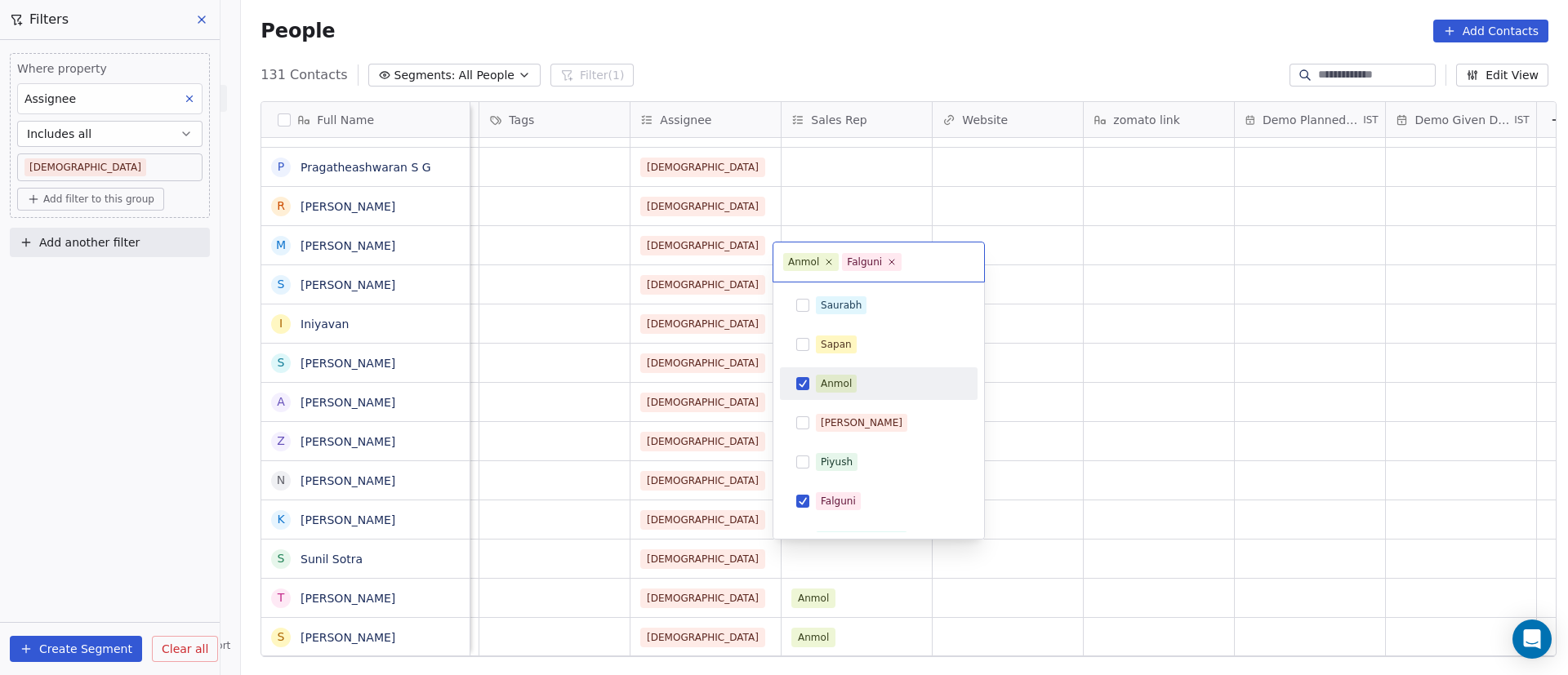
click at [817, 389] on span "Anmol" at bounding box center [836, 383] width 41 height 18
click at [836, 508] on span "Falguni" at bounding box center [838, 501] width 45 height 18
click at [1104, 507] on html "On2Cook India Pvt. Ltd. Contacts People Marketing Workflows Campaigns Sales Pip…" at bounding box center [784, 338] width 1568 height 675
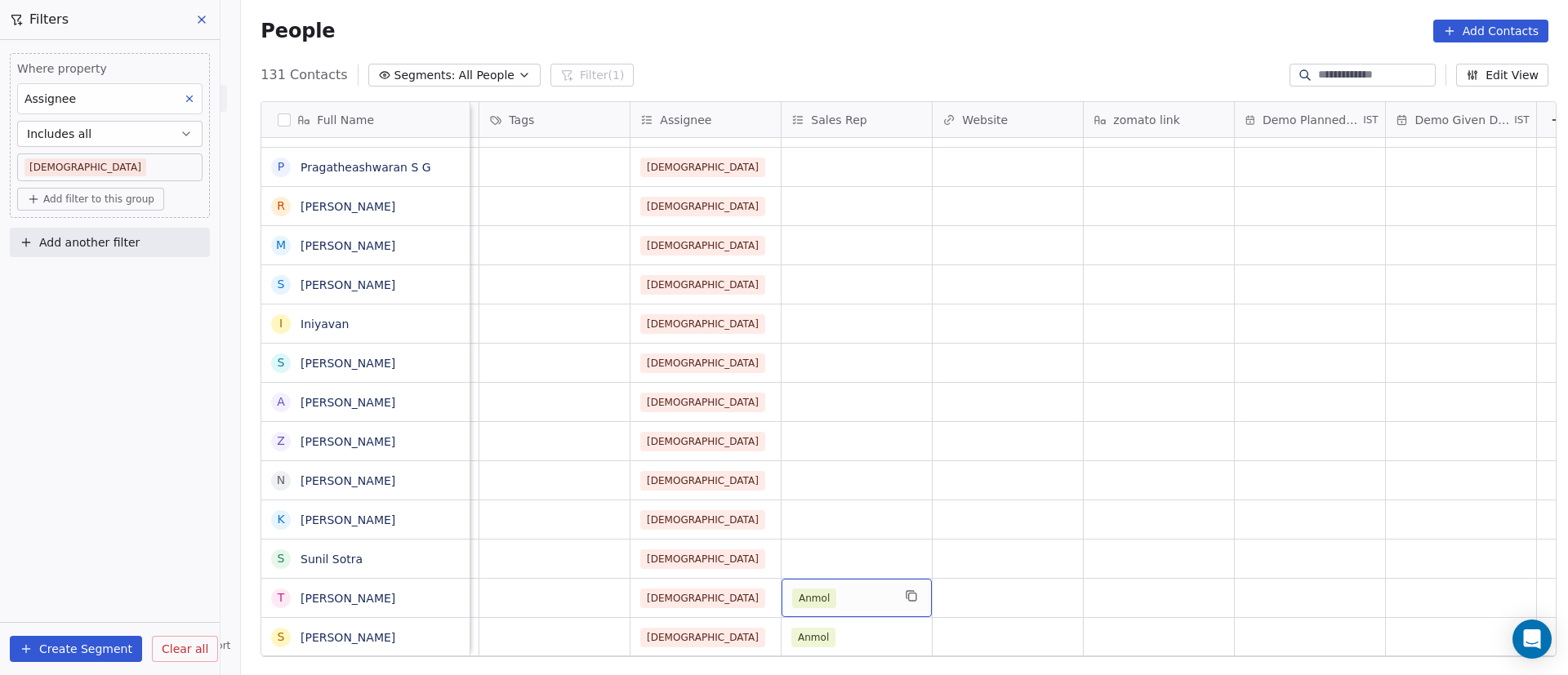
scroll to position [2122, 0]
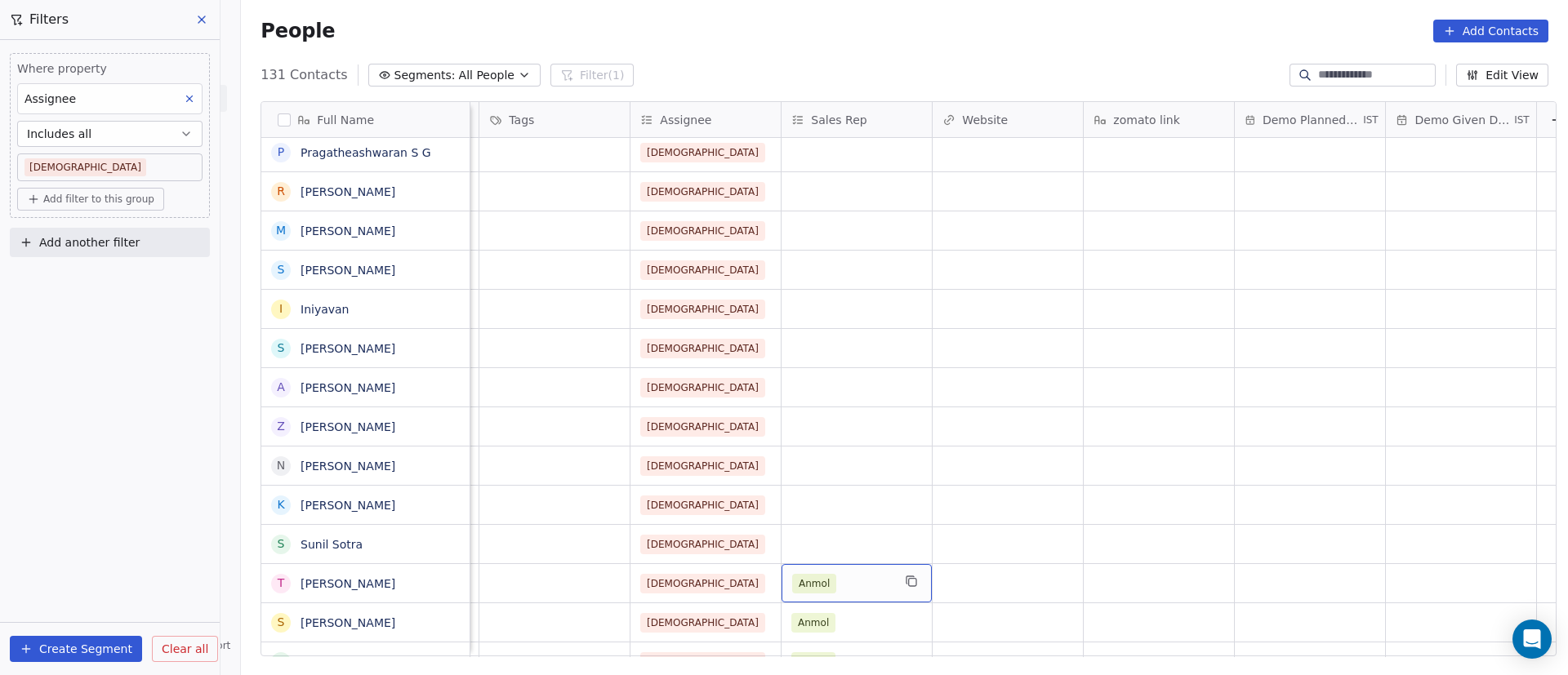
click at [850, 590] on div "Anmol" at bounding box center [842, 584] width 100 height 20
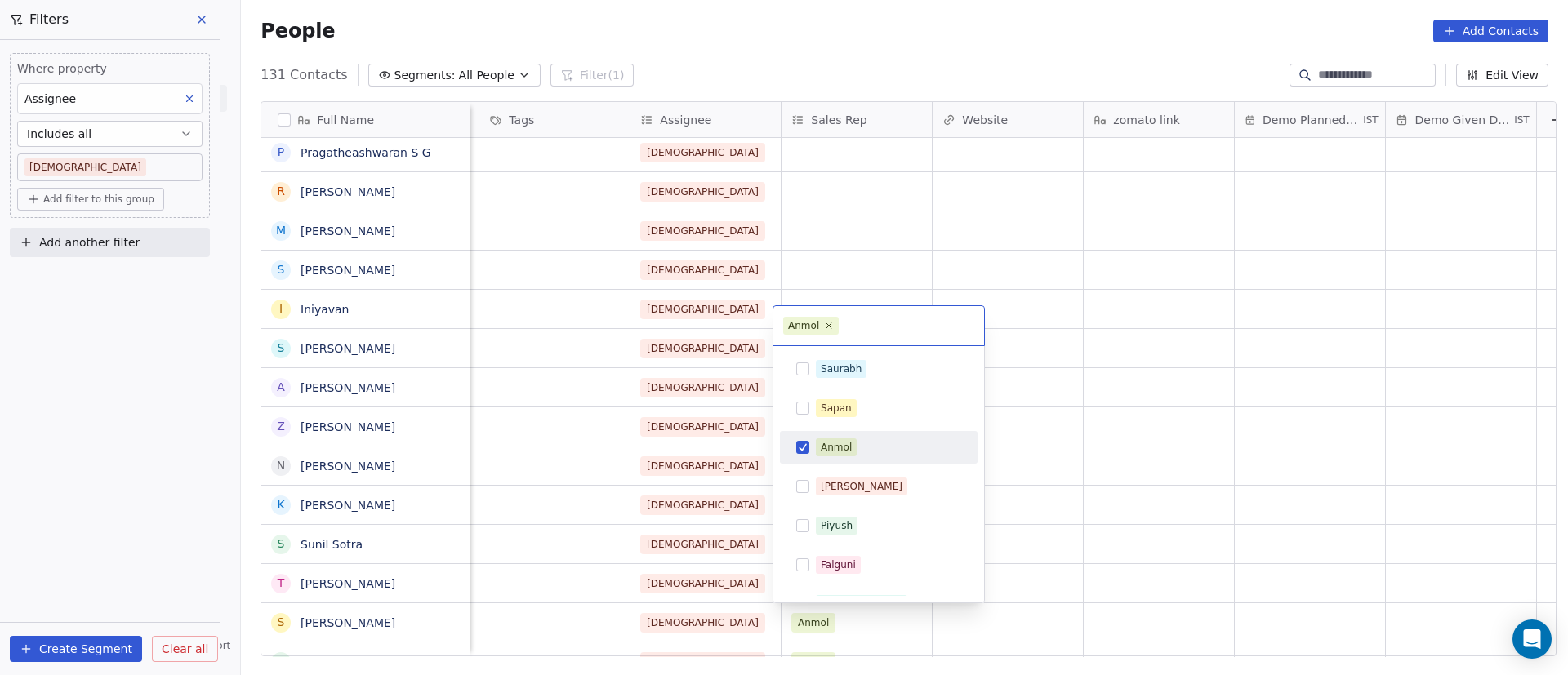
click at [806, 443] on button "Suggestions" at bounding box center [803, 447] width 13 height 13
click at [1130, 456] on html "On2Cook India Pvt. Ltd. Contacts People Marketing Workflows Campaigns Sales Pip…" at bounding box center [784, 338] width 1568 height 675
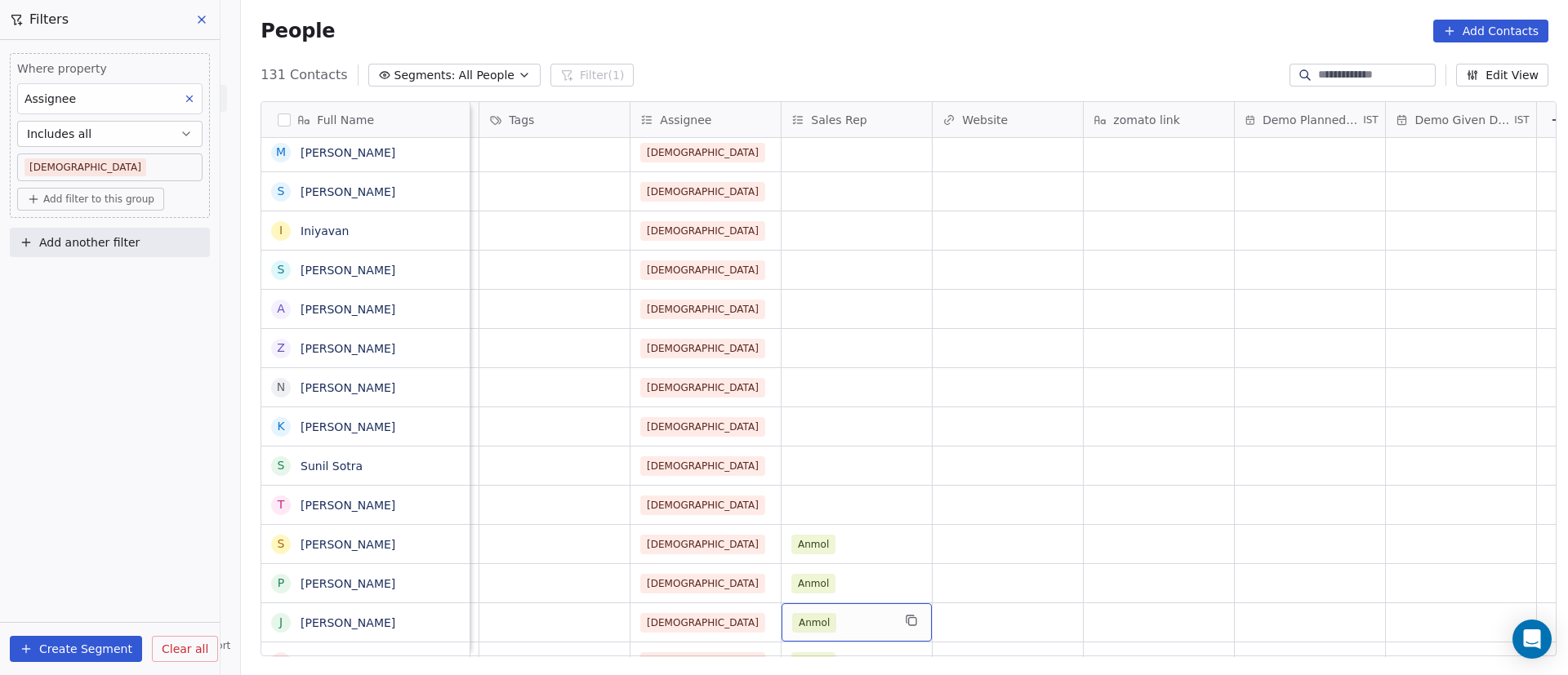
scroll to position [2279, 0]
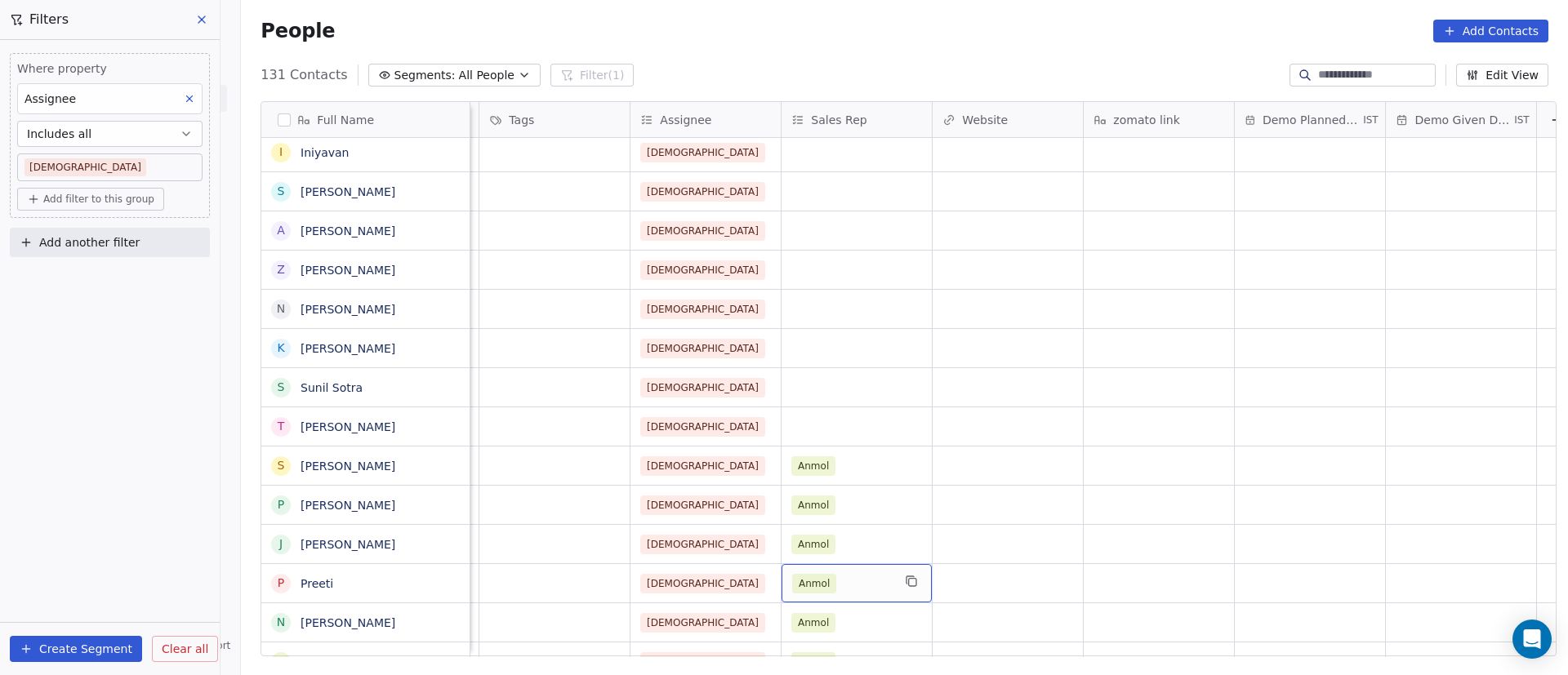
click at [847, 573] on div "Anmol" at bounding box center [856, 583] width 150 height 38
click at [850, 581] on div "Anmol" at bounding box center [842, 584] width 100 height 20
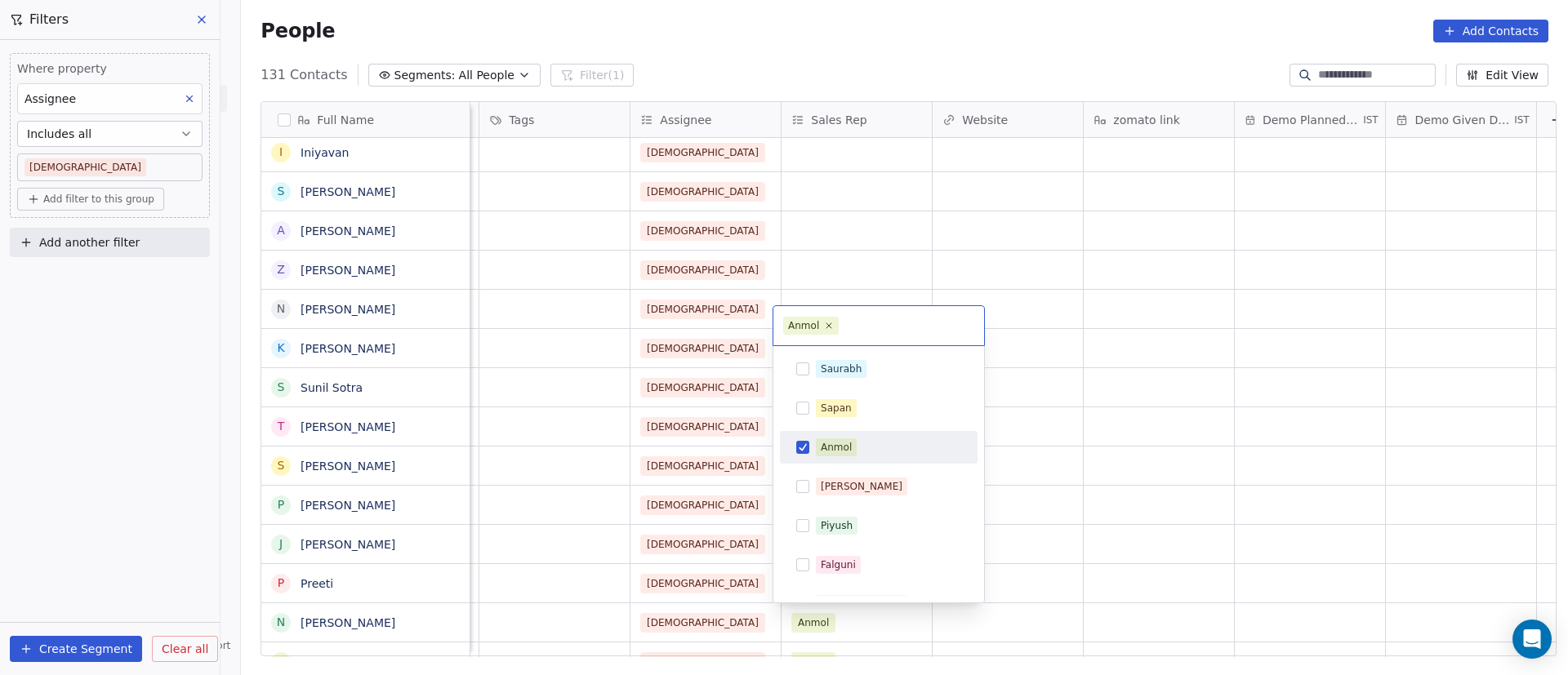
click at [809, 447] on button "Suggestions" at bounding box center [803, 447] width 13 height 13
click at [1136, 458] on html "On2Cook India Pvt. Ltd. Contacts People Marketing Workflows Campaigns Sales Pip…" at bounding box center [784, 338] width 1568 height 675
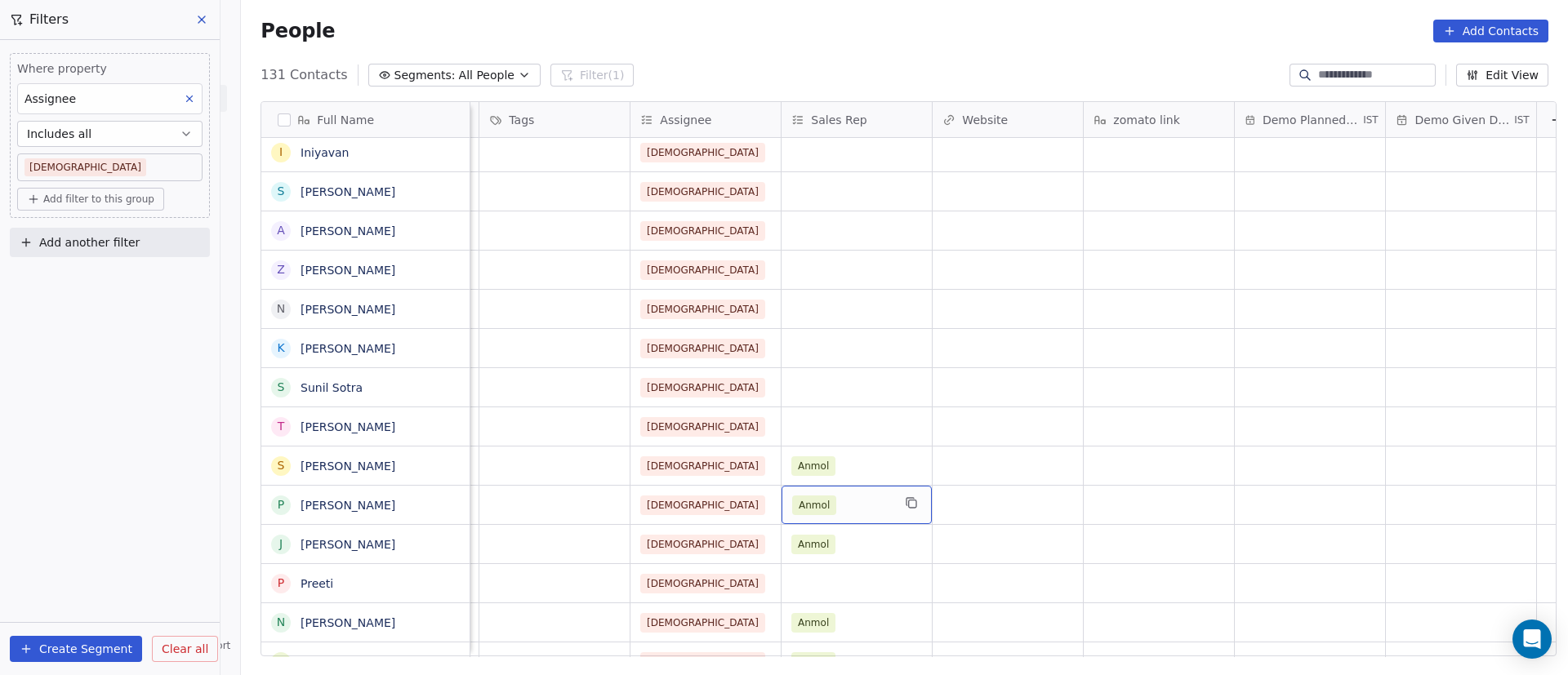
click at [862, 506] on div "Anmol" at bounding box center [842, 505] width 100 height 20
click at [861, 506] on div "Anmol" at bounding box center [842, 505] width 100 height 20
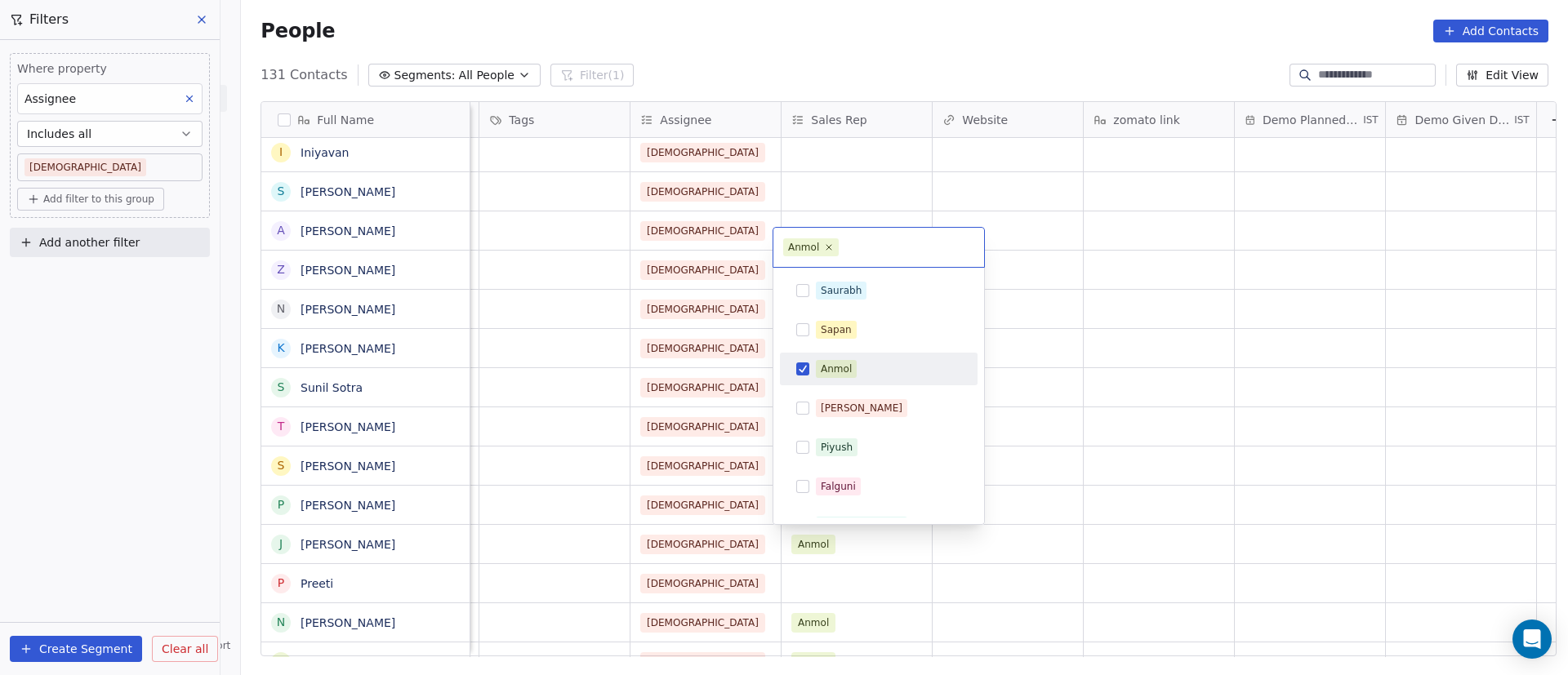
click at [801, 368] on button "Suggestions" at bounding box center [803, 369] width 13 height 13
click at [1113, 436] on html "On2Cook India Pvt. Ltd. Contacts People Marketing Workflows Campaigns Sales Pip…" at bounding box center [784, 338] width 1568 height 675
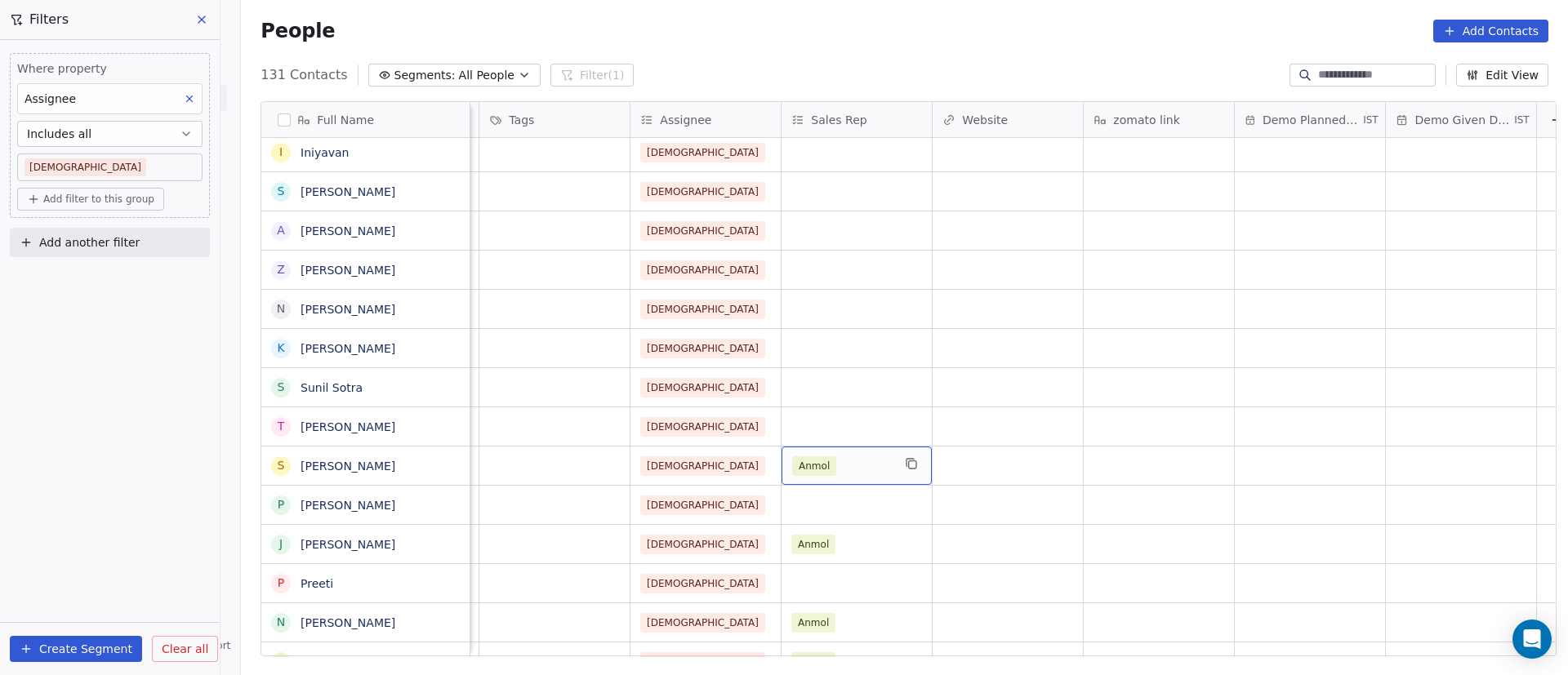
click at [866, 469] on div "Anmol" at bounding box center [842, 466] width 100 height 20
click at [865, 469] on div "Anmol" at bounding box center [842, 466] width 100 height 20
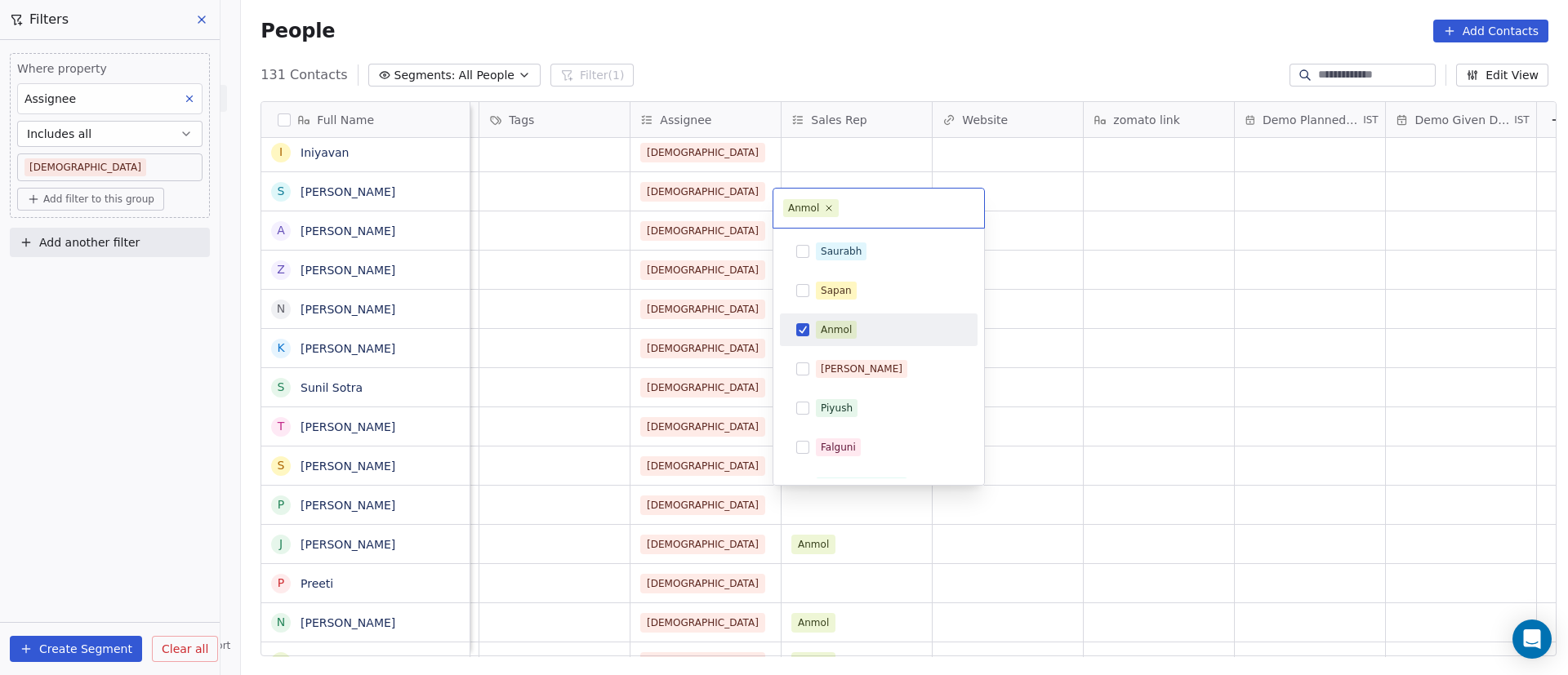
click at [808, 326] on button "Suggestions" at bounding box center [803, 330] width 13 height 13
click at [1125, 399] on html "On2Cook India Pvt. Ltd. Contacts People Marketing Workflows Campaigns Sales Pip…" at bounding box center [784, 338] width 1568 height 675
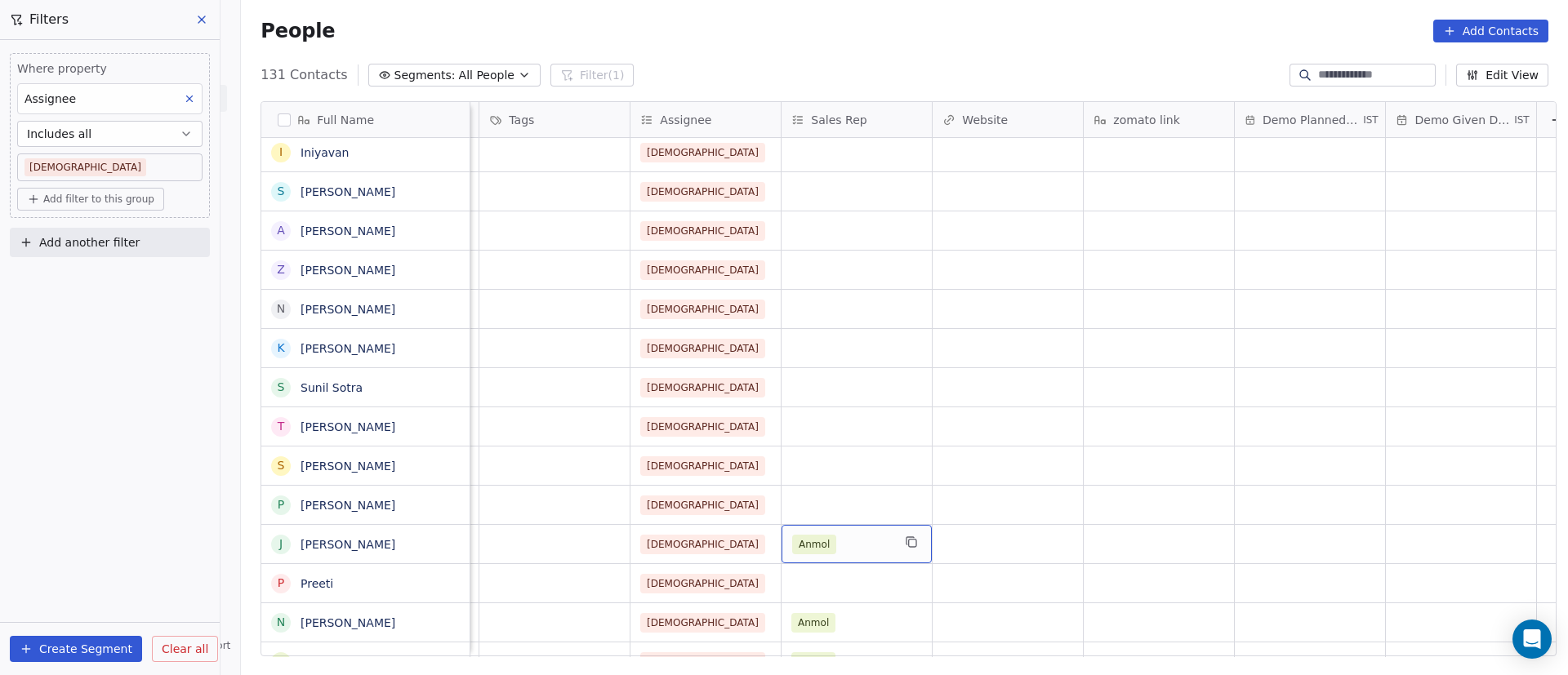
click at [836, 541] on div "Anmol" at bounding box center [842, 544] width 100 height 20
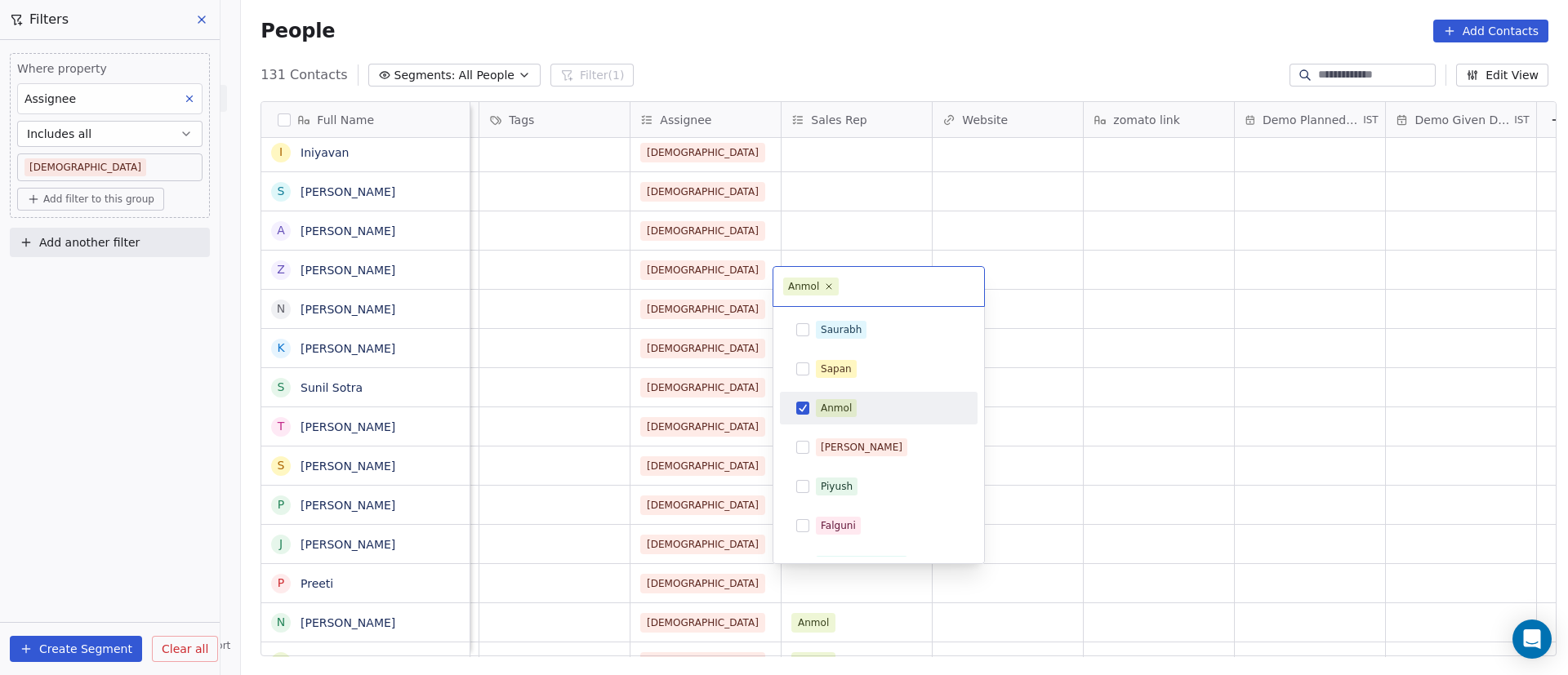
click at [814, 410] on div "Anmol" at bounding box center [878, 409] width 185 height 26
click at [1090, 427] on html "On2Cook India Pvt. Ltd. Contacts People Marketing Workflows Campaigns Sales Pip…" at bounding box center [784, 338] width 1568 height 675
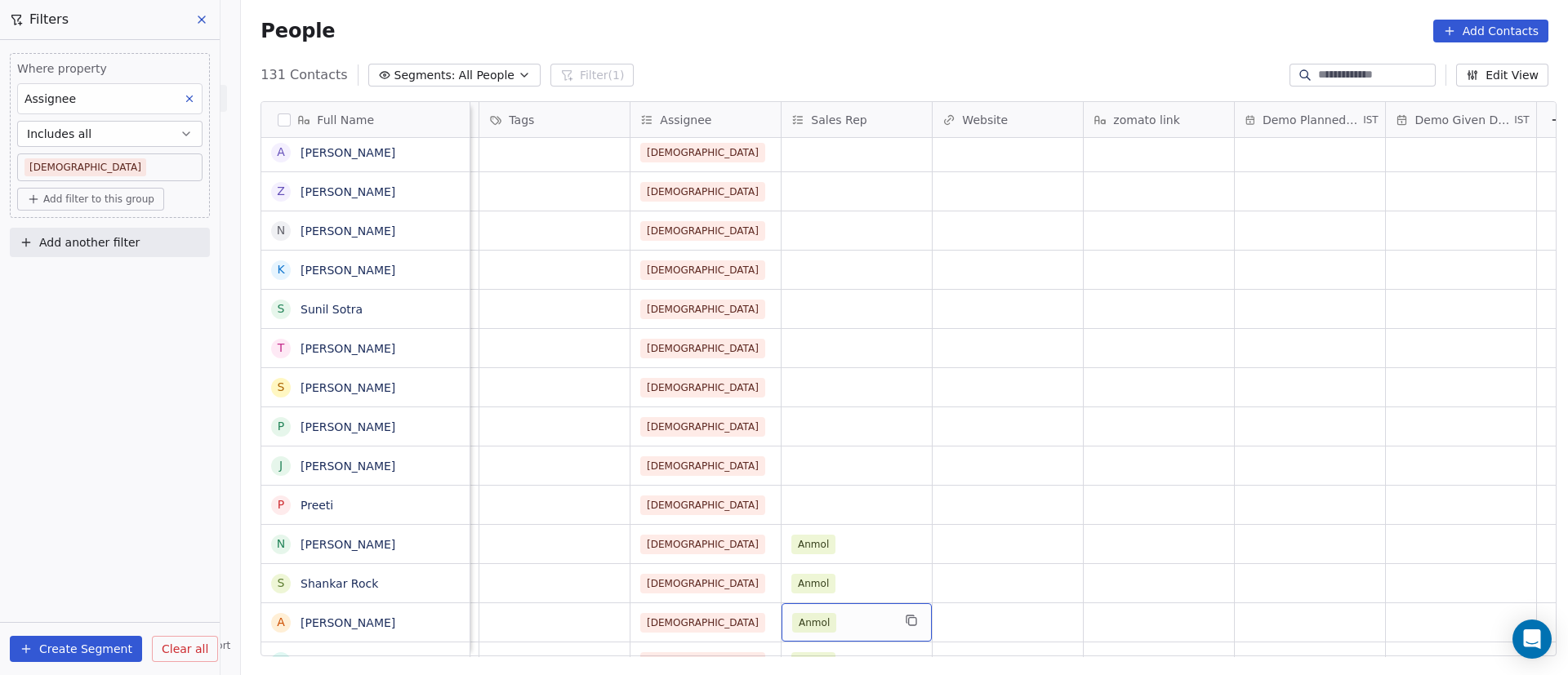
scroll to position [2396, 0]
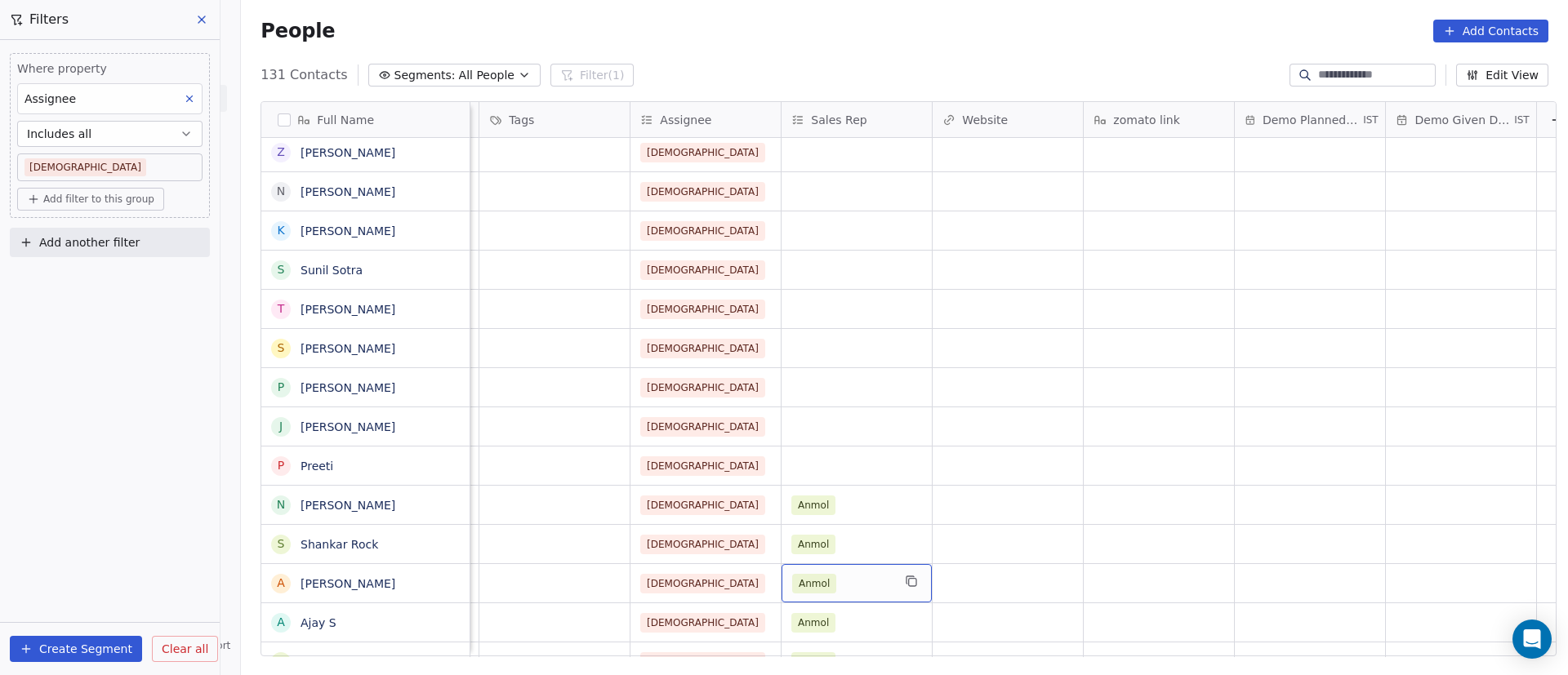
click at [838, 583] on div "Anmol" at bounding box center [842, 584] width 100 height 20
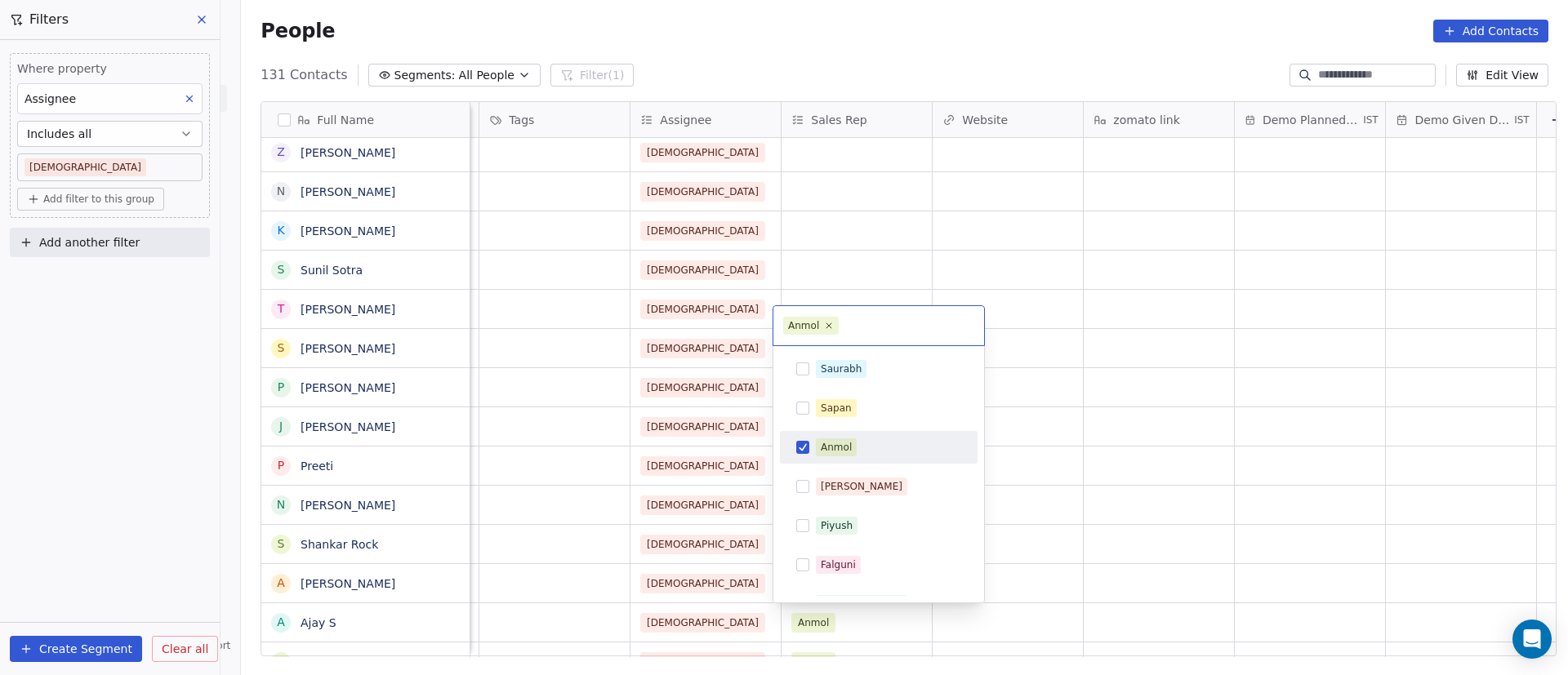
click at [802, 453] on button "Suggestions" at bounding box center [803, 447] width 13 height 13
click at [1302, 430] on html "On2Cook India Pvt. Ltd. Contacts People Marketing Workflows Campaigns Sales Pip…" at bounding box center [784, 338] width 1568 height 675
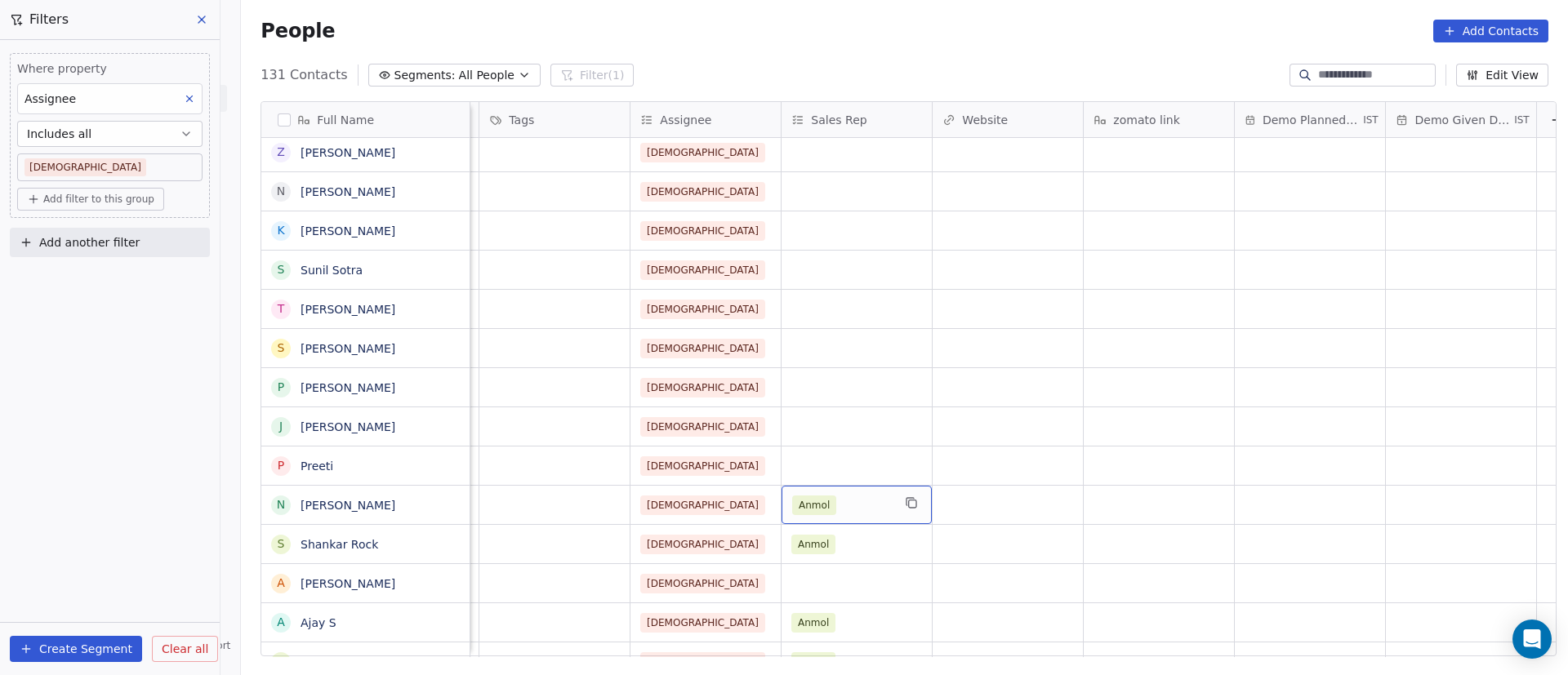
click at [844, 506] on div "Anmol" at bounding box center [842, 505] width 100 height 20
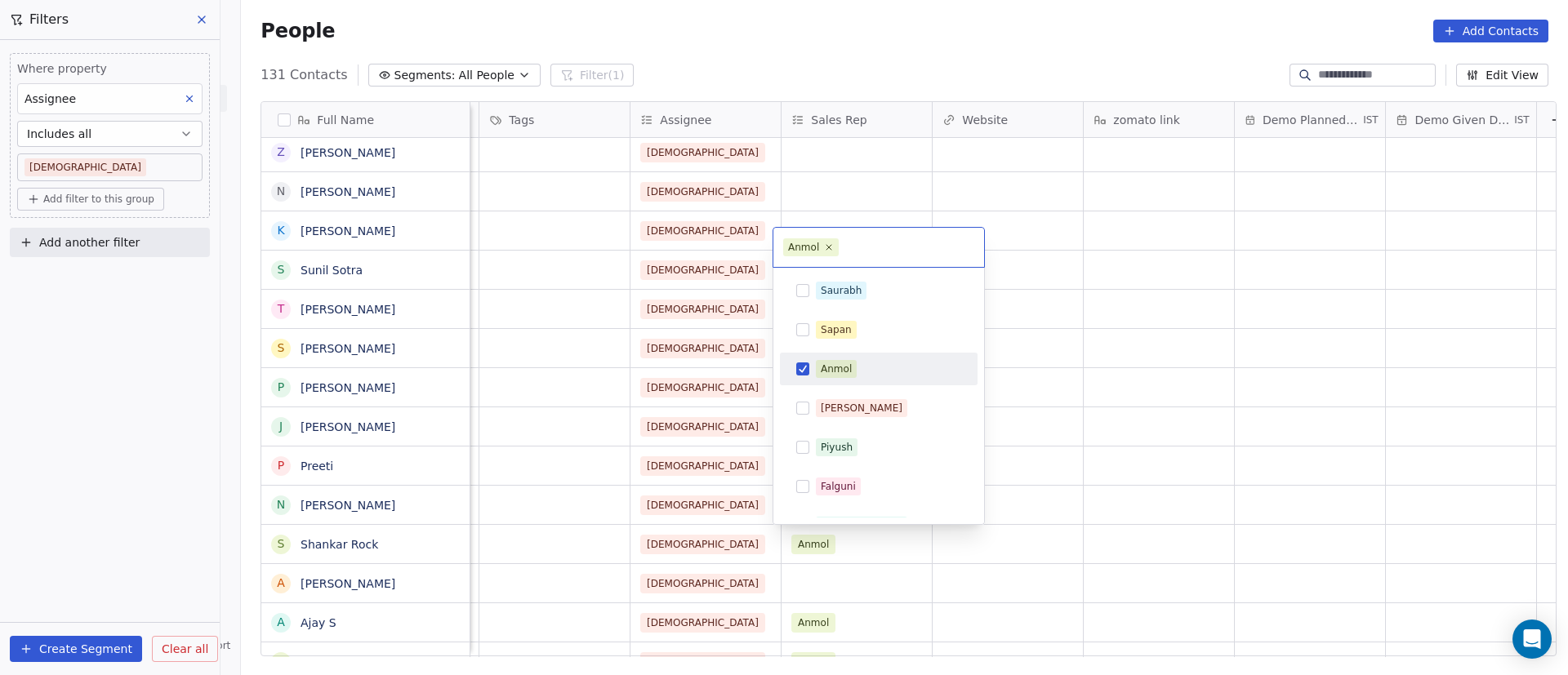
click at [810, 370] on div "Anmol" at bounding box center [878, 369] width 185 height 26
click at [1069, 401] on html "On2Cook India Pvt. Ltd. Contacts People Marketing Workflows Campaigns Sales Pip…" at bounding box center [784, 338] width 1568 height 675
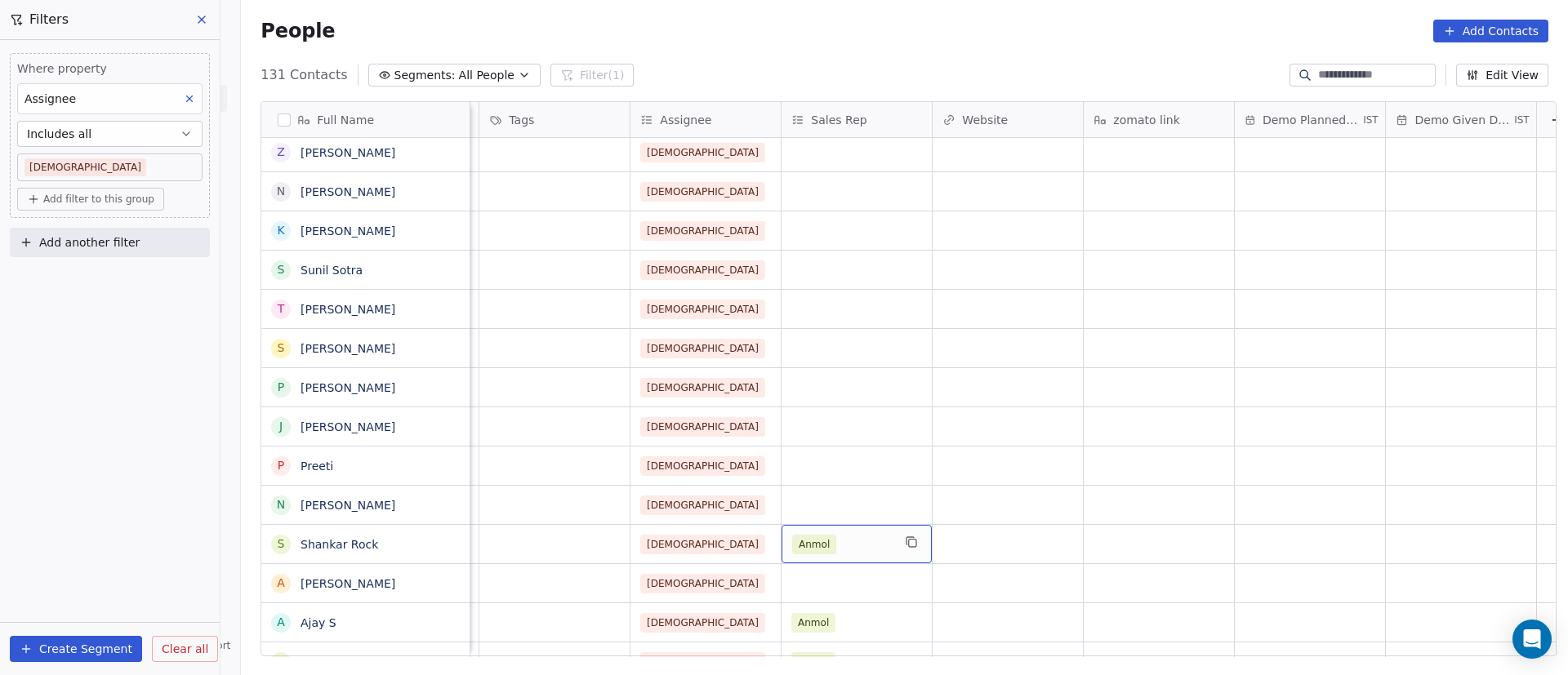
click at [850, 539] on div "Anmol" at bounding box center [842, 544] width 100 height 20
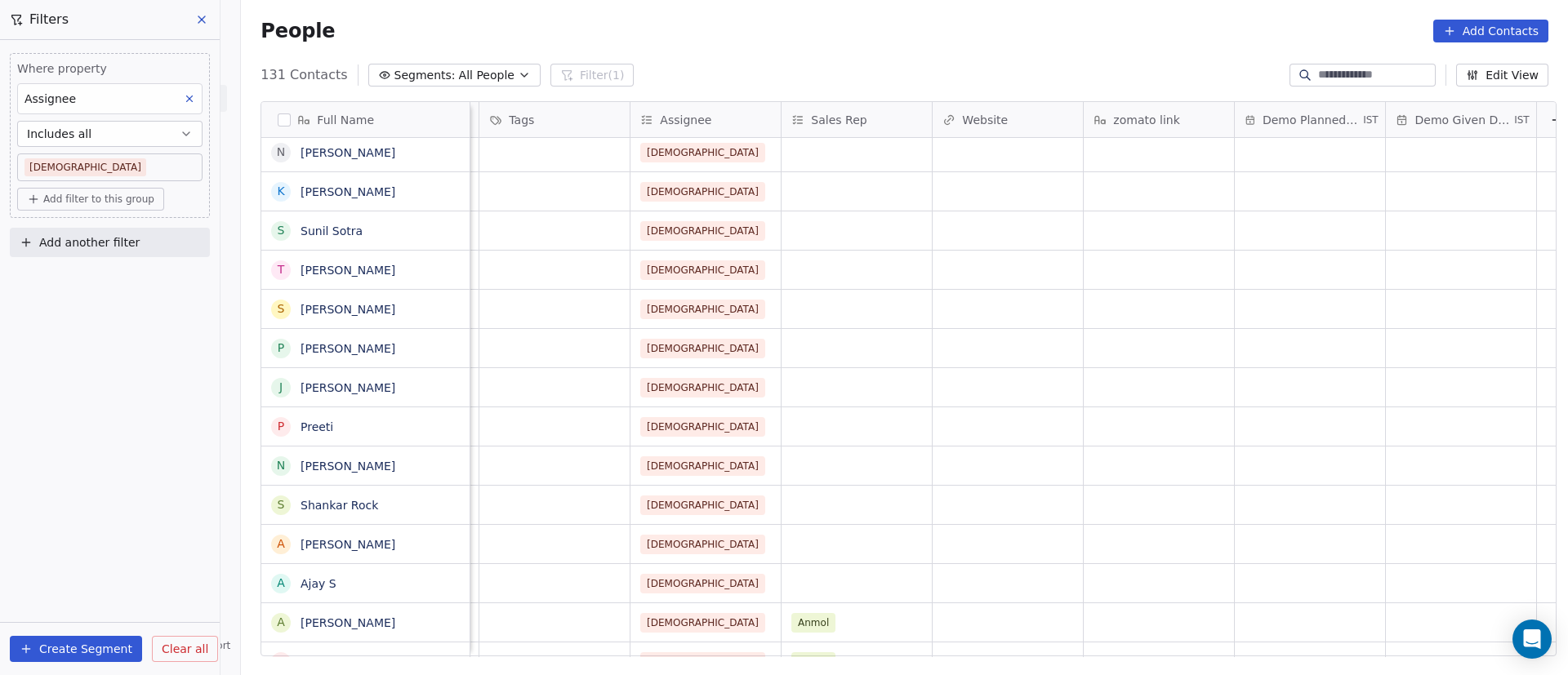
scroll to position [2436, 0]
click at [848, 580] on div "Anmol" at bounding box center [842, 584] width 100 height 20
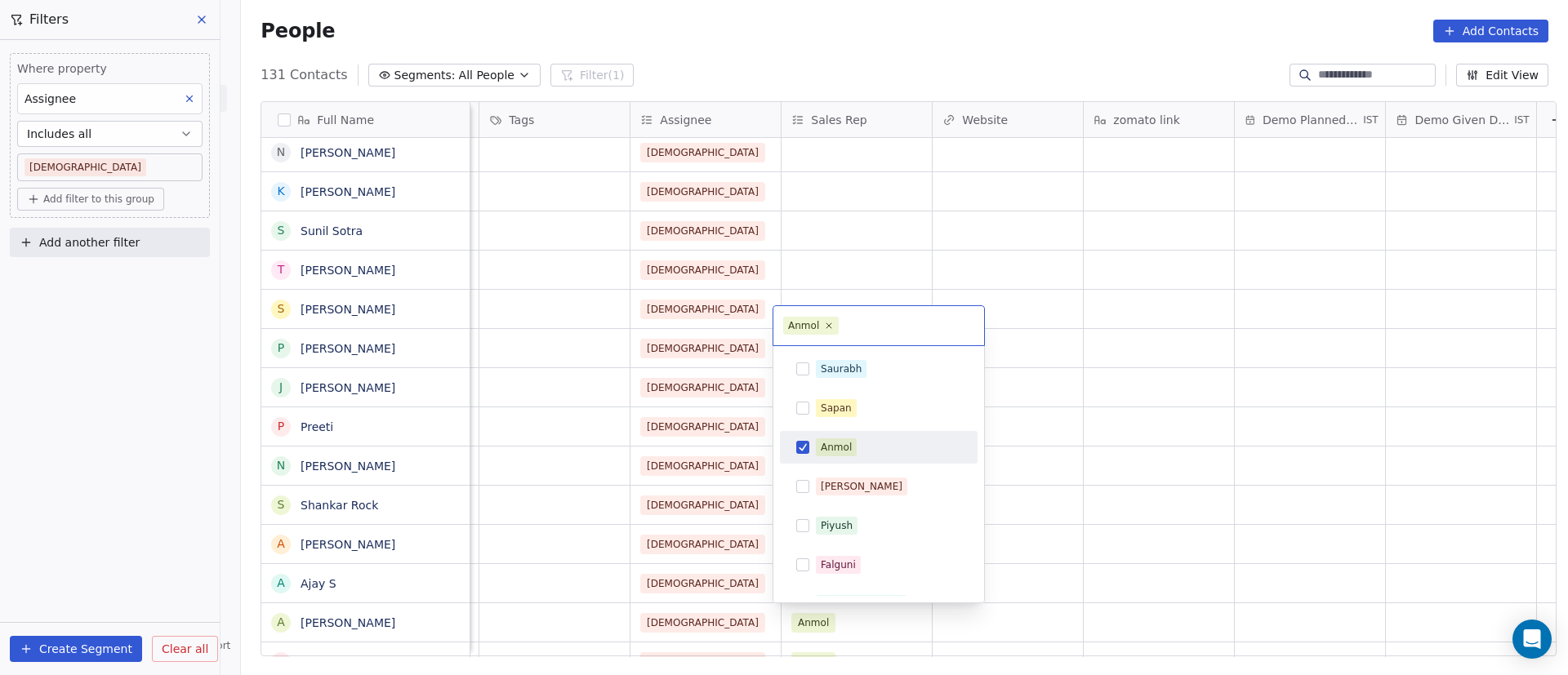
click at [809, 446] on button "Suggestions" at bounding box center [803, 447] width 13 height 13
click at [1121, 420] on html "On2Cook India Pvt. Ltd. Contacts People Marketing Workflows Campaigns Sales Pip…" at bounding box center [784, 338] width 1568 height 675
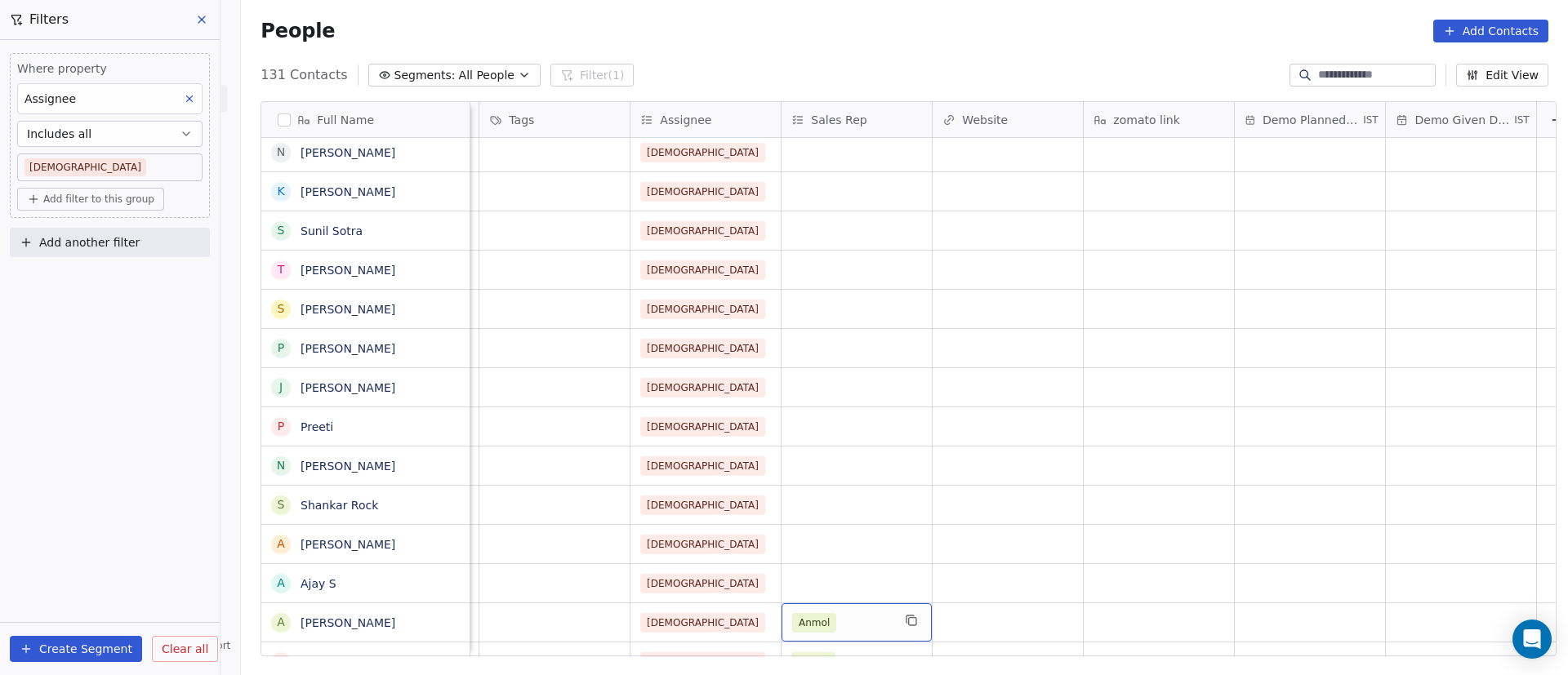
scroll to position [2475, 0]
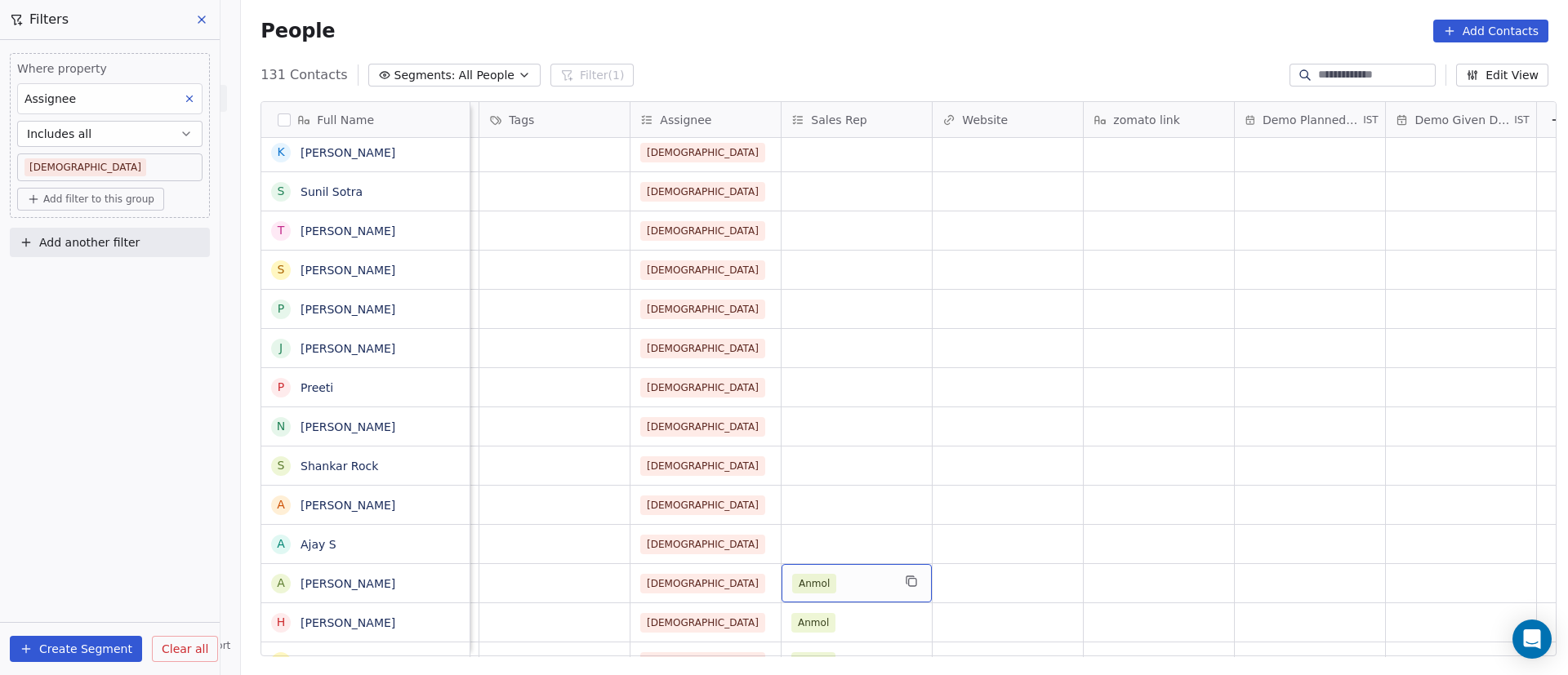
click at [843, 590] on div "Anmol" at bounding box center [842, 584] width 100 height 20
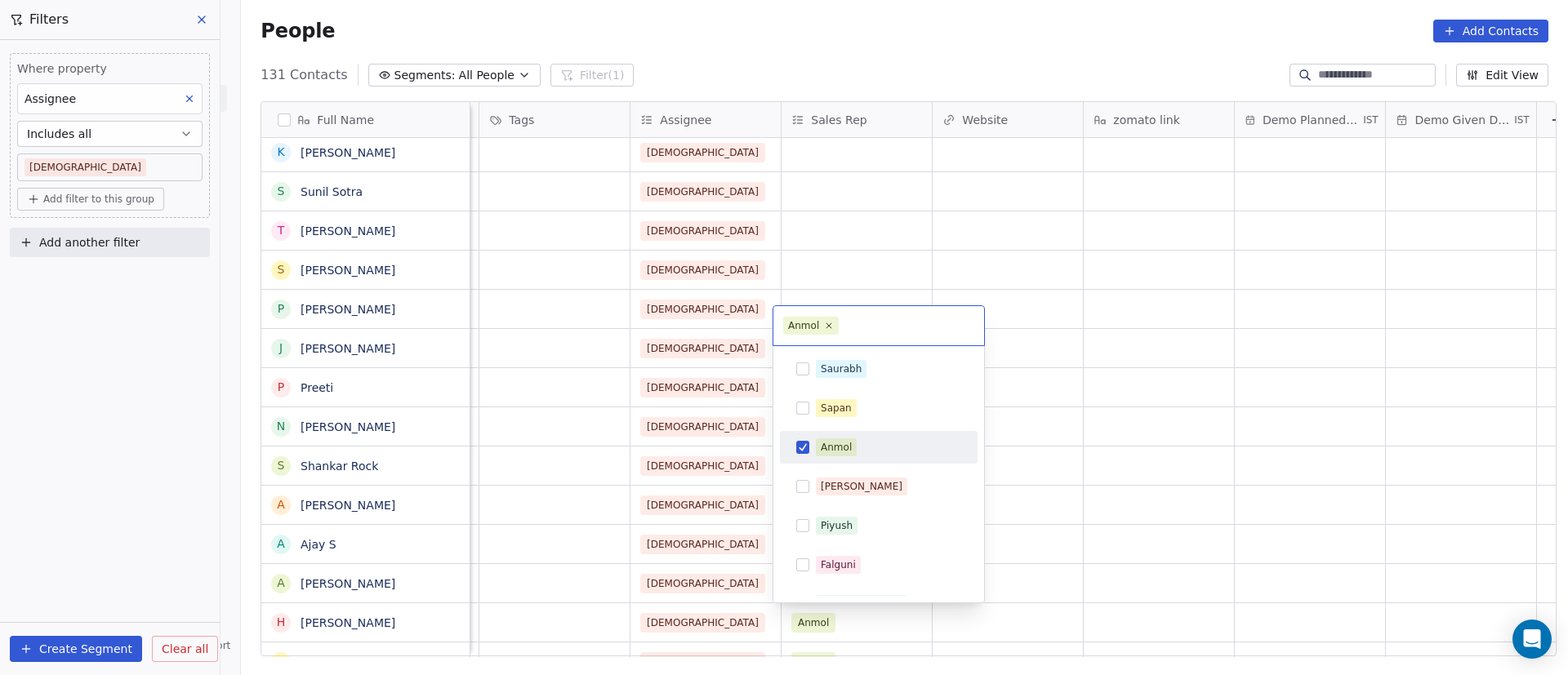
click at [805, 449] on button "Suggestions" at bounding box center [803, 447] width 13 height 13
click at [1092, 429] on html "On2Cook India Pvt. Ltd. Contacts People Marketing Workflows Campaigns Sales Pip…" at bounding box center [784, 338] width 1568 height 675
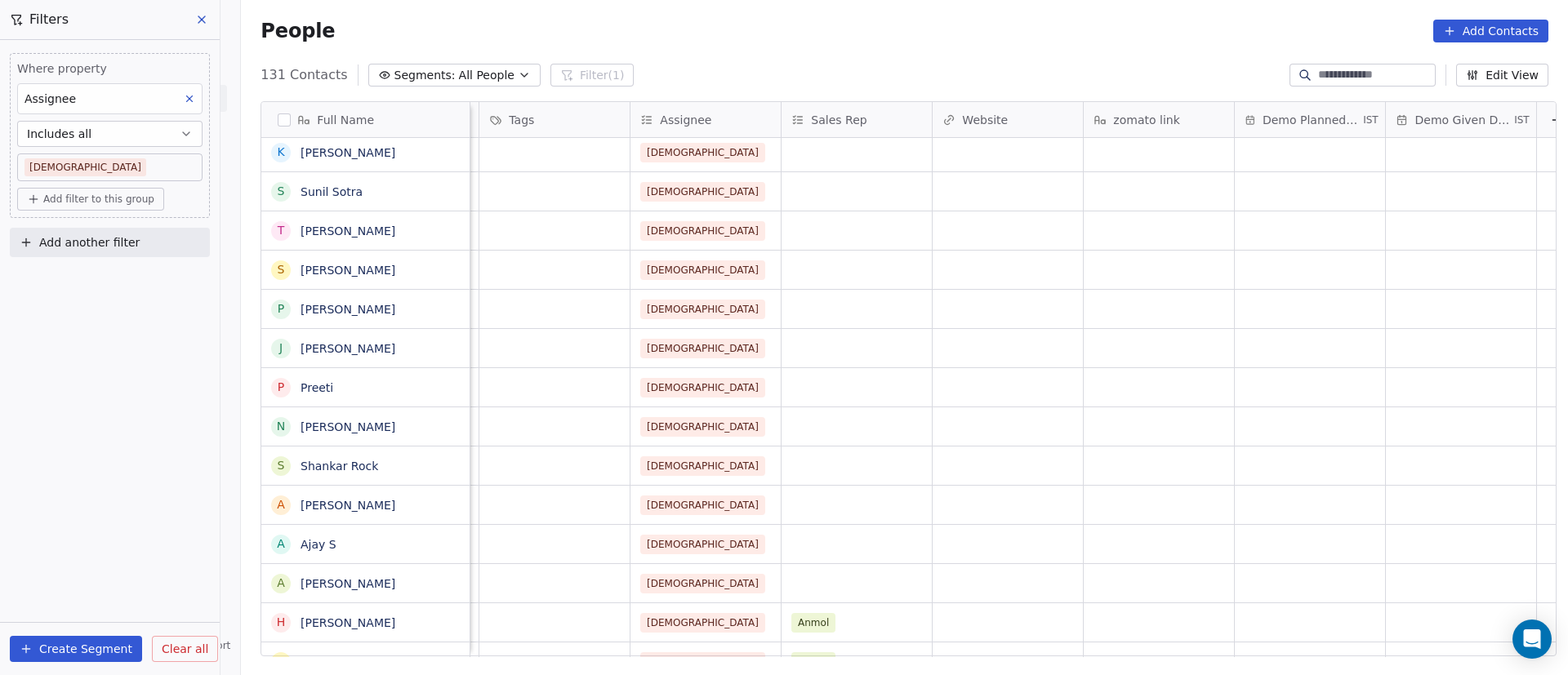
scroll to position [2514, 0]
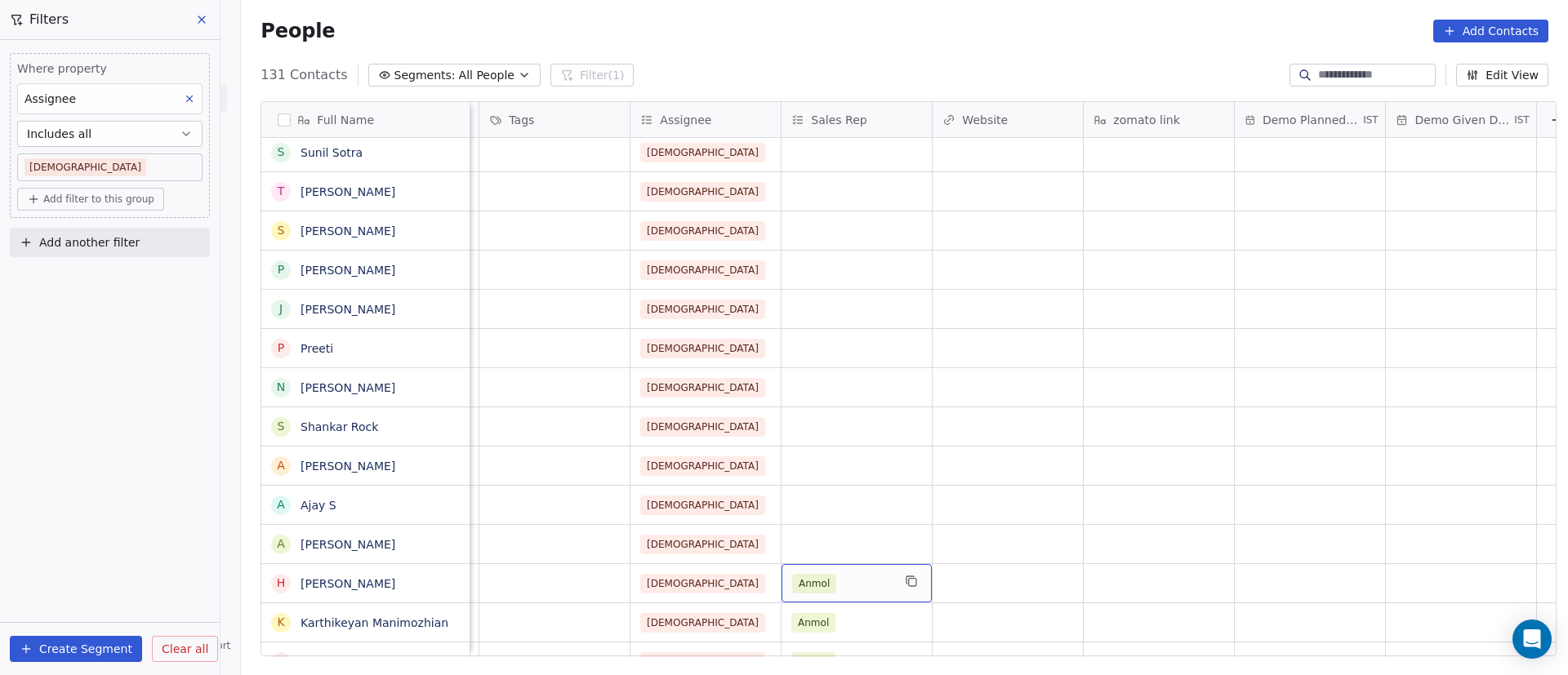
click at [854, 584] on div "Anmol" at bounding box center [842, 584] width 100 height 20
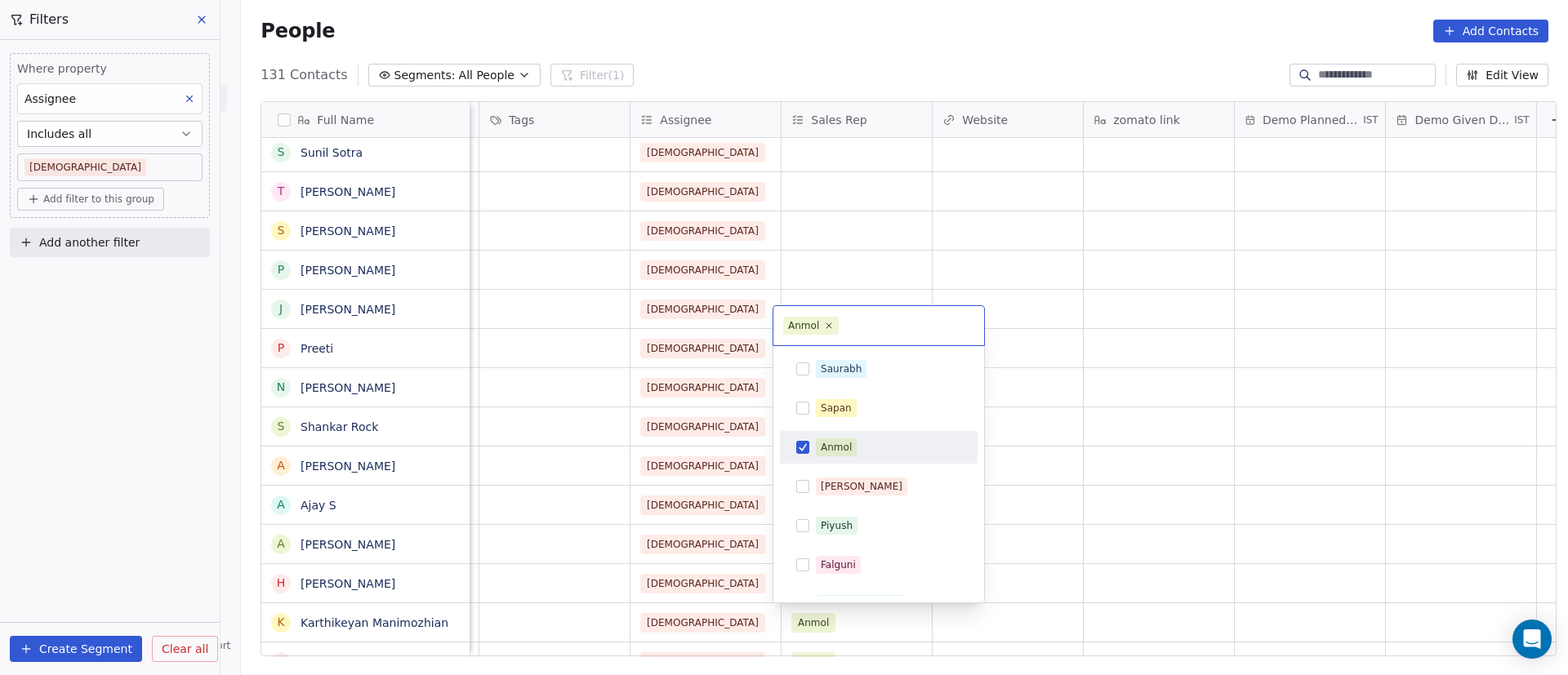
click at [808, 453] on button "Suggestions" at bounding box center [803, 447] width 13 height 13
click at [1118, 455] on html "On2Cook India Pvt. Ltd. Contacts People Marketing Workflows Campaigns Sales Pip…" at bounding box center [784, 338] width 1568 height 675
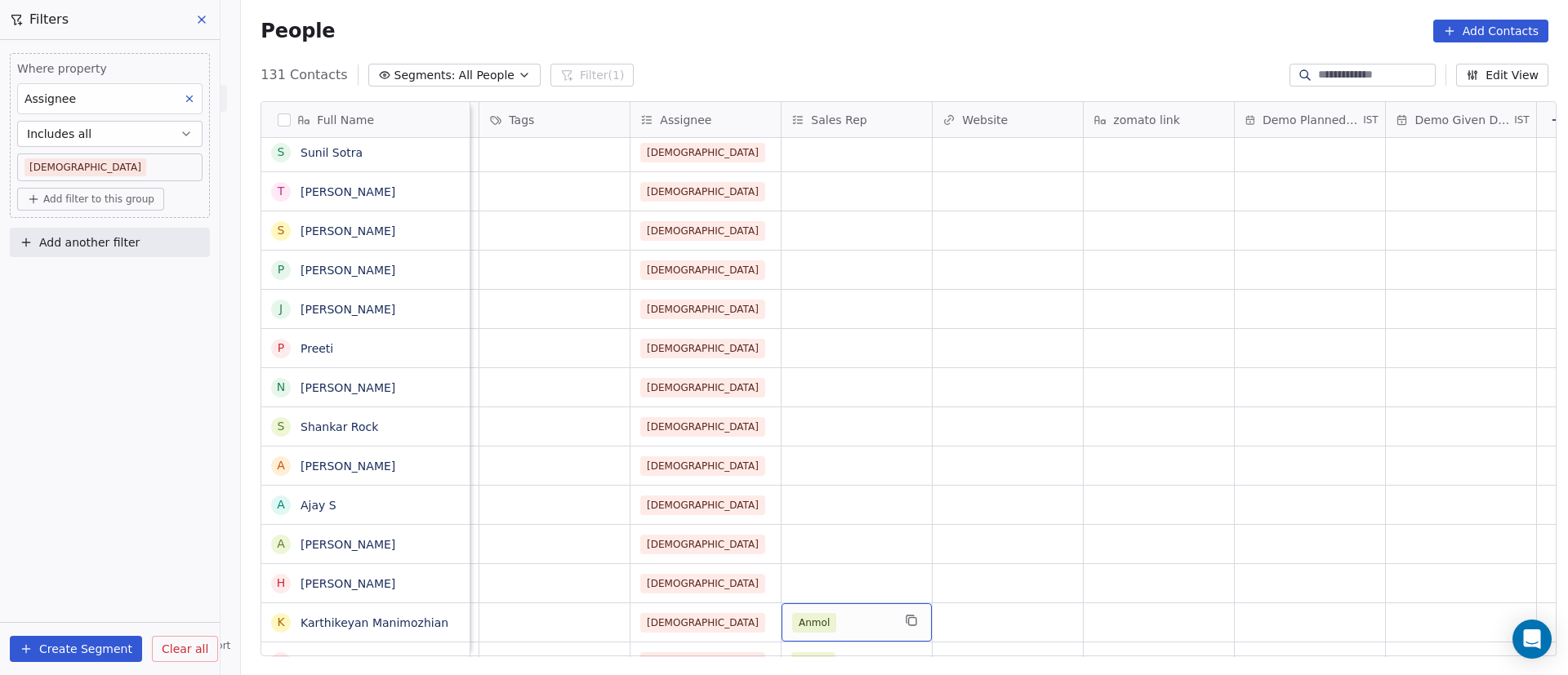
scroll to position [2553, 0]
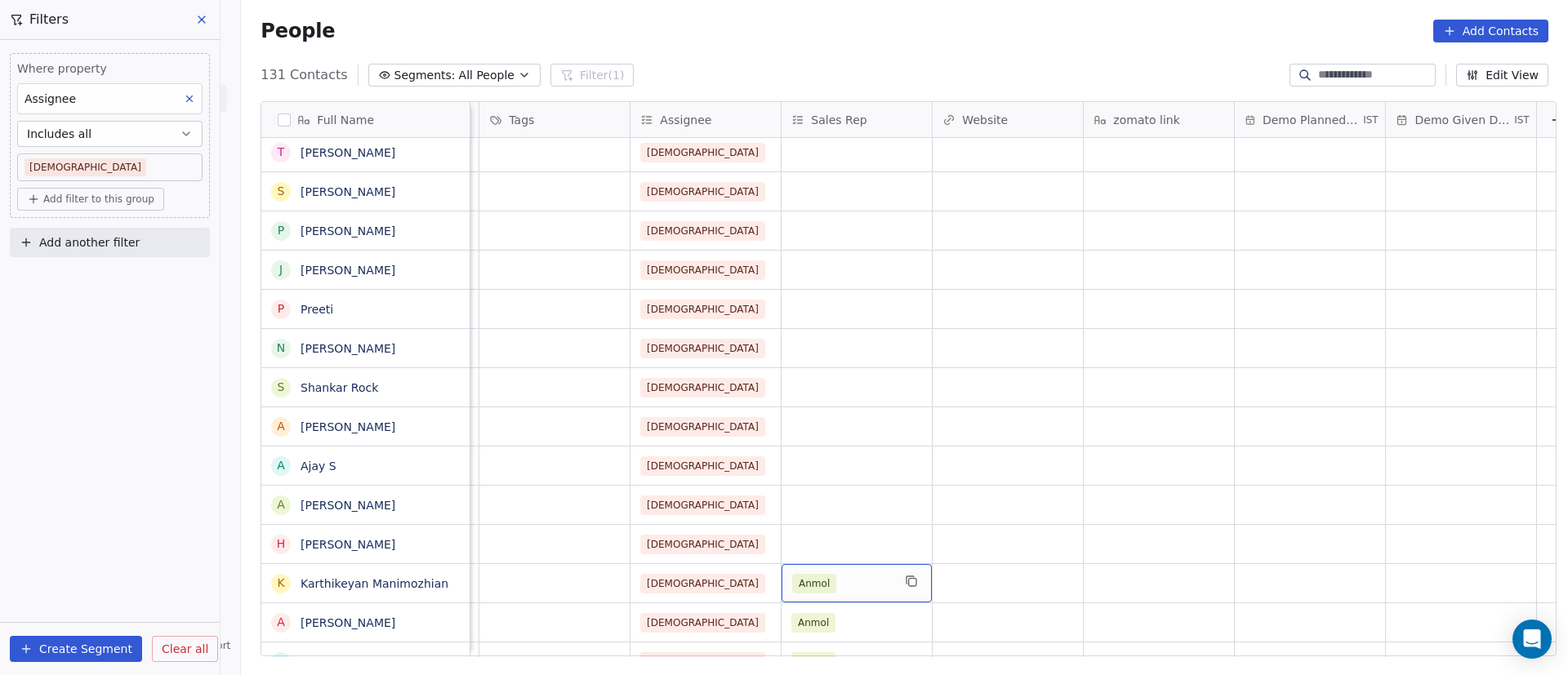
click at [845, 580] on div "Anmol" at bounding box center [842, 584] width 100 height 20
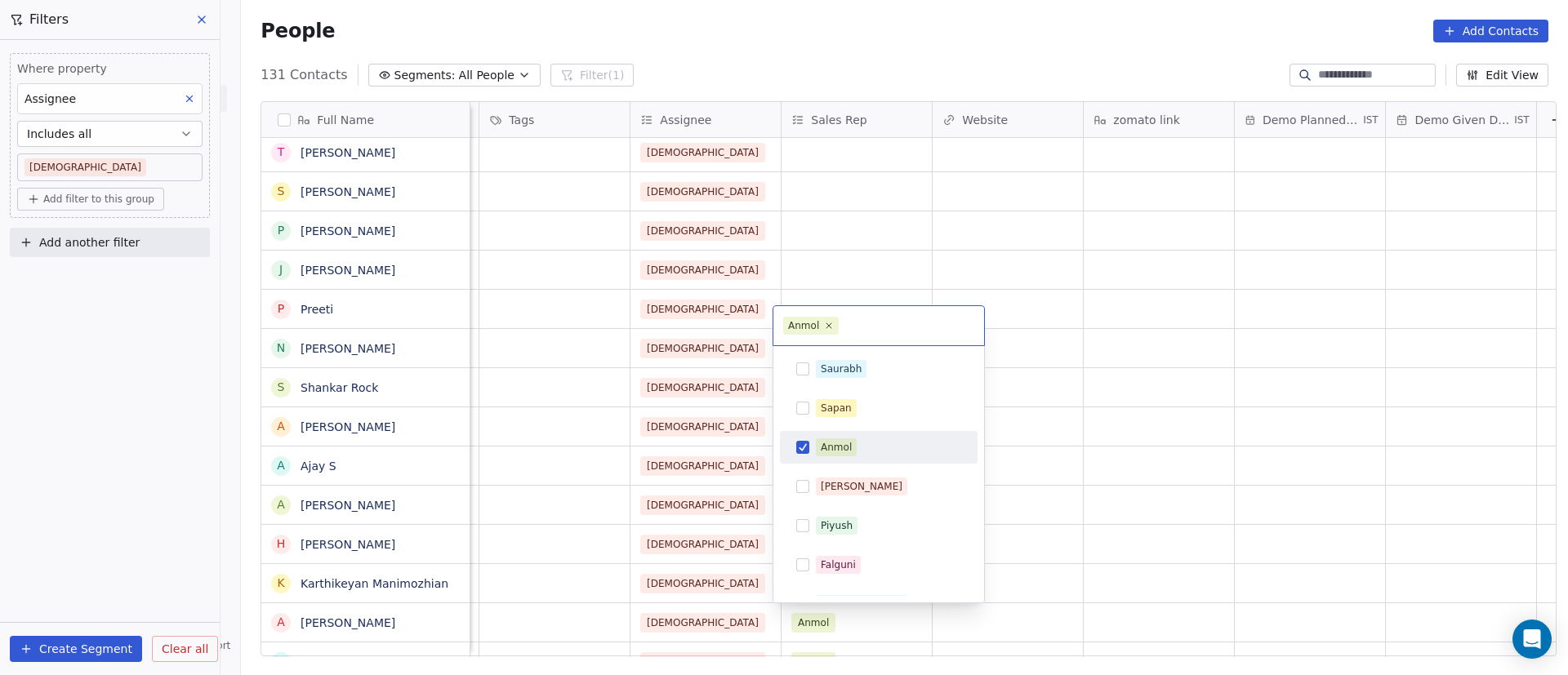
click at [820, 449] on span "Anmol" at bounding box center [836, 447] width 41 height 18
click at [1066, 446] on html "On2Cook India Pvt. Ltd. Contacts People Marketing Workflows Campaigns Sales Pip…" at bounding box center [784, 338] width 1568 height 675
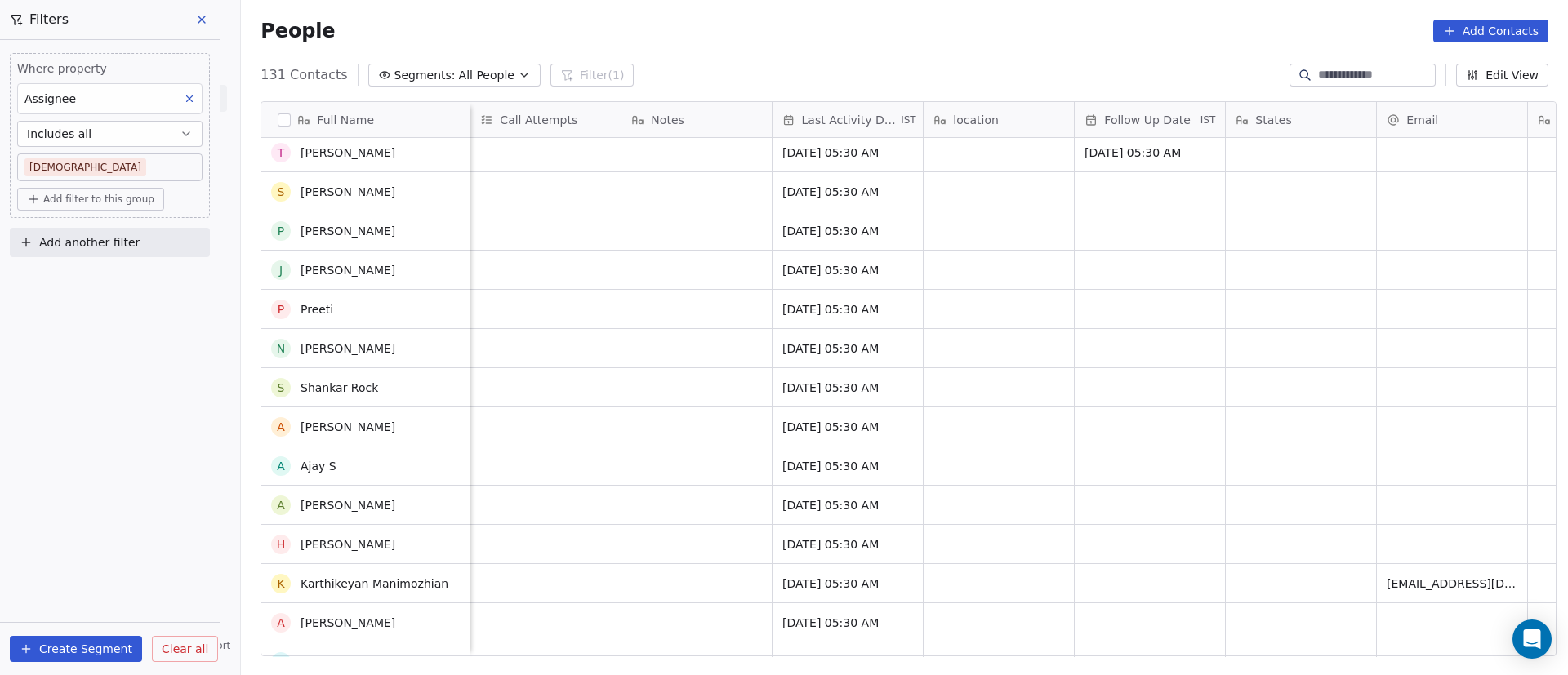
scroll to position [1819, 0]
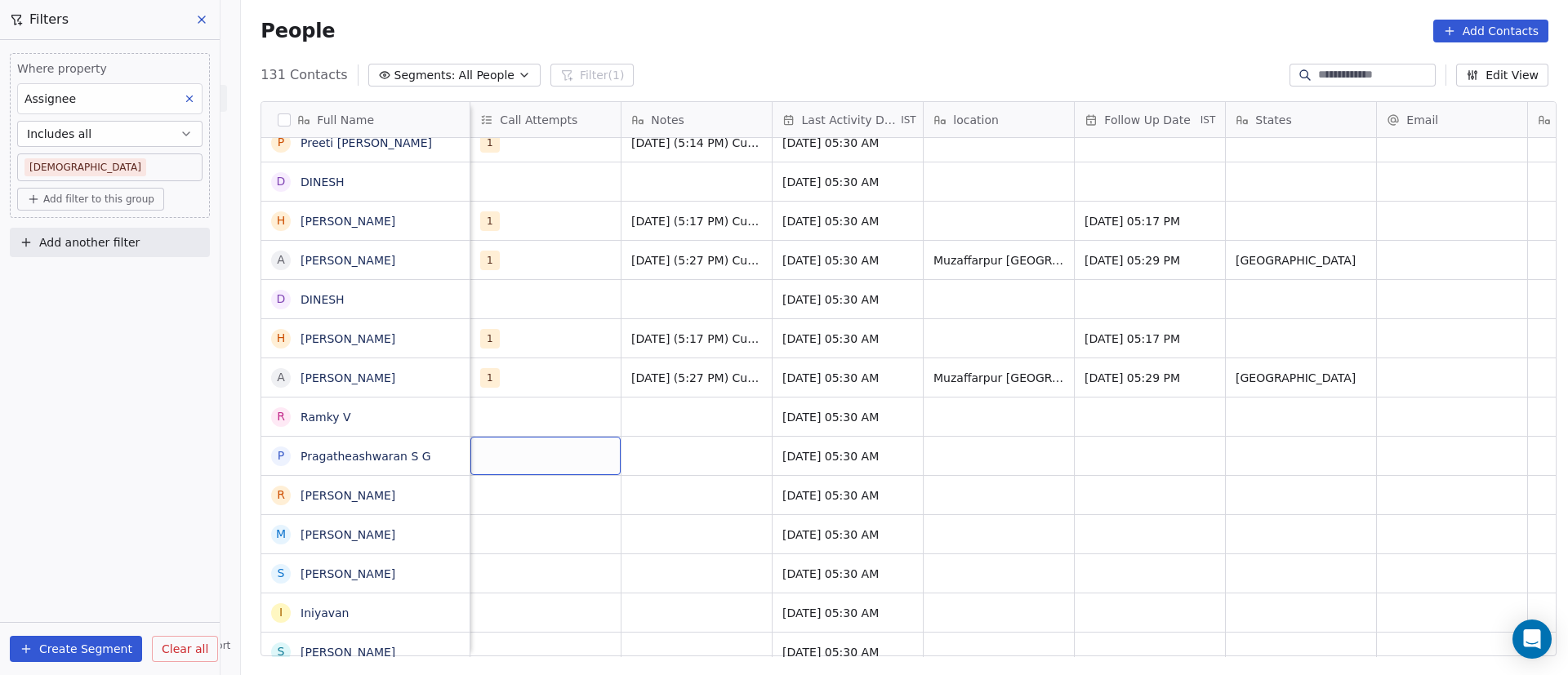
drag, startPoint x: 514, startPoint y: 435, endPoint x: 535, endPoint y: 451, distance: 26.4
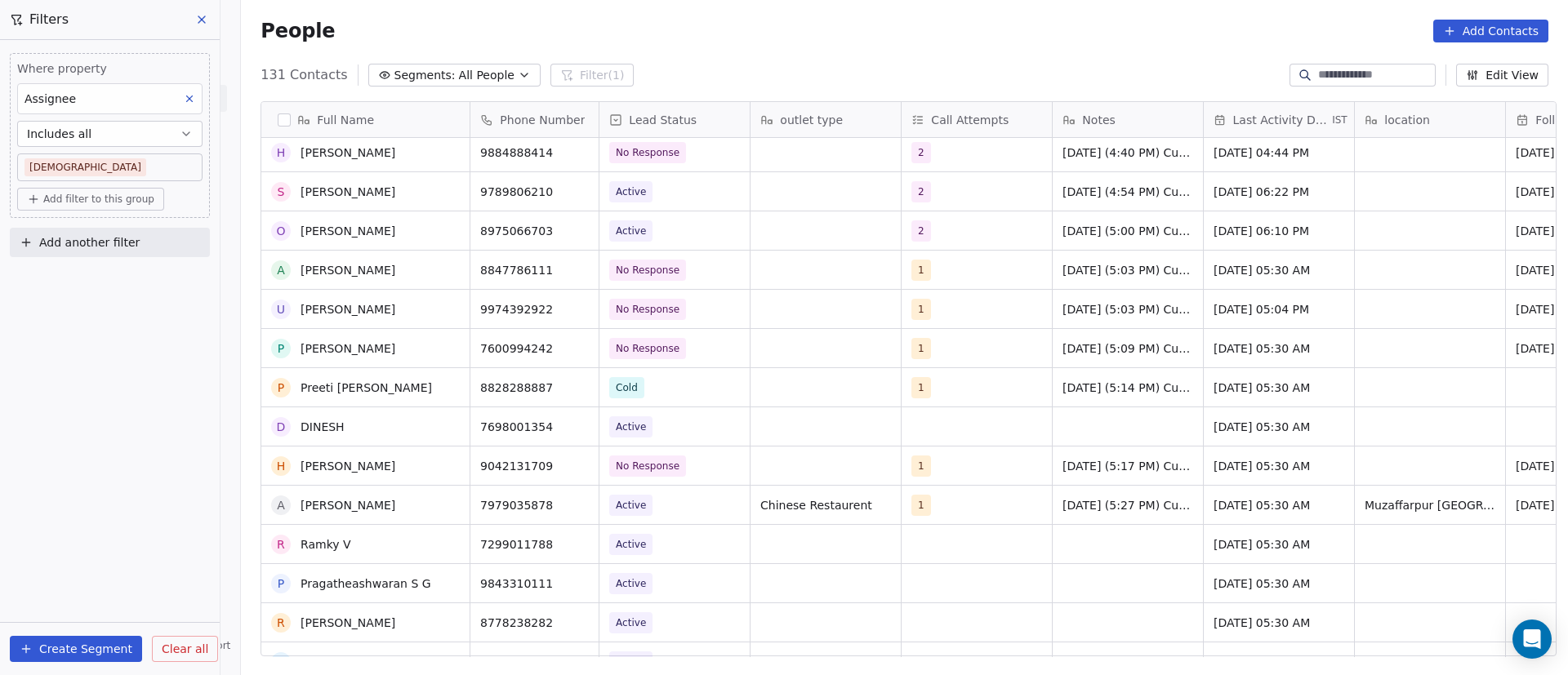
scroll to position [1574, 0]
click at [572, 503] on icon "grid" at bounding box center [578, 502] width 13 height 13
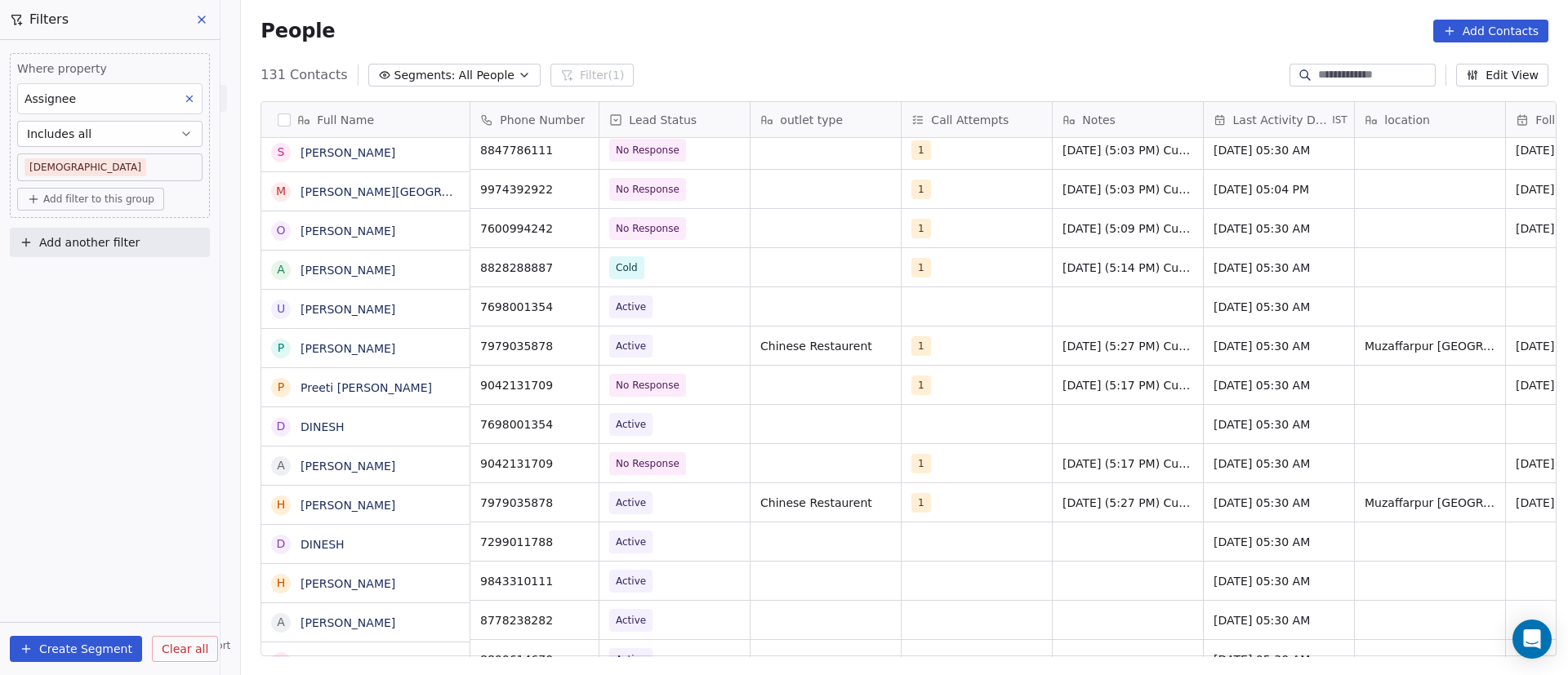
scroll to position [1696, 0]
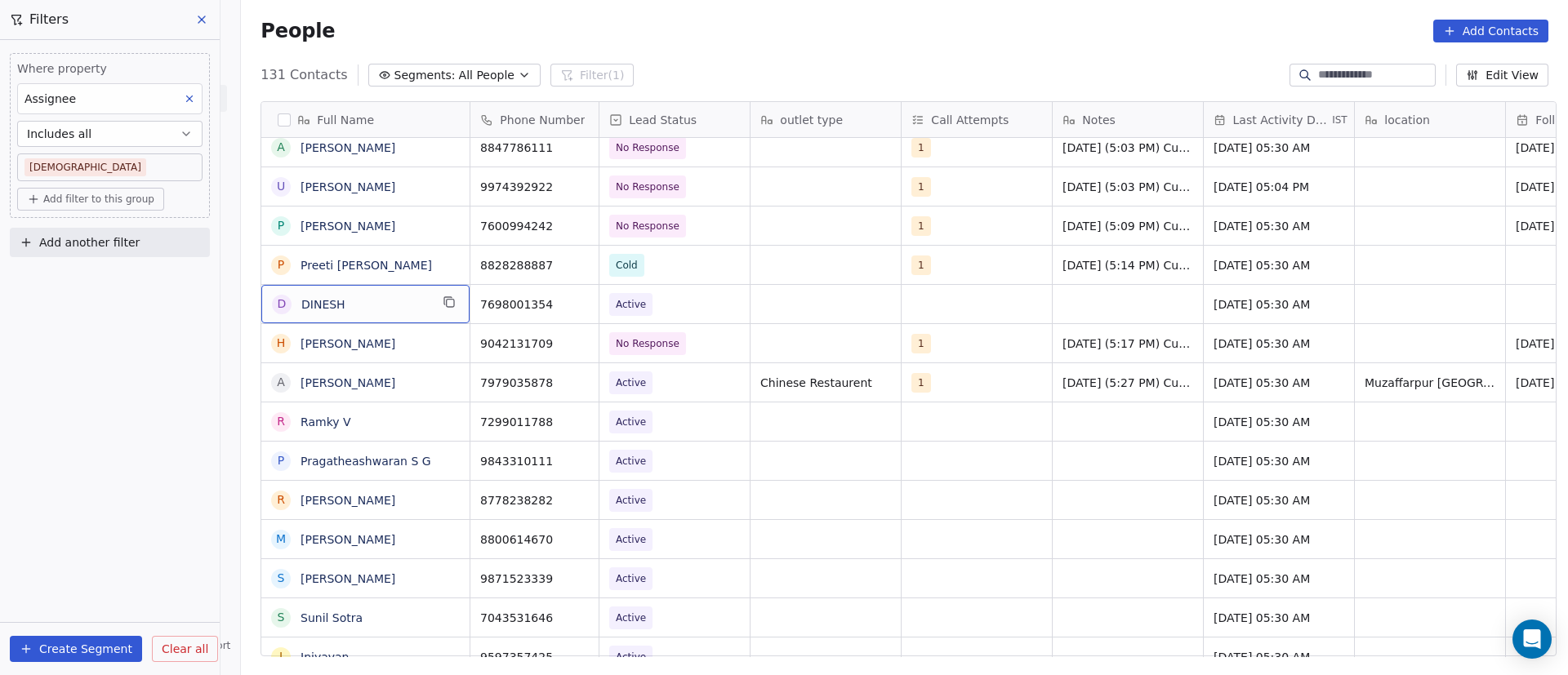
click at [429, 304] on div "D DINESH" at bounding box center [365, 304] width 208 height 38
click at [443, 300] on icon "grid" at bounding box center [449, 302] width 13 height 13
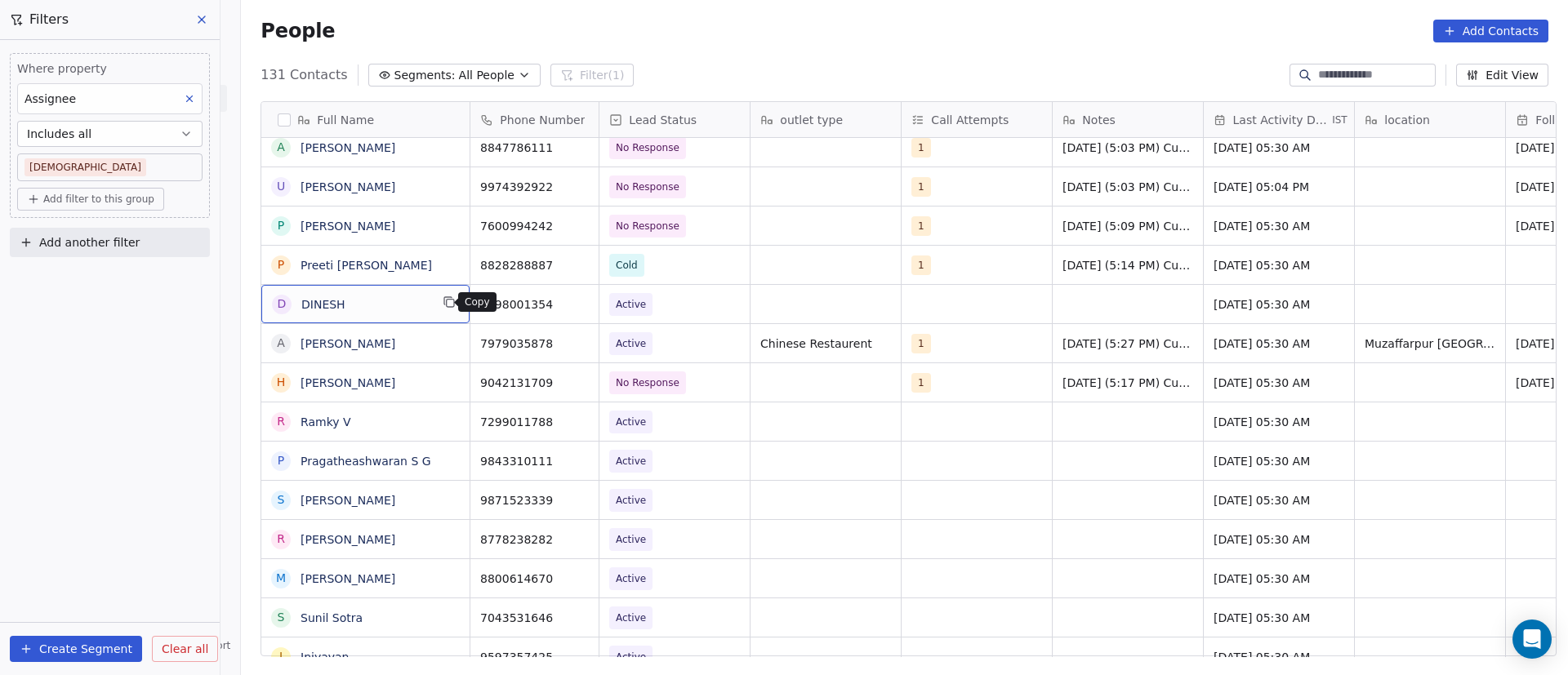
click at [443, 303] on icon "grid" at bounding box center [449, 302] width 13 height 13
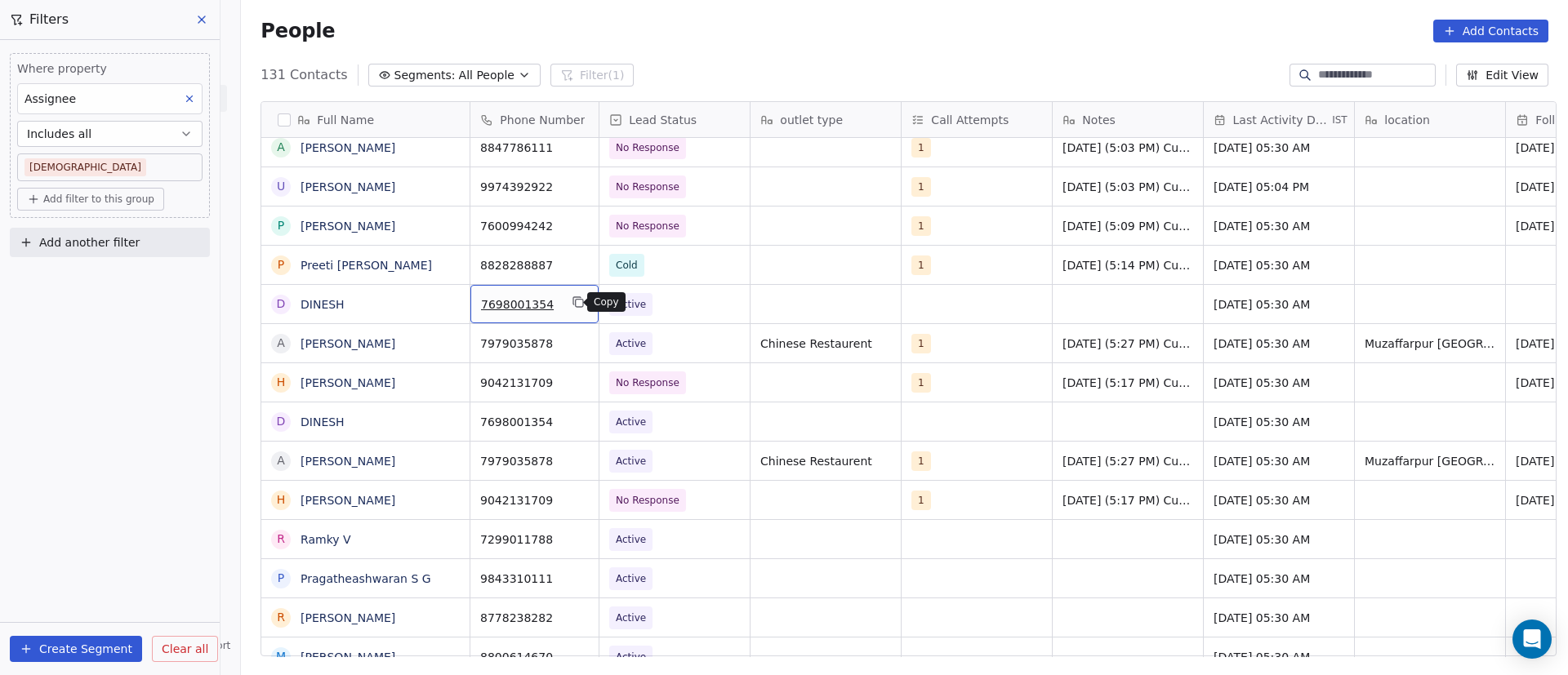
click at [572, 303] on icon "grid" at bounding box center [578, 302] width 13 height 13
drag, startPoint x: 383, startPoint y: 428, endPoint x: 423, endPoint y: 433, distance: 40.3
click at [673, 425] on span "Active" at bounding box center [659, 422] width 100 height 23
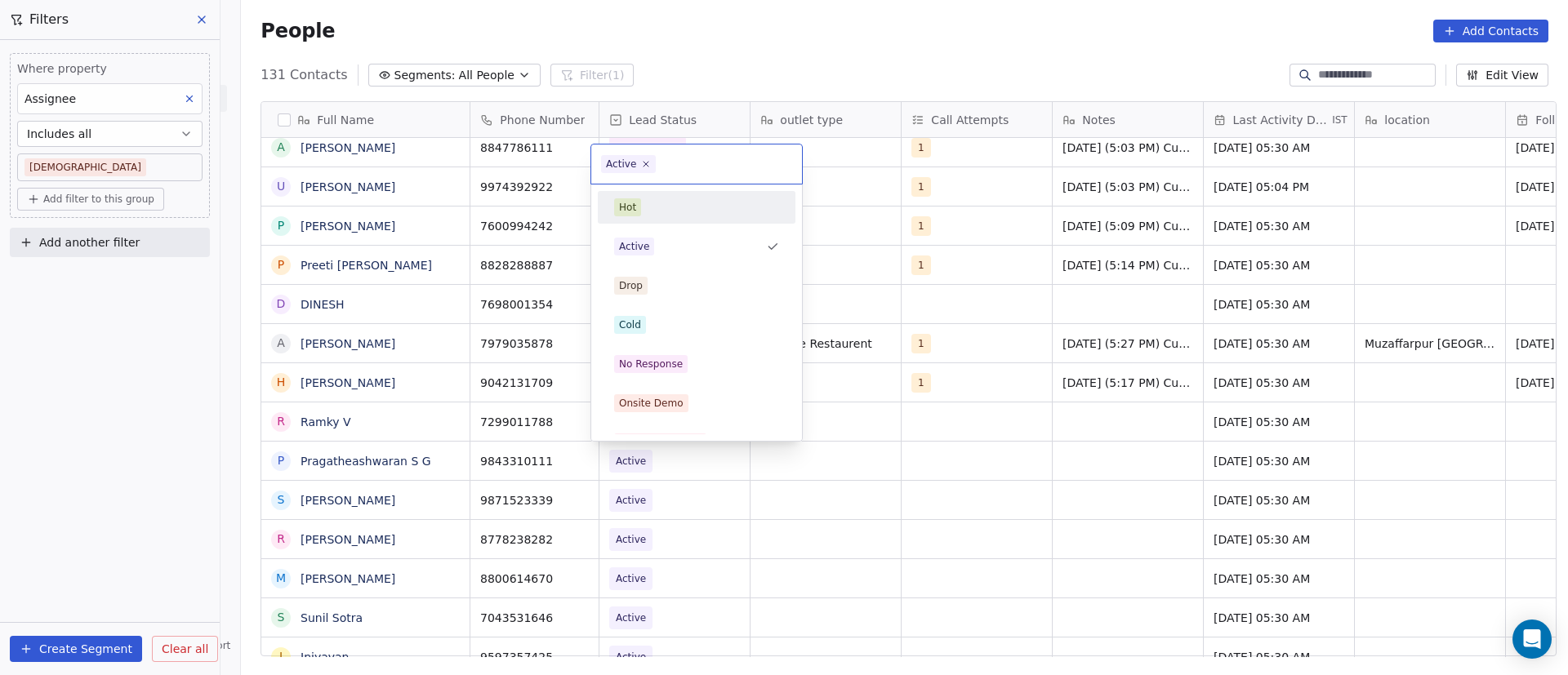
click at [651, 163] on span "Active" at bounding box center [628, 164] width 55 height 18
click at [644, 161] on icon at bounding box center [646, 164] width 10 height 10
click at [679, 370] on span "No Response" at bounding box center [651, 364] width 74 height 18
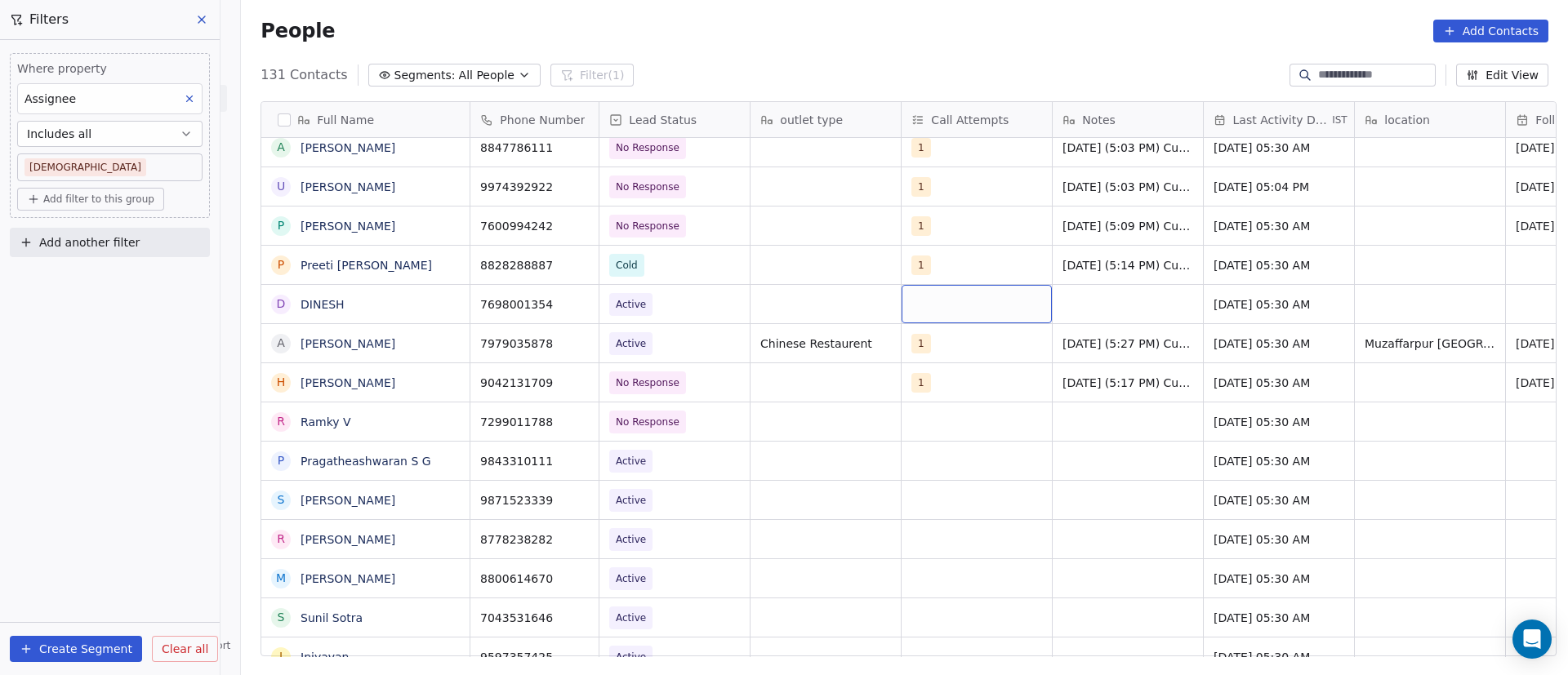
click at [928, 298] on div "grid" at bounding box center [976, 304] width 150 height 38
click at [928, 347] on button "Suggestions" at bounding box center [922, 346] width 13 height 13
click at [1105, 307] on html "On2Cook India Pvt. Ltd. Contacts People Marketing Workflows Campaigns Sales Pip…" at bounding box center [784, 338] width 1568 height 675
click at [1081, 301] on div "grid" at bounding box center [1127, 304] width 150 height 38
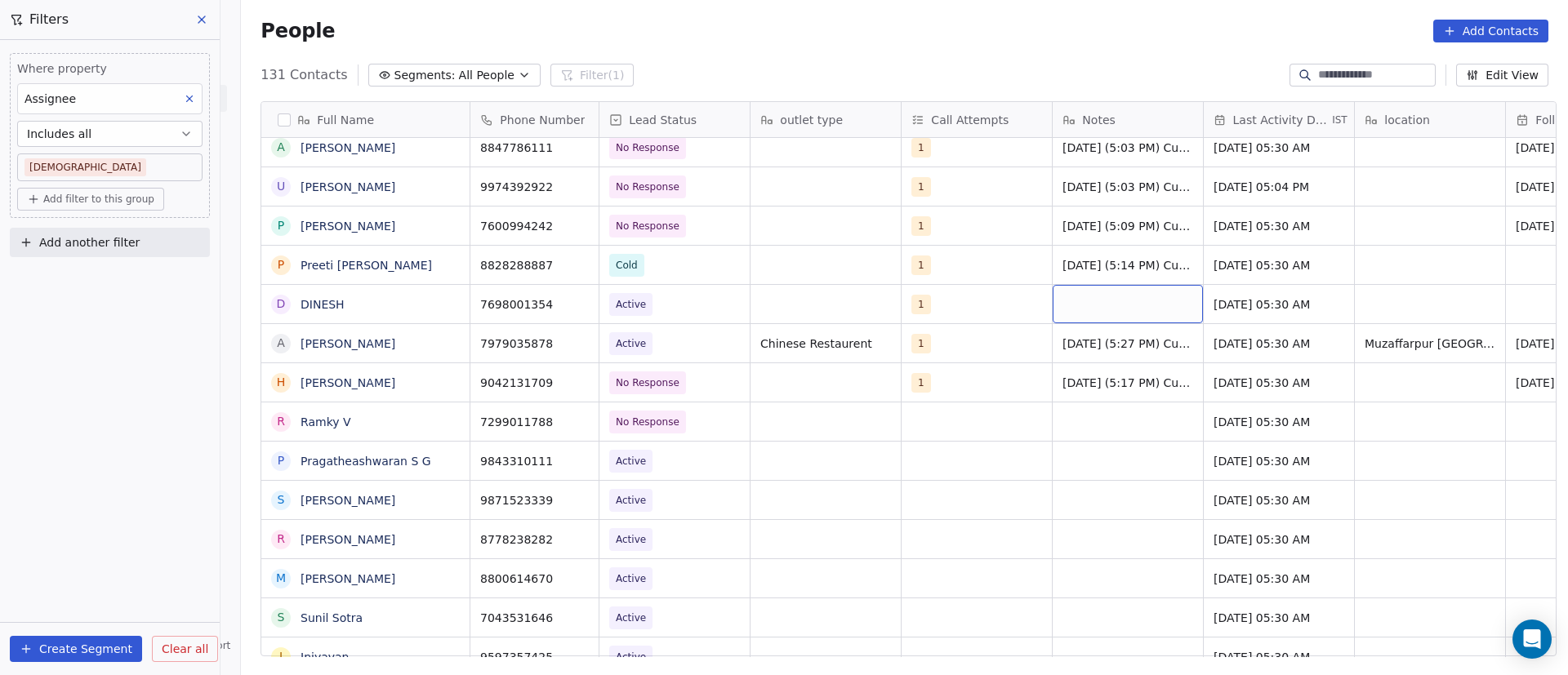
click at [1081, 301] on div "grid" at bounding box center [1127, 304] width 150 height 38
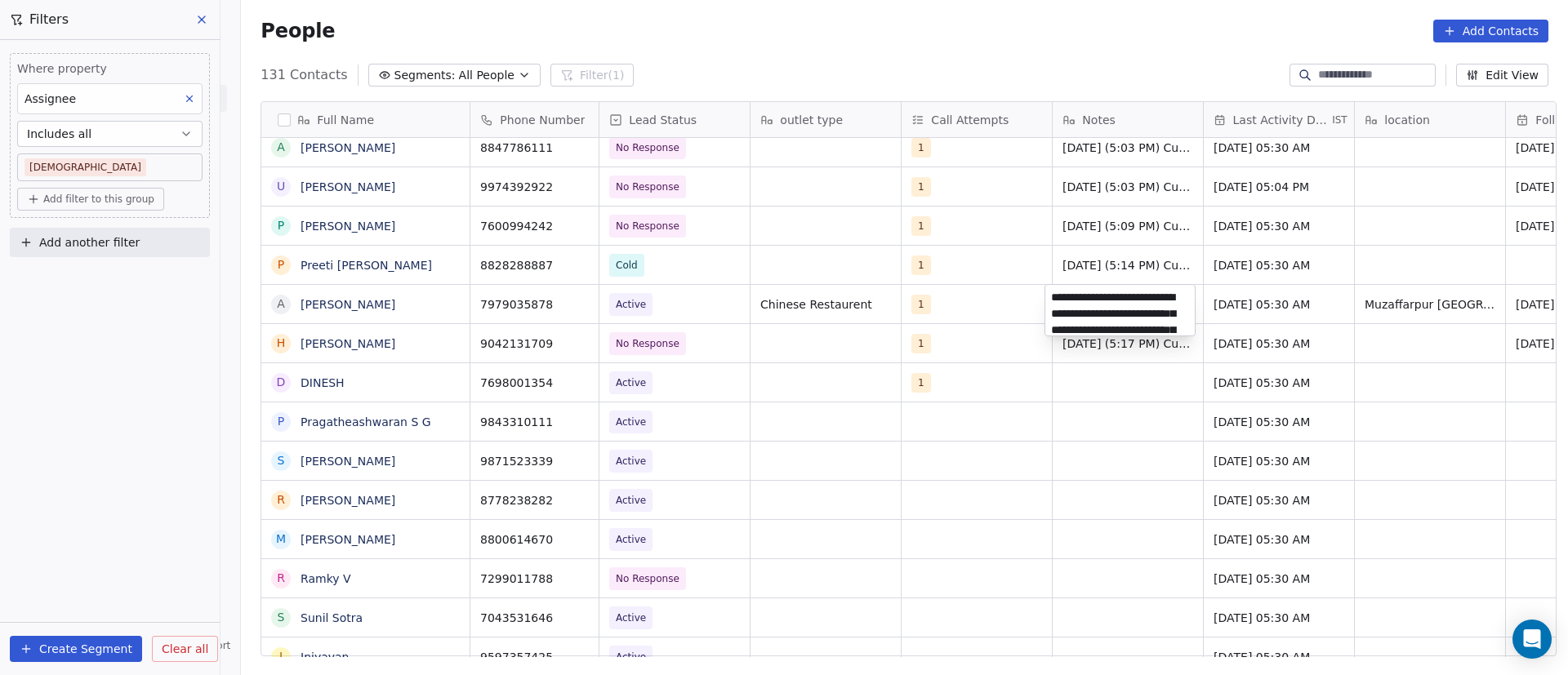
scroll to position [72, 0]
drag, startPoint x: 1090, startPoint y: 383, endPoint x: 456, endPoint y: 404, distance: 634.3
click at [1090, 383] on html "On2Cook India Pvt. Ltd. Contacts People Marketing Workflows Campaigns Sales Pip…" at bounding box center [784, 338] width 1568 height 675
click at [1086, 381] on div "grid" at bounding box center [1127, 383] width 150 height 38
click at [1086, 380] on div "grid" at bounding box center [1127, 383] width 150 height 38
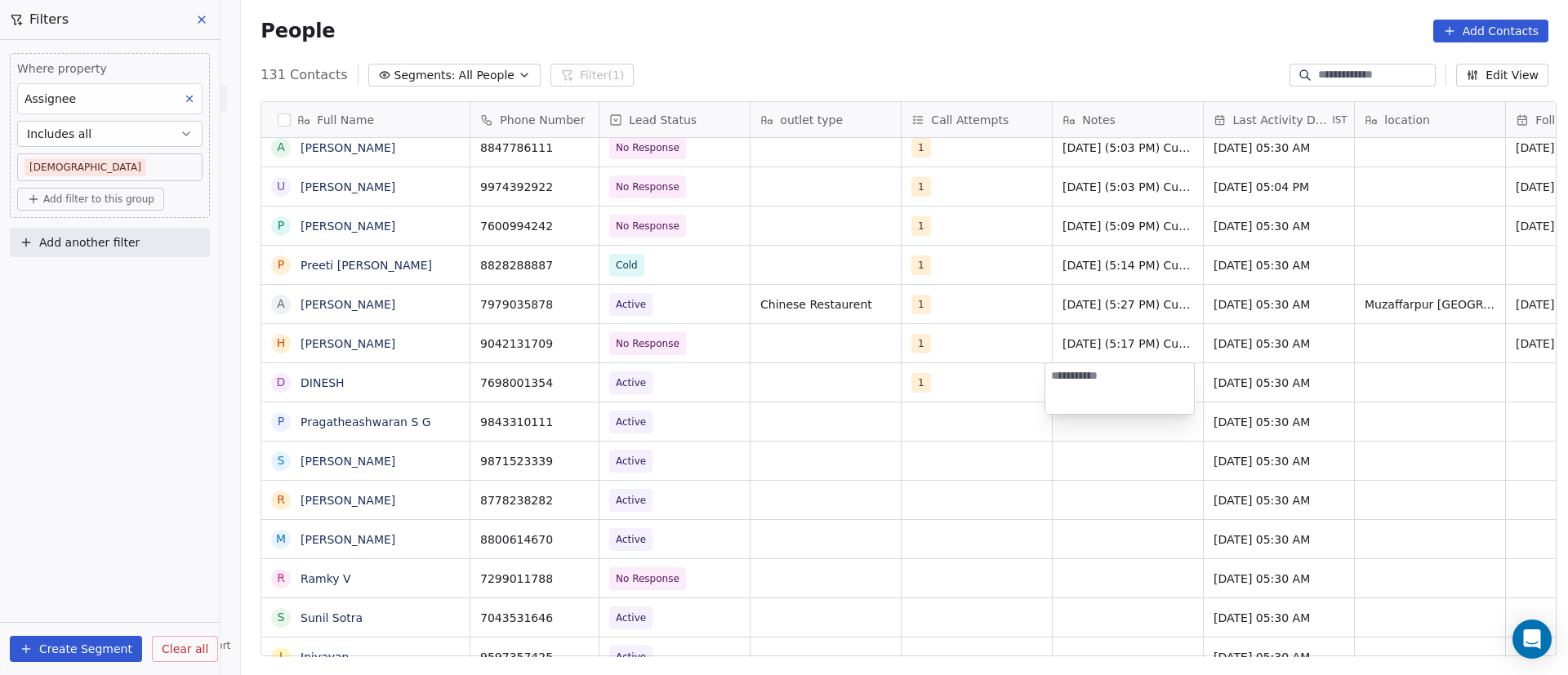
type textarea "**********"
click at [1239, 372] on html "On2Cook India Pvt. Ltd. Contacts People Marketing Workflows Campaigns Sales Pip…" at bounding box center [784, 338] width 1568 height 675
click at [1241, 382] on span "[DATE] 05:30 AM" at bounding box center [1264, 383] width 100 height 16
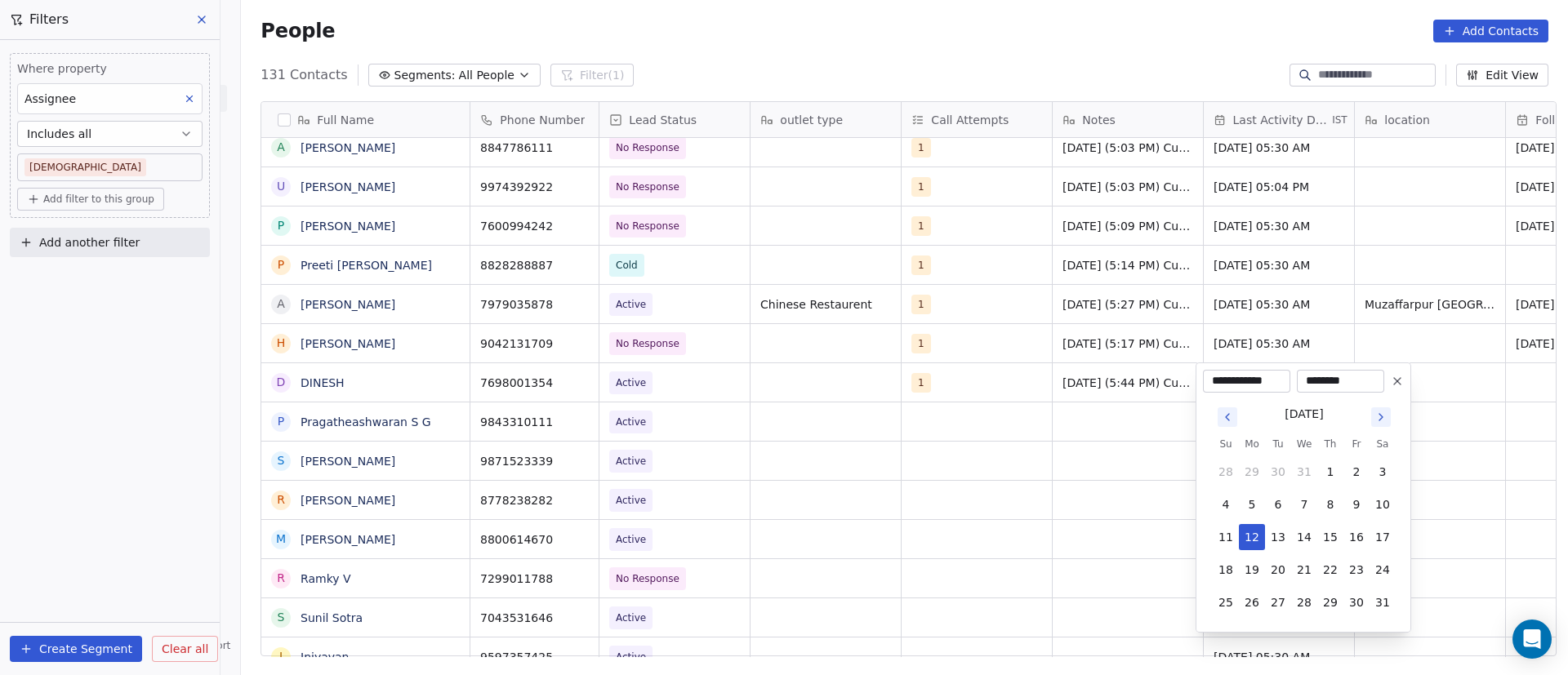
click at [1381, 421] on icon "Go to next month" at bounding box center [1381, 416] width 13 height 13
click at [1381, 420] on icon "Go to next month" at bounding box center [1381, 416] width 13 height 13
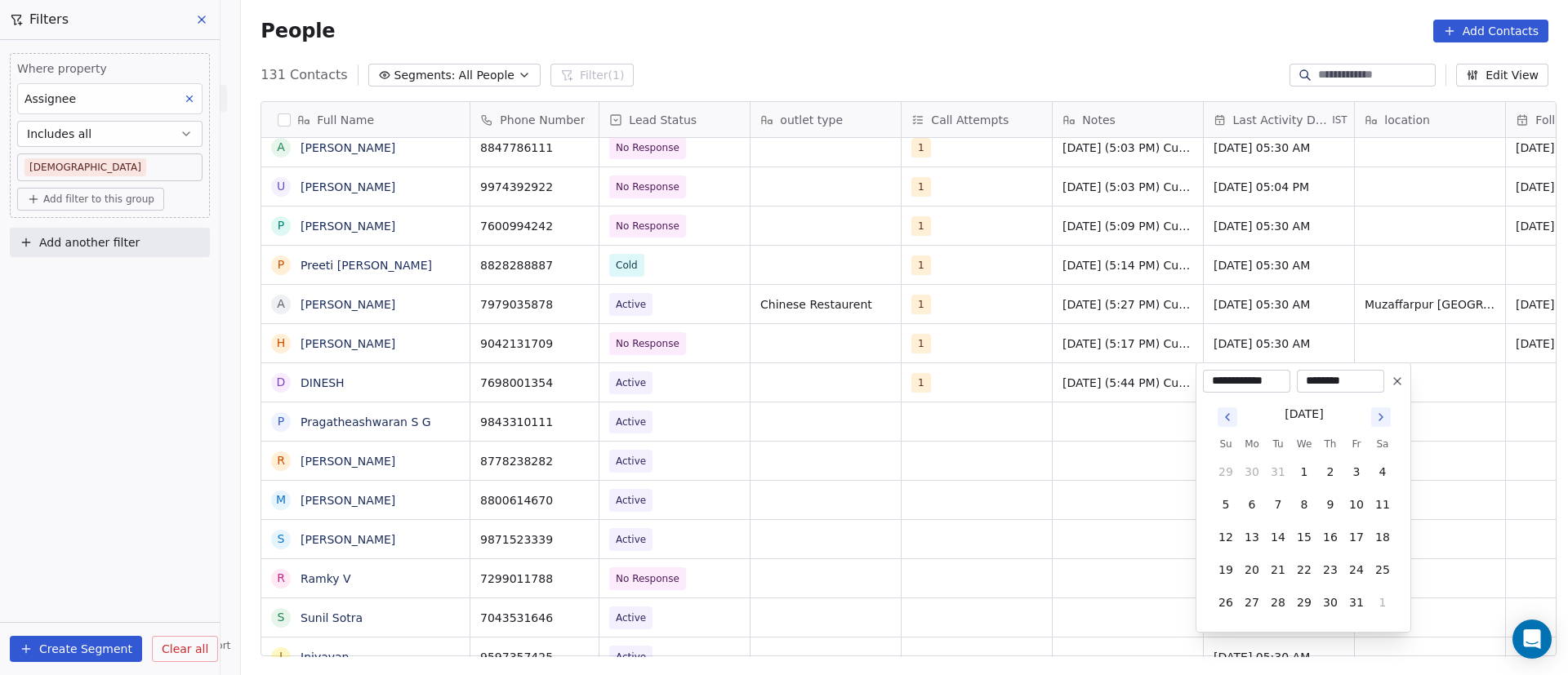
click at [1381, 421] on icon "Go to next month" at bounding box center [1381, 416] width 13 height 13
click at [1380, 421] on icon "Go to next month" at bounding box center [1381, 417] width 3 height 7
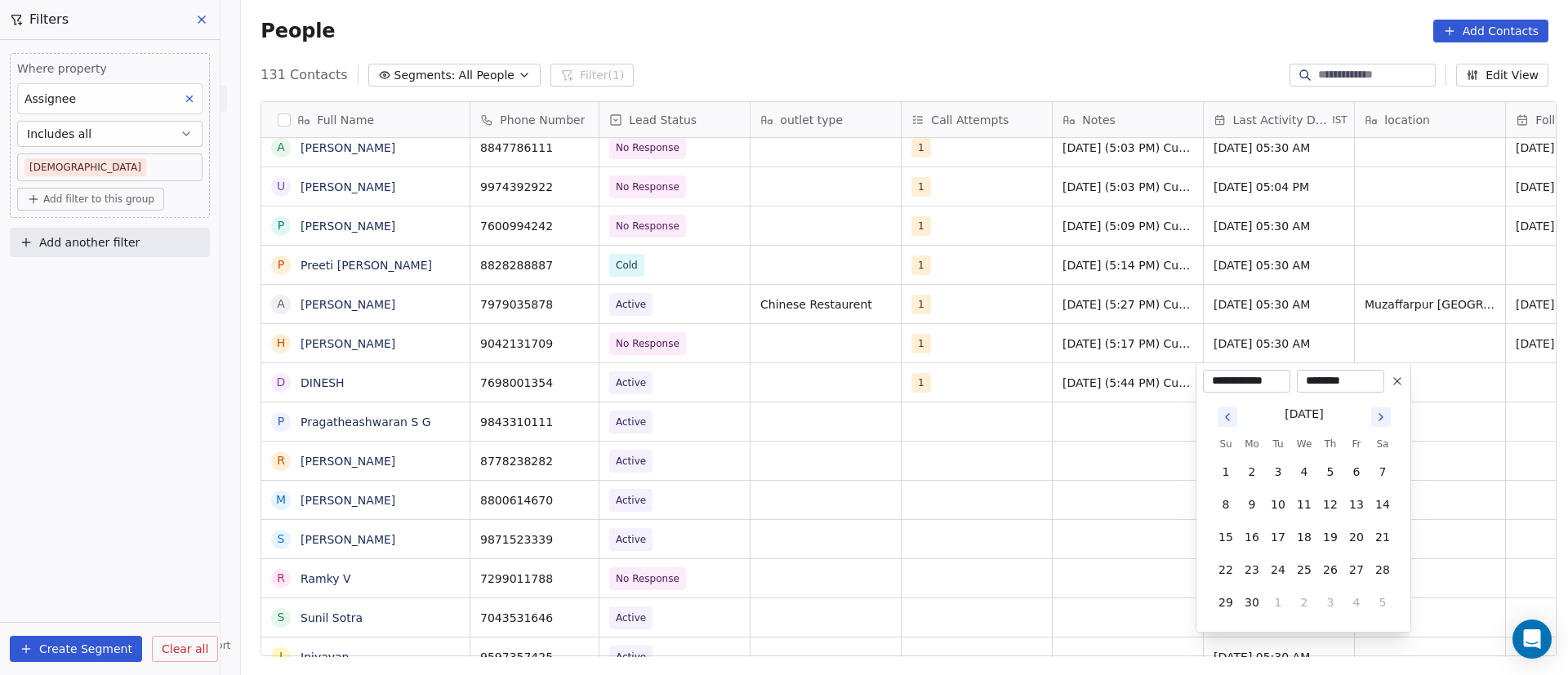
click at [1379, 419] on icon "Go to next month" at bounding box center [1381, 416] width 13 height 13
click at [1251, 507] on button "8" at bounding box center [1252, 505] width 26 height 26
type input "**********"
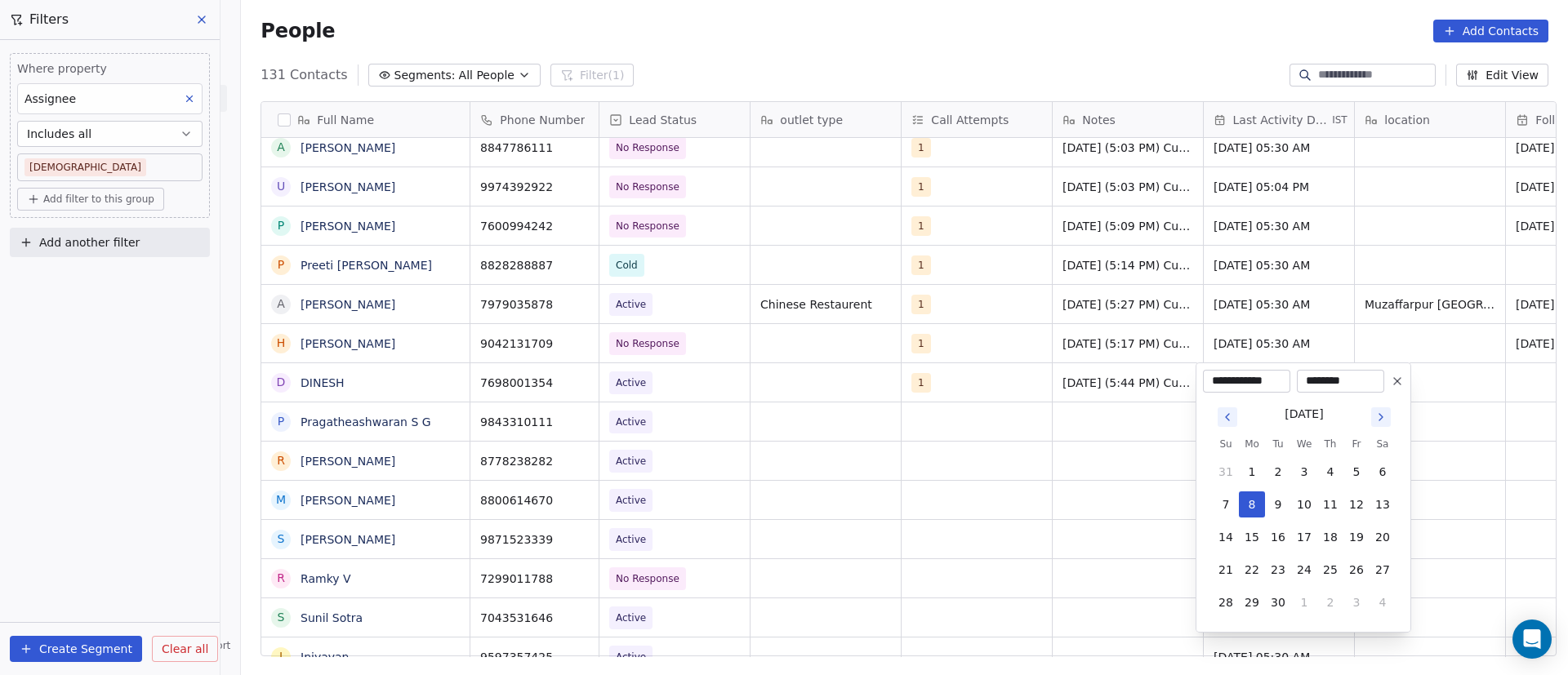
click at [1093, 476] on html "On2Cook India Pvt. Ltd. Contacts People Marketing Workflows Campaigns Sales Pip…" at bounding box center [784, 338] width 1568 height 675
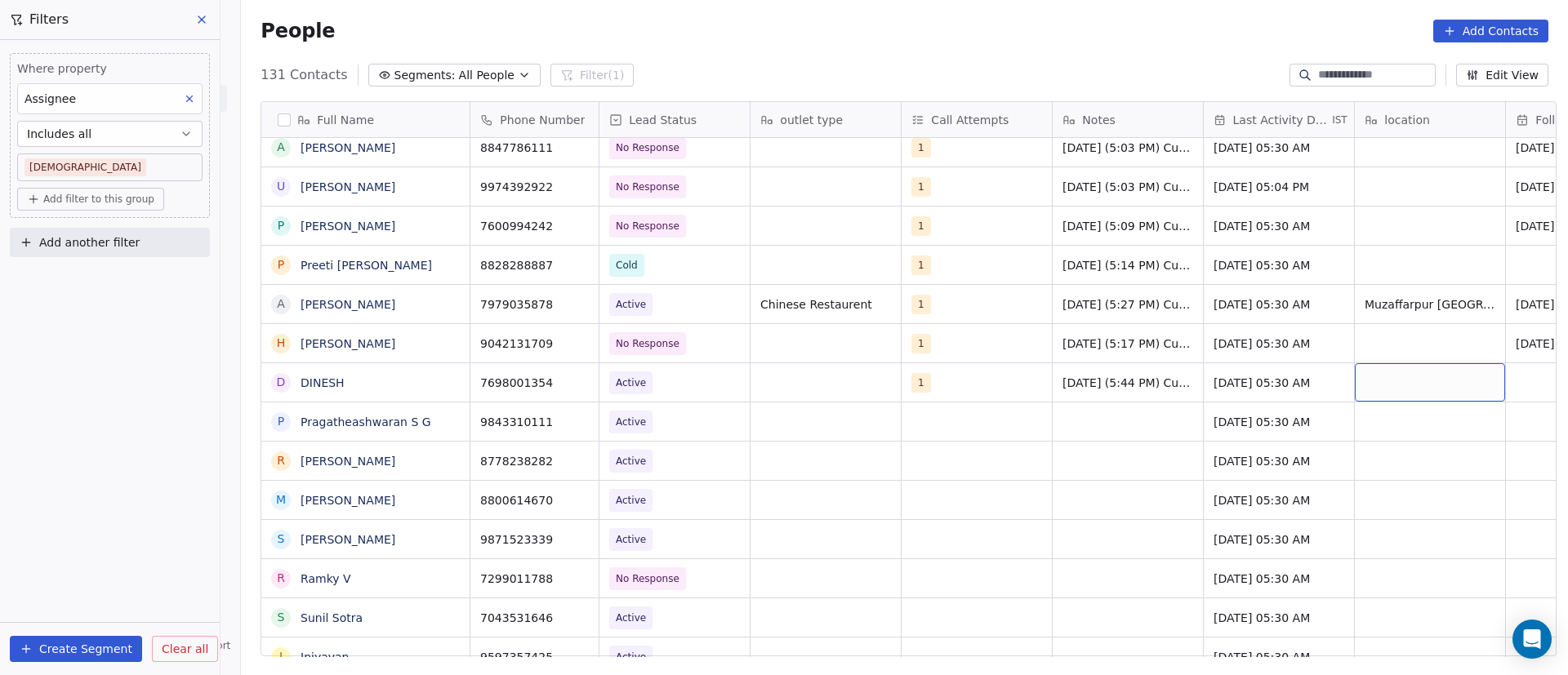
scroll to position [0, 120]
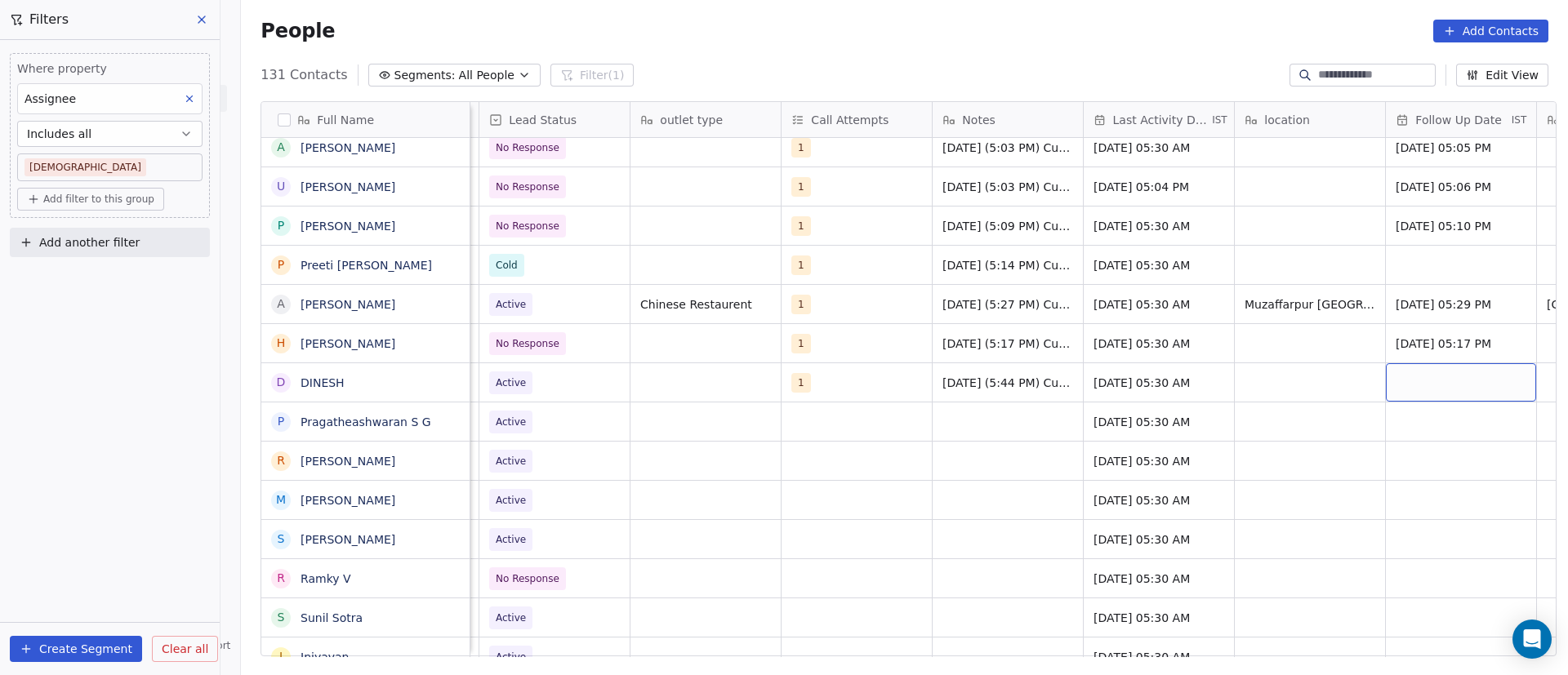
click at [1442, 385] on div "grid" at bounding box center [1460, 383] width 150 height 38
click at [1439, 385] on div "grid" at bounding box center [1460, 383] width 150 height 38
click at [1417, 380] on div "grid" at bounding box center [1460, 383] width 150 height 38
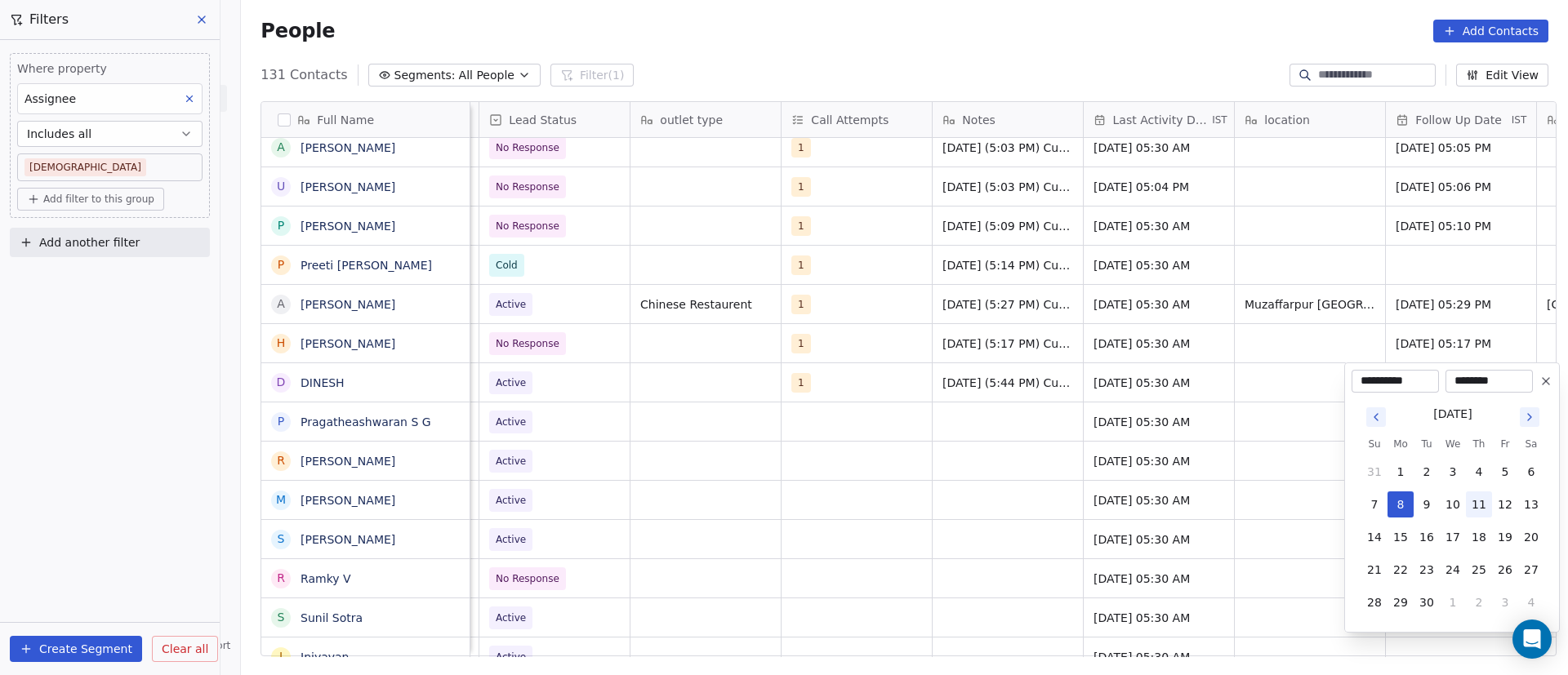
click at [1479, 506] on button "11" at bounding box center [1479, 505] width 26 height 26
type input "**********"
click at [1223, 420] on html "On2Cook India Pvt. Ltd. Contacts People Marketing Workflows Campaigns Sales Pip…" at bounding box center [784, 338] width 1568 height 675
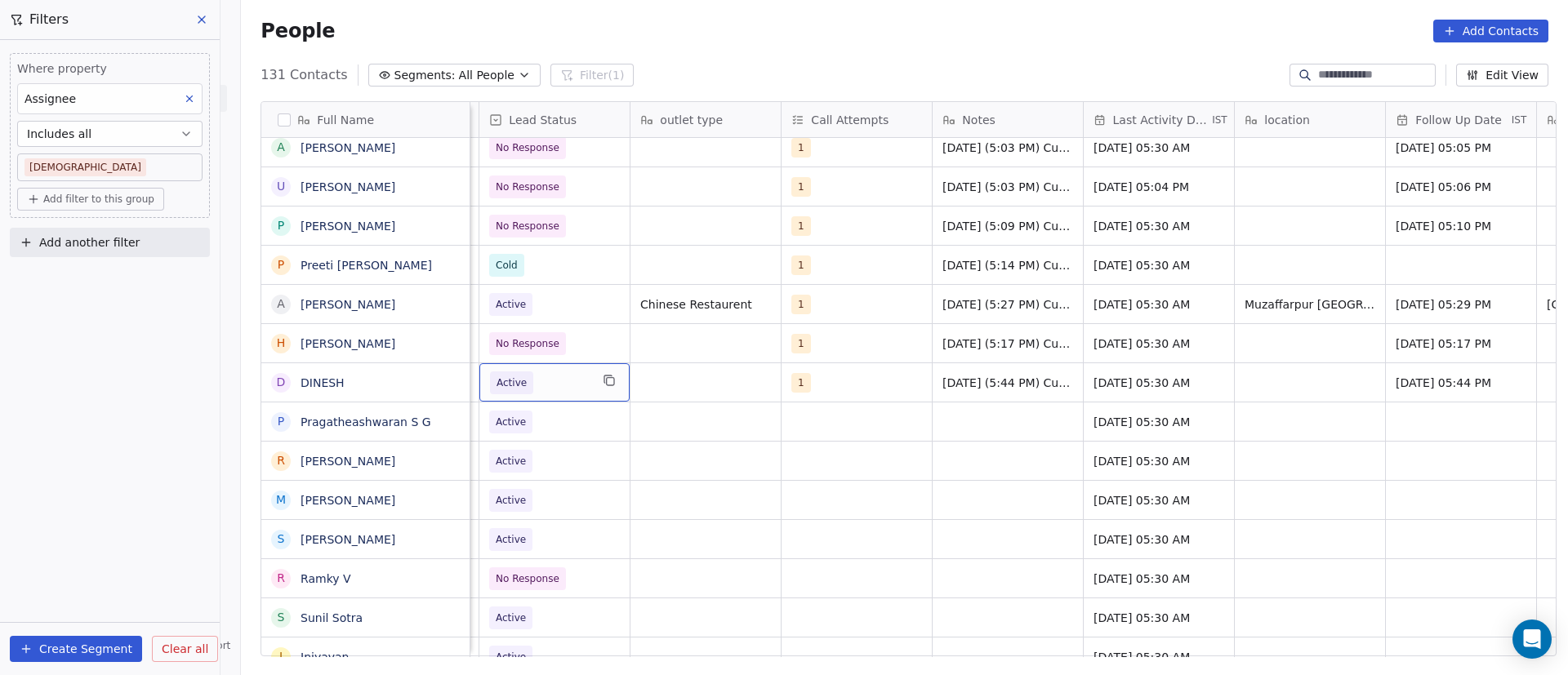
scroll to position [0, 0]
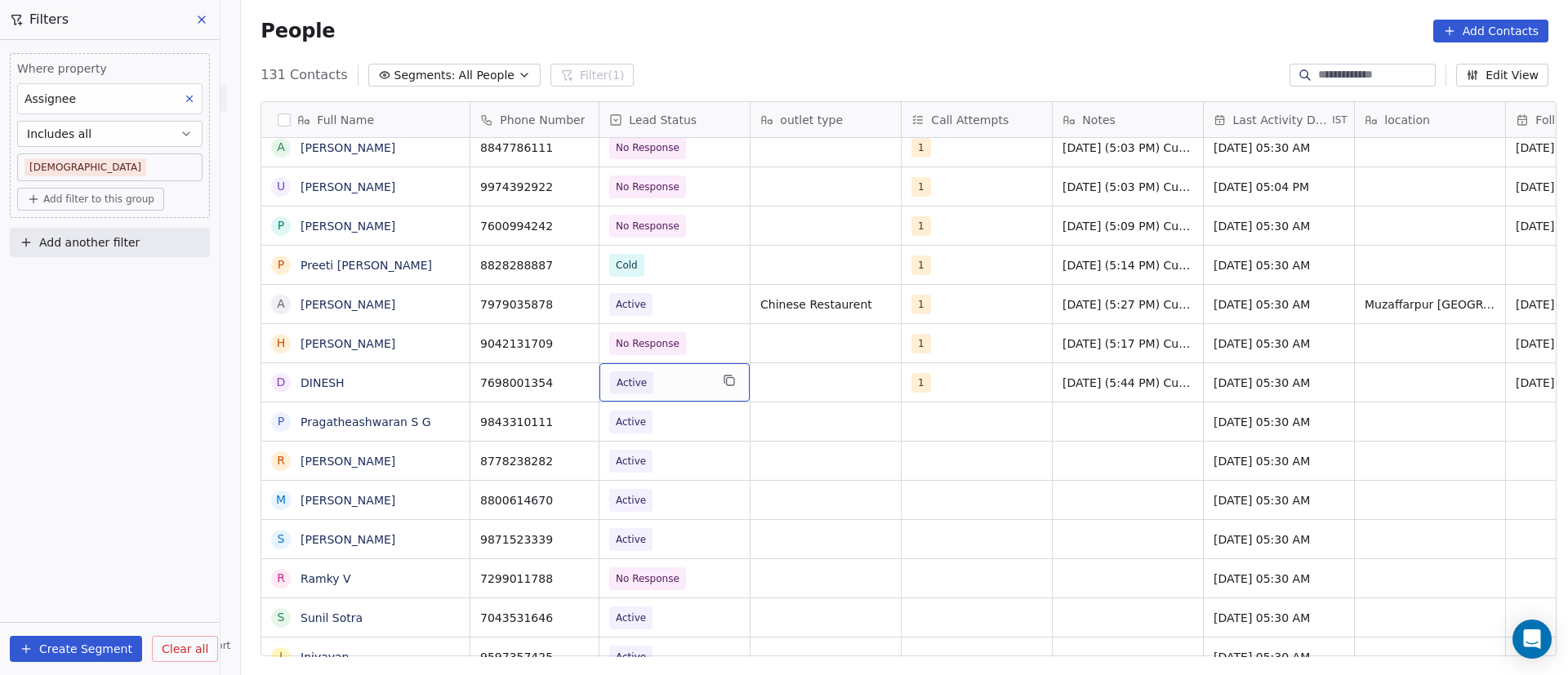
click at [676, 386] on span "Active" at bounding box center [659, 383] width 100 height 23
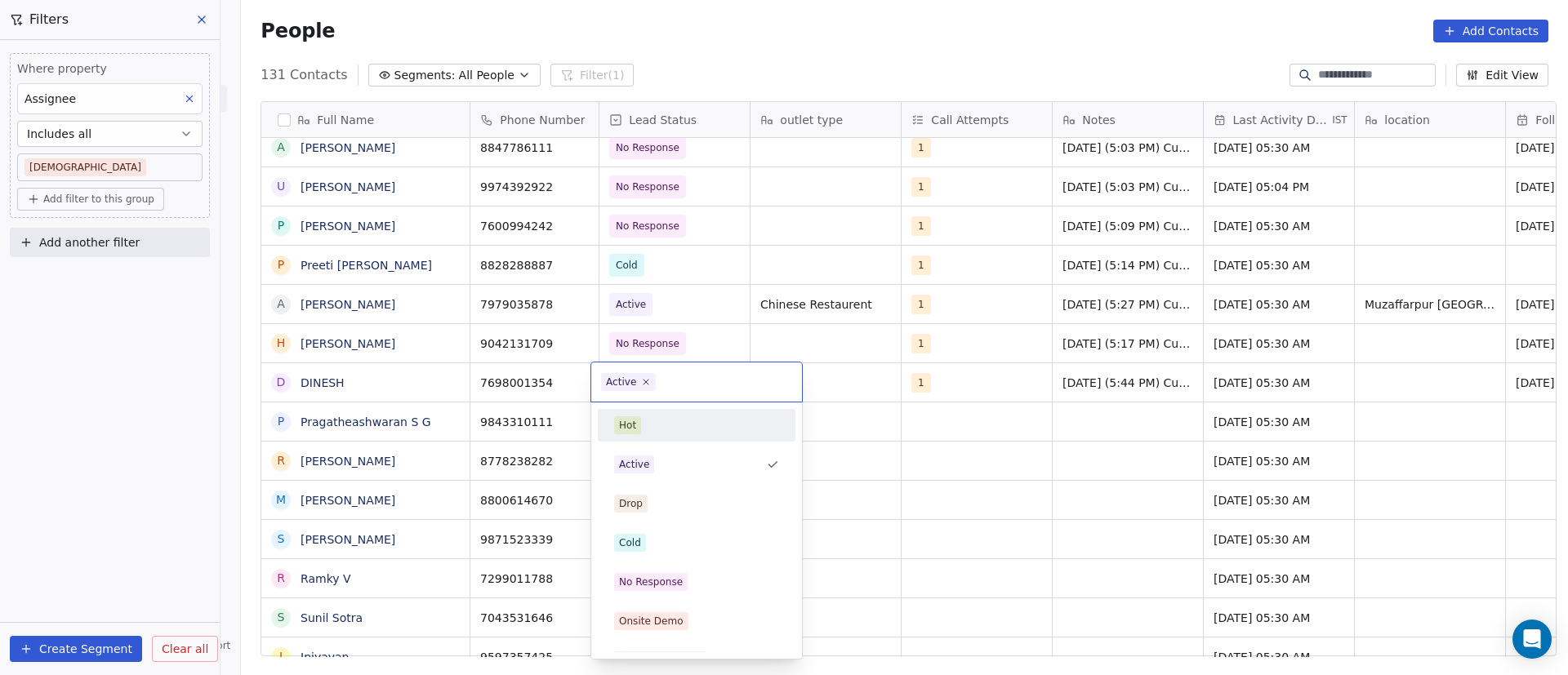
click at [644, 382] on icon at bounding box center [646, 382] width 10 height 10
click at [670, 586] on div "No Response" at bounding box center [650, 582] width 63 height 15
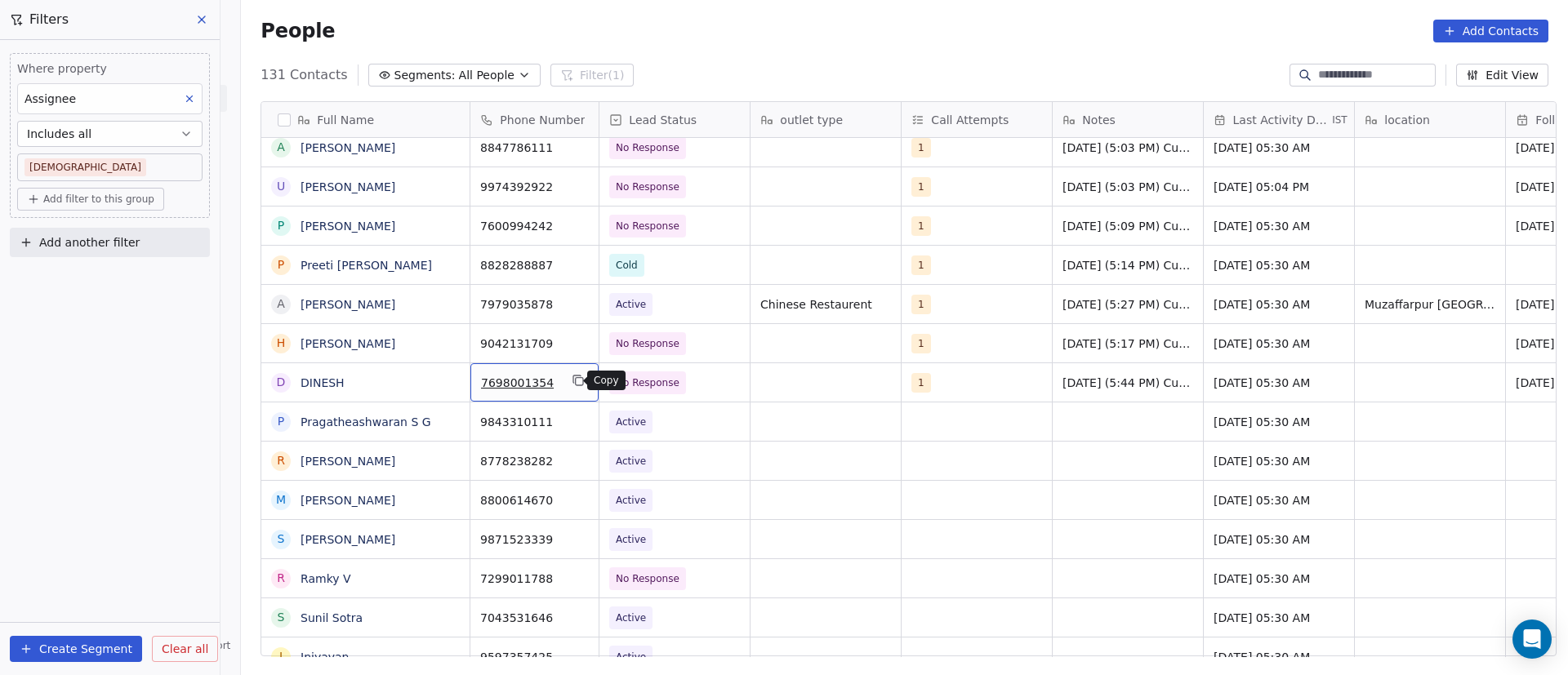
click at [572, 381] on icon "grid" at bounding box center [578, 380] width 13 height 13
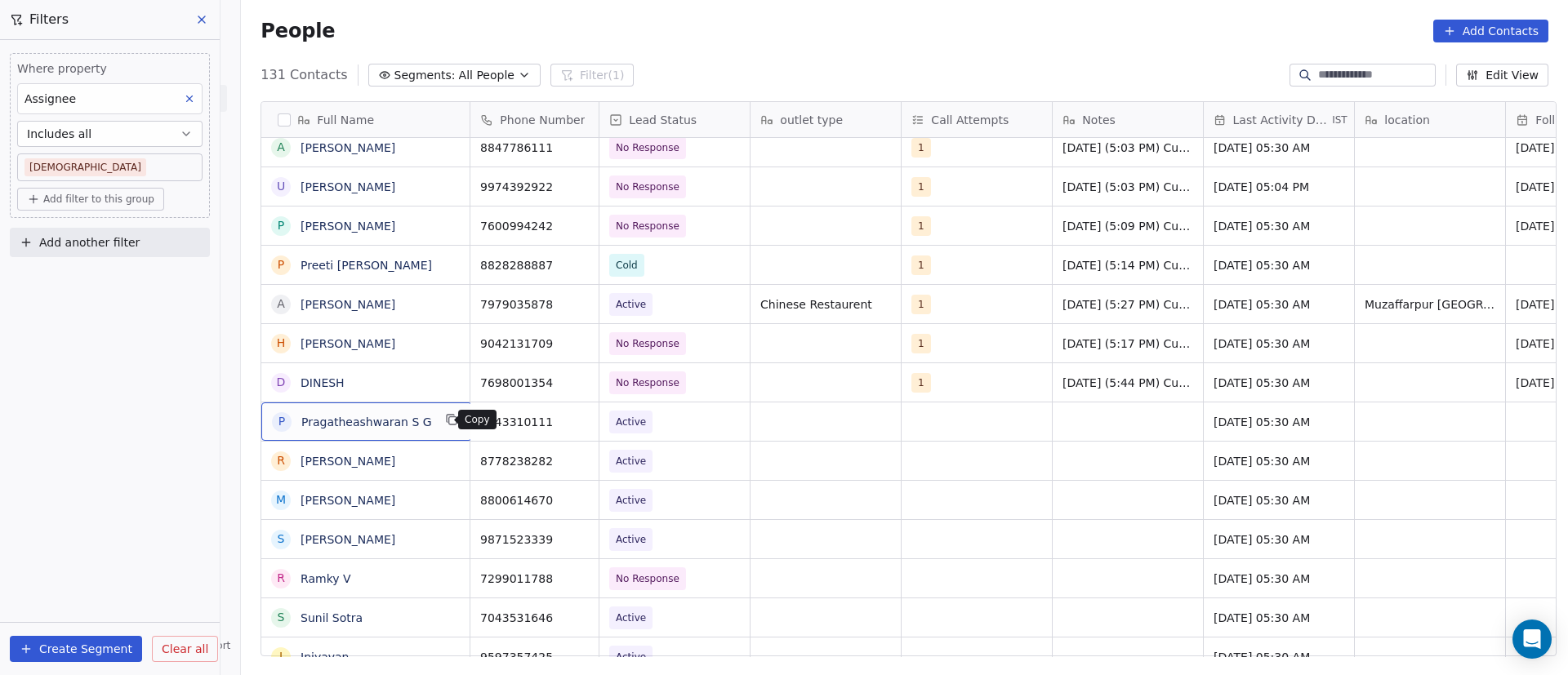
click at [449, 420] on icon "grid" at bounding box center [453, 421] width 7 height 7
click at [574, 419] on icon "grid" at bounding box center [578, 419] width 13 height 13
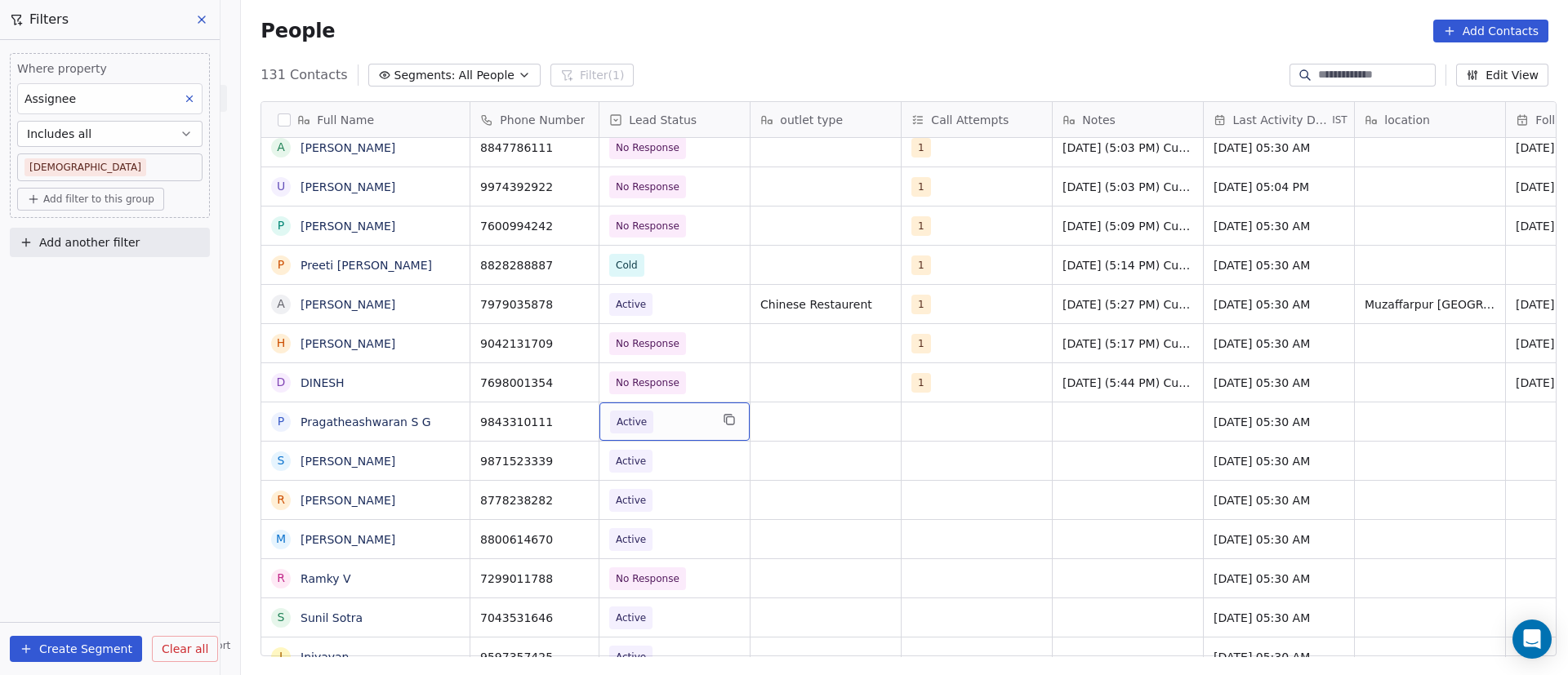
click at [661, 422] on span "Active" at bounding box center [659, 422] width 100 height 23
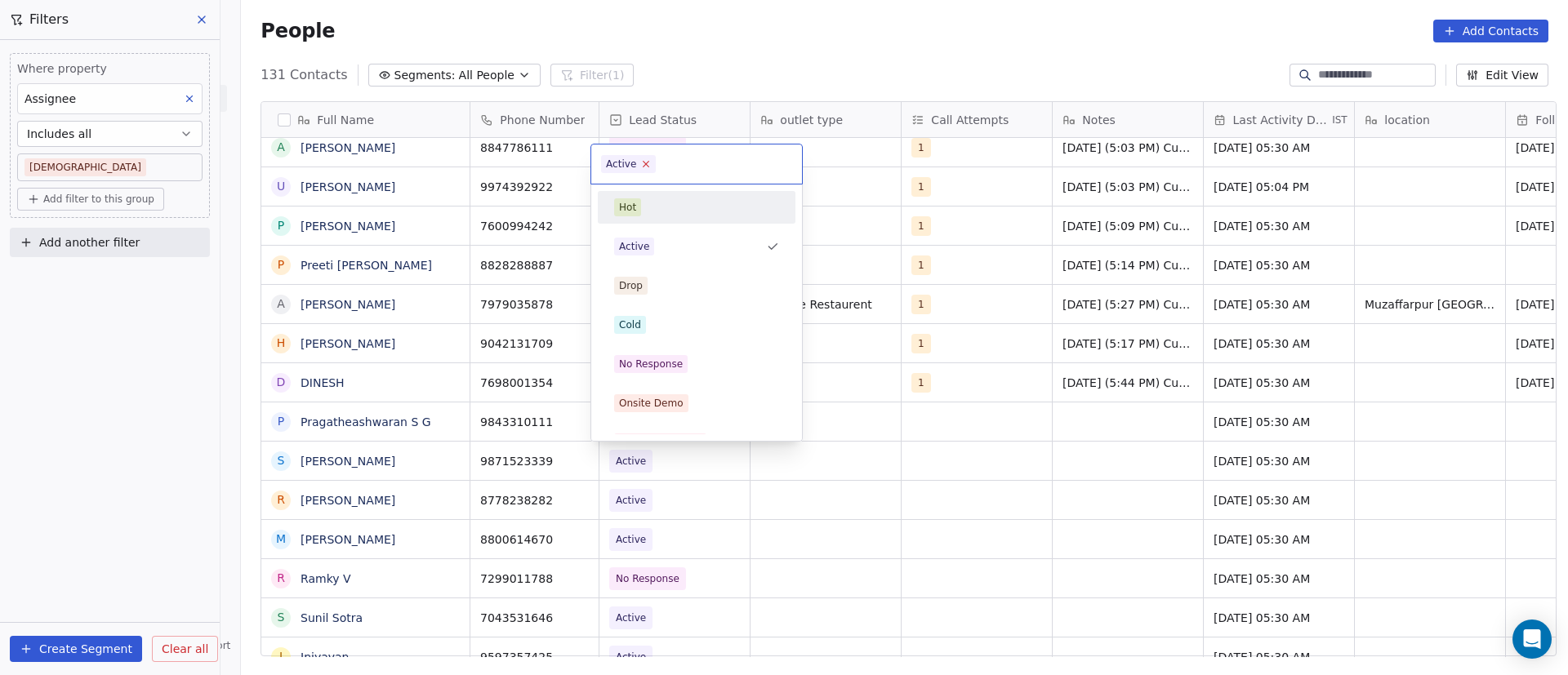
click at [646, 165] on icon at bounding box center [646, 164] width 10 height 10
click at [680, 366] on span "No Response" at bounding box center [651, 364] width 74 height 18
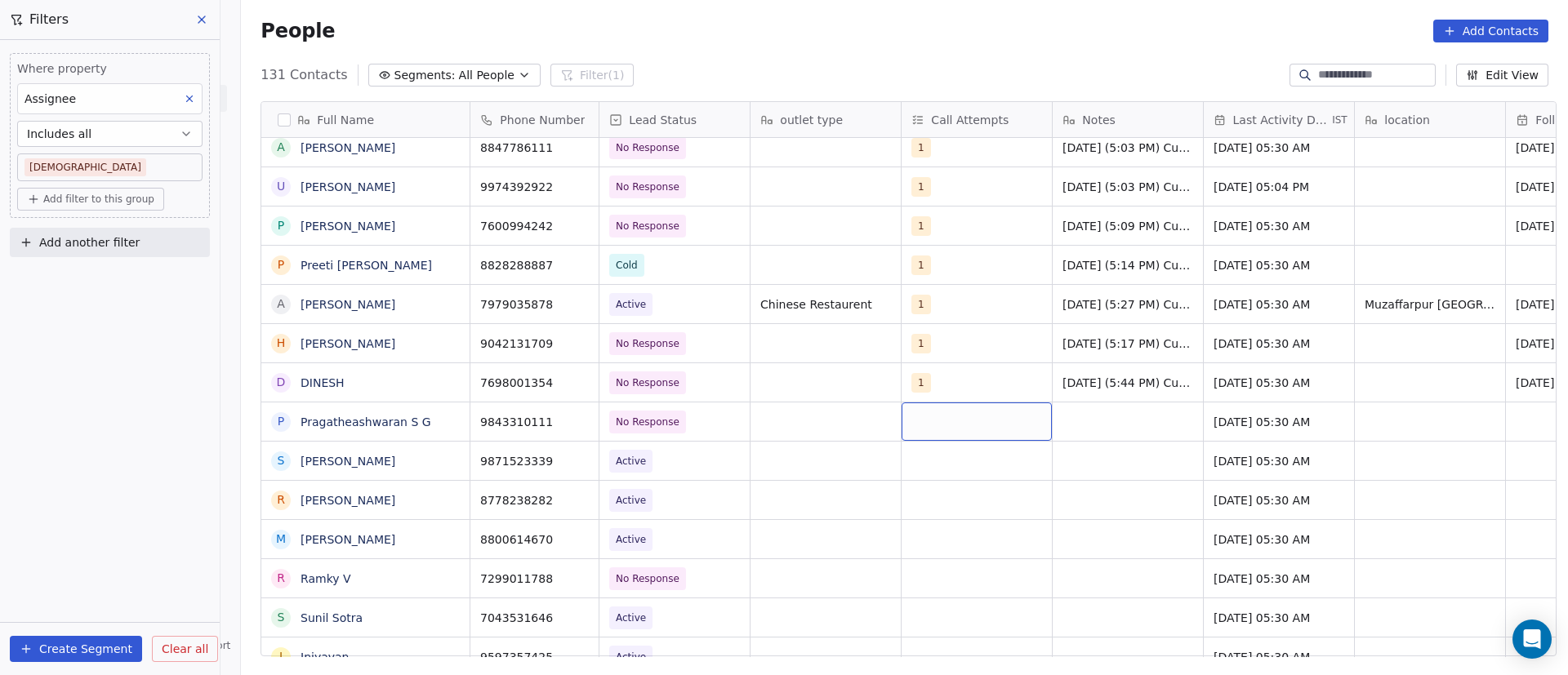
click at [918, 419] on div "grid" at bounding box center [976, 422] width 150 height 38
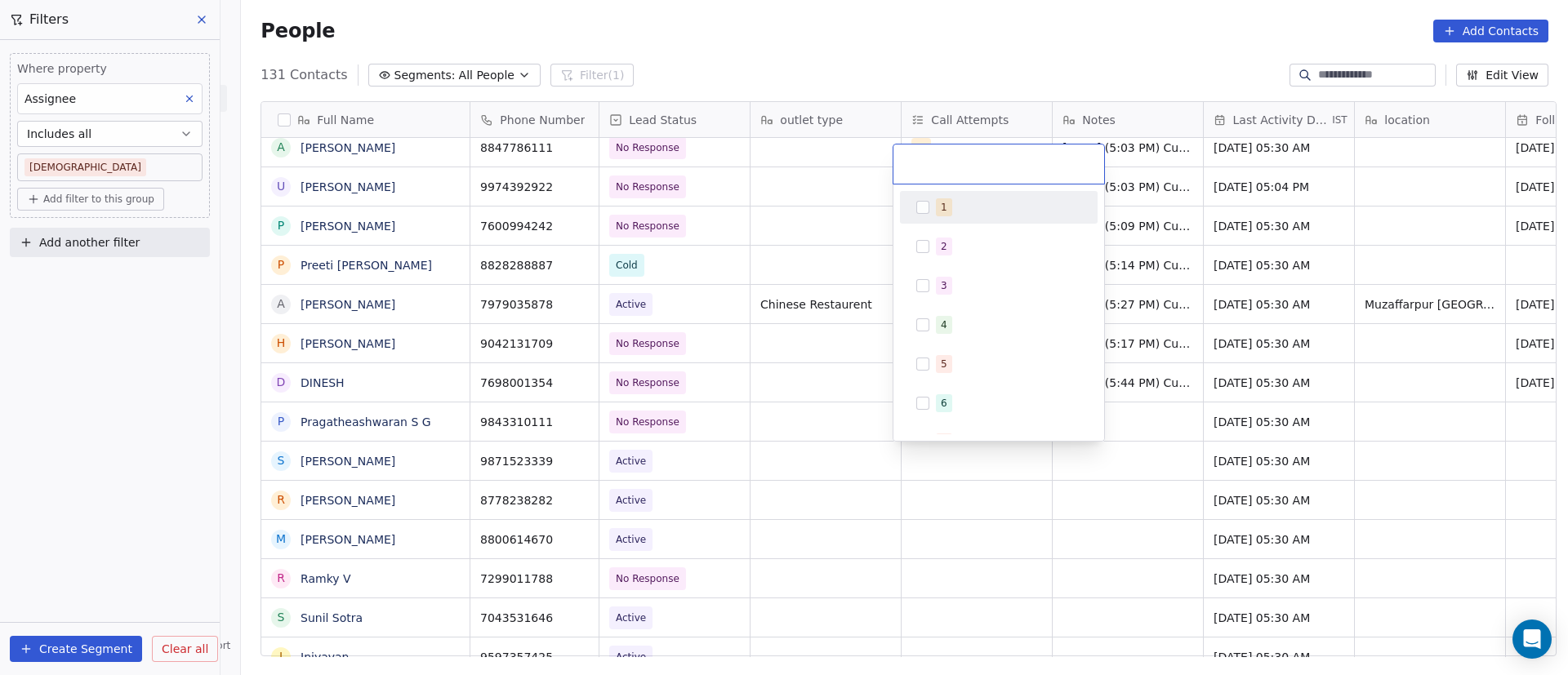
click at [919, 206] on button "Suggestions" at bounding box center [922, 207] width 13 height 13
click at [1196, 382] on html "On2Cook India Pvt. Ltd. Contacts People Marketing Workflows Campaigns Sales Pip…" at bounding box center [784, 338] width 1568 height 675
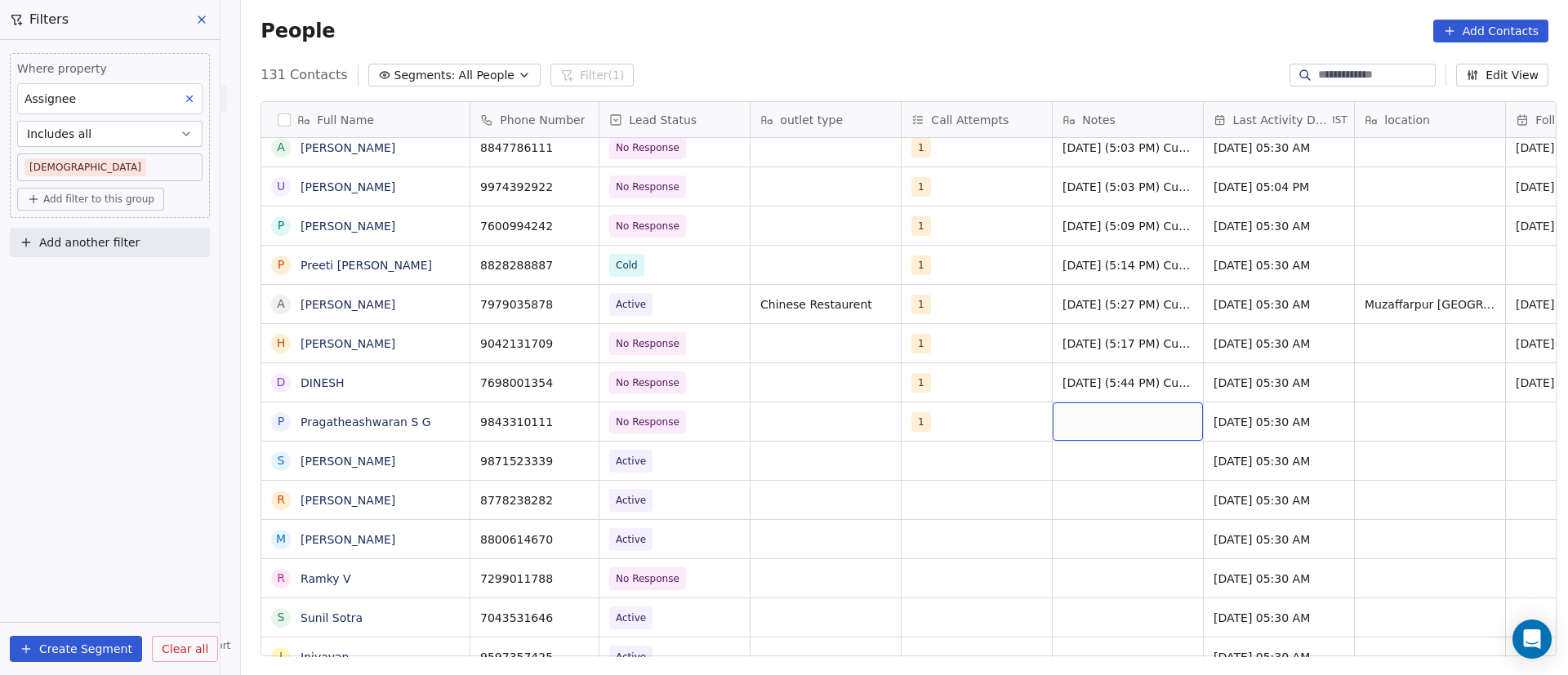
click at [1094, 417] on div "grid" at bounding box center [1127, 422] width 150 height 38
click at [1095, 417] on div "grid" at bounding box center [1127, 422] width 150 height 38
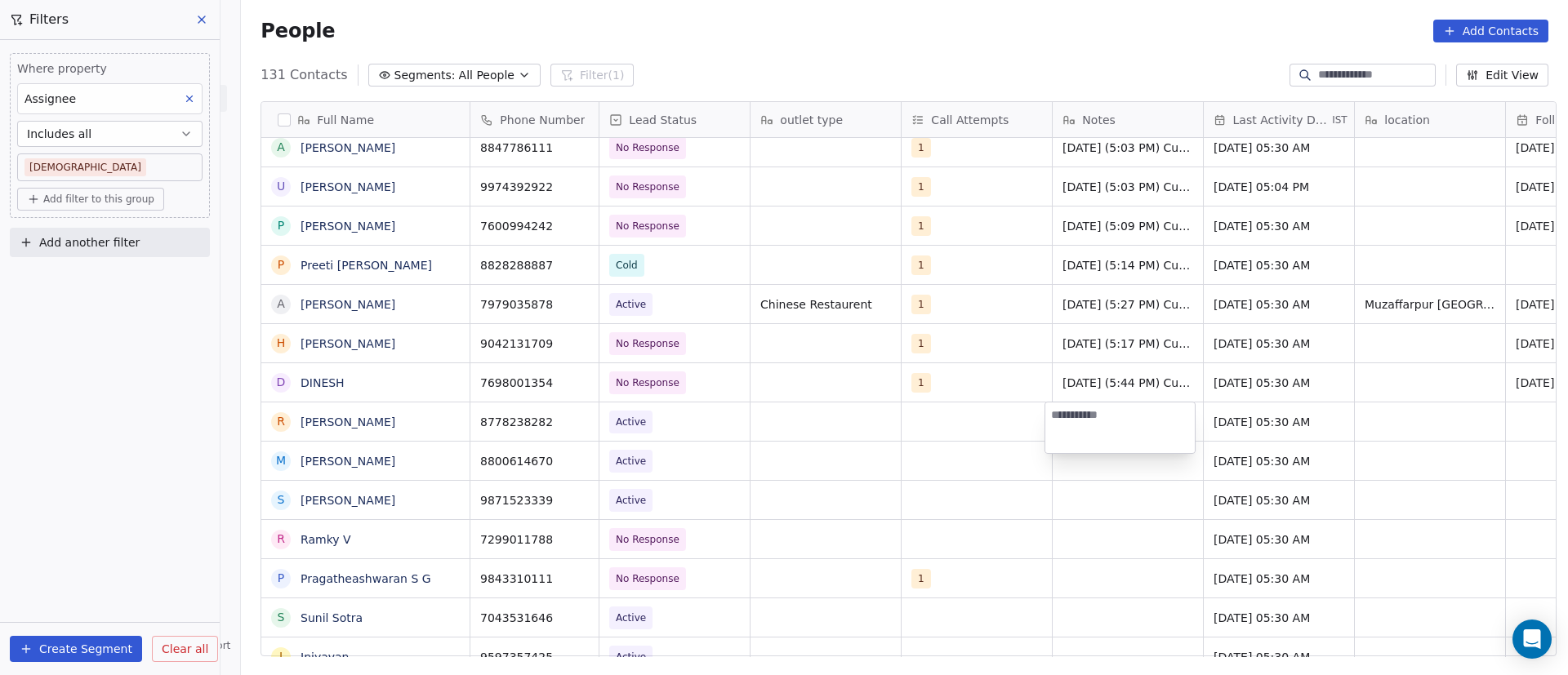
drag, startPoint x: 1367, startPoint y: 259, endPoint x: 1227, endPoint y: 356, distance: 170.3
click at [1367, 259] on html "On2Cook India Pvt. Ltd. Contacts People Marketing Workflows Campaigns Sales Pip…" at bounding box center [784, 338] width 1568 height 675
click at [1086, 420] on div "grid" at bounding box center [1127, 422] width 150 height 38
click at [1076, 582] on html "On2Cook India Pvt. Ltd. Contacts People Marketing Workflows Campaigns Sales Pip…" at bounding box center [784, 338] width 1568 height 675
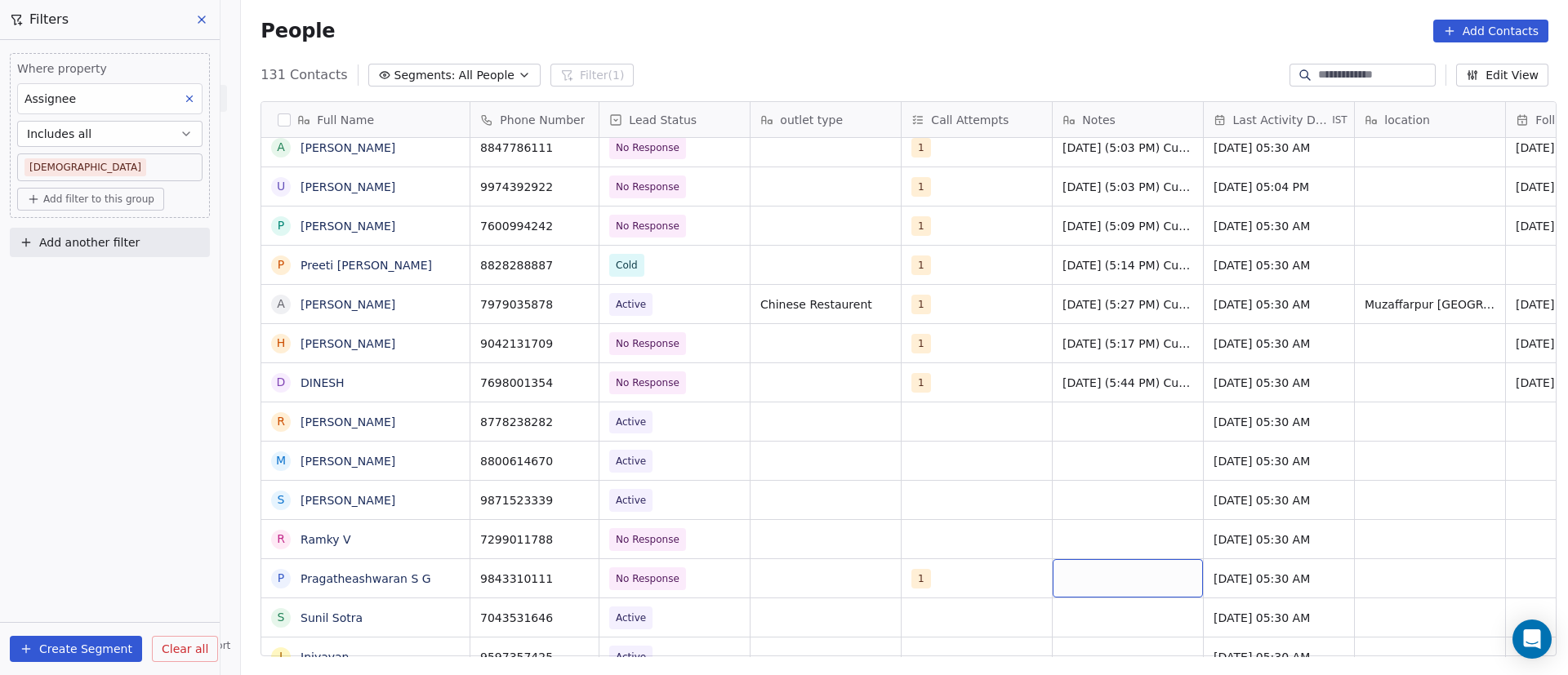
click at [1090, 580] on div "grid" at bounding box center [1127, 579] width 150 height 38
type textarea "**********"
click at [1215, 587] on html "On2Cook India Pvt. Ltd. Contacts People Marketing Workflows Campaigns Sales Pip…" at bounding box center [784, 338] width 1568 height 675
click at [1227, 579] on span "[DATE] 05:30 AM" at bounding box center [1264, 579] width 100 height 16
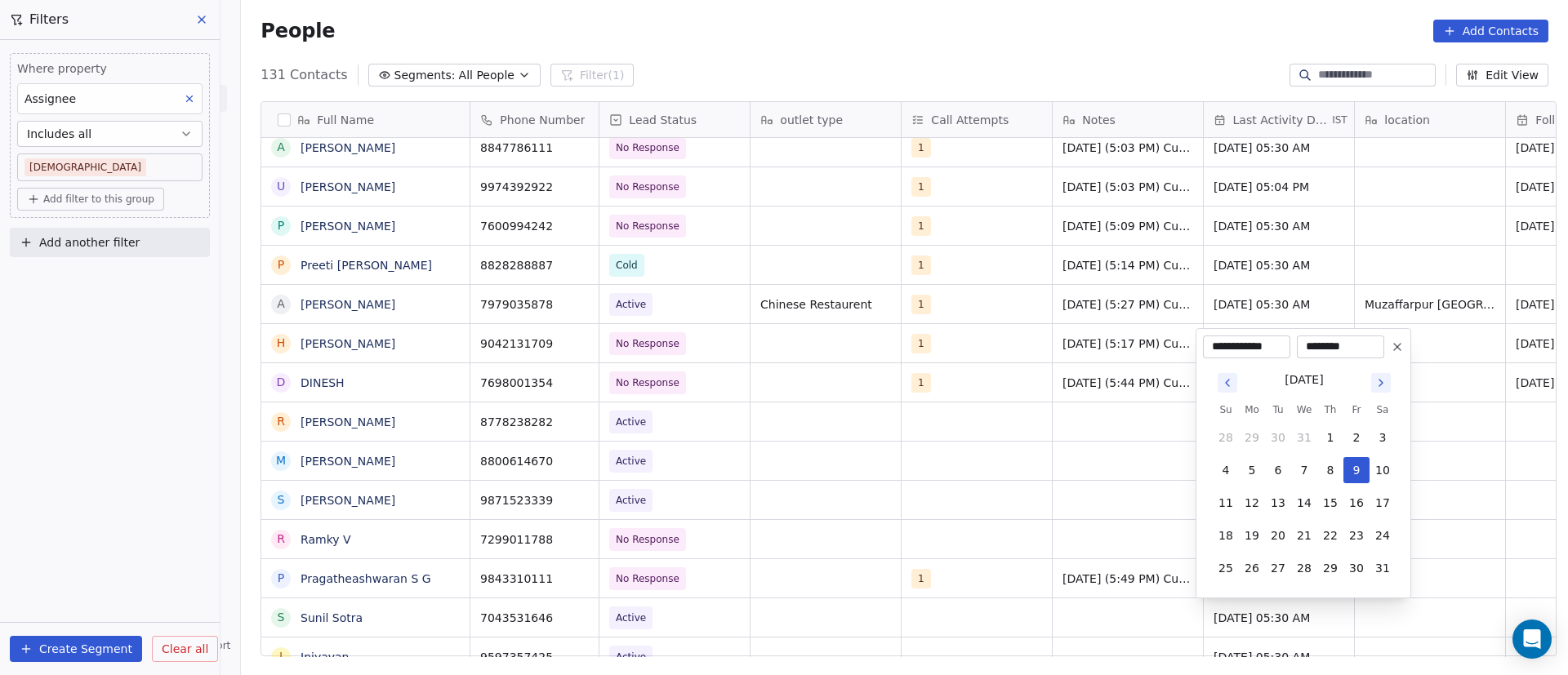
click at [1381, 386] on icon "Go to next month" at bounding box center [1381, 383] width 13 height 13
click at [1381, 387] on icon "Go to next month" at bounding box center [1381, 383] width 13 height 13
click at [1383, 385] on icon "Go to next month" at bounding box center [1381, 383] width 13 height 13
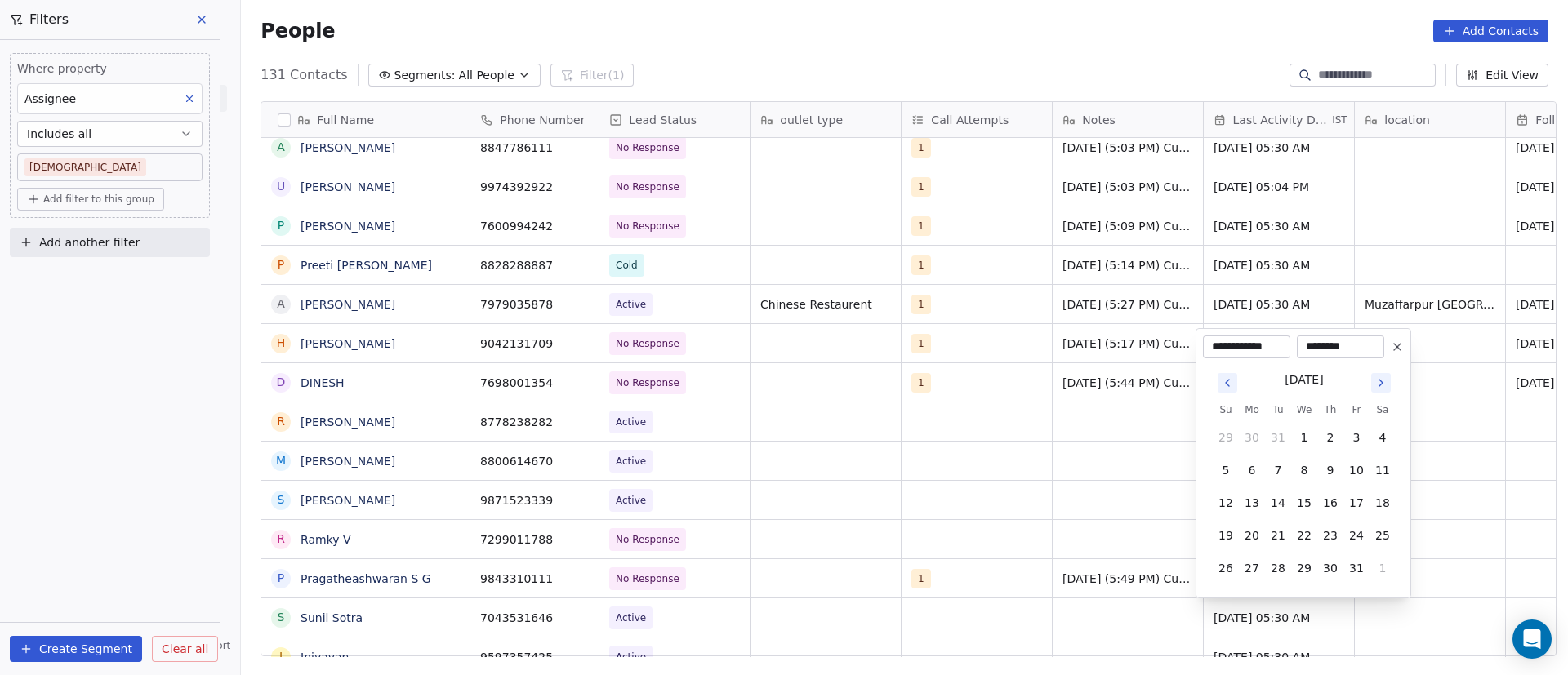
click at [1383, 385] on icon "Go to next month" at bounding box center [1381, 383] width 13 height 13
click at [1378, 355] on icon "Go to next month" at bounding box center [1381, 350] width 13 height 13
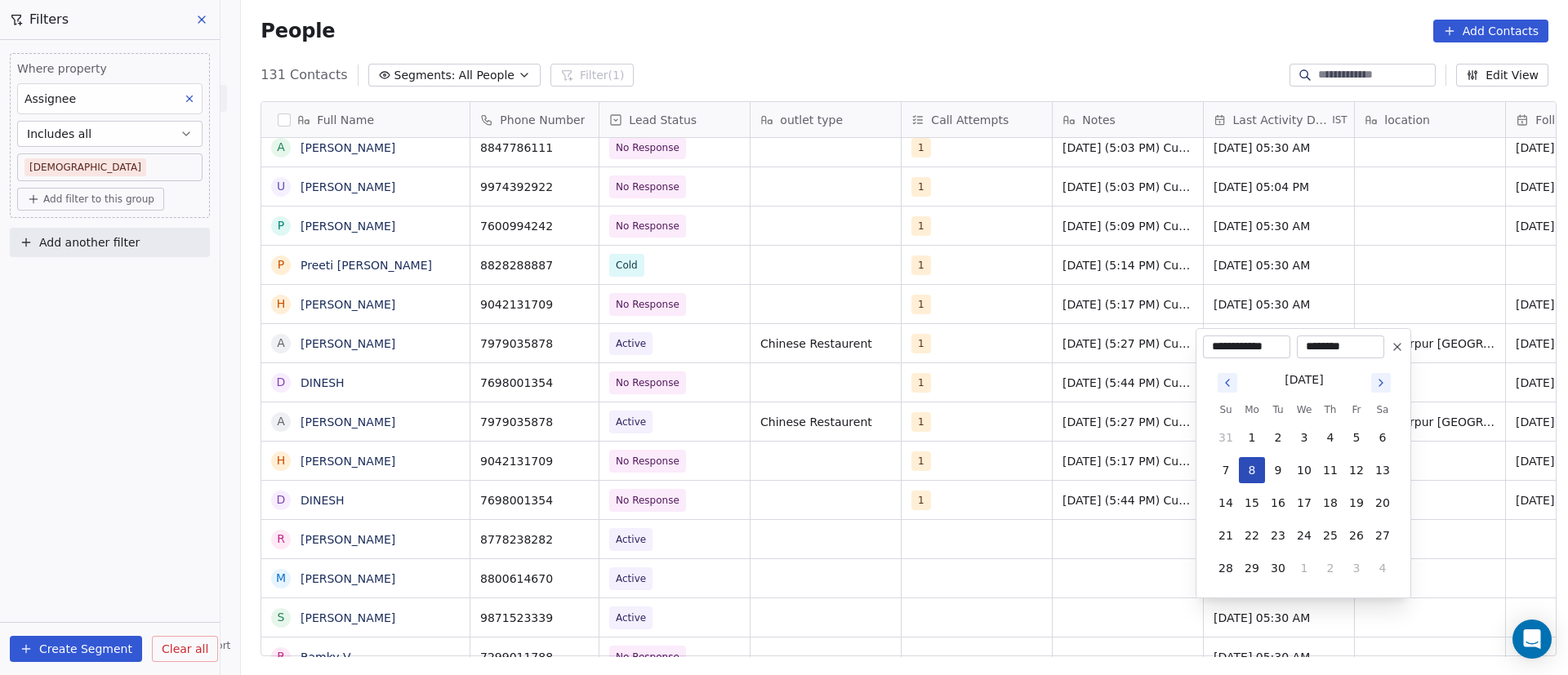
click at [1256, 467] on button "8" at bounding box center [1252, 470] width 26 height 26
click at [889, 523] on html "On2Cook India Pvt. Ltd. Contacts People Marketing Workflows Campaigns Sales Pip…" at bounding box center [784, 338] width 1568 height 675
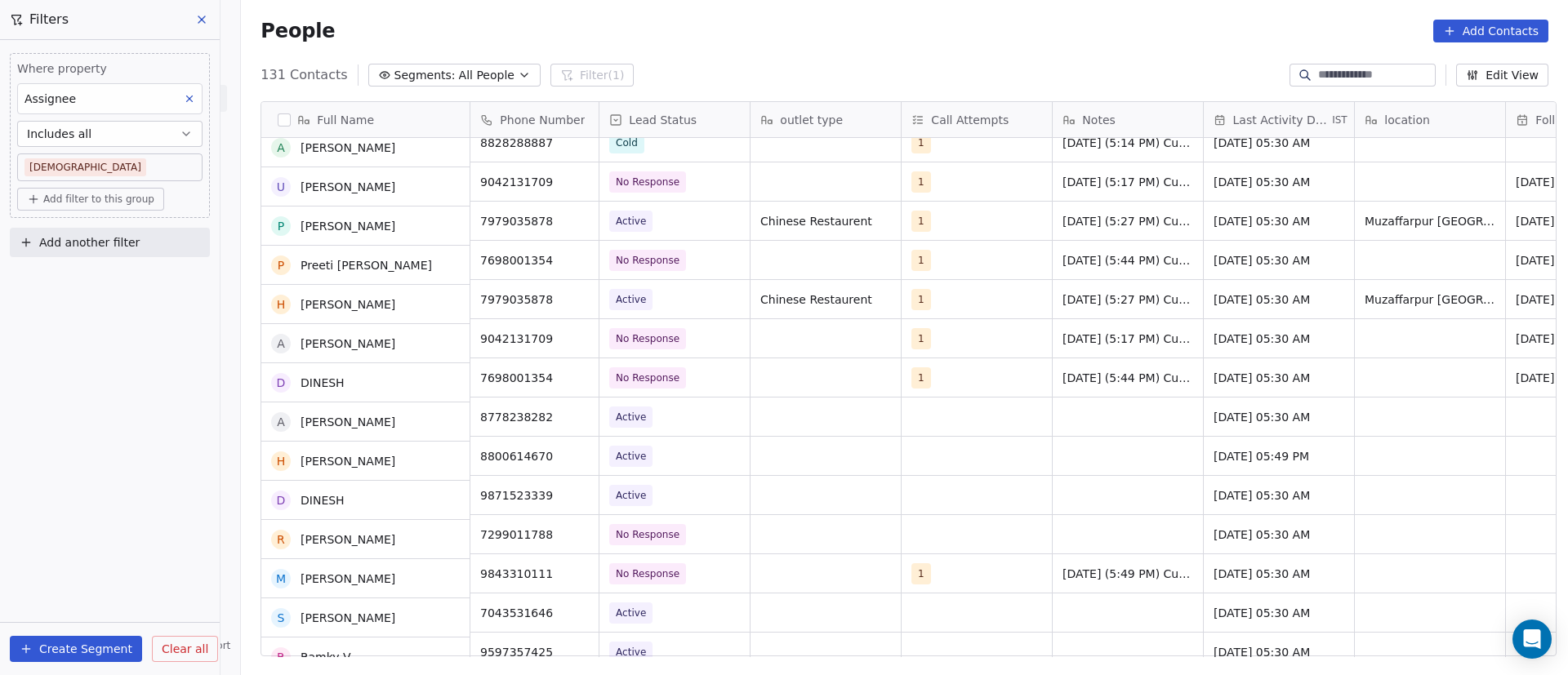
scroll to position [1819, 0]
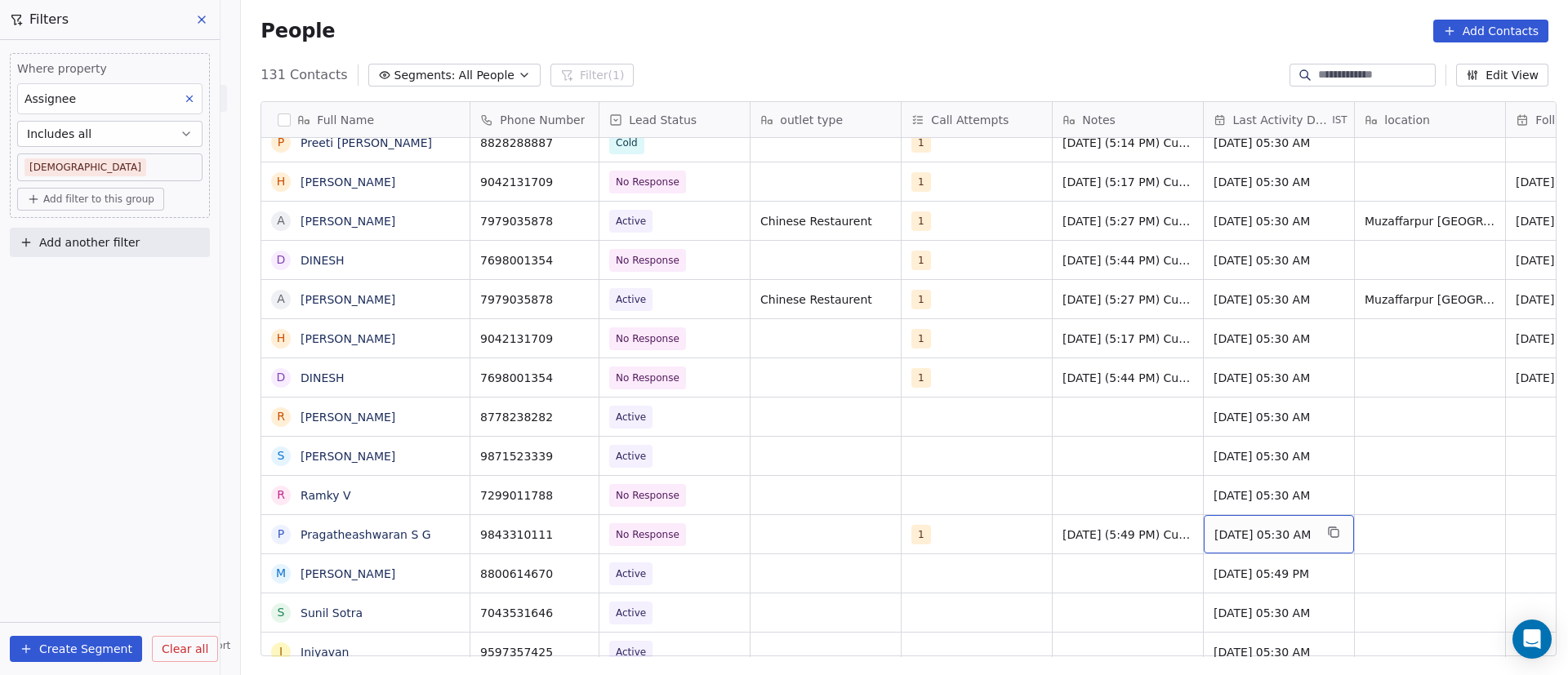
click at [1237, 537] on span "[DATE] 05:30 AM" at bounding box center [1264, 534] width 100 height 16
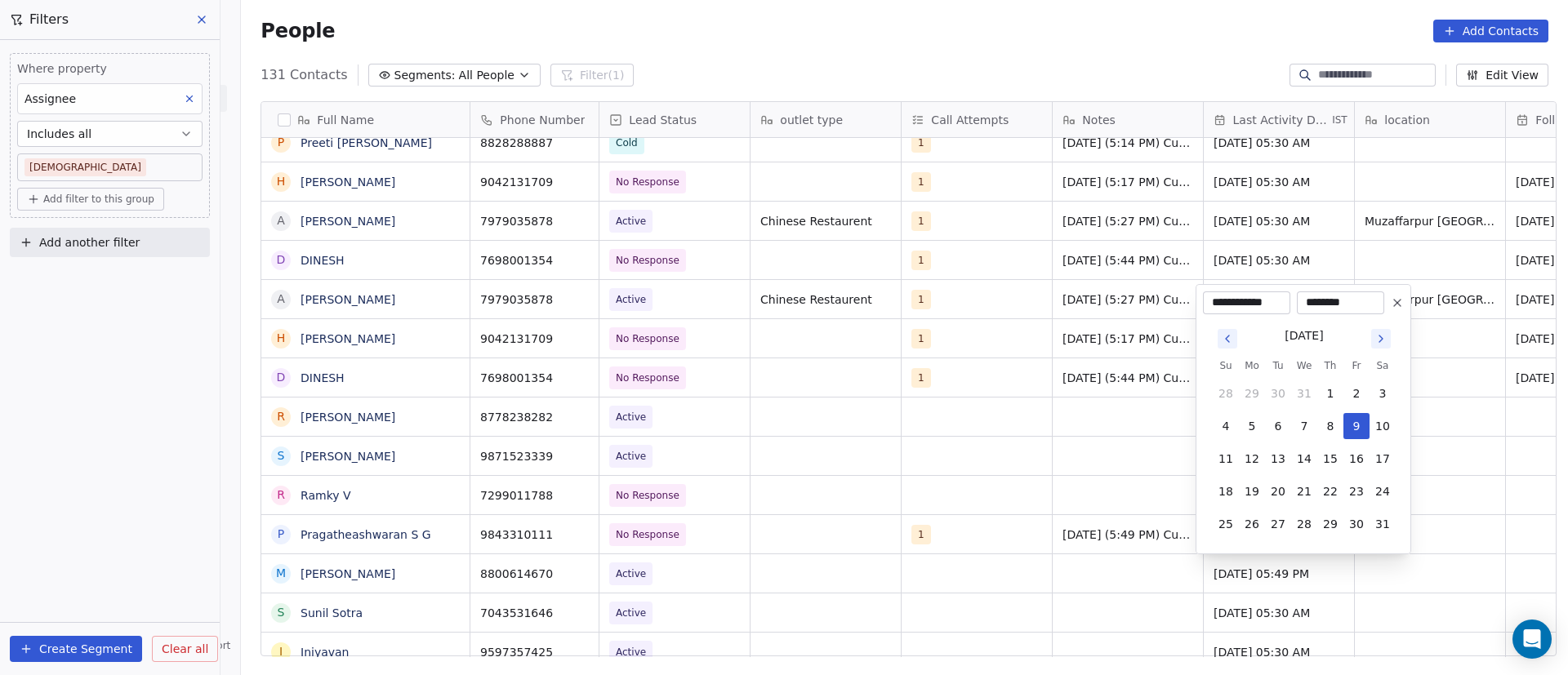
click at [1385, 339] on icon "Go to next month" at bounding box center [1381, 338] width 13 height 13
click at [1385, 342] on icon "Go to next month" at bounding box center [1381, 338] width 13 height 13
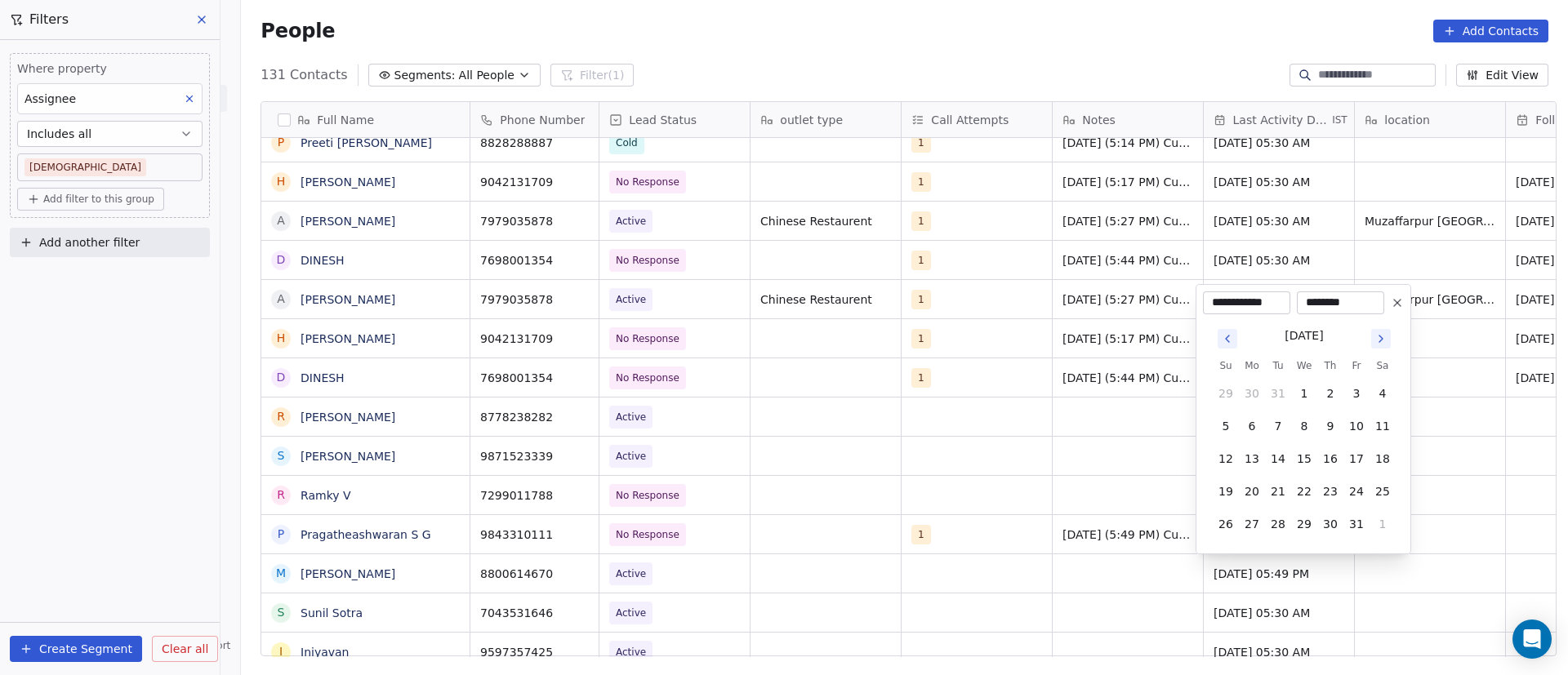
click at [1385, 342] on icon "Go to next month" at bounding box center [1381, 338] width 13 height 13
click at [1381, 312] on button "Go to next month" at bounding box center [1381, 306] width 20 height 20
click at [1381, 336] on icon "Go to next month" at bounding box center [1381, 338] width 13 height 13
click at [1382, 336] on icon "Go to next month" at bounding box center [1381, 338] width 13 height 13
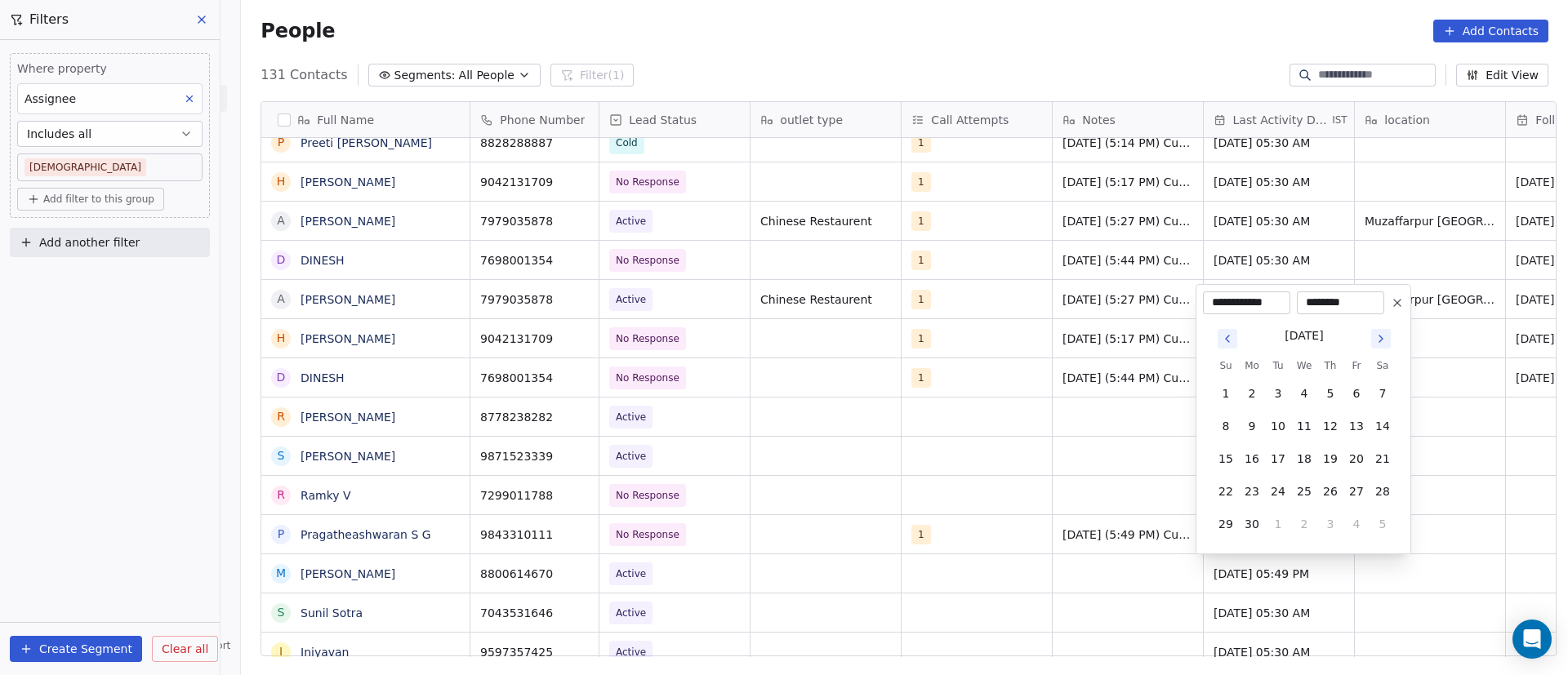
click at [1382, 336] on icon "Go to next month" at bounding box center [1381, 338] width 13 height 13
click at [1381, 309] on icon "Go to next month" at bounding box center [1381, 305] width 13 height 13
click at [1254, 433] on button "8" at bounding box center [1252, 426] width 26 height 26
type input "**********"
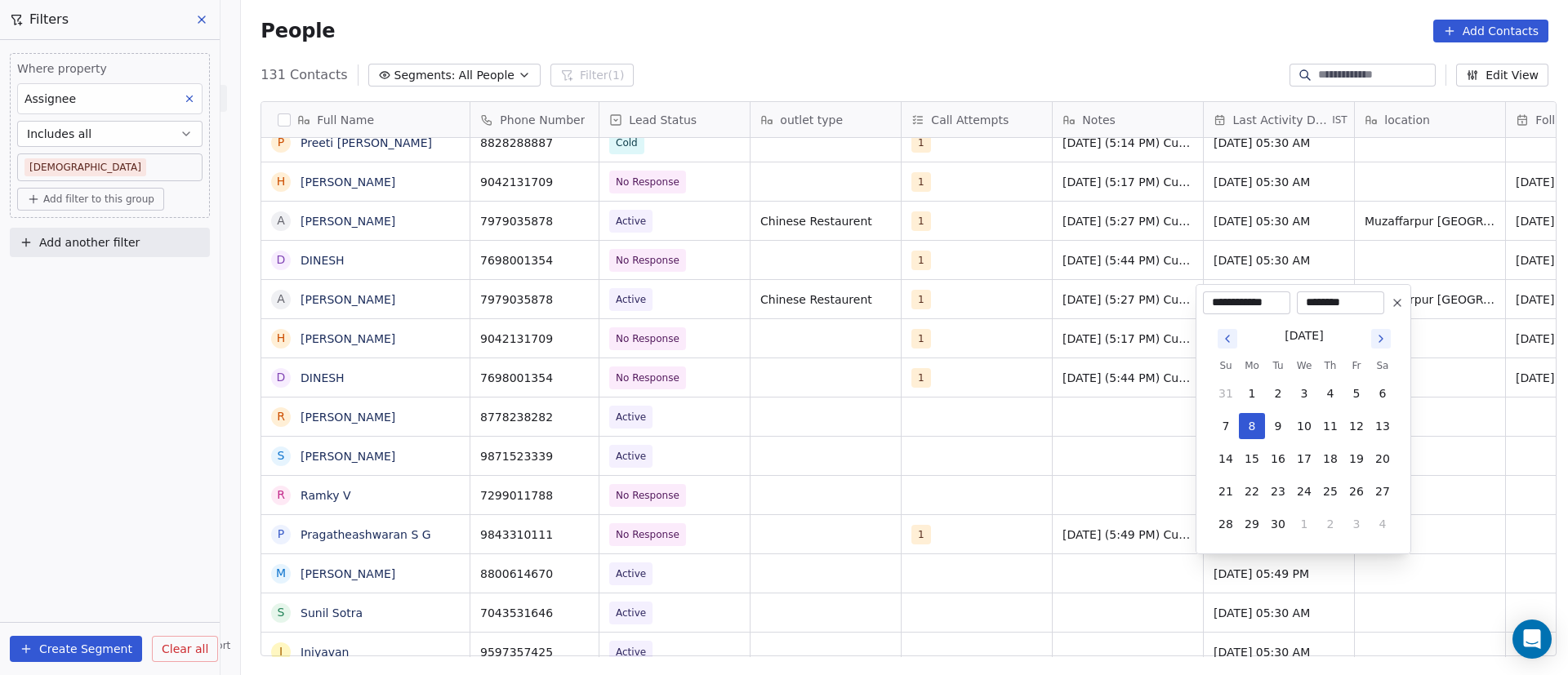
click at [1081, 477] on html "On2Cook India Pvt. Ltd. Contacts People Marketing Workflows Campaigns Sales Pip…" at bounding box center [784, 338] width 1568 height 675
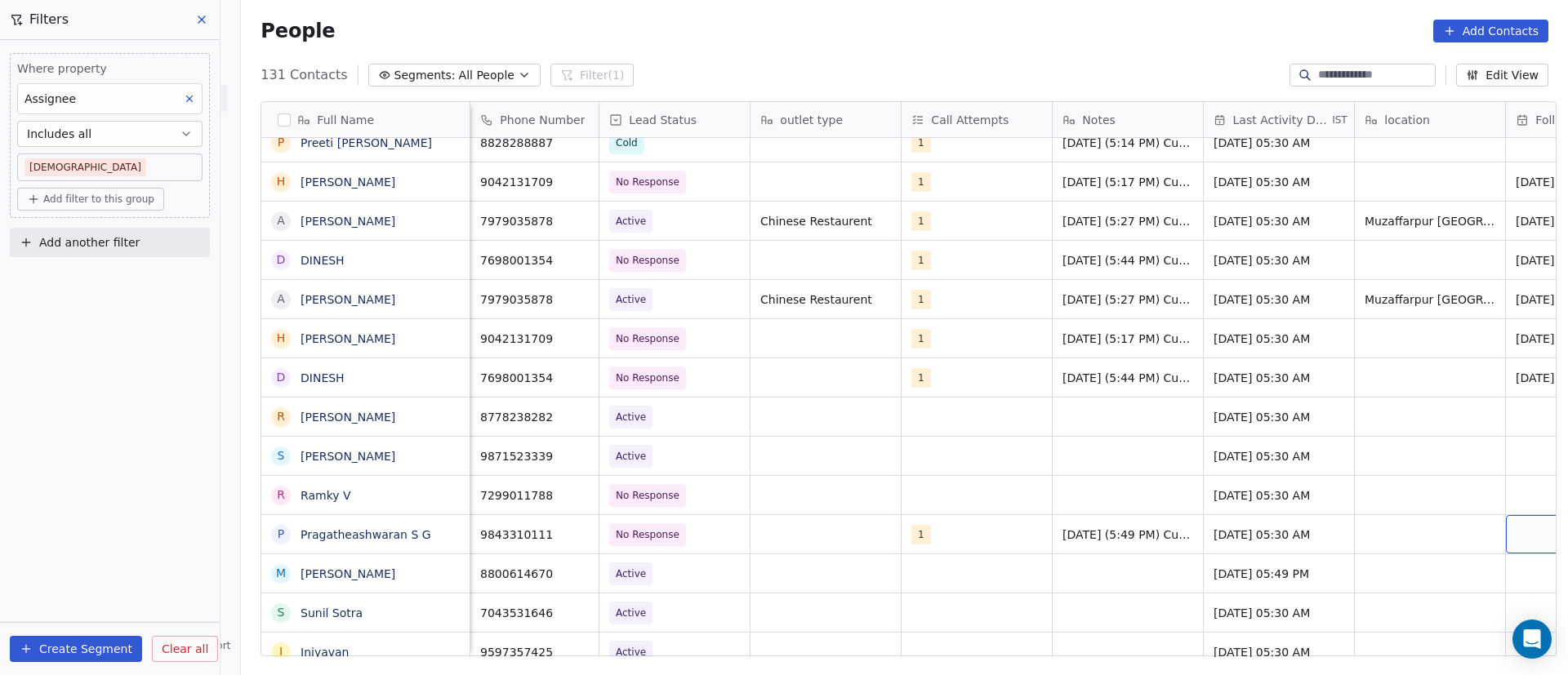
scroll to position [0, 120]
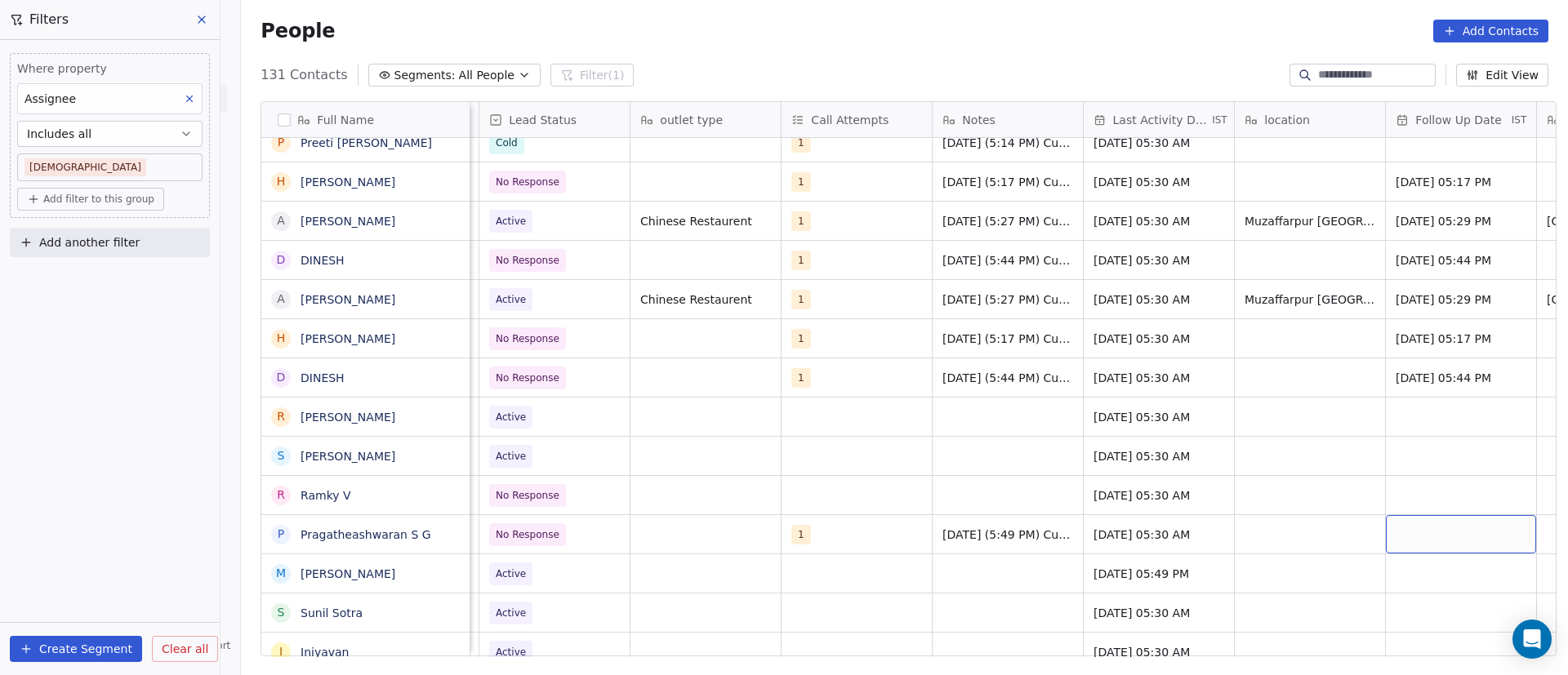
click at [1479, 543] on div "grid" at bounding box center [1460, 534] width 150 height 38
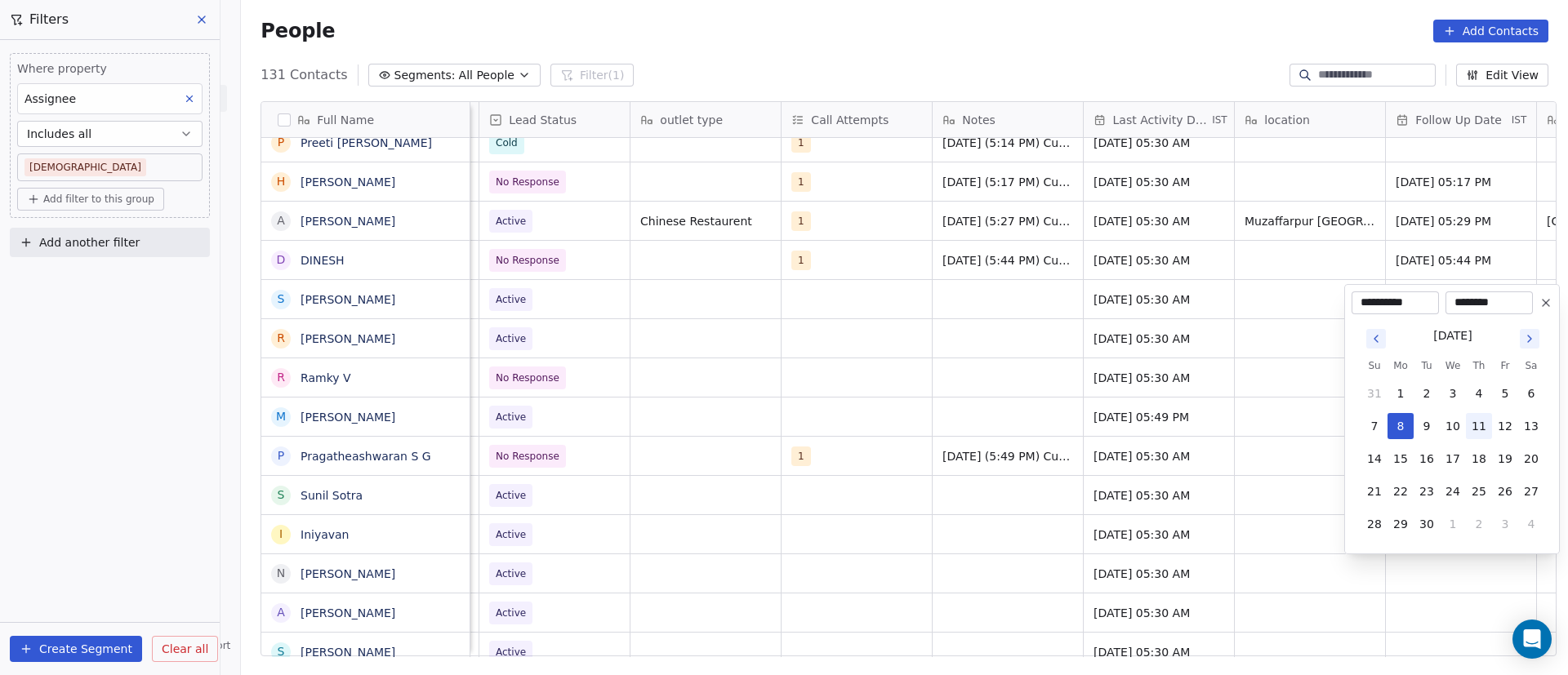
click at [1479, 436] on button "11" at bounding box center [1479, 426] width 26 height 26
type input "**********"
click at [1257, 517] on html "On2Cook India Pvt. Ltd. Contacts People Marketing Workflows Campaigns Sales Pip…" at bounding box center [784, 338] width 1568 height 675
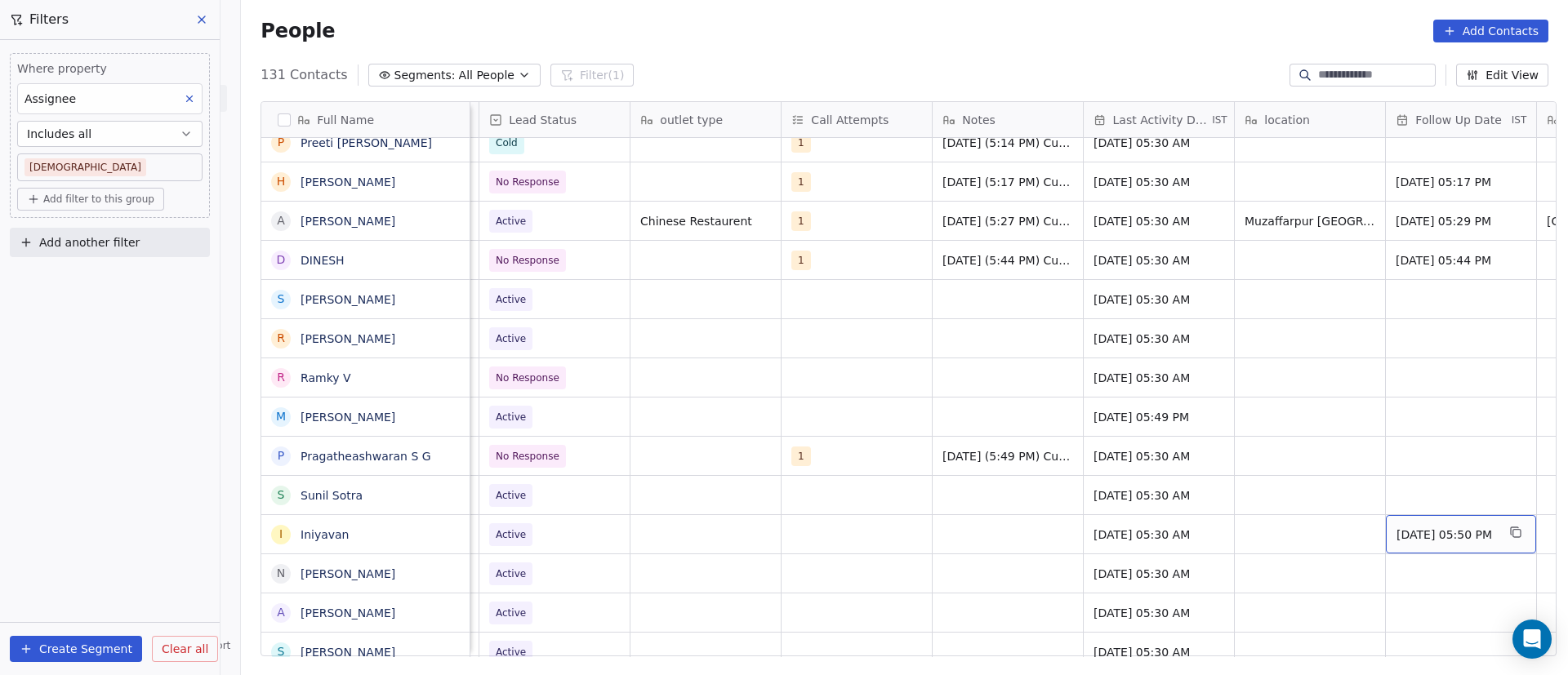
click at [1437, 536] on span "11/09/2025 05:50 PM" at bounding box center [1446, 534] width 100 height 16
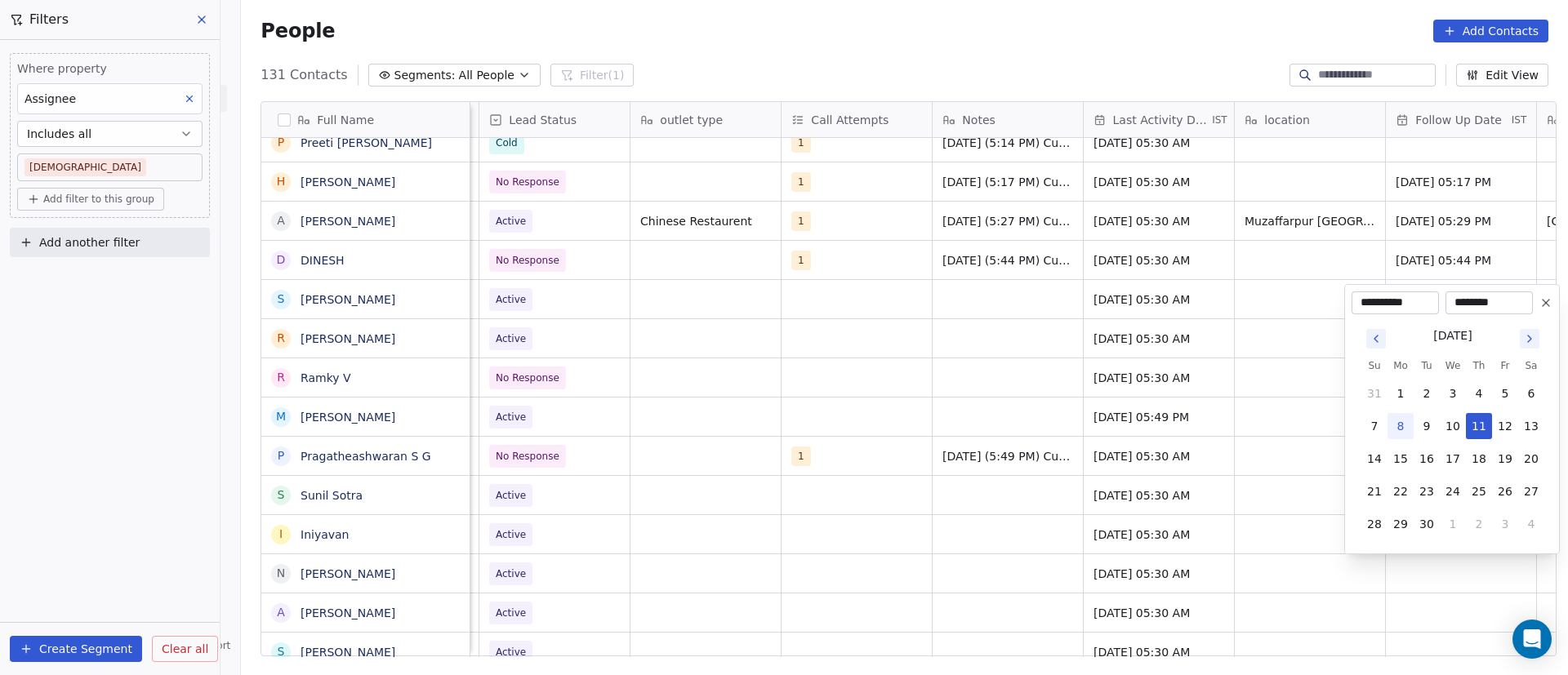
click at [1545, 305] on icon at bounding box center [1545, 303] width 13 height 13
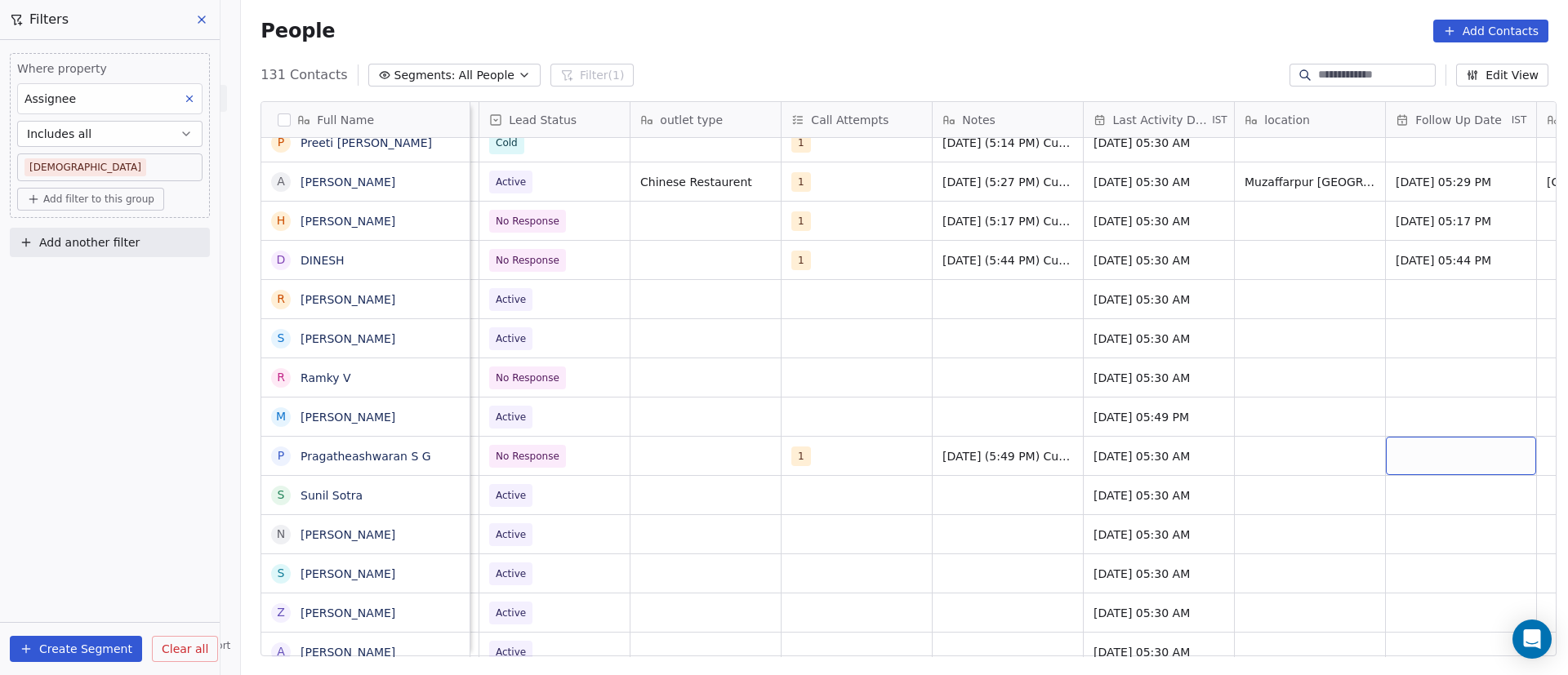
click at [1408, 455] on div "grid" at bounding box center [1460, 456] width 150 height 38
click at [1410, 455] on div "grid" at bounding box center [1460, 456] width 150 height 38
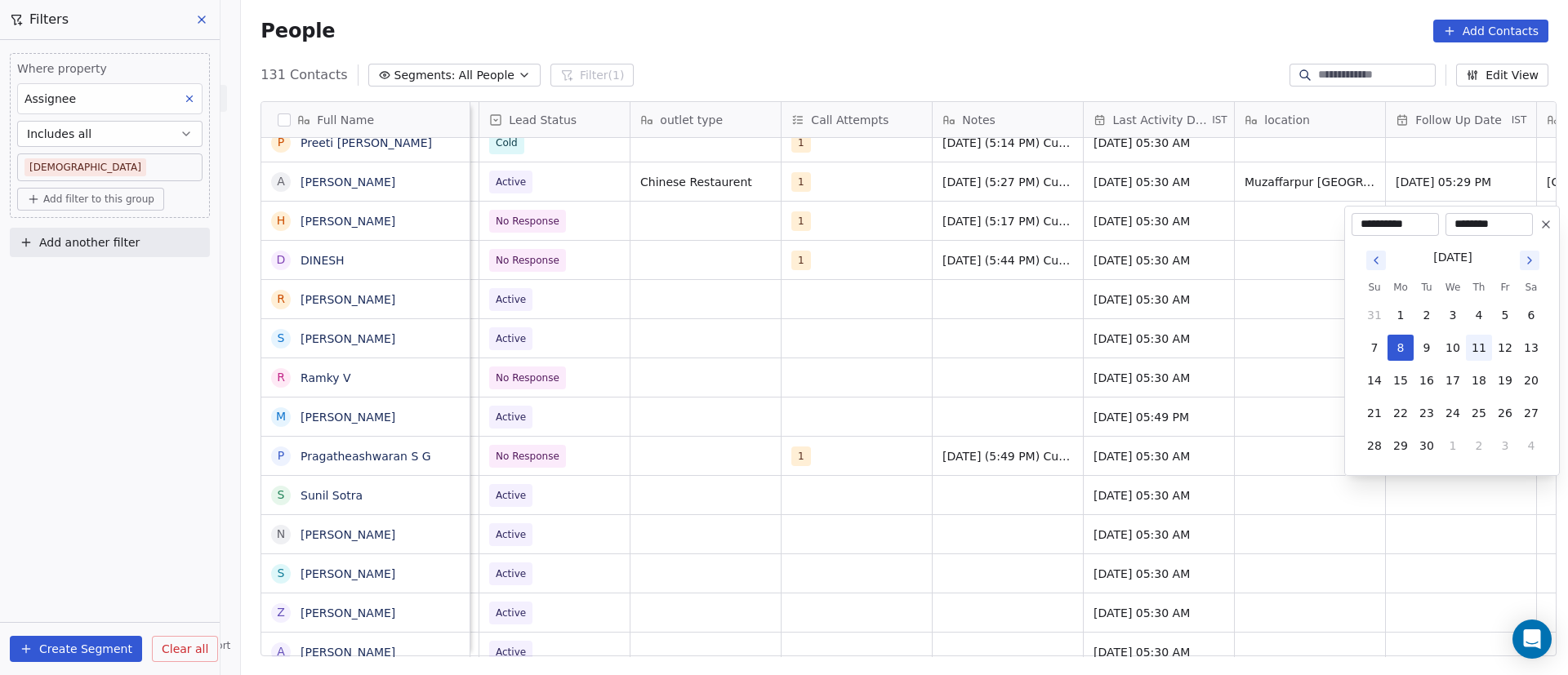
click at [1476, 347] on button "11" at bounding box center [1479, 348] width 26 height 26
type input "**********"
click at [1241, 442] on html "On2Cook India Pvt. Ltd. Contacts People Marketing Workflows Campaigns Sales Pip…" at bounding box center [784, 338] width 1568 height 675
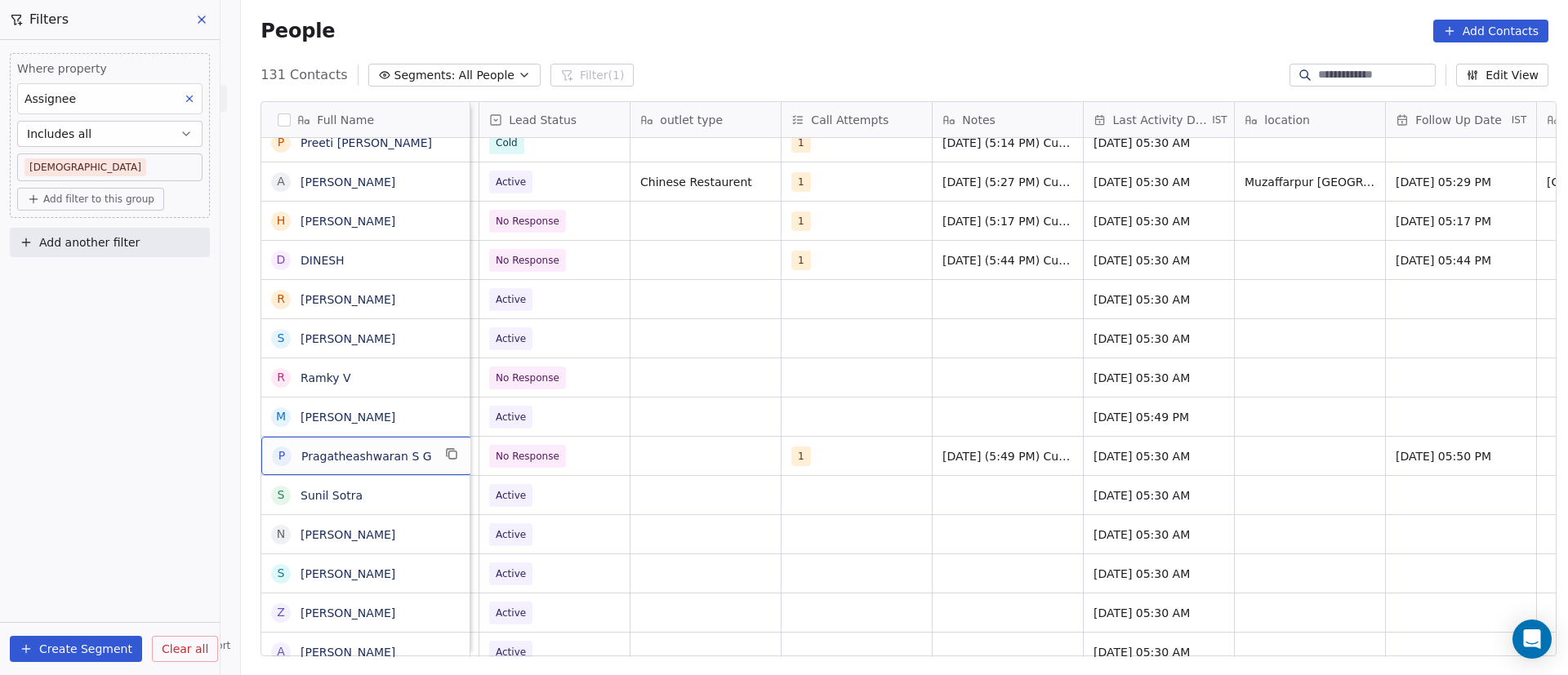
scroll to position [0, 0]
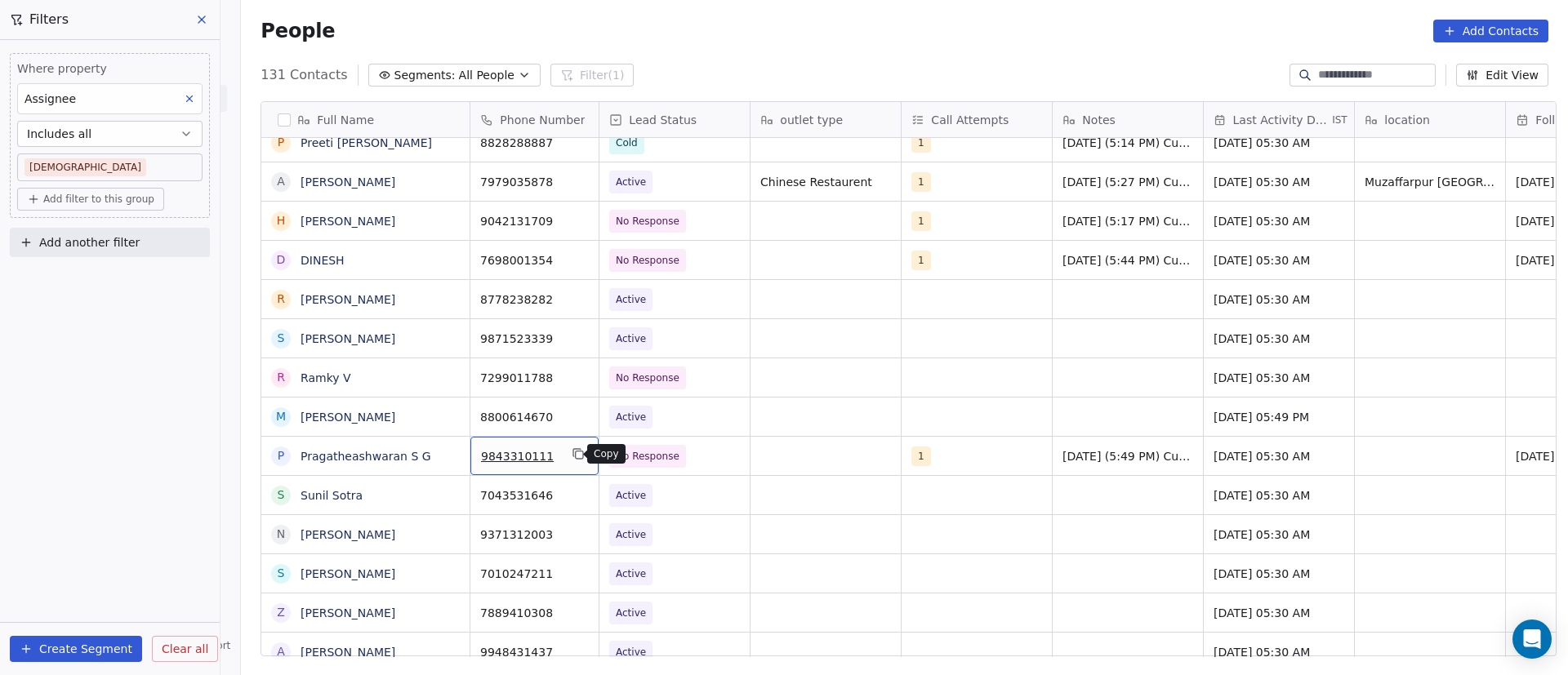
click at [573, 453] on icon "grid" at bounding box center [578, 454] width 13 height 13
click at [453, 296] on div "S S M Chatterjee" at bounding box center [365, 299] width 208 height 38
click at [444, 295] on icon "grid" at bounding box center [449, 297] width 13 height 13
click at [572, 299] on icon "grid" at bounding box center [578, 297] width 13 height 13
click at [665, 299] on span "Active" at bounding box center [659, 299] width 100 height 23
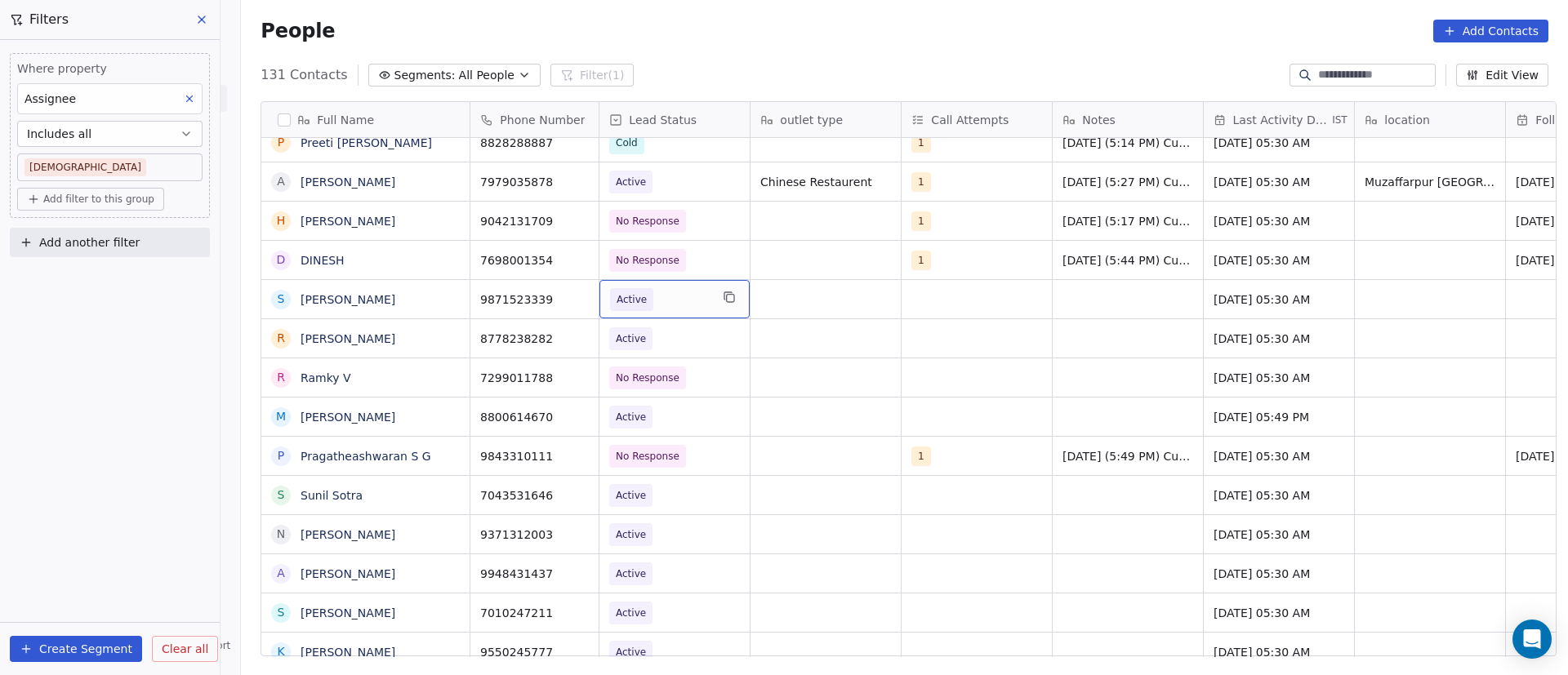
click at [665, 299] on span "Active" at bounding box center [659, 299] width 100 height 23
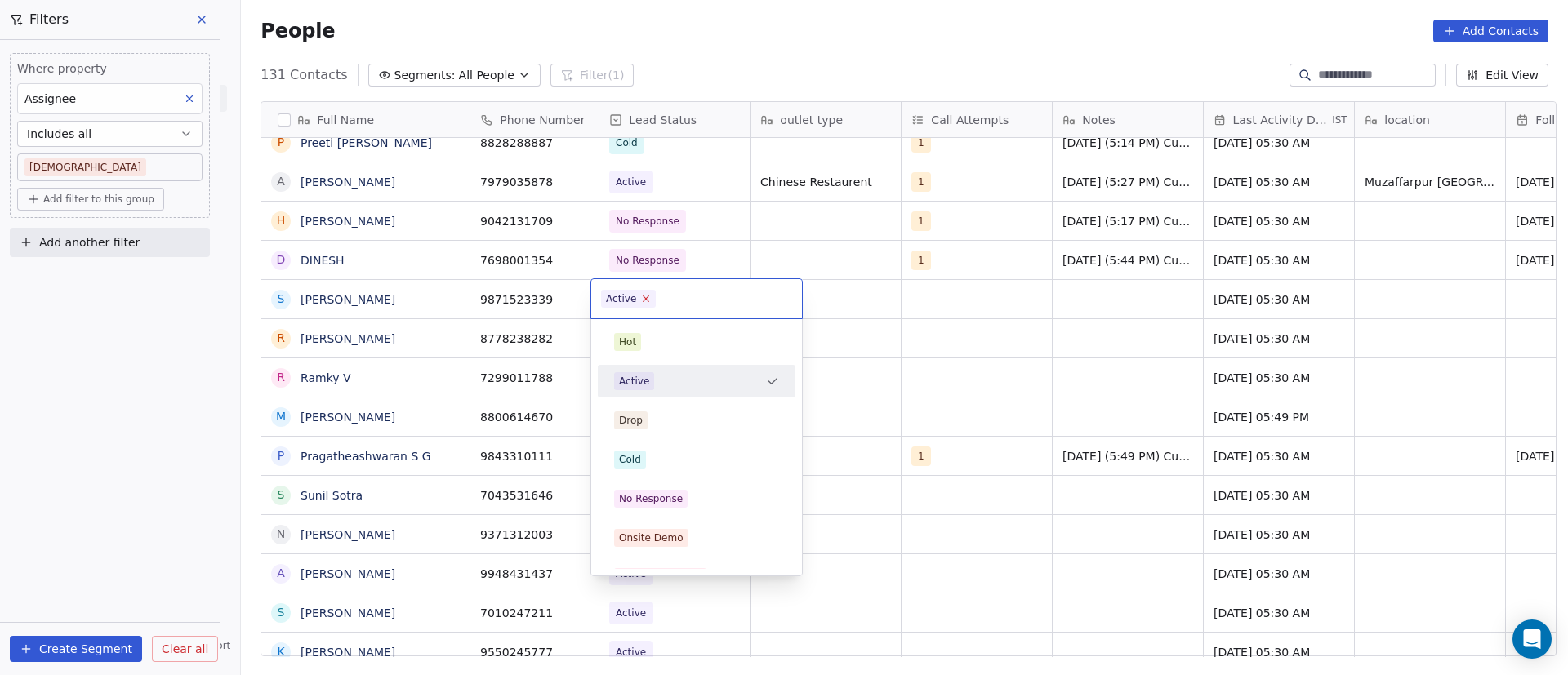
click at [646, 303] on icon at bounding box center [646, 298] width 10 height 10
drag, startPoint x: 689, startPoint y: 495, endPoint x: 701, endPoint y: 481, distance: 18.4
click at [687, 495] on div "No Response" at bounding box center [697, 499] width 165 height 18
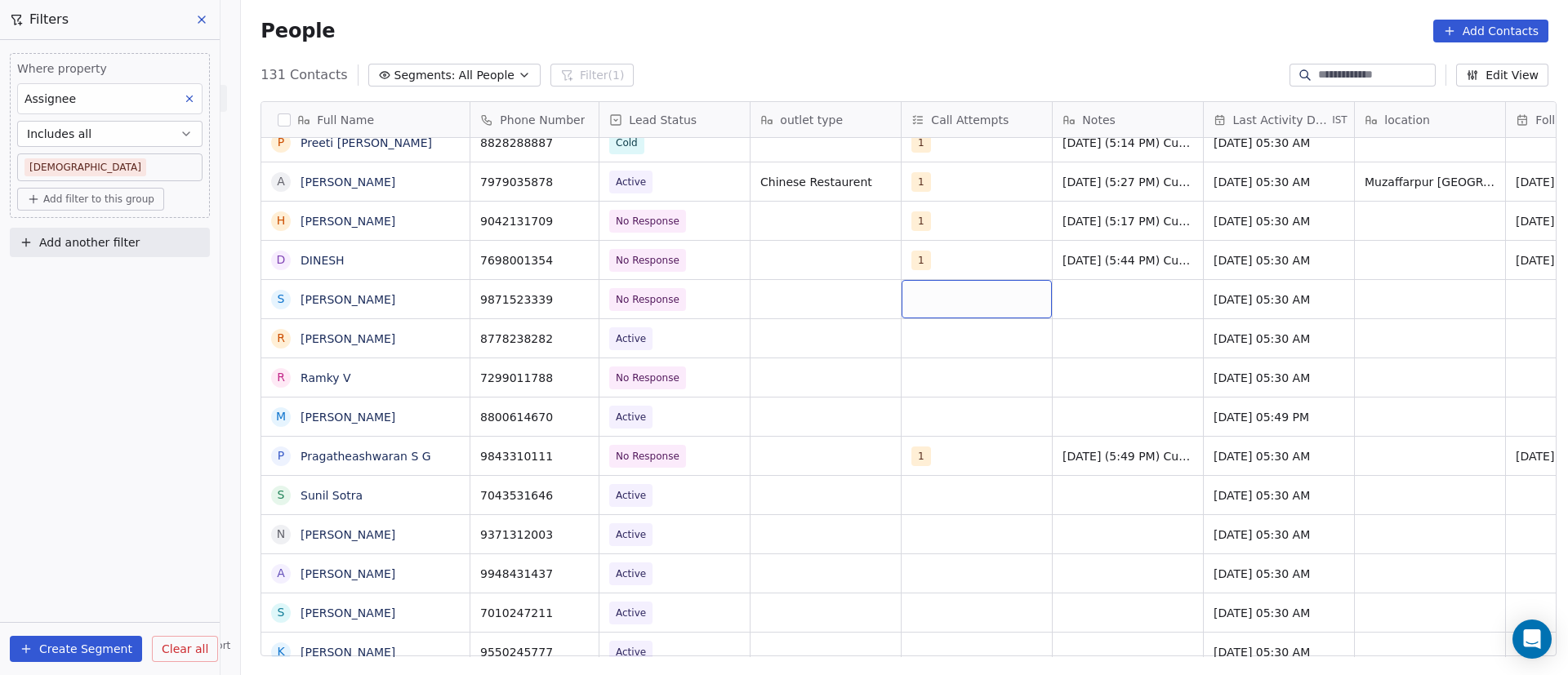
click at [925, 298] on div "grid" at bounding box center [976, 299] width 150 height 38
click at [925, 345] on button "Suggestions" at bounding box center [922, 342] width 13 height 13
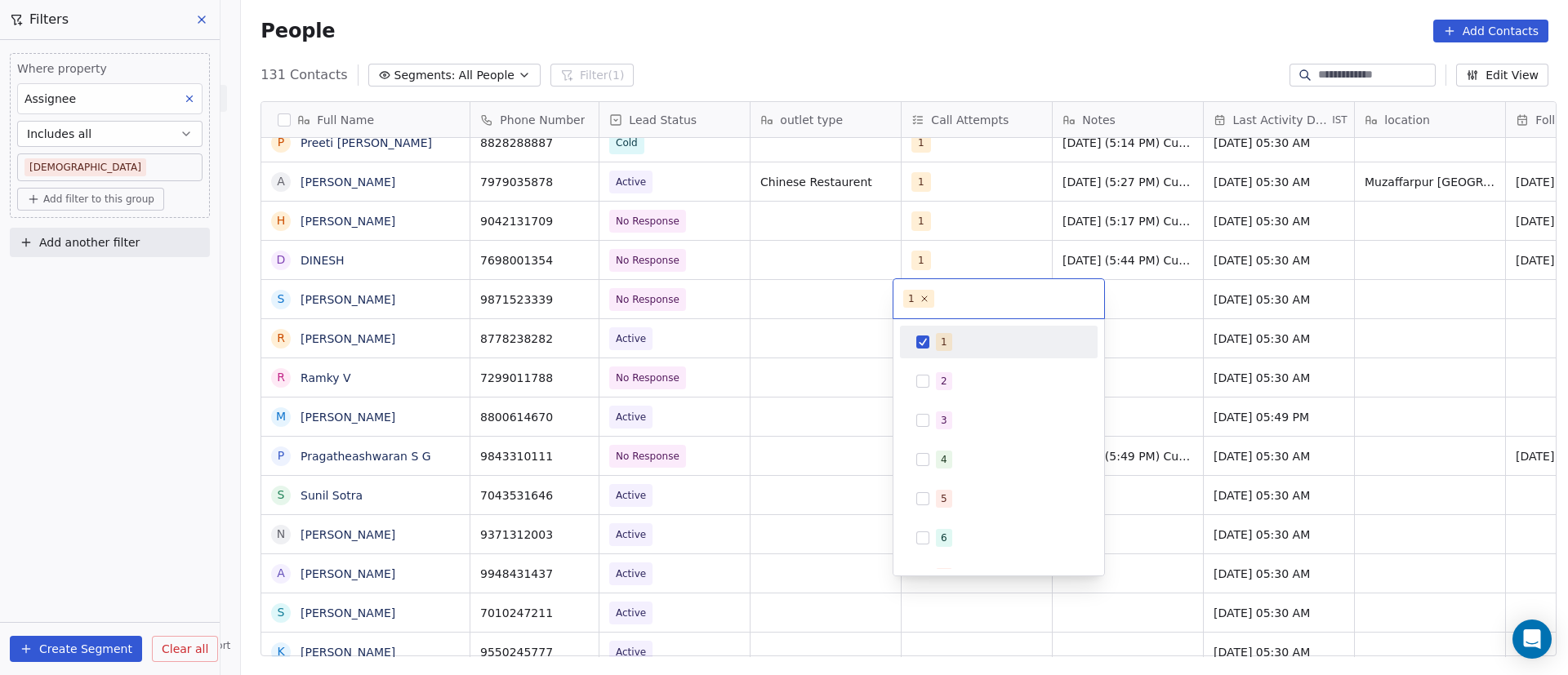
click at [1145, 298] on html "On2Cook India Pvt. Ltd. Contacts People Marketing Workflows Campaigns Sales Pip…" at bounding box center [784, 338] width 1568 height 675
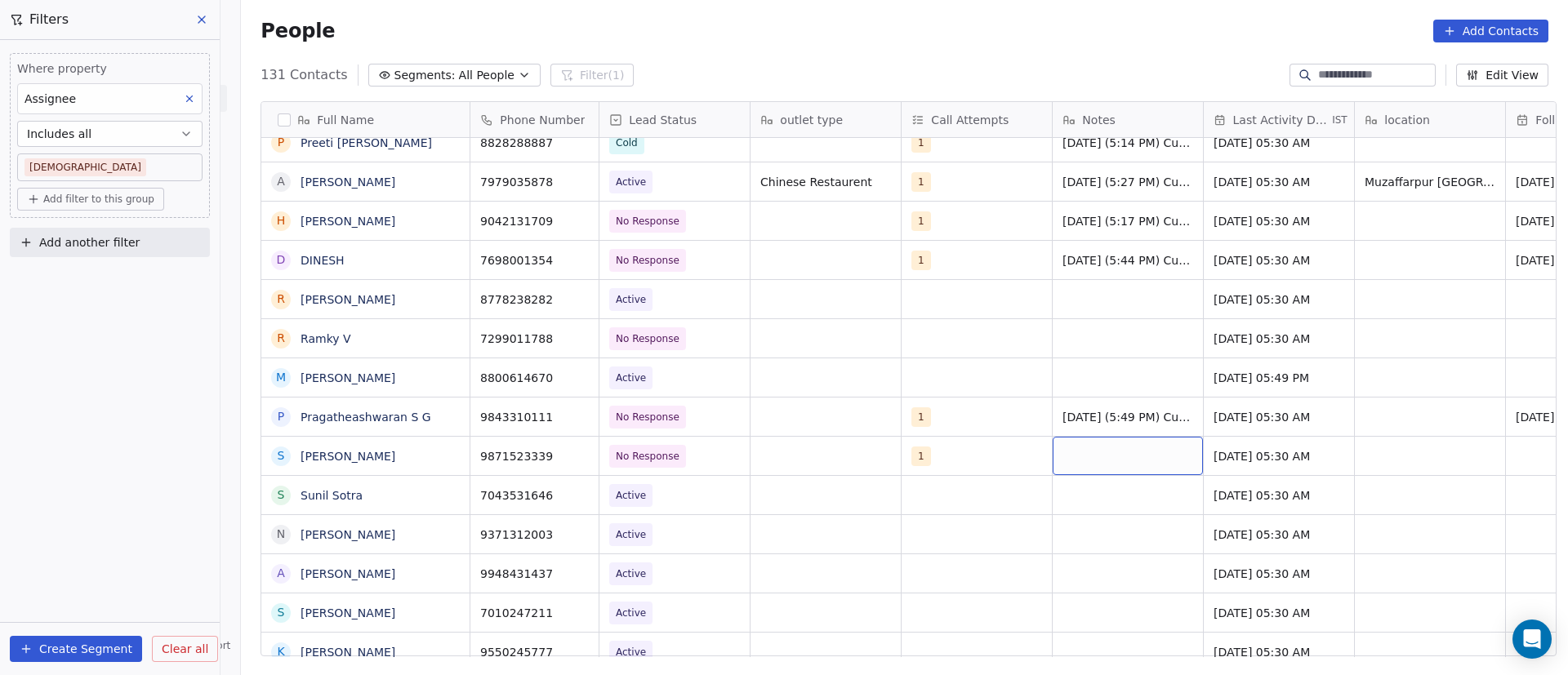
drag, startPoint x: 1046, startPoint y: 455, endPoint x: 1076, endPoint y: 456, distance: 30.0
click at [1089, 456] on div "grid" at bounding box center [1127, 456] width 150 height 38
click at [1084, 456] on div "grid" at bounding box center [1127, 456] width 150 height 38
click at [1083, 456] on div "grid" at bounding box center [1127, 456] width 150 height 38
click at [1080, 451] on div "grid" at bounding box center [1127, 456] width 150 height 38
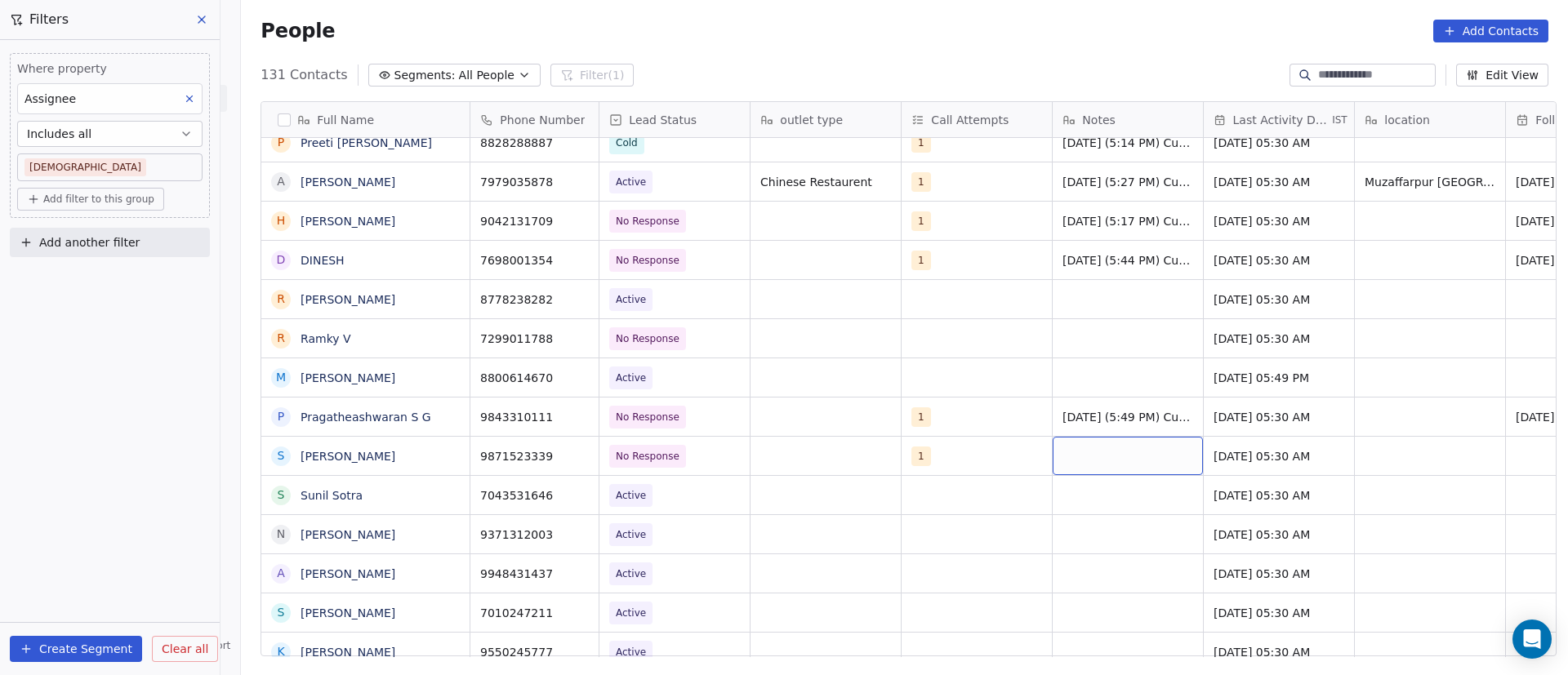
click at [1080, 451] on div "grid" at bounding box center [1127, 456] width 150 height 38
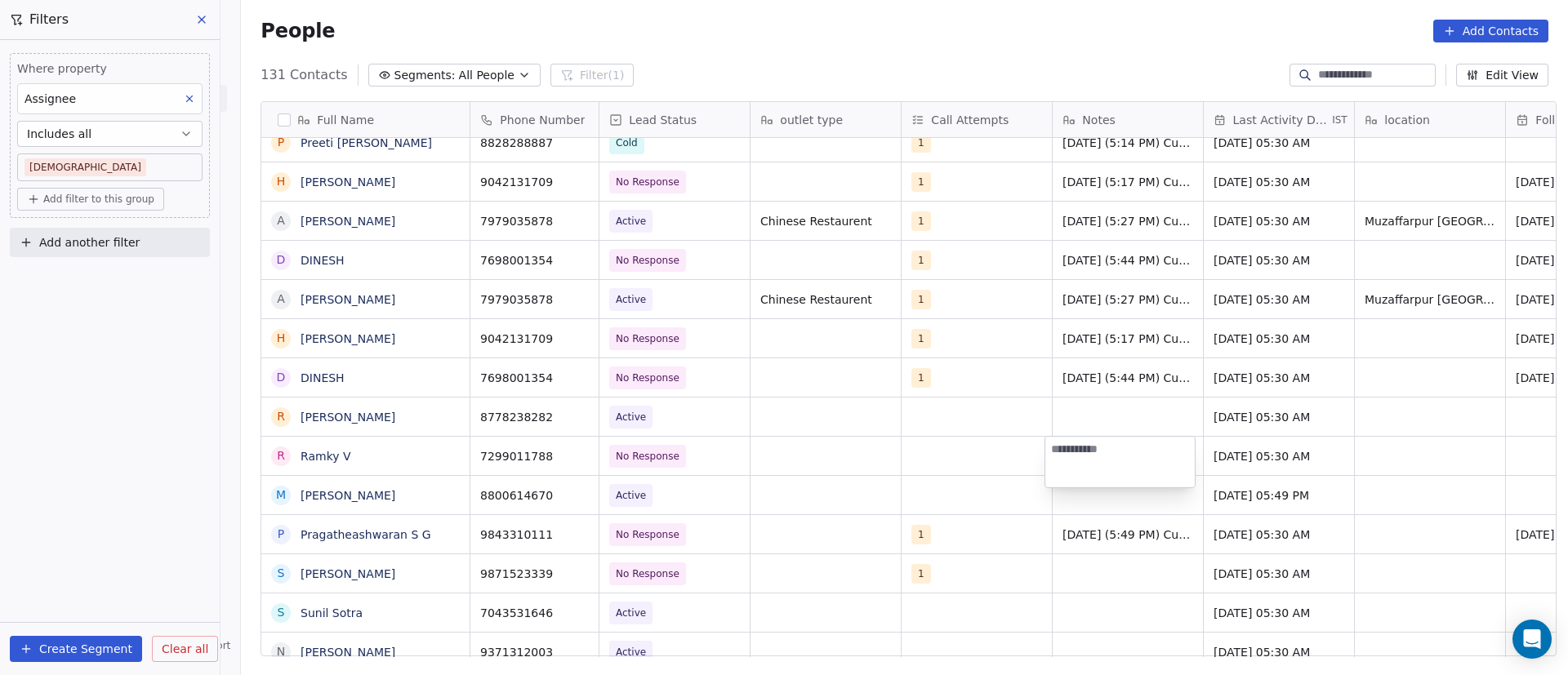
type textarea "**********"
click at [1140, 586] on html "On2Cook India Pvt. Ltd. Contacts People Marketing Workflows Campaigns Sales Pip…" at bounding box center [784, 338] width 1568 height 675
click at [1204, 463] on span "8/9/2025 (5:57 PM) Customer didn't pickup call. Whatsapp message send." at bounding box center [1160, 469] width 194 height 49
drag, startPoint x: 1191, startPoint y: 466, endPoint x: 919, endPoint y: 459, distance: 272.1
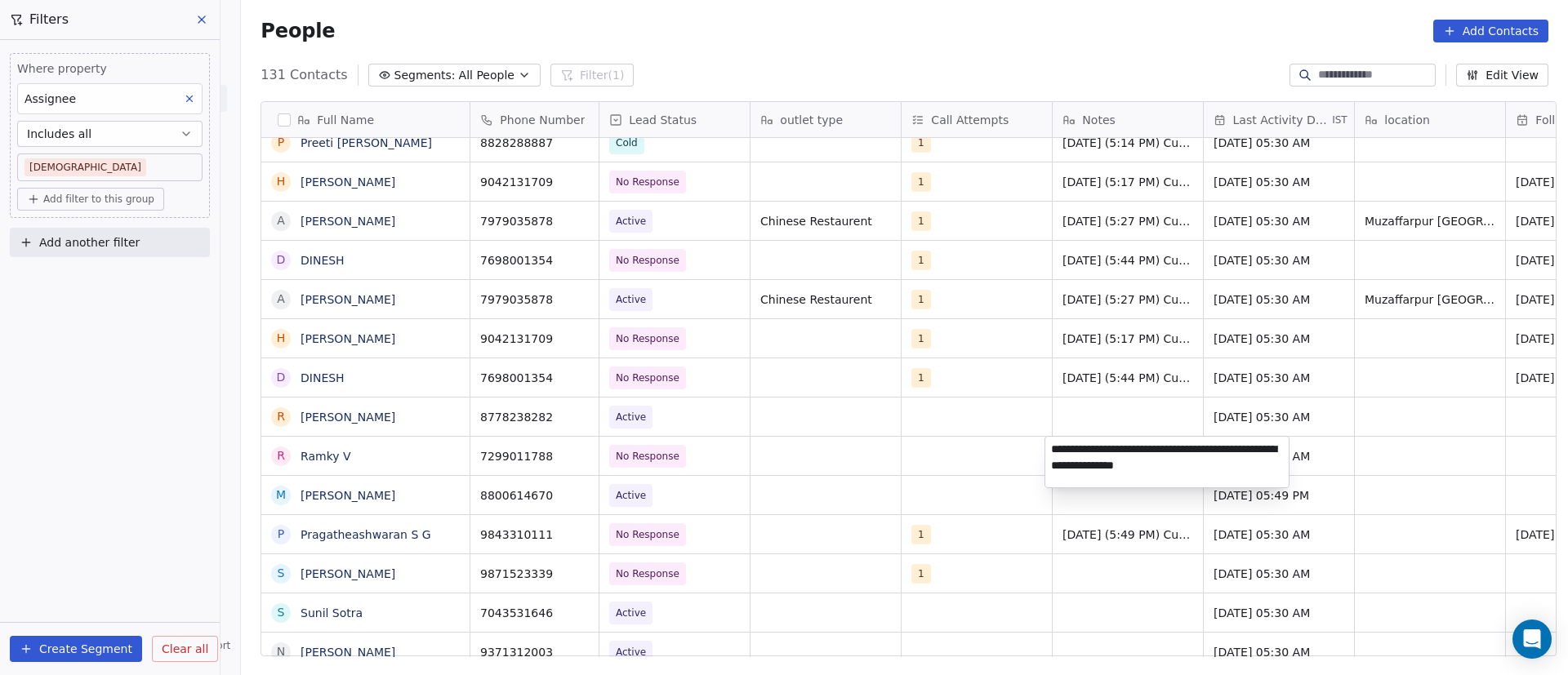
click at [915, 459] on html "On2Cook India Pvt. Ltd. Contacts People Marketing Workflows Campaigns Sales Pip…" at bounding box center [784, 338] width 1568 height 675
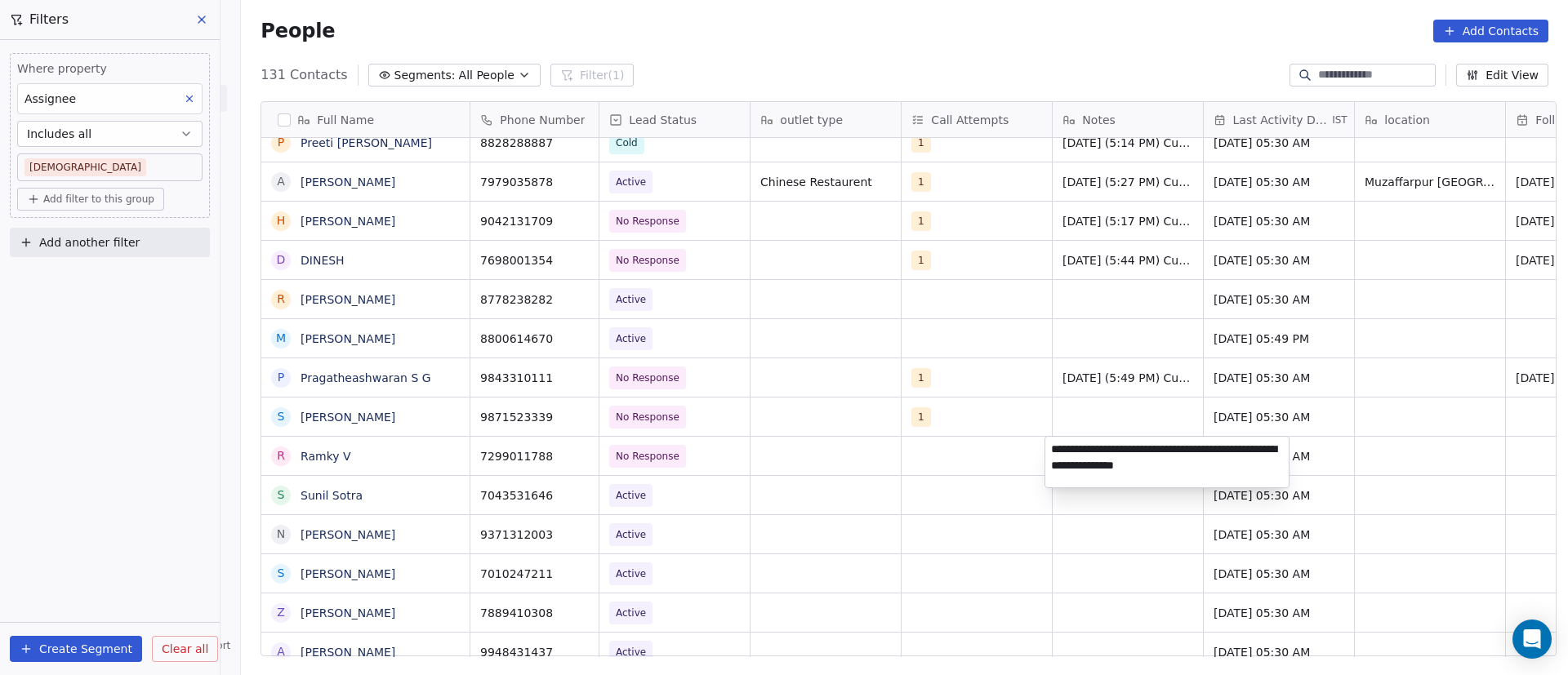
drag, startPoint x: 1213, startPoint y: 467, endPoint x: 1048, endPoint y: 437, distance: 167.7
click at [1048, 437] on textarea "**********" at bounding box center [1167, 462] width 243 height 50
click at [880, 527] on html "On2Cook India Pvt. Ltd. Contacts People Marketing Workflows Campaigns Sales Pip…" at bounding box center [784, 338] width 1568 height 675
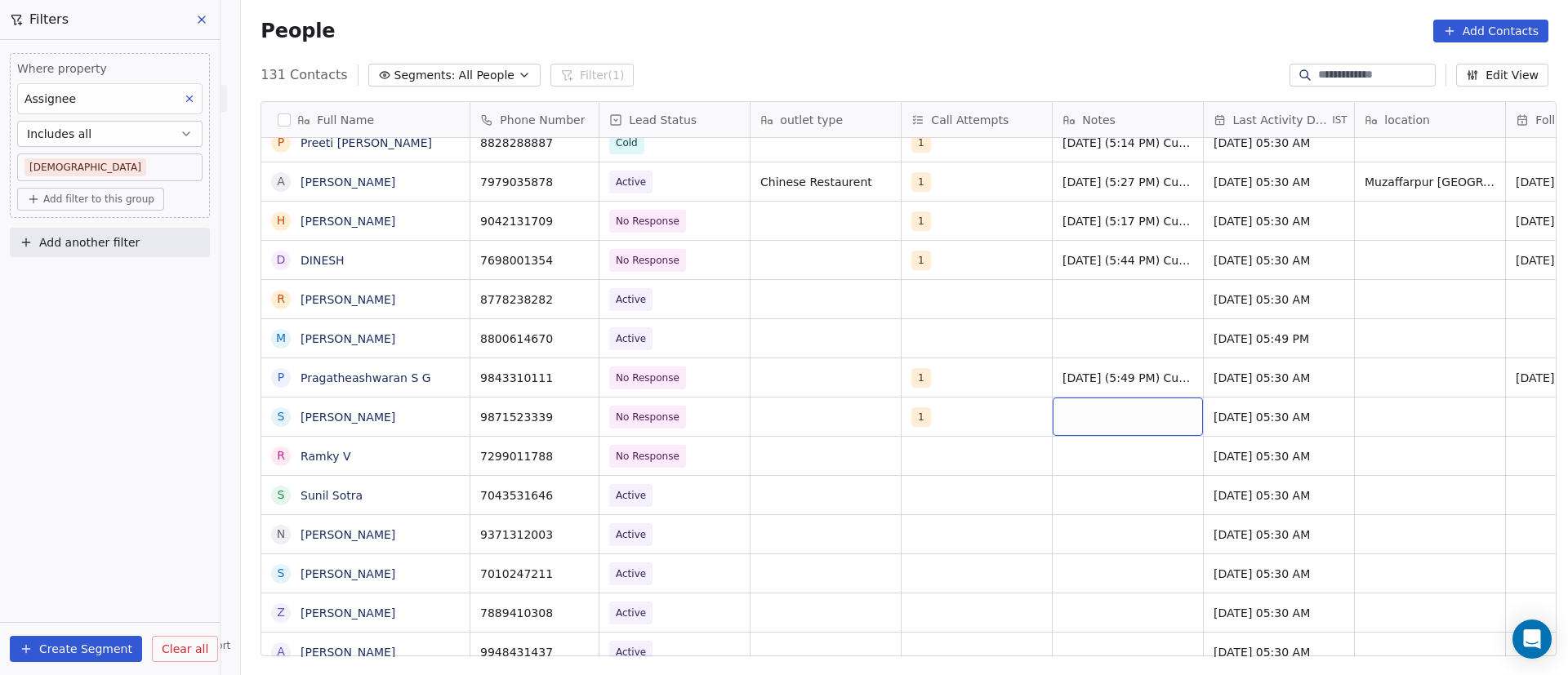
click at [1088, 417] on div "grid" at bounding box center [1127, 416] width 150 height 38
type textarea "**********"
click at [1243, 421] on html "On2Cook India Pvt. Ltd. Contacts People Marketing Workflows Campaigns Sales Pip…" at bounding box center [784, 338] width 1568 height 675
click at [1241, 422] on span "[DATE] 05:30 AM" at bounding box center [1264, 417] width 100 height 16
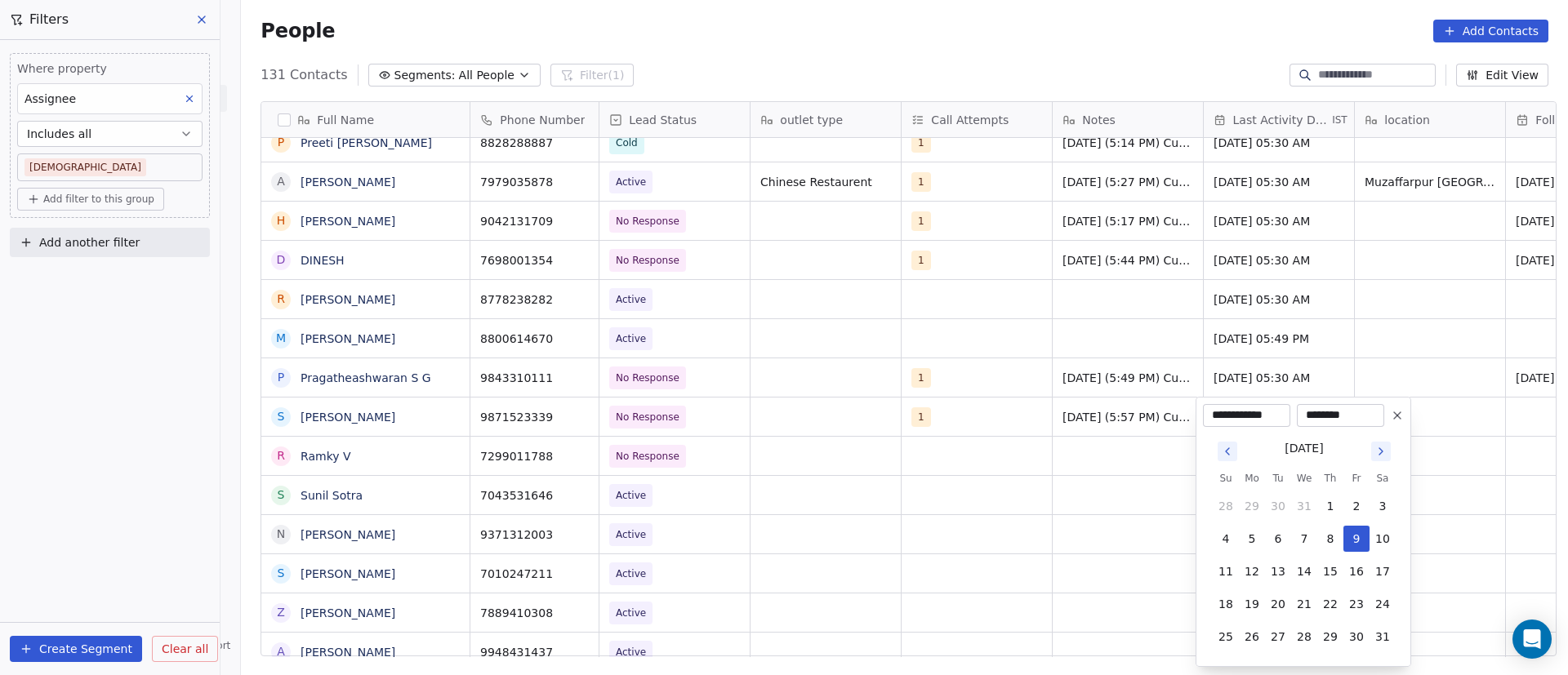
click at [1383, 456] on icon "Go to next month" at bounding box center [1381, 451] width 13 height 13
click at [1384, 455] on icon "Go to next month" at bounding box center [1381, 451] width 13 height 13
click at [1384, 457] on icon "Go to next month" at bounding box center [1381, 451] width 13 height 13
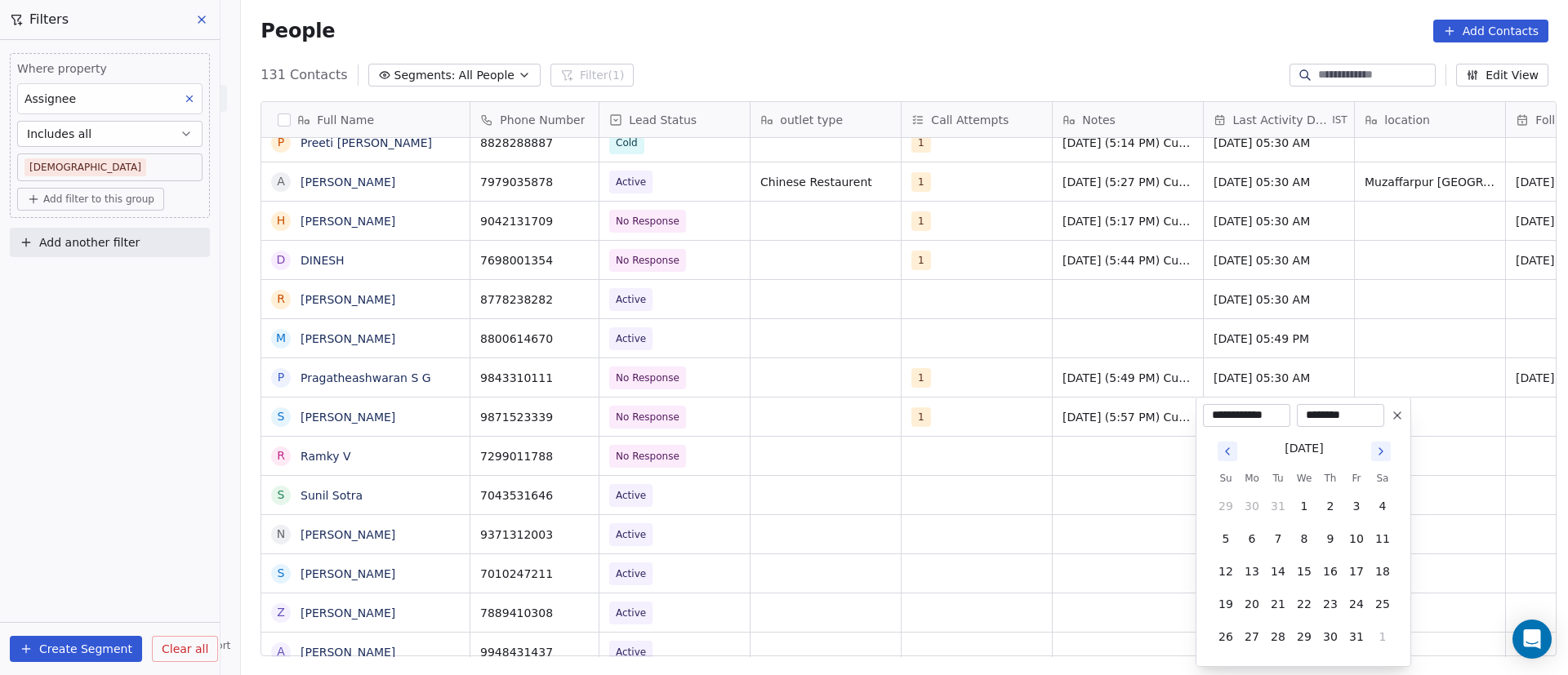
click at [1384, 457] on icon "Go to next month" at bounding box center [1381, 451] width 13 height 13
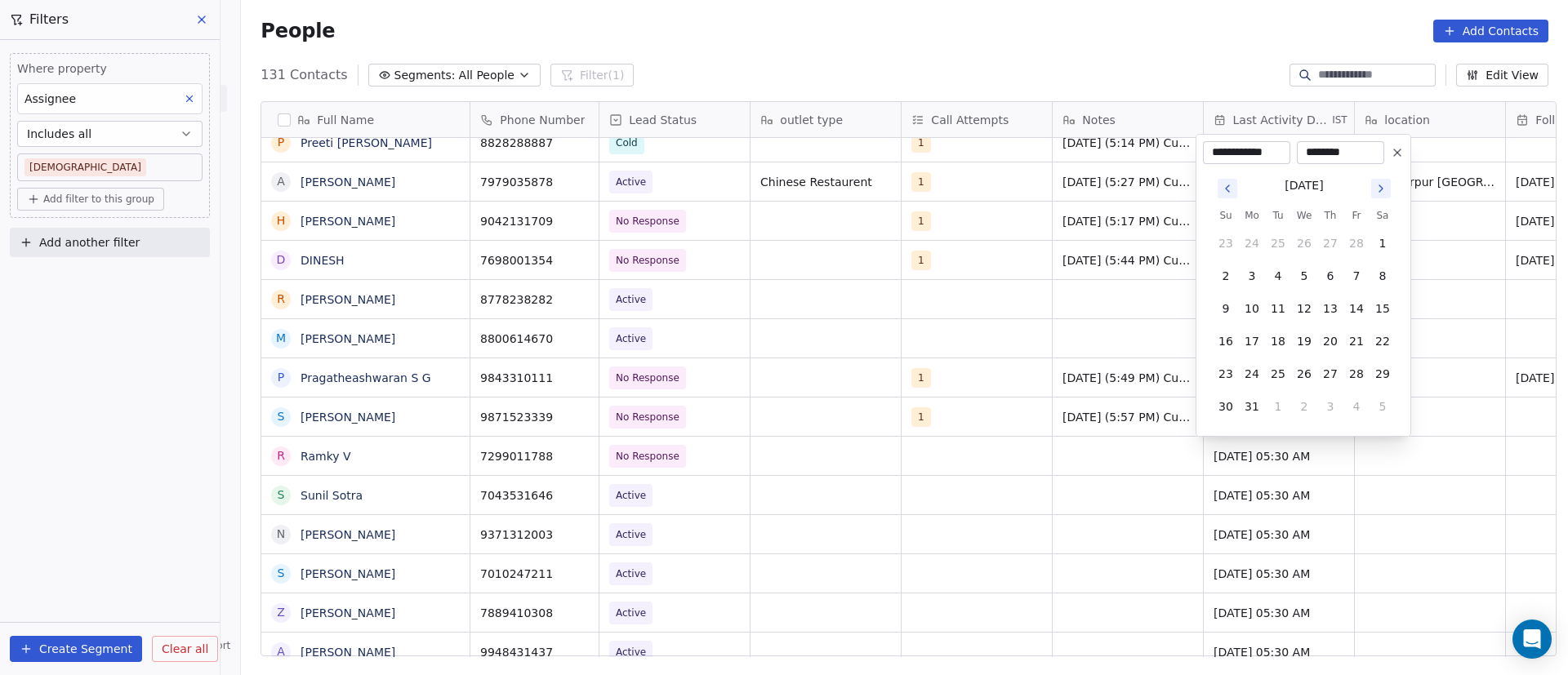
click at [1386, 193] on icon "Go to next month" at bounding box center [1381, 188] width 13 height 13
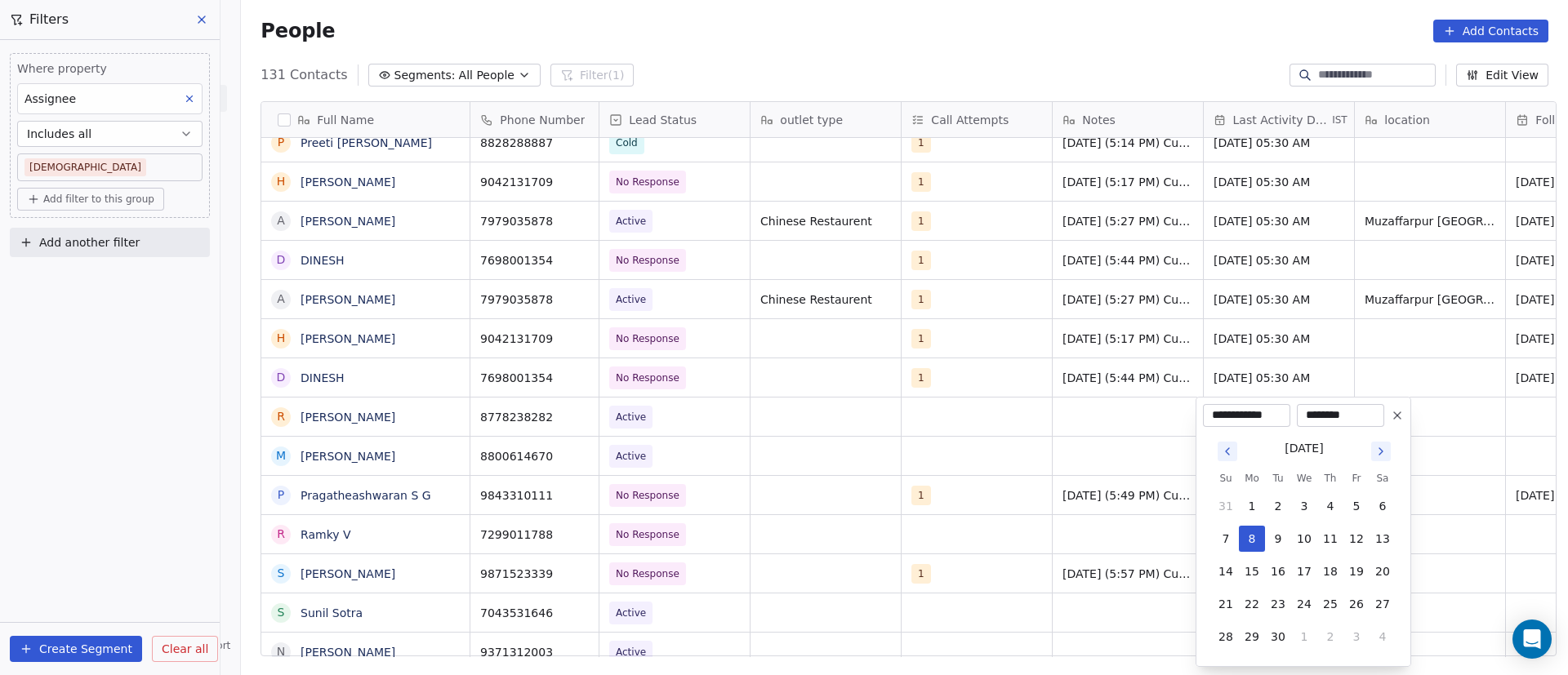
click at [1481, 373] on html "On2Cook India Pvt. Ltd. Contacts People Marketing Workflows Campaigns Sales Pip…" at bounding box center [784, 338] width 1568 height 675
click at [659, 455] on html "On2Cook India Pvt. Ltd. Contacts People Marketing Workflows Campaigns Sales Pip…" at bounding box center [784, 338] width 1568 height 675
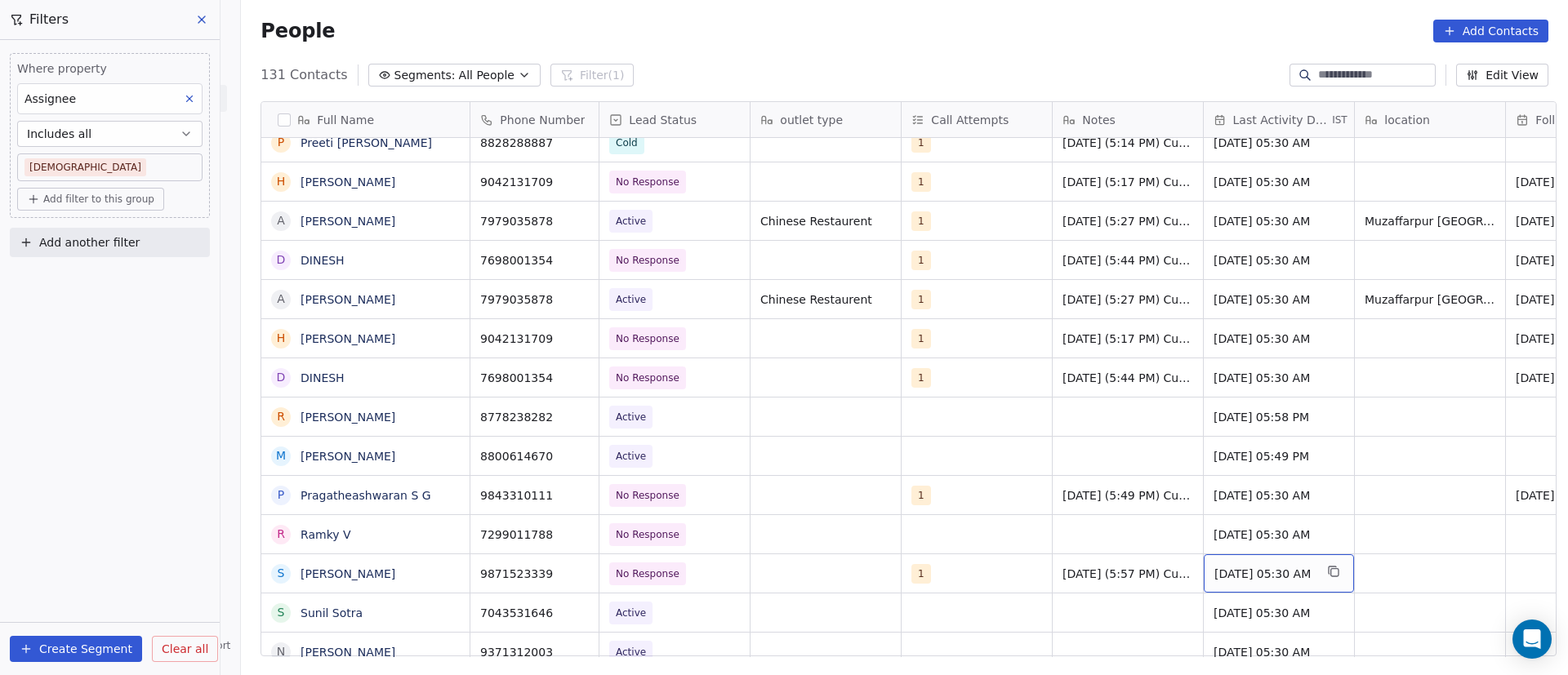
click at [1250, 576] on span "[DATE] 05:30 AM" at bounding box center [1264, 573] width 100 height 16
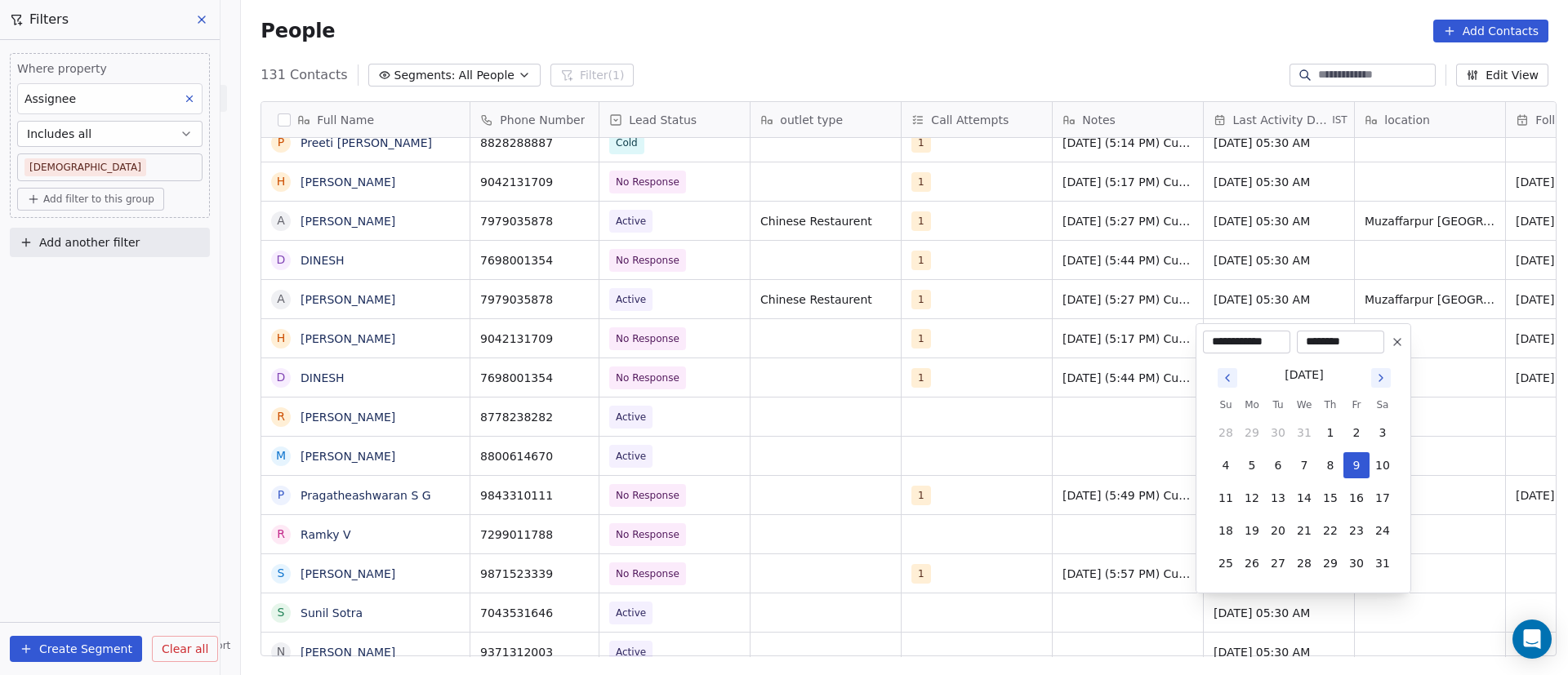
click at [1384, 375] on icon "Go to next month" at bounding box center [1381, 377] width 13 height 13
click at [1378, 383] on icon "Go to next month" at bounding box center [1381, 377] width 13 height 13
click at [1379, 383] on icon "Go to next month" at bounding box center [1381, 377] width 13 height 13
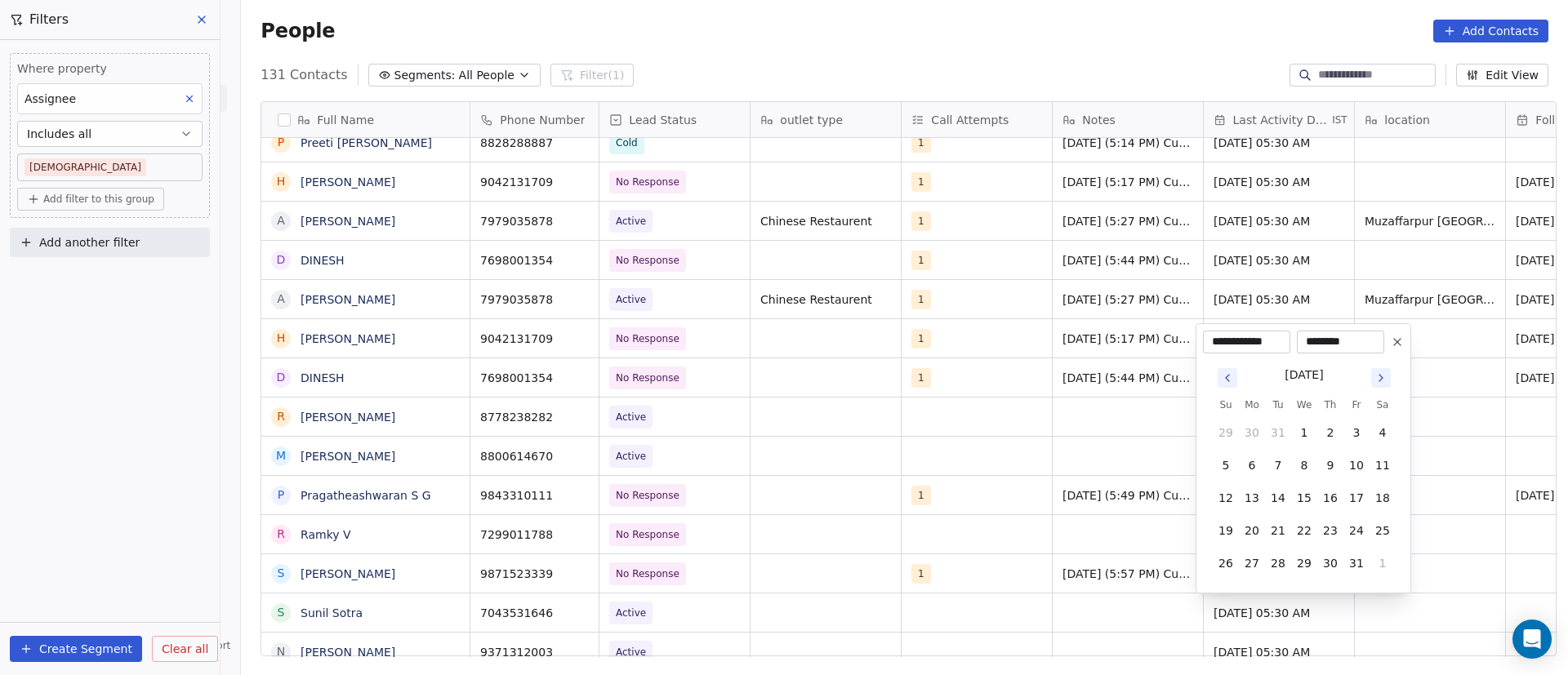
click at [1379, 383] on icon "Go to next month" at bounding box center [1381, 377] width 13 height 13
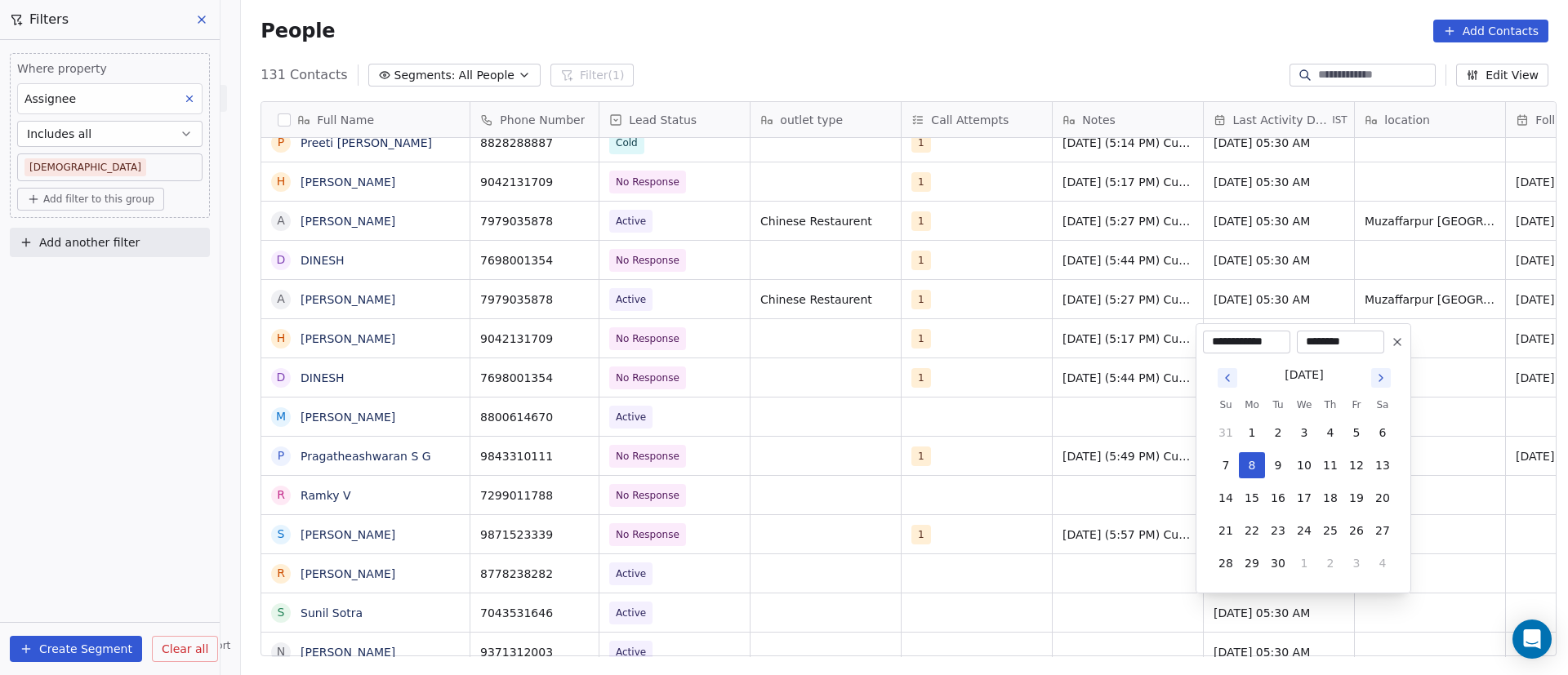
click at [1380, 383] on icon "Go to next month" at bounding box center [1381, 377] width 13 height 13
click at [1236, 350] on button "Go to previous month" at bounding box center [1227, 345] width 20 height 20
click at [1236, 350] on input "**********" at bounding box center [1246, 342] width 81 height 16
click at [1336, 464] on button "11" at bounding box center [1330, 465] width 26 height 26
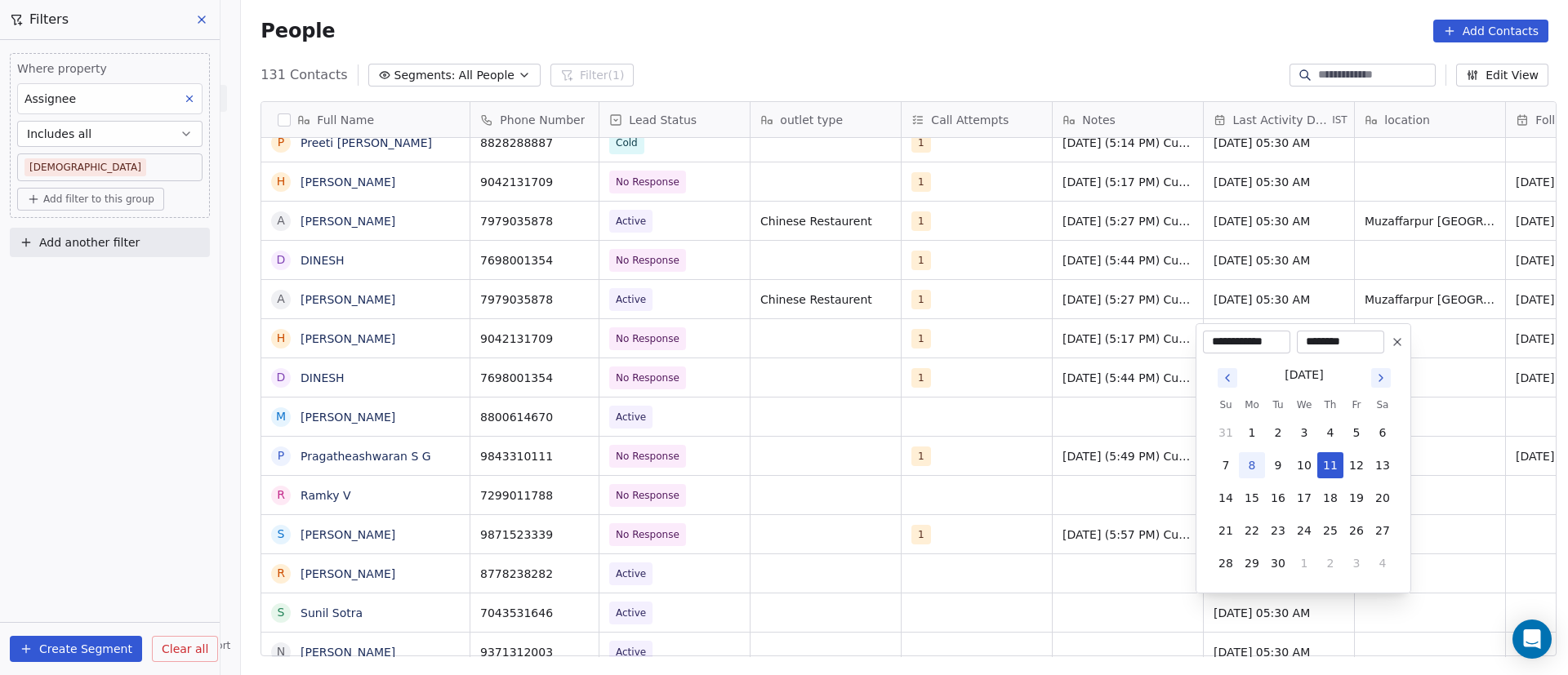
click at [1245, 476] on button "8" at bounding box center [1252, 465] width 26 height 26
type input "**********"
click at [1092, 520] on html "On2Cook India Pvt. Ltd. Contacts People Marketing Workflows Campaigns Sales Pip…" at bounding box center [784, 338] width 1568 height 675
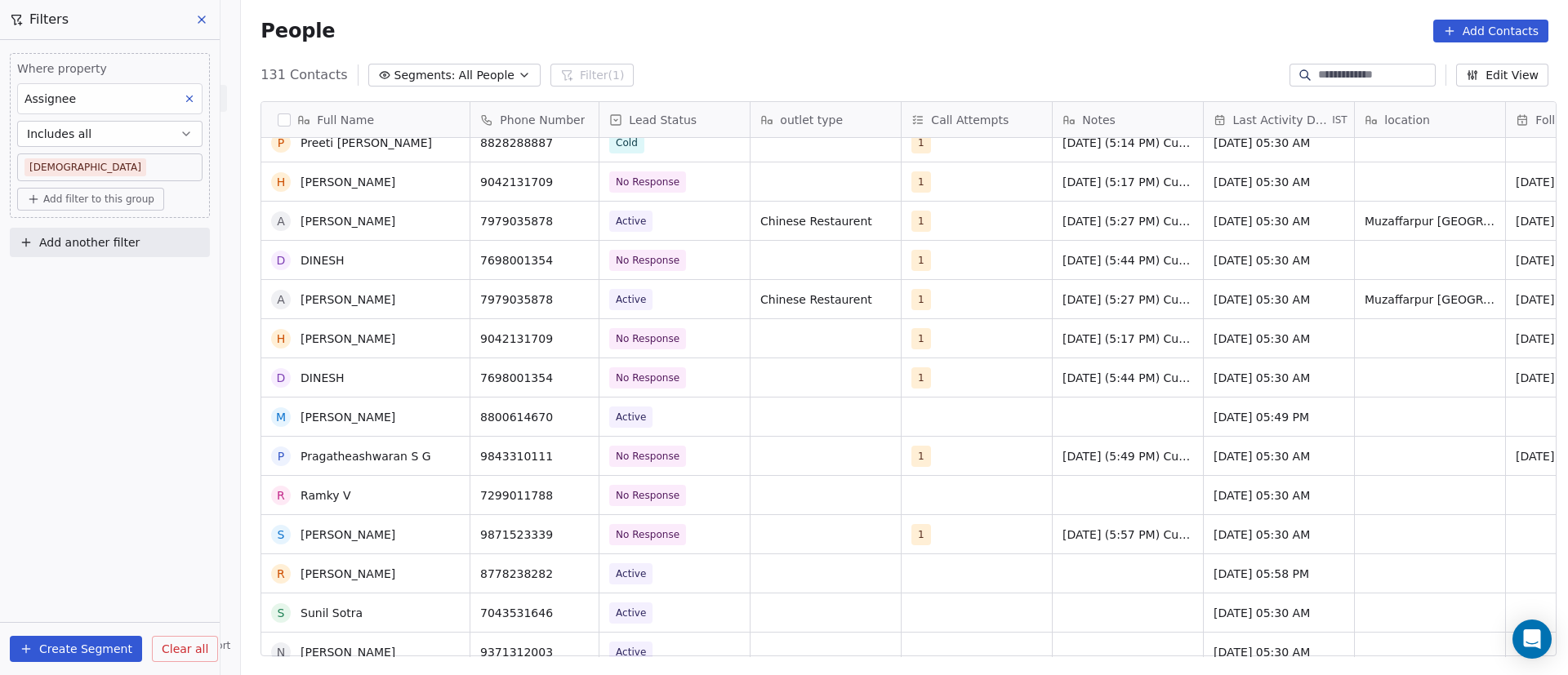
scroll to position [1941, 0]
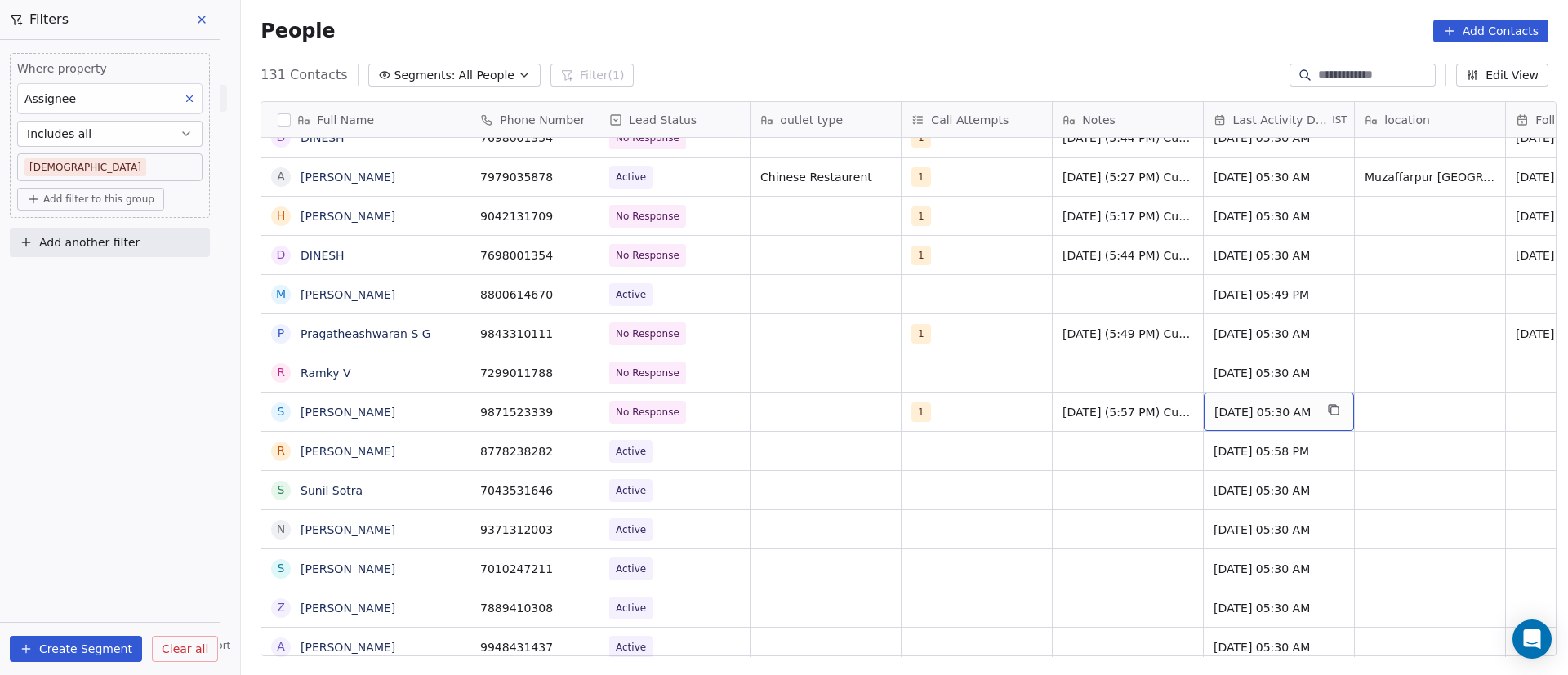
click at [1237, 414] on span "[DATE] 05:30 AM" at bounding box center [1264, 412] width 100 height 16
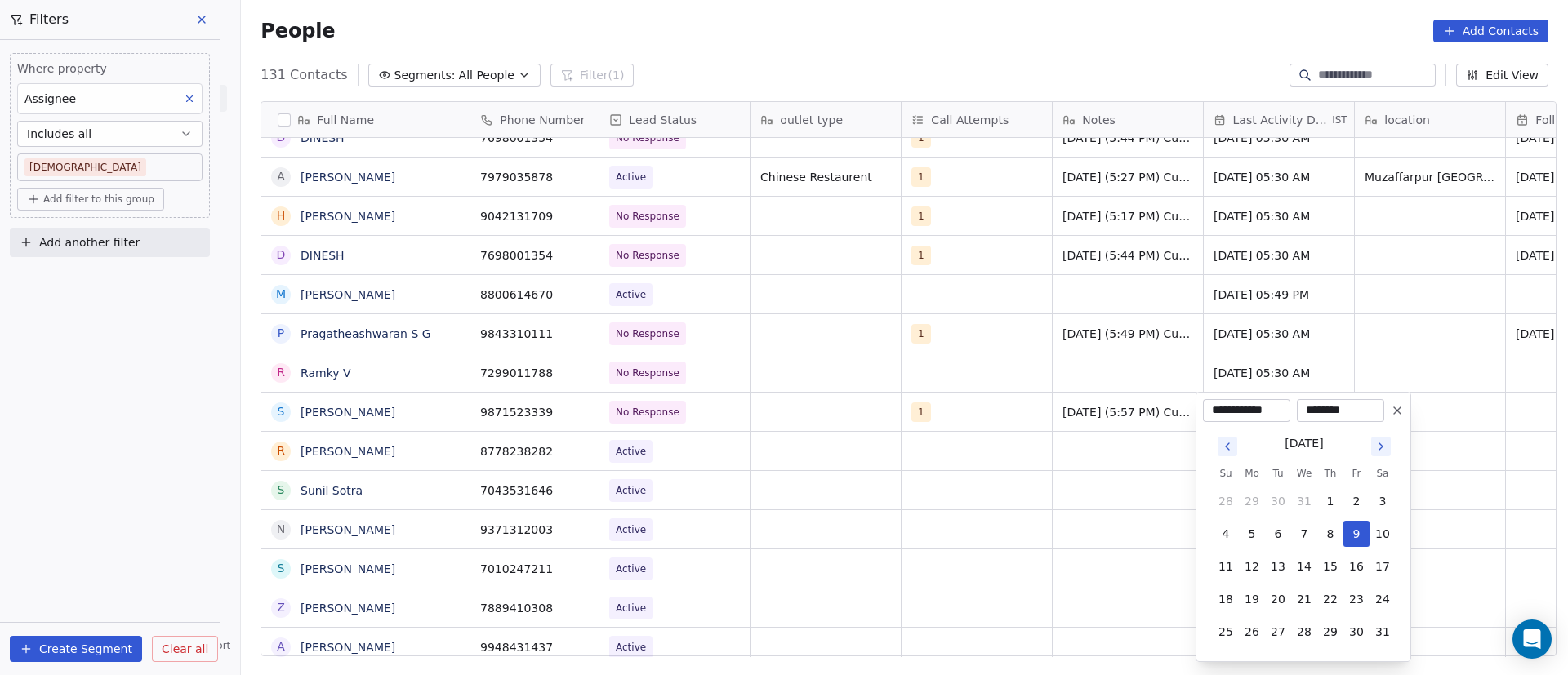
click at [1381, 450] on icon "Go to next month" at bounding box center [1381, 446] width 13 height 13
click at [1381, 449] on icon "Go to next month" at bounding box center [1381, 446] width 13 height 13
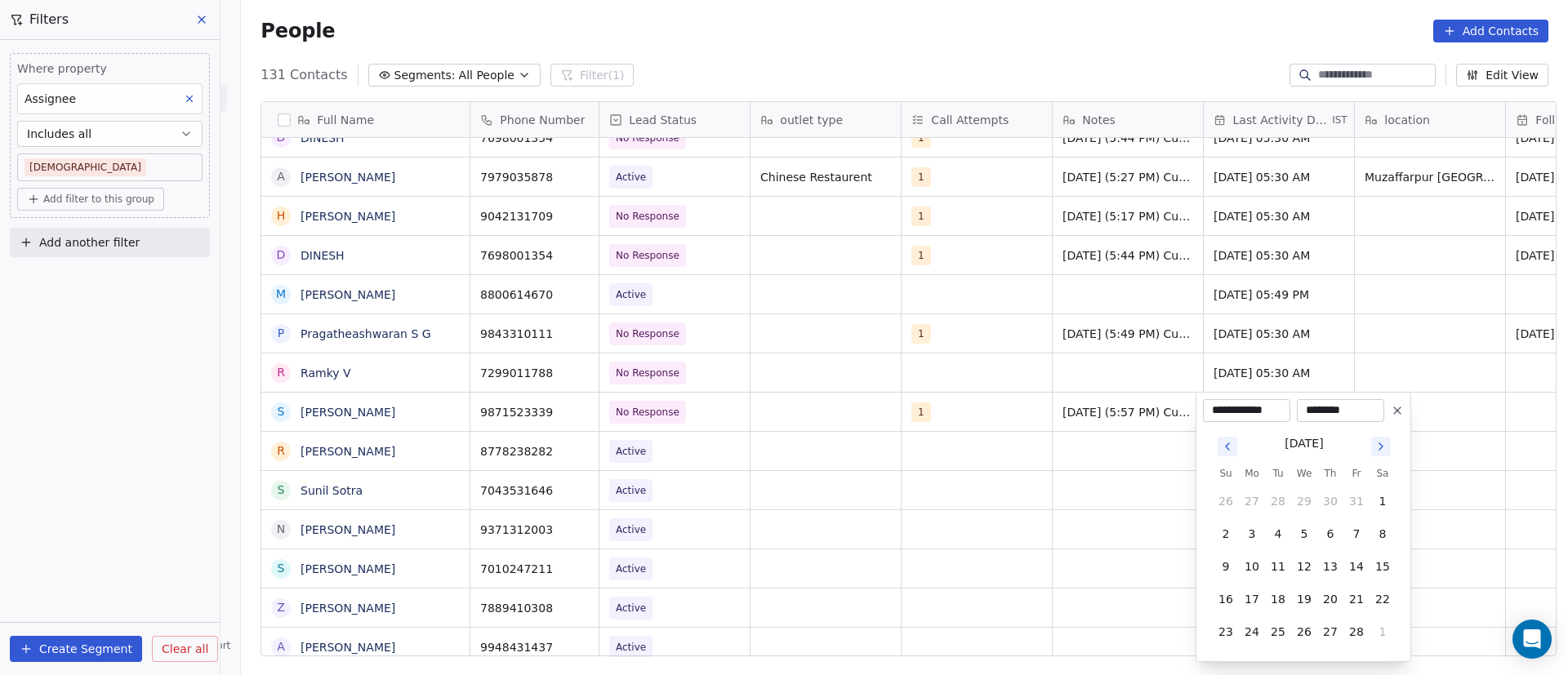
click at [1381, 449] on icon "Go to next month" at bounding box center [1381, 446] width 13 height 13
click at [1381, 449] on html "On2Cook India Pvt. Ltd. Contacts People Marketing Workflows Campaigns Sales Pip…" at bounding box center [784, 338] width 1568 height 675
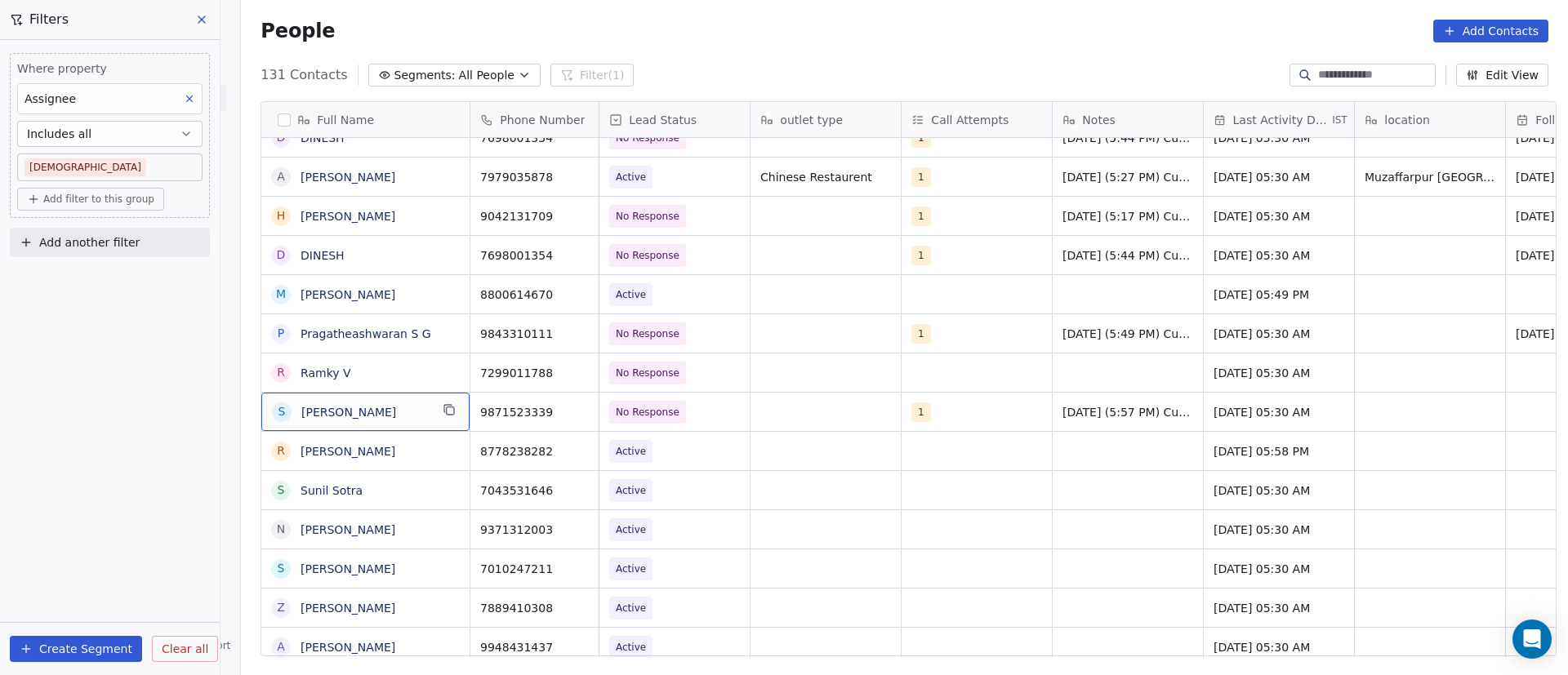
click at [396, 410] on span "[PERSON_NAME]" at bounding box center [365, 412] width 128 height 16
click at [729, 532] on html "On2Cook India Pvt. Ltd. Contacts People Marketing Workflows Campaigns Sales Pip…" at bounding box center [784, 338] width 1568 height 675
drag, startPoint x: 652, startPoint y: 431, endPoint x: 623, endPoint y: 417, distance: 32.2
click at [648, 430] on html "On2Cook India Pvt. Ltd. Contacts People Marketing Workflows Campaigns Sales Pip…" at bounding box center [784, 338] width 1568 height 675
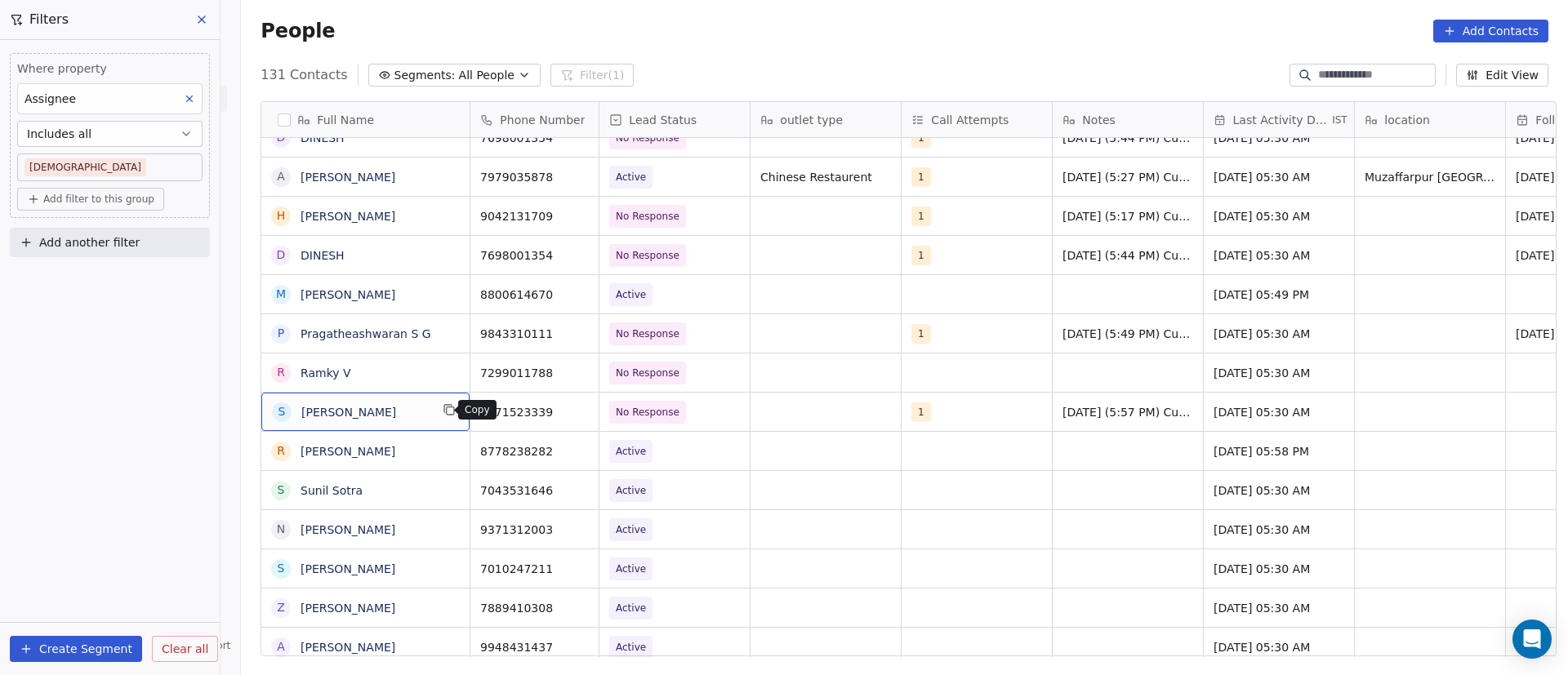
click at [443, 416] on icon "grid" at bounding box center [449, 410] width 13 height 13
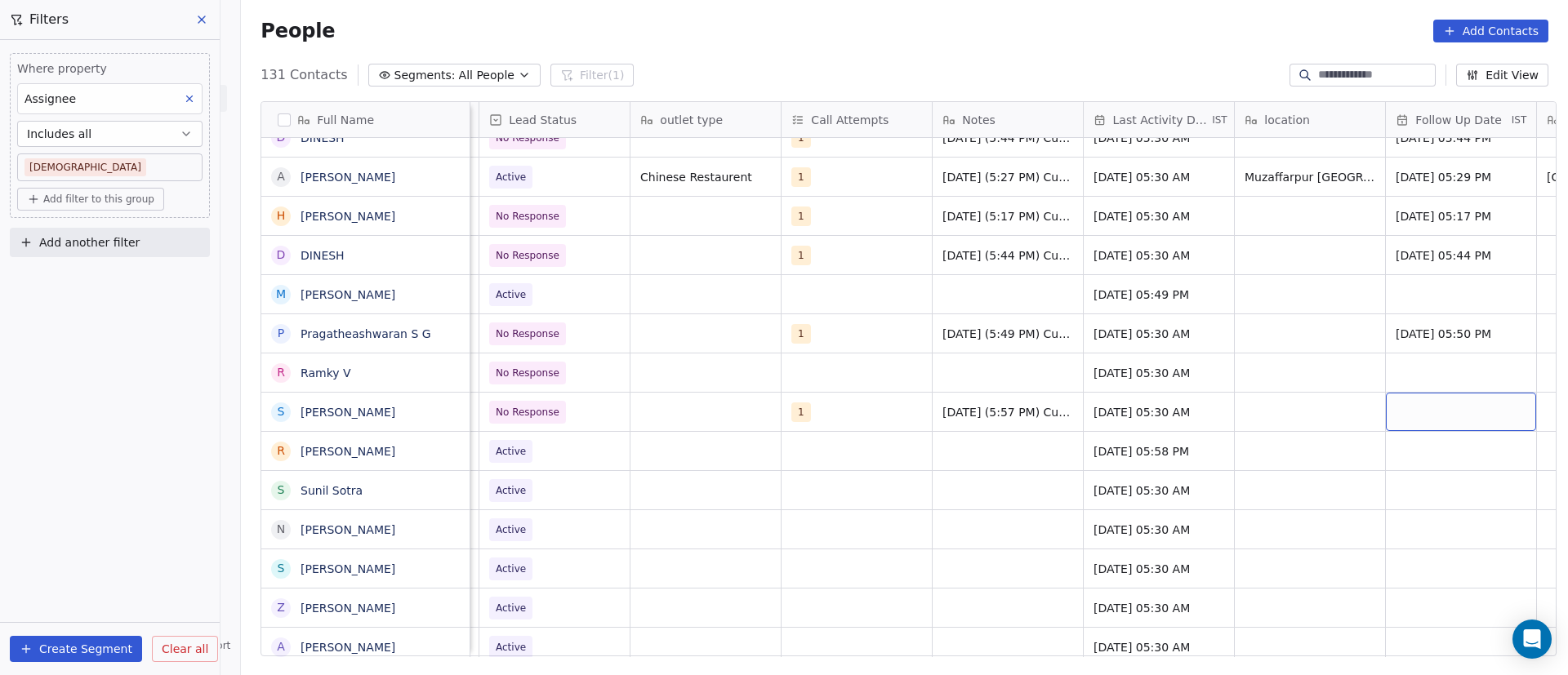
click at [1404, 416] on div "grid" at bounding box center [1460, 412] width 150 height 38
click at [1403, 416] on div "grid" at bounding box center [1460, 412] width 150 height 38
click at [1441, 409] on div "grid" at bounding box center [1460, 412] width 150 height 38
click at [1440, 409] on div "grid" at bounding box center [1460, 412] width 150 height 38
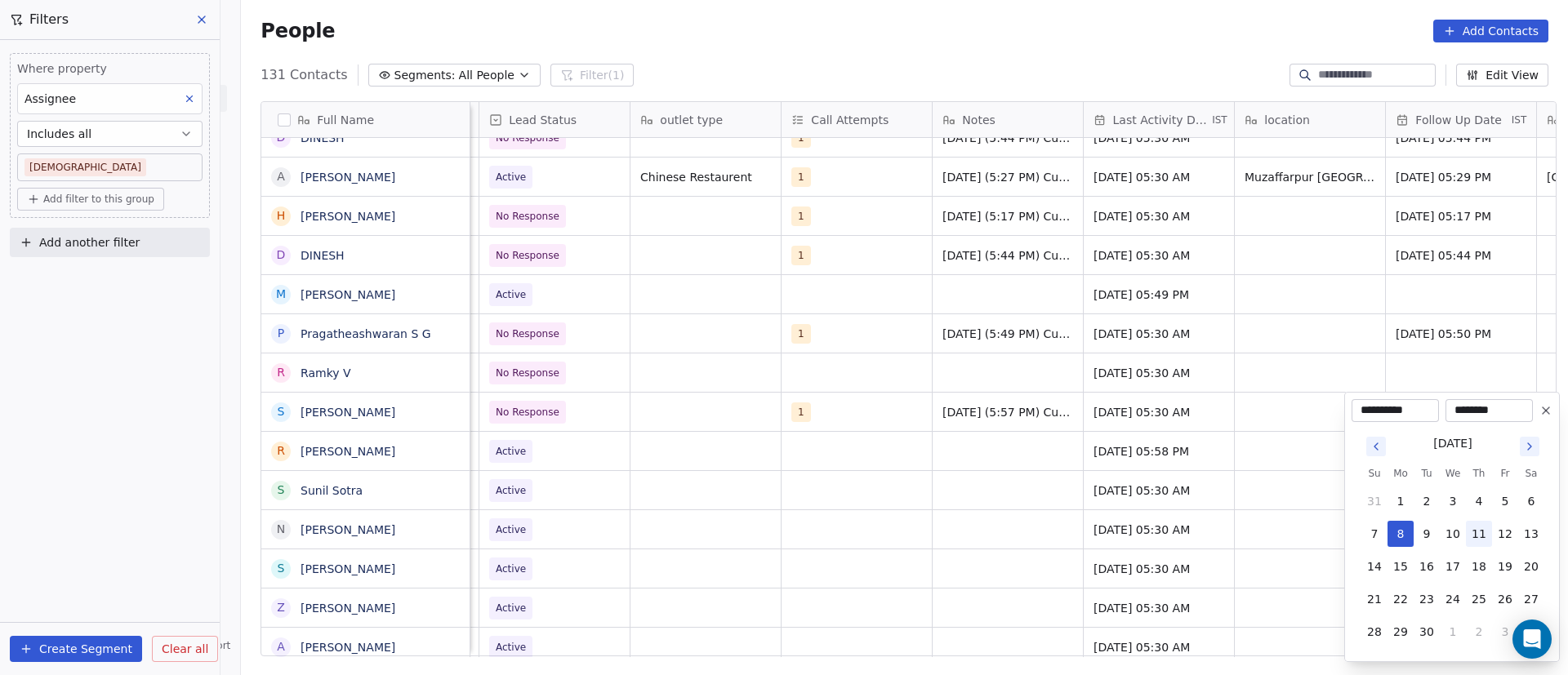
click at [1485, 529] on button "11" at bounding box center [1479, 534] width 26 height 26
type input "**********"
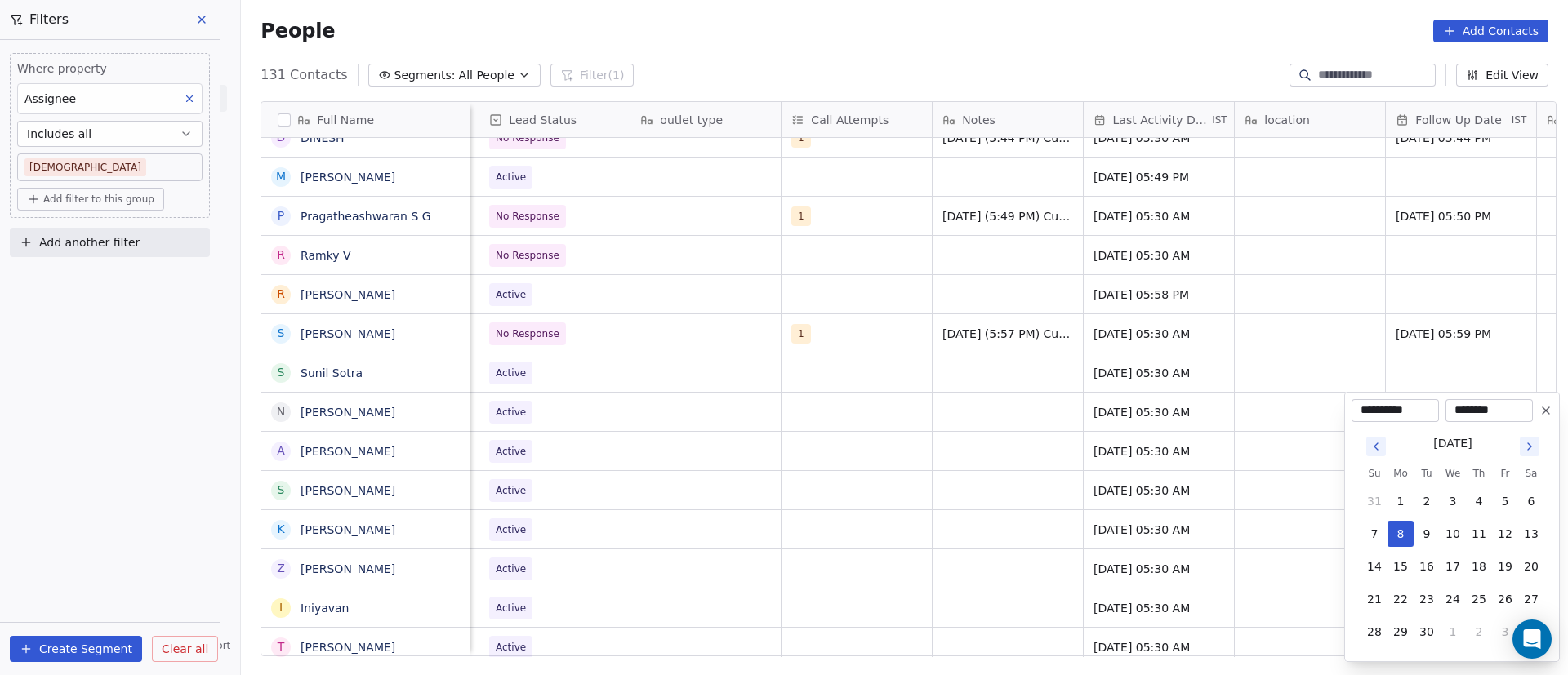
click at [1200, 385] on html "On2Cook India Pvt. Ltd. Contacts People Marketing Workflows Campaigns Sales Pip…" at bounding box center [784, 338] width 1568 height 675
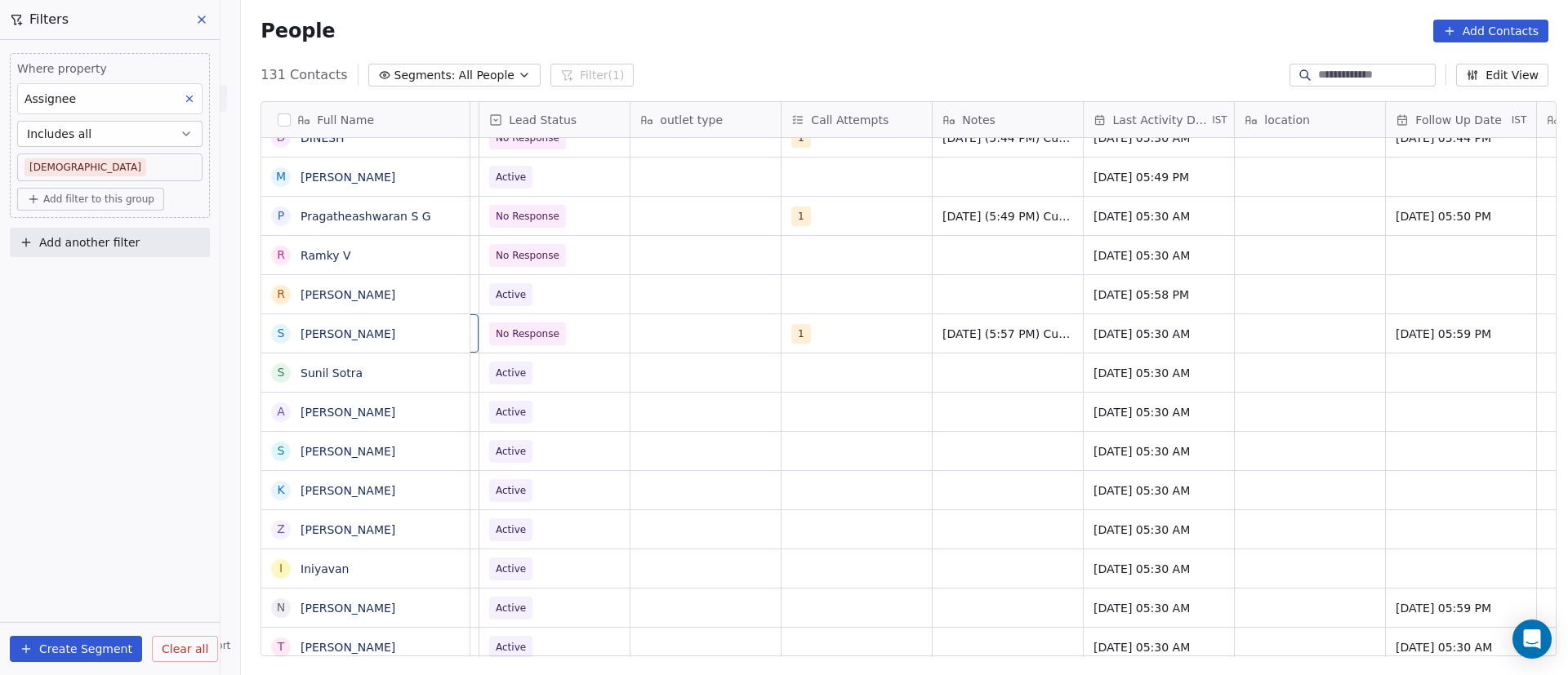
scroll to position [0, 0]
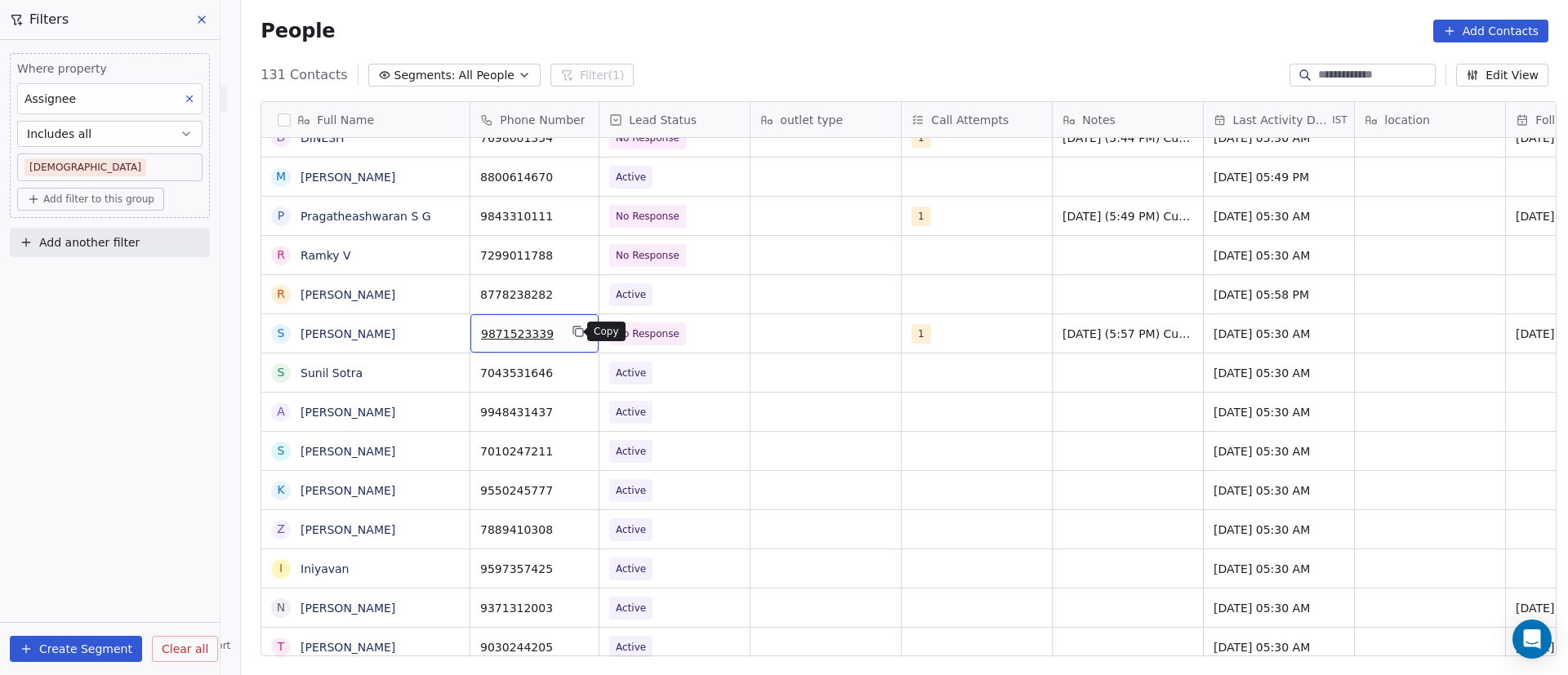
click at [572, 331] on icon "grid" at bounding box center [578, 331] width 13 height 13
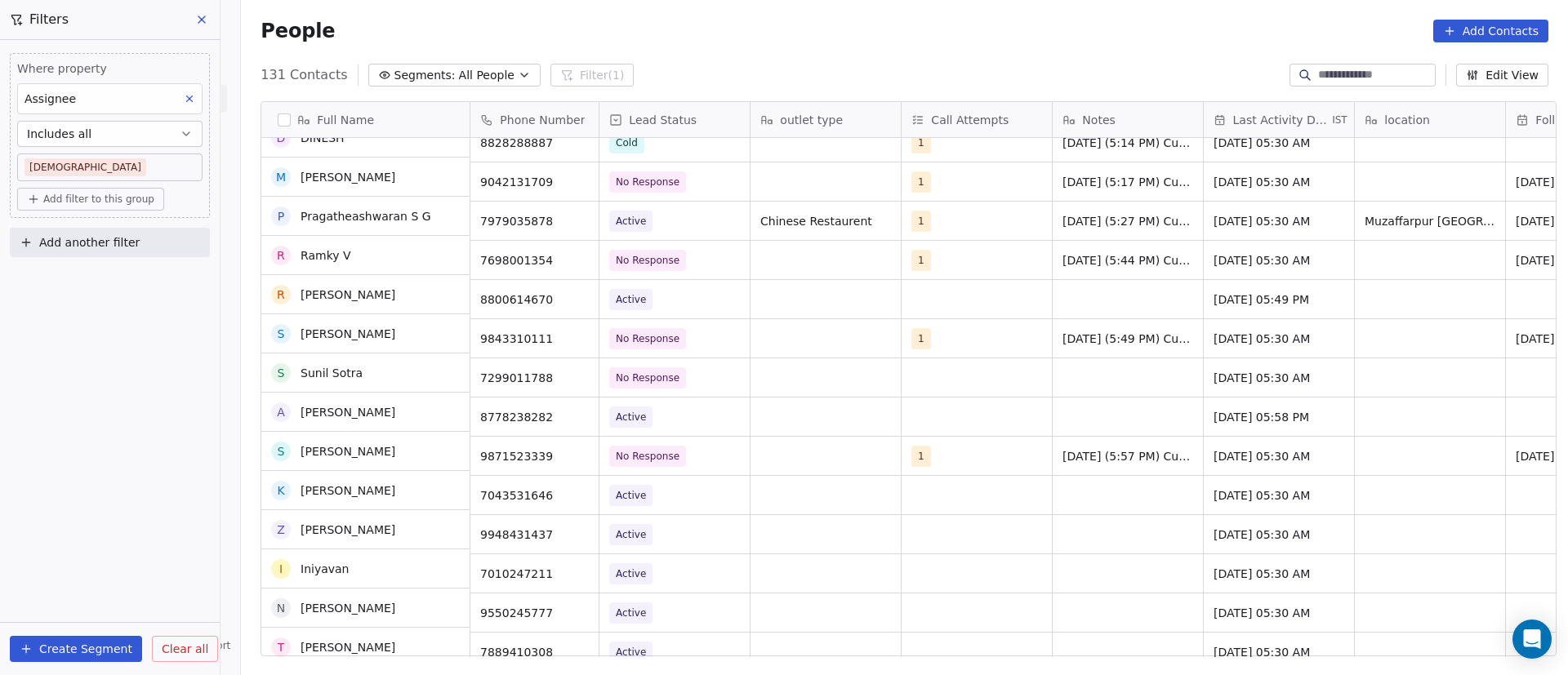
scroll to position [1819, 0]
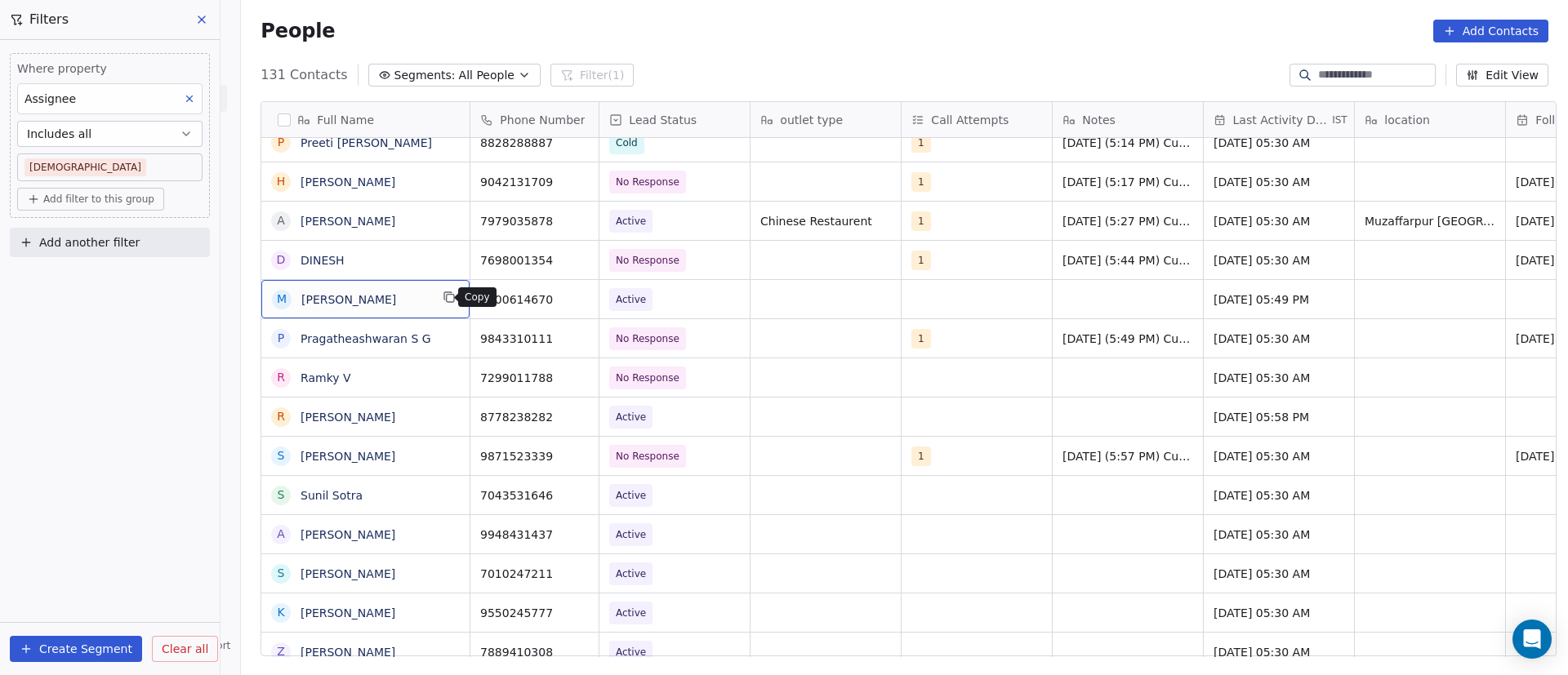
click at [443, 298] on icon "grid" at bounding box center [449, 297] width 13 height 13
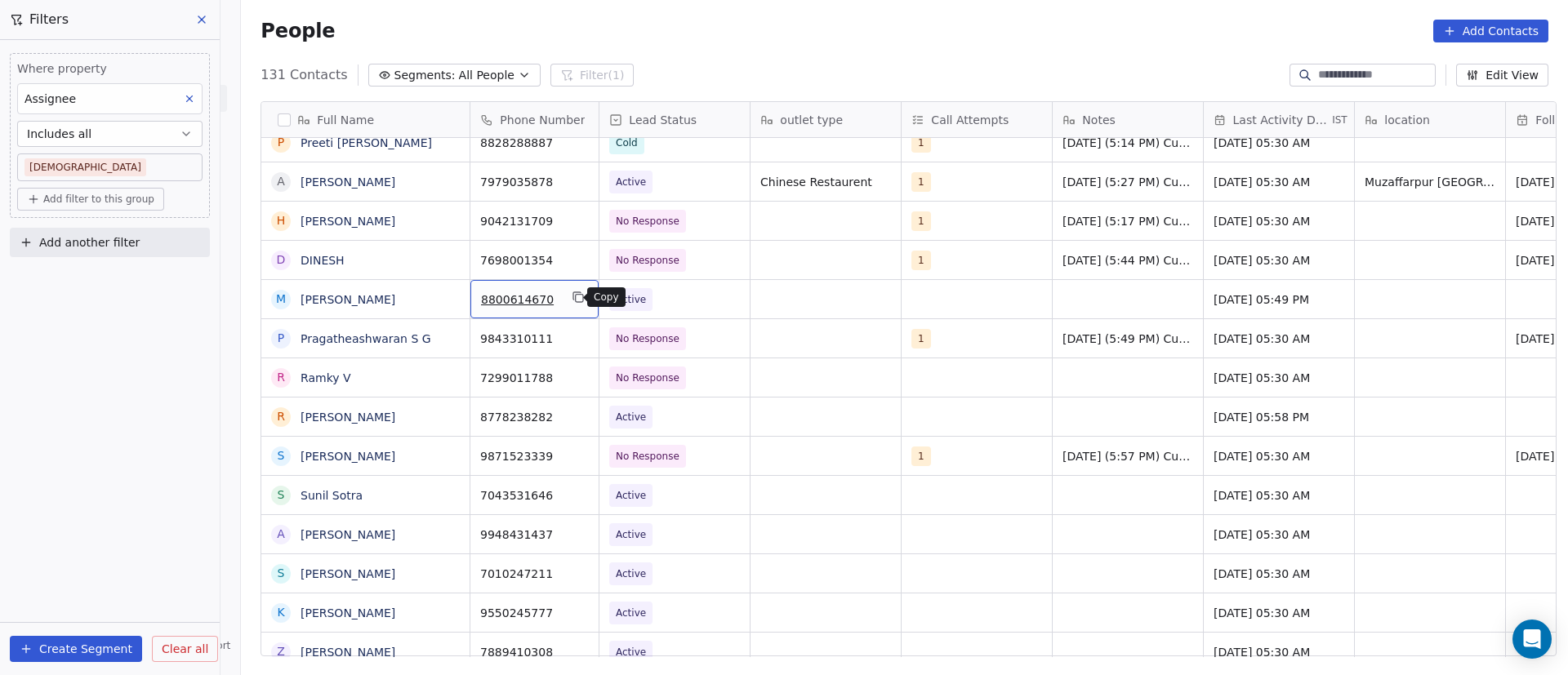
click at [572, 298] on icon "grid" at bounding box center [578, 297] width 13 height 13
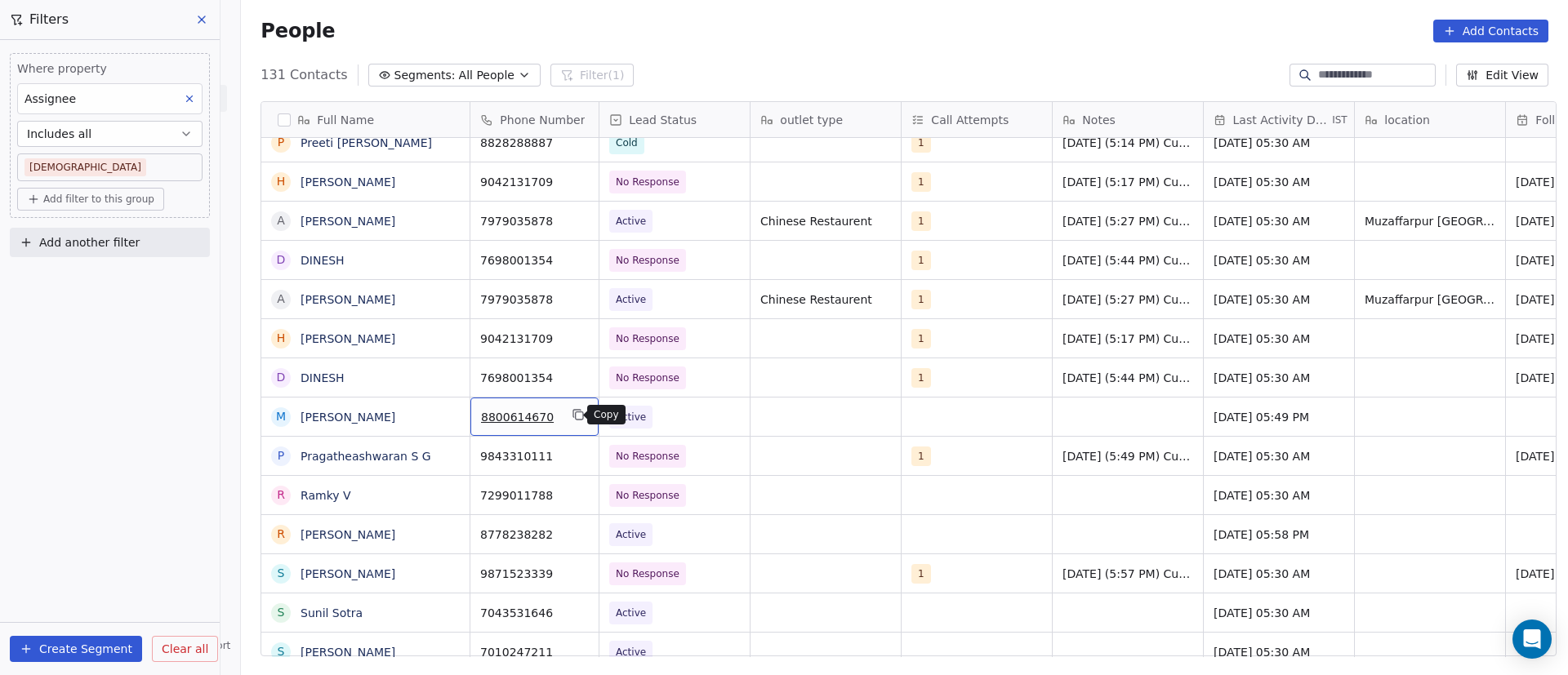
click at [572, 416] on icon "grid" at bounding box center [578, 415] width 13 height 13
click at [659, 421] on span "Active" at bounding box center [659, 417] width 100 height 23
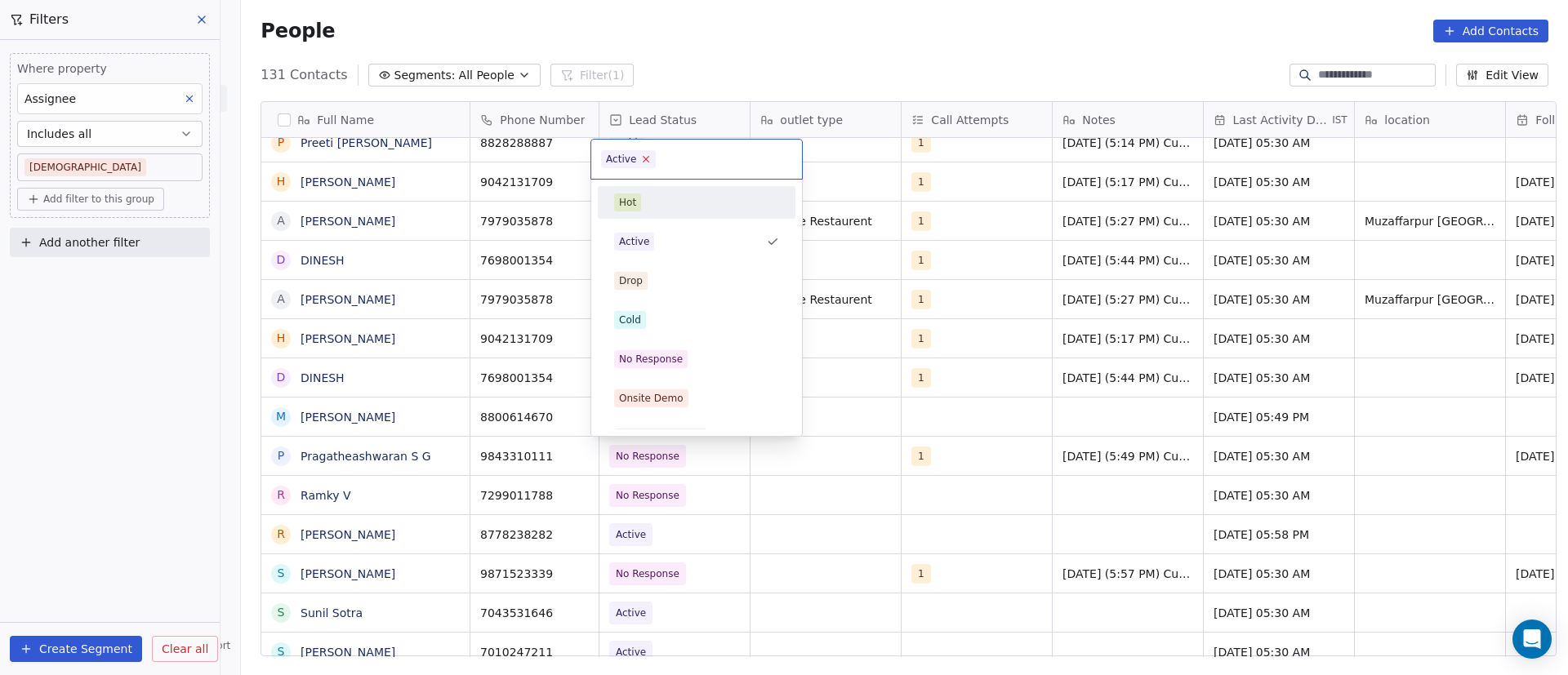
click at [644, 161] on icon at bounding box center [646, 159] width 10 height 10
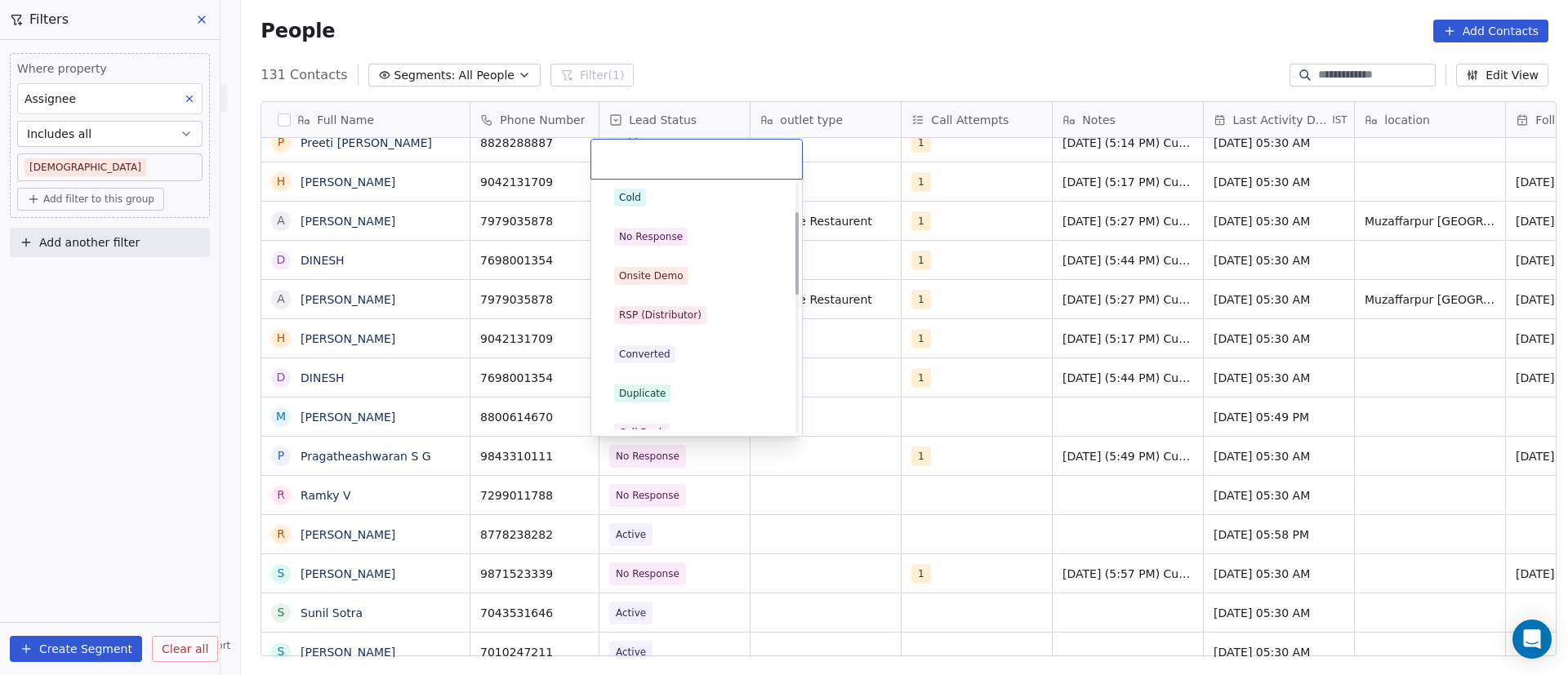
scroll to position [0, 0]
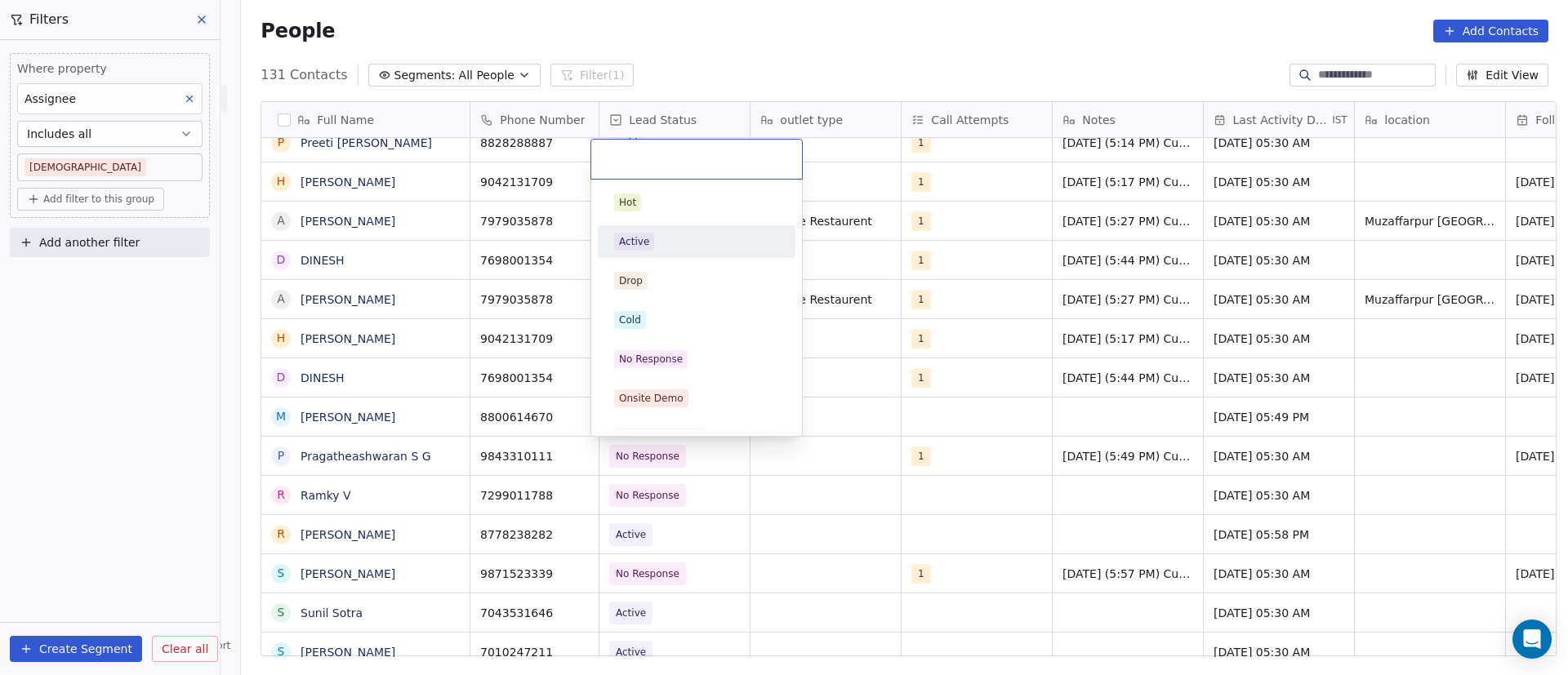
click at [723, 245] on div "Active" at bounding box center [697, 241] width 165 height 18
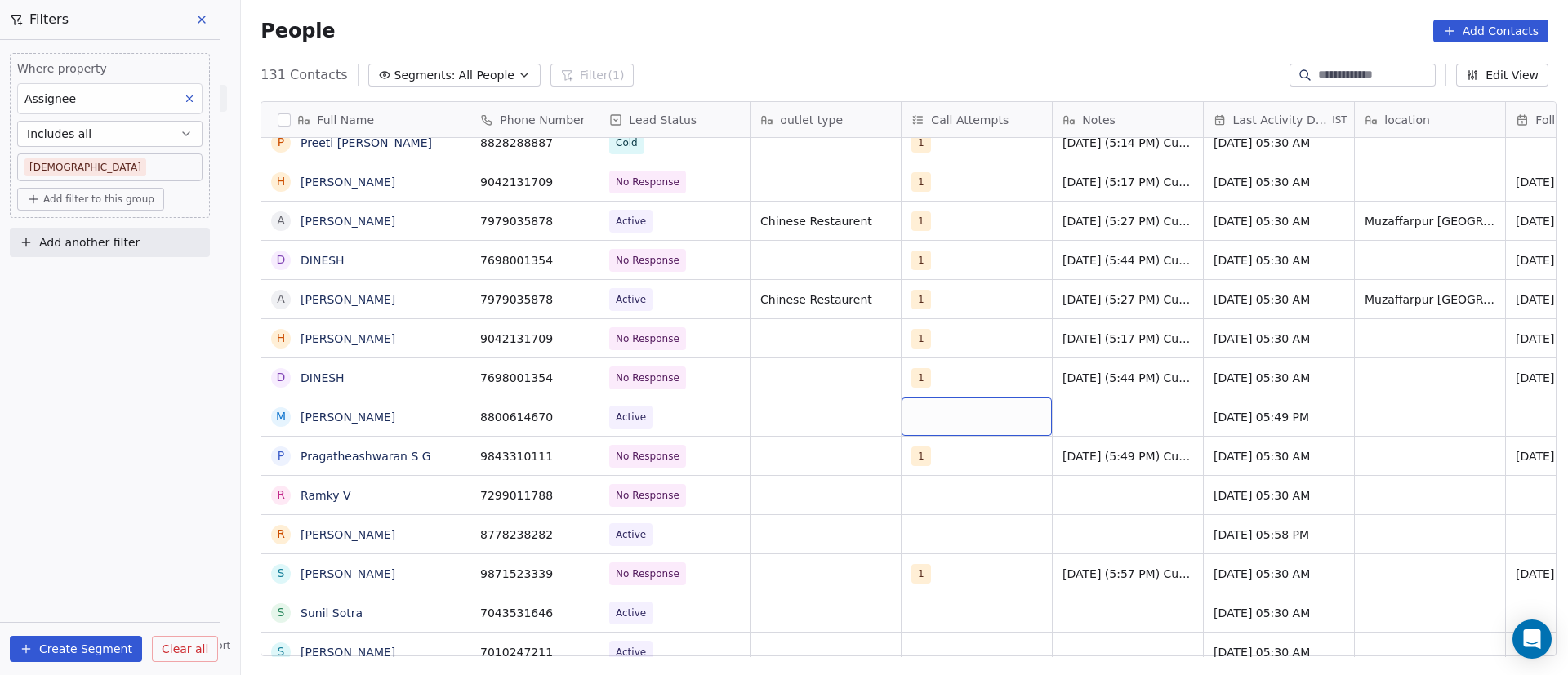
click at [928, 418] on div "grid" at bounding box center [976, 416] width 150 height 38
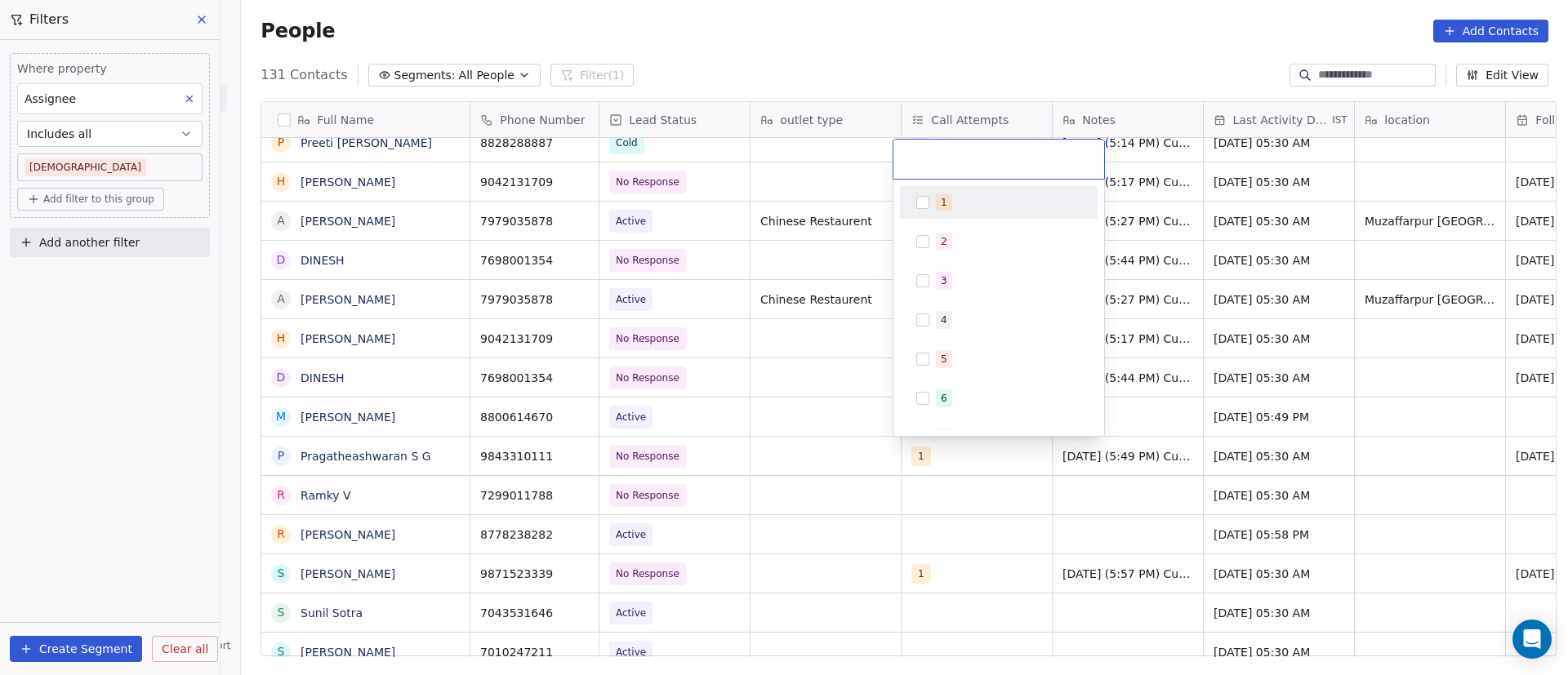
click at [922, 201] on button "Suggestions" at bounding box center [922, 202] width 13 height 13
click at [801, 406] on html "On2Cook India Pvt. Ltd. Contacts People Marketing Workflows Campaigns Sales Pip…" at bounding box center [784, 338] width 1568 height 675
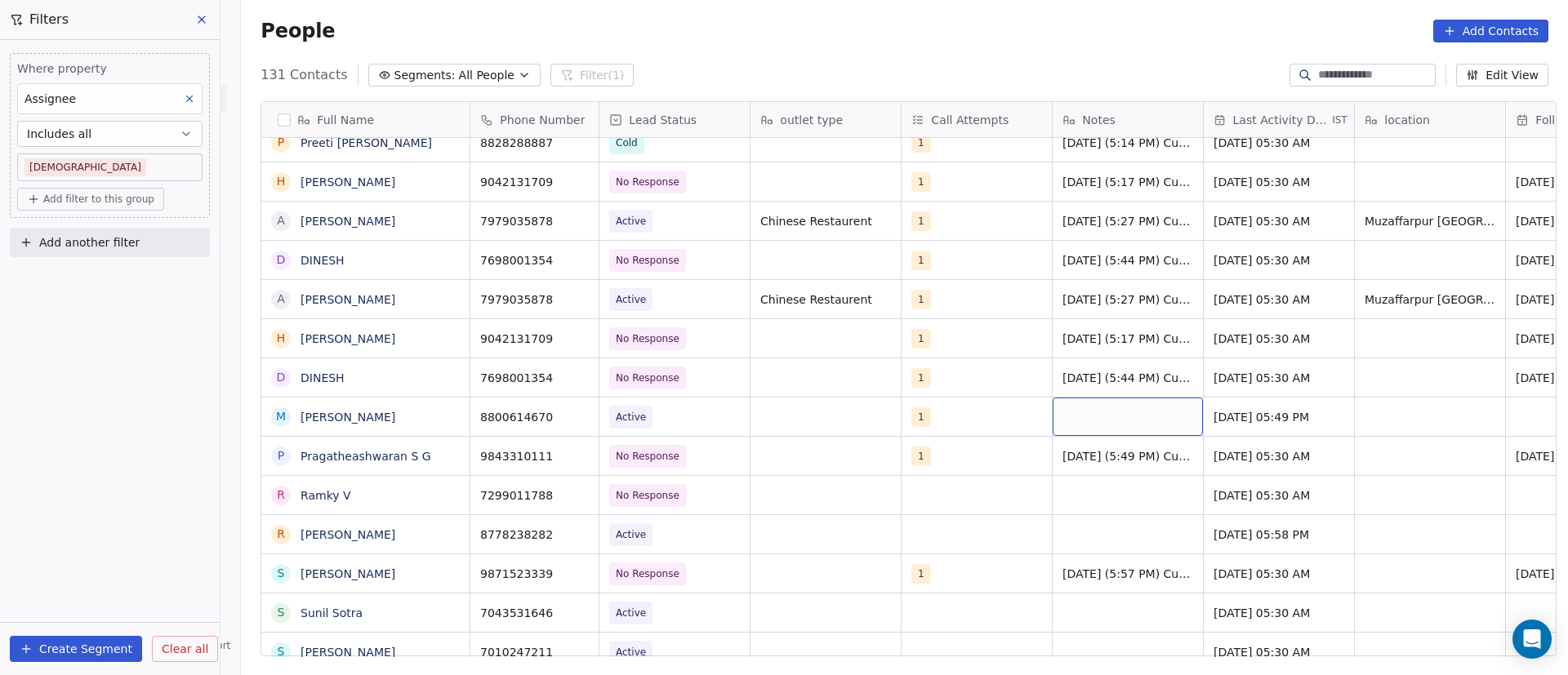
click at [1077, 410] on div "grid" at bounding box center [1127, 416] width 150 height 38
click at [1079, 410] on div "grid" at bounding box center [1127, 416] width 150 height 38
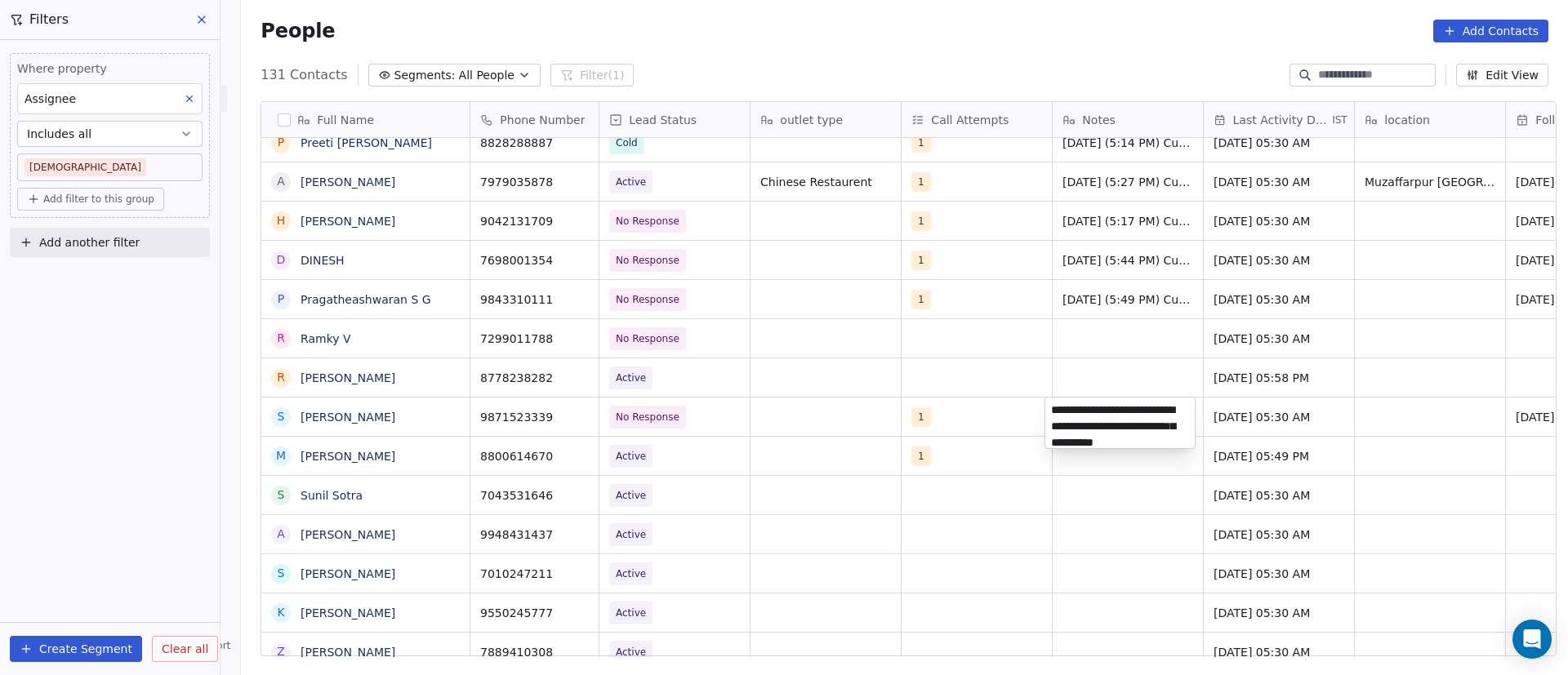
scroll to position [23, 0]
click at [1116, 467] on html "On2Cook India Pvt. Ltd. Contacts People Marketing Workflows Campaigns Sales Pip…" at bounding box center [784, 338] width 1568 height 675
click at [1091, 457] on div "grid" at bounding box center [1127, 456] width 150 height 38
drag, startPoint x: 1152, startPoint y: 465, endPoint x: 1174, endPoint y: 465, distance: 22.0
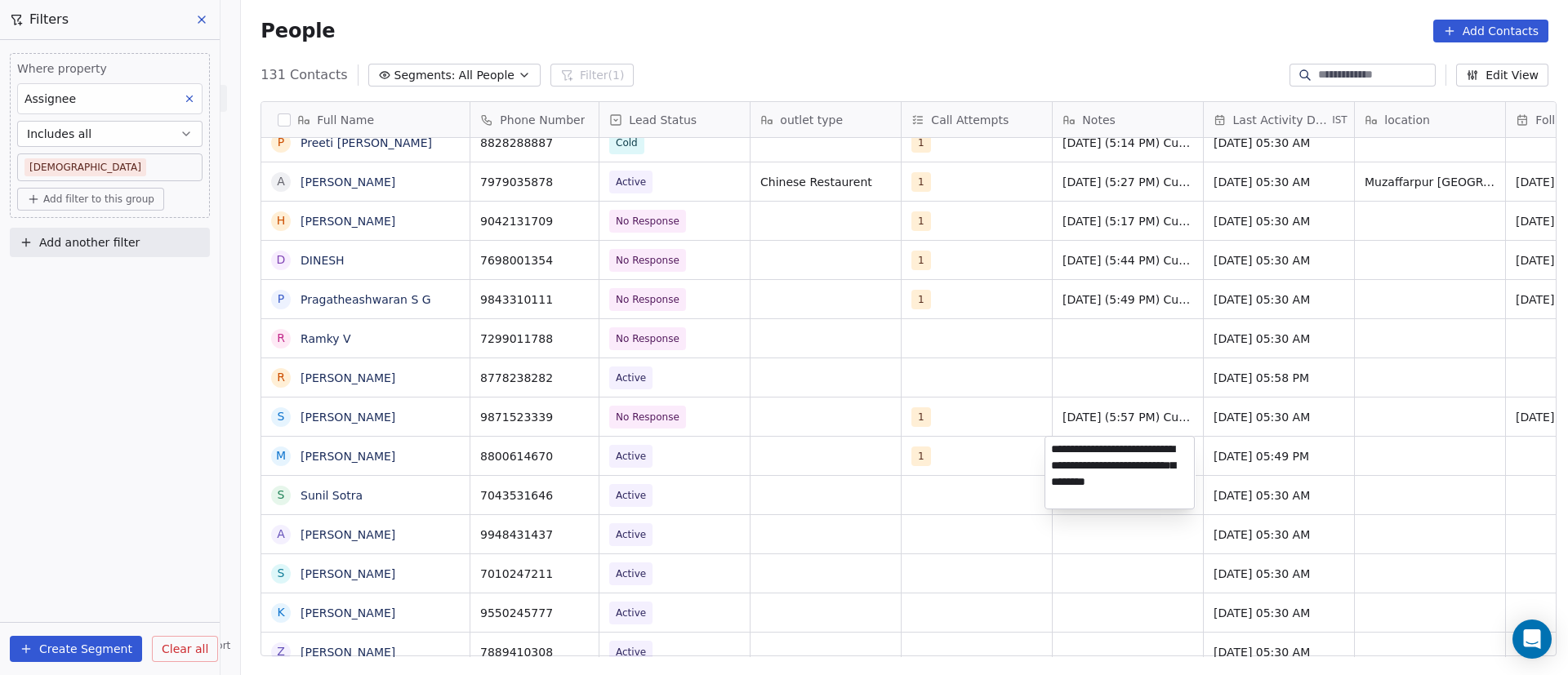
click at [1152, 465] on textarea "**********" at bounding box center [1119, 473] width 148 height 72
type textarea "**********"
click at [1146, 521] on textarea "**********" at bounding box center [1119, 482] width 148 height 88
click at [1332, 477] on html "On2Cook India Pvt. Ltd. Contacts People Marketing Workflows Campaigns Sales Pip…" at bounding box center [784, 338] width 1568 height 675
click at [1233, 456] on span "Sep 08, 2025 05:49 PM" at bounding box center [1264, 456] width 100 height 16
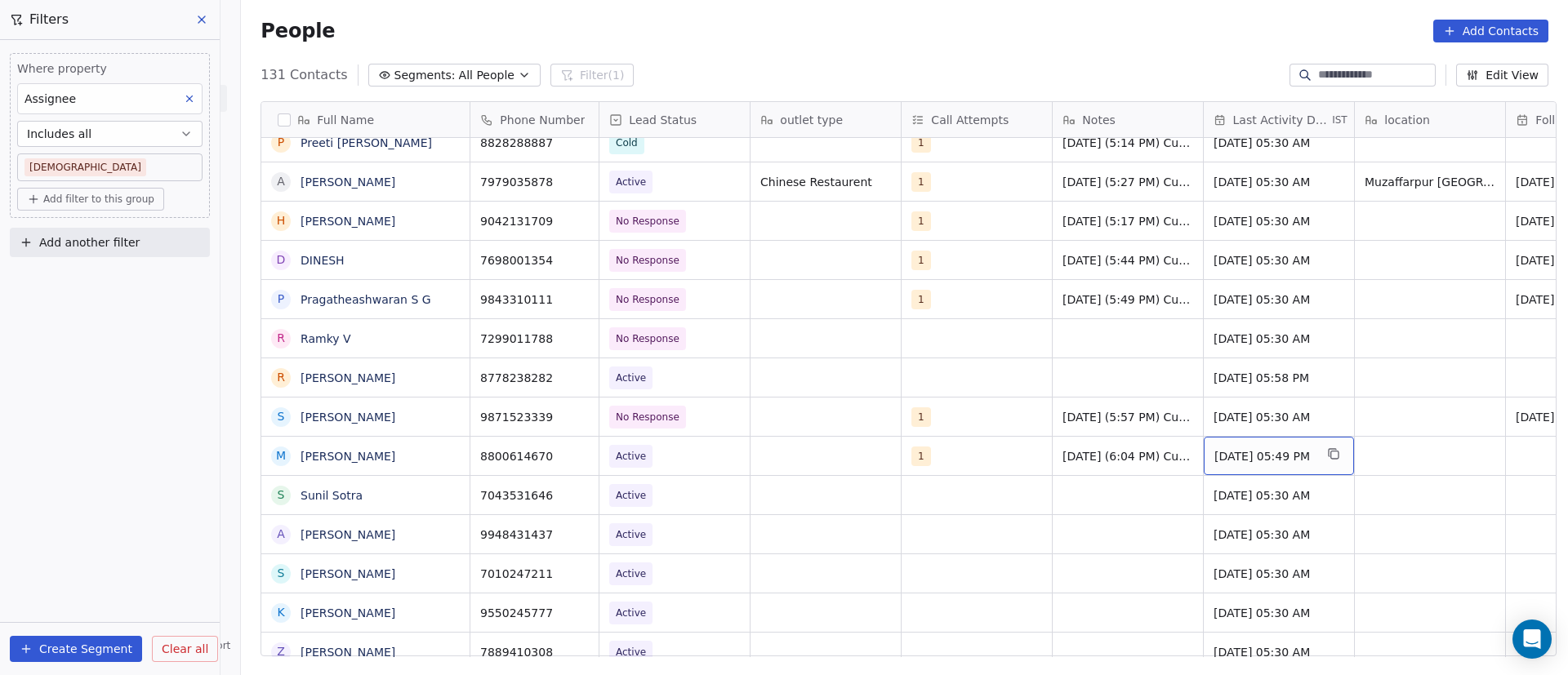
click at [1233, 456] on span "Sep 08, 2025 05:49 PM" at bounding box center [1264, 456] width 100 height 16
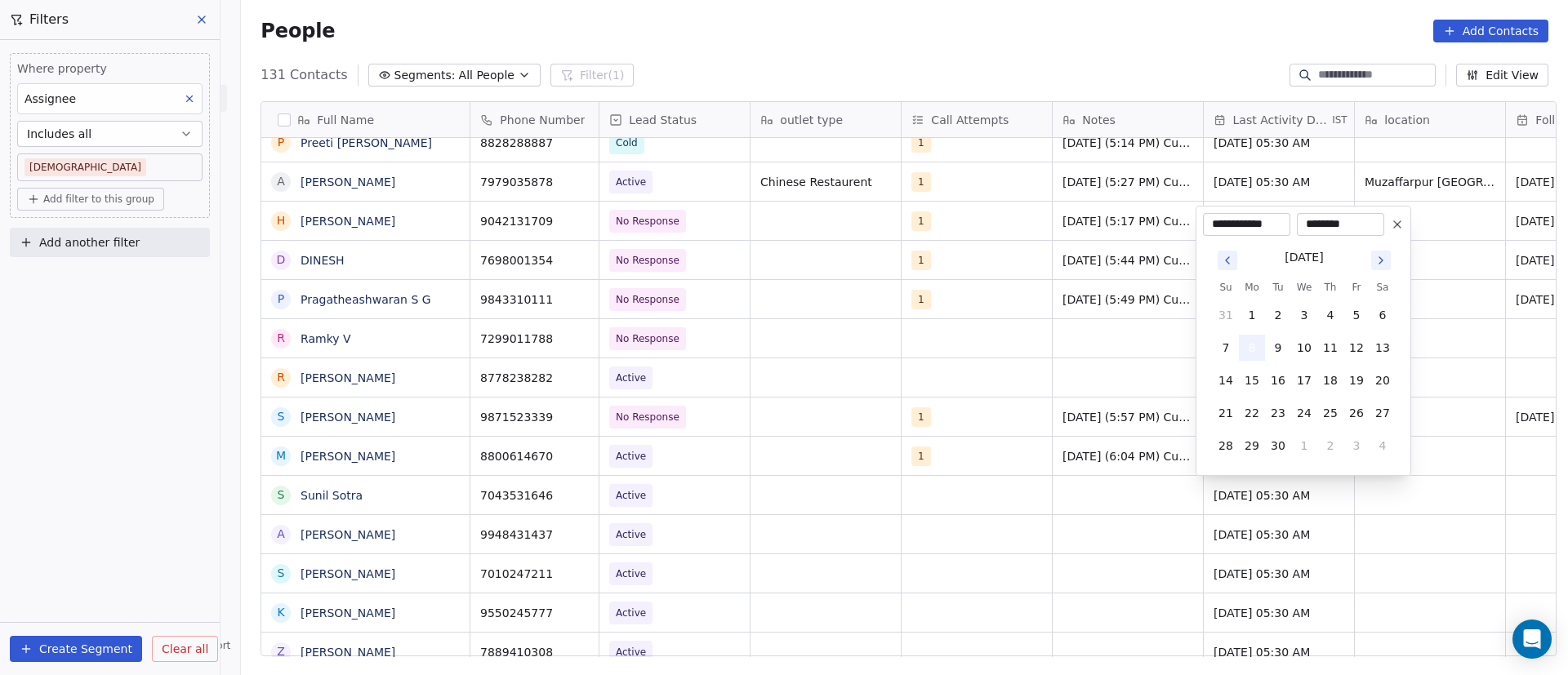
click at [1260, 352] on button "8" at bounding box center [1252, 348] width 26 height 26
click at [1256, 346] on button "8" at bounding box center [1252, 348] width 26 height 26
click at [920, 495] on html "On2Cook India Pvt. Ltd. Contacts People Marketing Workflows Campaigns Sales Pip…" at bounding box center [784, 338] width 1568 height 675
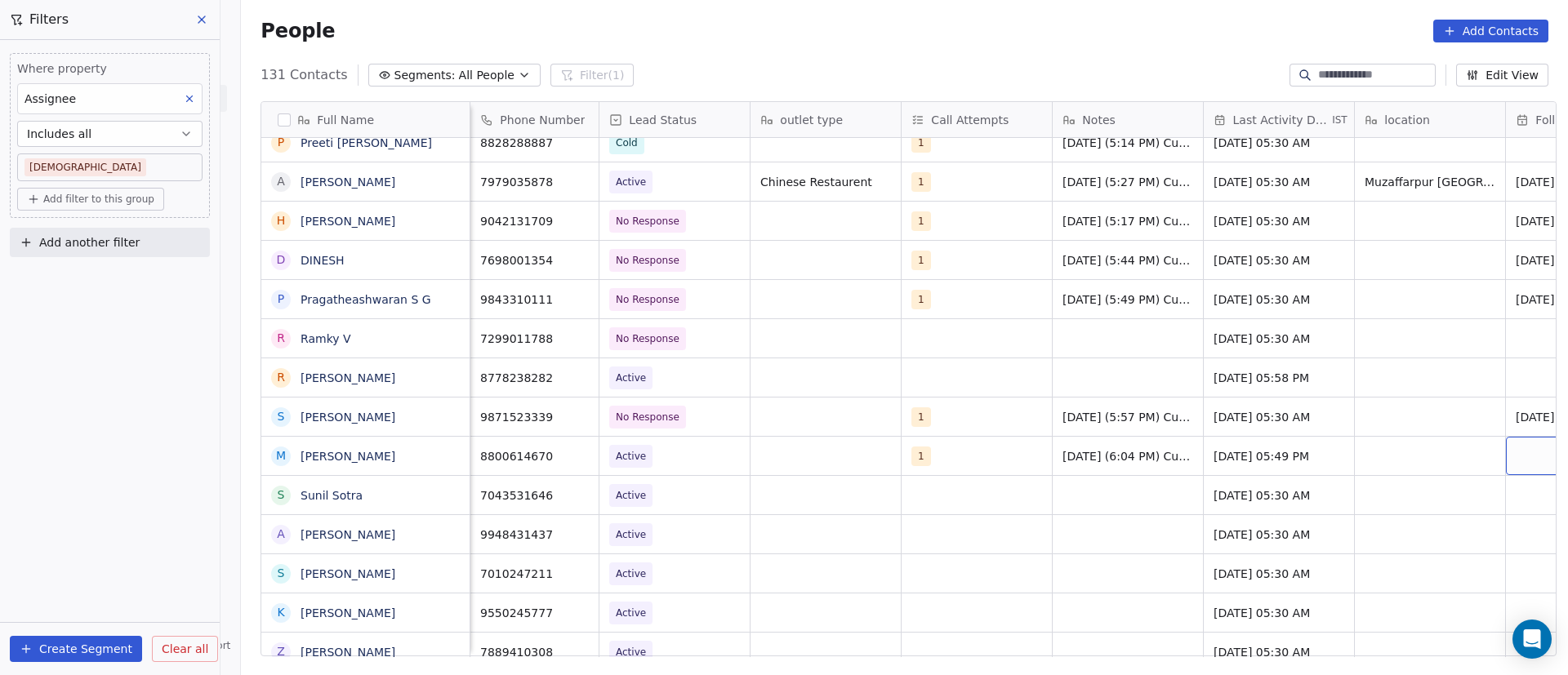
scroll to position [0, 120]
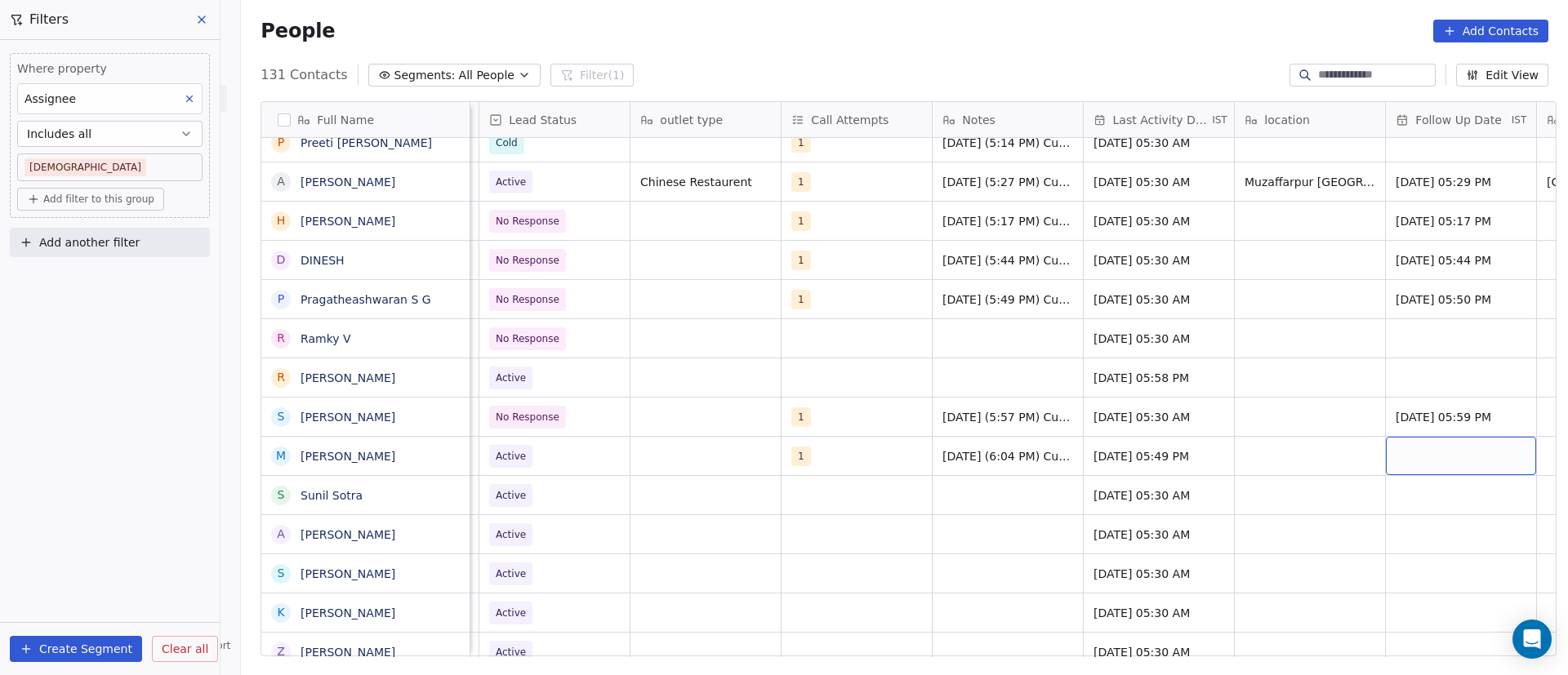
click at [1425, 451] on div "grid" at bounding box center [1460, 456] width 150 height 38
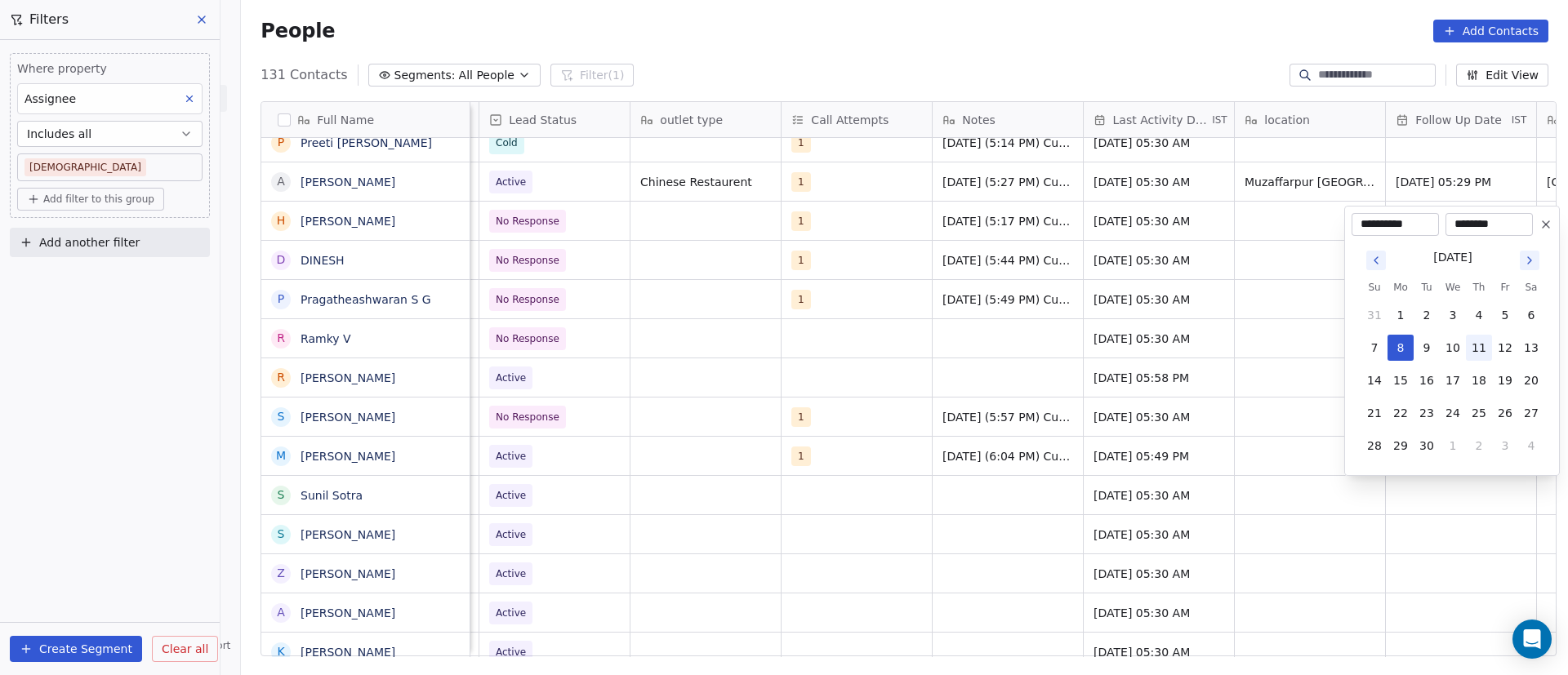
click at [1480, 350] on button "11" at bounding box center [1479, 348] width 26 height 26
type input "**********"
click at [1262, 417] on html "On2Cook India Pvt. Ltd. Contacts People Marketing Workflows Campaigns Sales Pip…" at bounding box center [784, 338] width 1568 height 675
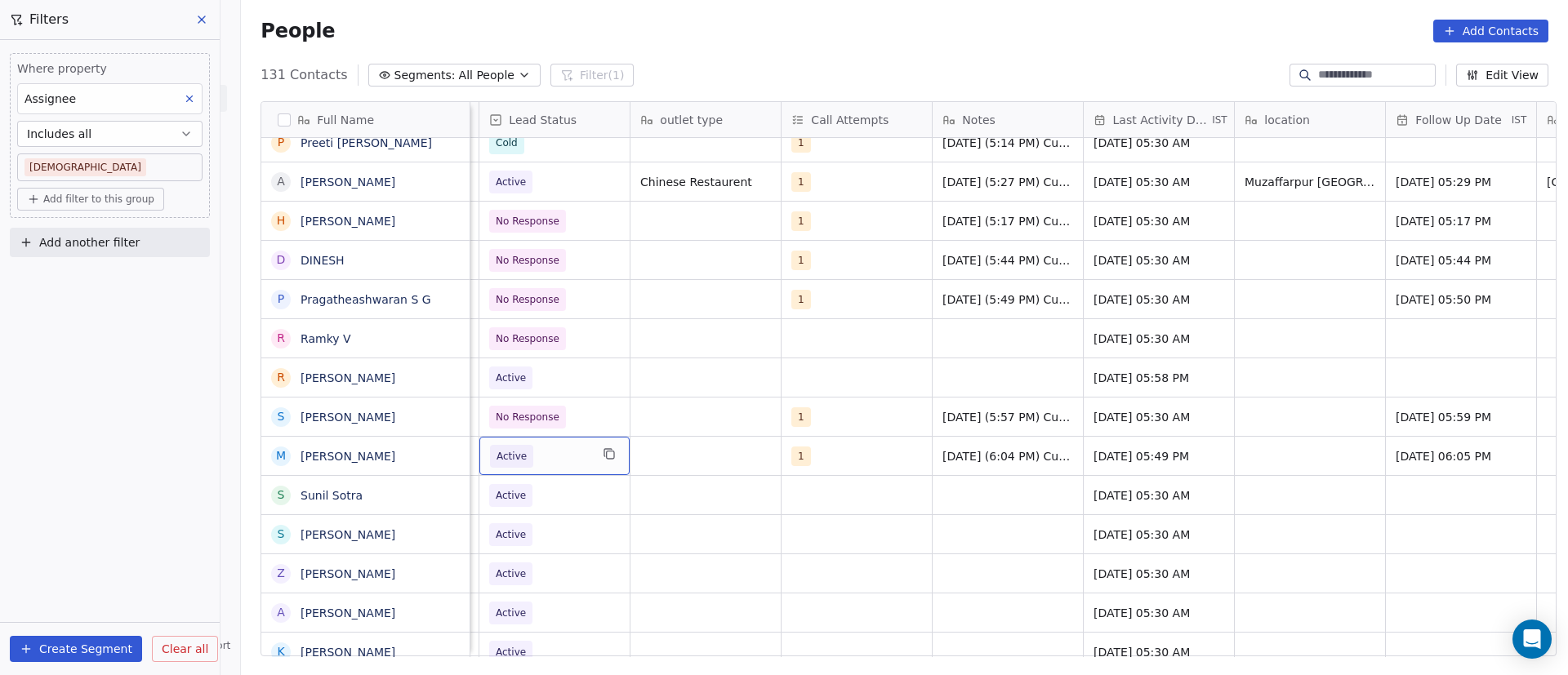
scroll to position [0, 0]
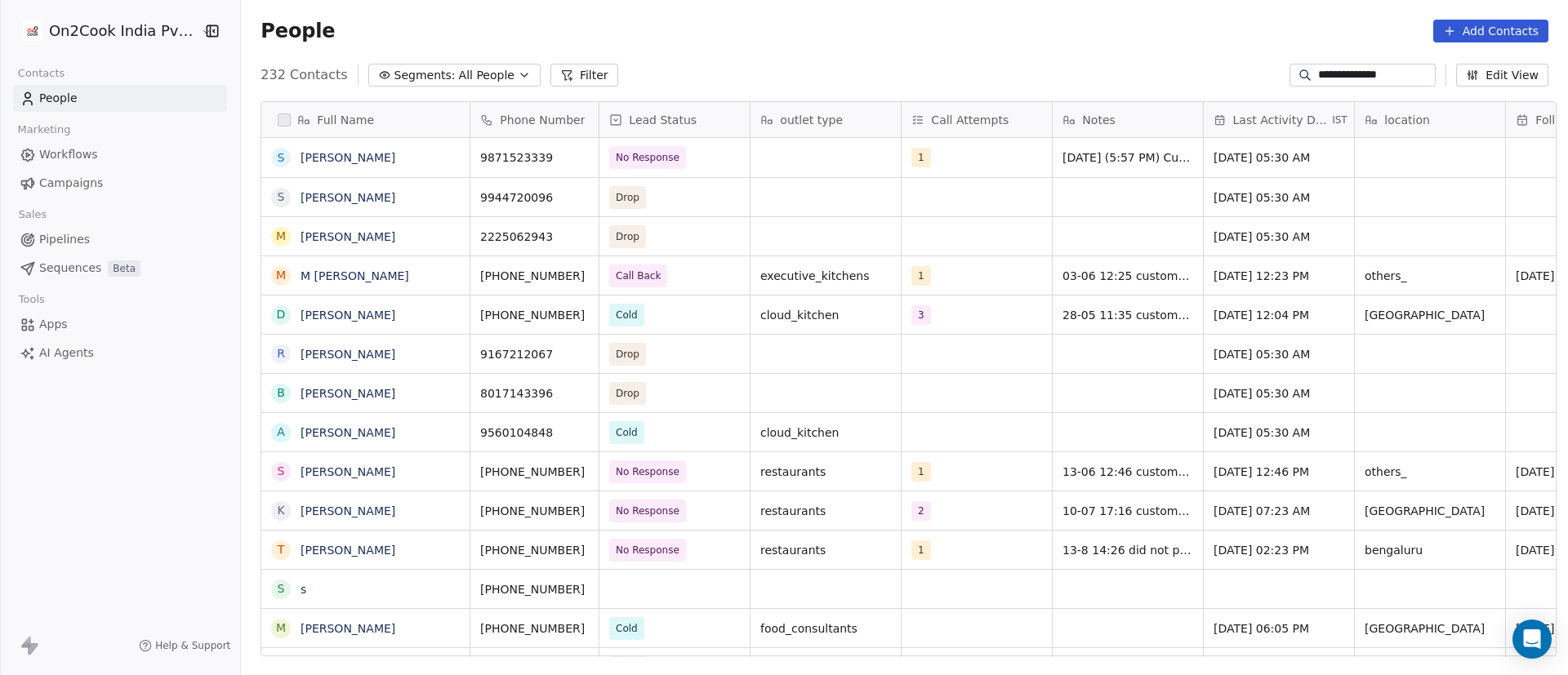
scroll to position [576, 1315]
type input "**********"
click at [1243, 160] on span "[DATE] 05:30 AM" at bounding box center [1264, 157] width 100 height 16
click at [1242, 160] on span "[DATE] 05:30 AM" at bounding box center [1264, 157] width 100 height 16
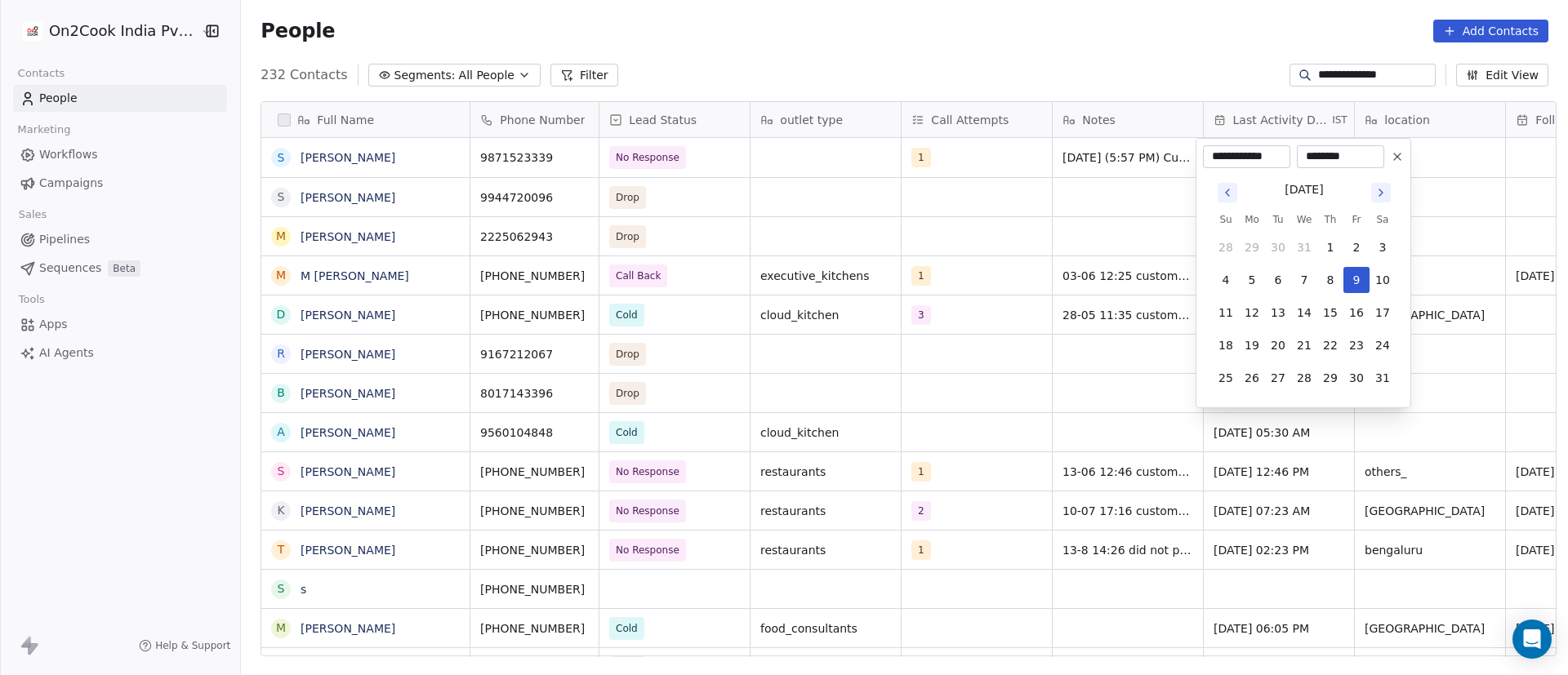
click at [1385, 195] on icon "Go to next month" at bounding box center [1381, 193] width 13 height 13
click at [1383, 194] on icon "Go to next month" at bounding box center [1381, 193] width 13 height 13
click at [1382, 194] on icon "Go to next month" at bounding box center [1381, 193] width 13 height 13
click at [1381, 194] on icon "Go to next month" at bounding box center [1381, 193] width 13 height 13
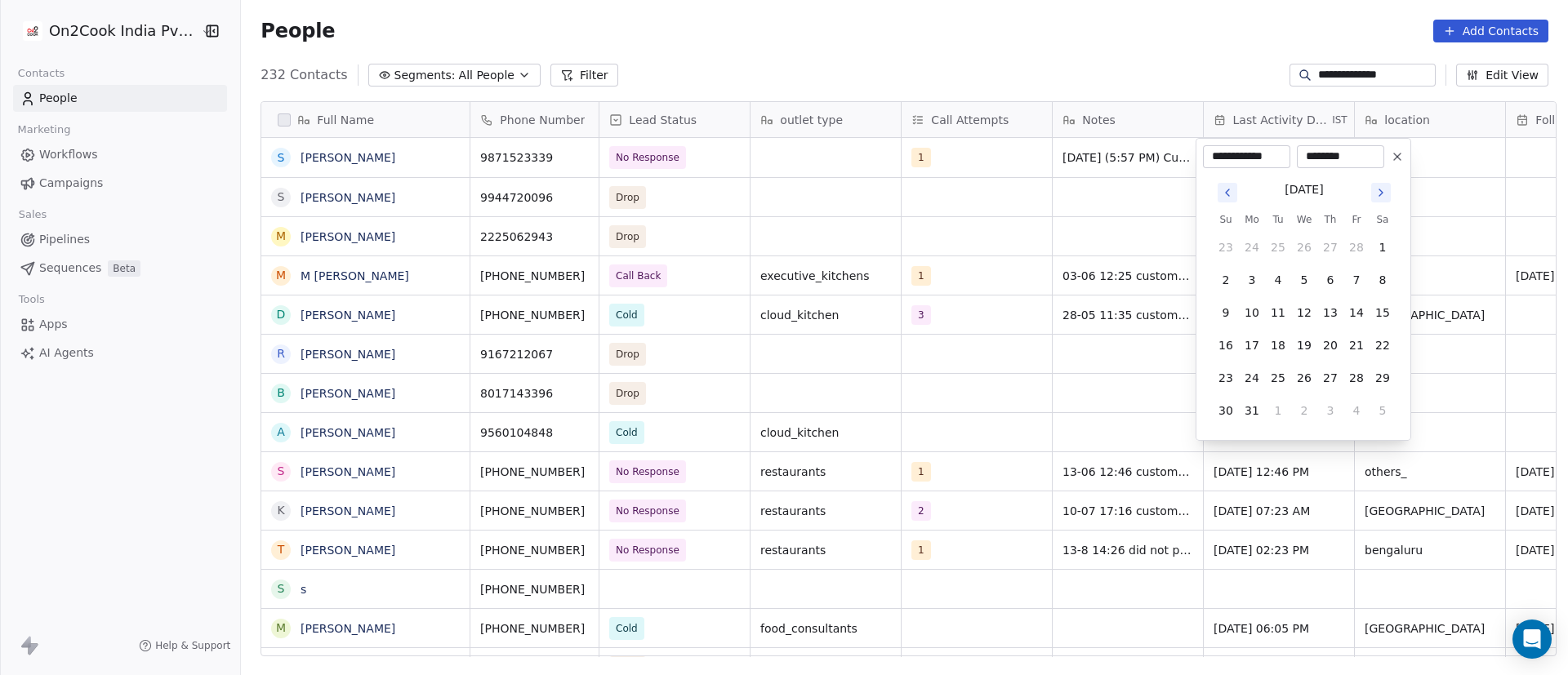
click at [1381, 194] on icon "Go to next month" at bounding box center [1381, 193] width 13 height 13
click at [1381, 193] on icon "Go to next month" at bounding box center [1381, 193] width 3 height 7
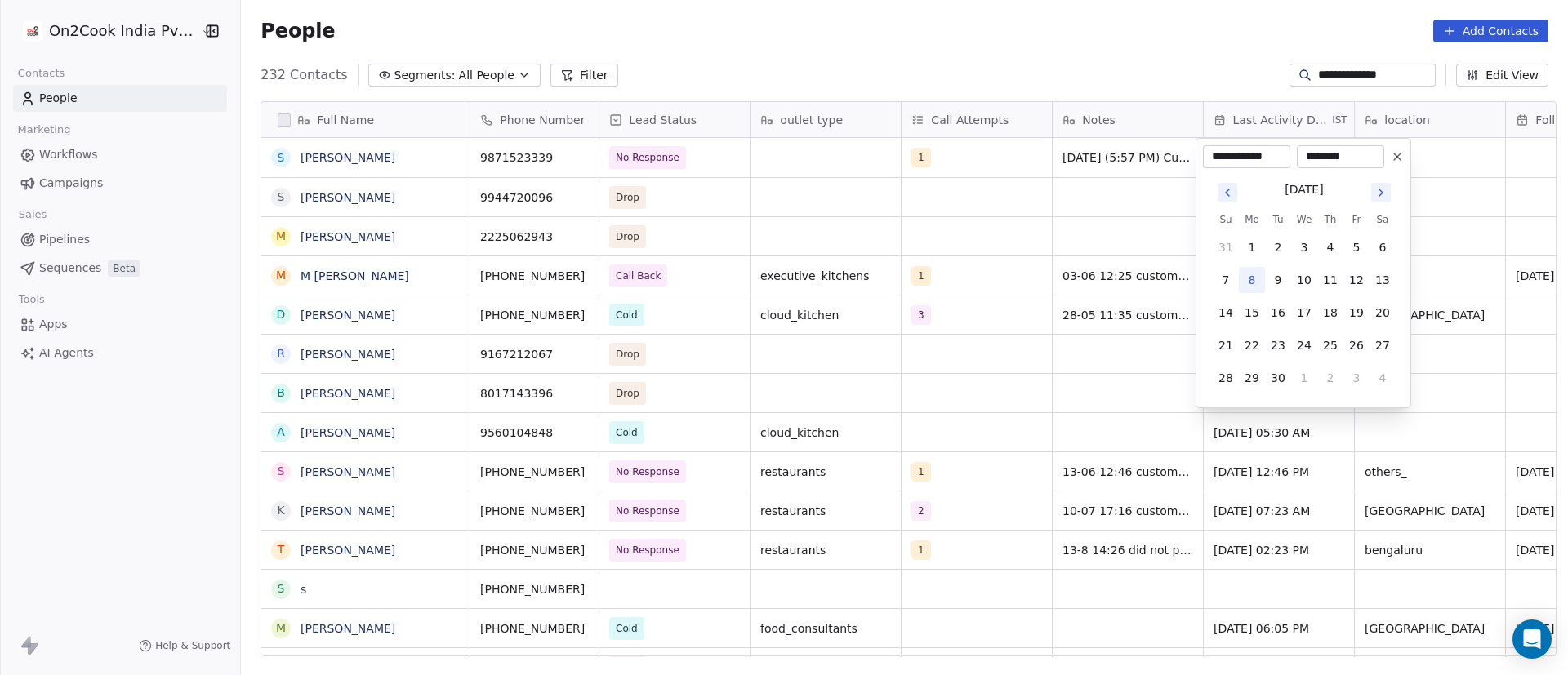
click at [1253, 278] on button "8" at bounding box center [1252, 280] width 26 height 26
type input "**********"
click at [1096, 202] on html "**********" at bounding box center [784, 338] width 1568 height 675
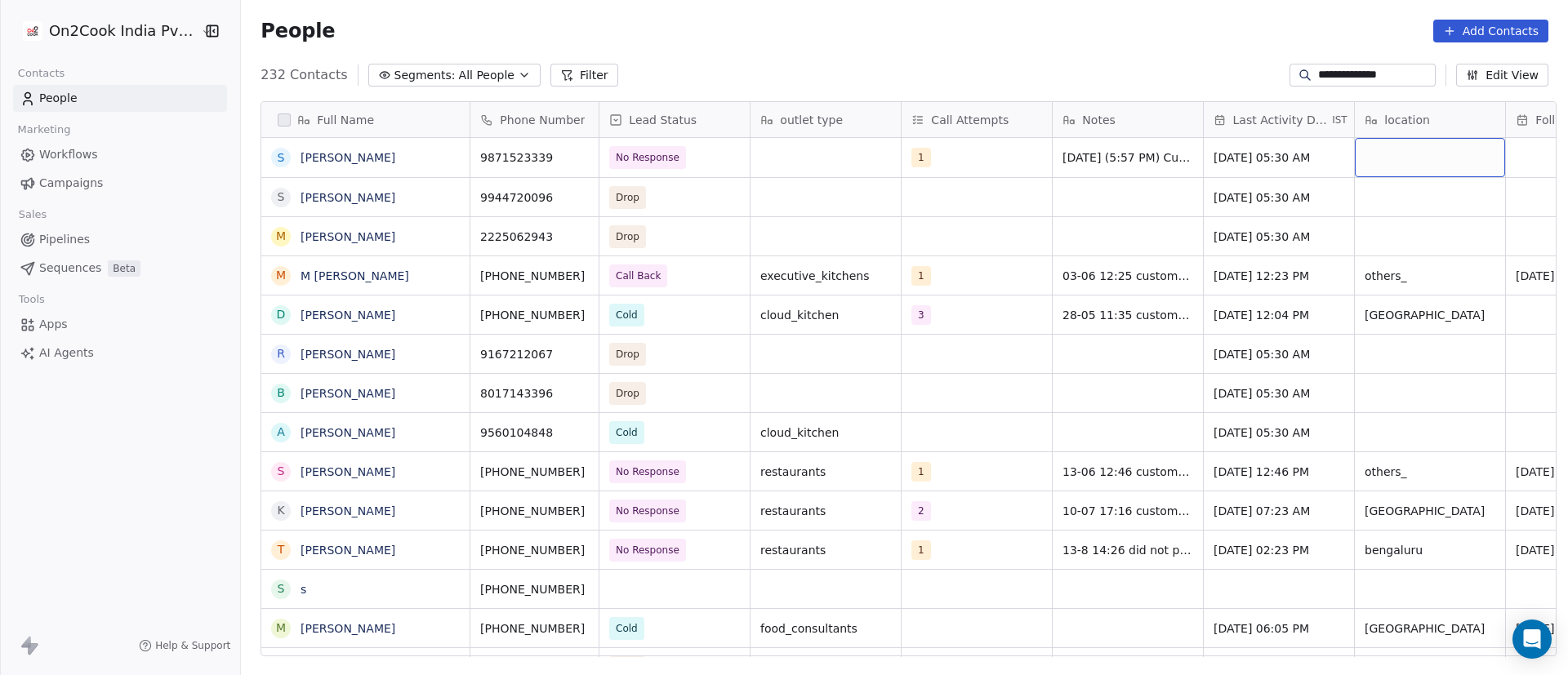
scroll to position [0, 120]
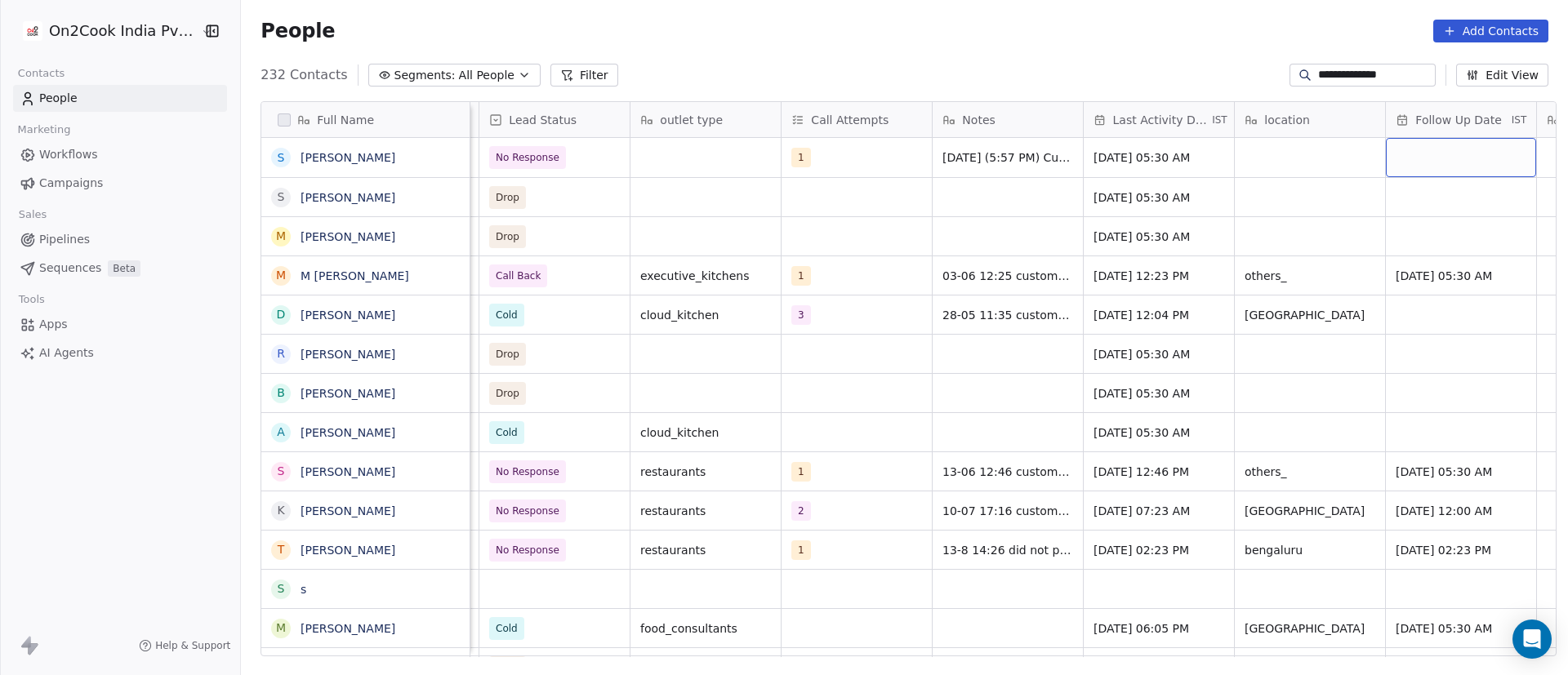
click at [1415, 156] on div "grid" at bounding box center [1460, 157] width 150 height 39
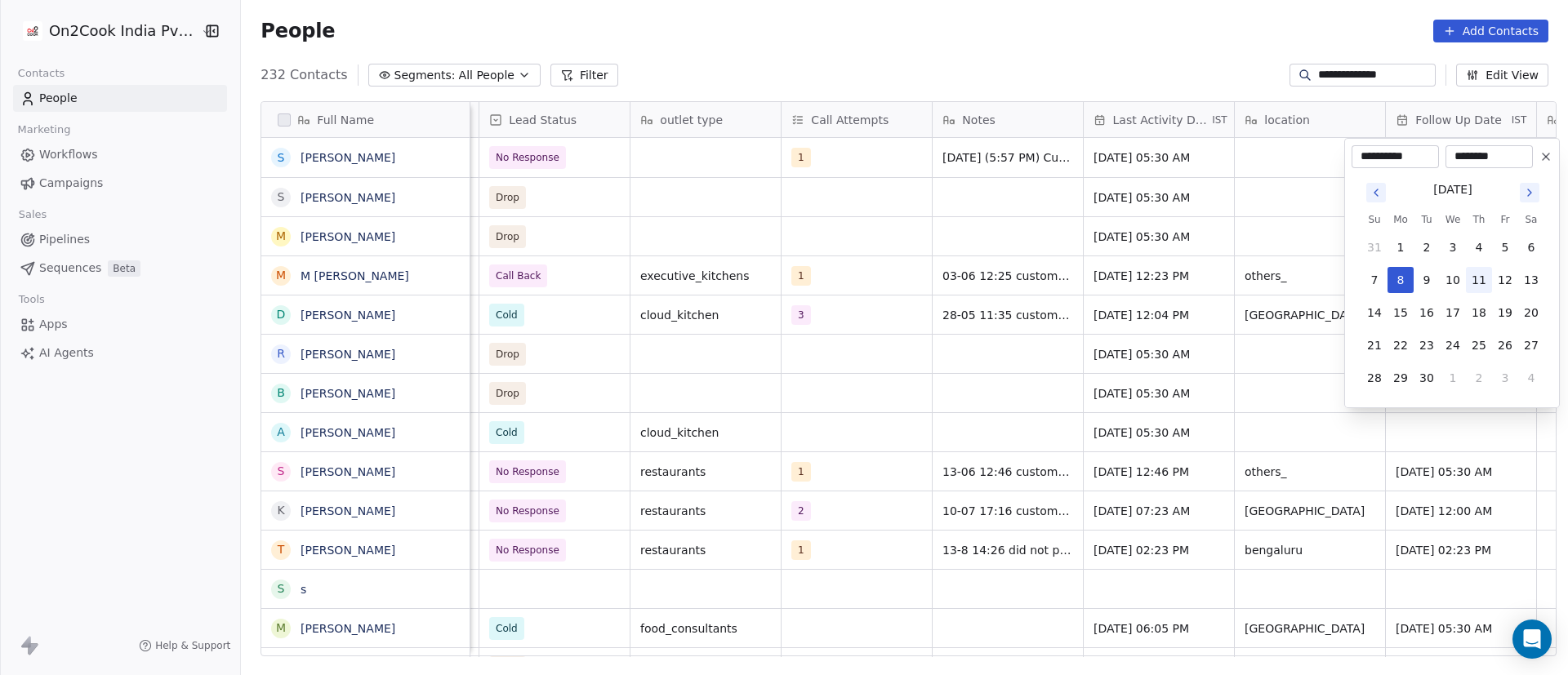
click at [1481, 283] on button "11" at bounding box center [1479, 280] width 26 height 26
type input "**********"
click at [1227, 258] on html "**********" at bounding box center [784, 338] width 1568 height 675
